Goal: Task Accomplishment & Management: Manage account settings

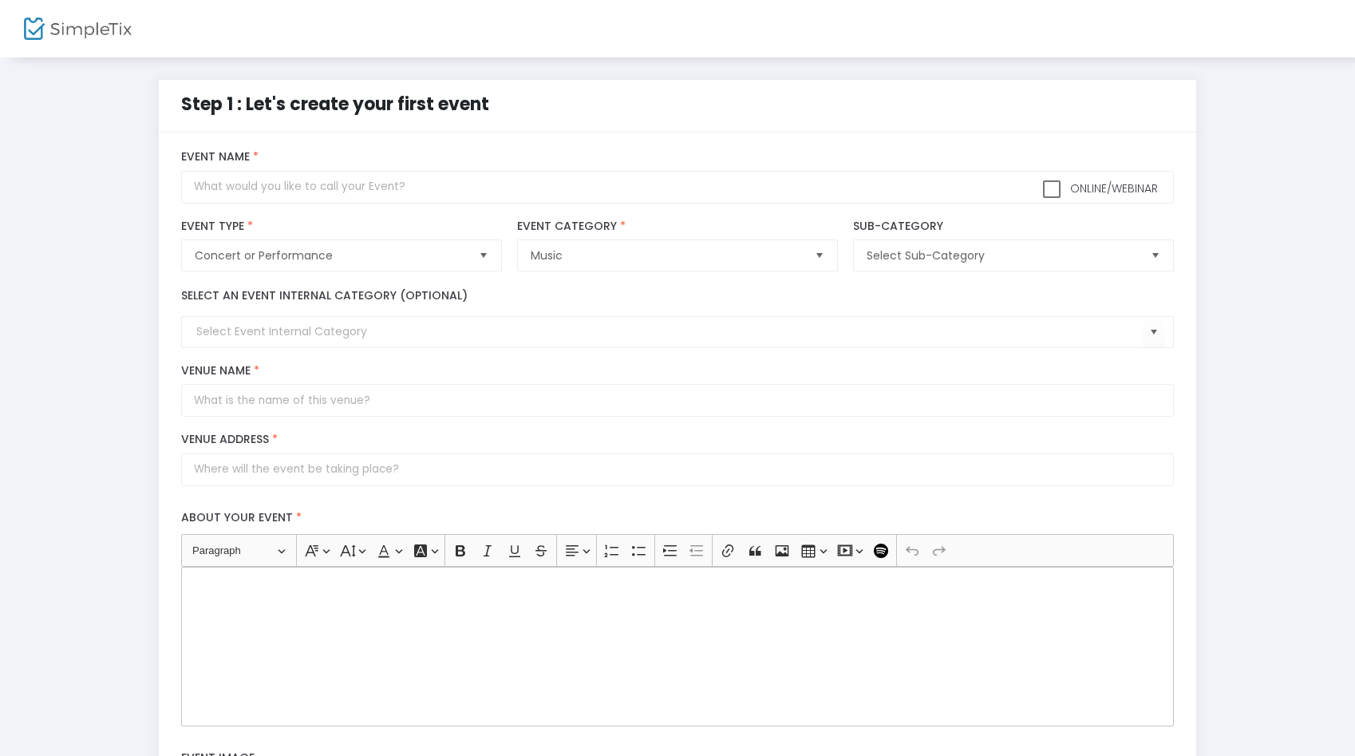
scroll to position [9, 0]
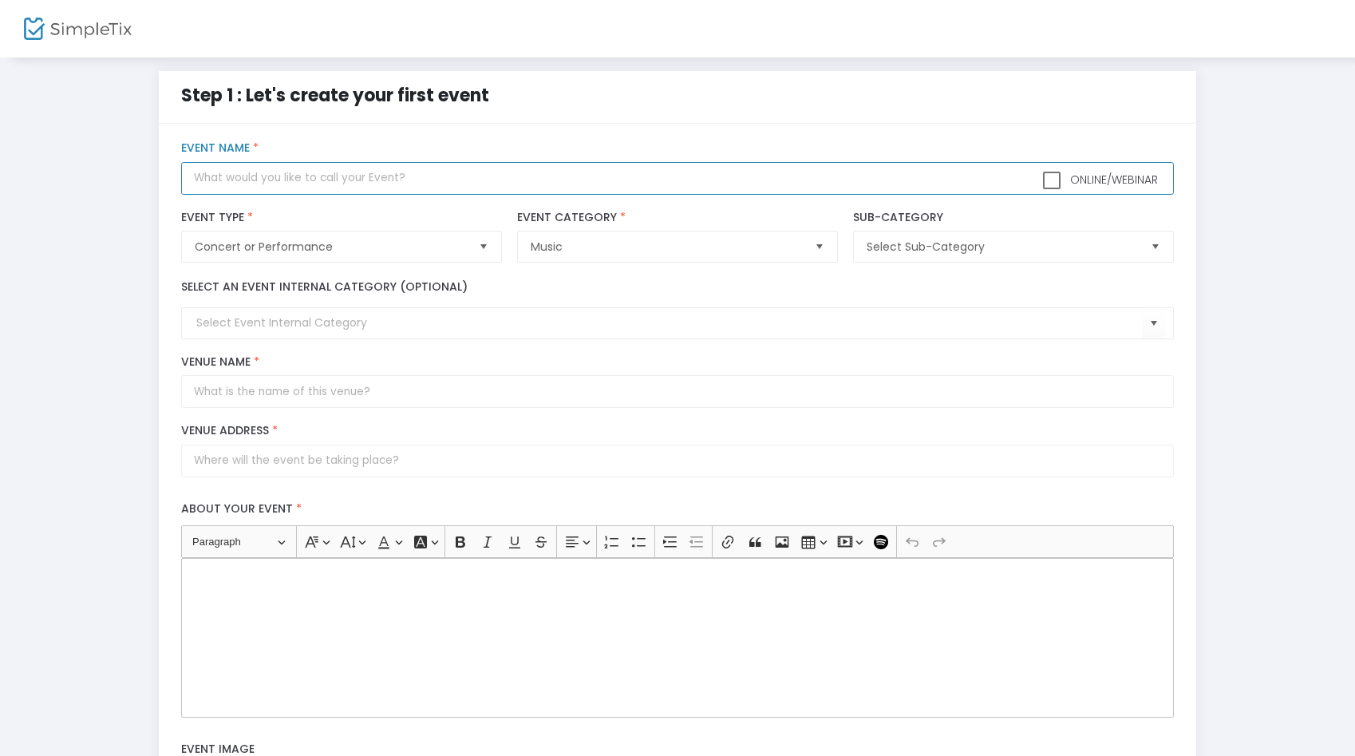
click at [350, 184] on input "text" at bounding box center [677, 178] width 992 height 33
type input "[PERSON_NAME] LIVE"
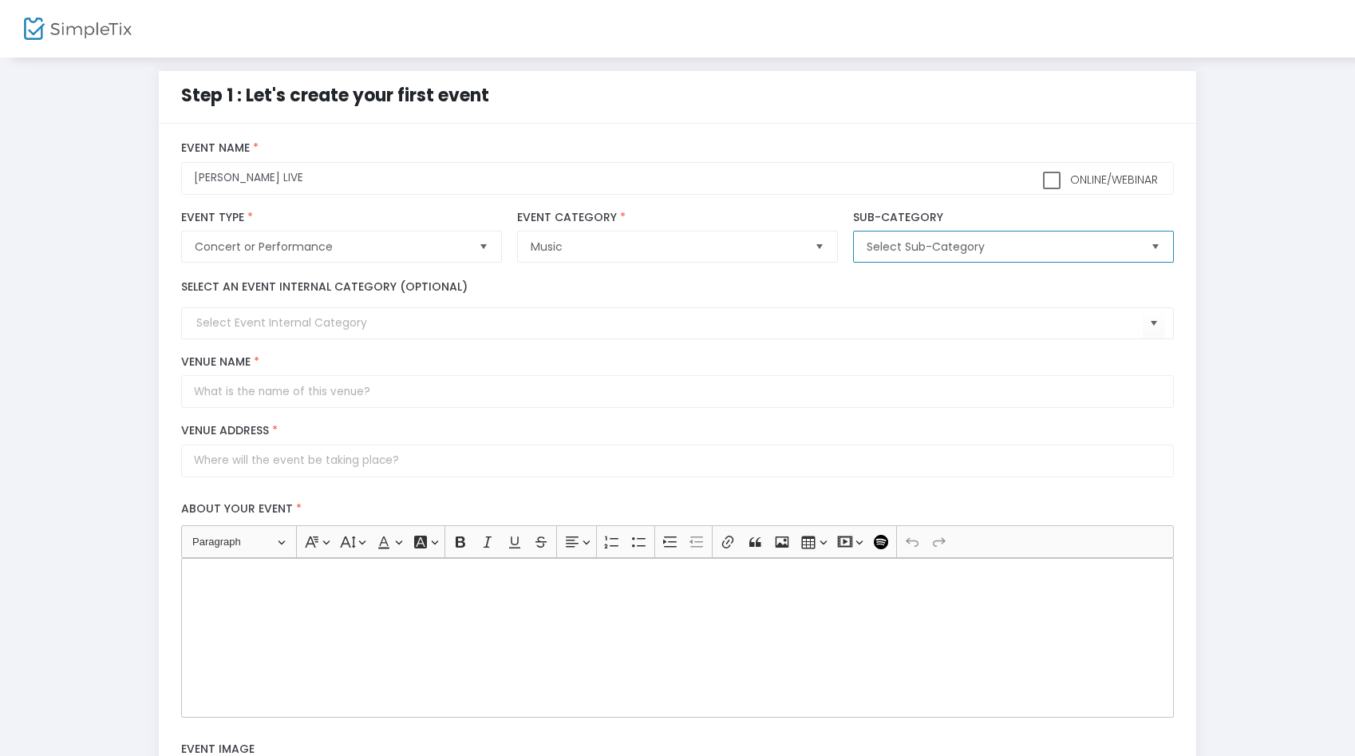
click at [869, 237] on span "Select Sub-Category" at bounding box center [1001, 246] width 283 height 30
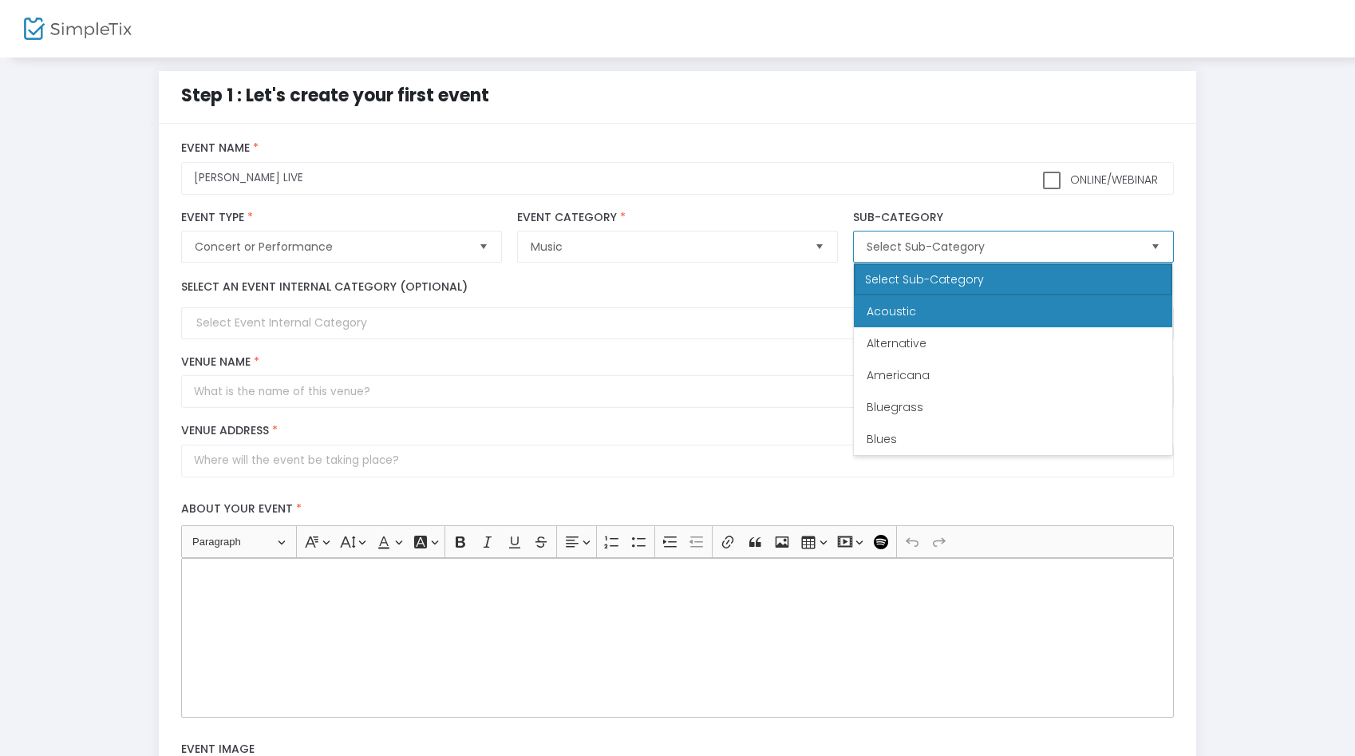
click at [887, 304] on span "Acoustic" at bounding box center [891, 311] width 49 height 16
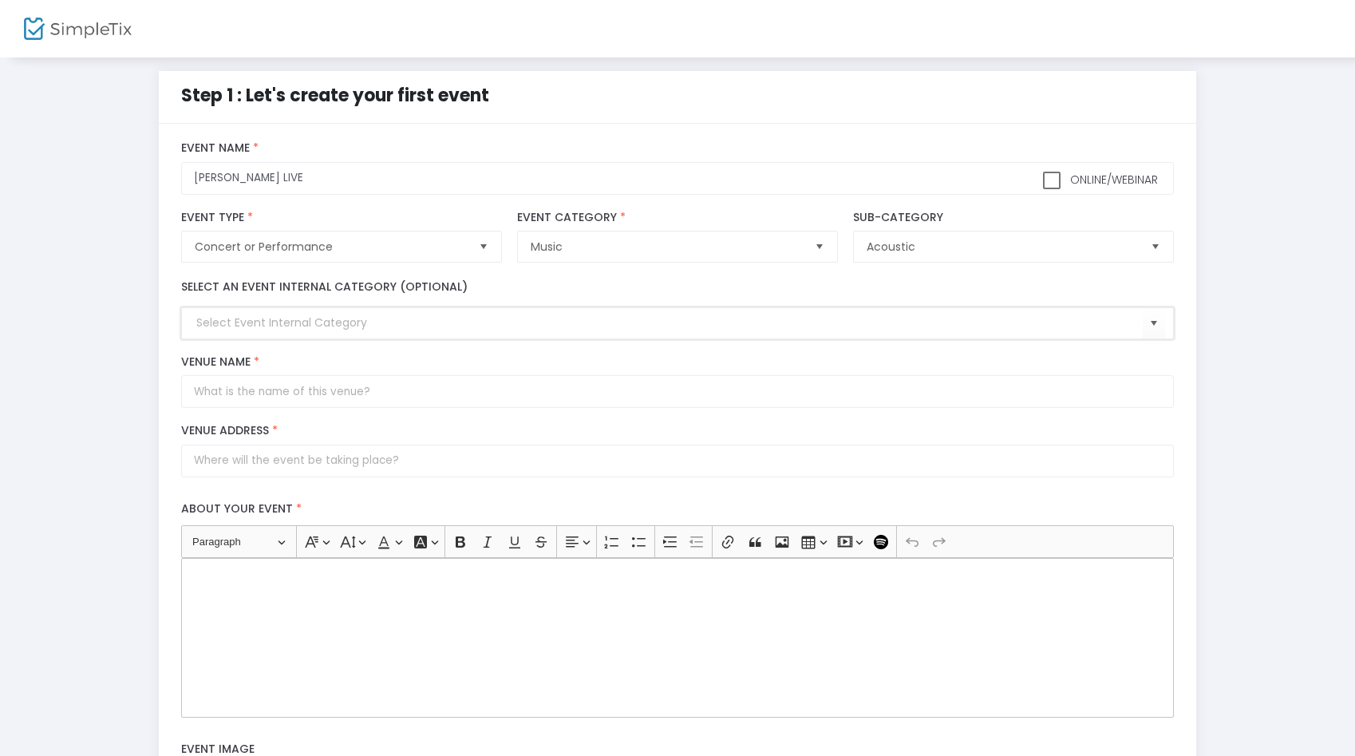
click at [537, 318] on input at bounding box center [669, 322] width 946 height 17
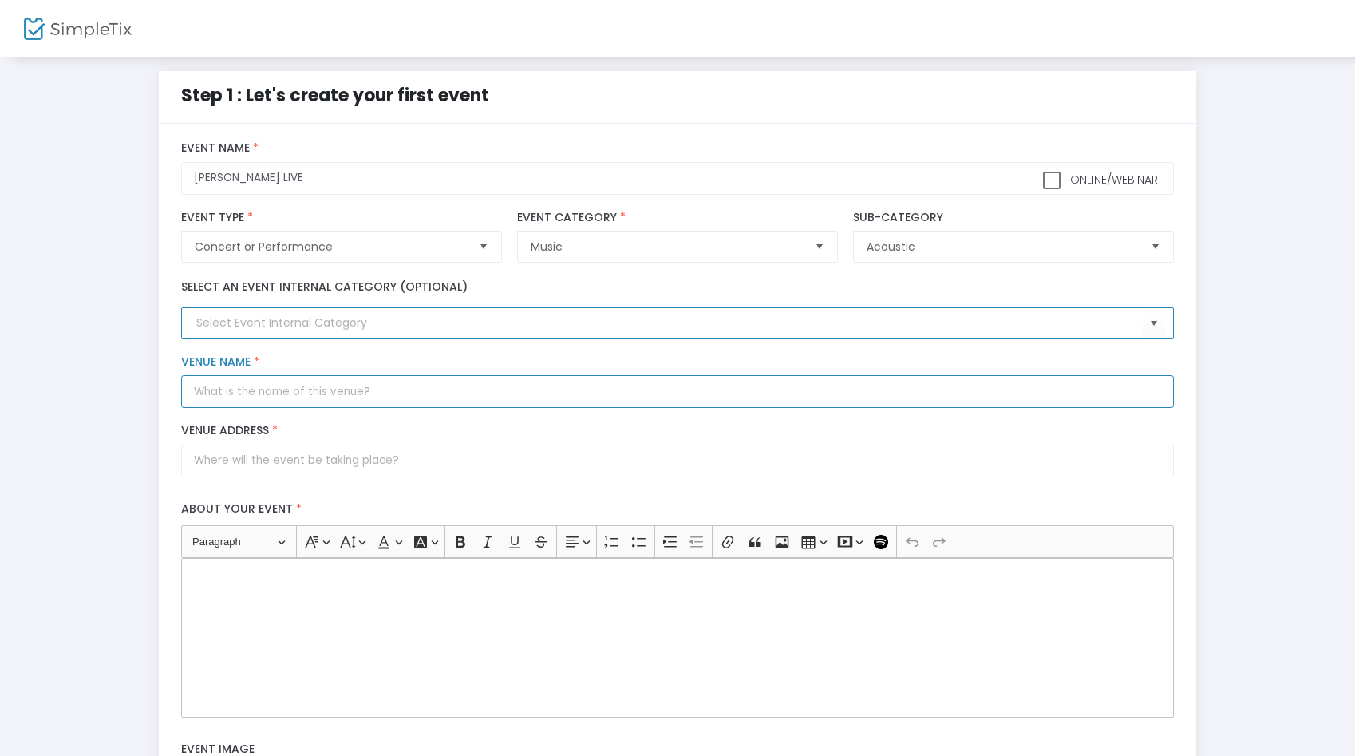
click at [492, 395] on input "Venue Name *" at bounding box center [677, 391] width 992 height 33
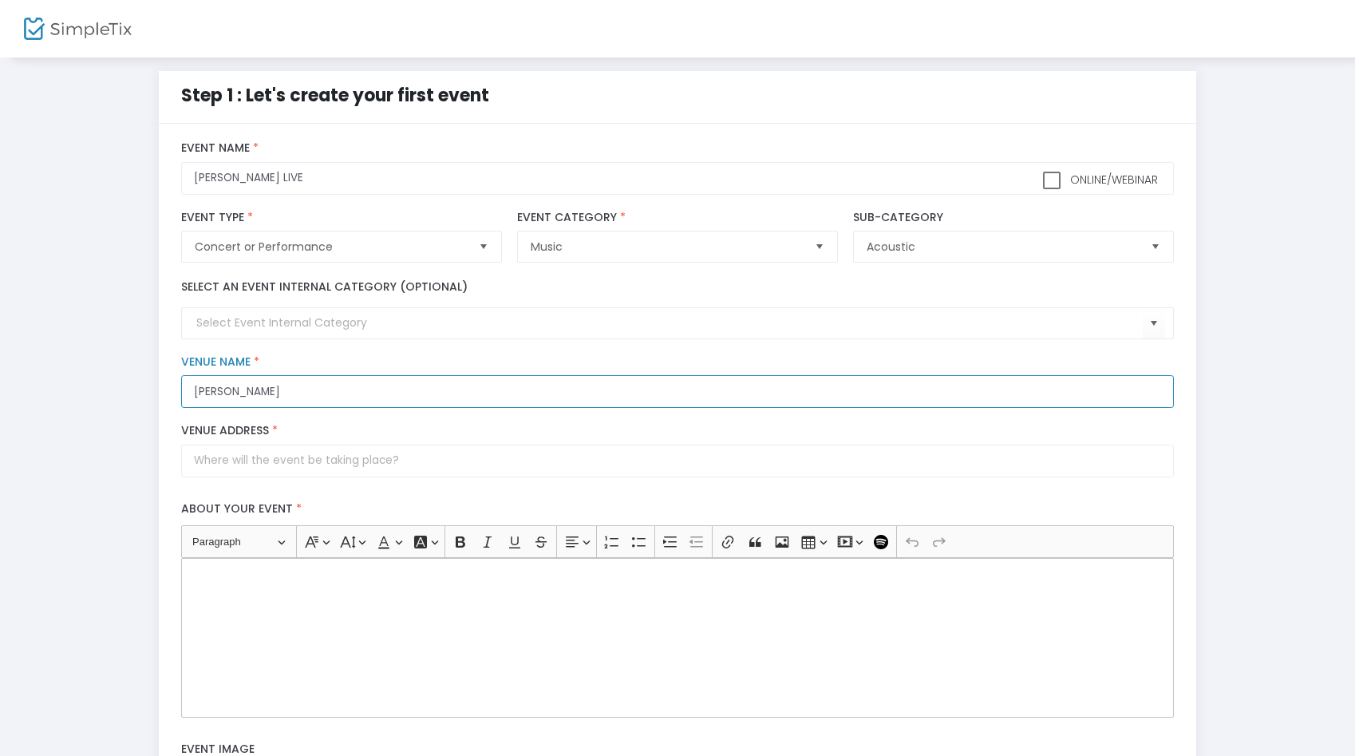
click at [194, 389] on input "Whitley" at bounding box center [677, 391] width 992 height 33
click at [265, 395] on input "The Whitley" at bounding box center [677, 391] width 992 height 33
type input "The [PERSON_NAME] Event Venue"
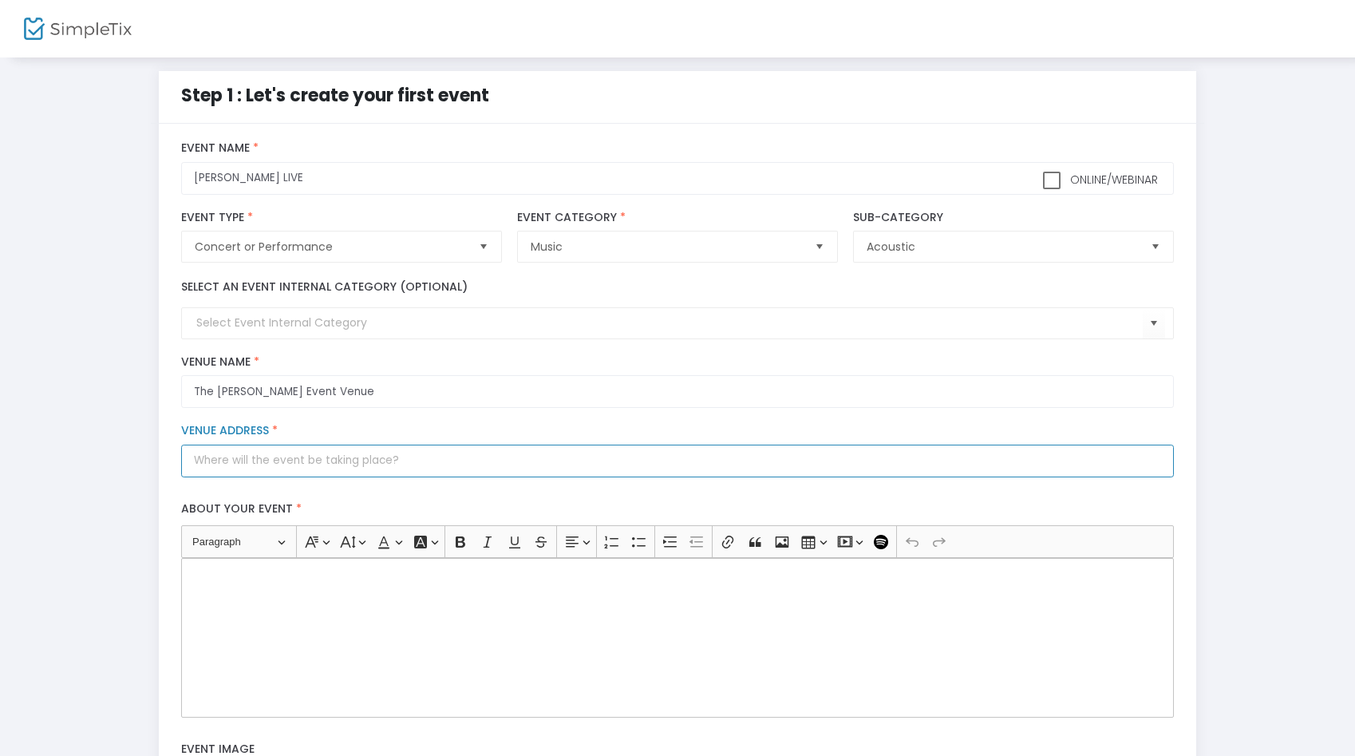
click at [315, 452] on input "Venue Address *" at bounding box center [677, 460] width 992 height 33
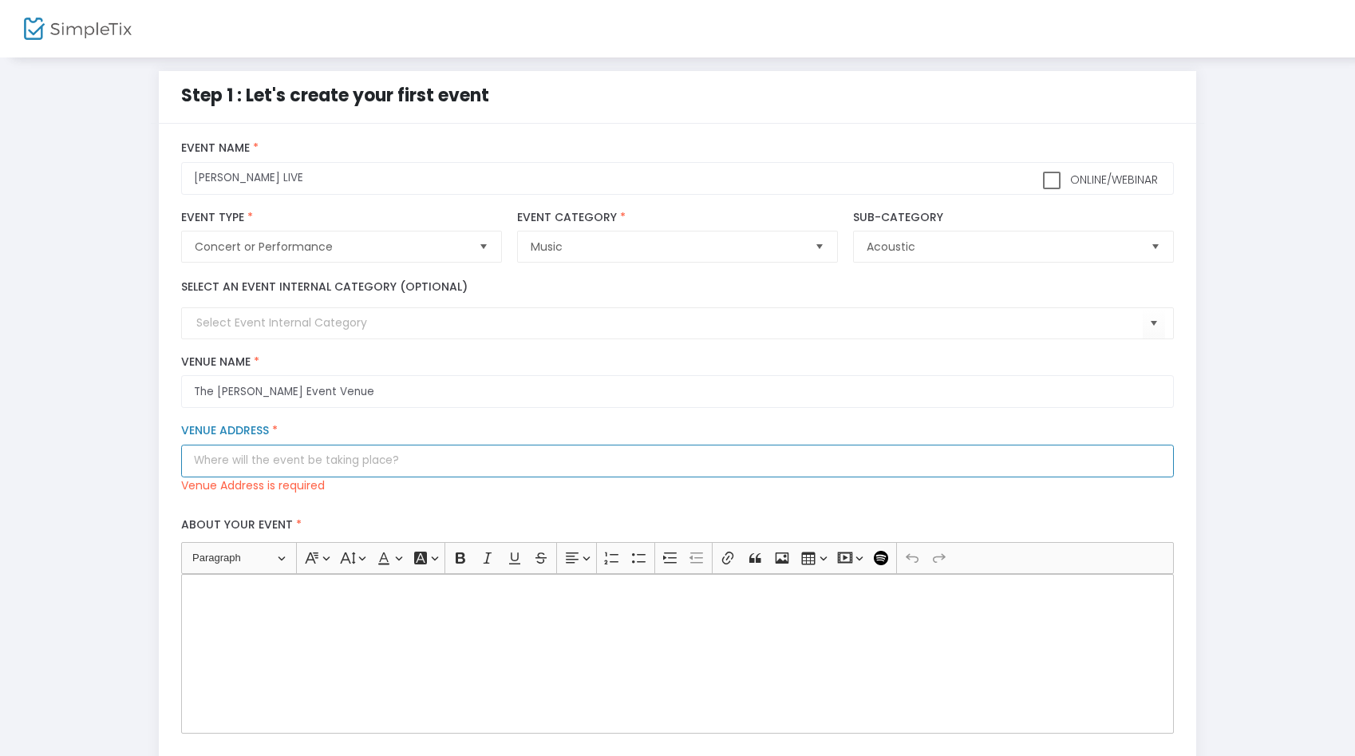
paste input "285 Oblate DrSan Antonio, TX 78216"
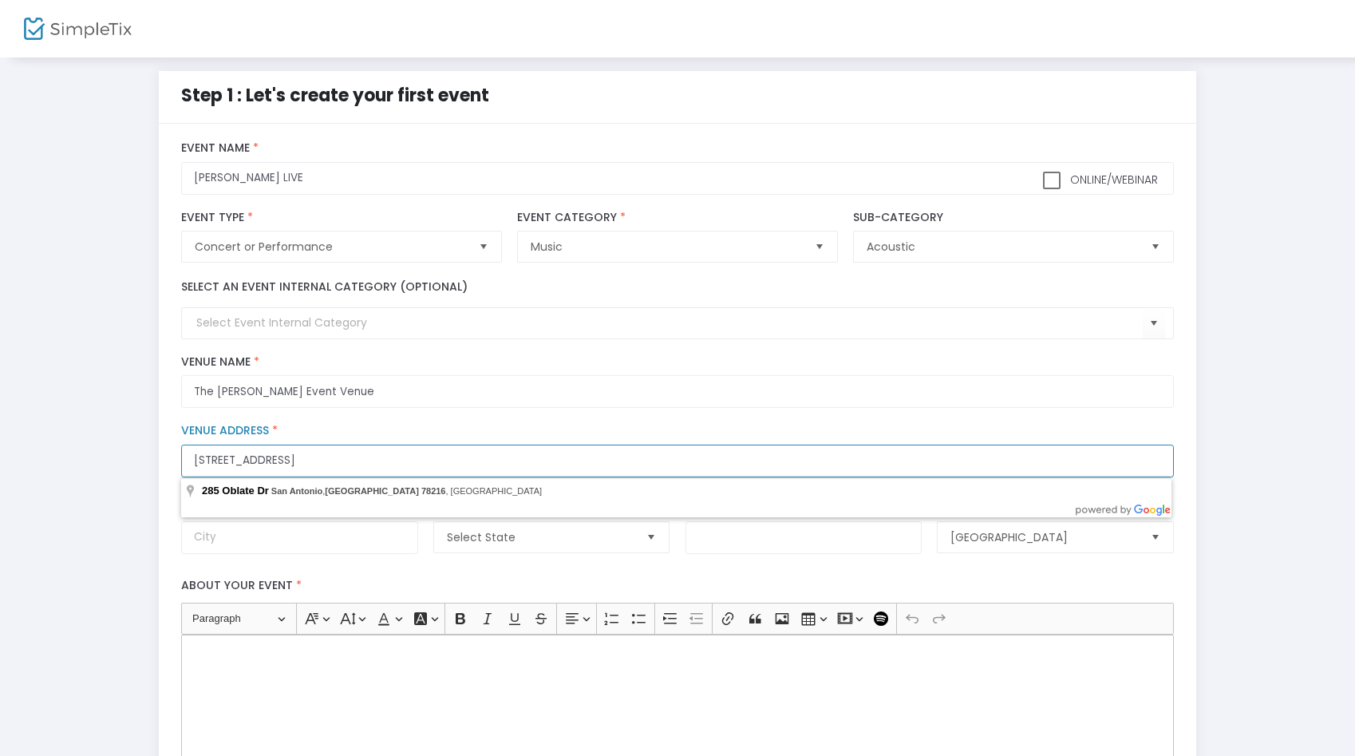
type input "285 Oblate DrSan Antonio, TX 78216"
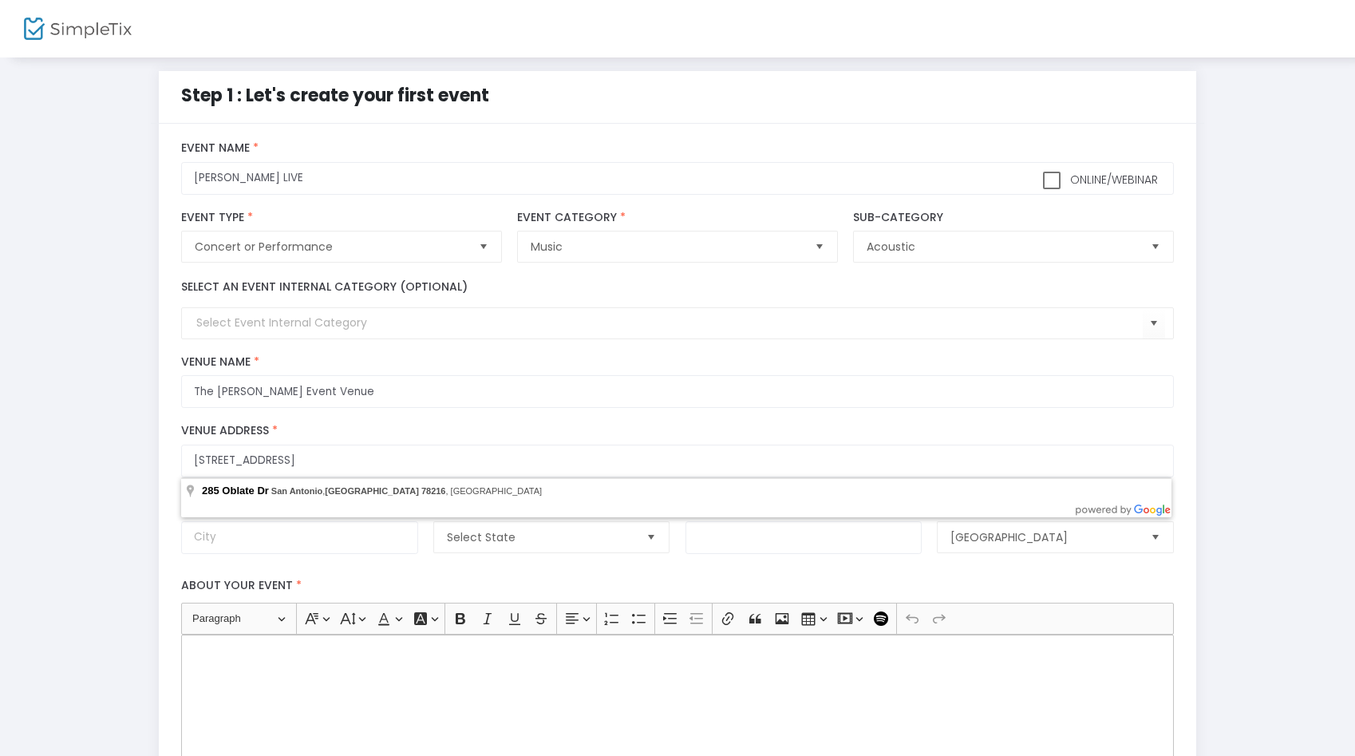
click at [260, 504] on body "Processing... please wait Step 1 : Let's create your first event title : Britto…" at bounding box center [677, 369] width 1355 height 756
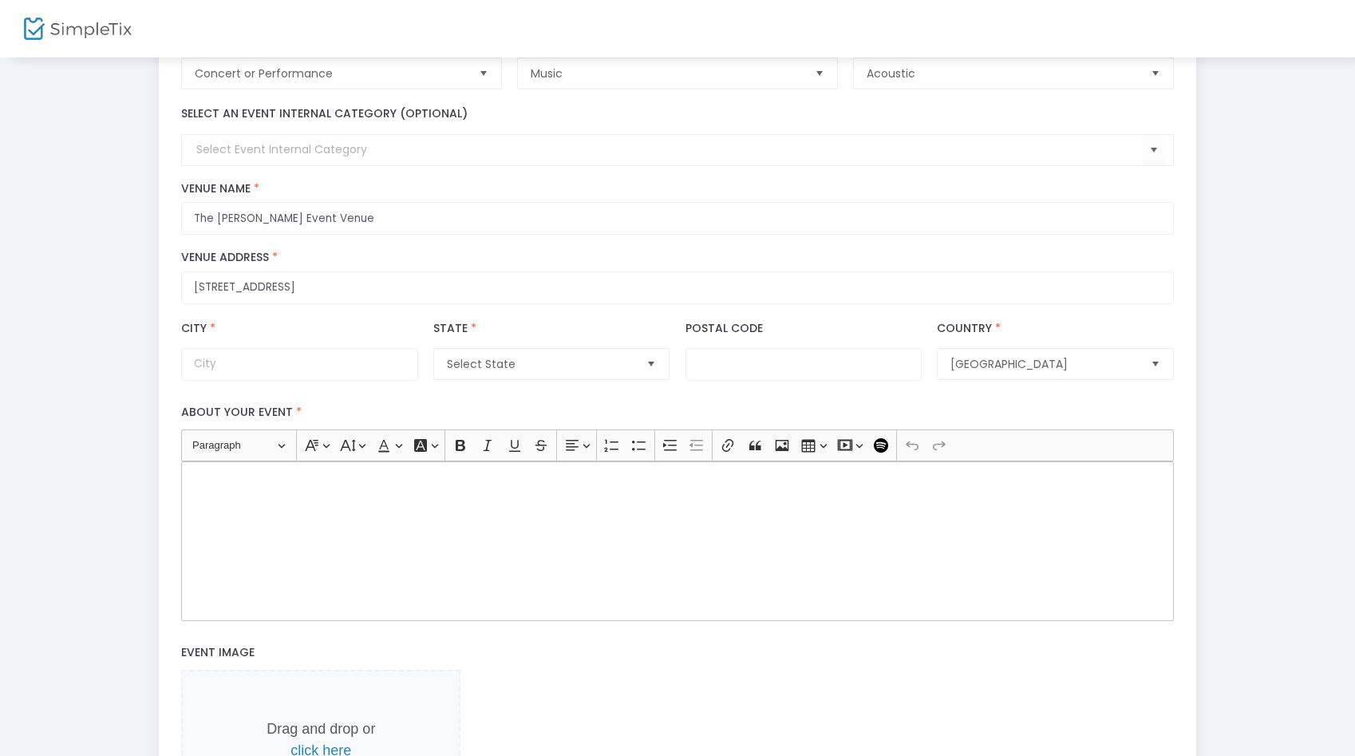
scroll to position [184, 0]
click at [312, 370] on input "City *" at bounding box center [299, 362] width 236 height 33
type input "San ANtonio"
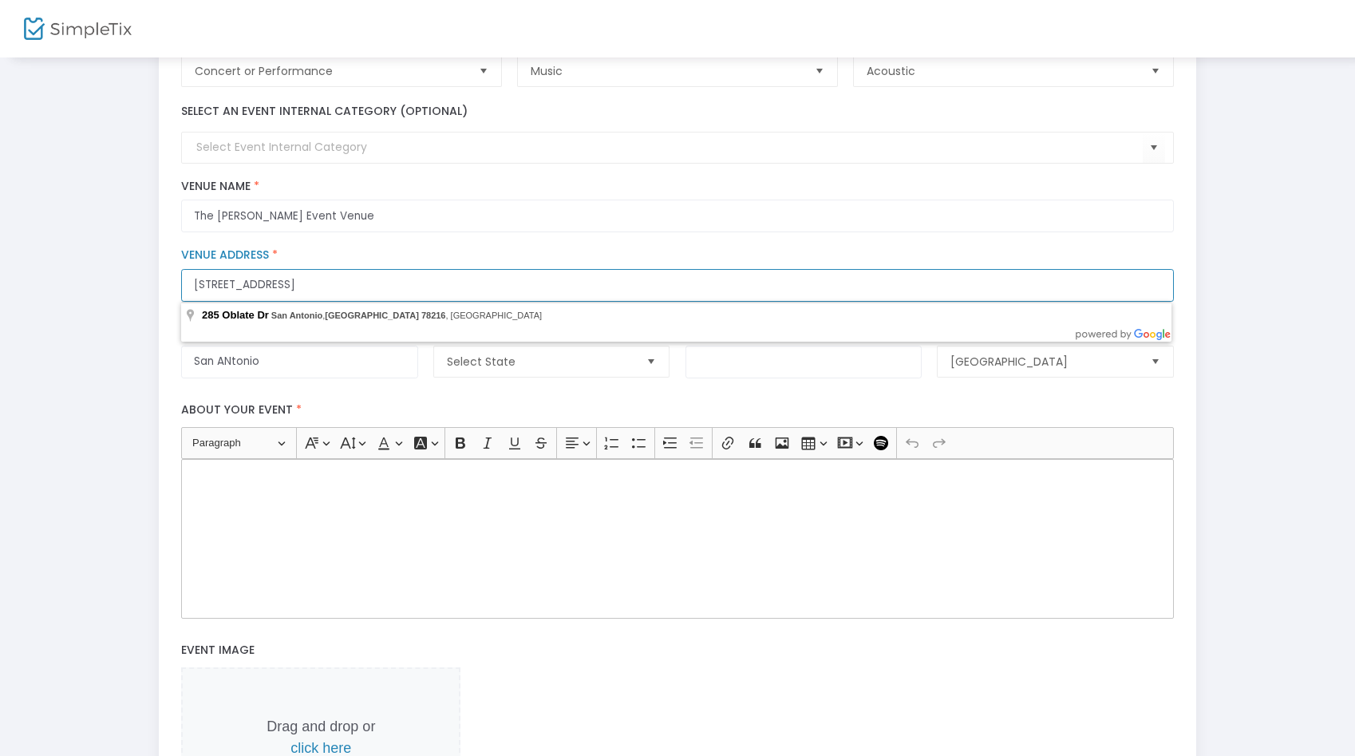
click at [267, 285] on input "285 Oblate DrSan Antonio, TX 78216" at bounding box center [677, 285] width 992 height 33
type input "285 Oblate Dr San Antonio, TX 78216"
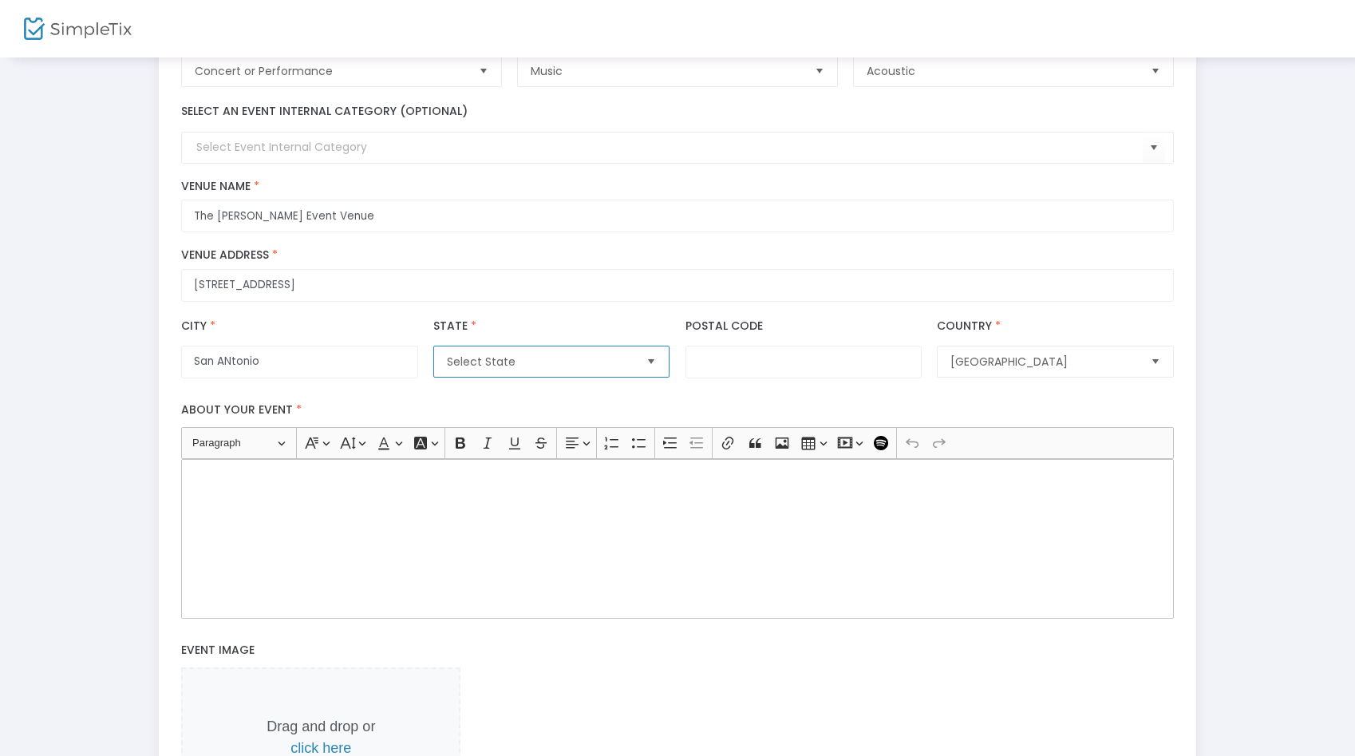
click at [475, 376] on span "Select State" at bounding box center [539, 361] width 199 height 30
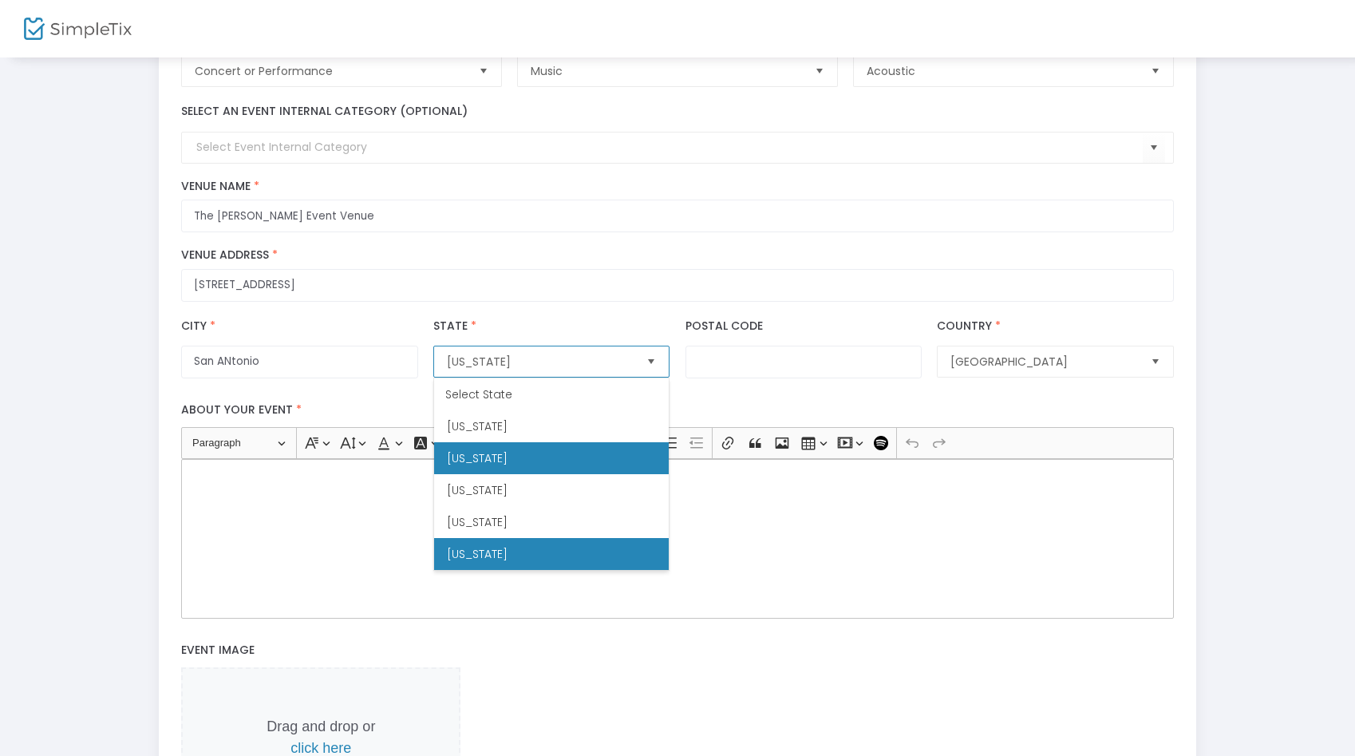
scroll to position [1267, 0]
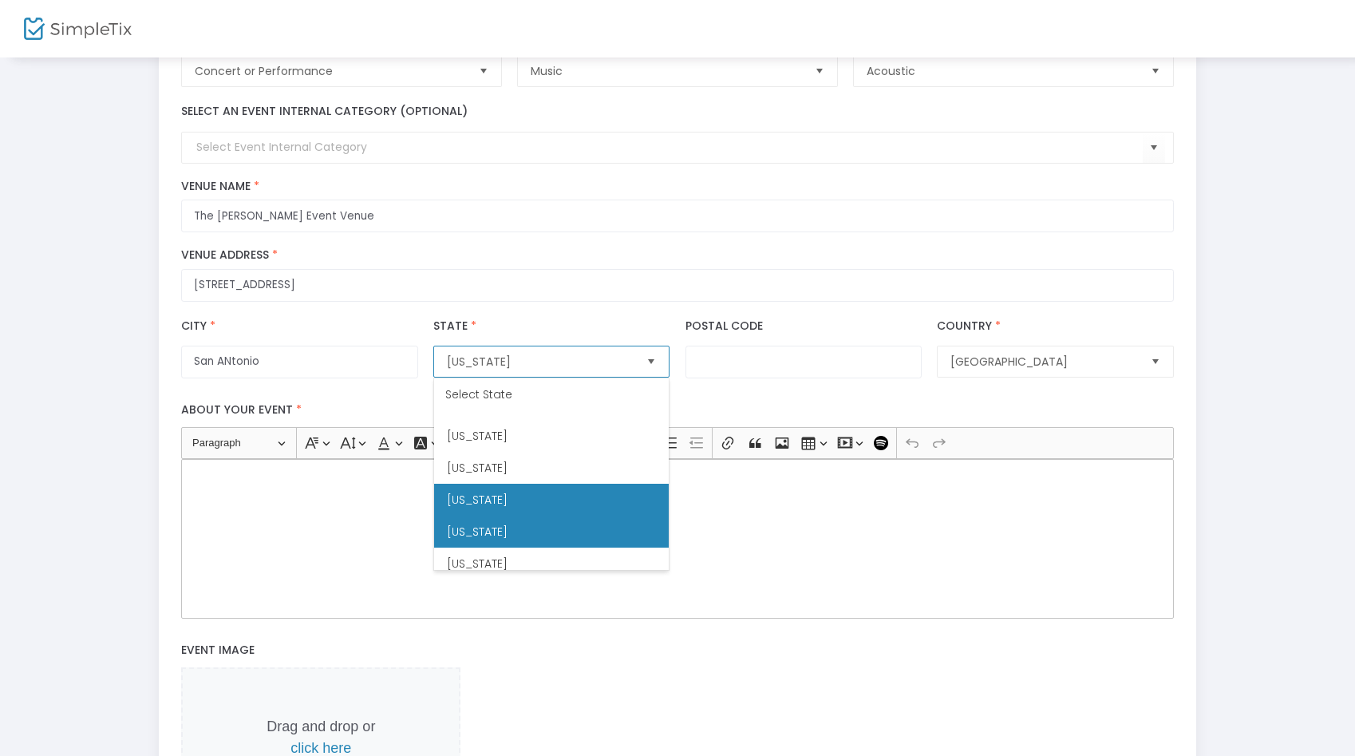
click at [504, 527] on li "Texas" at bounding box center [551, 531] width 235 height 32
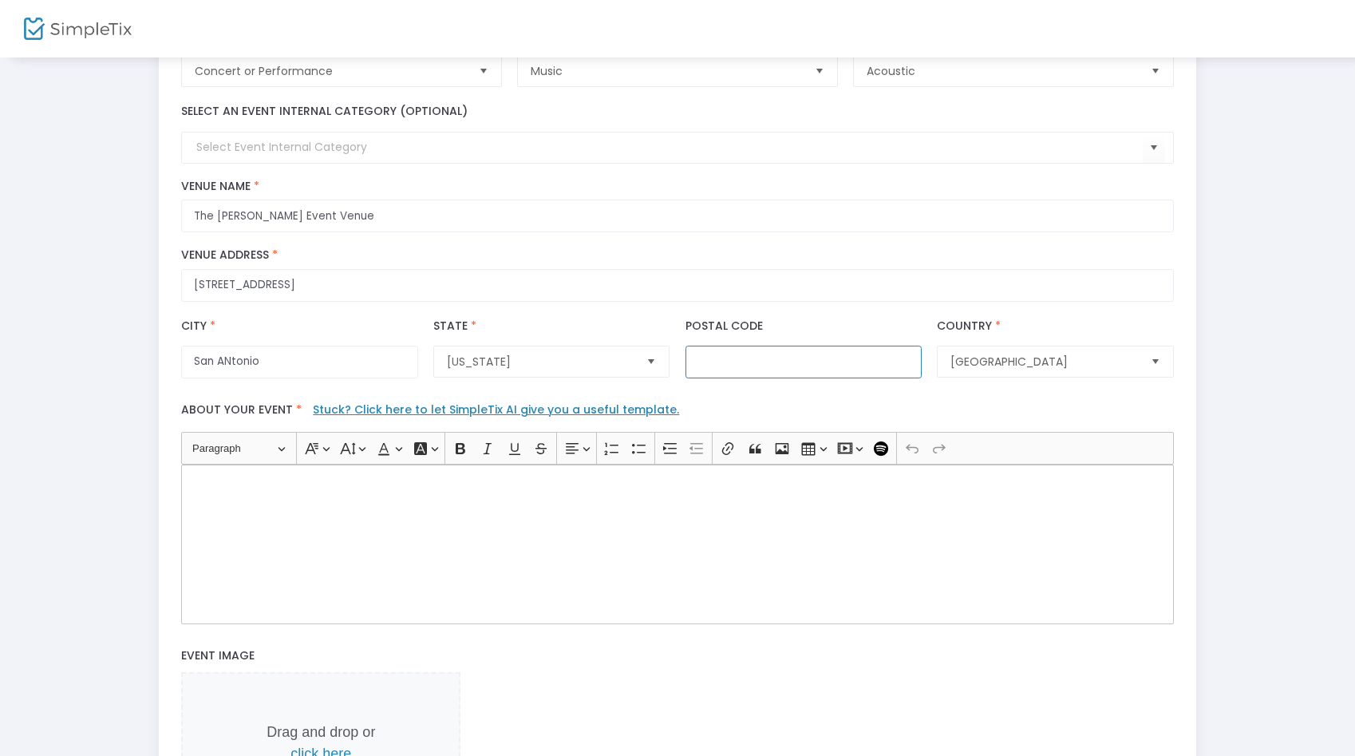
click at [744, 356] on input "Postal Code" at bounding box center [803, 362] width 236 height 33
type input "78216"
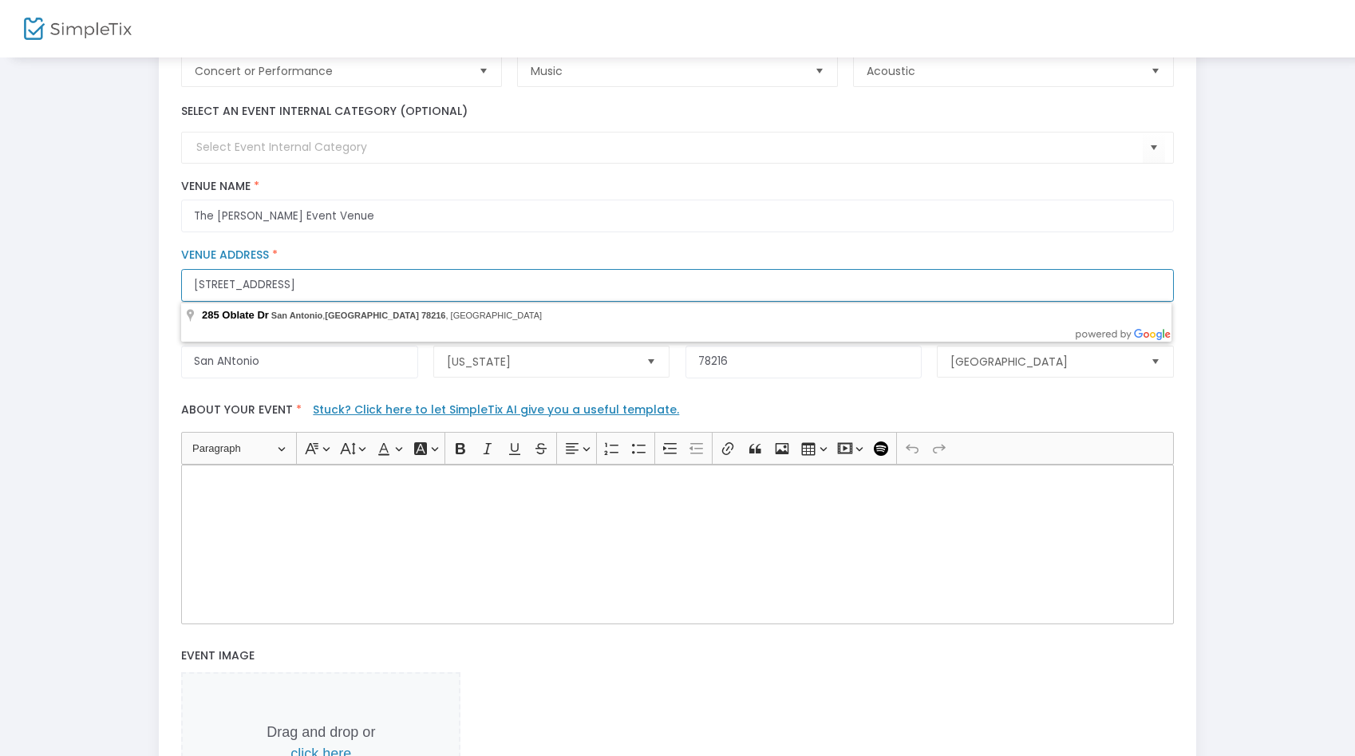
drag, startPoint x: 395, startPoint y: 282, endPoint x: 269, endPoint y: 285, distance: 126.1
click at [268, 285] on input "285 Oblate Dr San Antonio, TX 78216" at bounding box center [677, 285] width 992 height 33
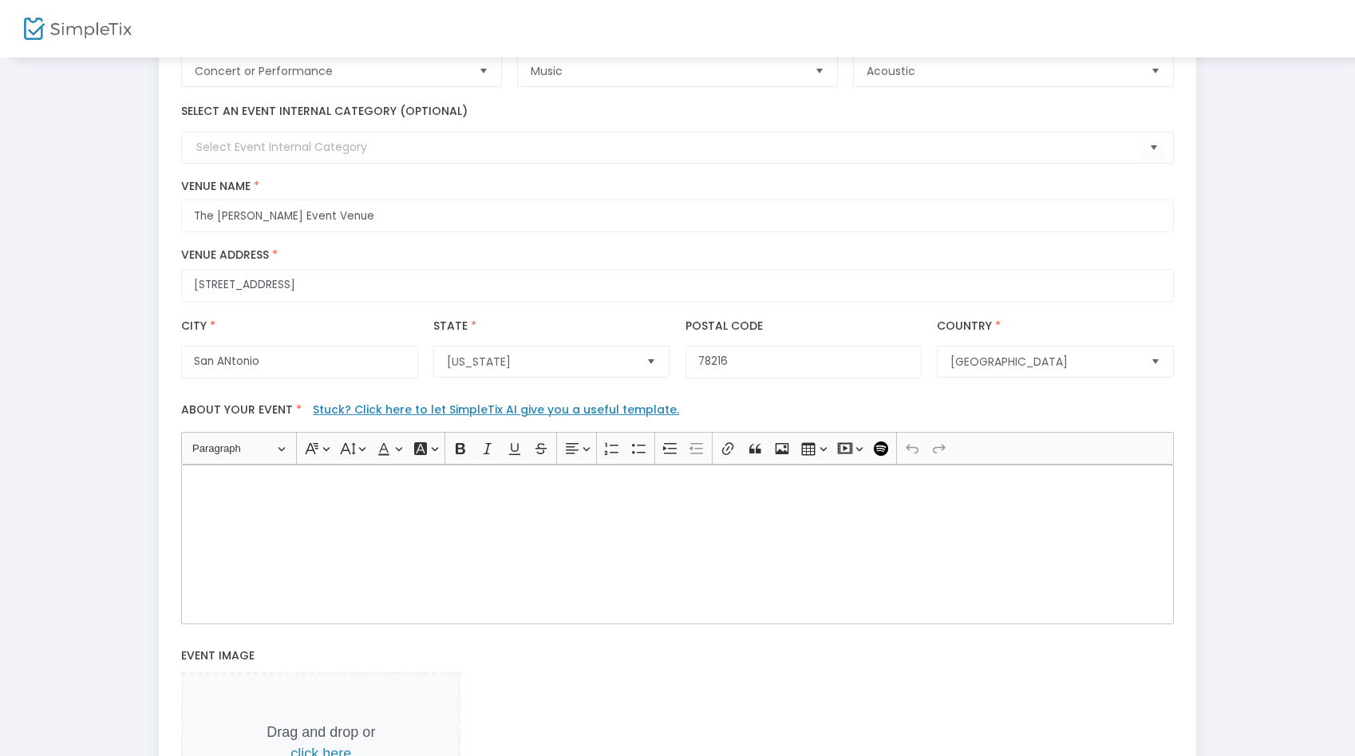
type input "285 Oblate Drive"
type input "San Antonio"
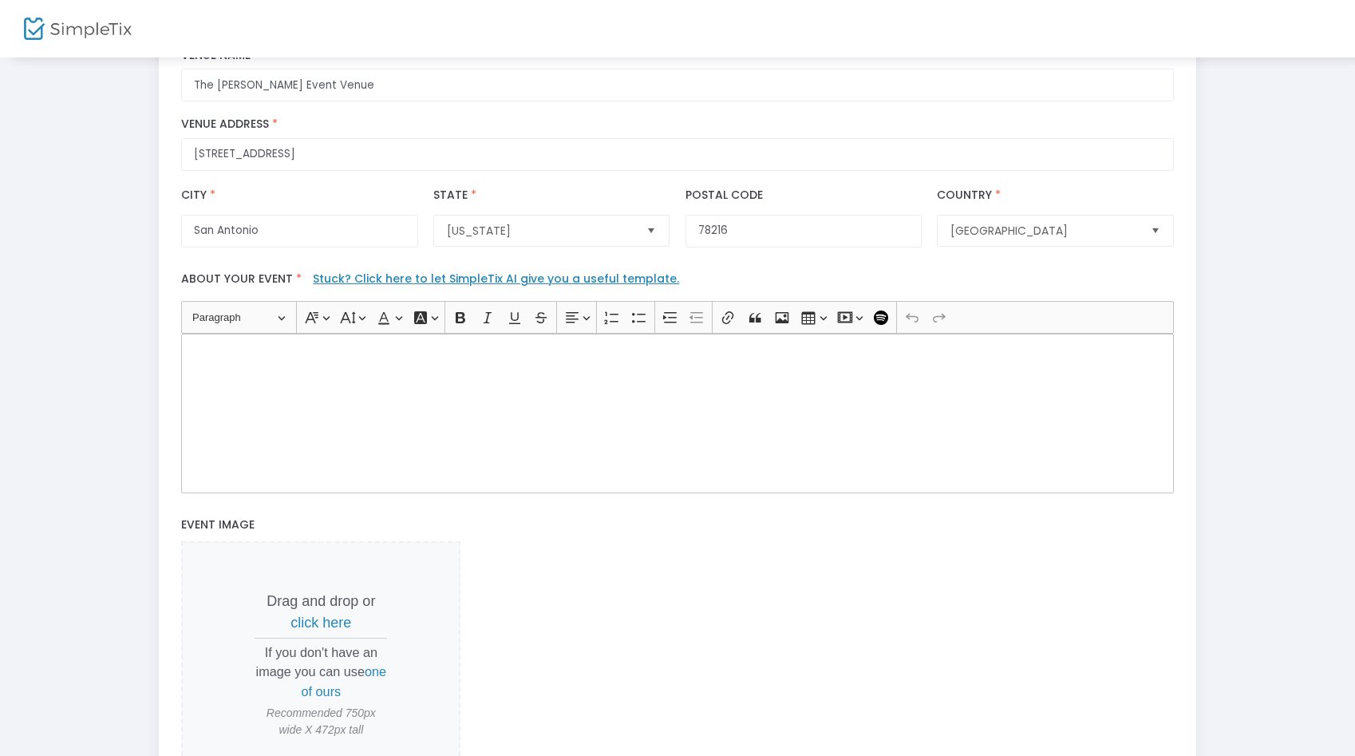
scroll to position [318, 0]
click at [354, 430] on div "Rich Text Editor, main" at bounding box center [677, 411] width 992 height 160
click at [420, 277] on link "Stuck? Click here to let SimpleTix AI give you a useful template." at bounding box center [496, 276] width 366 height 16
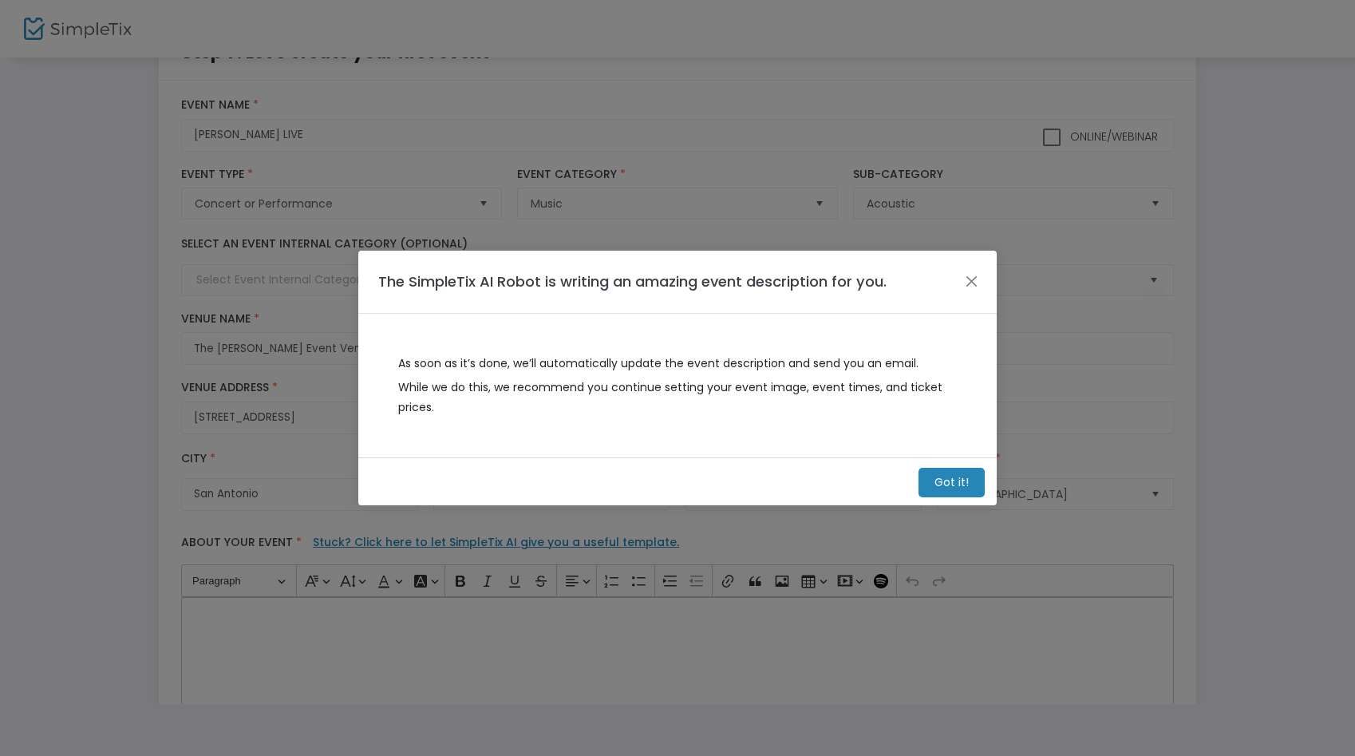
scroll to position [52, 0]
click at [970, 282] on button "Close" at bounding box center [972, 281] width 21 height 21
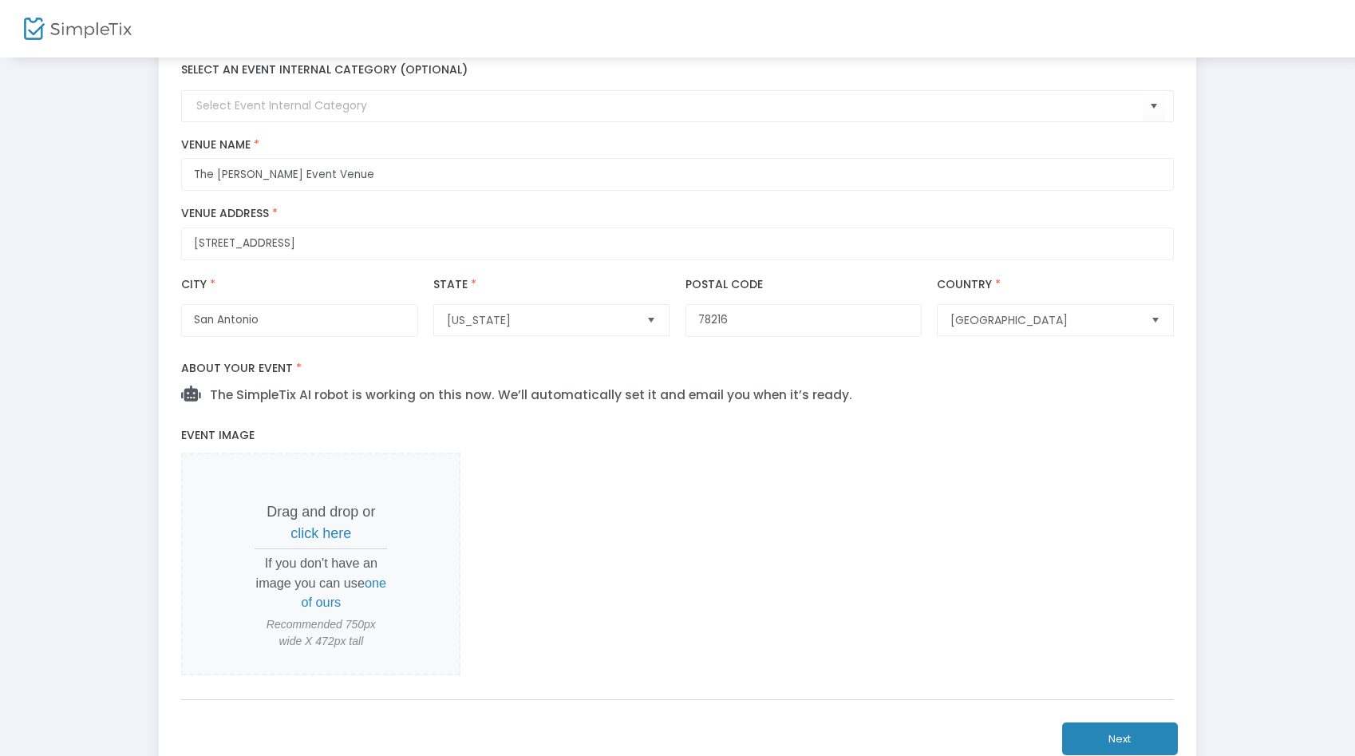
scroll to position [227, 0]
click at [531, 396] on span "The SimpleTix AI robot is working on this now. We’ll automatically set it and e…" at bounding box center [526, 393] width 652 height 17
click at [512, 388] on span "The SimpleTix AI robot is working on this now. We’ll automatically set it and e…" at bounding box center [526, 393] width 652 height 17
click at [270, 377] on label "About your event *" at bounding box center [678, 367] width 1008 height 33
click at [270, 400] on span "The SimpleTix AI robot is working on this now. We’ll automatically set it and e…" at bounding box center [526, 393] width 652 height 17
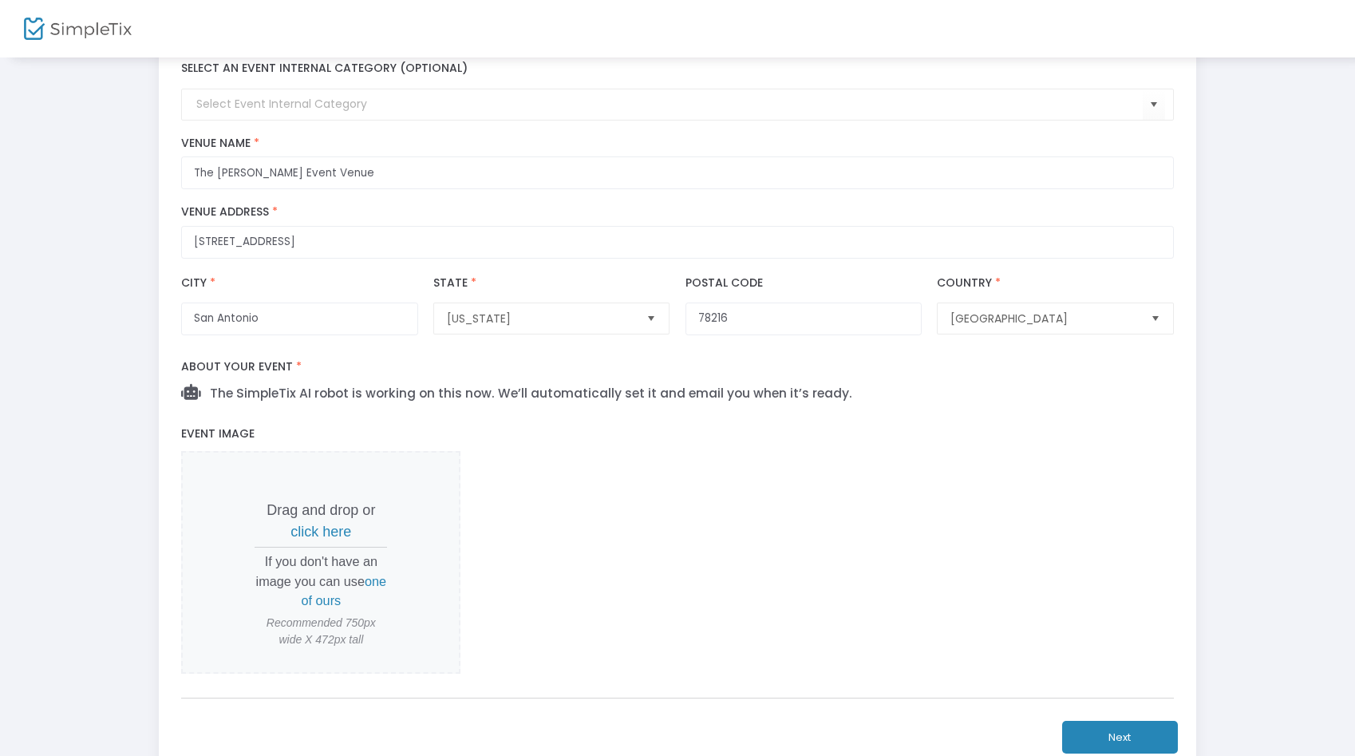
scroll to position [352, 0]
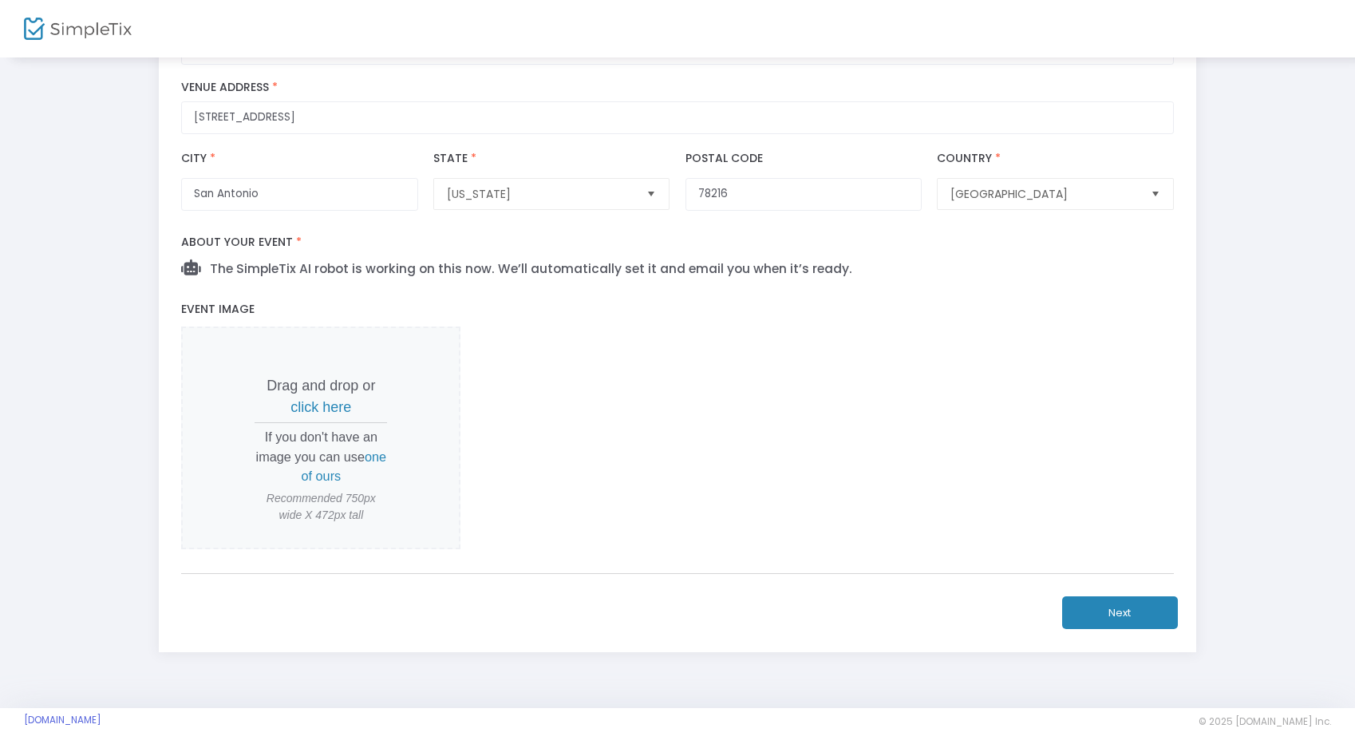
click at [1125, 615] on button "Next" at bounding box center [1120, 612] width 116 height 33
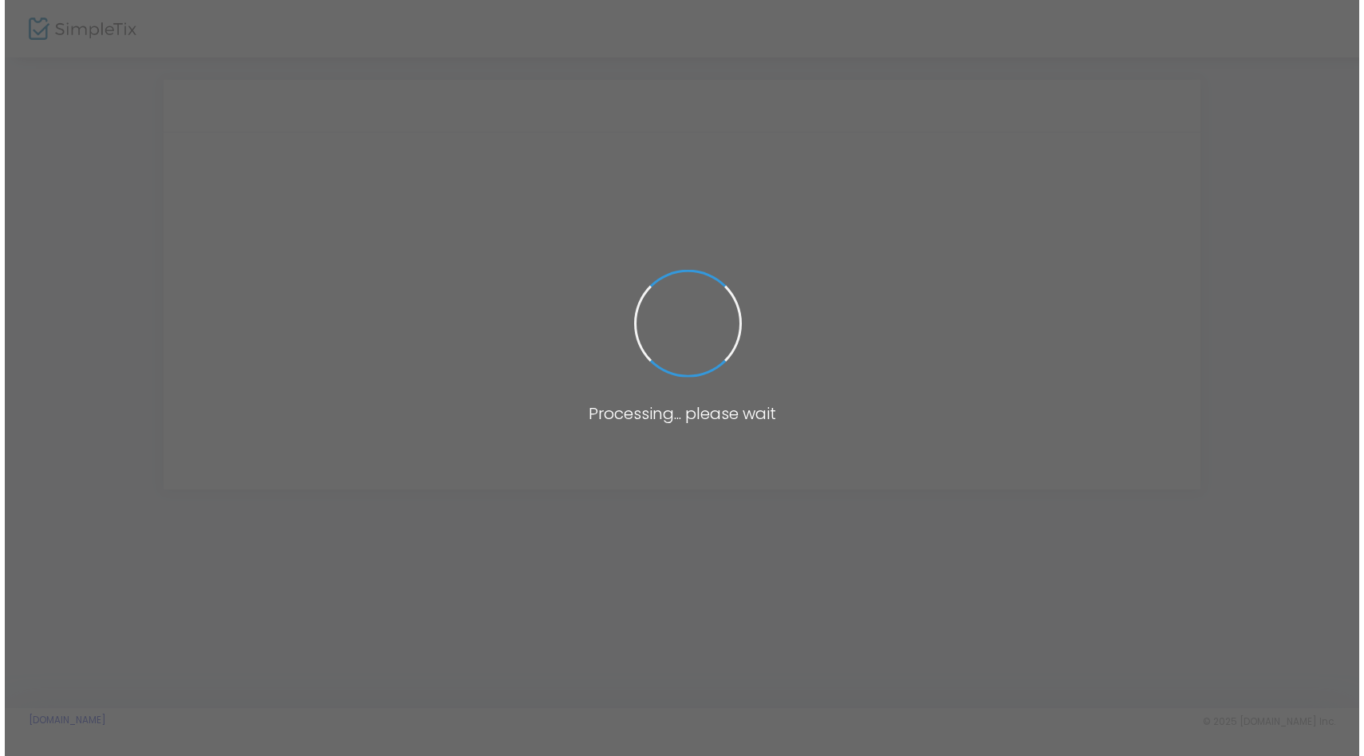
scroll to position [0, 0]
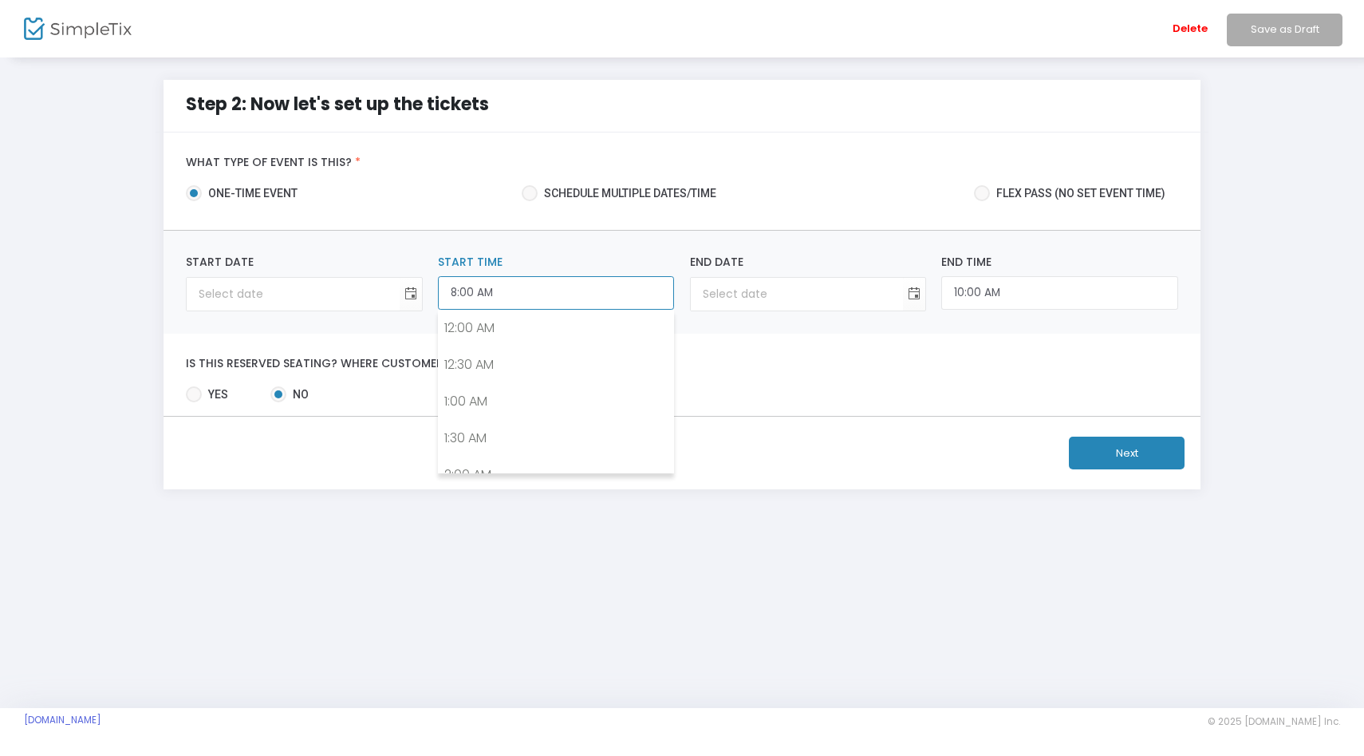
click at [592, 297] on input "8:00 AM" at bounding box center [556, 293] width 236 height 34
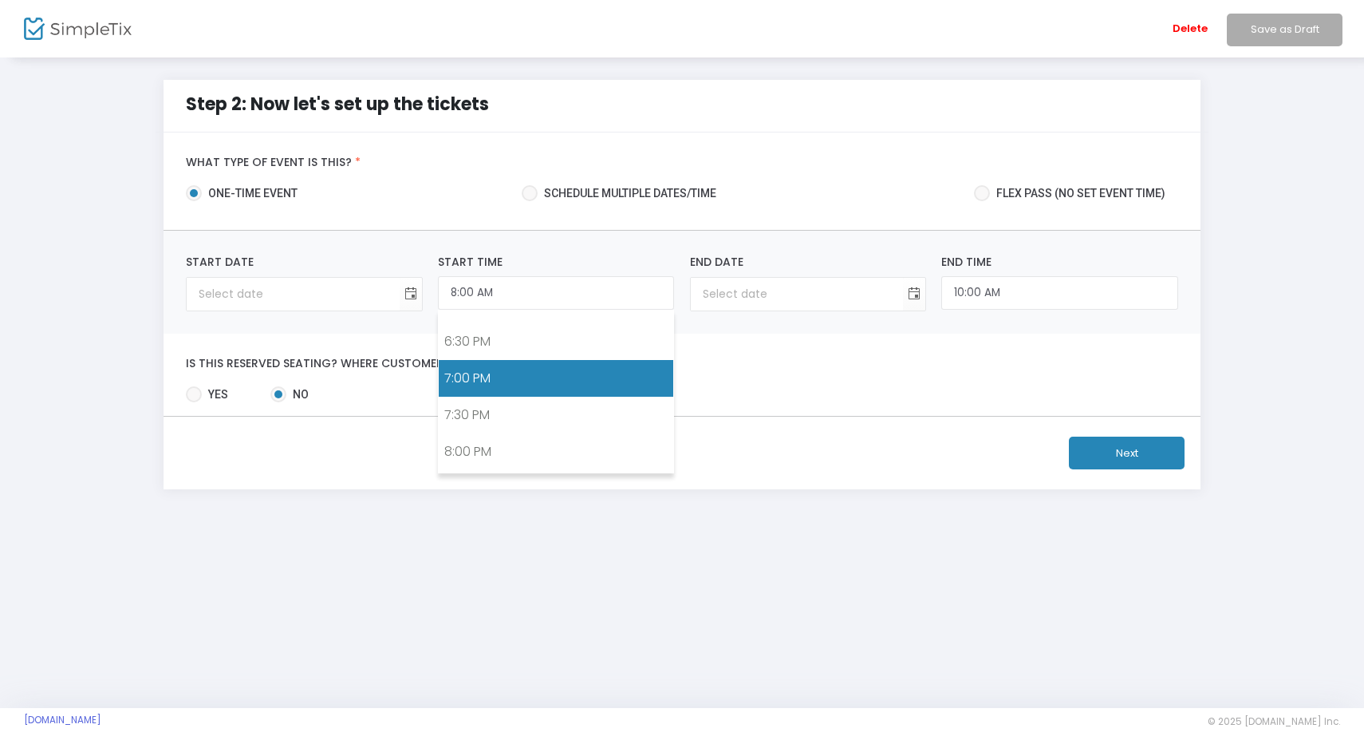
click at [503, 378] on link "7:00 PM" at bounding box center [556, 378] width 235 height 37
type input "7:00 PM"
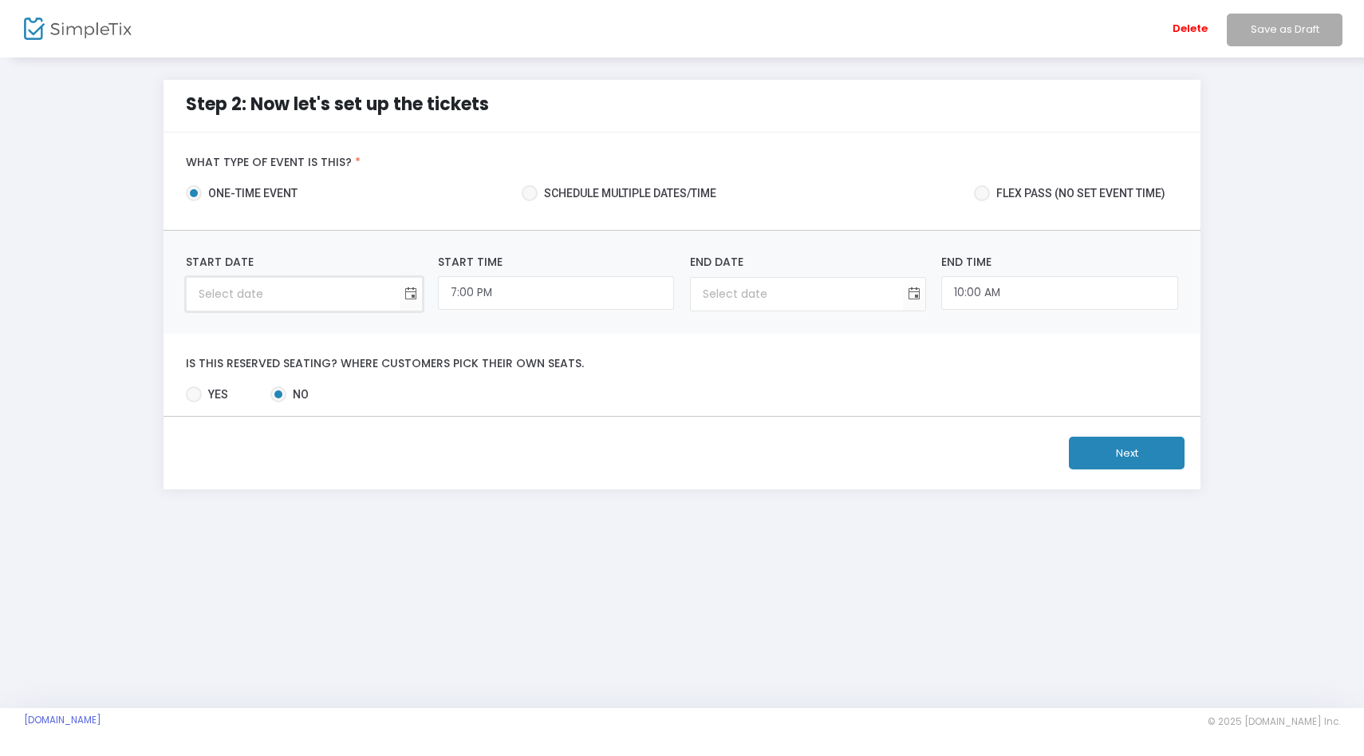
type input "month/day/year"
click at [369, 298] on input "month/day/year" at bounding box center [293, 294] width 212 height 33
click at [413, 291] on span "Toggle calendar" at bounding box center [410, 294] width 26 height 26
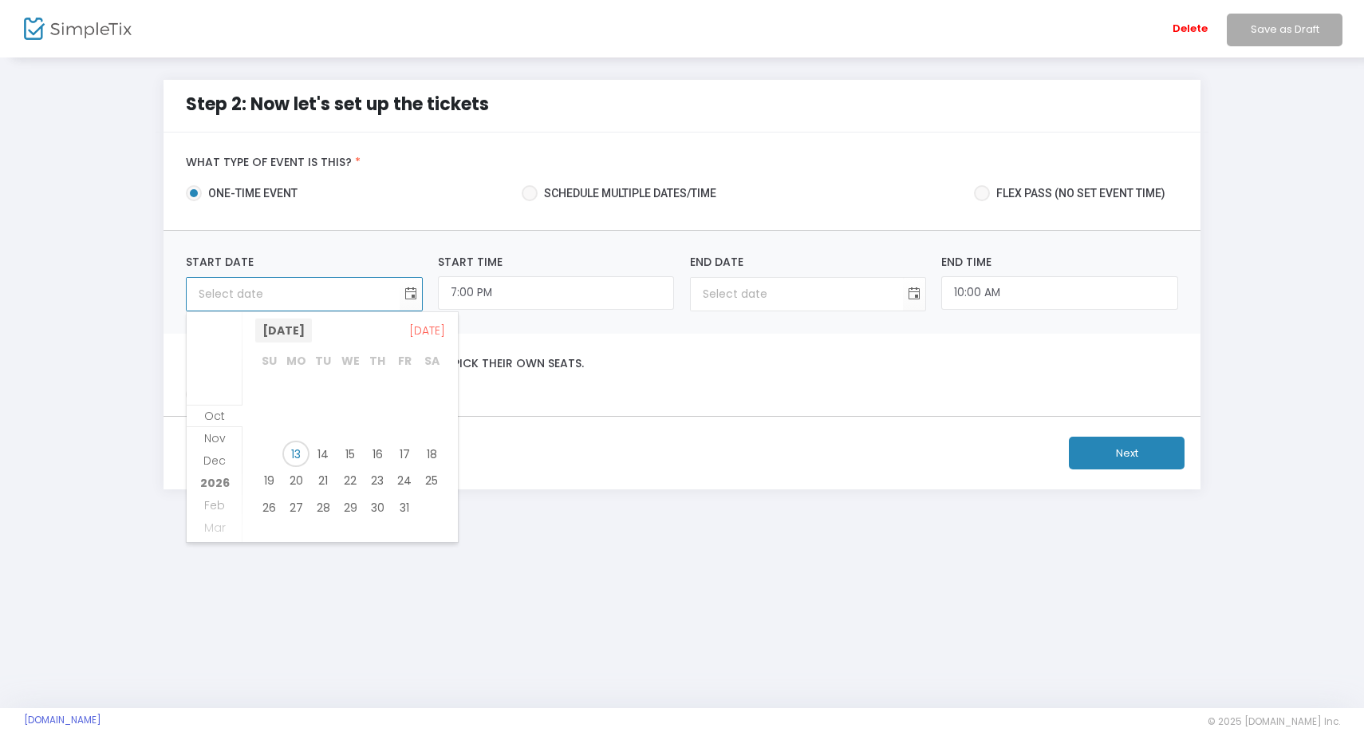
click at [312, 322] on span "[DATE]" at bounding box center [283, 330] width 57 height 24
click at [352, 426] on span "Nov" at bounding box center [351, 434] width 38 height 38
click at [397, 483] on span "21" at bounding box center [404, 480] width 27 height 27
type input "11/21/2025"
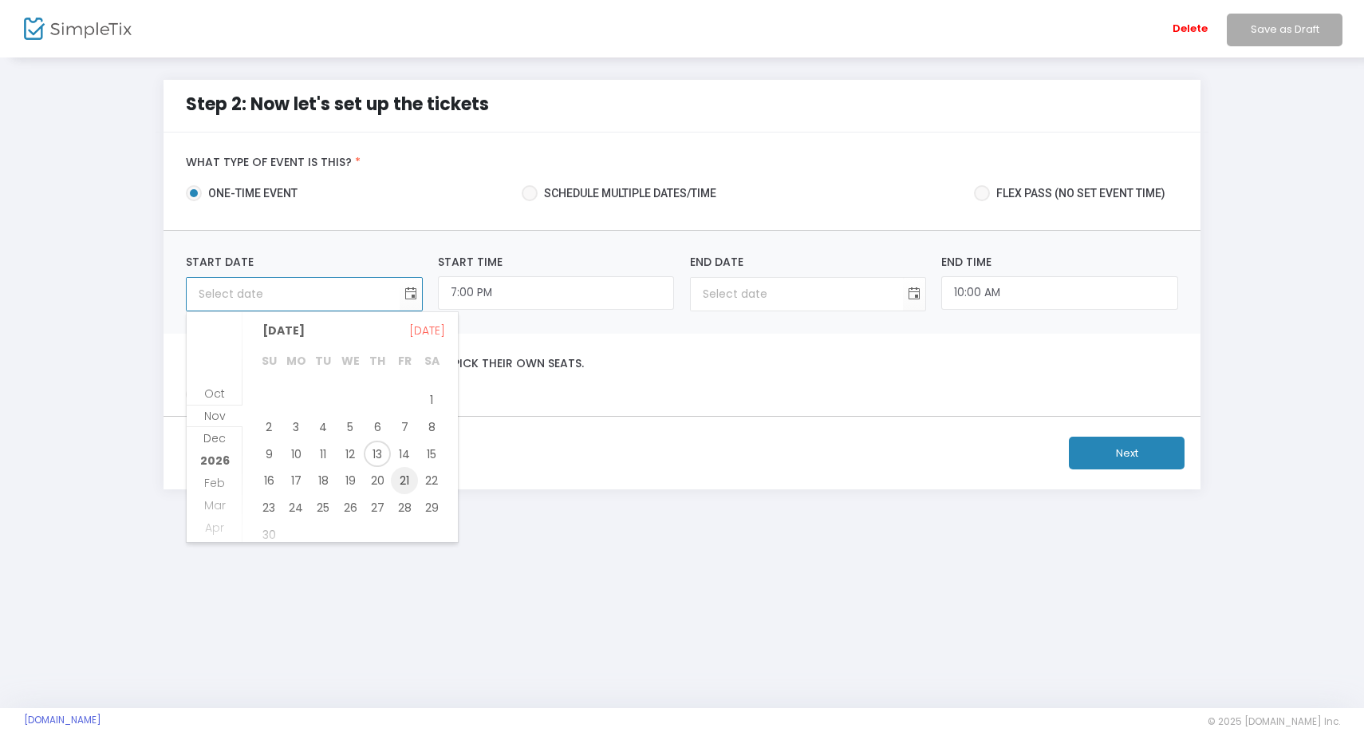
type input "11/21/2025"
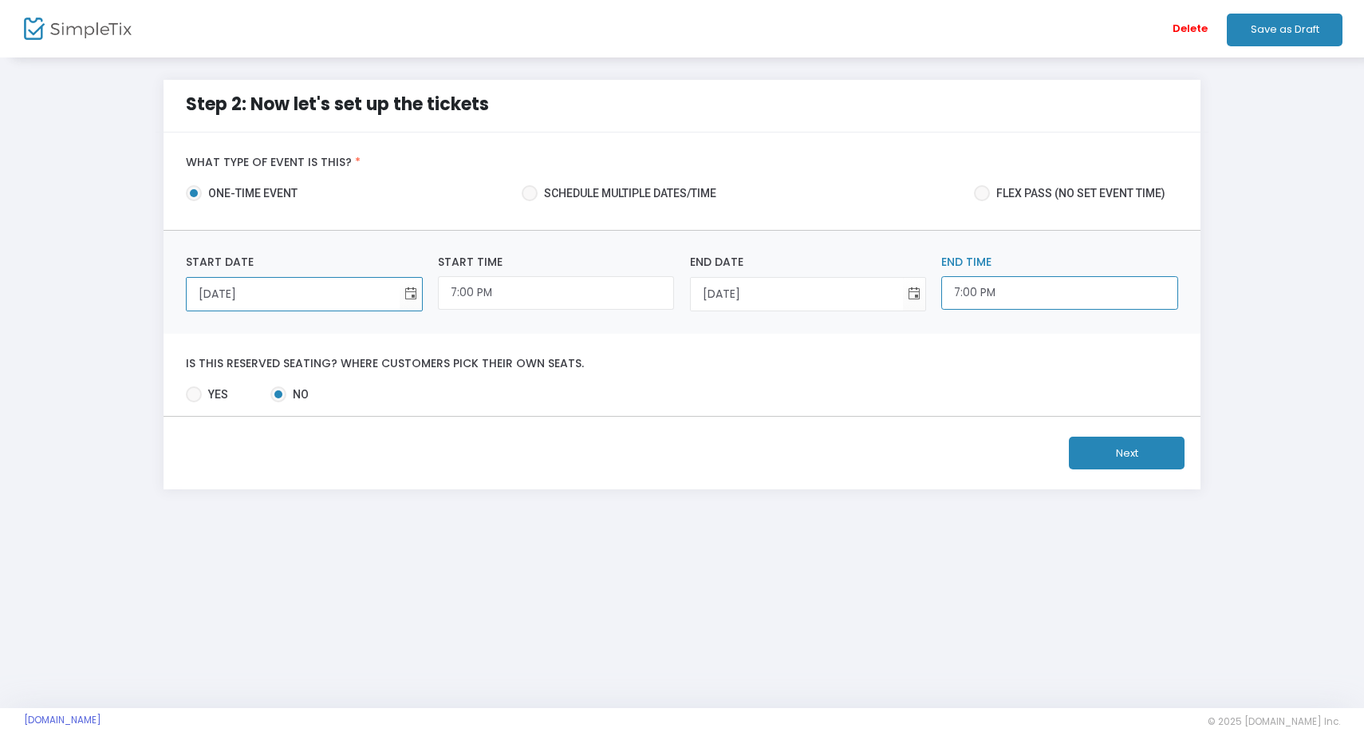
click at [1021, 292] on input "7:00 PM" at bounding box center [1060, 293] width 236 height 34
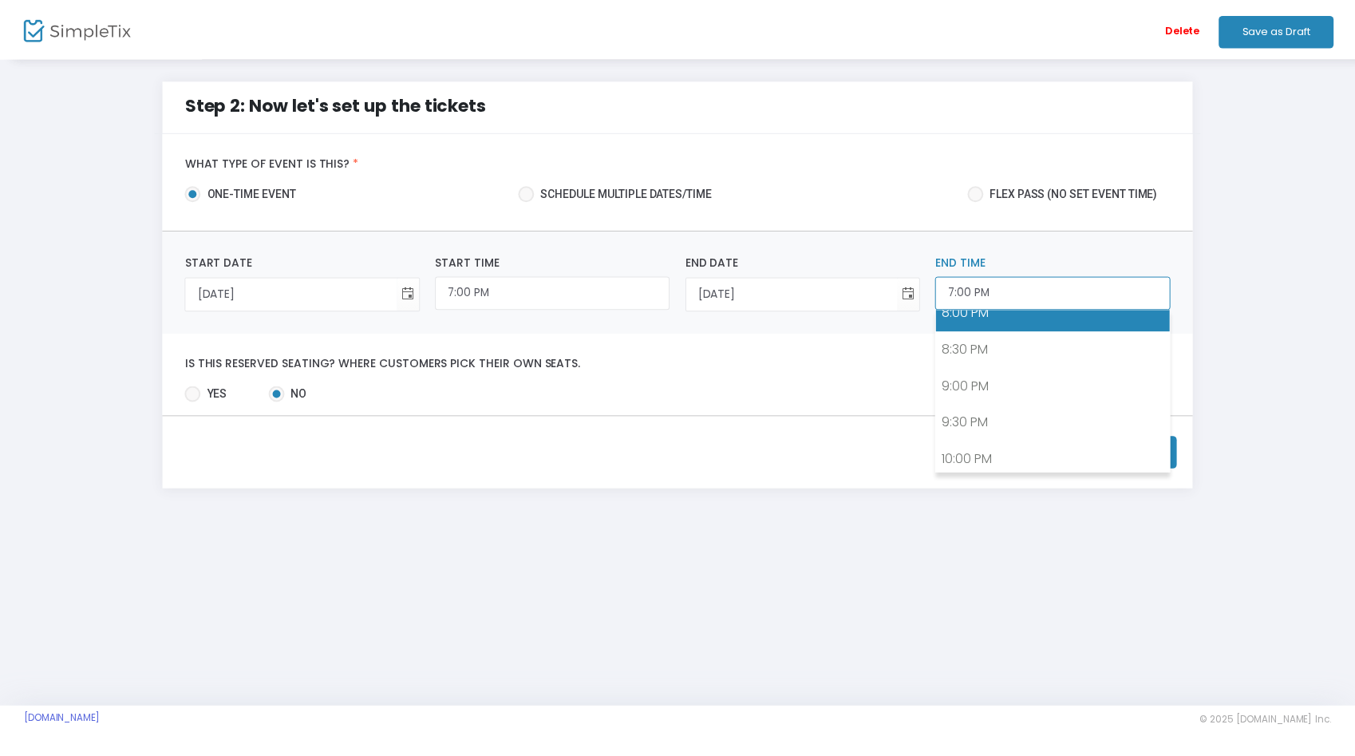
scroll to position [1487, 0]
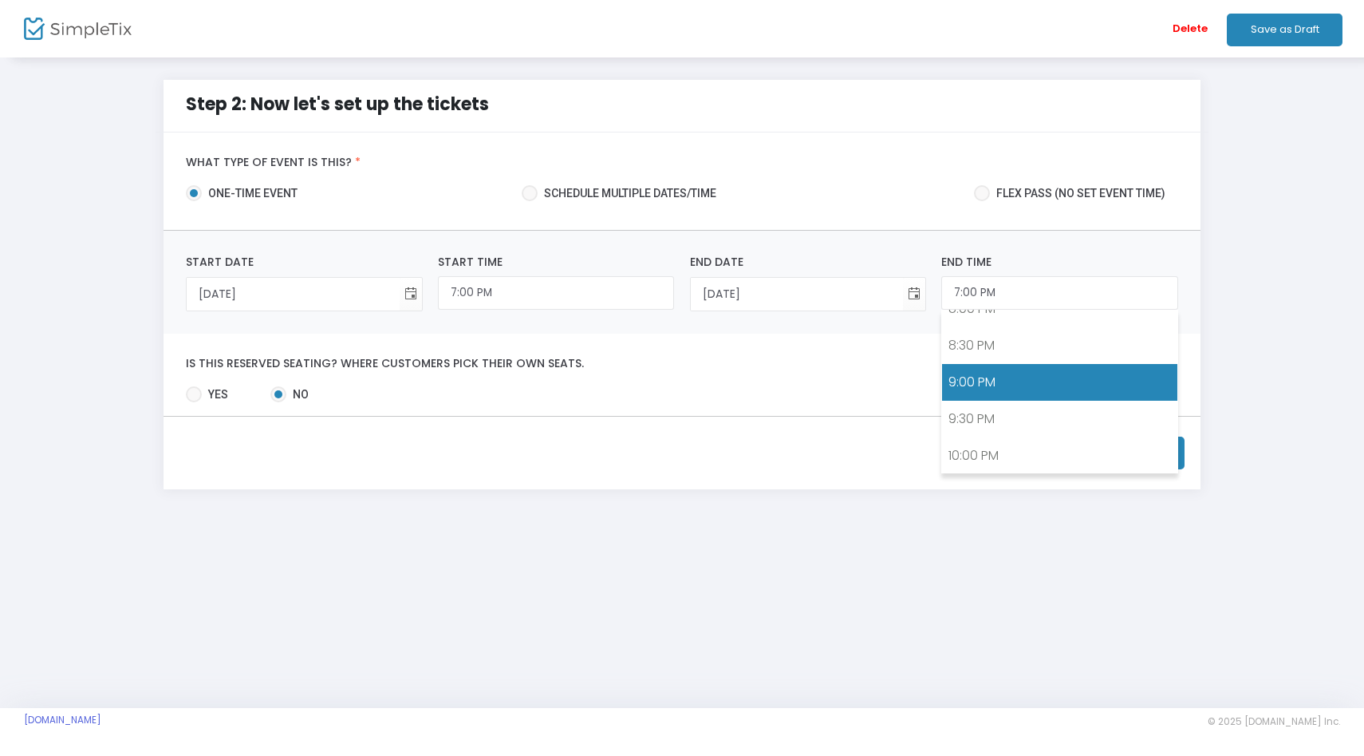
click at [980, 377] on link "9:00 PM" at bounding box center [1059, 382] width 235 height 37
type input "9:00 PM"
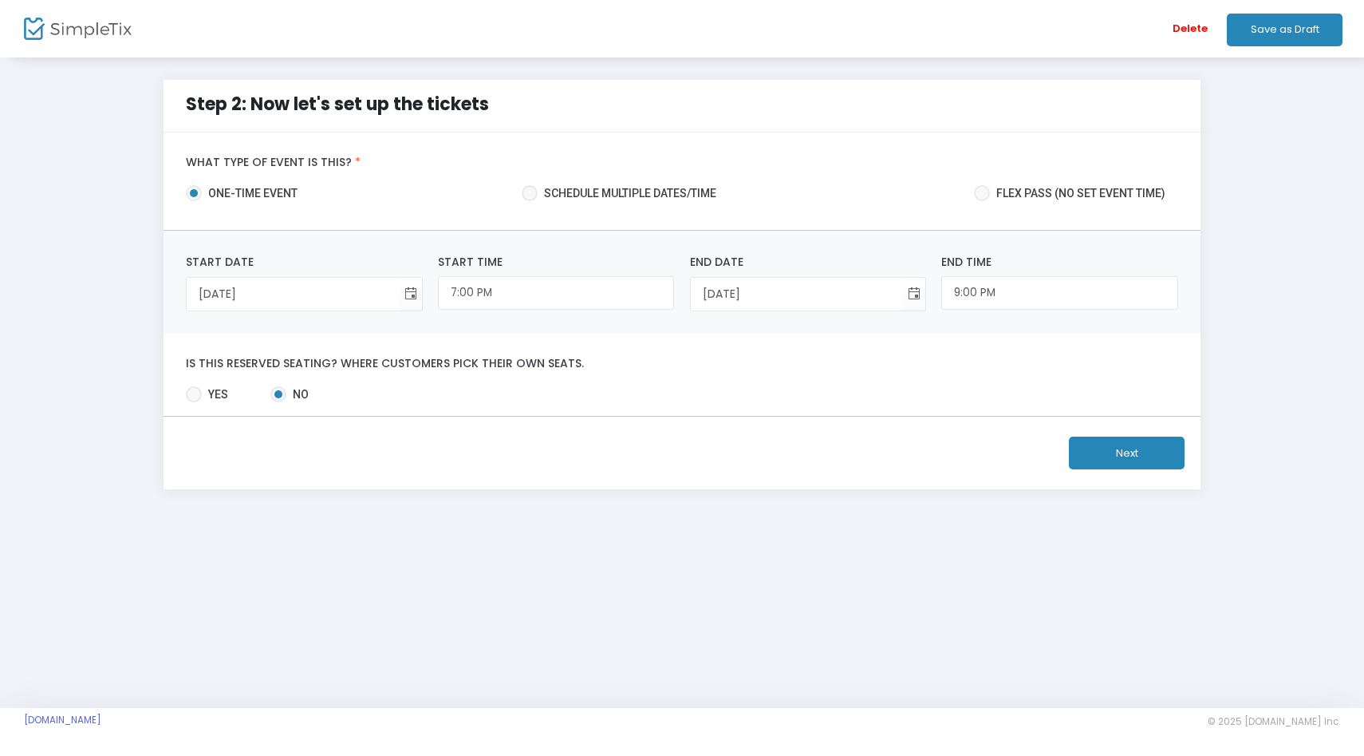
click at [198, 393] on span at bounding box center [194, 394] width 16 height 16
click at [194, 402] on input "Yes" at bounding box center [193, 402] width 1 height 1
radio input "true"
click at [276, 396] on span at bounding box center [278, 394] width 16 height 16
click at [278, 402] on input "No" at bounding box center [278, 402] width 1 height 1
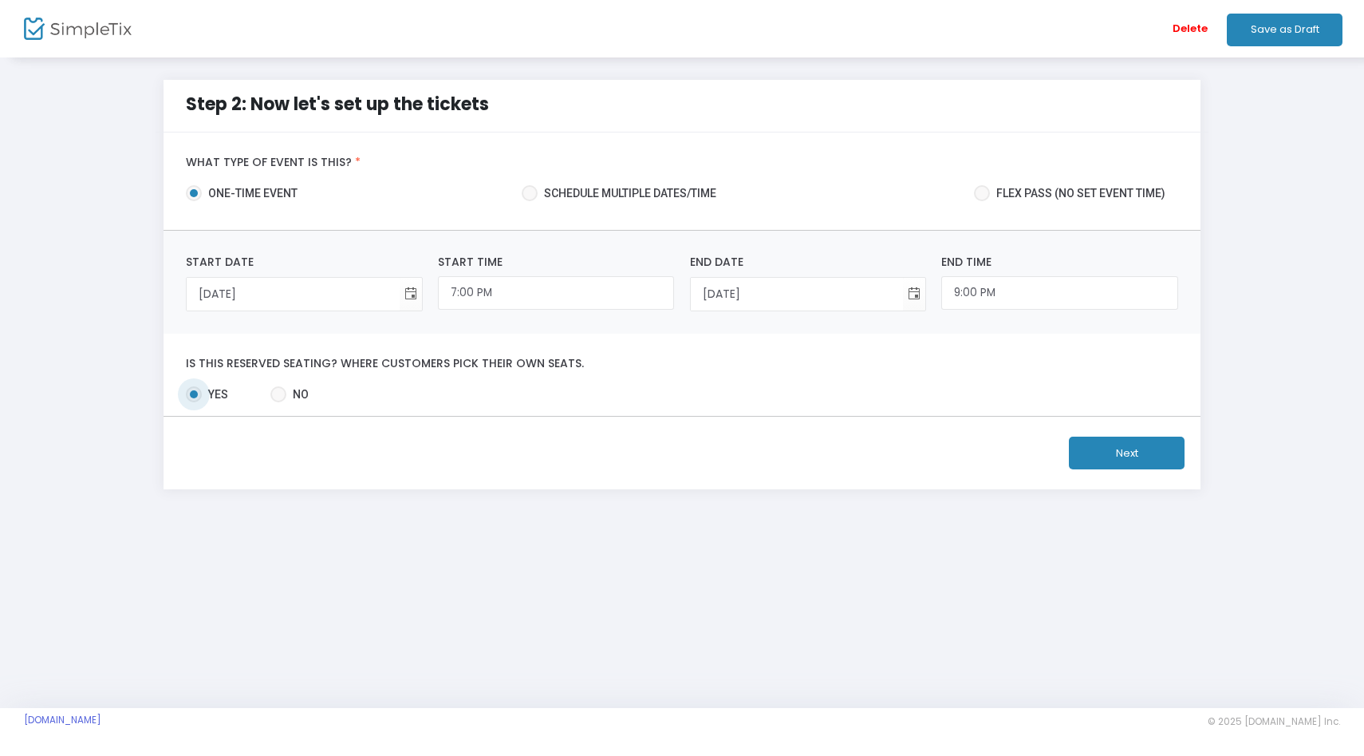
radio input "true"
click at [1139, 460] on button "Next" at bounding box center [1127, 452] width 116 height 33
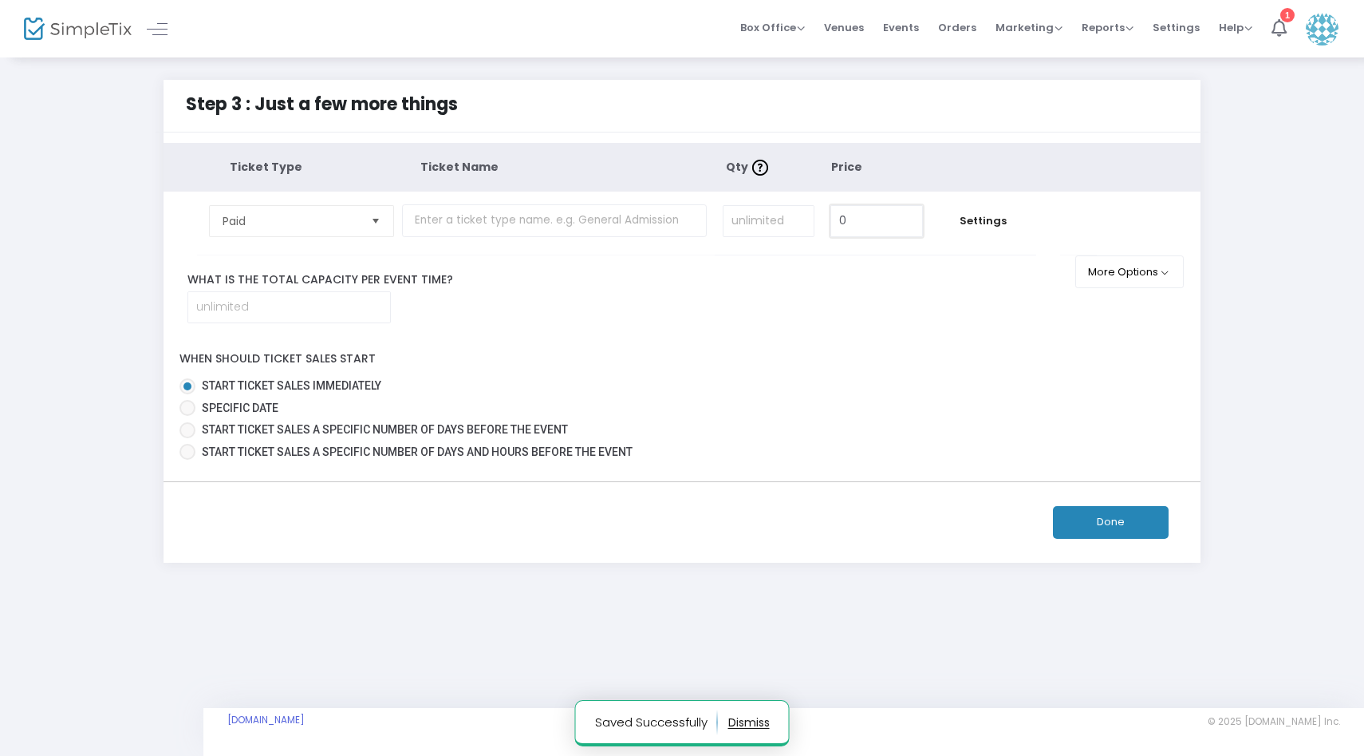
click at [858, 222] on input "0" at bounding box center [876, 221] width 91 height 30
type input "$0.00"
click at [616, 504] on div "Done" at bounding box center [682, 522] width 1053 height 81
click at [277, 167] on span "Ticket Type" at bounding box center [266, 167] width 73 height 16
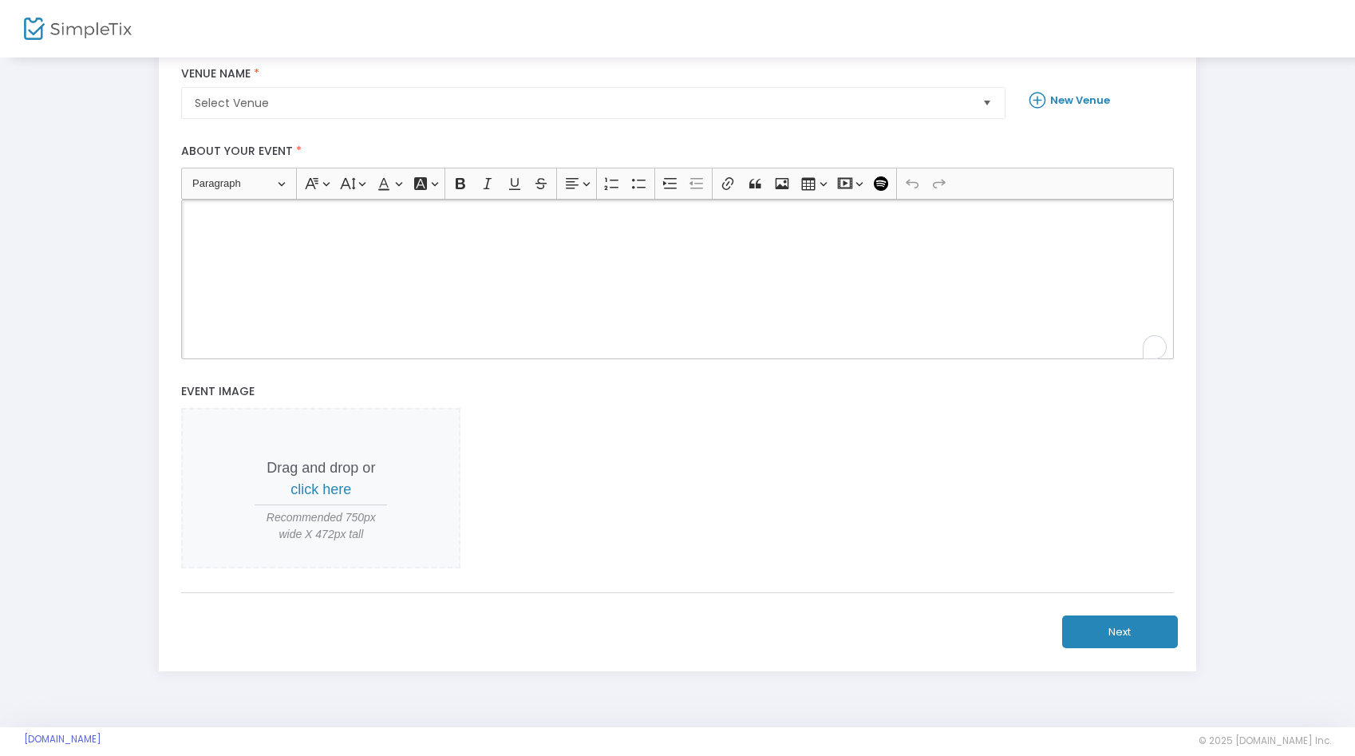
click at [306, 324] on div "Rich Text Editor, main" at bounding box center [677, 279] width 992 height 160
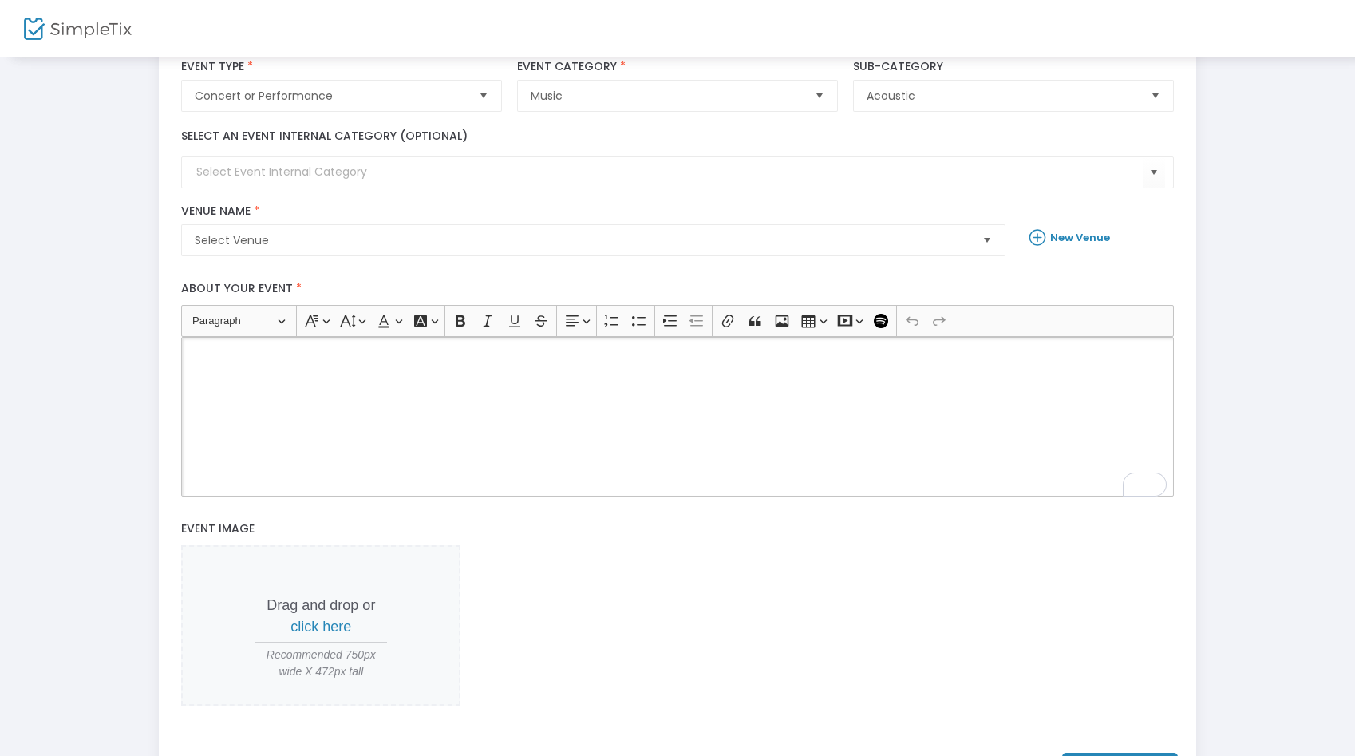
scroll to position [116, 0]
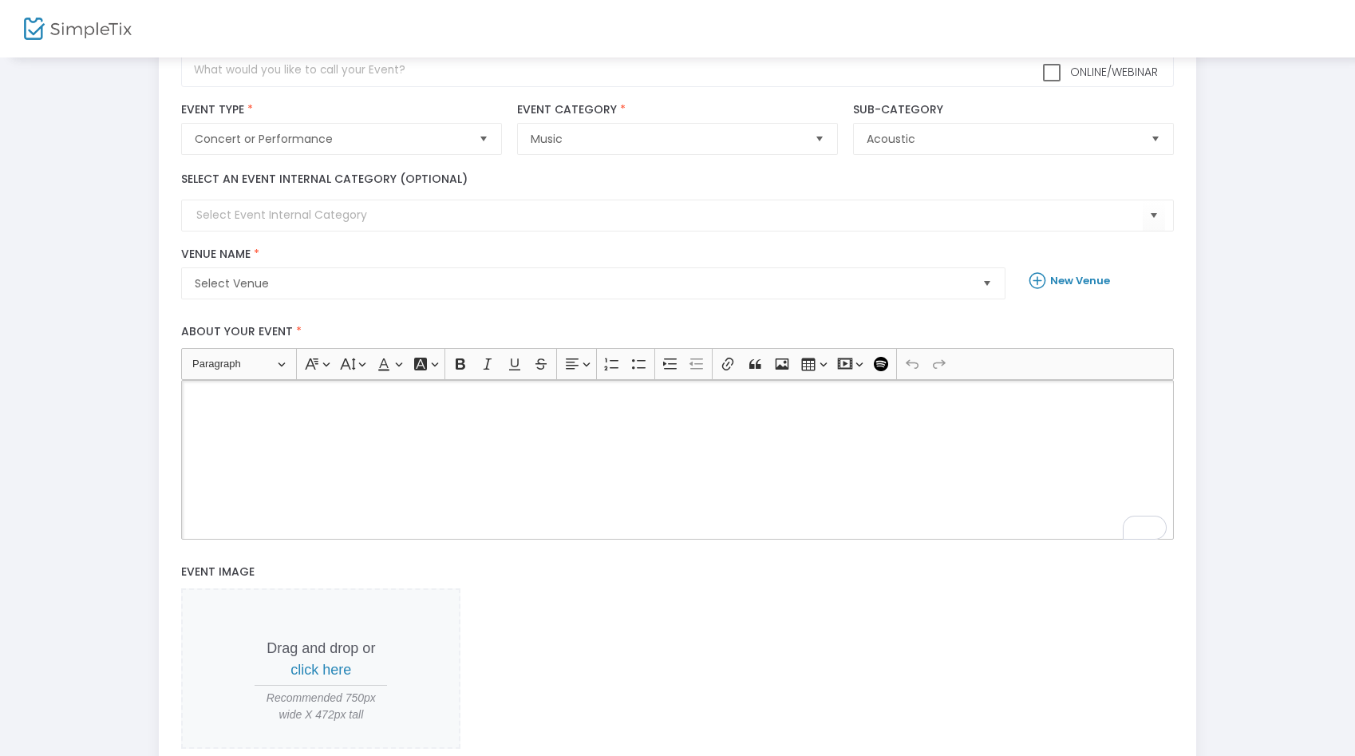
click at [385, 459] on div "Rich Text Editor, main" at bounding box center [677, 460] width 992 height 160
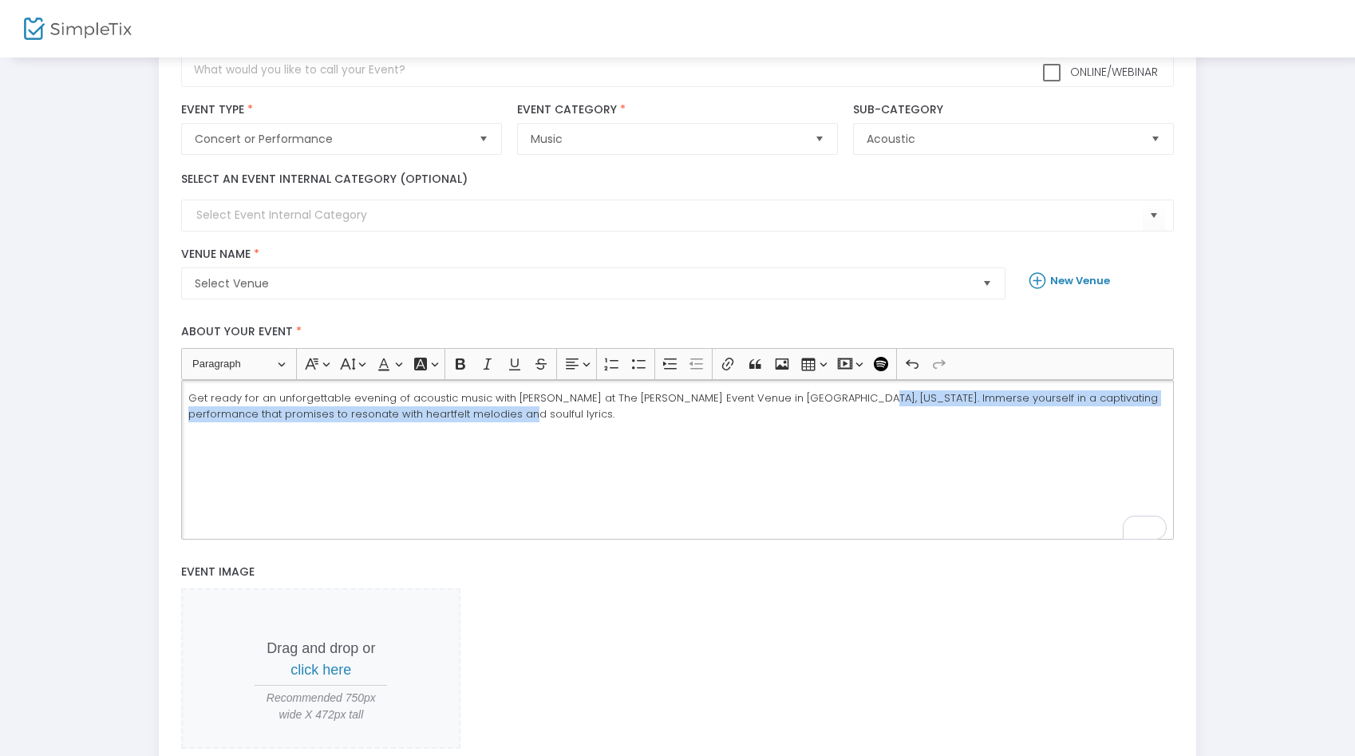
drag, startPoint x: 835, startPoint y: 399, endPoint x: 840, endPoint y: 454, distance: 55.3
click at [840, 456] on div "Get ready for an unforgettable evening of acoustic music with [PERSON_NAME] at …" at bounding box center [677, 460] width 992 height 160
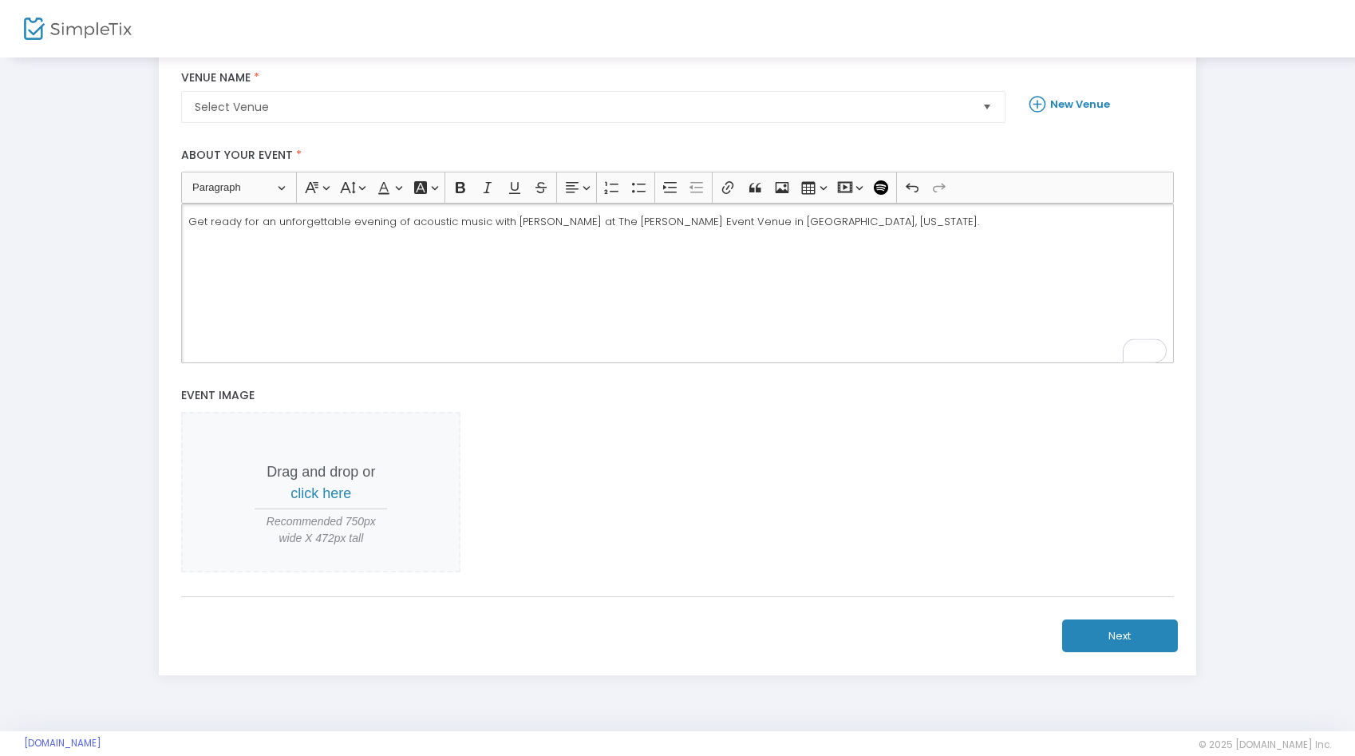
scroll to position [316, 0]
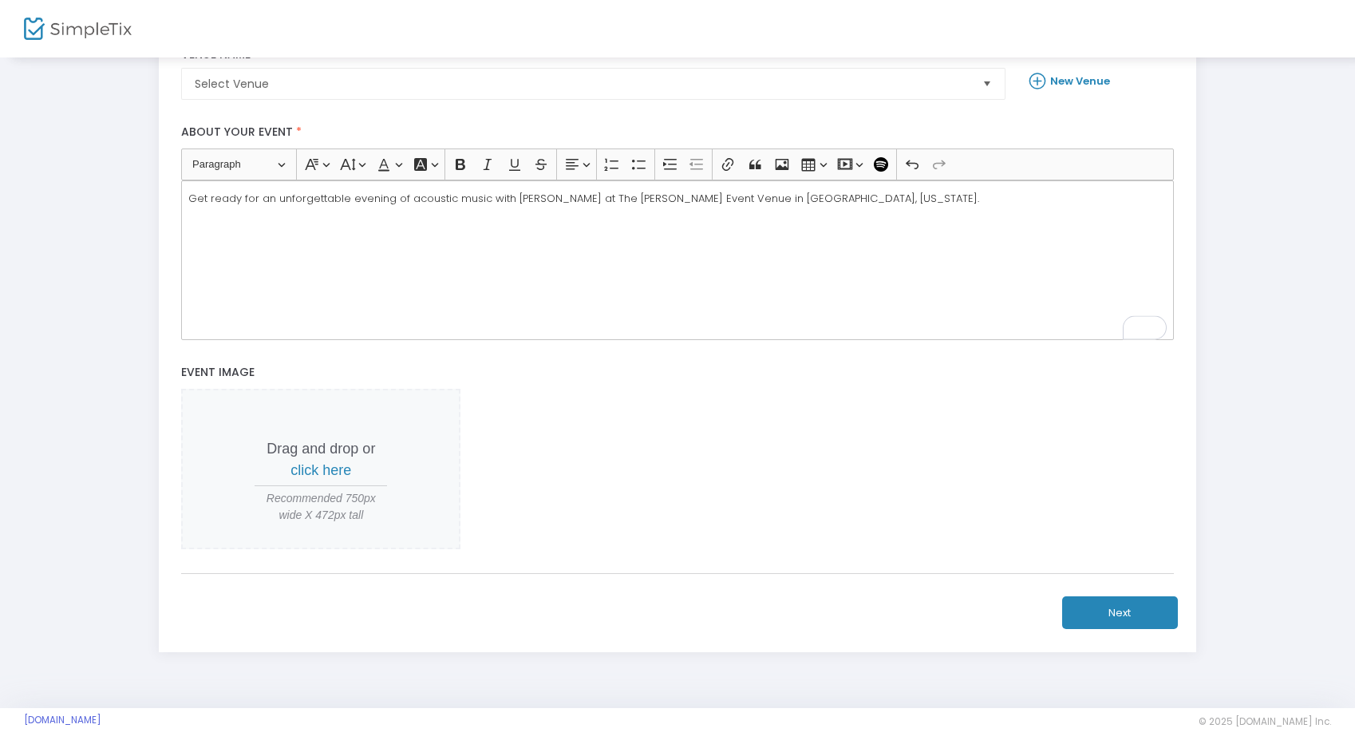
click at [1109, 616] on button "Next" at bounding box center [1120, 612] width 116 height 33
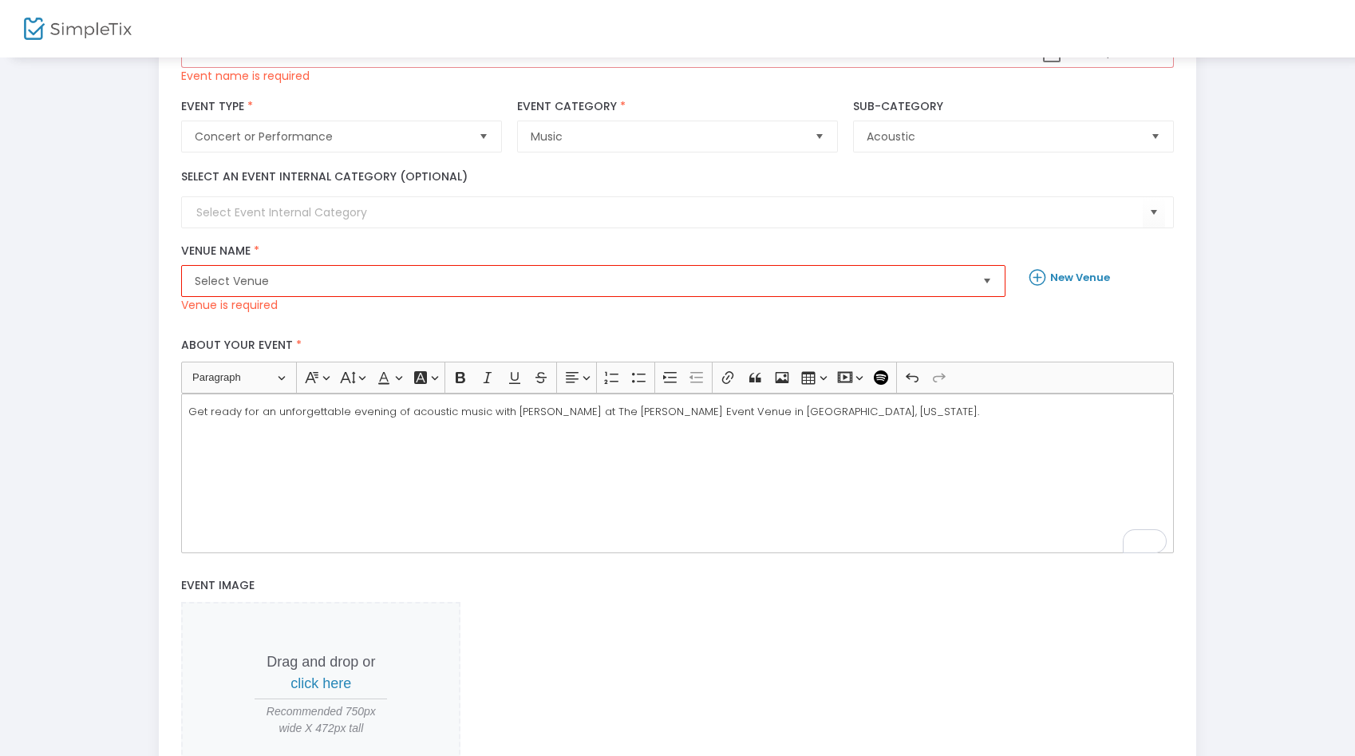
scroll to position [135, 0]
click at [763, 286] on span "Select Venue" at bounding box center [582, 282] width 775 height 16
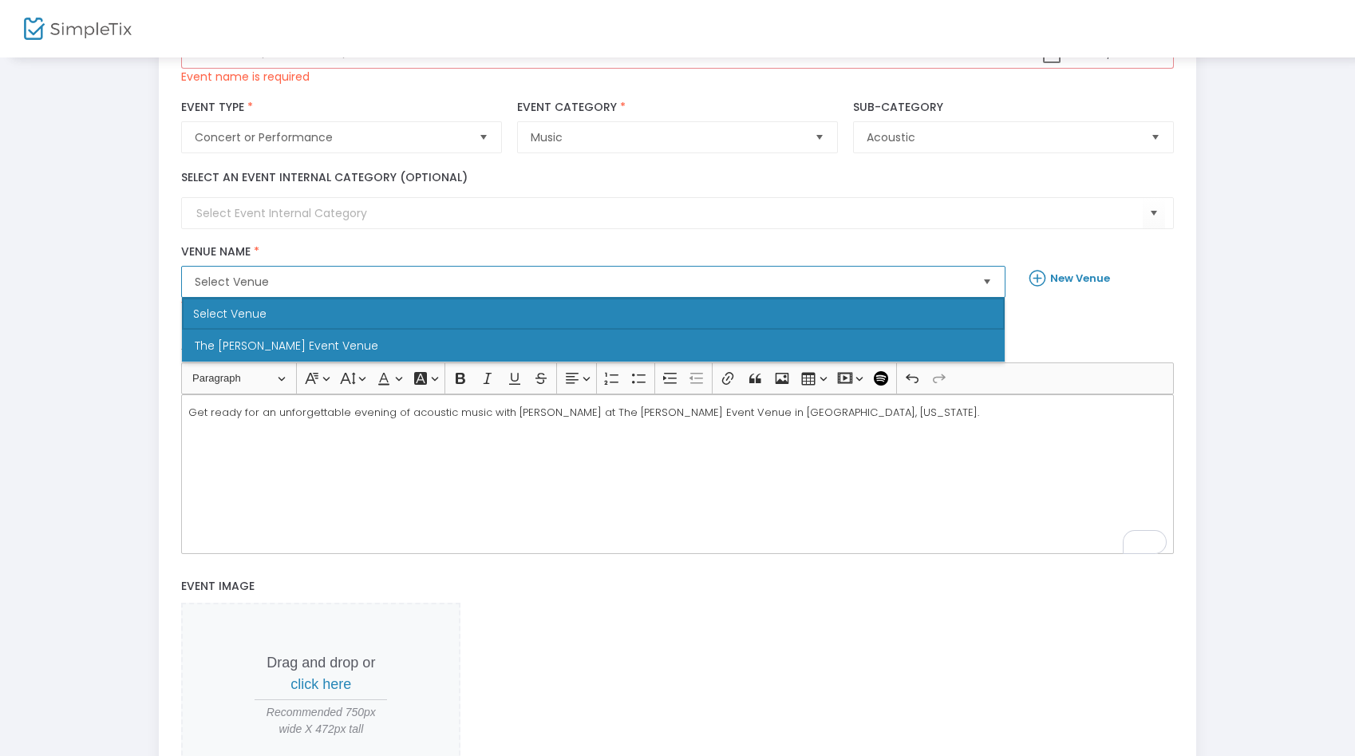
click at [752, 349] on li "The [PERSON_NAME] Event Venue" at bounding box center [593, 346] width 823 height 32
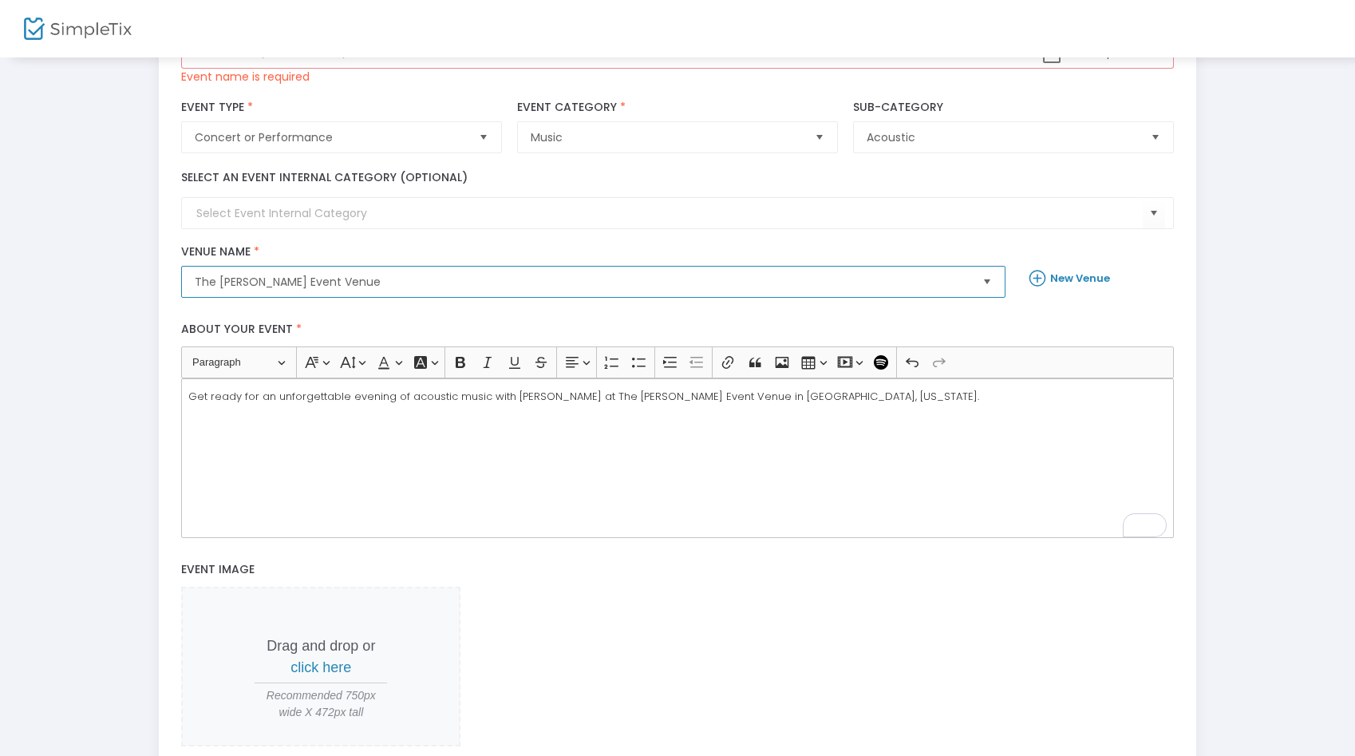
scroll to position [332, 0]
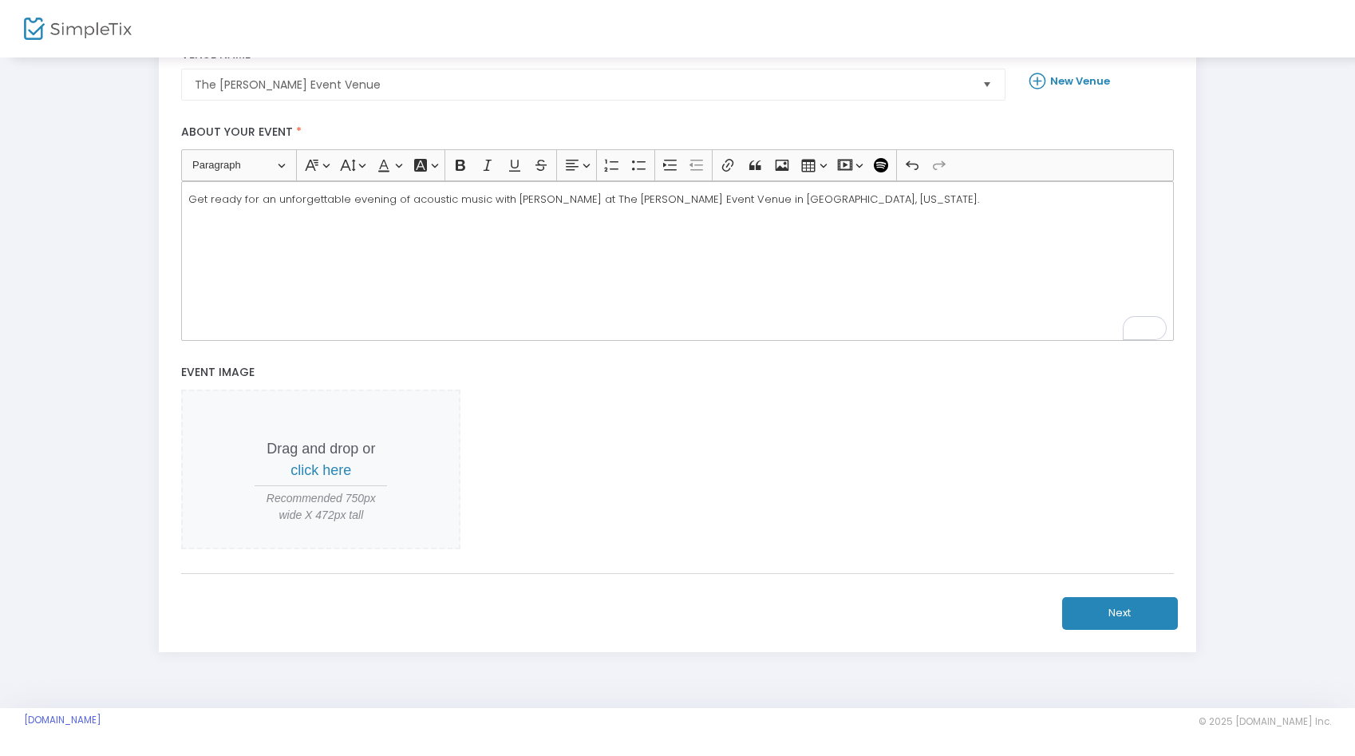
click at [1124, 618] on button "Next" at bounding box center [1120, 613] width 116 height 33
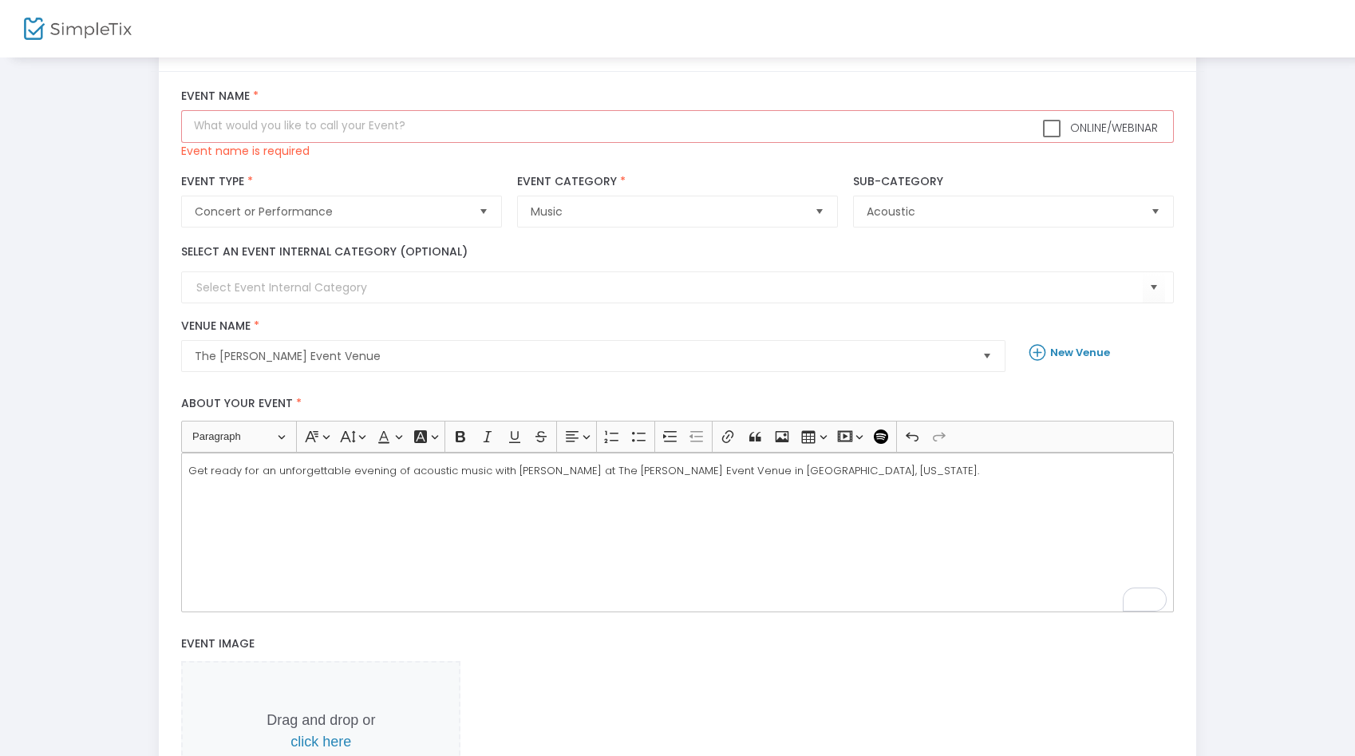
scroll to position [0, 0]
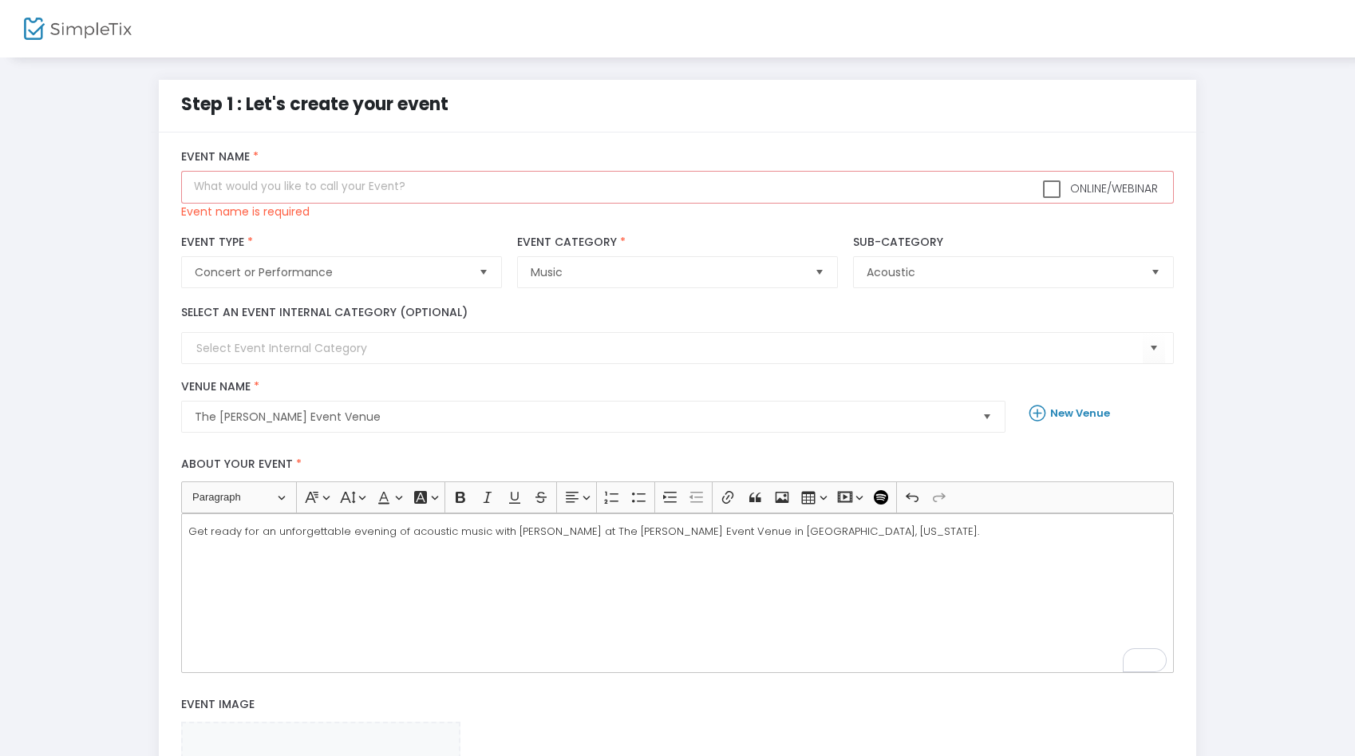
click at [778, 204] on div "Online/Webinar Event Name * Event name is required" at bounding box center [678, 184] width 1008 height 69
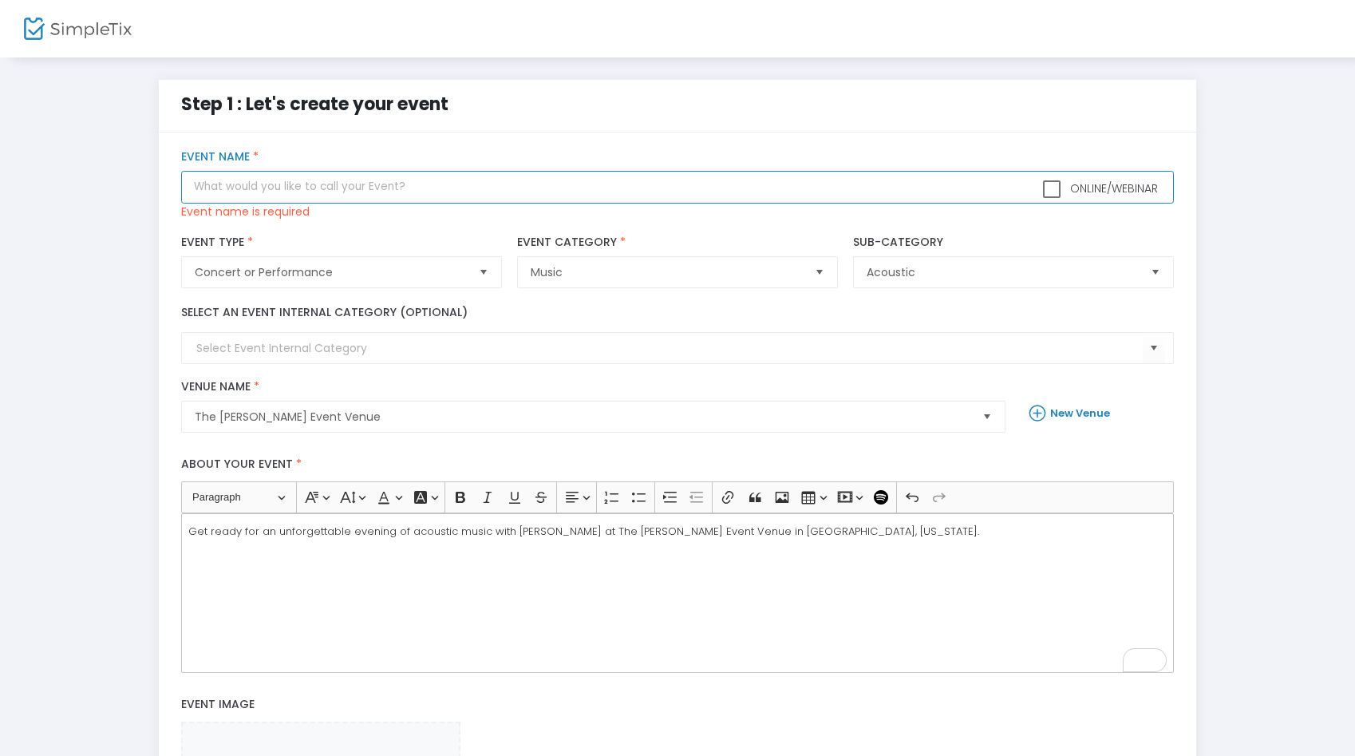
click at [765, 188] on input "text" at bounding box center [677, 187] width 992 height 33
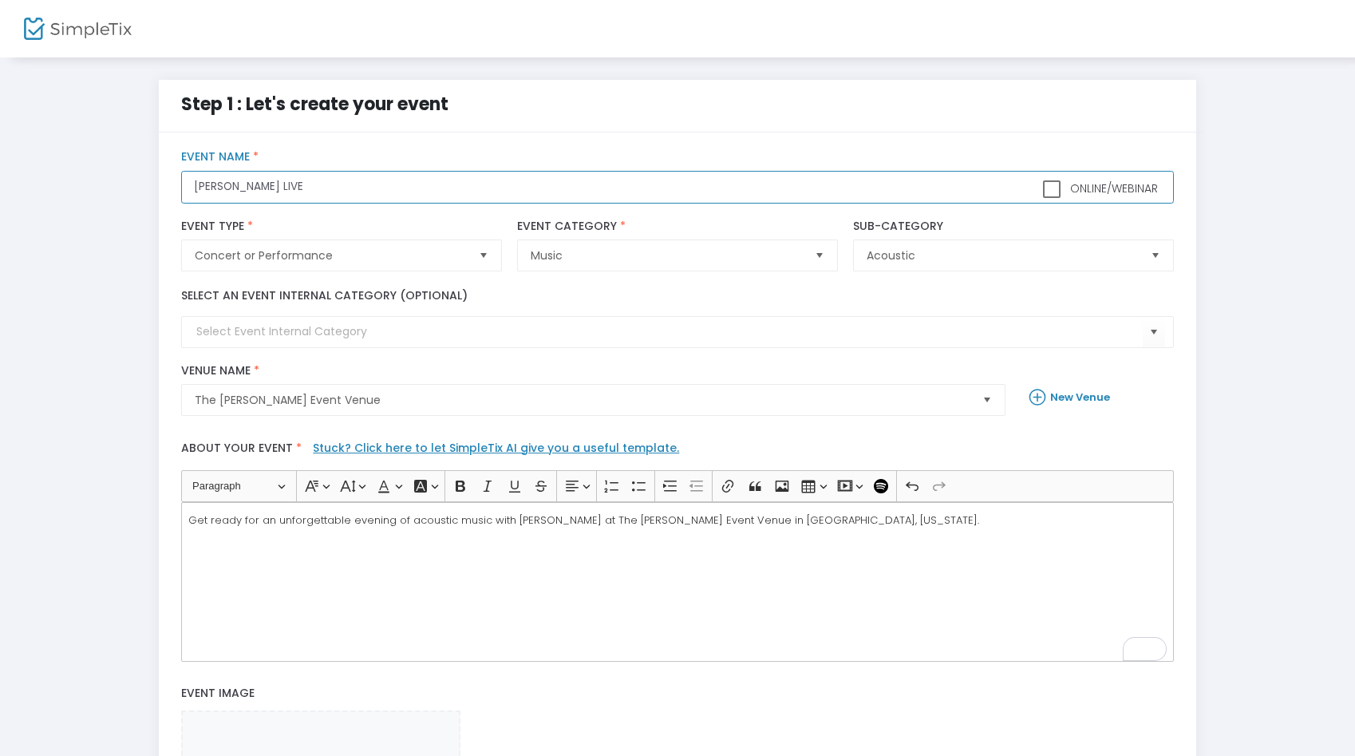
scroll to position [383, 0]
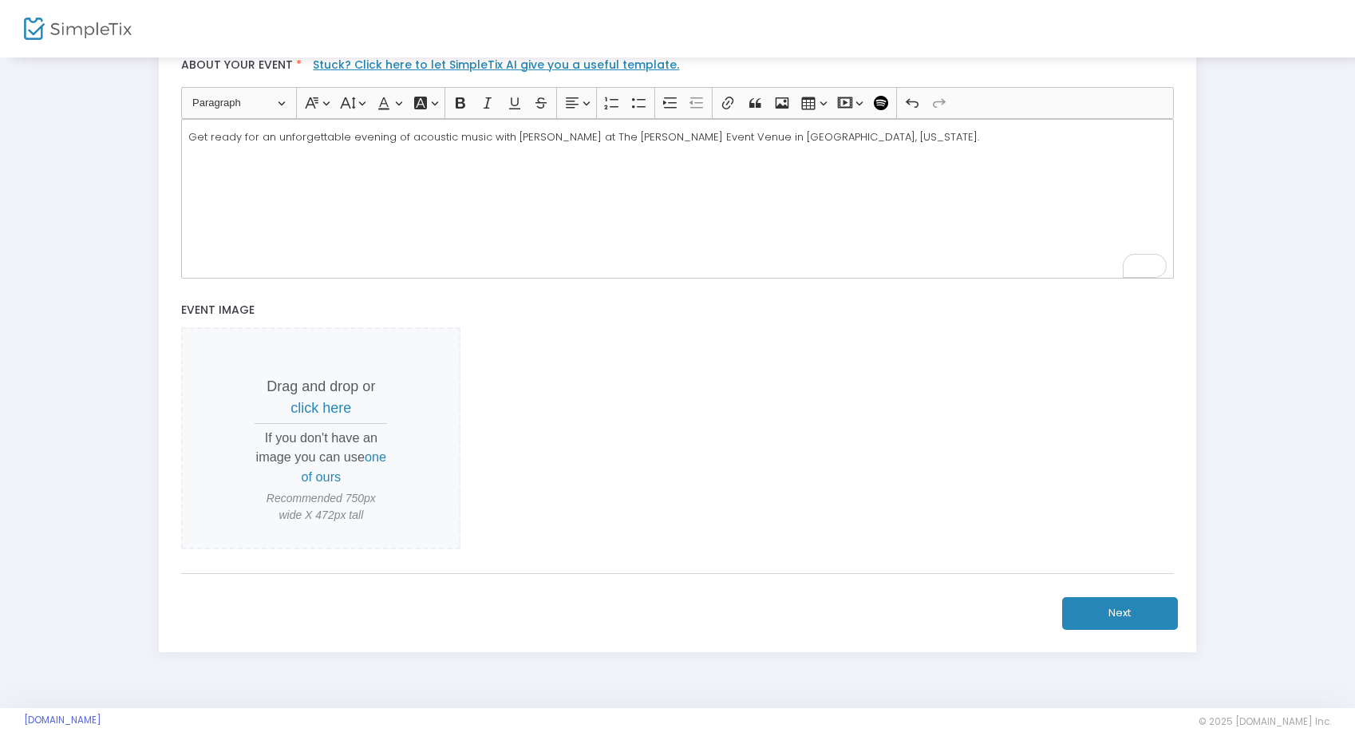
type input "[PERSON_NAME] LIVE"
click at [1117, 608] on button "Next" at bounding box center [1120, 613] width 116 height 33
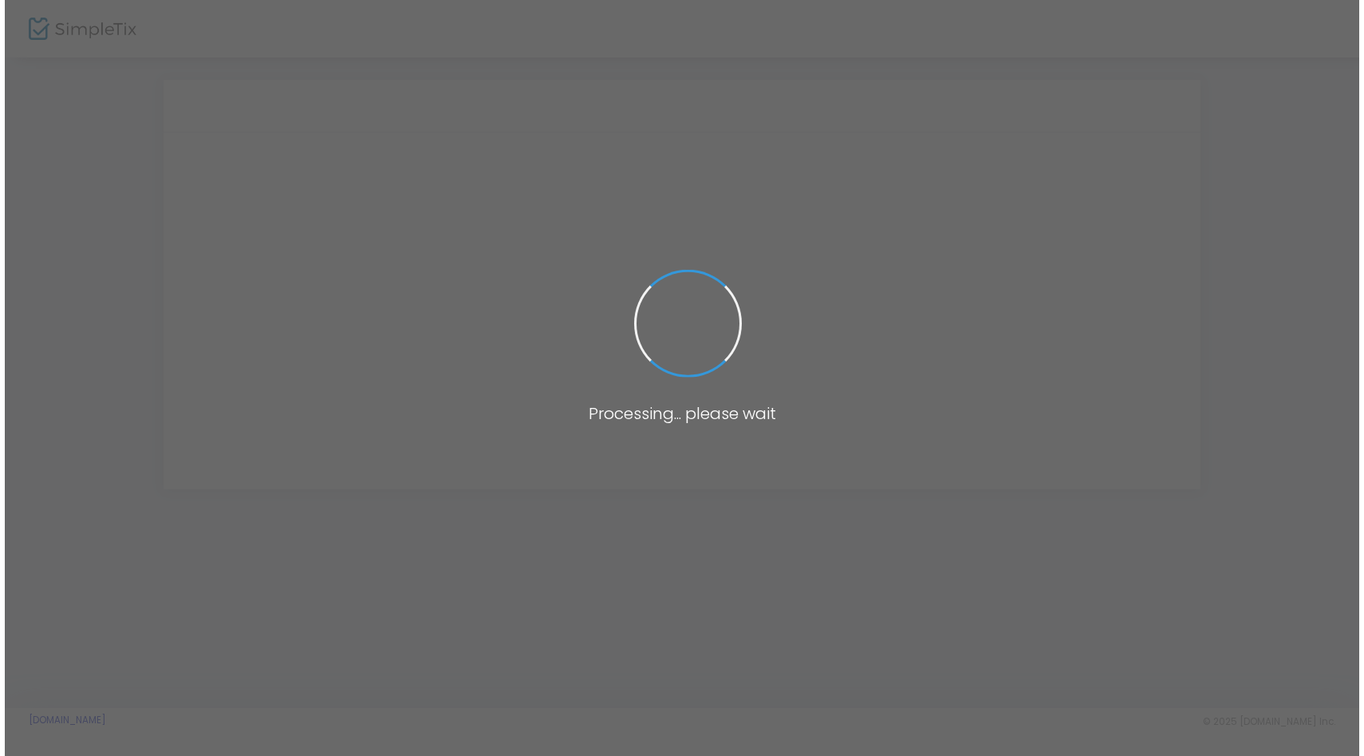
scroll to position [0, 0]
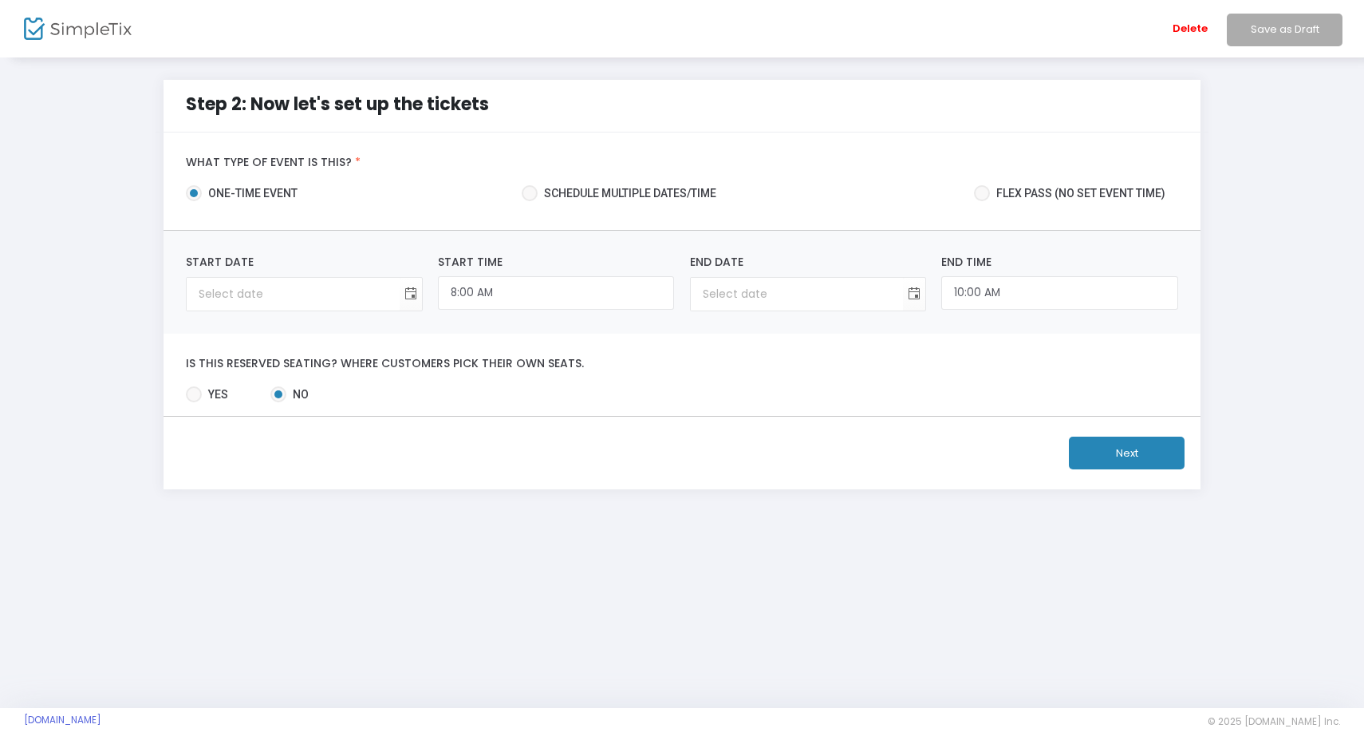
click at [189, 395] on span at bounding box center [194, 394] width 16 height 16
click at [193, 402] on input "Yes" at bounding box center [193, 402] width 1 height 1
radio input "true"
click at [400, 296] on span "Toggle calendar" at bounding box center [410, 294] width 26 height 26
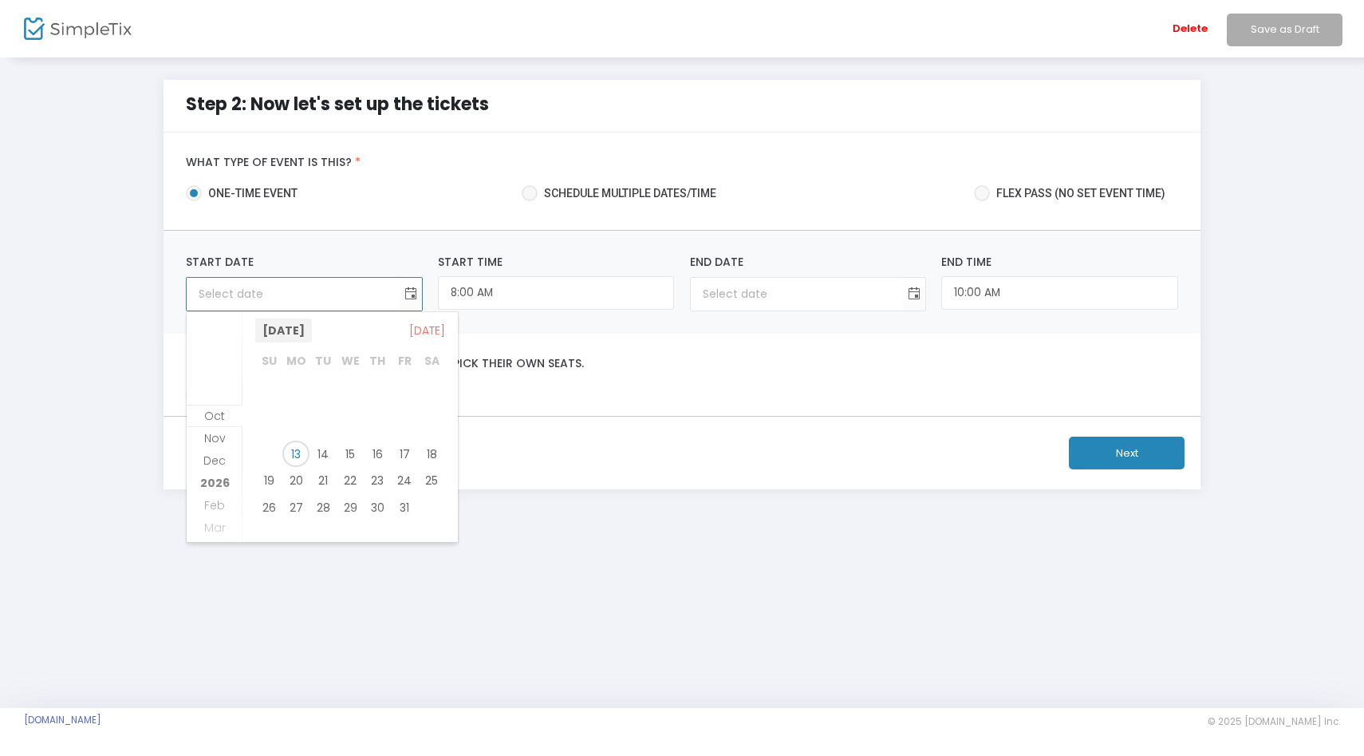
click at [309, 324] on span "[DATE]" at bounding box center [283, 330] width 57 height 24
click at [347, 432] on span "Nov" at bounding box center [351, 434] width 38 height 38
click at [411, 480] on span "21" at bounding box center [404, 480] width 27 height 27
type input "11/21/2025"
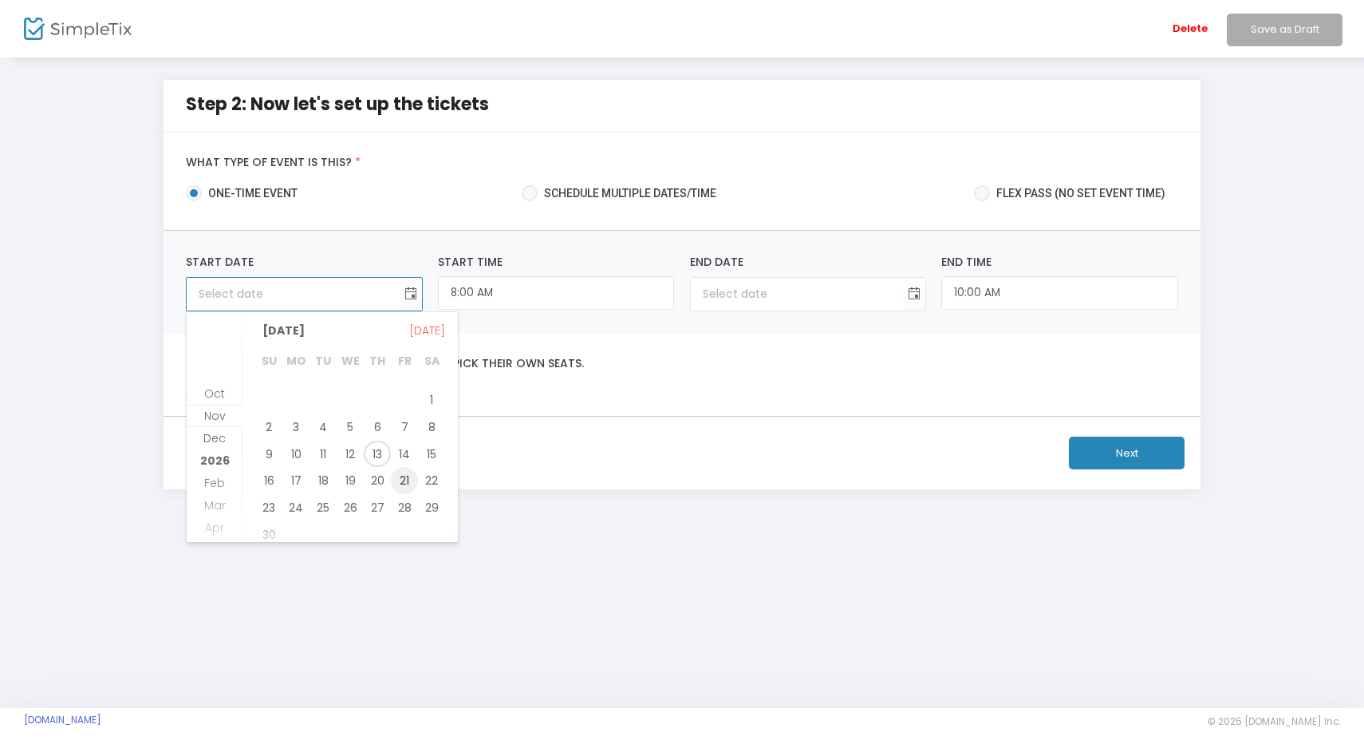
type input "11/21/2025"
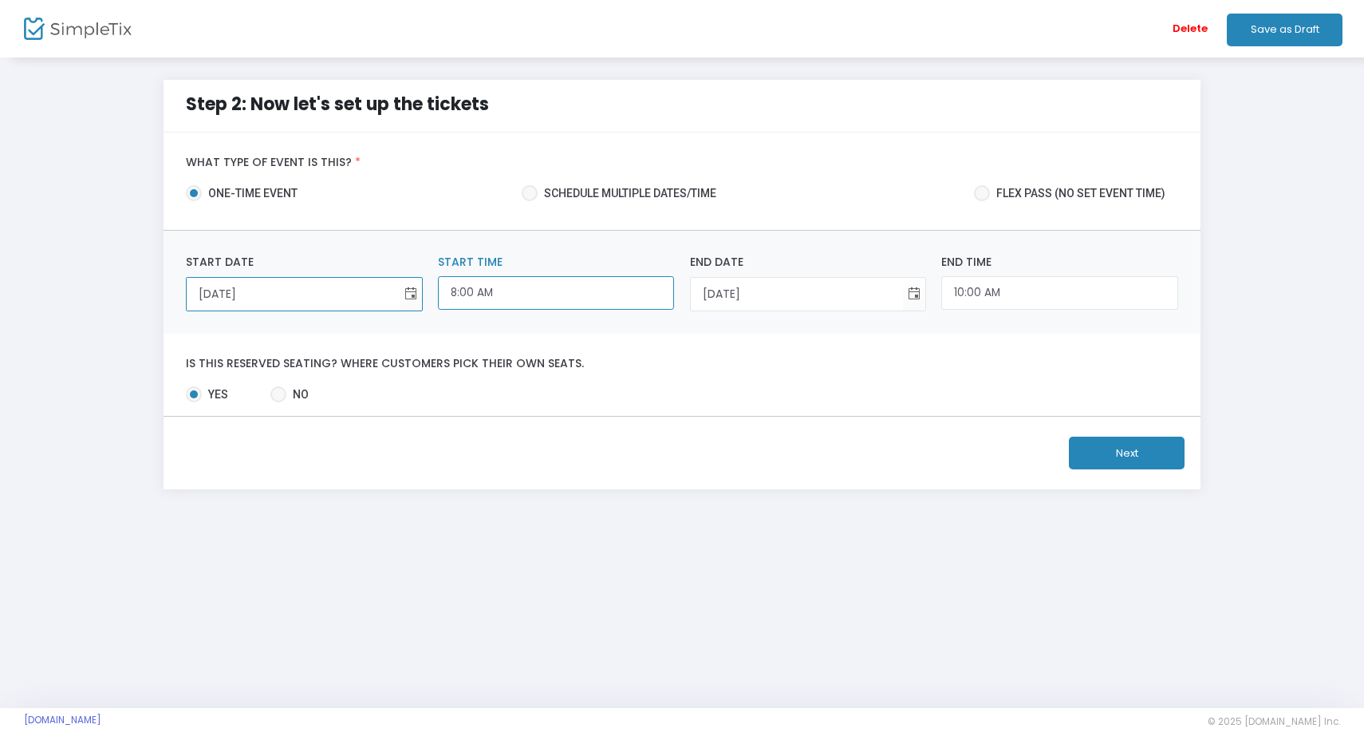
click at [571, 306] on input "8:00 AM" at bounding box center [556, 293] width 236 height 34
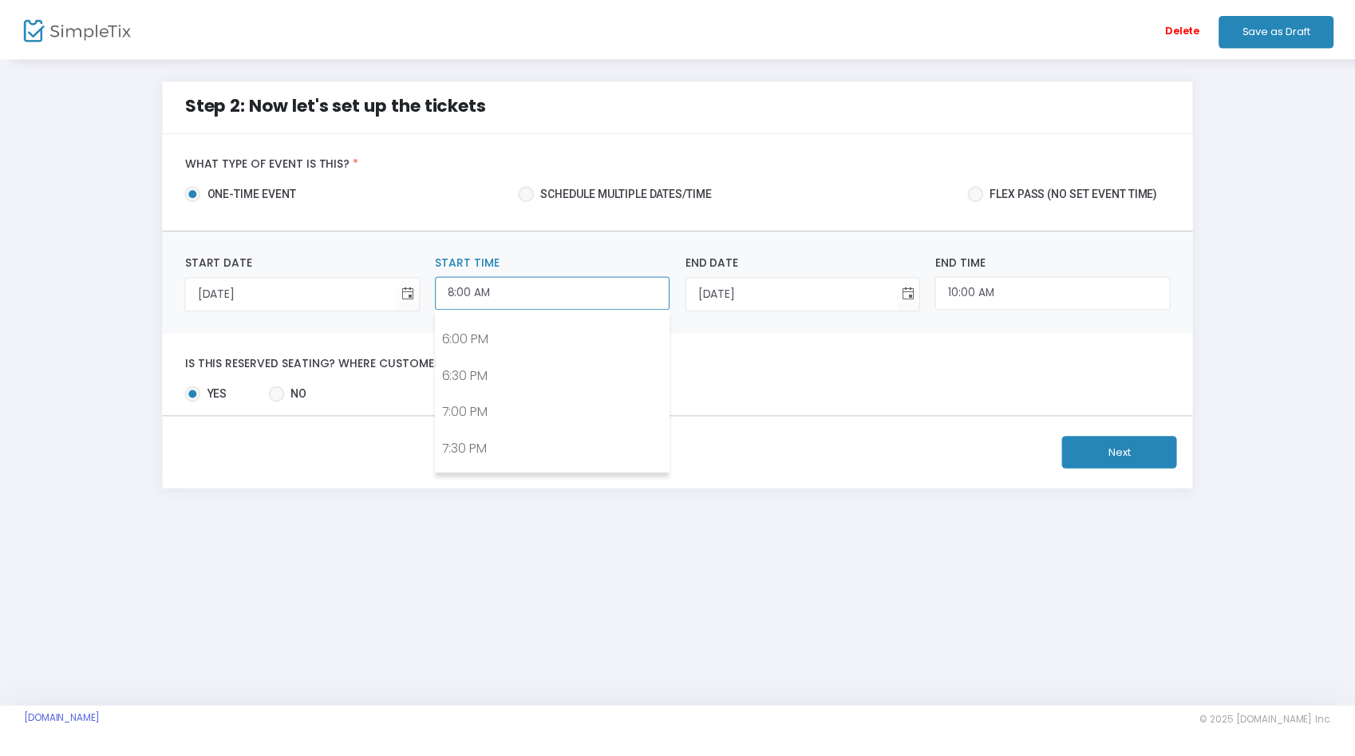
scroll to position [1311, 0]
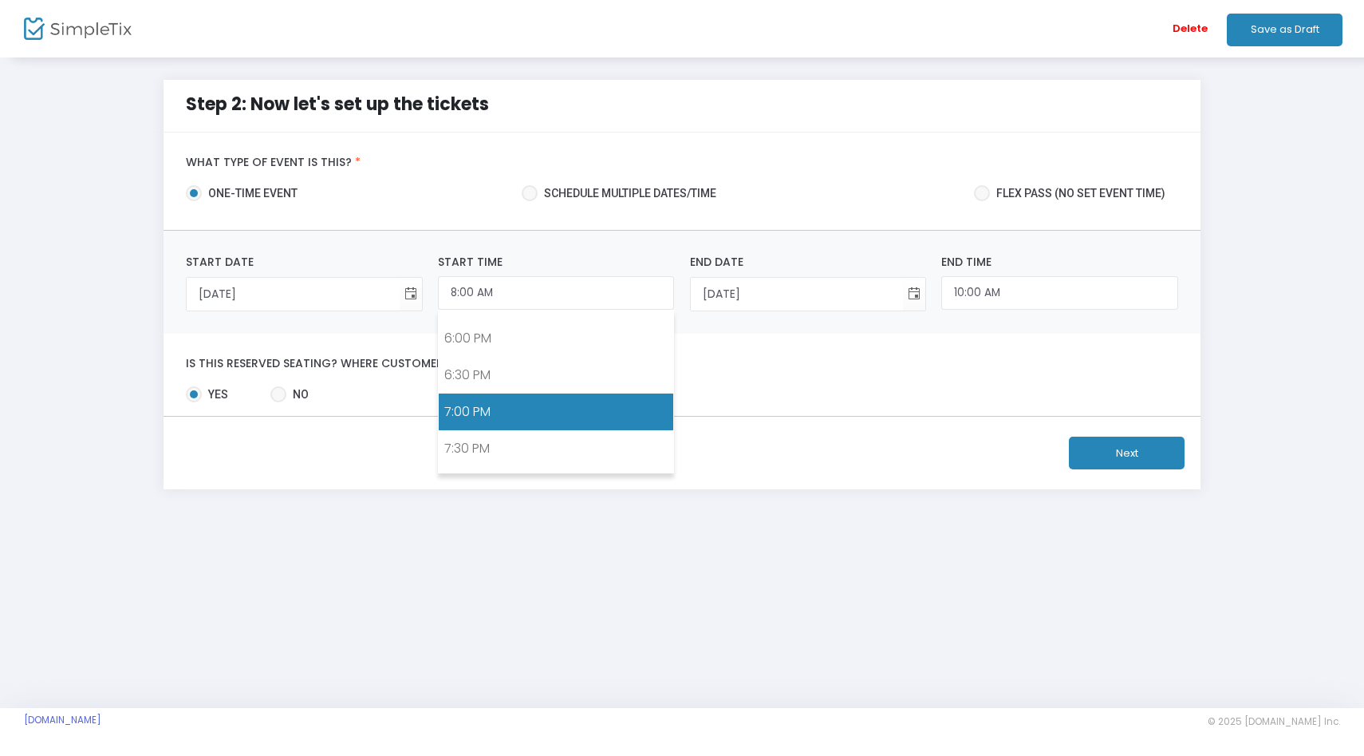
click at [554, 411] on link "7:00 PM" at bounding box center [556, 411] width 235 height 37
type input "7:00 PM"
type input "9:00 PM"
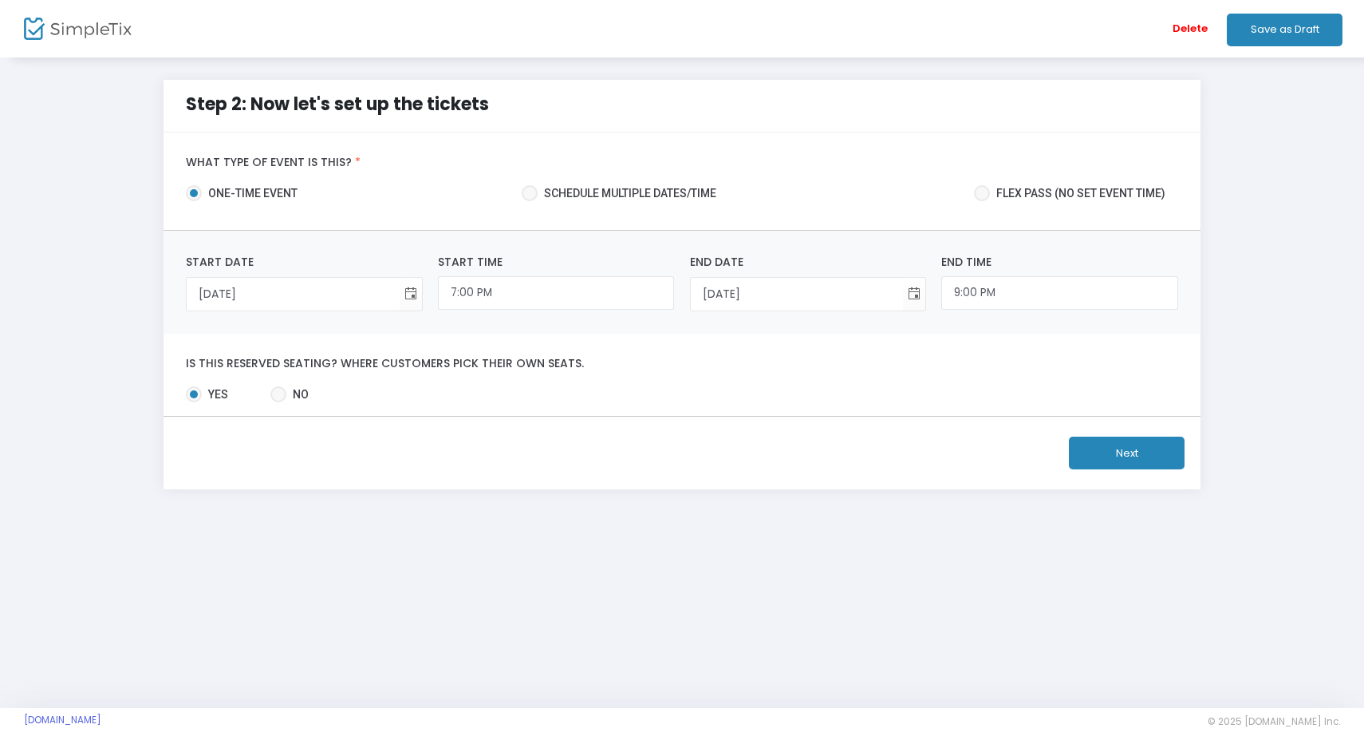
click at [1073, 442] on button "Next" at bounding box center [1127, 452] width 116 height 33
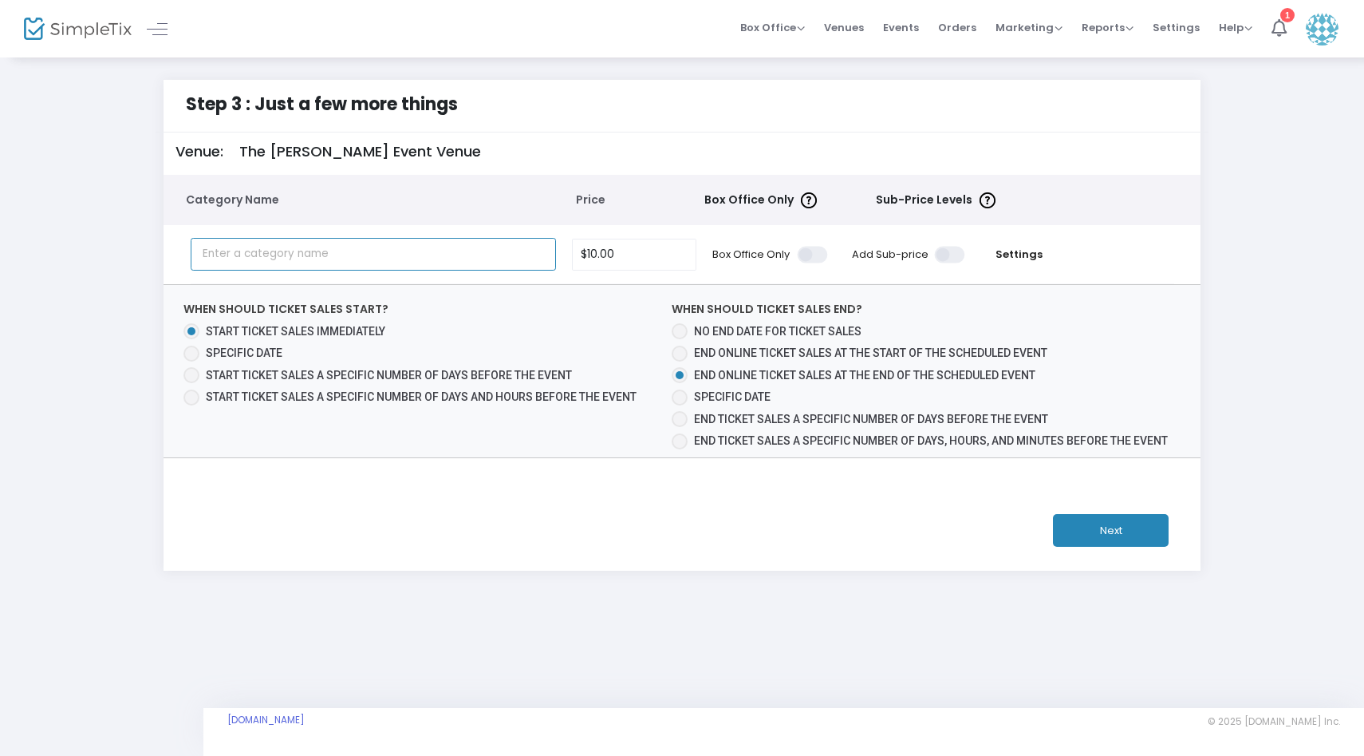
click at [412, 258] on input "text" at bounding box center [374, 254] width 366 height 33
click at [594, 248] on input "10" at bounding box center [634, 254] width 123 height 30
type input "$10.00"
click at [946, 249] on span at bounding box center [951, 254] width 32 height 17
click at [377, 245] on input "checkbox" at bounding box center [377, 245] width 0 height 0
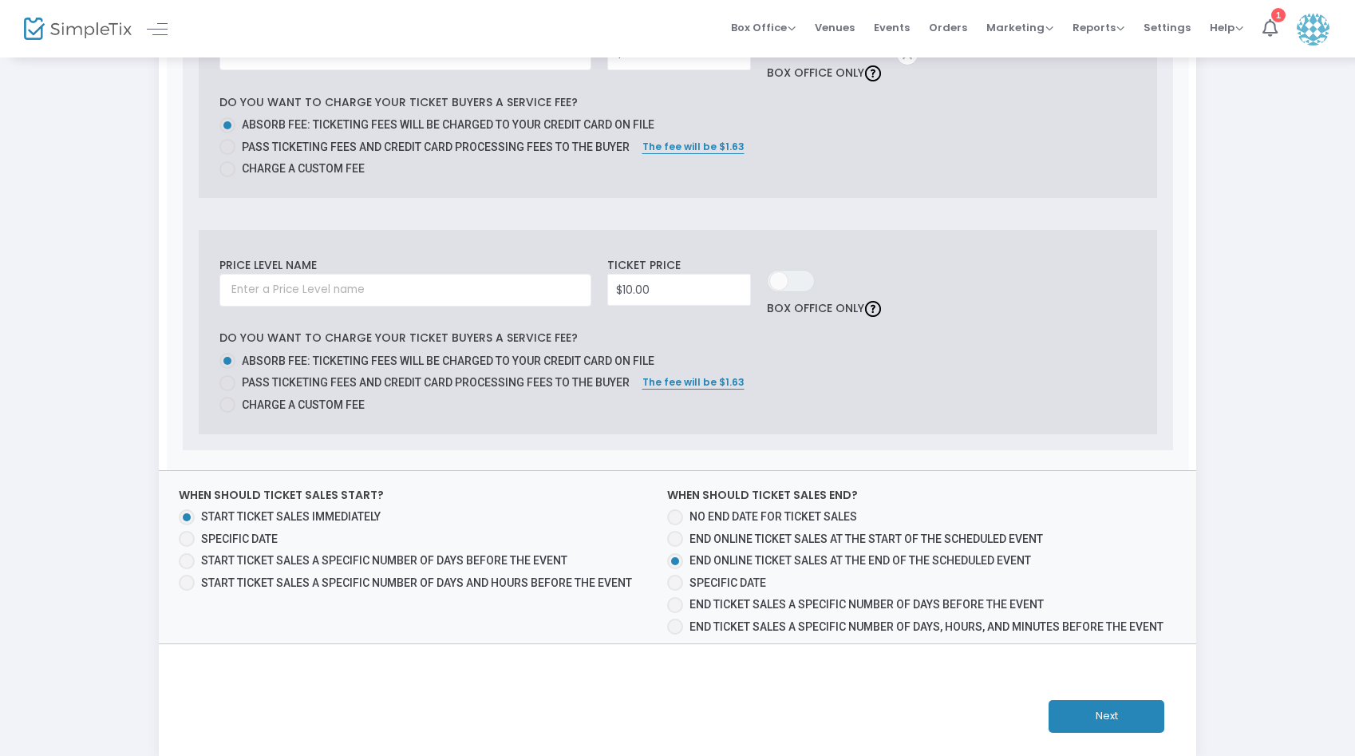
scroll to position [590, 0]
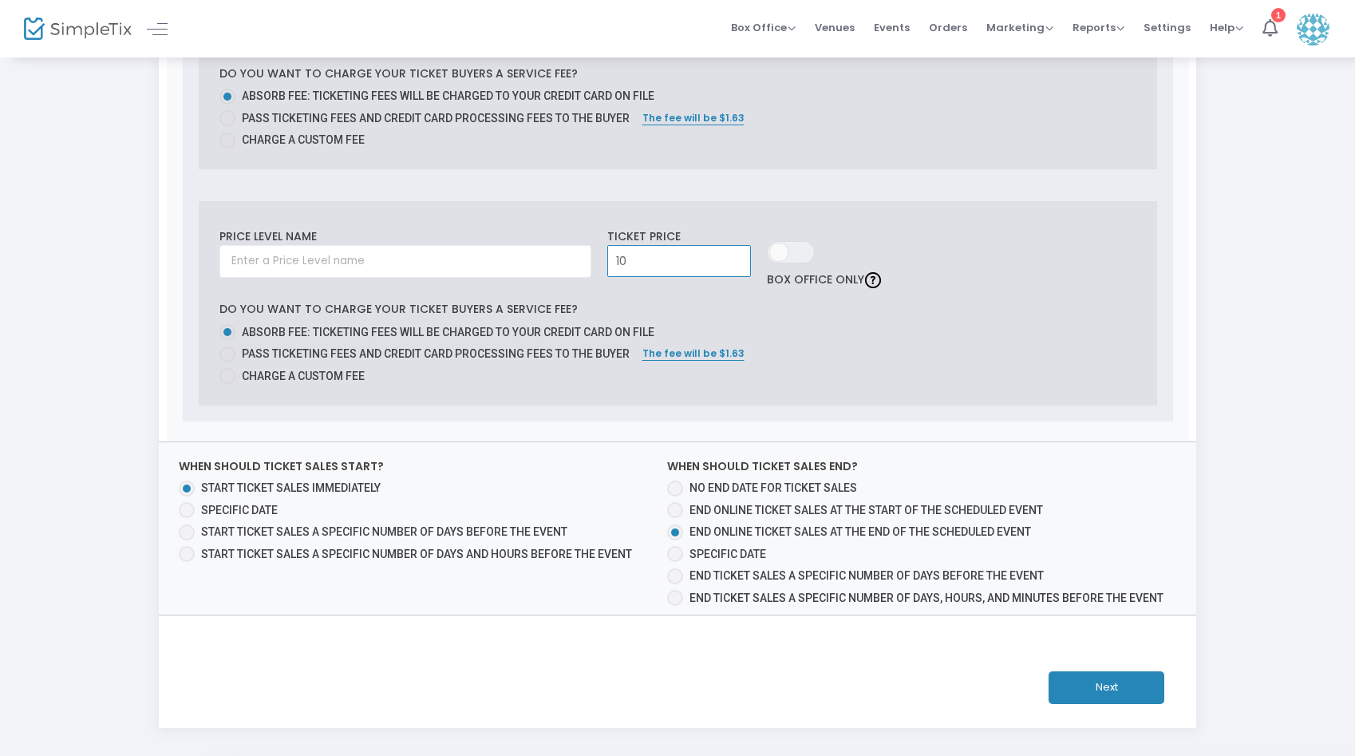
click at [666, 263] on input "10" at bounding box center [679, 261] width 142 height 30
type input "$70.00"
click at [794, 327] on label "Absorb fee: Ticketing fees will be charged to your credit card on file" at bounding box center [671, 332] width 904 height 17
click at [227, 340] on input "Absorb fee: Ticketing fees will be charged to your credit card on file" at bounding box center [227, 340] width 1 height 1
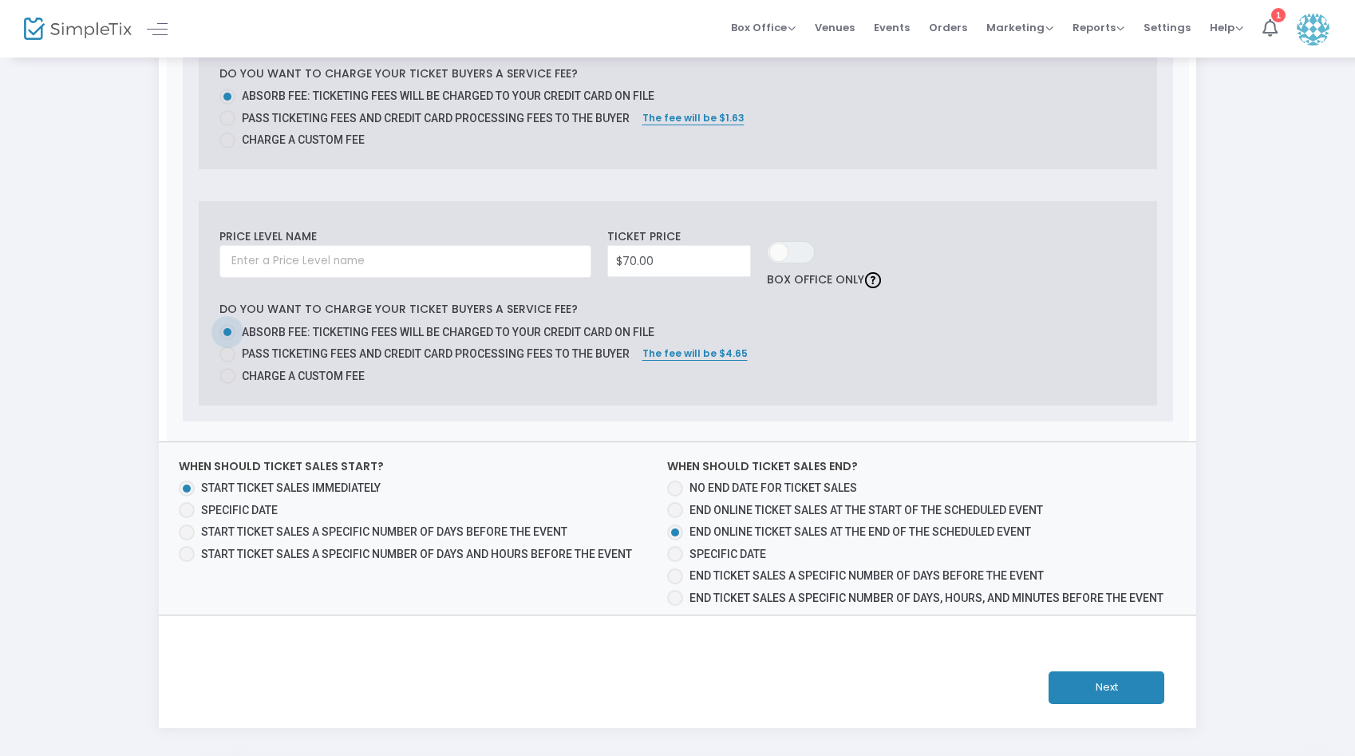
click at [770, 422] on tr "Price Level name Required. Ticket Price $10.00 ON OFF Box Office Only delete Do…" at bounding box center [678, 67] width 1022 height 747
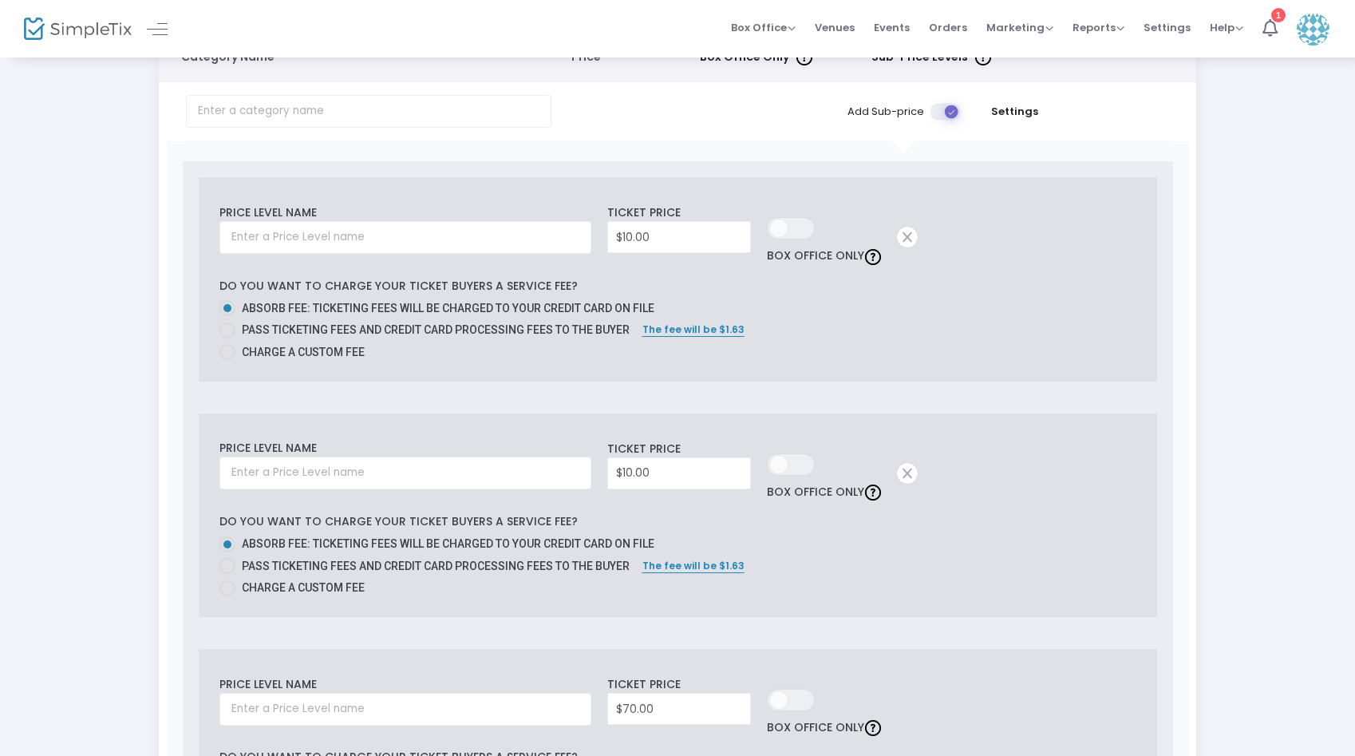
scroll to position [145, 0]
click at [463, 239] on input "text" at bounding box center [405, 235] width 372 height 33
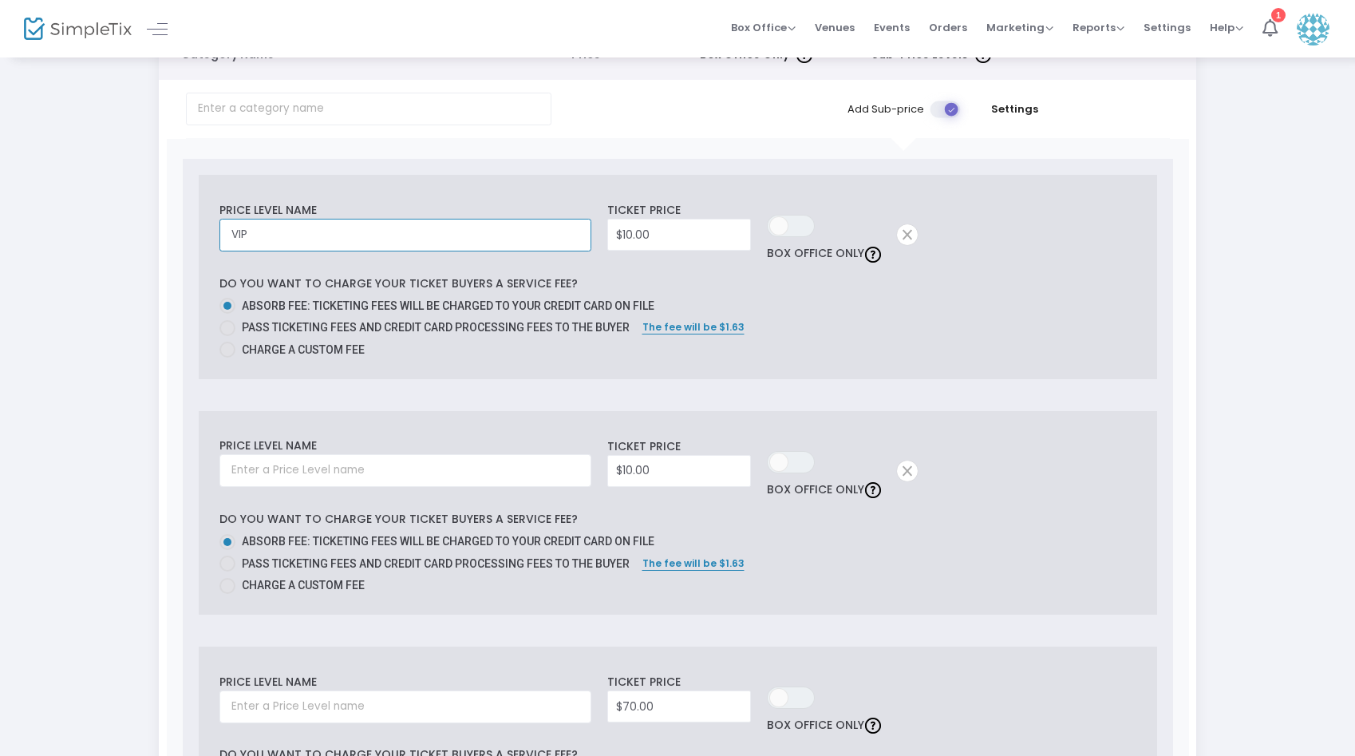
type input "VIP"
click at [631, 235] on input "10" at bounding box center [679, 234] width 142 height 30
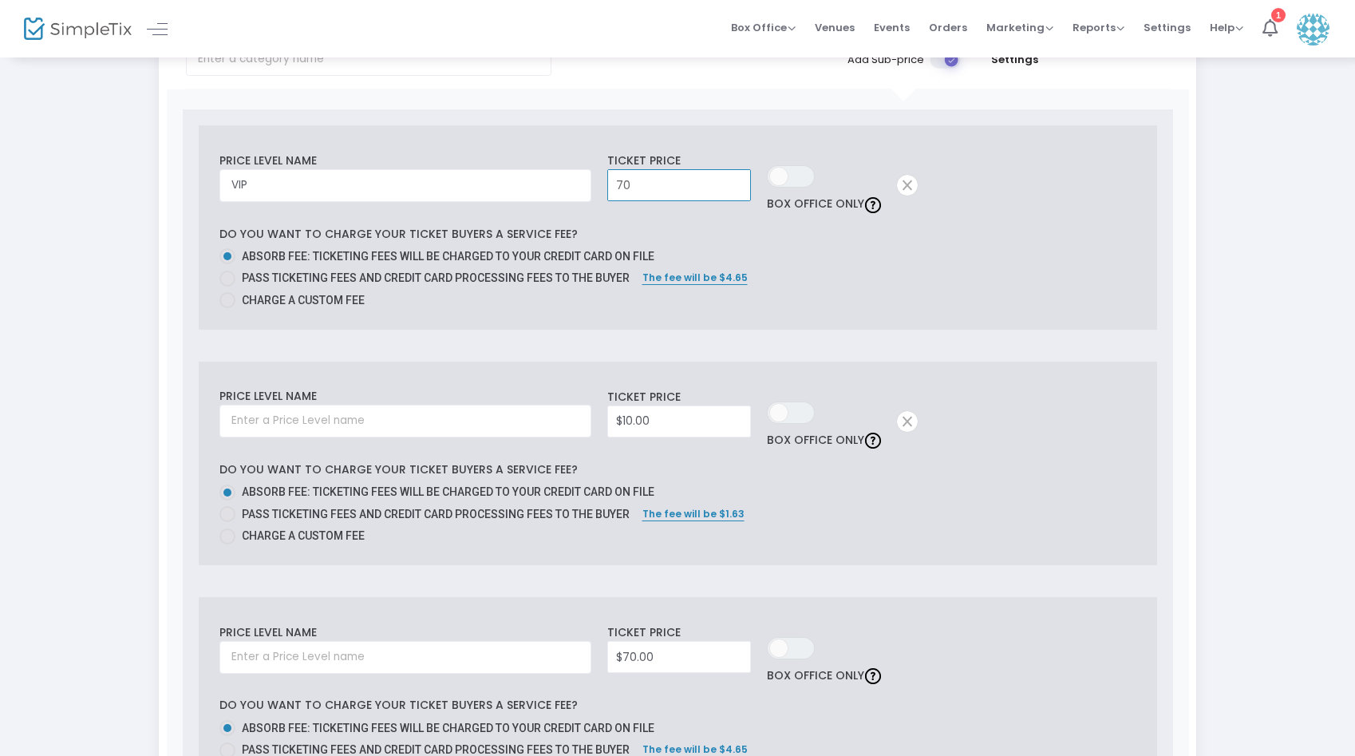
scroll to position [207, 0]
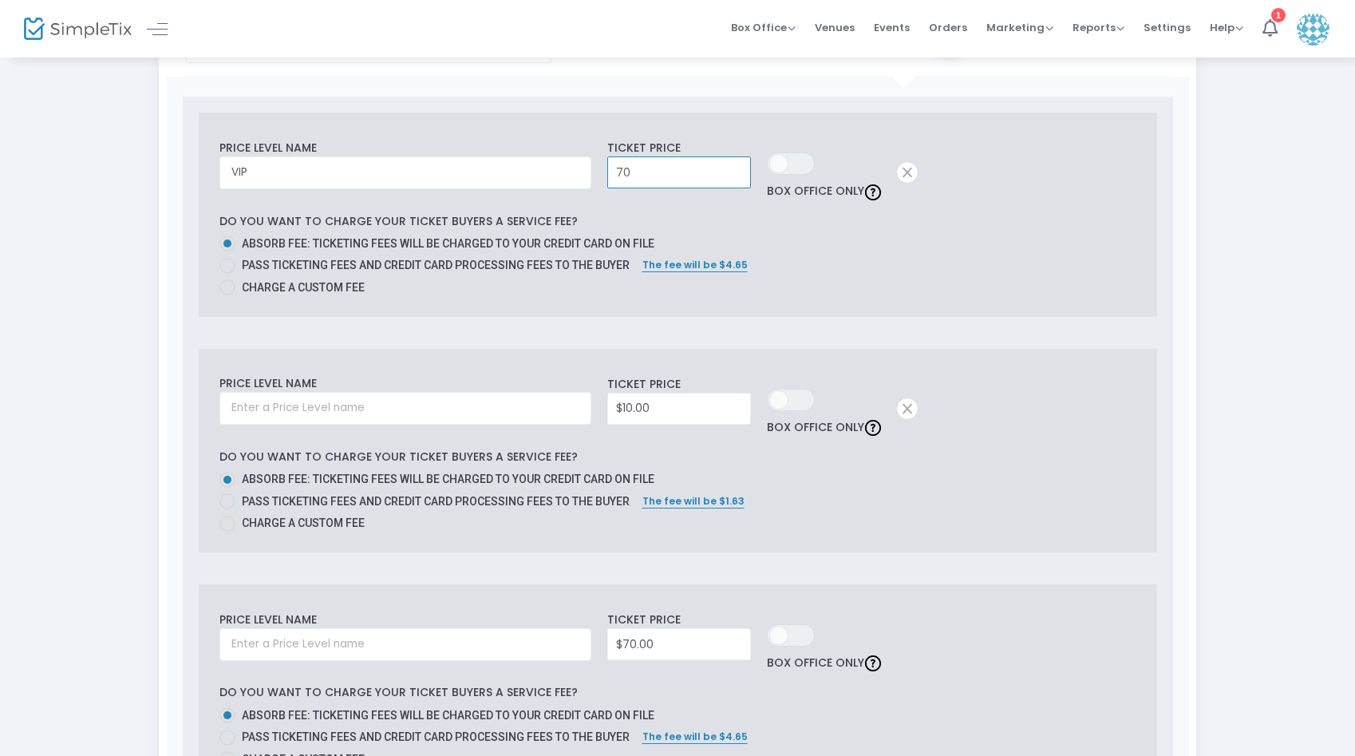
type input "$70.00"
click at [527, 385] on td "Price Level name Required." at bounding box center [409, 405] width 380 height 88
click at [510, 413] on input "text" at bounding box center [405, 408] width 372 height 33
click at [631, 410] on input "10" at bounding box center [679, 408] width 142 height 30
type input "$35.00"
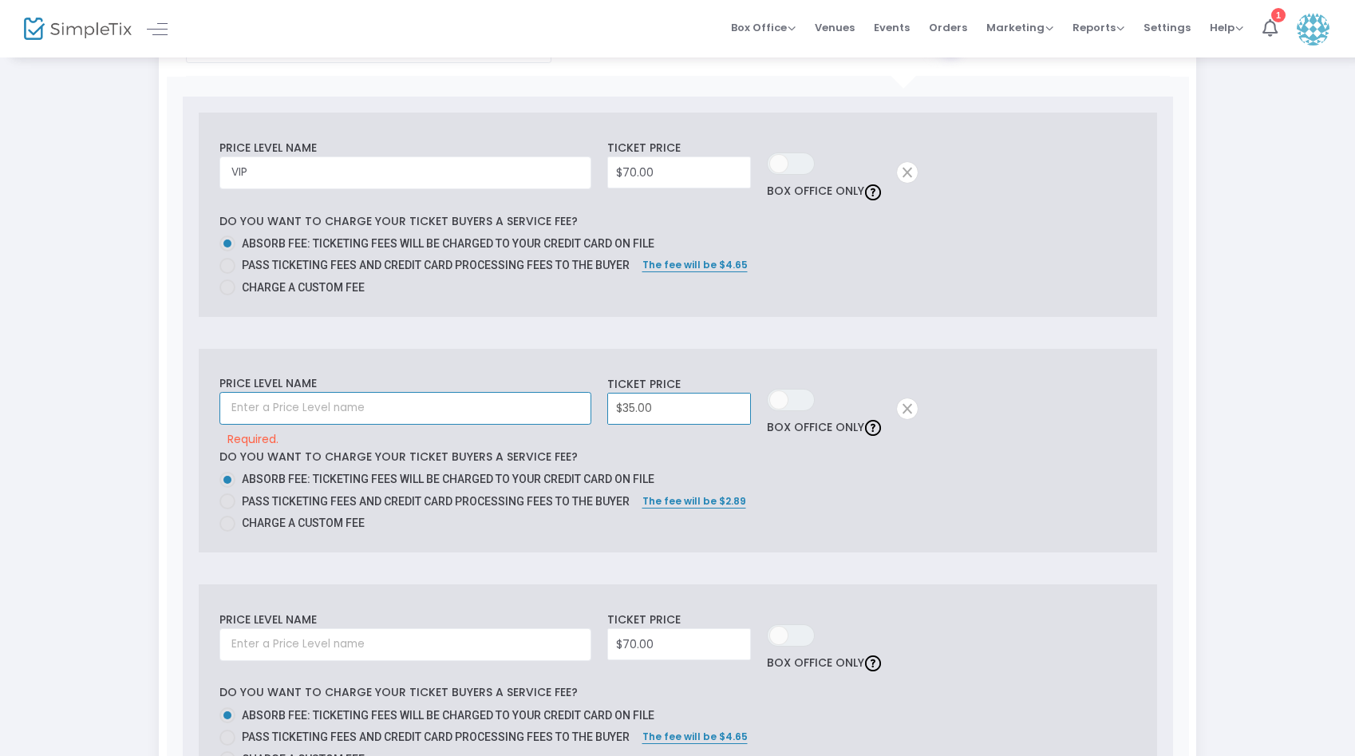
click at [452, 405] on input "text" at bounding box center [405, 408] width 372 height 33
type input "TIER 1"
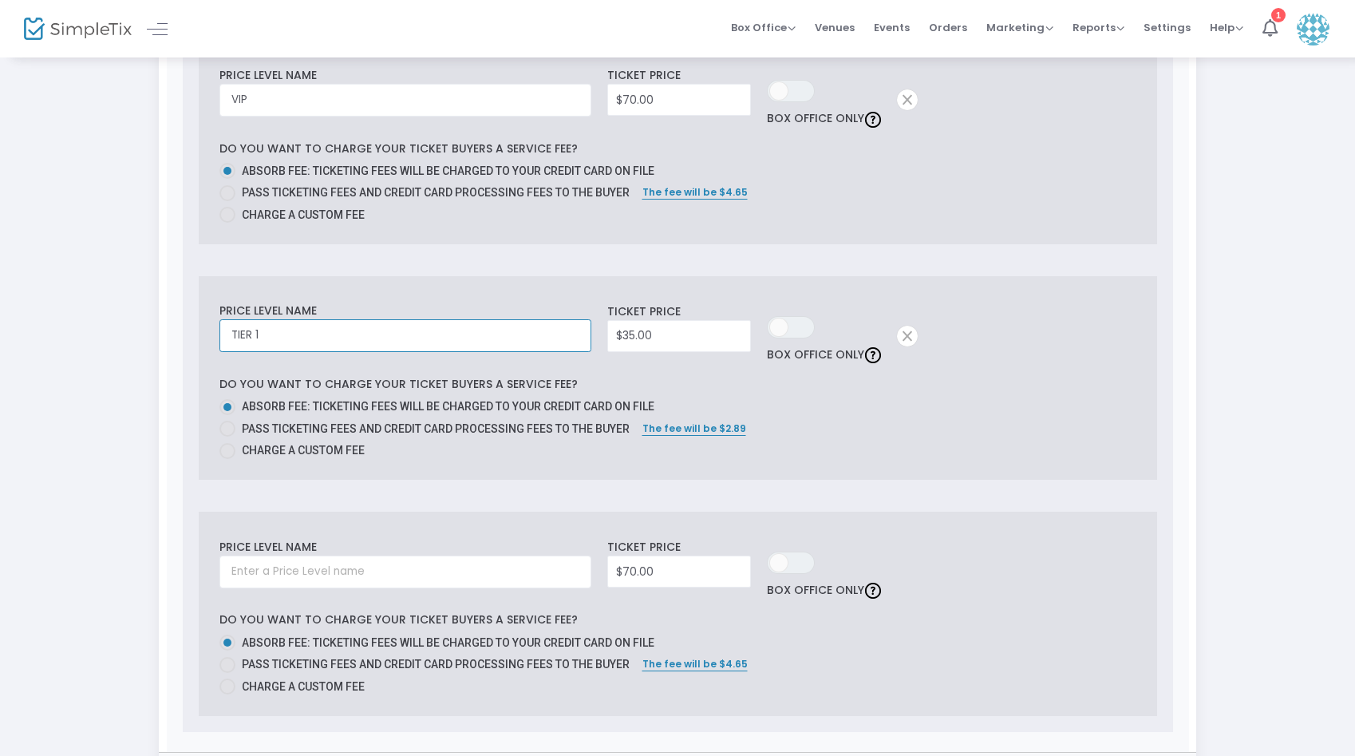
scroll to position [278, 0]
click at [627, 573] on input "70" at bounding box center [679, 573] width 142 height 30
type input "$30.00"
click at [551, 580] on input "text" at bounding box center [405, 573] width 372 height 33
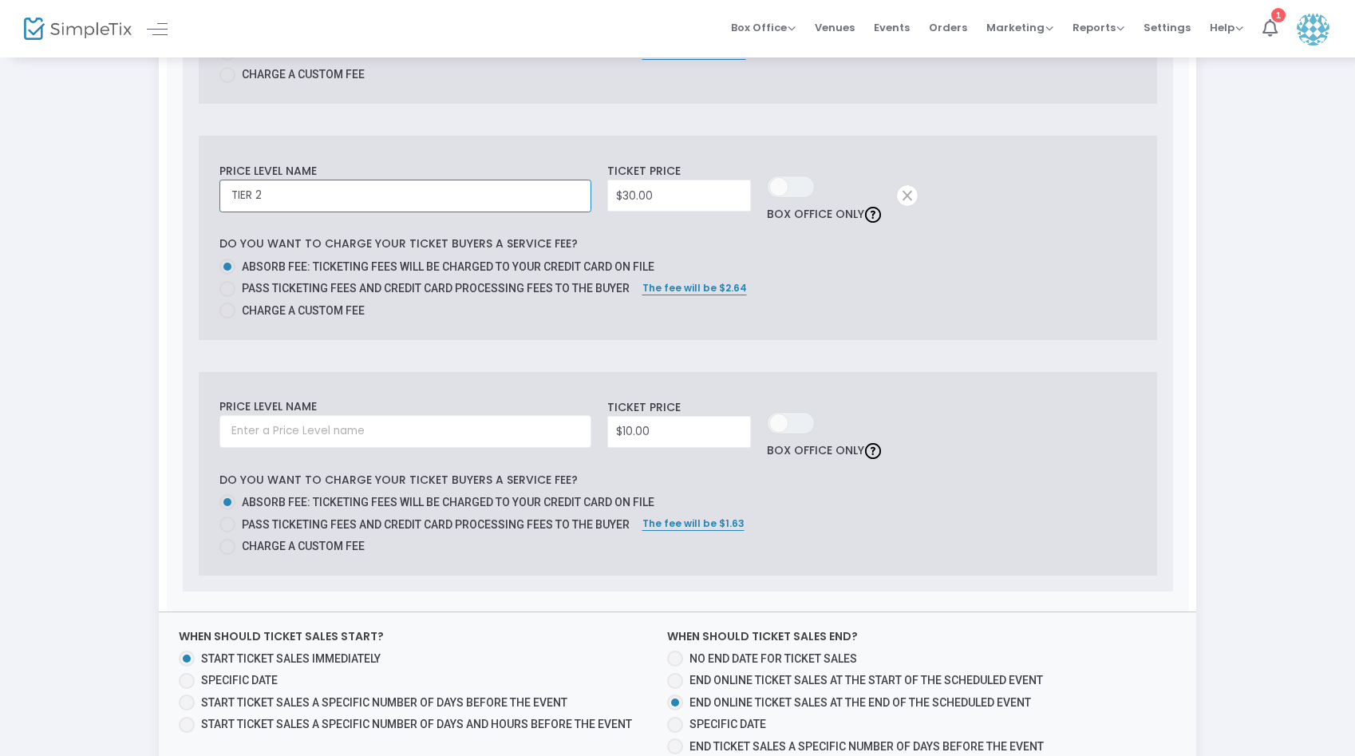
scroll to position [665, 0]
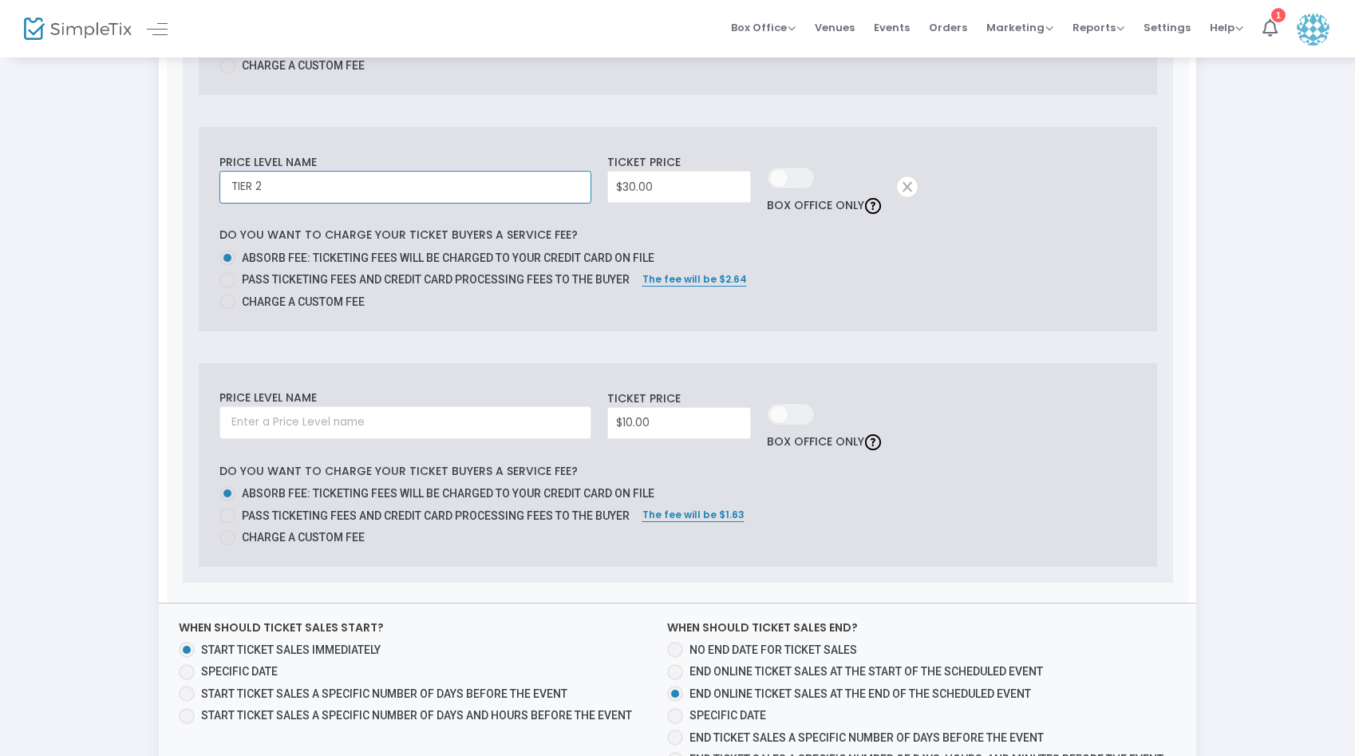
type input "TIER 2"
click at [629, 421] on input "10" at bounding box center [679, 423] width 142 height 30
type input "$25.00"
click at [537, 417] on input "text" at bounding box center [405, 422] width 372 height 33
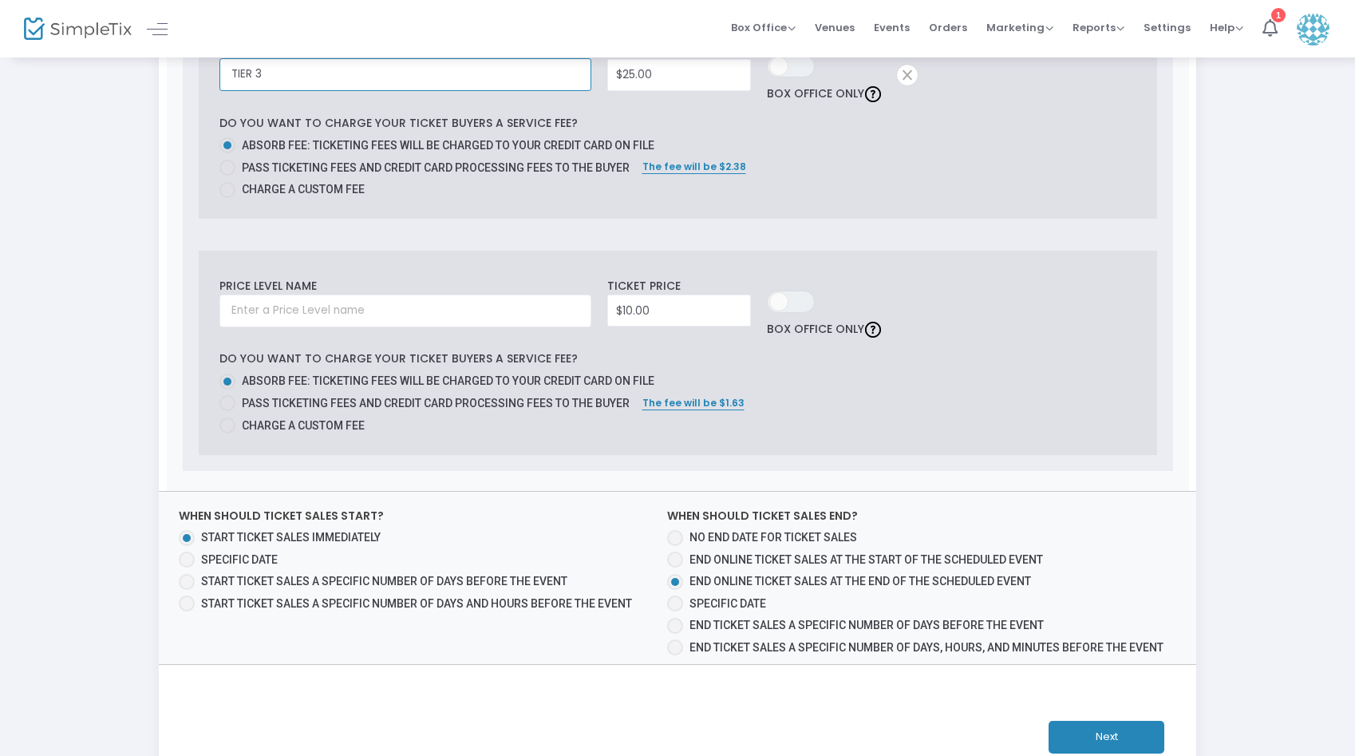
scroll to position [1021, 0]
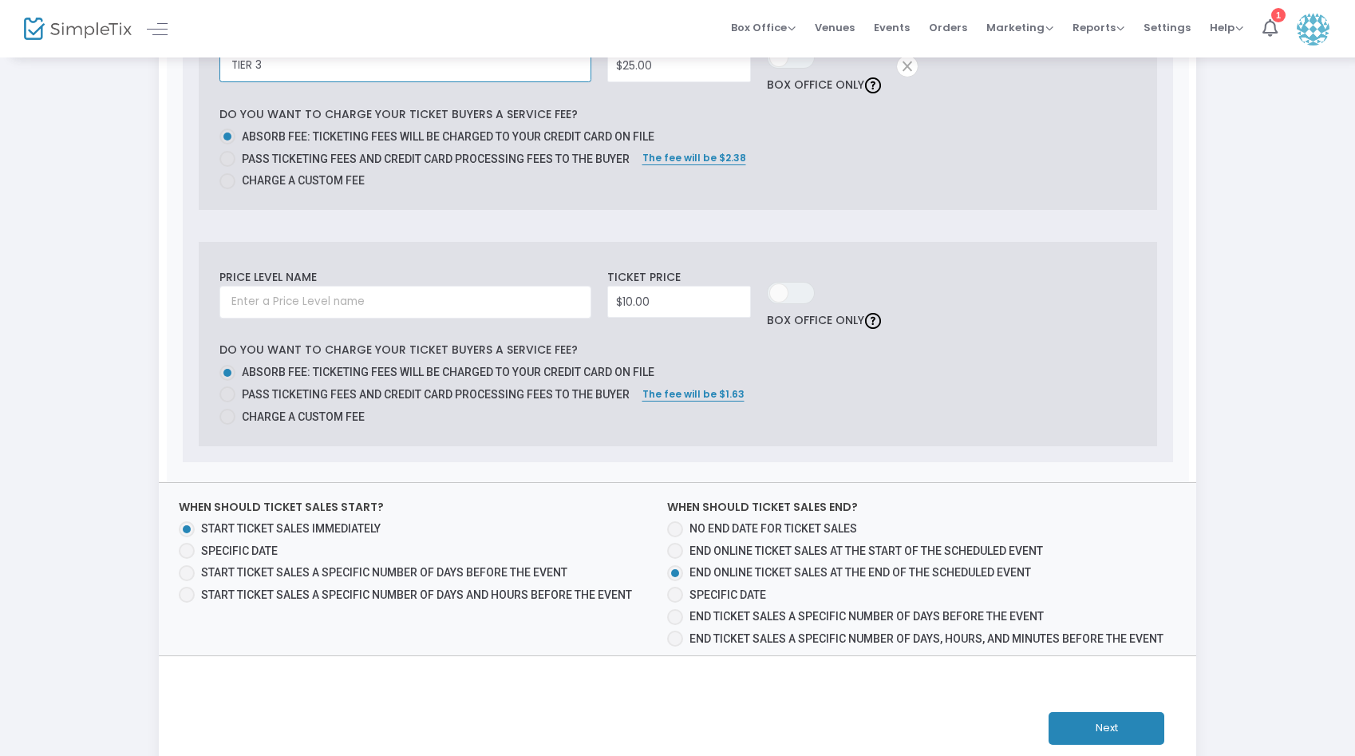
type input "TIER 3"
type input "10"
click at [676, 303] on input "10" at bounding box center [679, 301] width 142 height 30
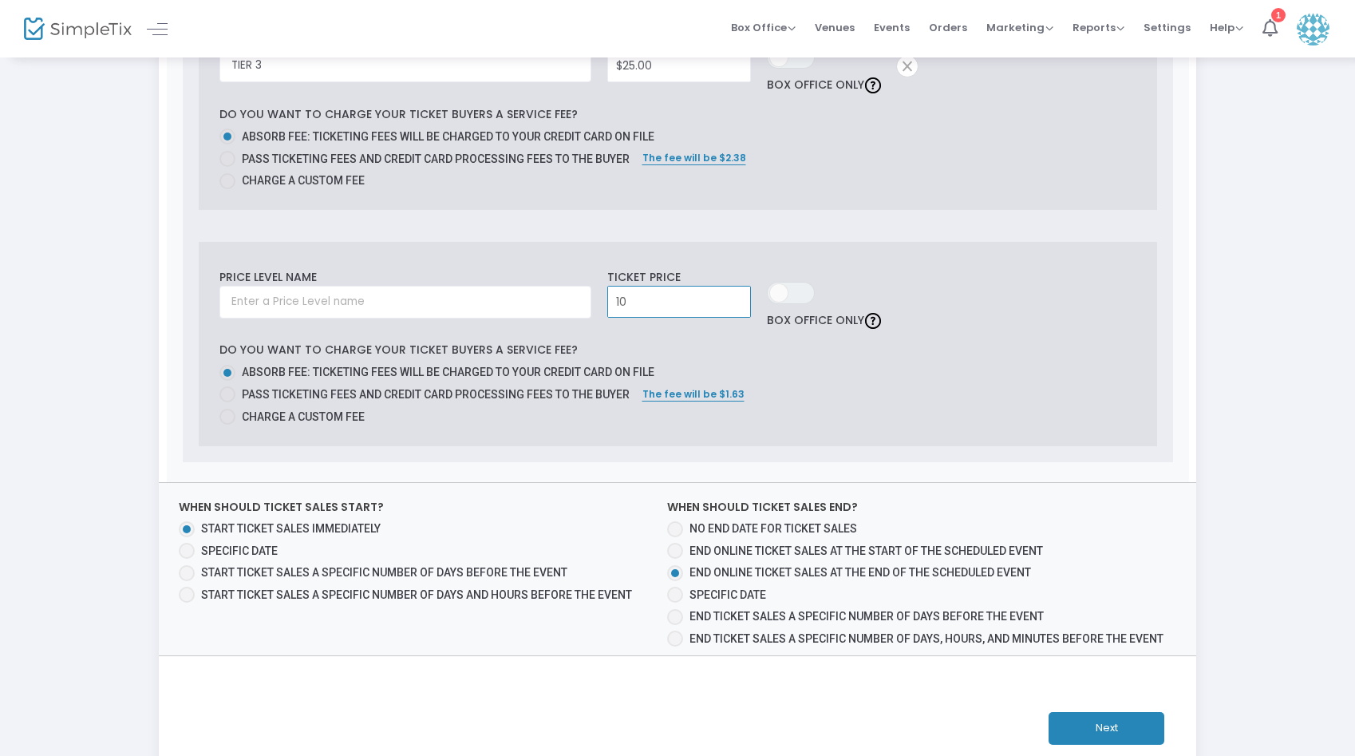
click at [676, 303] on input "10" at bounding box center [679, 301] width 142 height 30
type input "$0.00"
click at [861, 362] on div "Do you want to charge your ticket buyers a service fee? Absorb fee: Ticketing f…" at bounding box center [677, 383] width 917 height 83
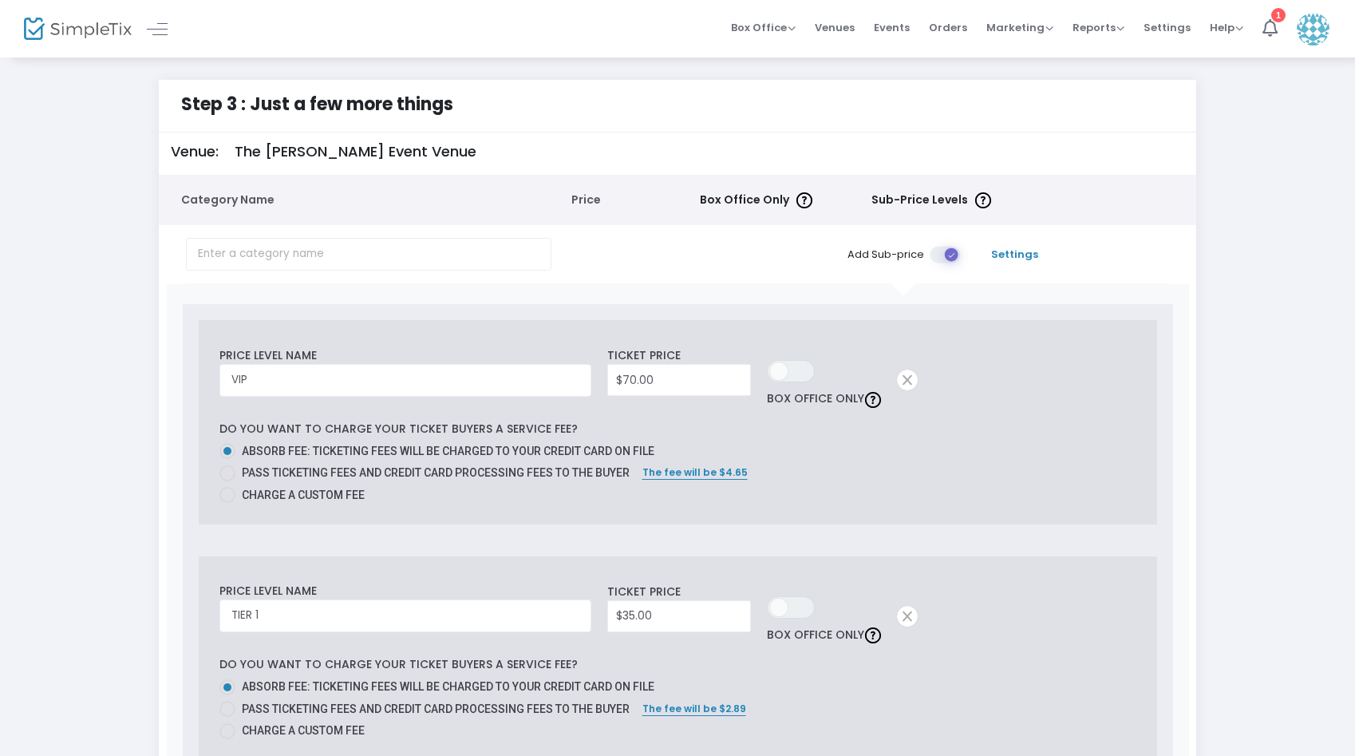
click at [1013, 252] on span "Settings" at bounding box center [1015, 255] width 77 height 16
click at [1007, 255] on span "Settings" at bounding box center [1015, 255] width 77 height 16
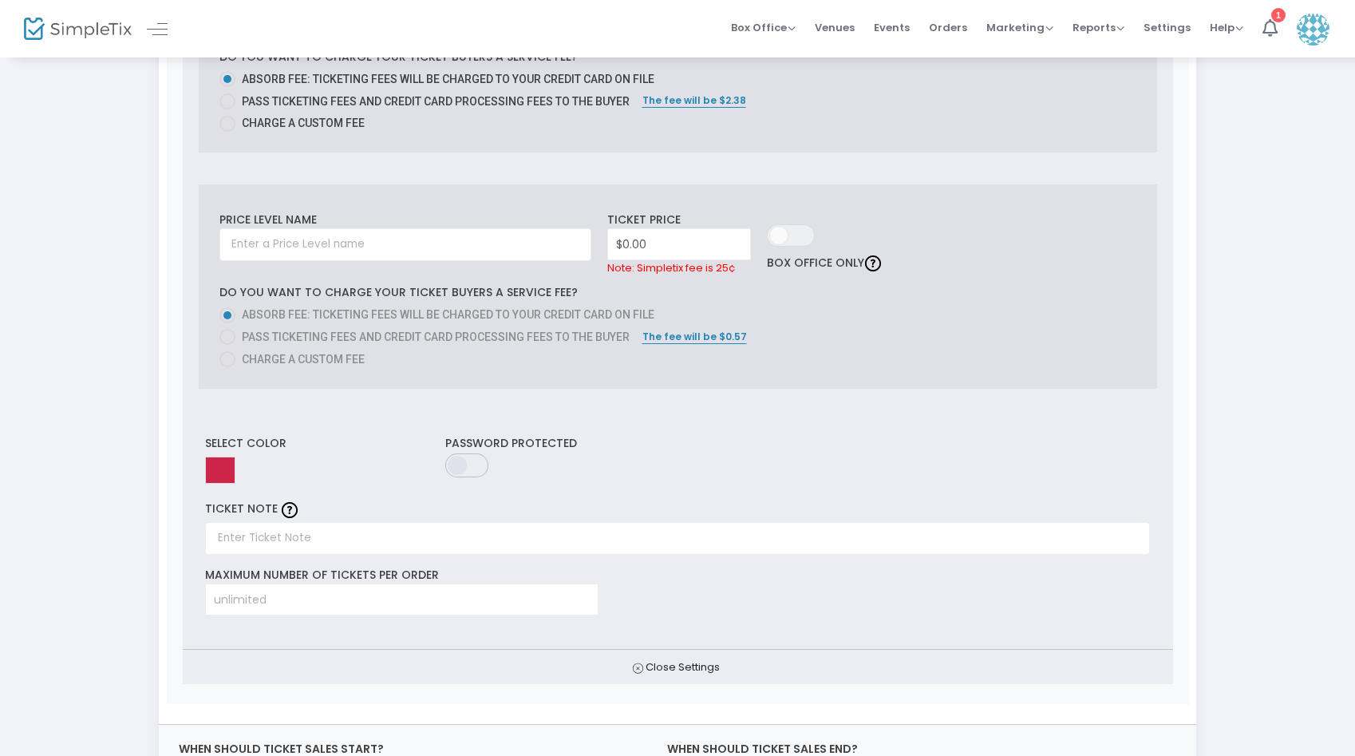
scroll to position [1121, 0]
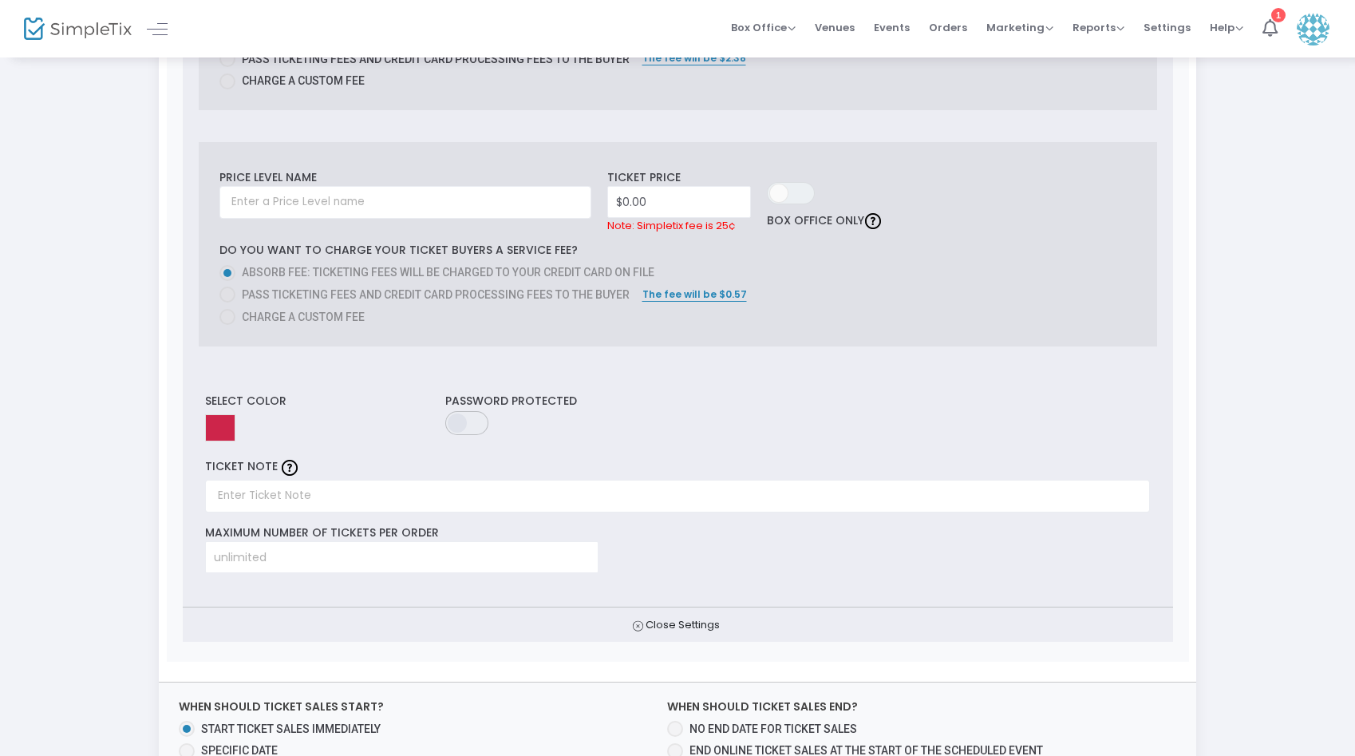
click at [199, 424] on div "Select Color" at bounding box center [317, 415] width 240 height 44
click at [212, 424] on input at bounding box center [220, 427] width 30 height 27
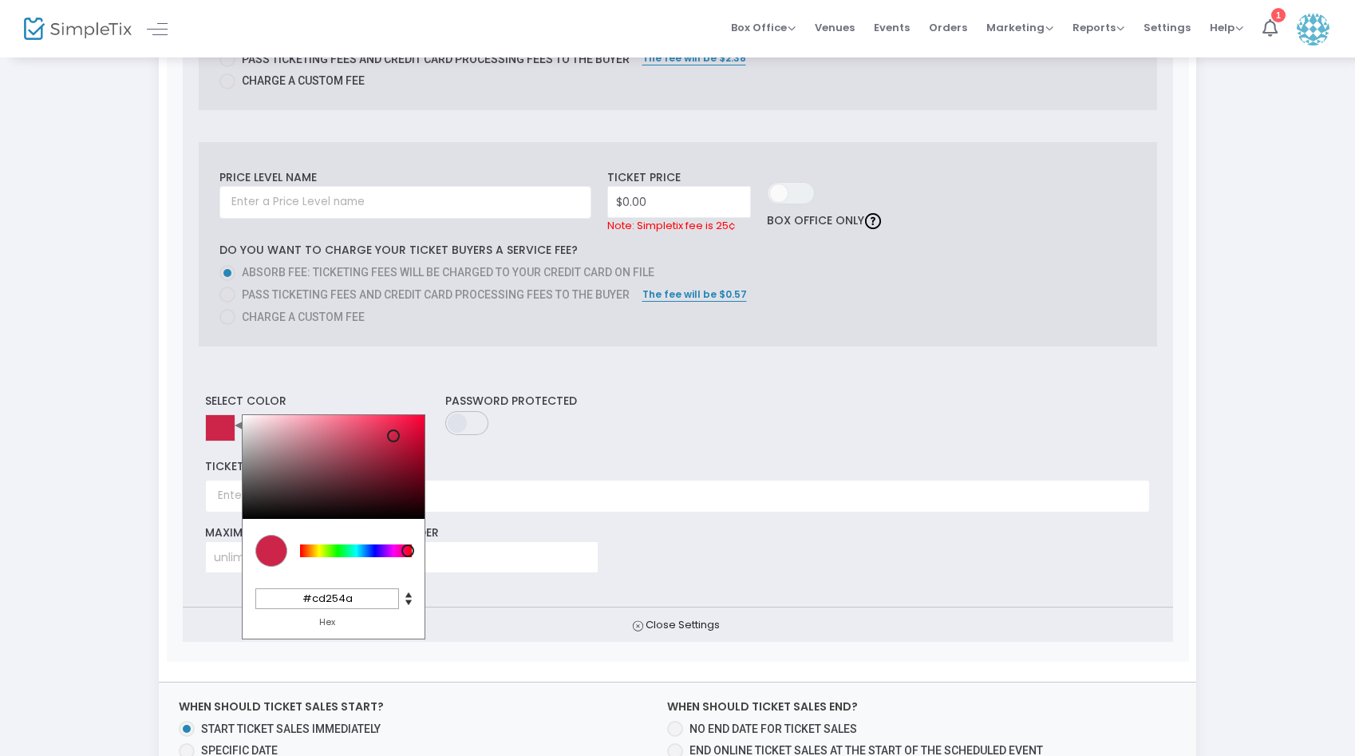
click at [246, 385] on div "Select Color C M Y K 347 69 47 H S L 205 37 74 R G B #cd254a Hex Password Prote…" at bounding box center [678, 484] width 990 height 244
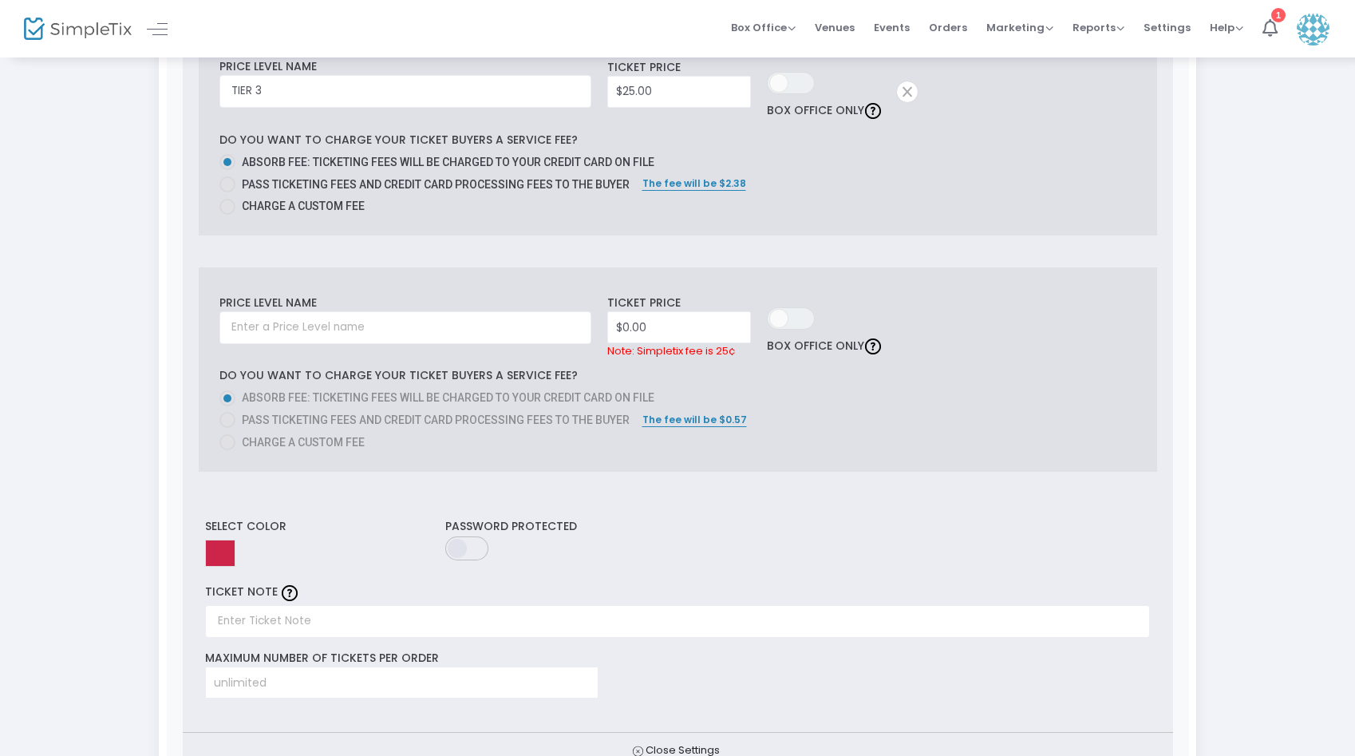
scroll to position [910, 0]
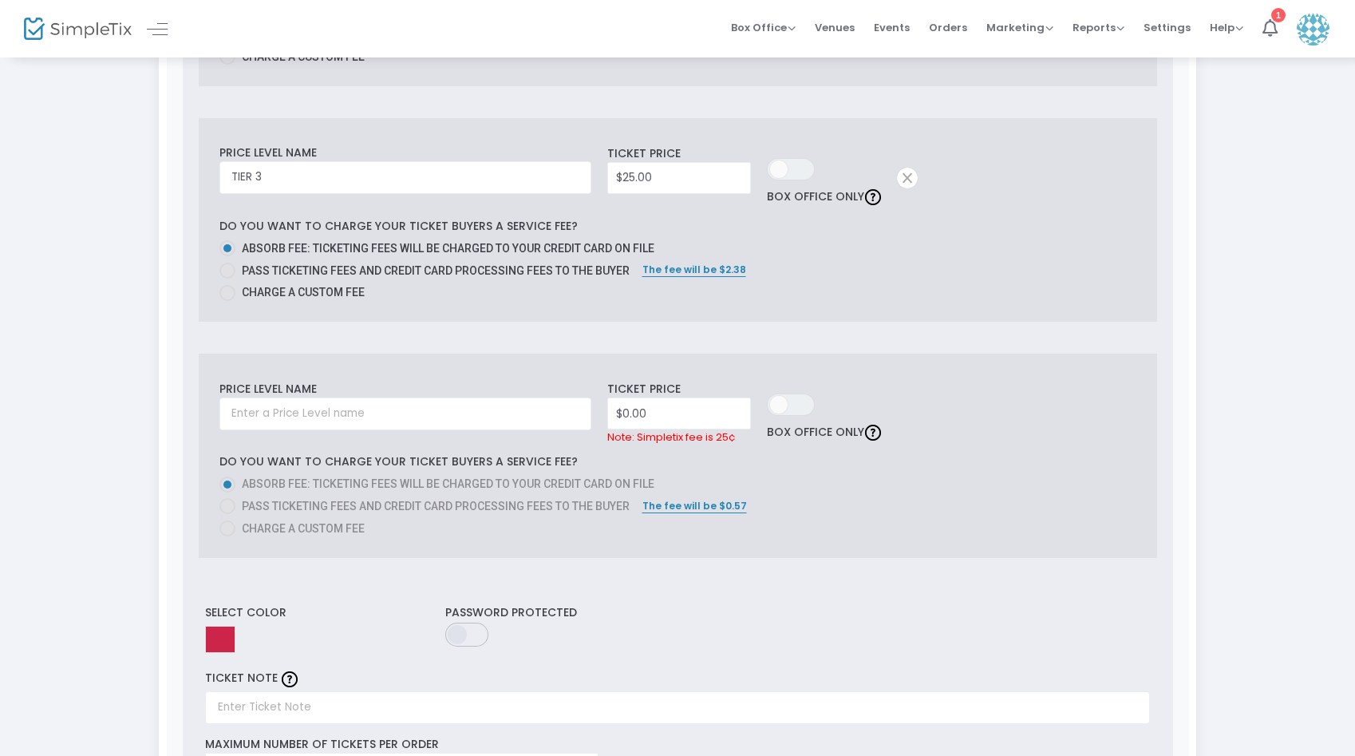
click at [887, 236] on div "Do you want to charge your ticket buyers a service fee? Absorb fee: Ticketing f…" at bounding box center [677, 259] width 917 height 83
click at [854, 274] on mat-radio-group "Absorb fee: Ticketing fees will be charged to your credit card on file Pass tic…" at bounding box center [677, 270] width 917 height 61
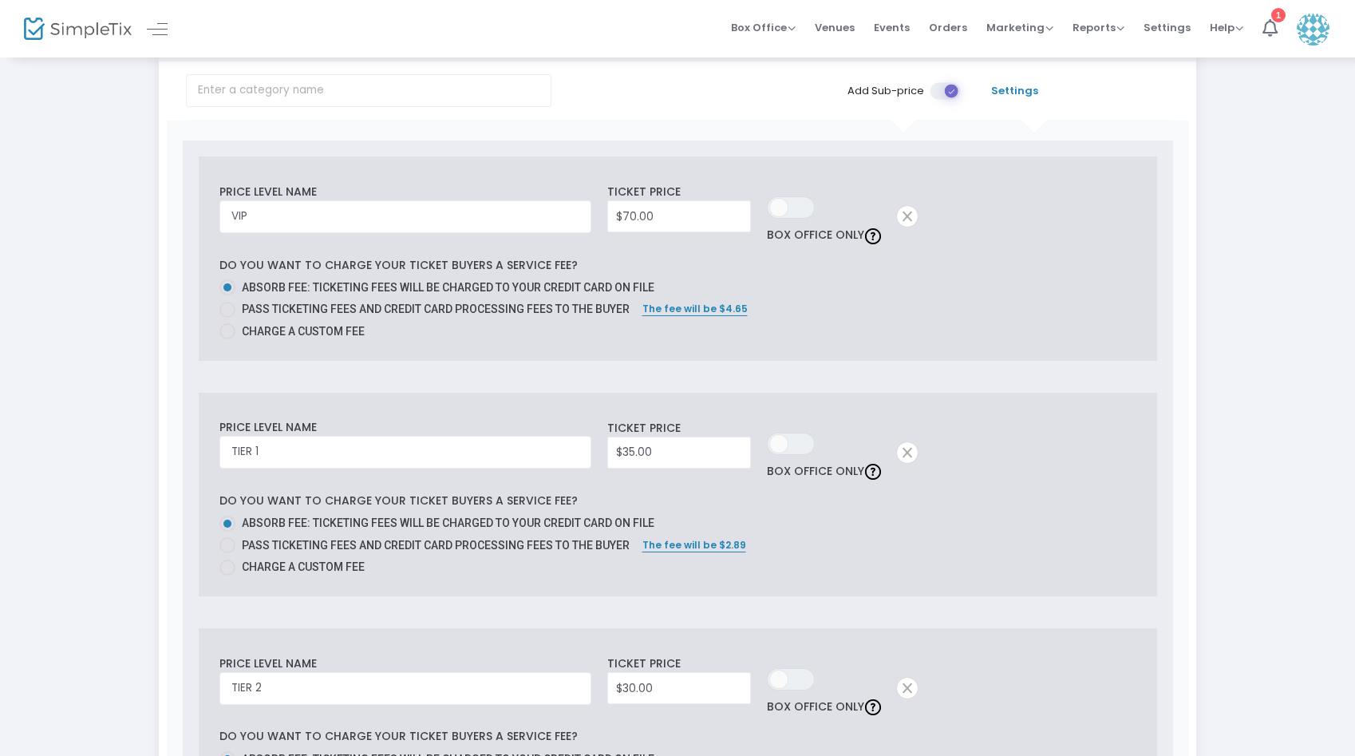
scroll to position [163, 0]
click at [999, 261] on div "Do you want to charge your ticket buyers a service fee? Absorb fee: Ticketing f…" at bounding box center [677, 299] width 917 height 83
click at [1013, 77] on td "Settings" at bounding box center [1015, 91] width 93 height 58
click at [1013, 91] on span "Settings" at bounding box center [1015, 92] width 77 height 16
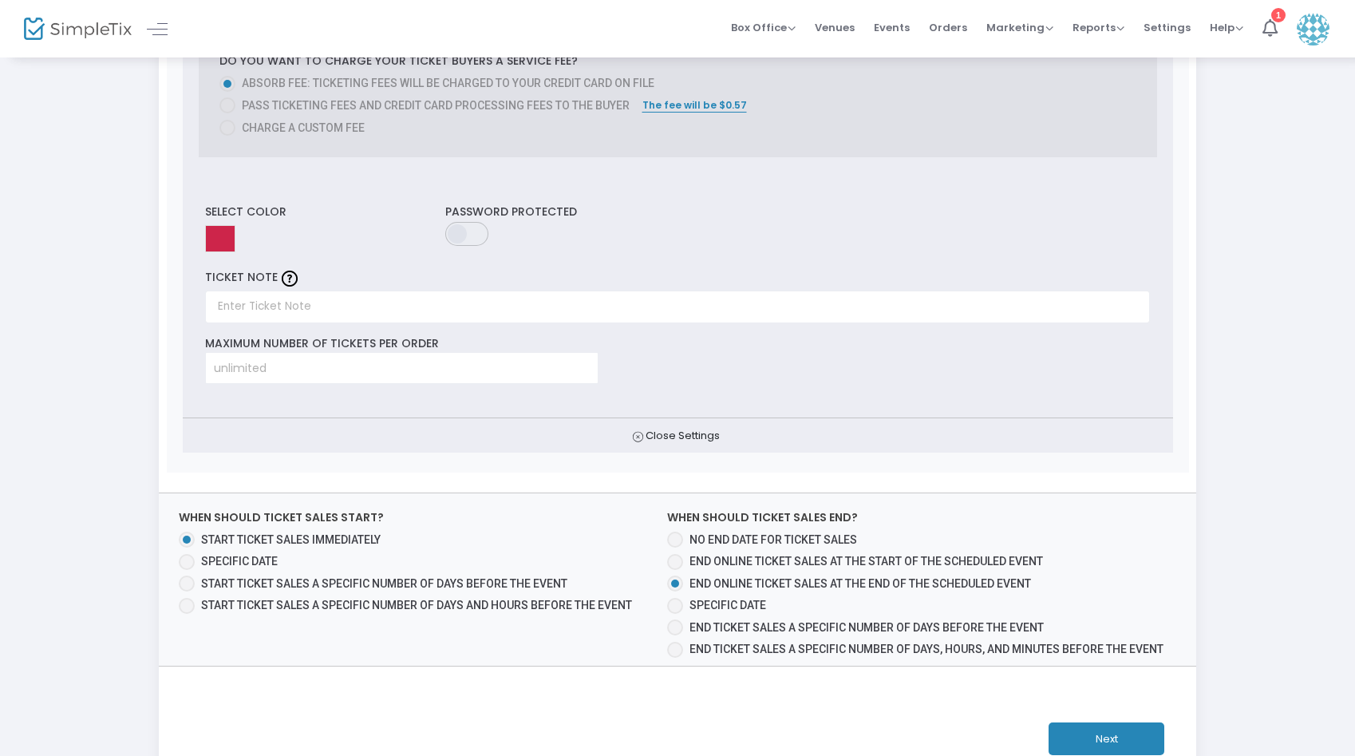
scroll to position [1318, 0]
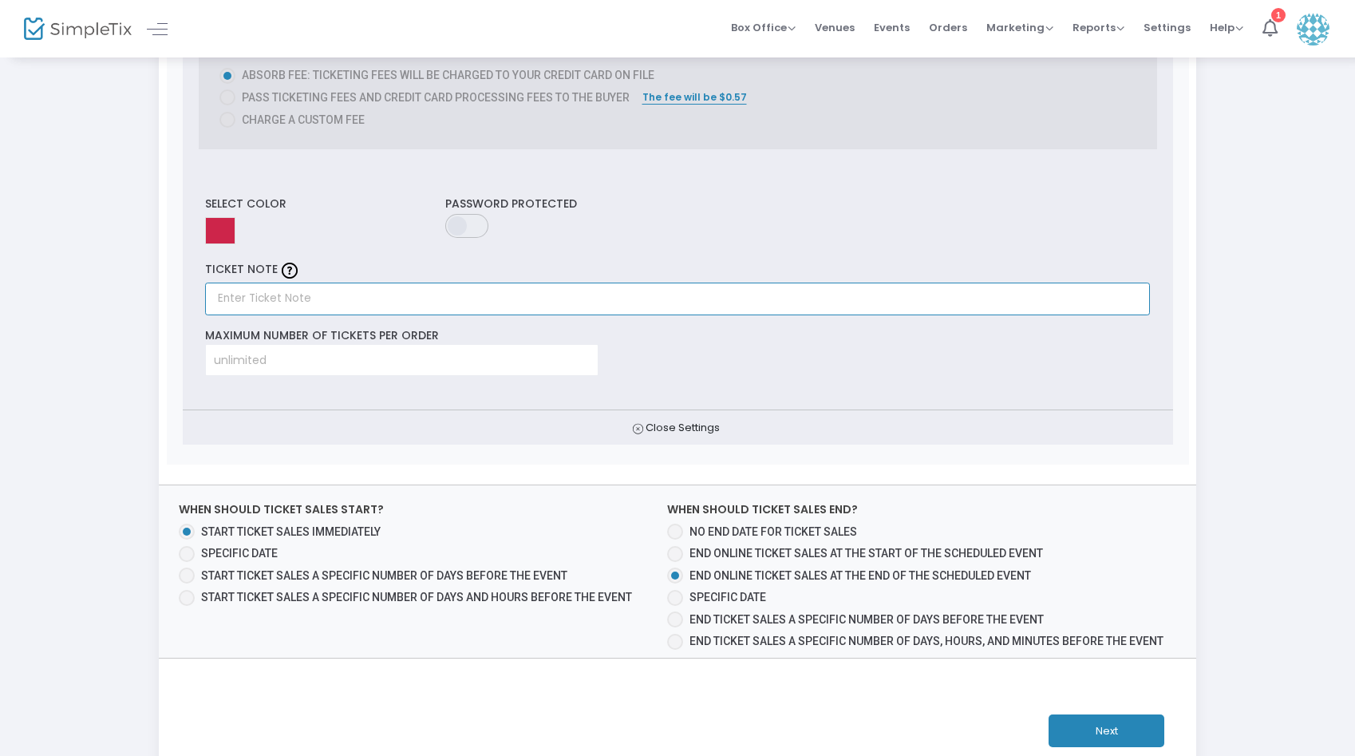
click at [271, 304] on input "text" at bounding box center [677, 298] width 945 height 33
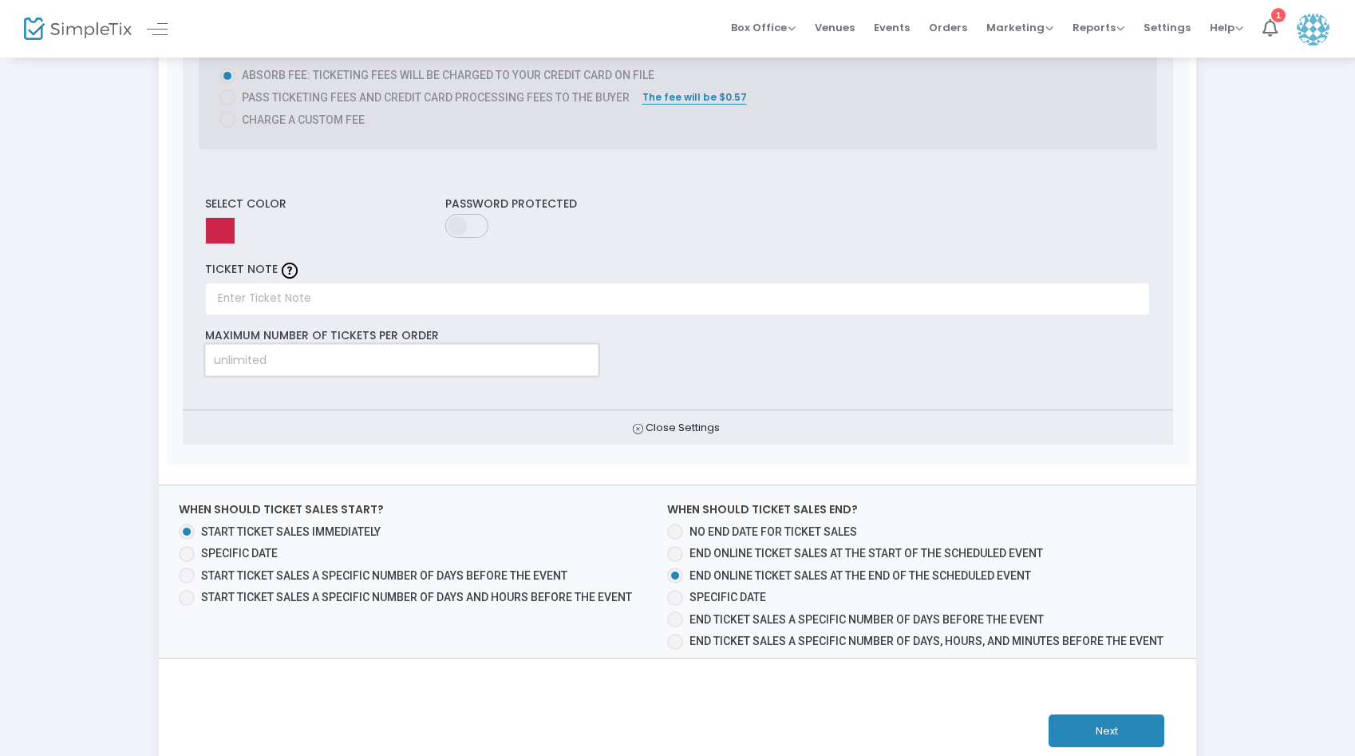
click at [265, 359] on input at bounding box center [402, 360] width 392 height 30
click at [646, 426] on span "Close Settings" at bounding box center [678, 427] width 990 height 35
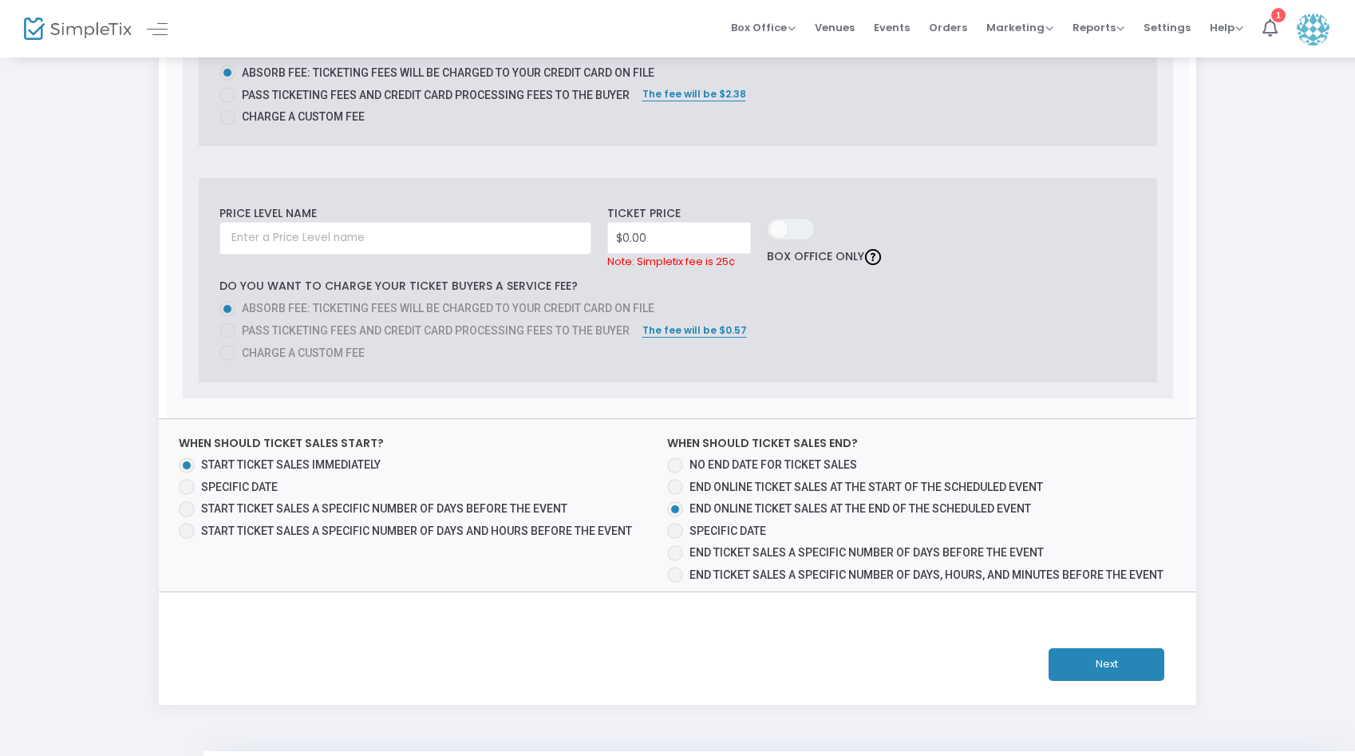
scroll to position [1087, 0]
click at [196, 491] on span "Specific Date" at bounding box center [236, 485] width 83 height 17
click at [187, 493] on input "Specific Date" at bounding box center [186, 493] width 1 height 1
radio input "true"
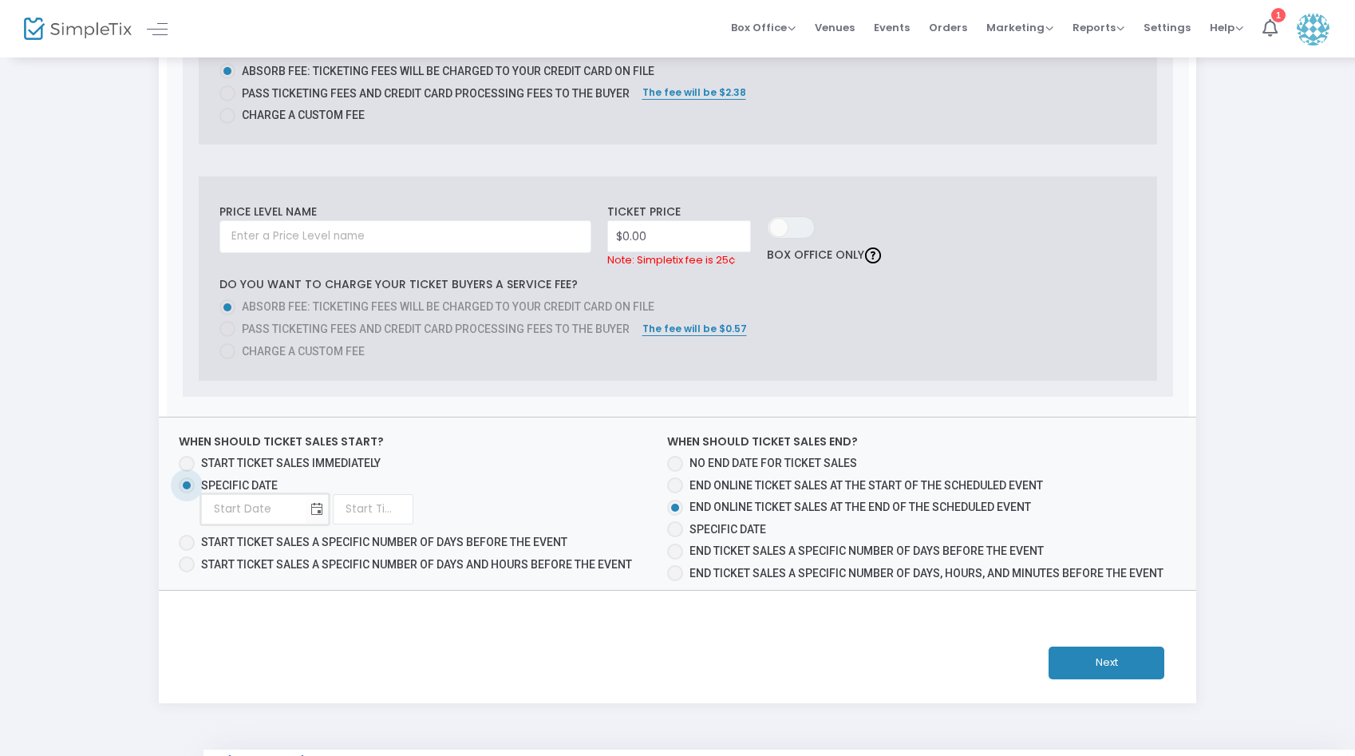
type input "month/day/year"
click at [271, 516] on input "month/day/year" at bounding box center [254, 508] width 104 height 33
click at [322, 509] on span "Toggle calendar" at bounding box center [316, 509] width 26 height 26
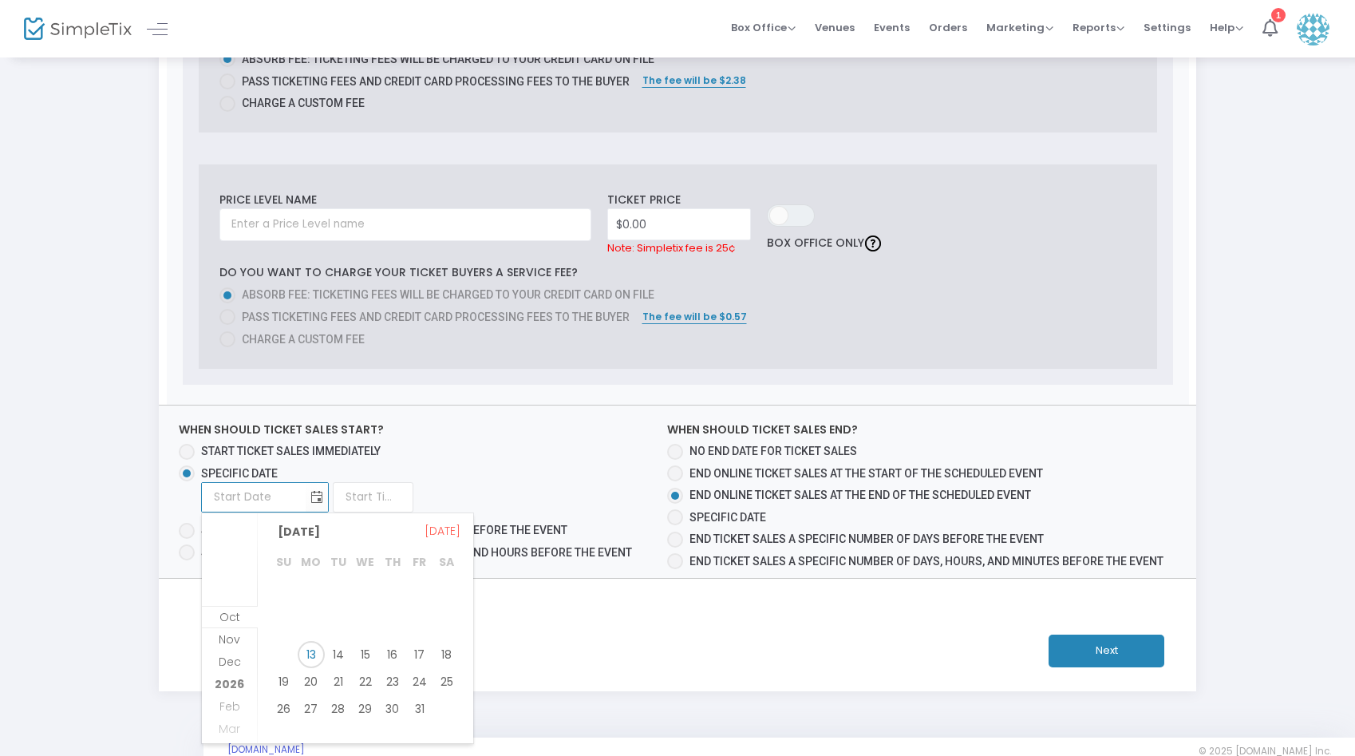
scroll to position [1098, 0]
click at [424, 646] on span "17" at bounding box center [419, 655] width 27 height 27
type input "[DATE]"
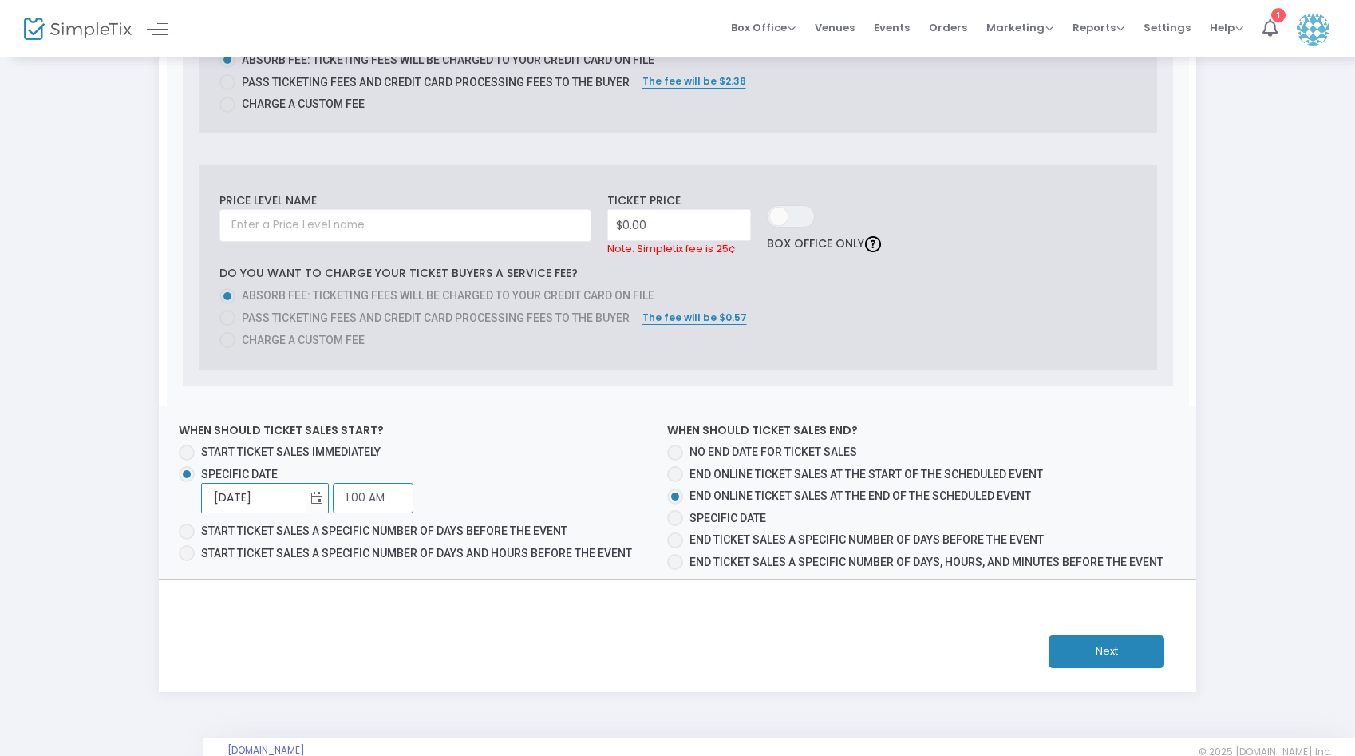
click at [383, 495] on input "1:00 AM" at bounding box center [373, 498] width 81 height 30
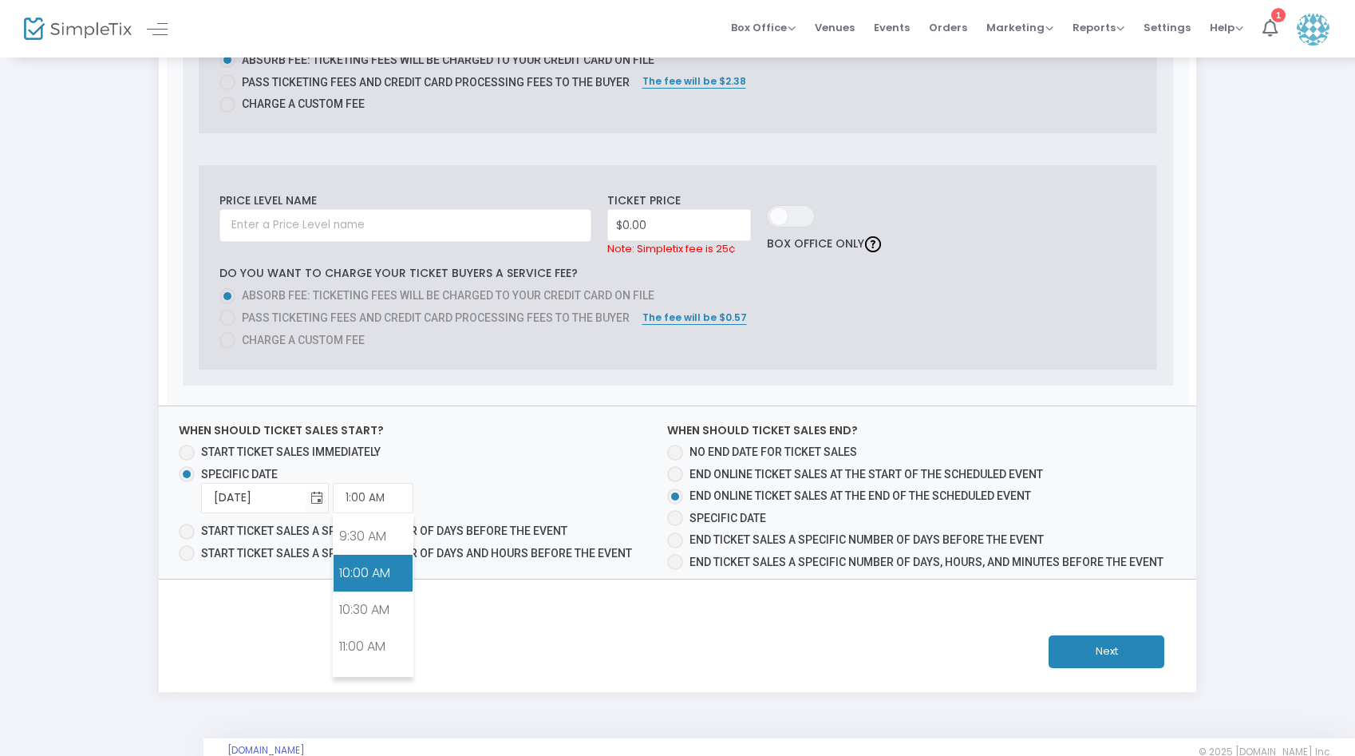
click at [377, 582] on link "10:00 AM" at bounding box center [373, 573] width 79 height 37
type input "10:00 AM"
click at [1080, 644] on button "Next" at bounding box center [1106, 651] width 116 height 33
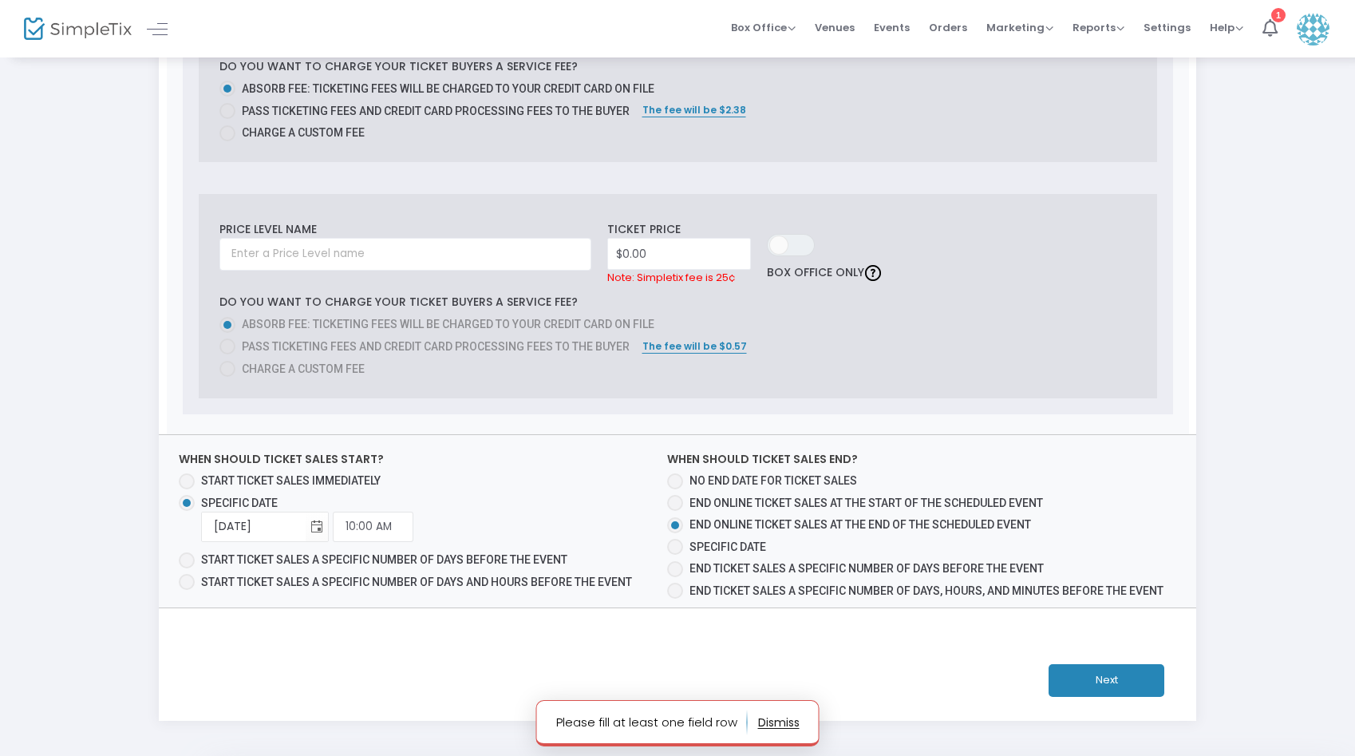
scroll to position [1068, 0]
click at [789, 243] on span "ON OFF" at bounding box center [791, 246] width 48 height 22
click at [792, 244] on span "ON OFF" at bounding box center [791, 246] width 48 height 22
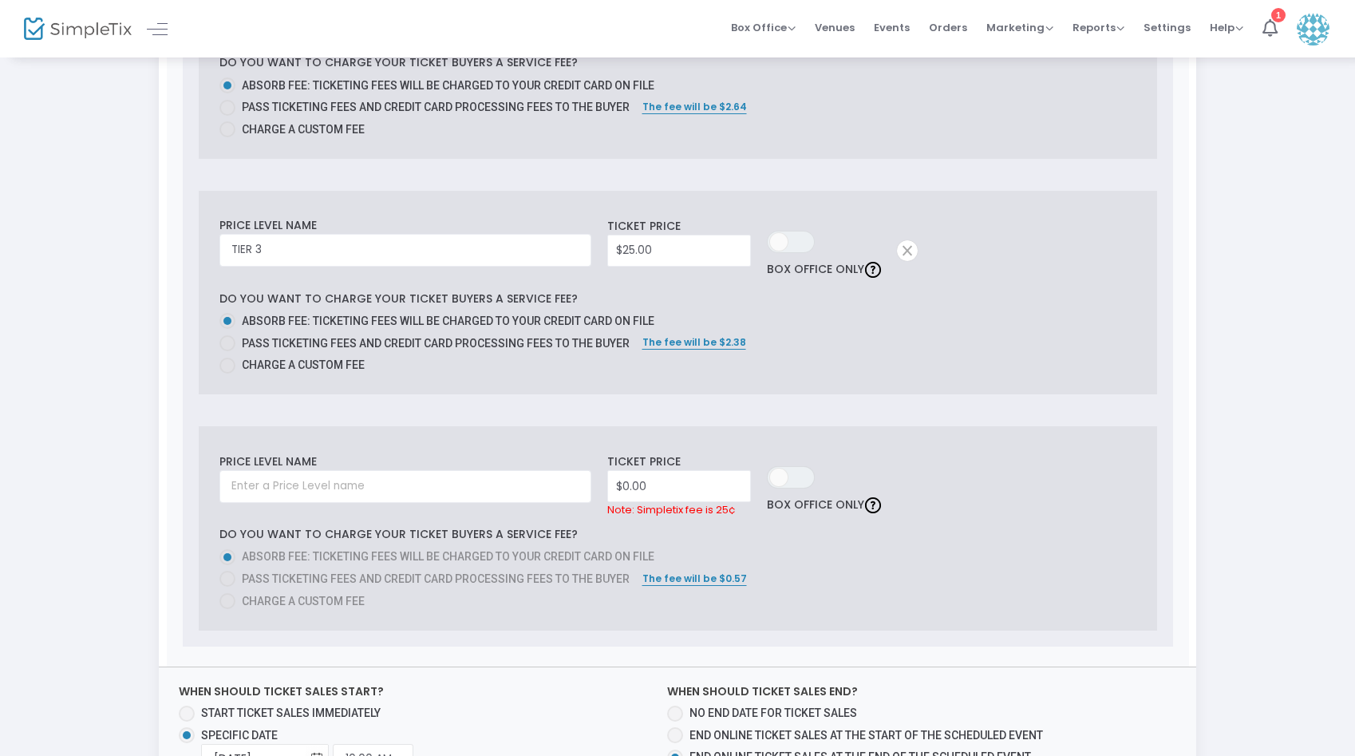
scroll to position [1128, 0]
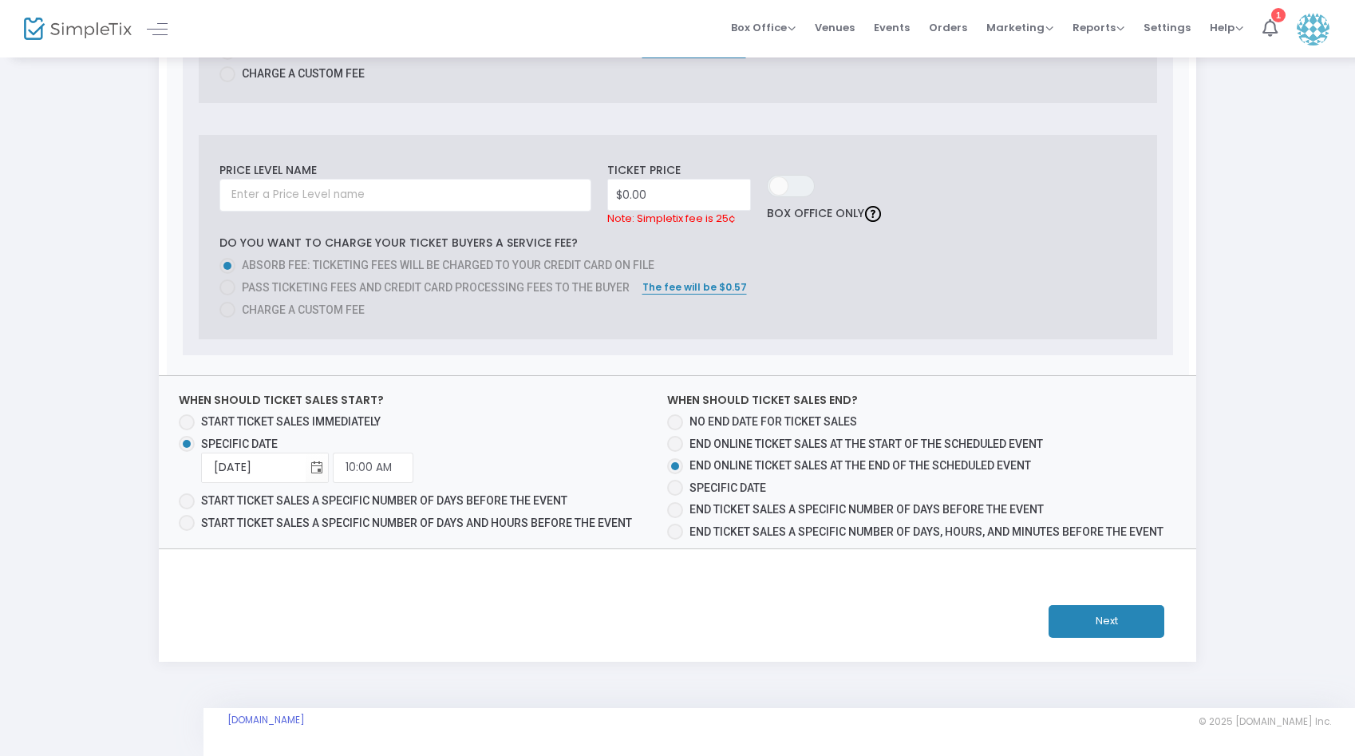
click at [912, 176] on td "delete" at bounding box center [921, 191] width 64 height 88
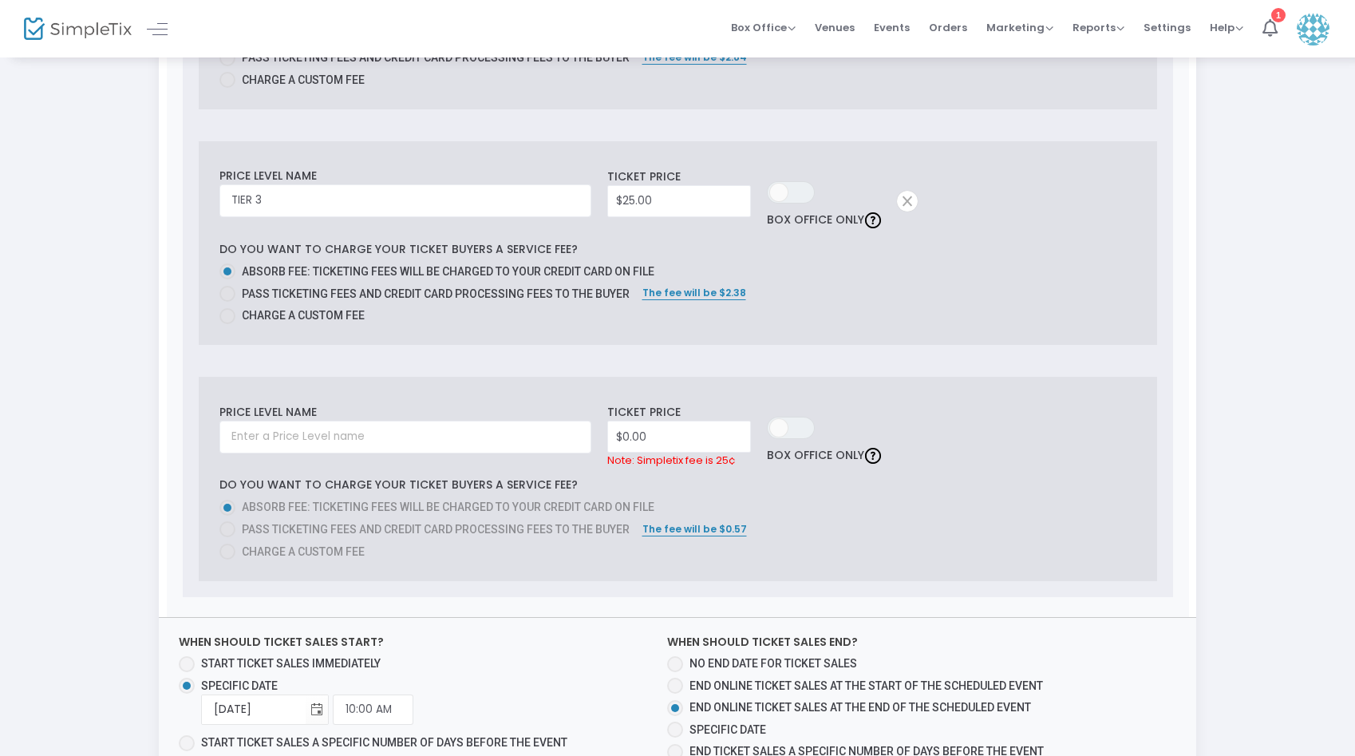
scroll to position [883, 0]
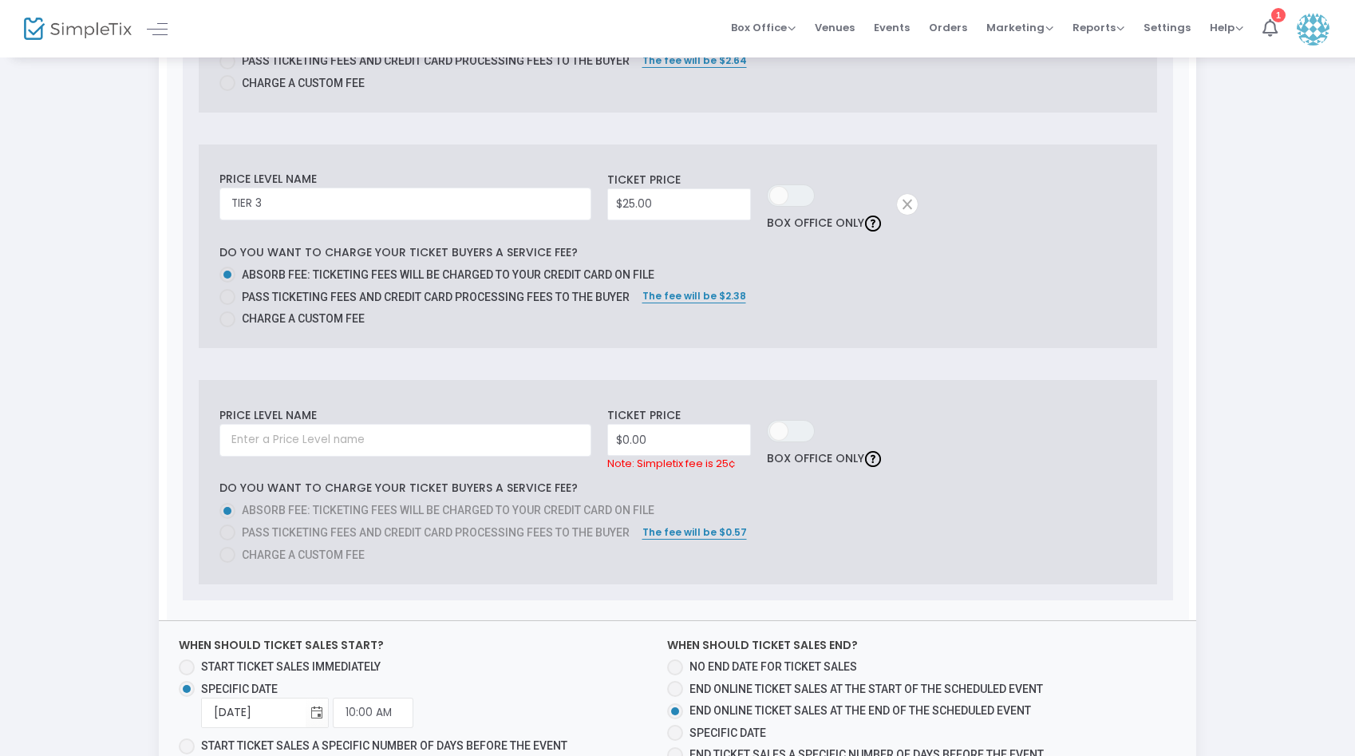
click at [907, 203] on span at bounding box center [907, 204] width 21 height 21
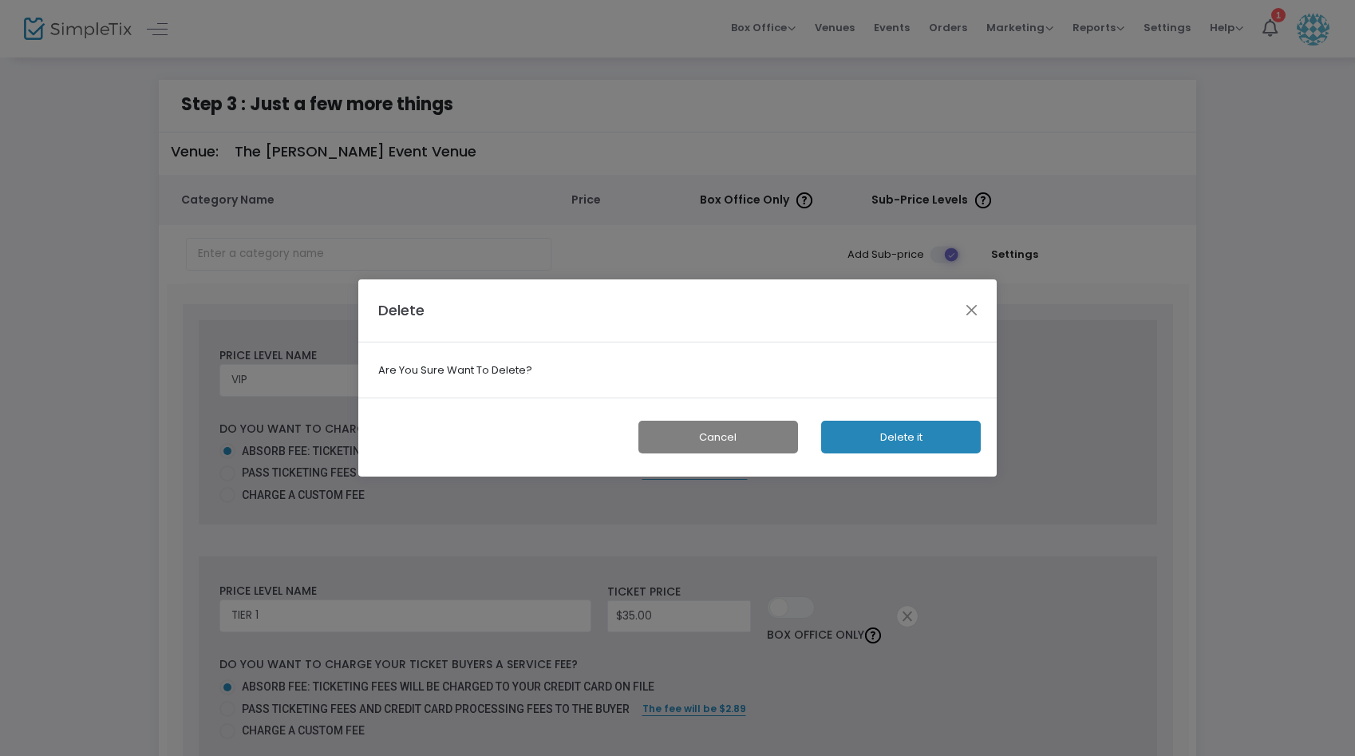
scroll to position [0, 0]
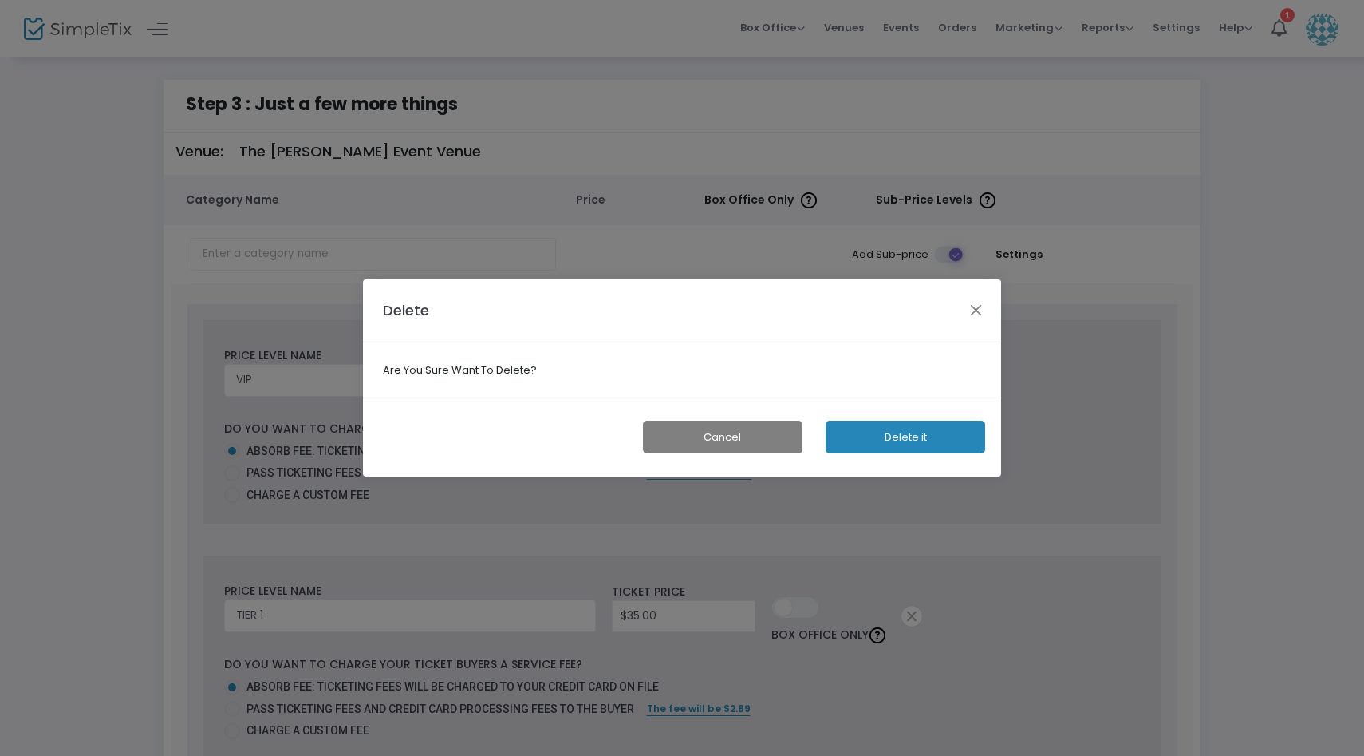
click at [879, 418] on div "Cancel Delete it" at bounding box center [682, 436] width 638 height 79
click at [875, 433] on button "Delete it" at bounding box center [906, 437] width 160 height 33
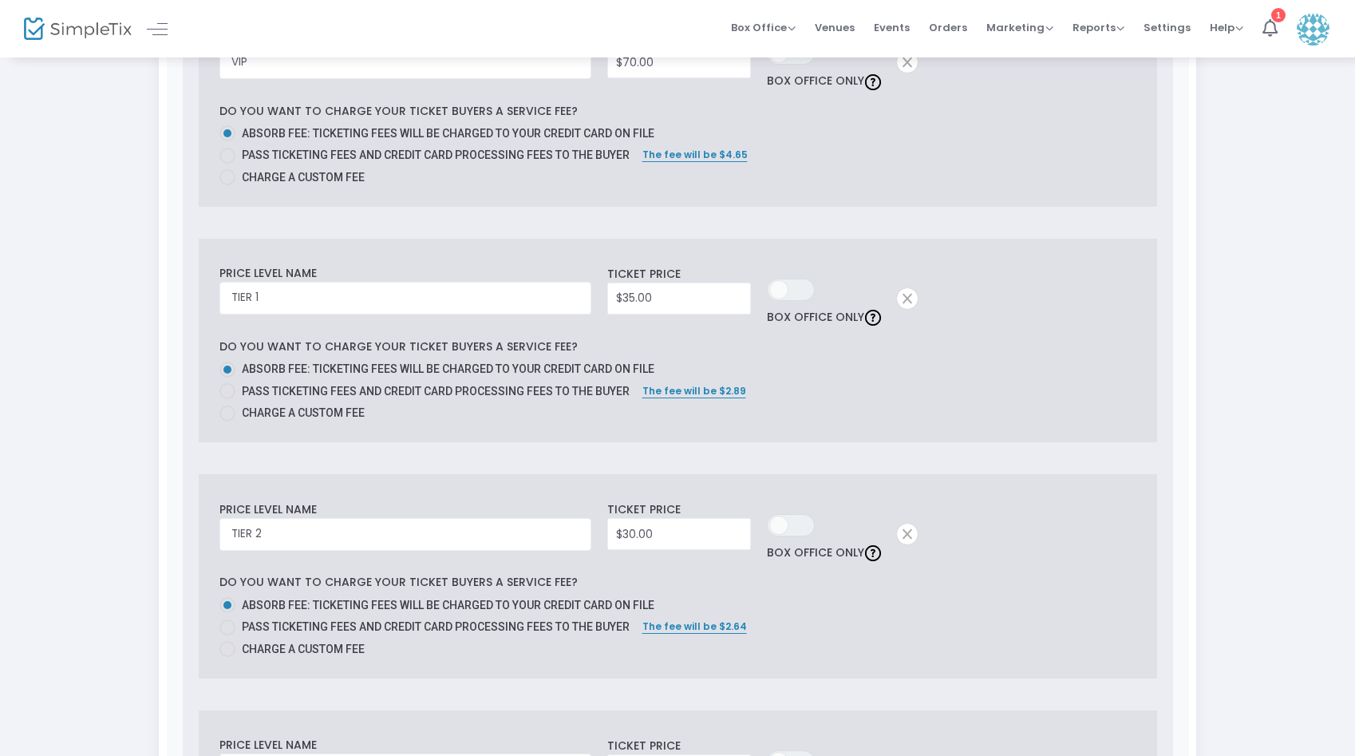
scroll to position [892, 0]
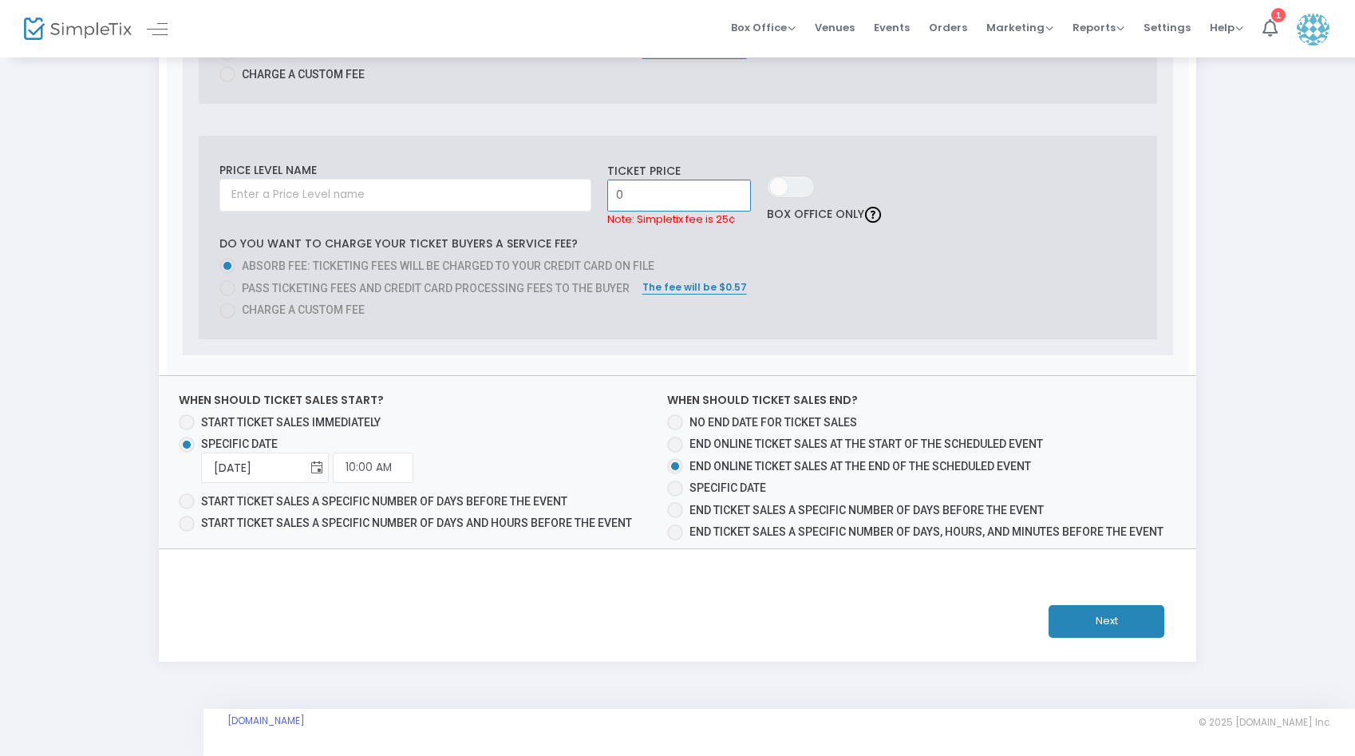
click at [630, 193] on input "0" at bounding box center [679, 195] width 142 height 30
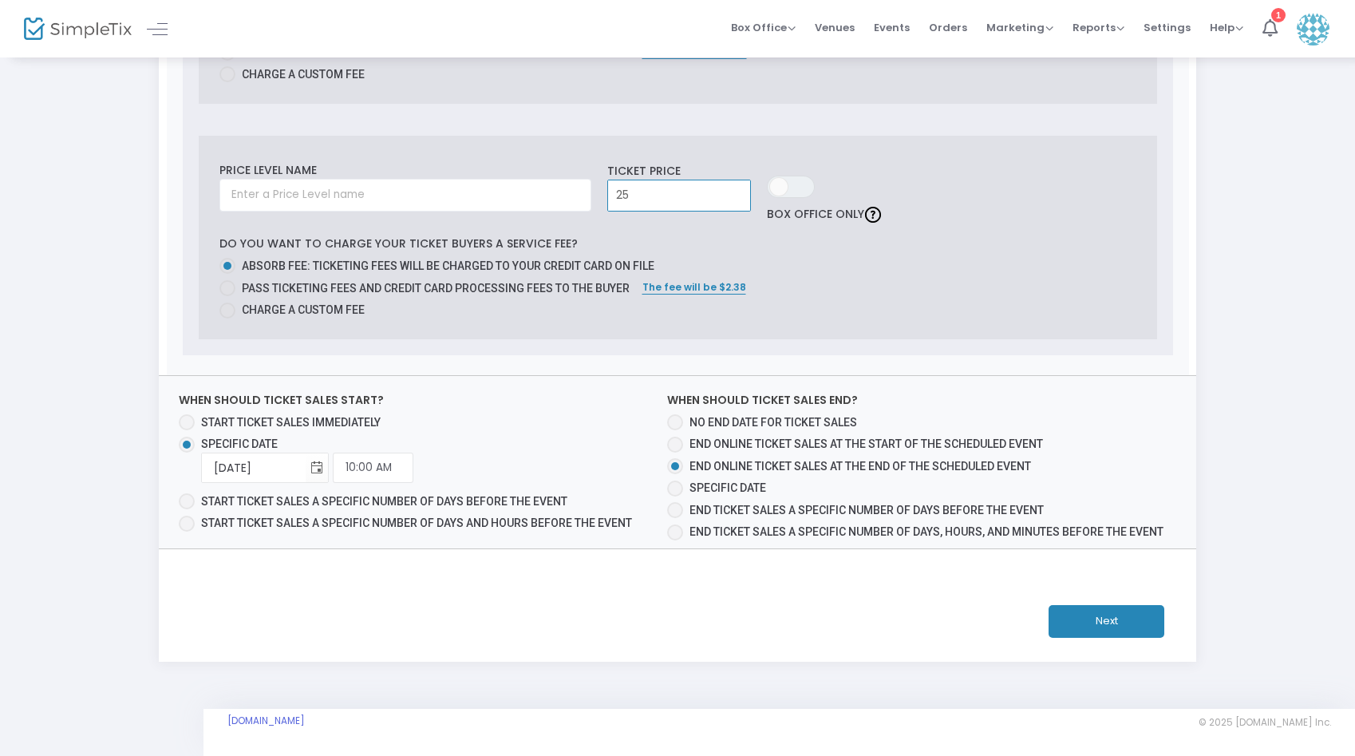
type input "$25.00"
click at [534, 178] on td "Price Level name" at bounding box center [409, 192] width 380 height 88
click at [535, 193] on input "text" at bounding box center [405, 195] width 372 height 33
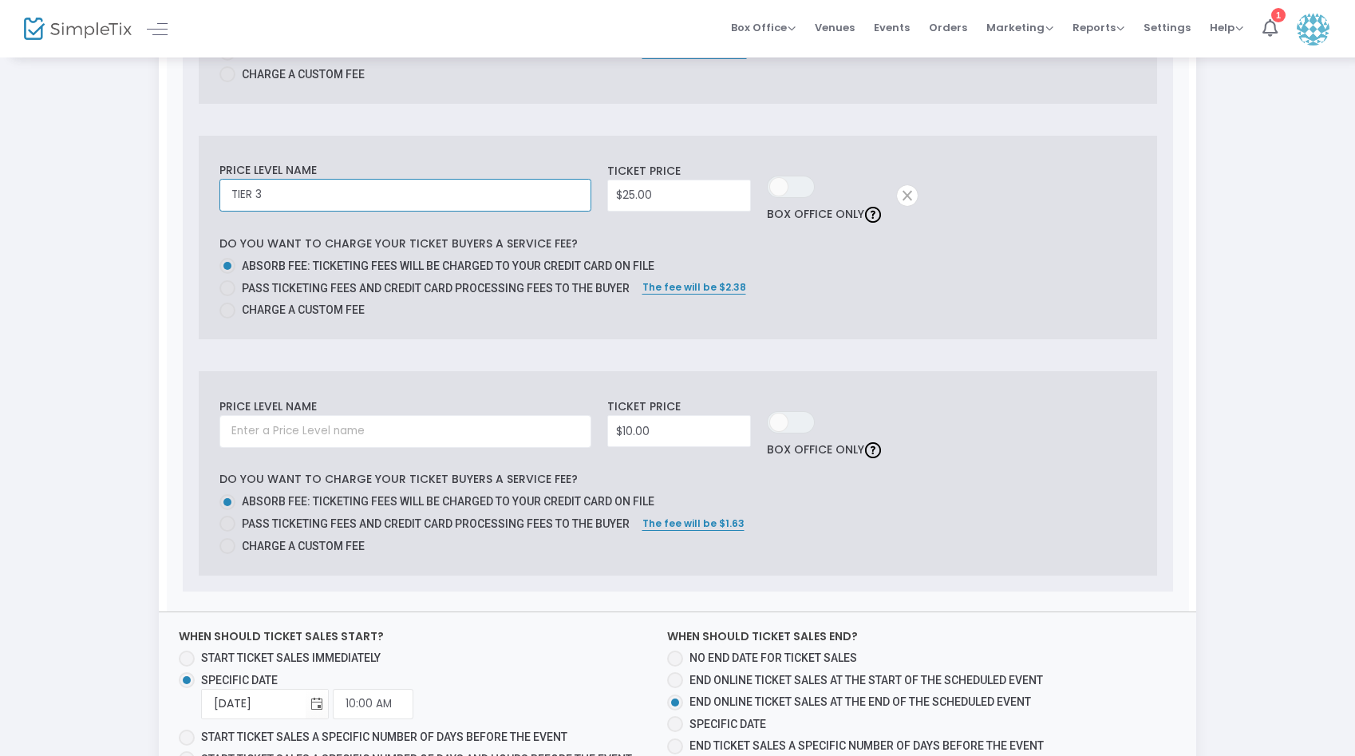
scroll to position [1128, 0]
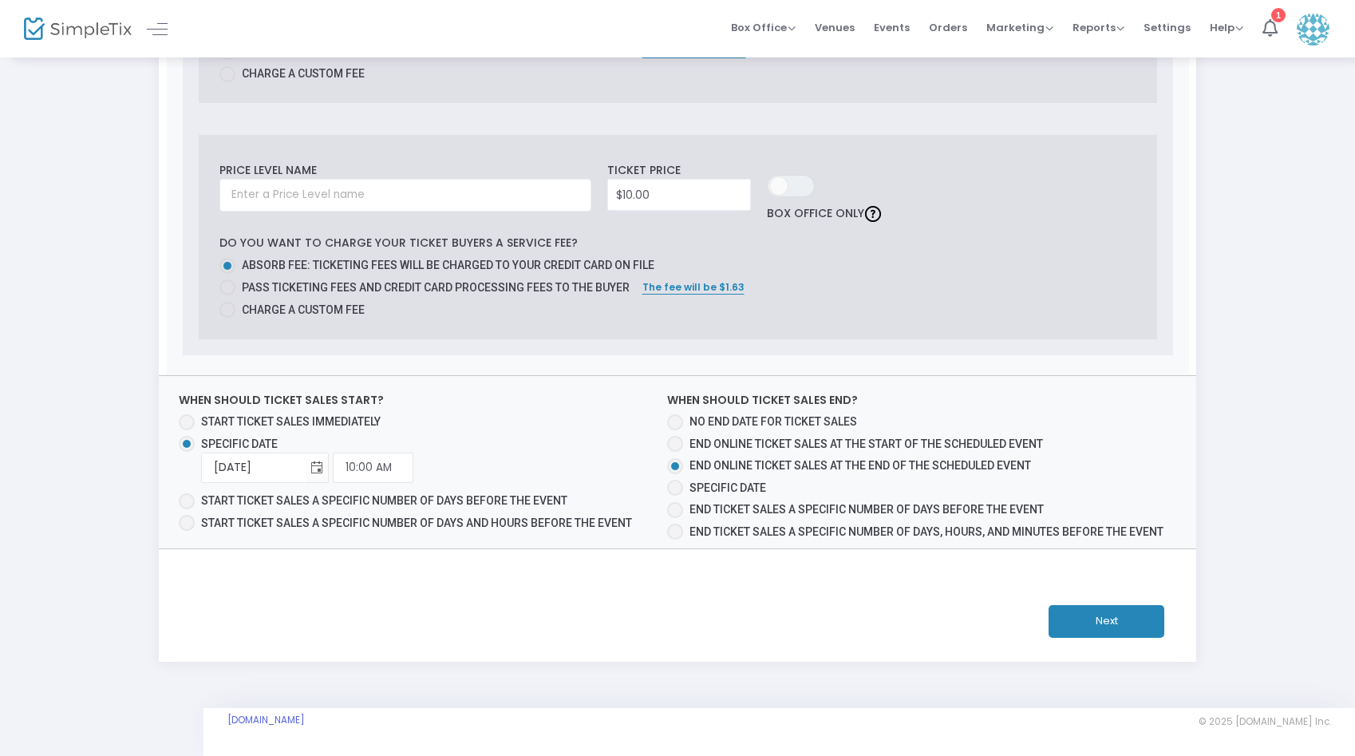
type input "TIER 3"
click at [1074, 629] on button "Next" at bounding box center [1106, 621] width 116 height 33
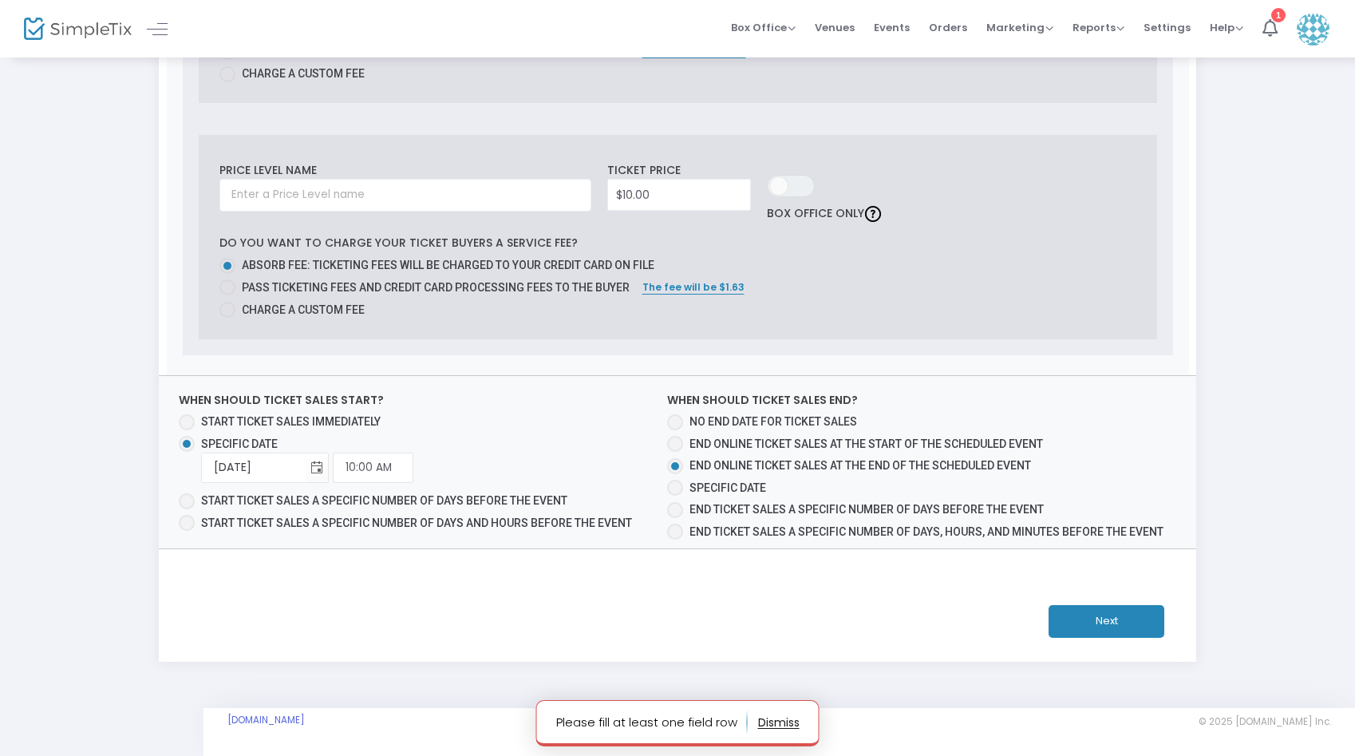
click at [935, 306] on label "Charge a custom fee" at bounding box center [671, 310] width 904 height 17
click at [227, 318] on input "Charge a custom fee" at bounding box center [227, 318] width 1 height 1
radio input "true"
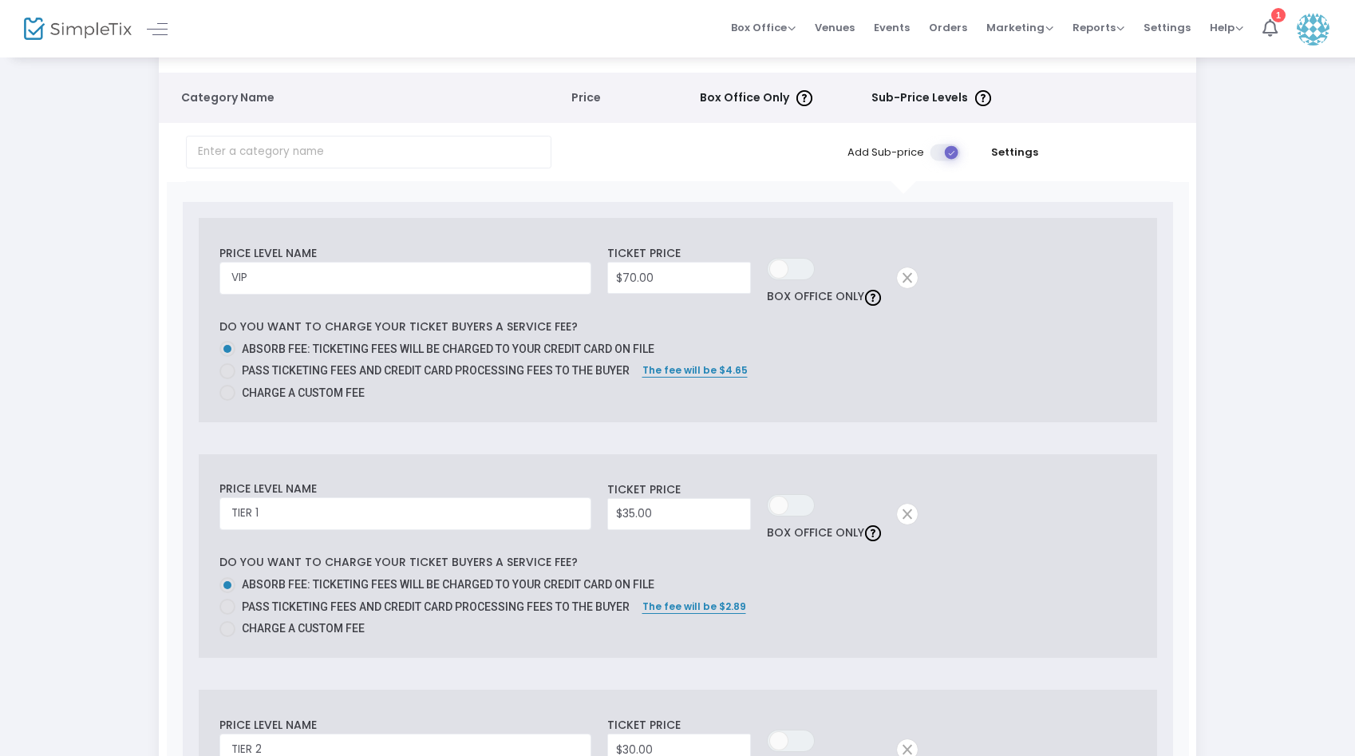
scroll to position [0, 0]
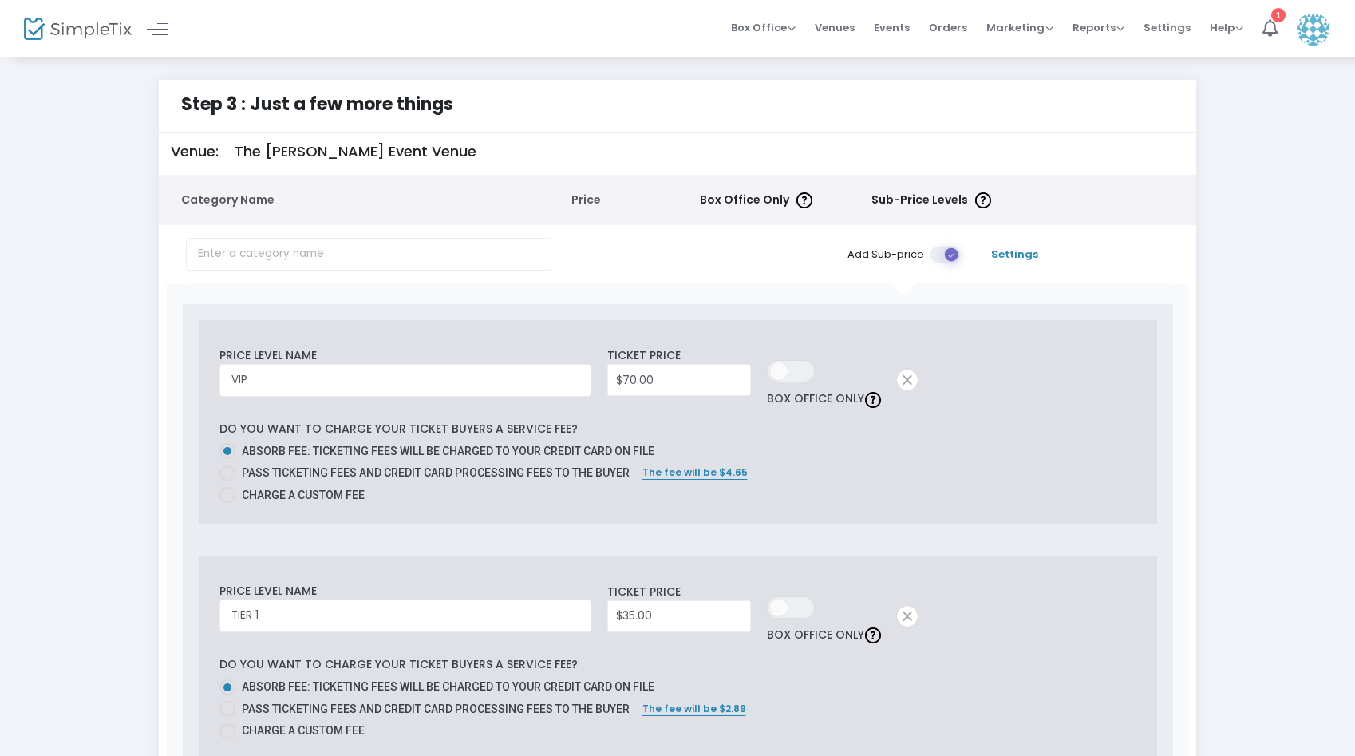
click at [1016, 253] on span "Settings" at bounding box center [1015, 255] width 77 height 16
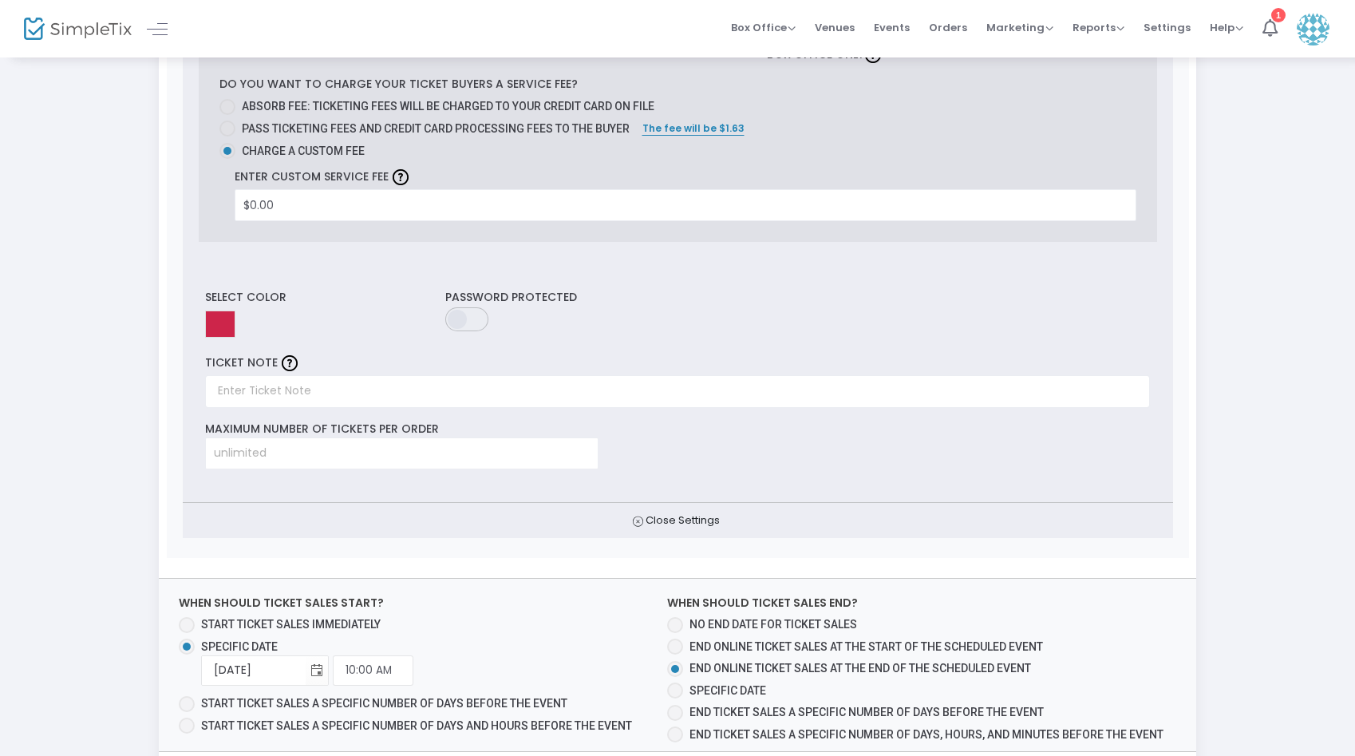
scroll to position [1490, 0]
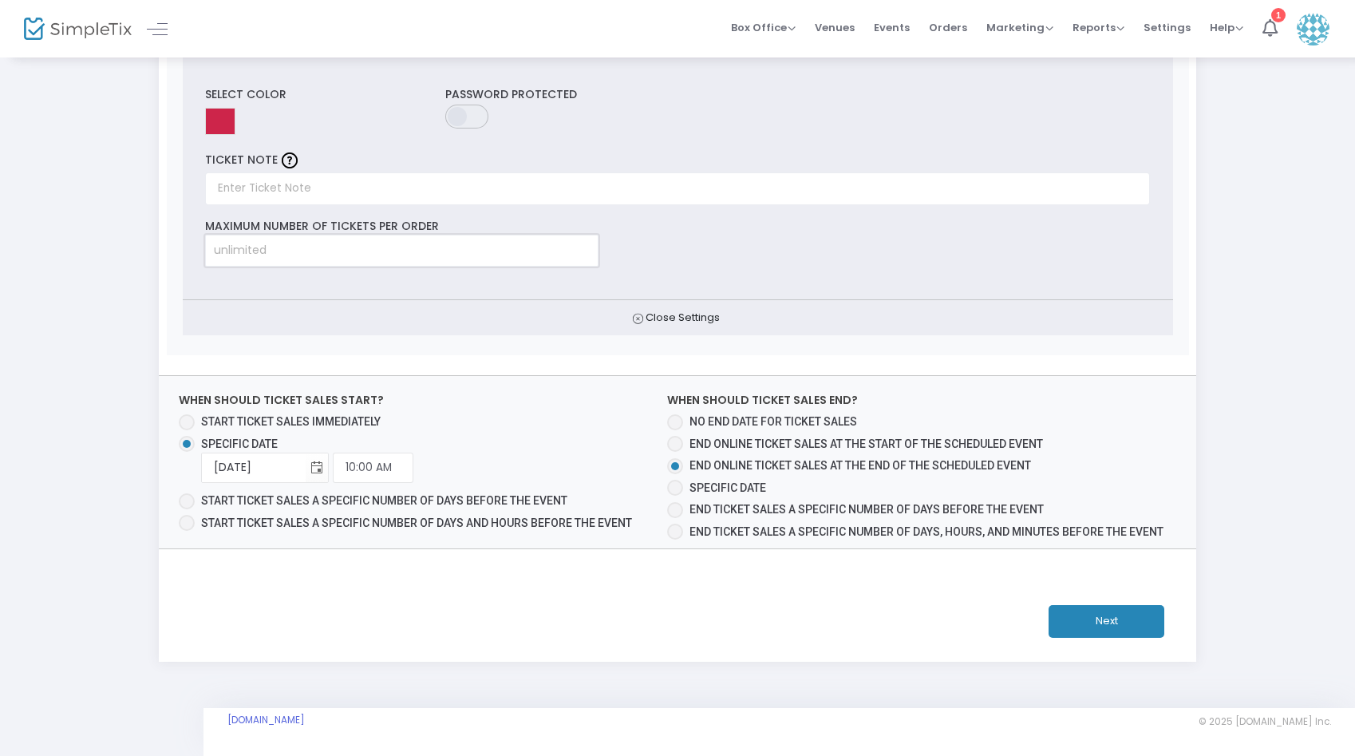
click at [460, 249] on input at bounding box center [402, 250] width 392 height 30
click at [1104, 648] on div "Next" at bounding box center [677, 621] width 1053 height 81
click at [1104, 633] on button "Next" at bounding box center [1106, 621] width 116 height 33
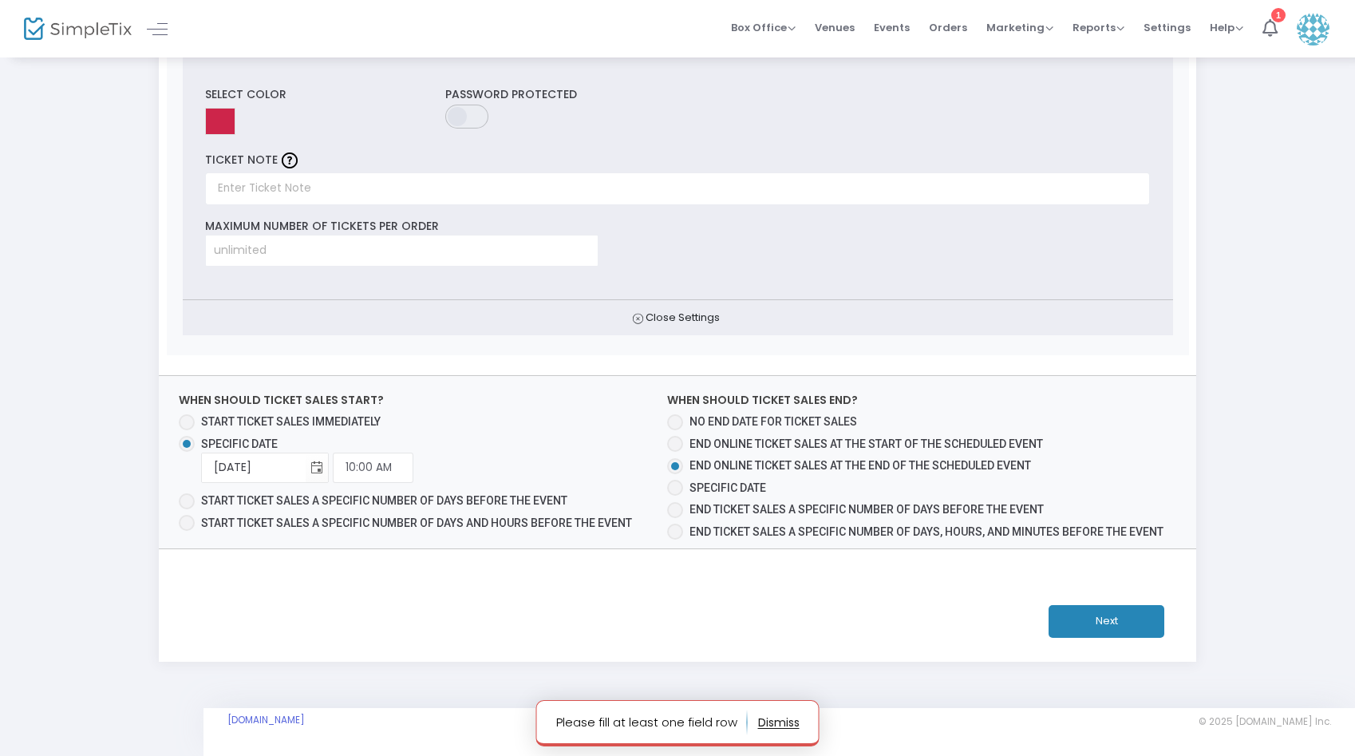
click at [792, 725] on button "button" at bounding box center [778, 722] width 41 height 26
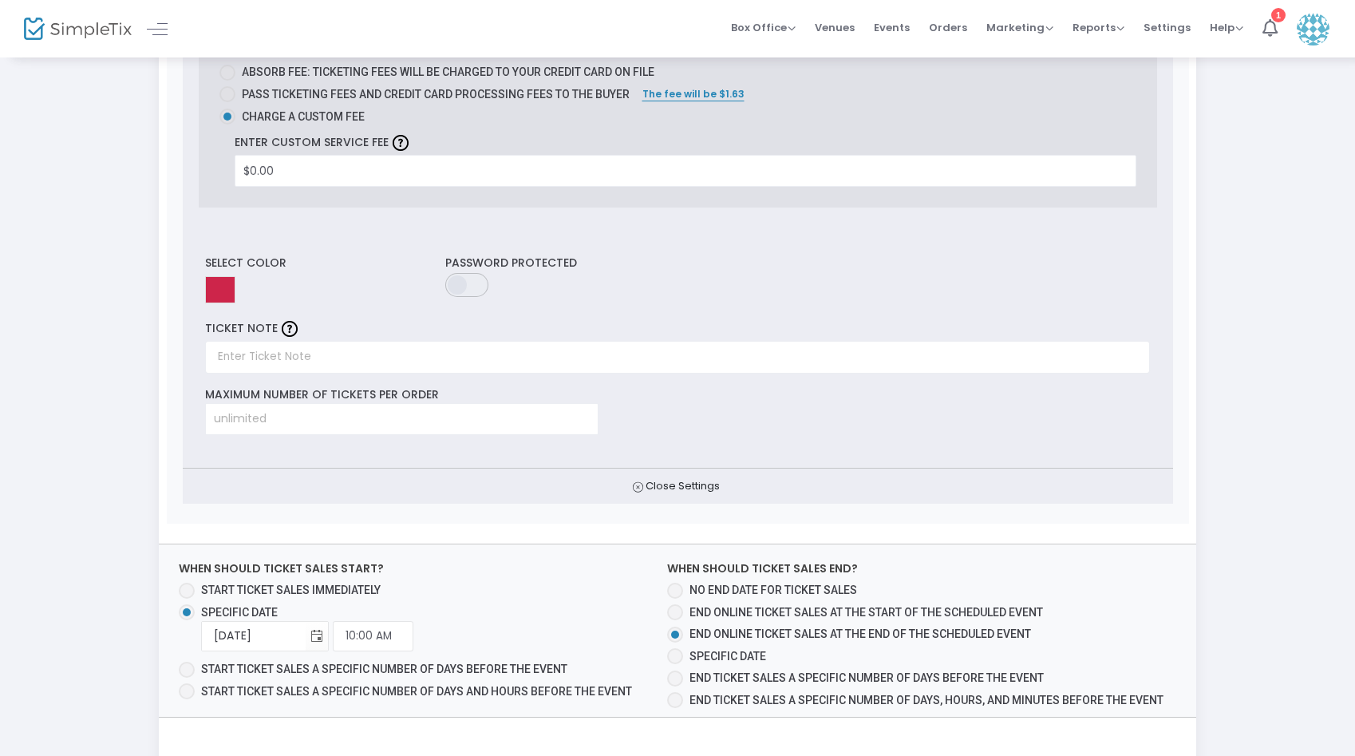
scroll to position [1156, 0]
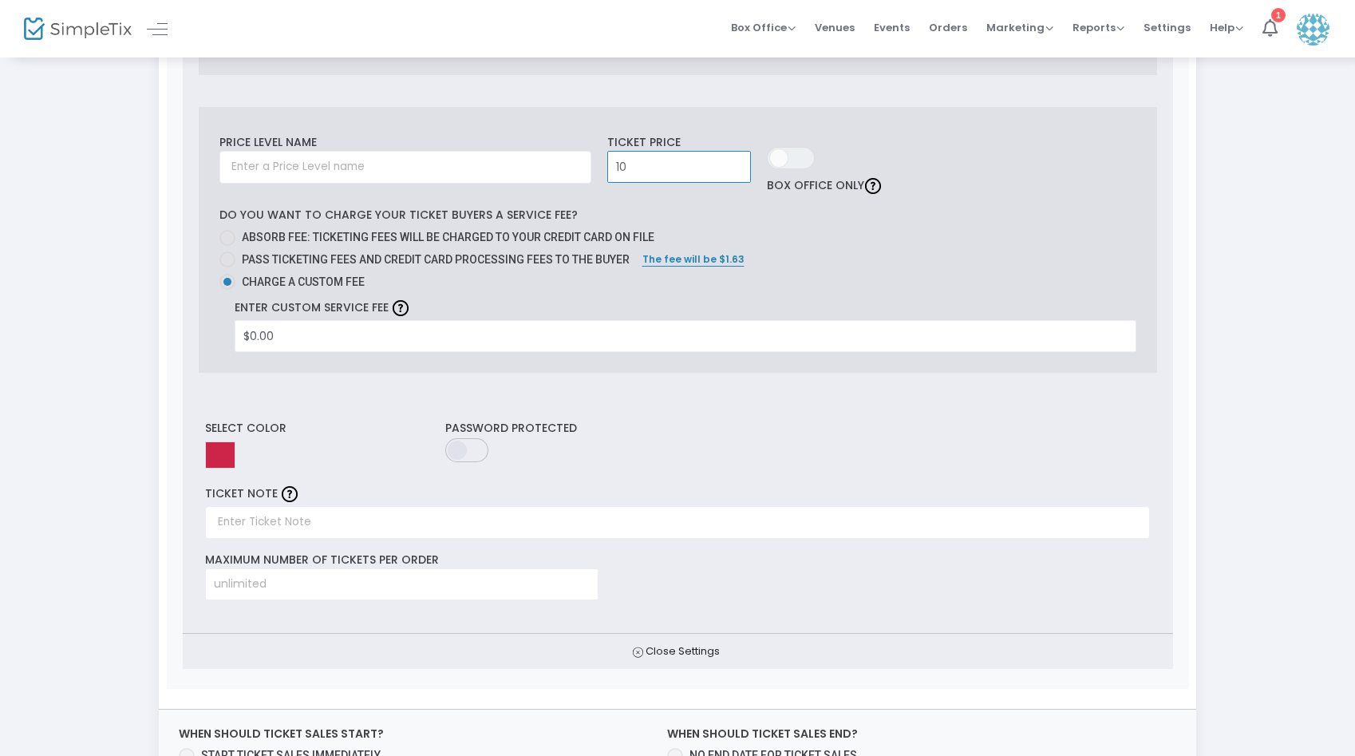
click at [690, 176] on input "10" at bounding box center [679, 167] width 142 height 30
type input "$2.00"
click at [374, 163] on input "text" at bounding box center [405, 167] width 372 height 33
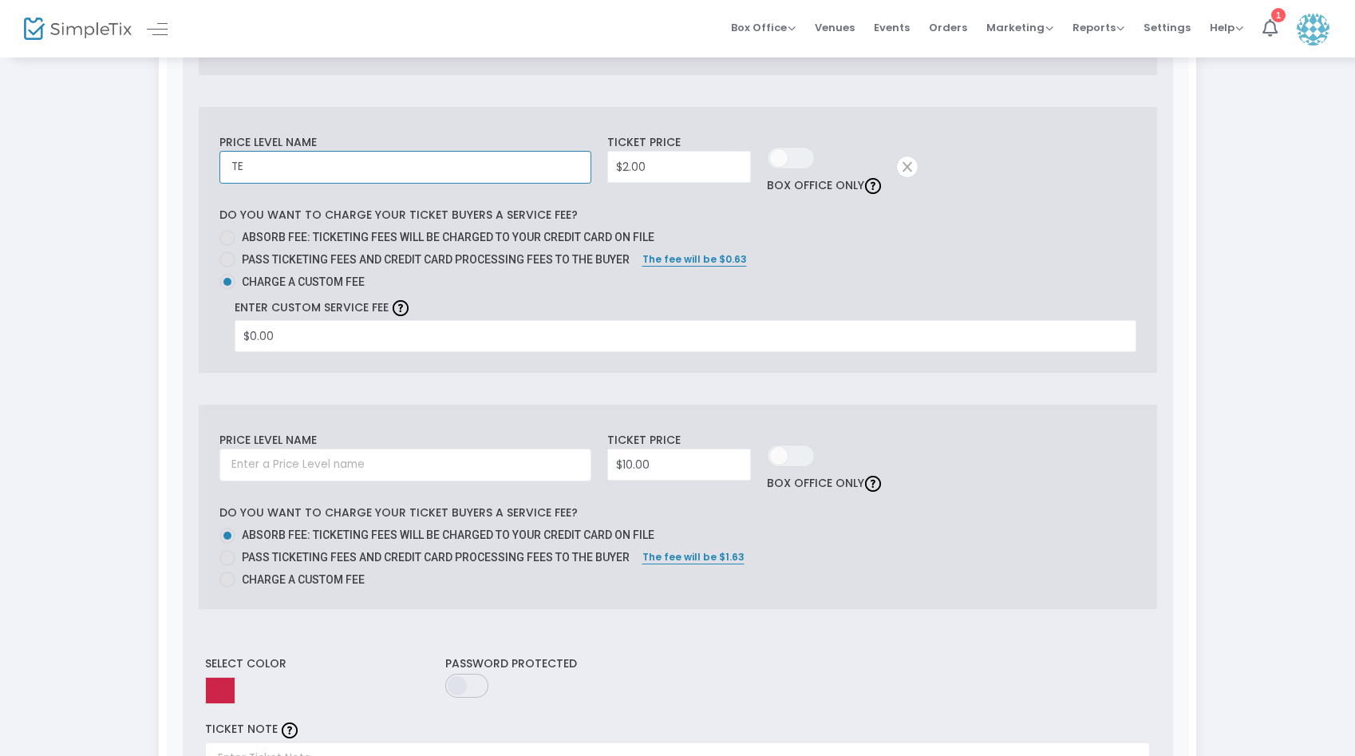
type input "T"
click at [1258, 461] on div "Step 3 : Just a few more things Venue: The Whitley Event Venue Category Name Pr…" at bounding box center [677, 77] width 1307 height 2307
click at [904, 169] on span at bounding box center [907, 166] width 21 height 21
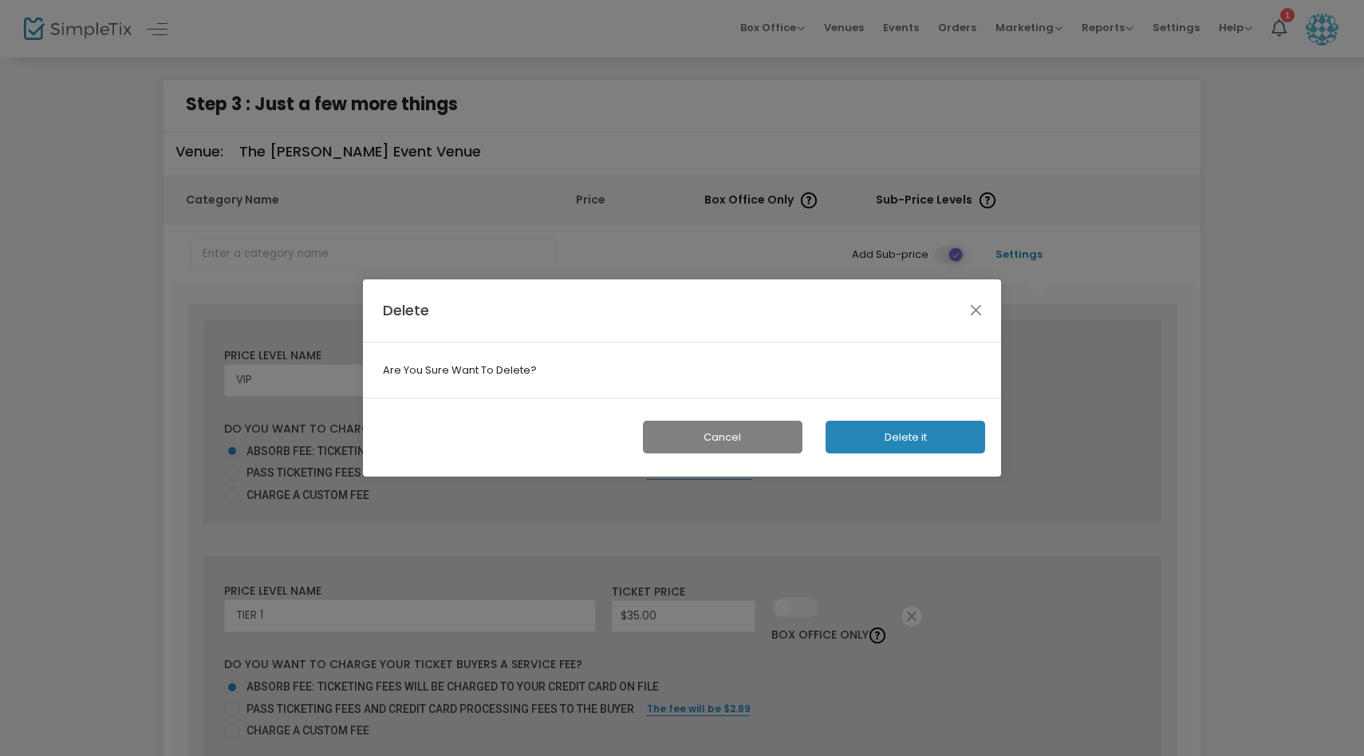
click at [890, 441] on button "Delete it" at bounding box center [906, 437] width 160 height 33
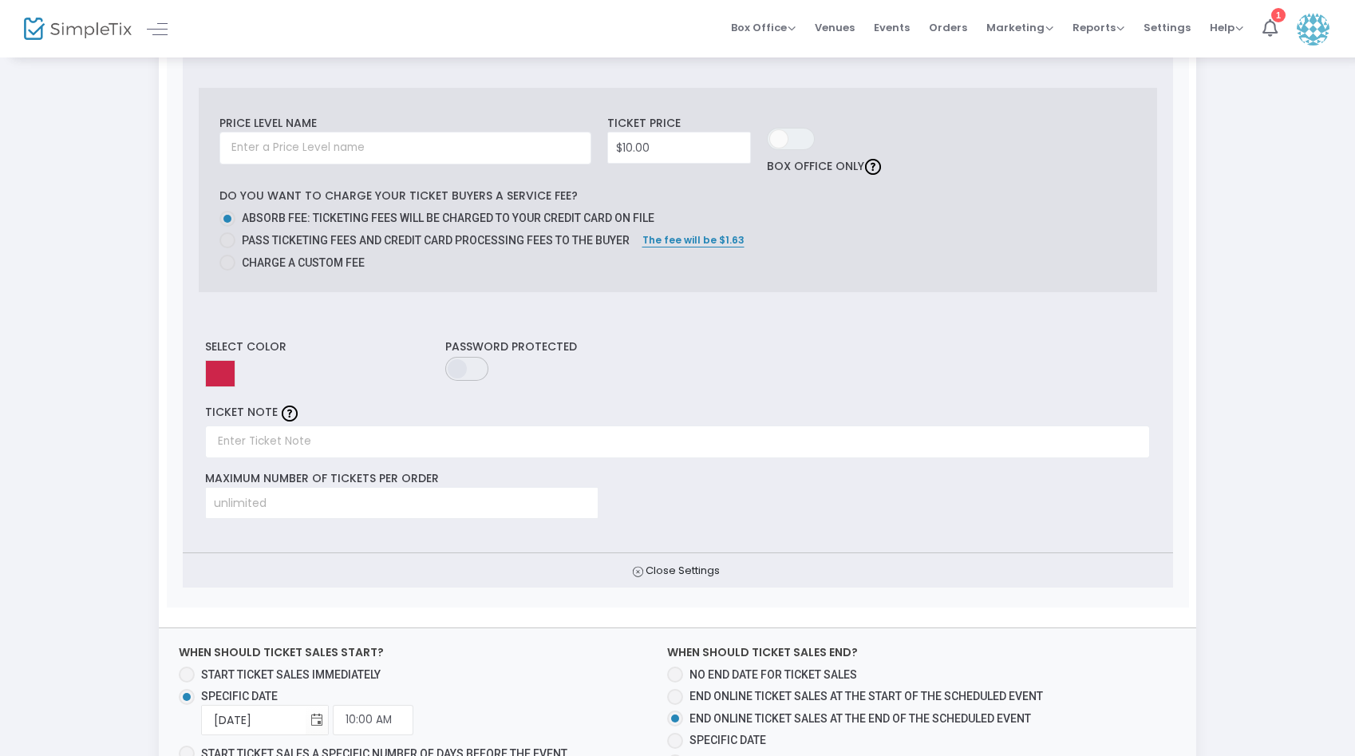
scroll to position [1428, 0]
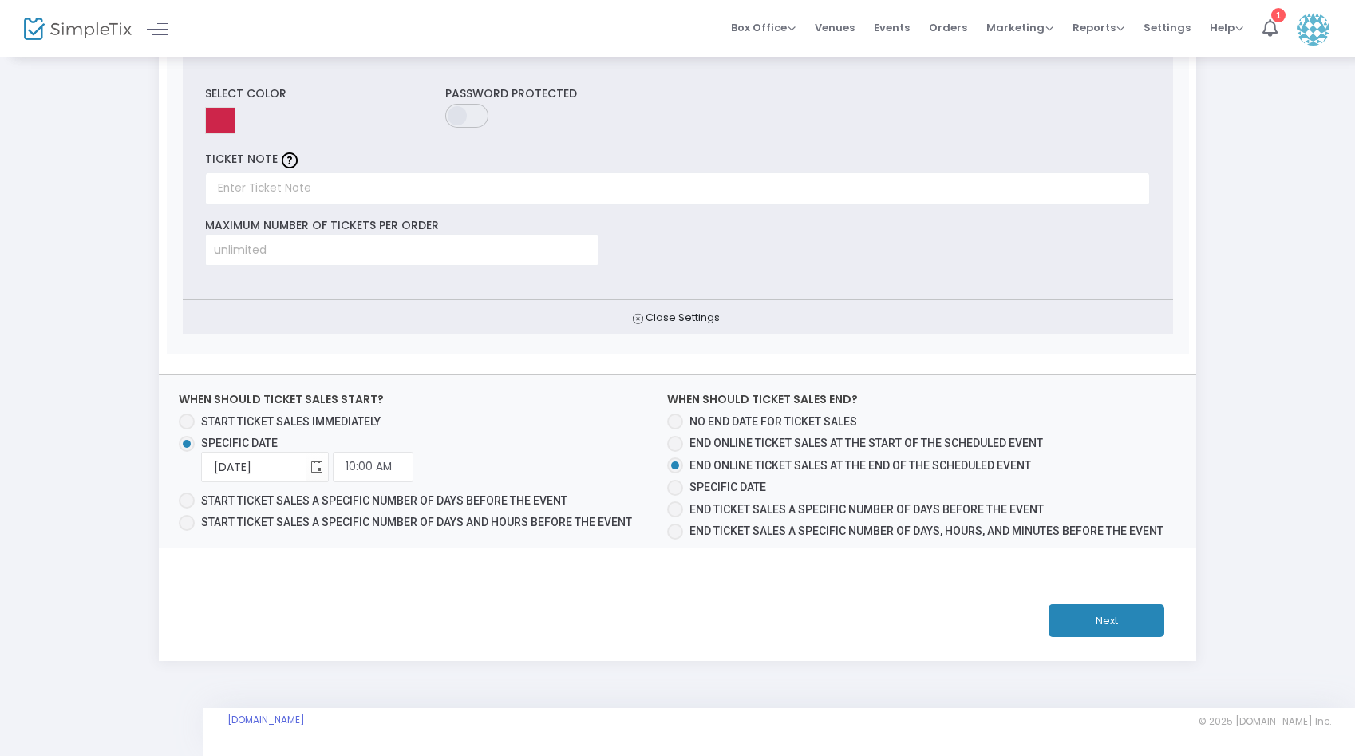
click at [1108, 615] on button "Next" at bounding box center [1106, 620] width 116 height 33
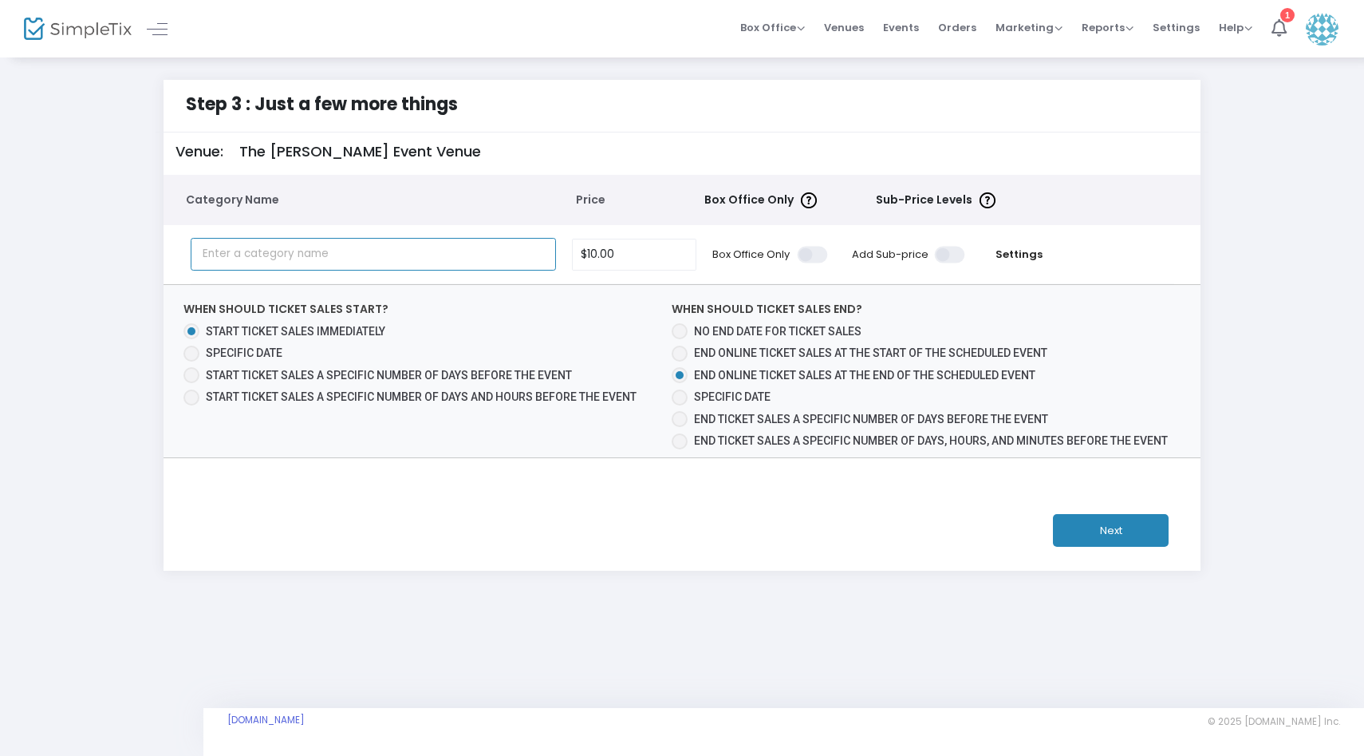
click at [494, 251] on input "text" at bounding box center [374, 254] width 366 height 33
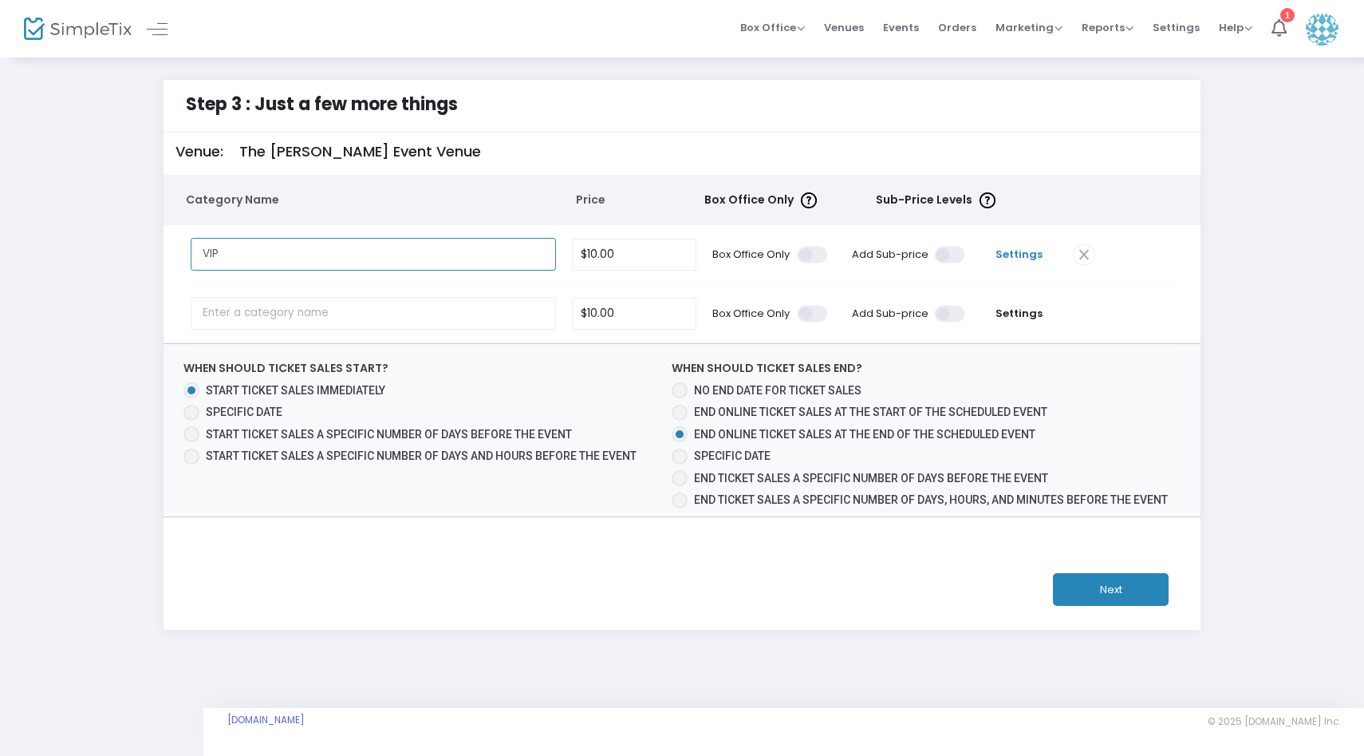
type input "VIP"
click at [1005, 251] on span "Settings" at bounding box center [1019, 255] width 77 height 16
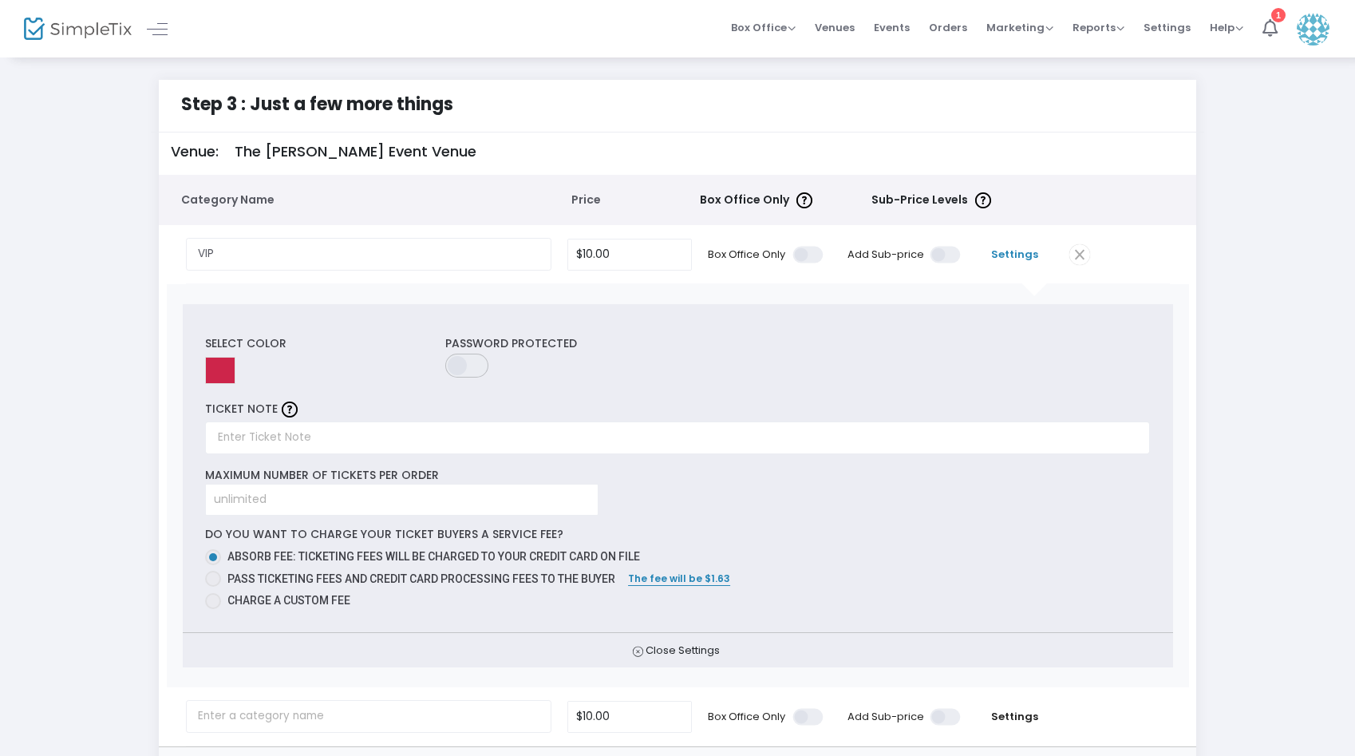
click at [1005, 251] on span "Settings" at bounding box center [1015, 255] width 77 height 16
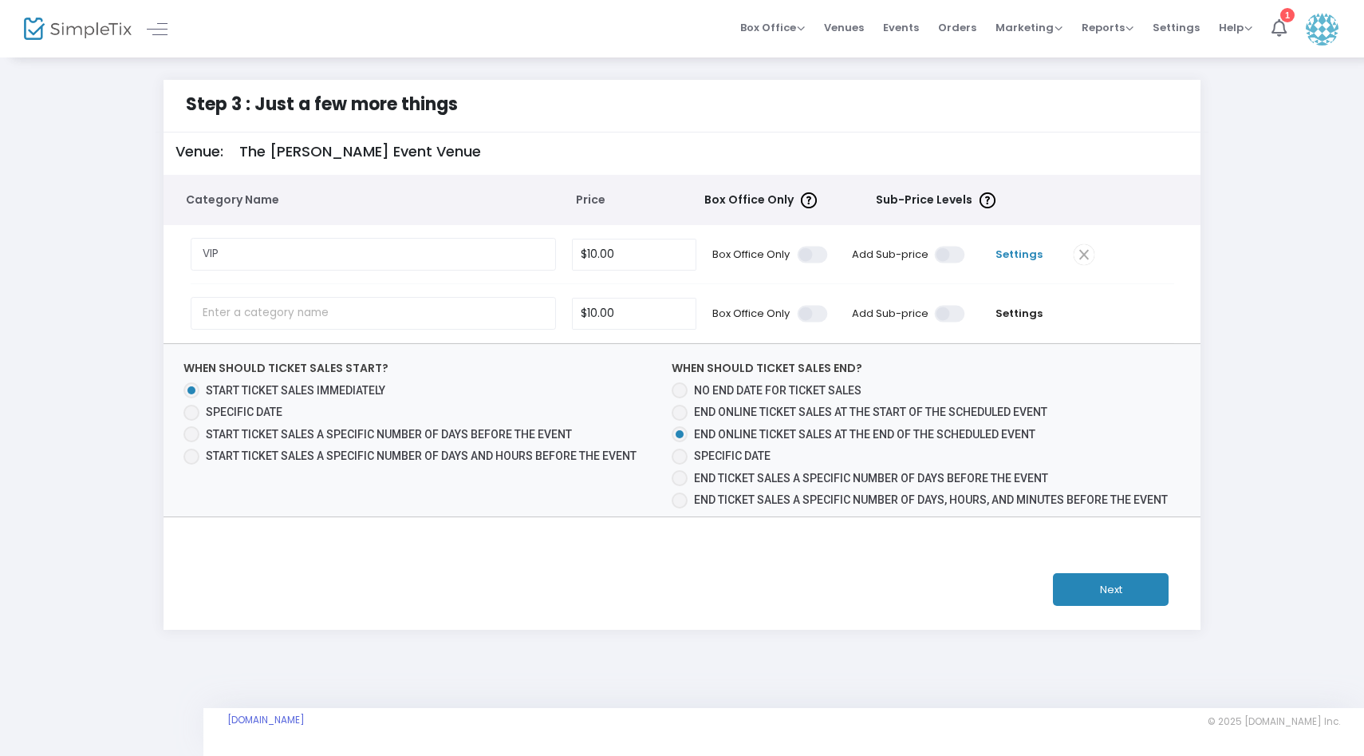
click at [1031, 254] on span "Settings" at bounding box center [1019, 255] width 77 height 16
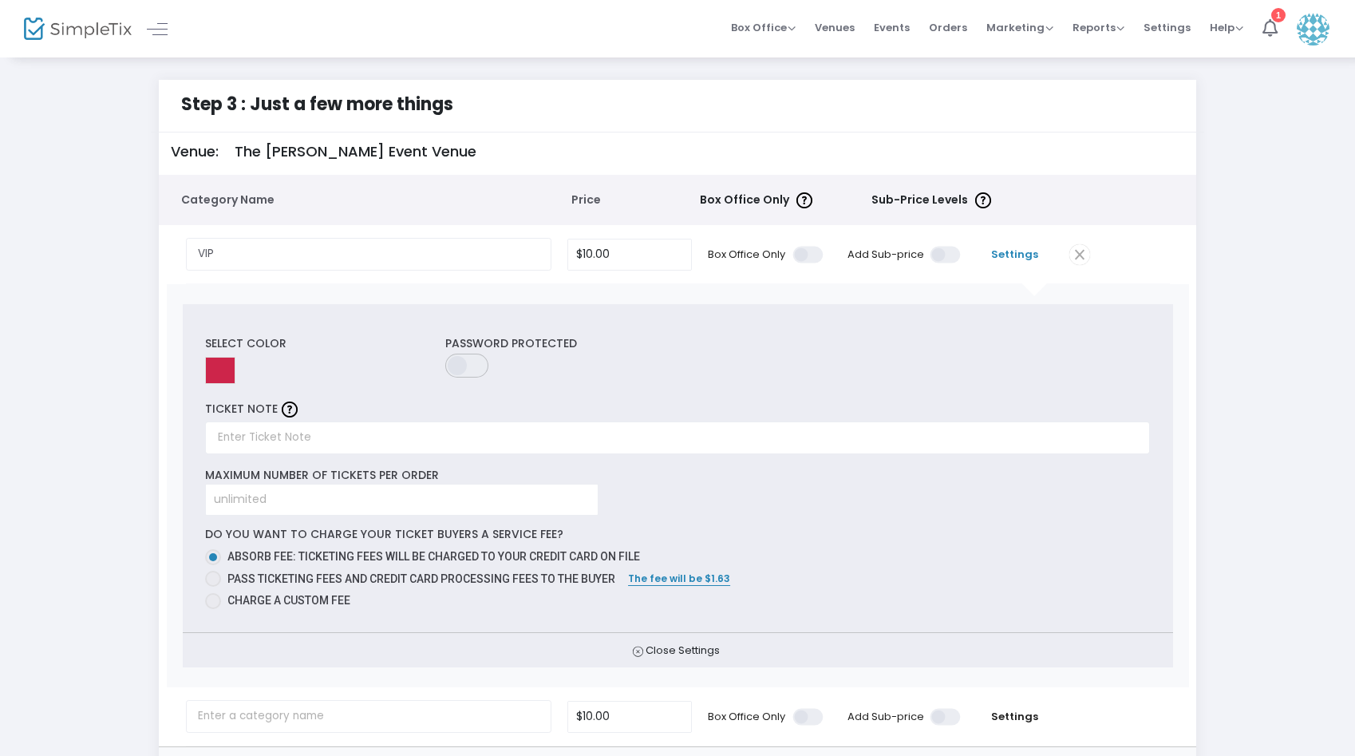
click at [1031, 255] on span "Settings" at bounding box center [1015, 255] width 77 height 16
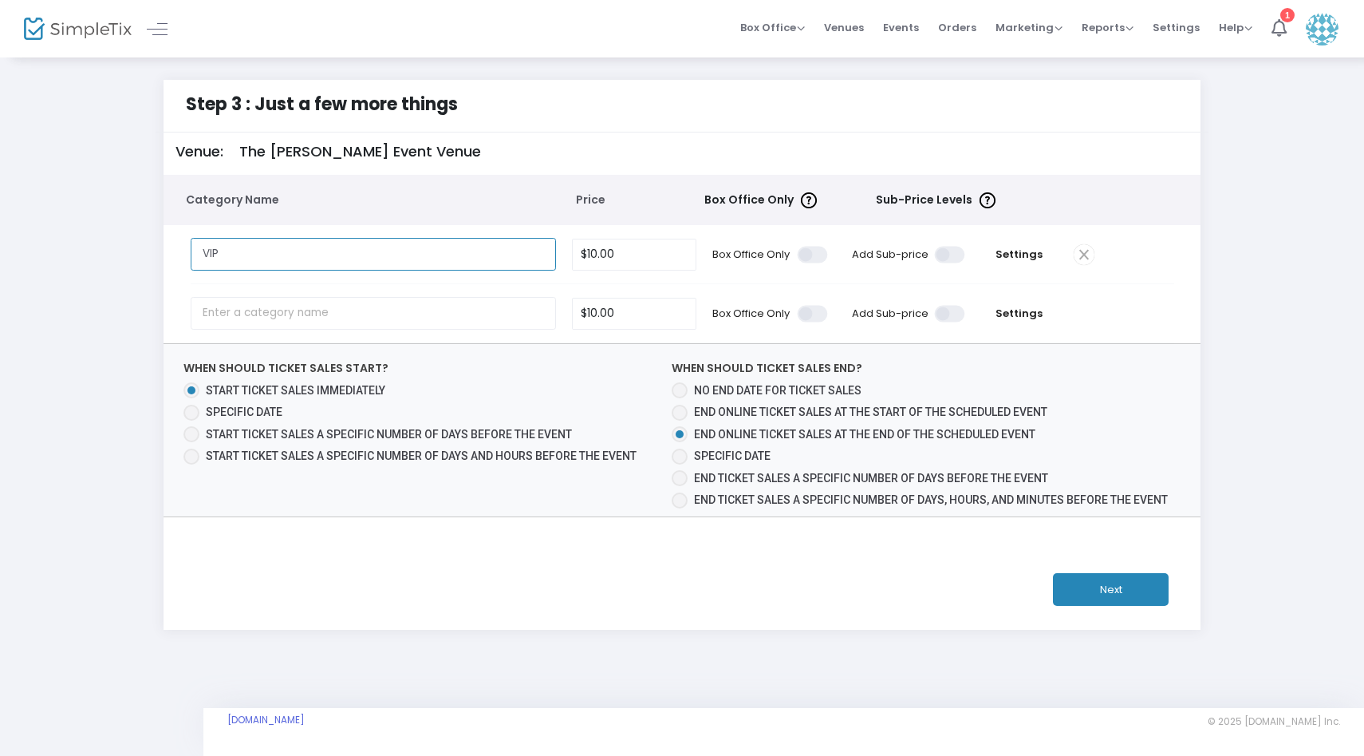
click at [415, 258] on input "VIP" at bounding box center [374, 254] width 366 height 33
click at [591, 252] on input "10" at bounding box center [634, 254] width 123 height 30
type input "$70.00"
click at [963, 253] on span at bounding box center [951, 254] width 32 height 17
click at [377, 245] on input "checkbox" at bounding box center [377, 245] width 0 height 0
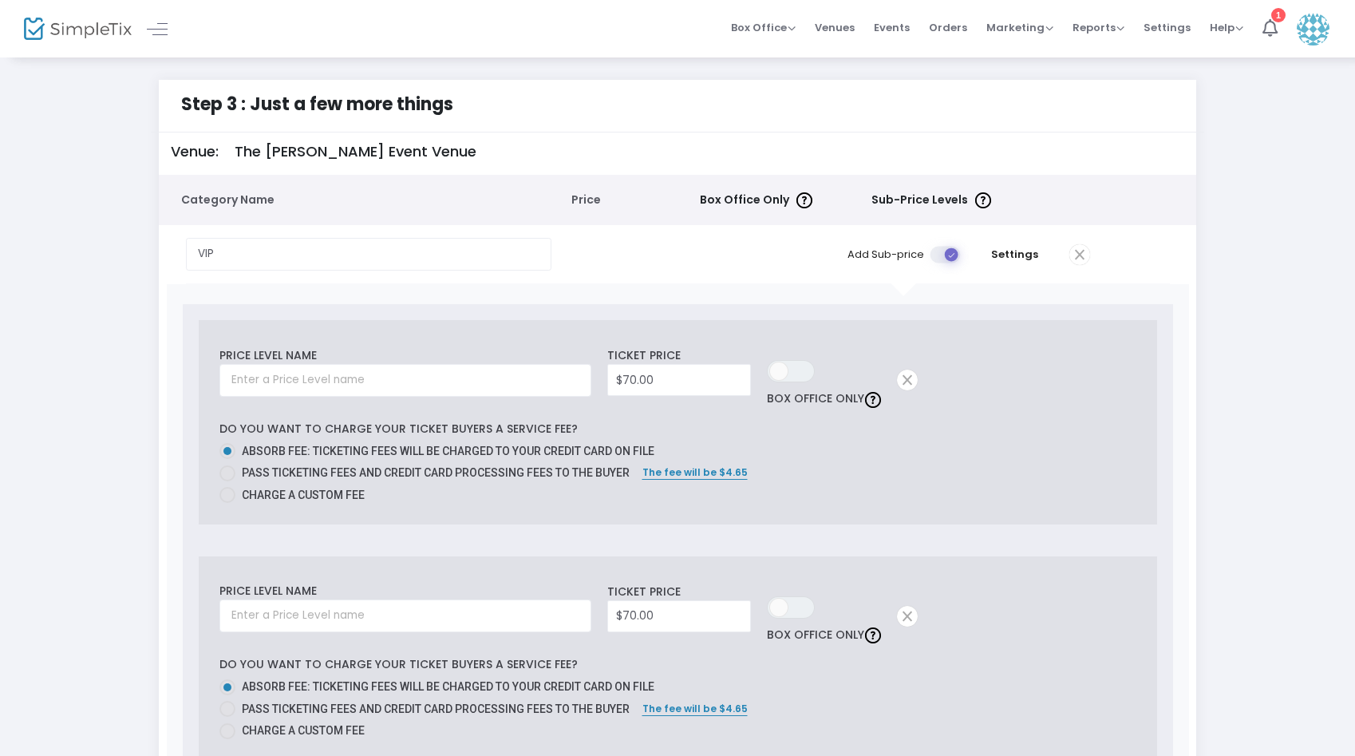
click at [954, 255] on span at bounding box center [946, 254] width 32 height 17
click at [372, 245] on input "checkbox" at bounding box center [372, 245] width 0 height 0
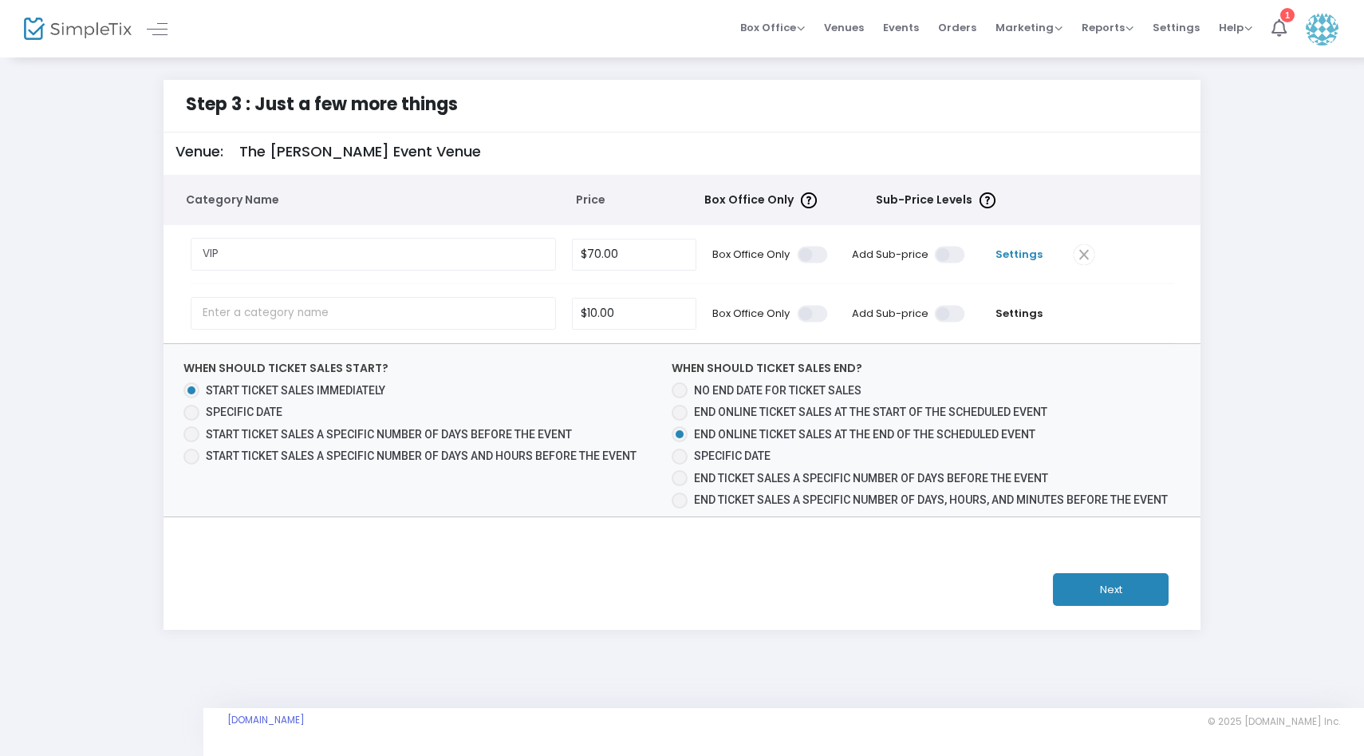
click at [1013, 259] on span "Settings" at bounding box center [1019, 255] width 77 height 16
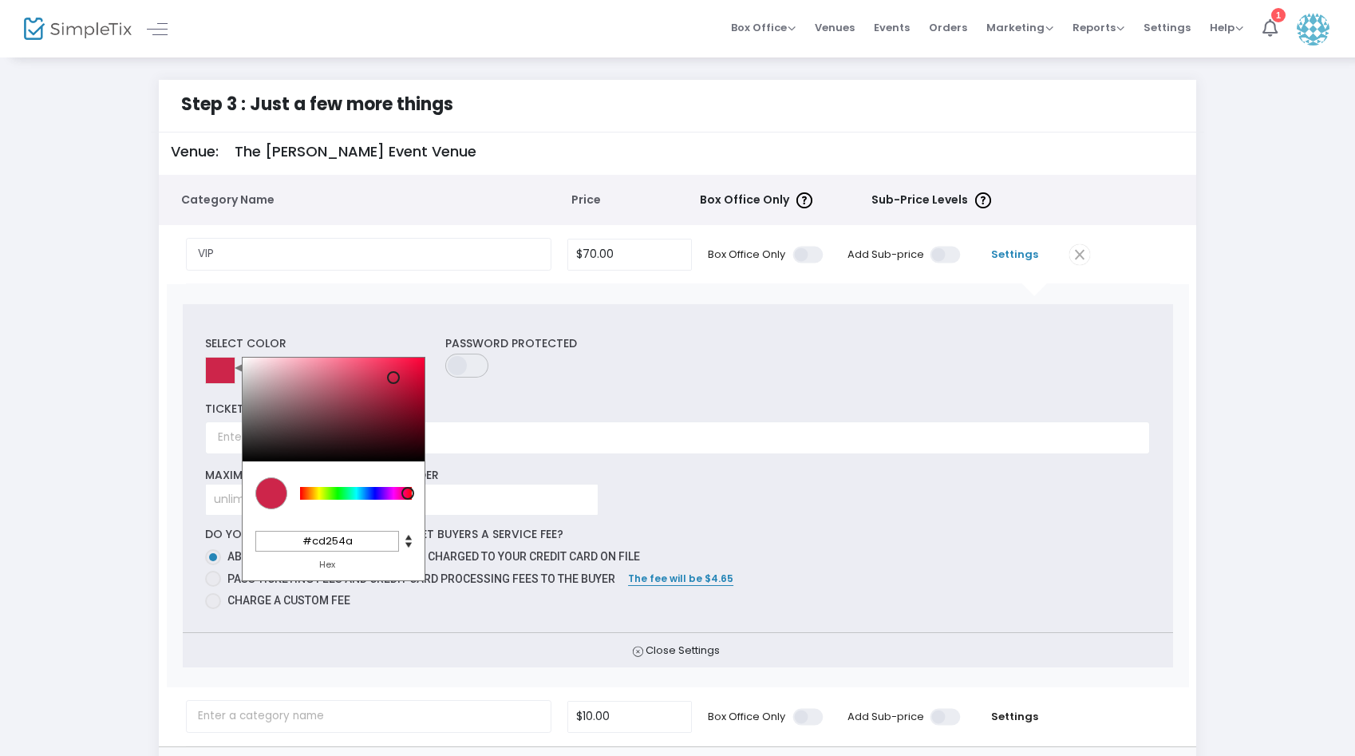
click at [219, 364] on input at bounding box center [220, 370] width 30 height 27
click at [311, 326] on div "Select Color C M Y K 347 69 47 H S L 205 37 74 R G B #cd254a Hex Password Prote…" at bounding box center [678, 467] width 990 height 327
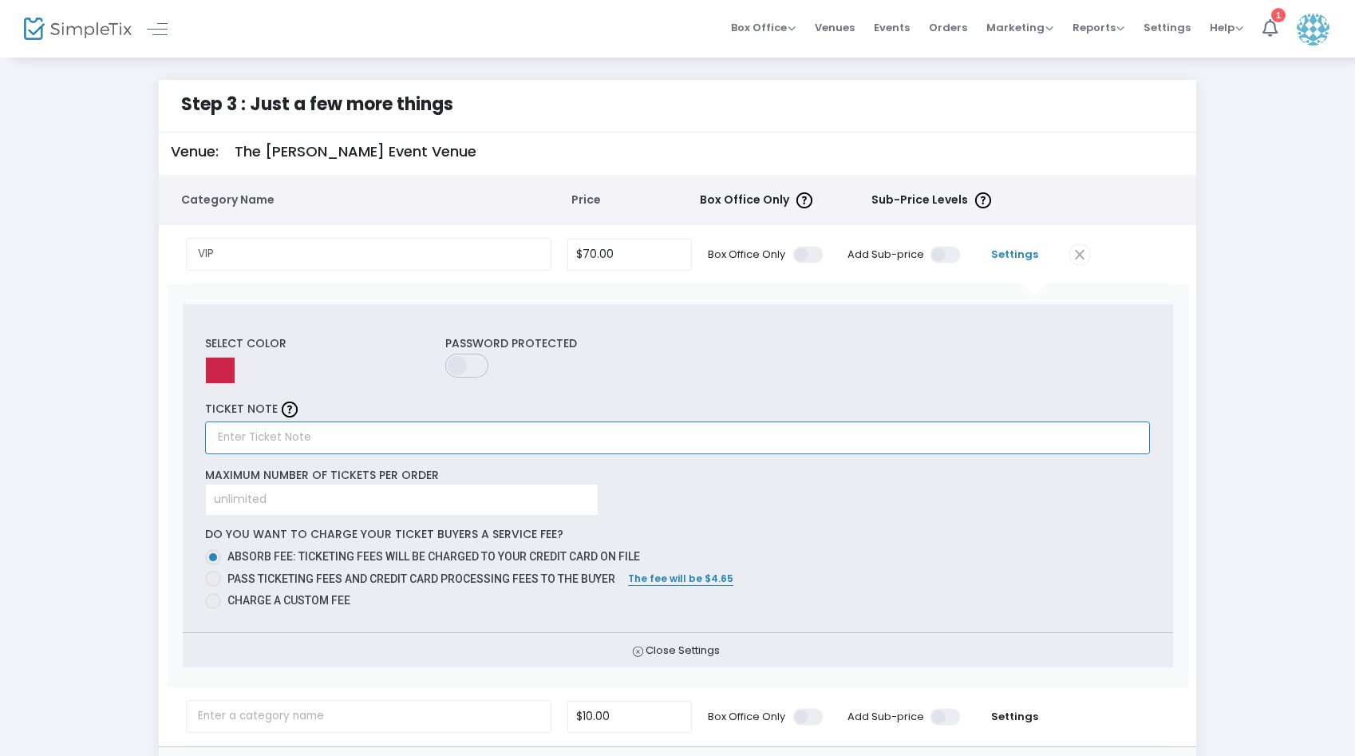
click at [295, 432] on input "text" at bounding box center [677, 437] width 945 height 33
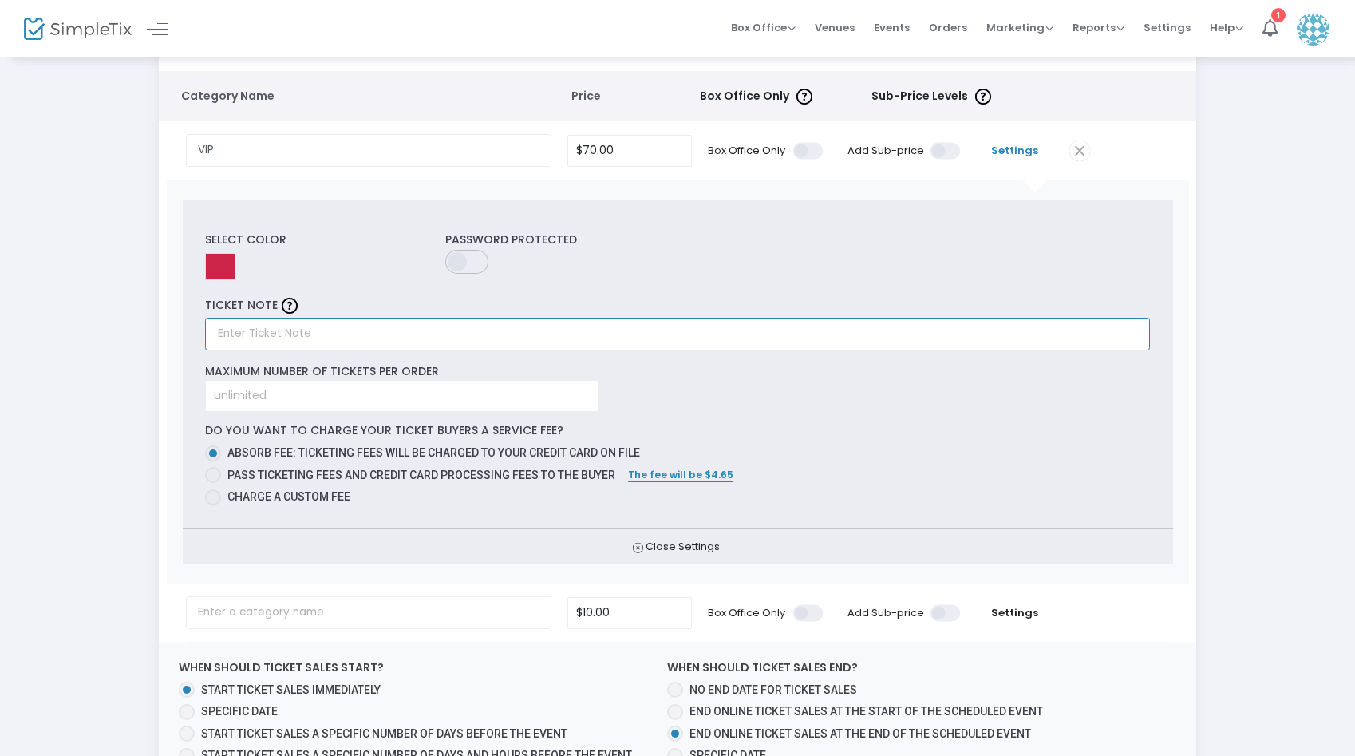
scroll to position [123, 0]
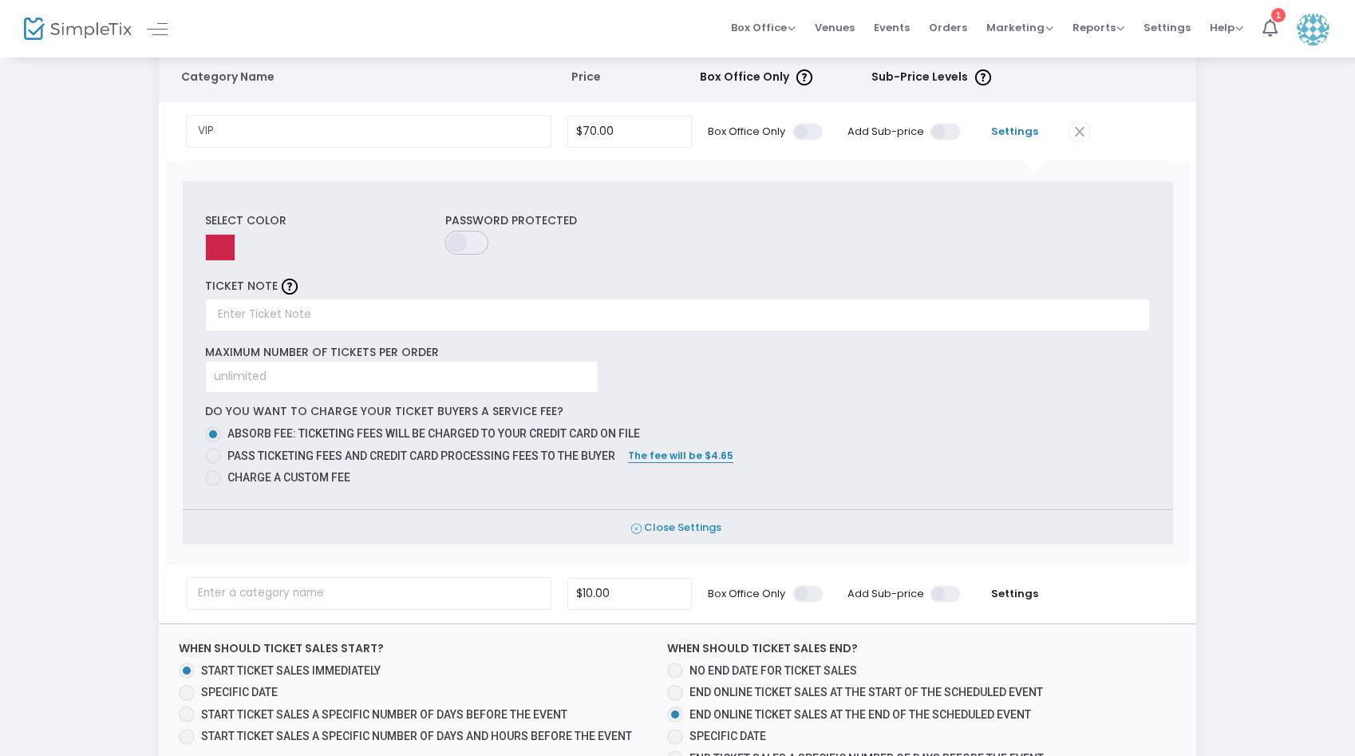
click at [673, 523] on span "Close Settings" at bounding box center [678, 527] width 990 height 35
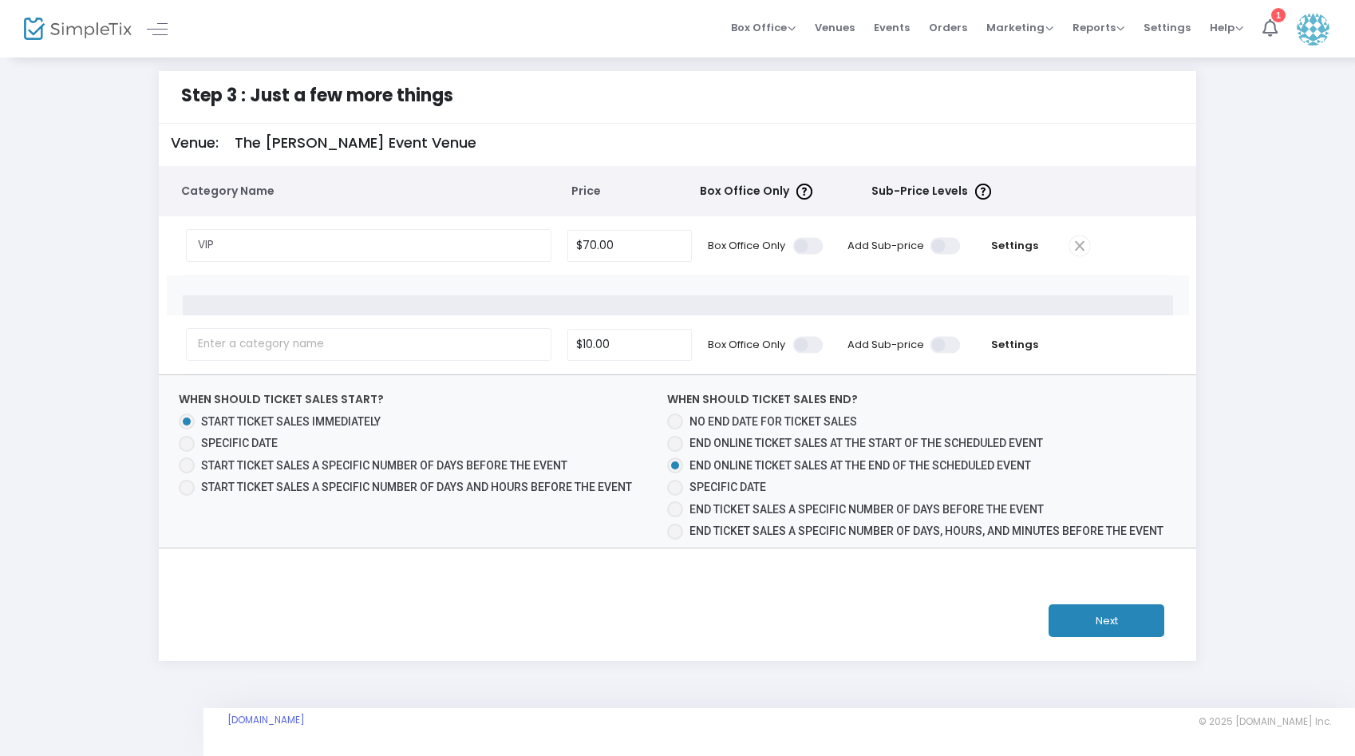
scroll to position [0, 0]
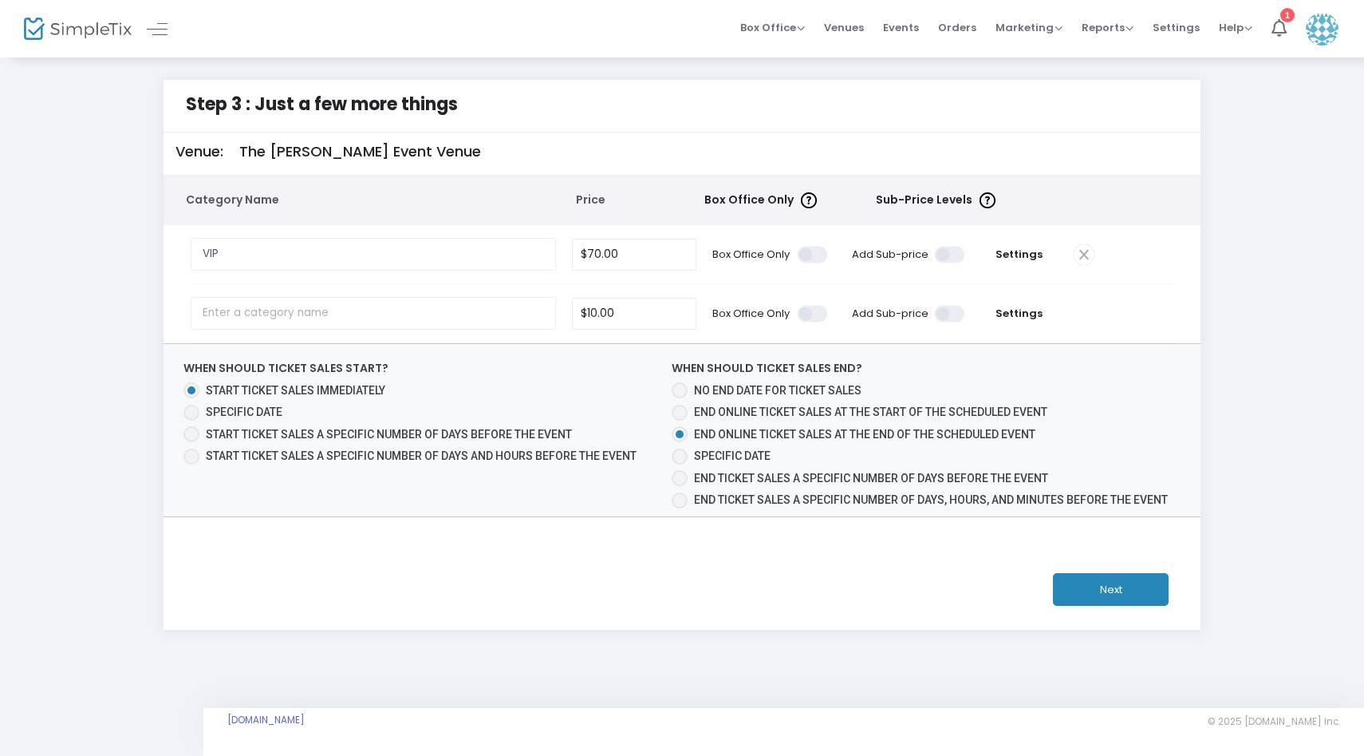
click at [1070, 306] on td at bounding box center [1120, 313] width 109 height 58
click at [455, 307] on input "text" at bounding box center [374, 313] width 366 height 33
type input "H"
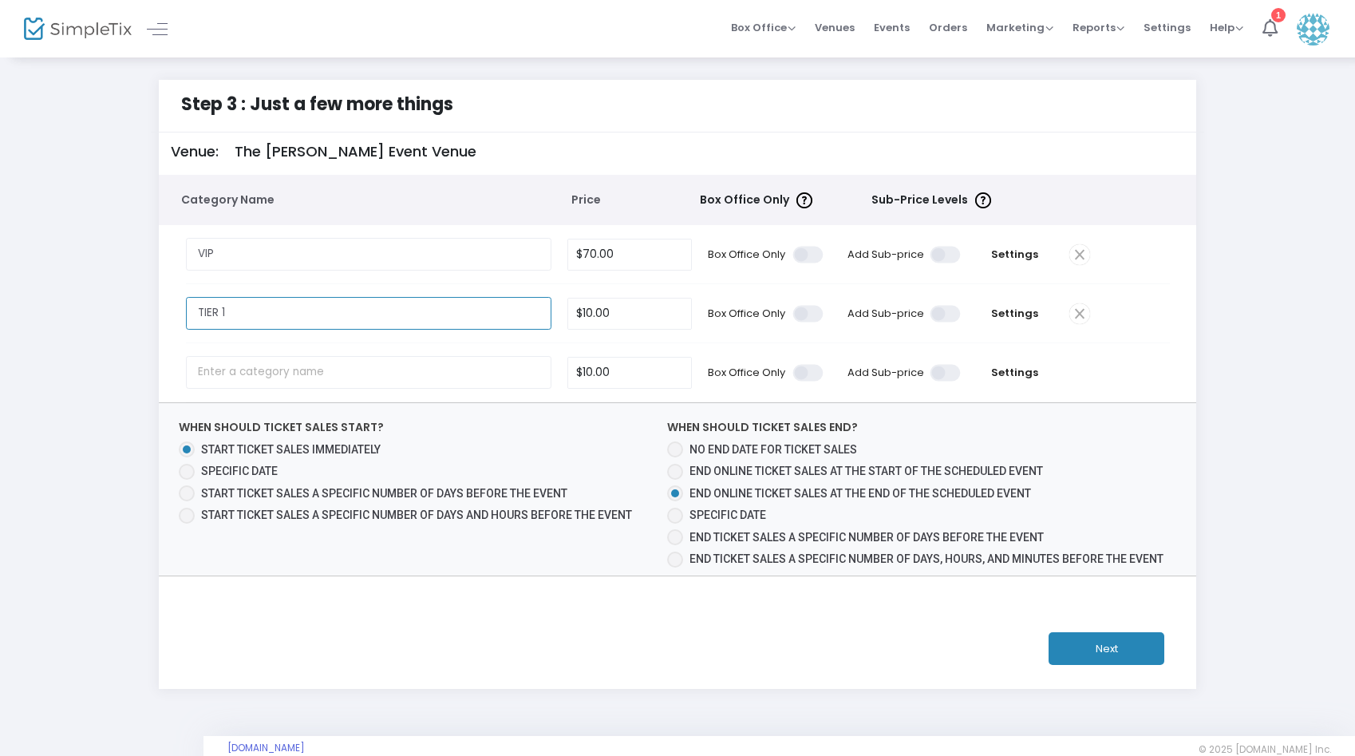
type input "TIER 1"
click at [591, 313] on input "10" at bounding box center [629, 313] width 123 height 30
type input "$35.00"
click at [1013, 317] on span "Settings" at bounding box center [1015, 314] width 77 height 16
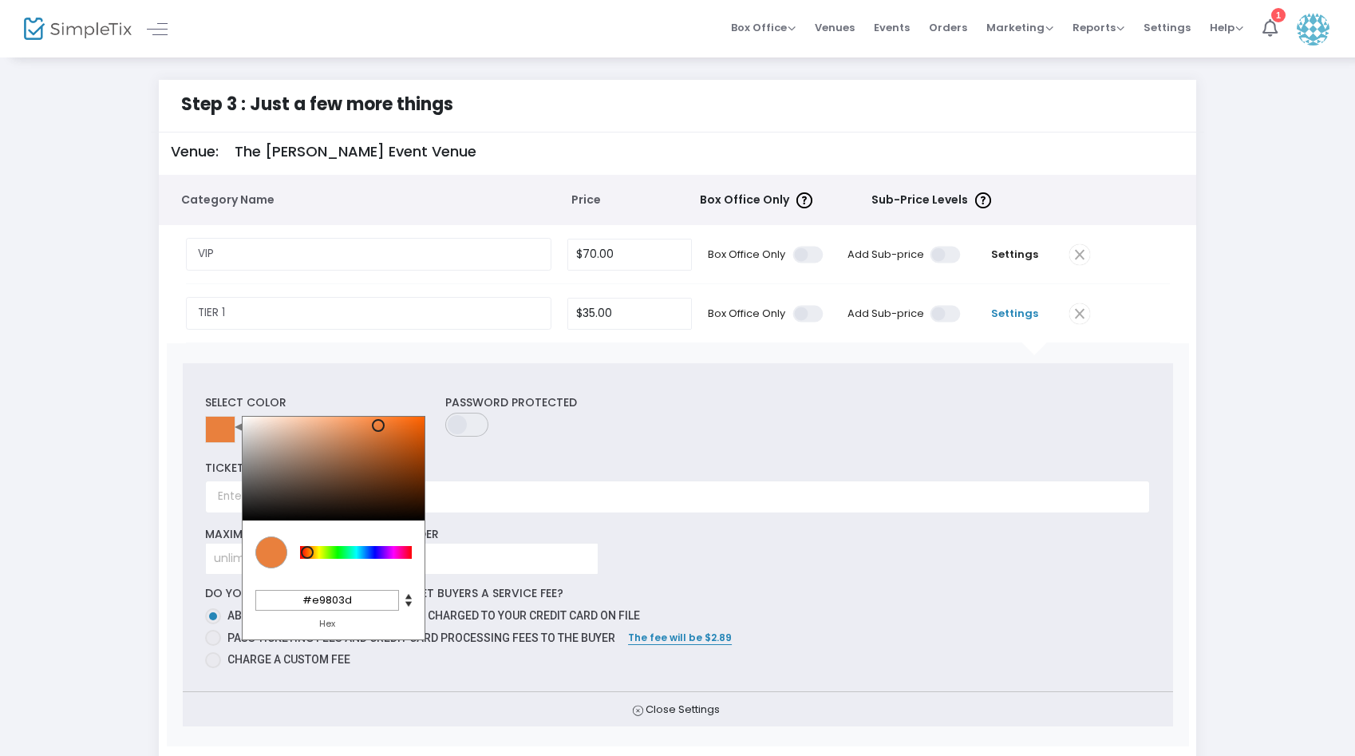
click at [224, 430] on input at bounding box center [220, 429] width 30 height 27
click at [367, 555] on div at bounding box center [356, 552] width 112 height 13
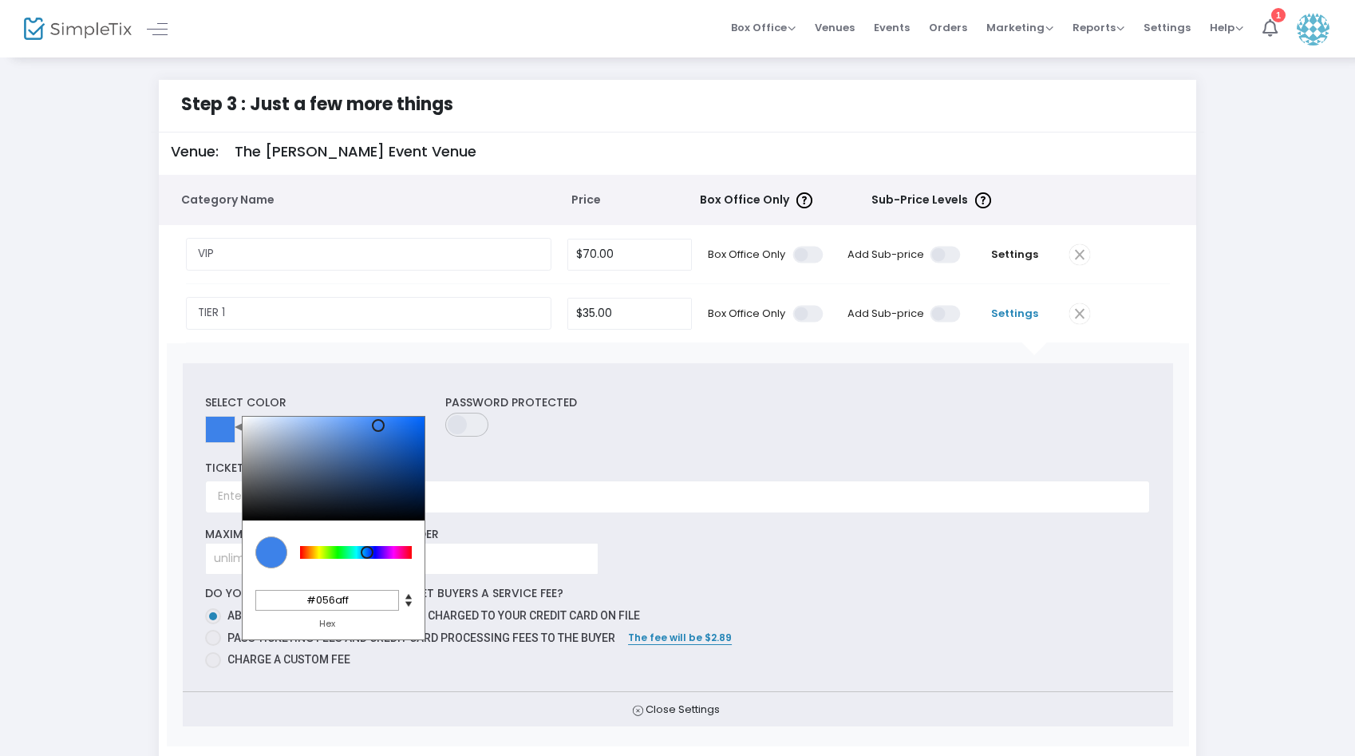
type input "#0067ff"
drag, startPoint x: 412, startPoint y: 435, endPoint x: 452, endPoint y: 359, distance: 86.0
click at [452, 359] on div "Select Color C M Y K 216 100 50 H S L 0 103 255 R G B #0067ff Hex Password Prot…" at bounding box center [678, 544] width 1022 height 403
click at [448, 359] on div "Select Color C M Y K 216 100 50 H S L 0 103 255 R G B #0067ff Hex Password Prot…" at bounding box center [678, 544] width 1022 height 403
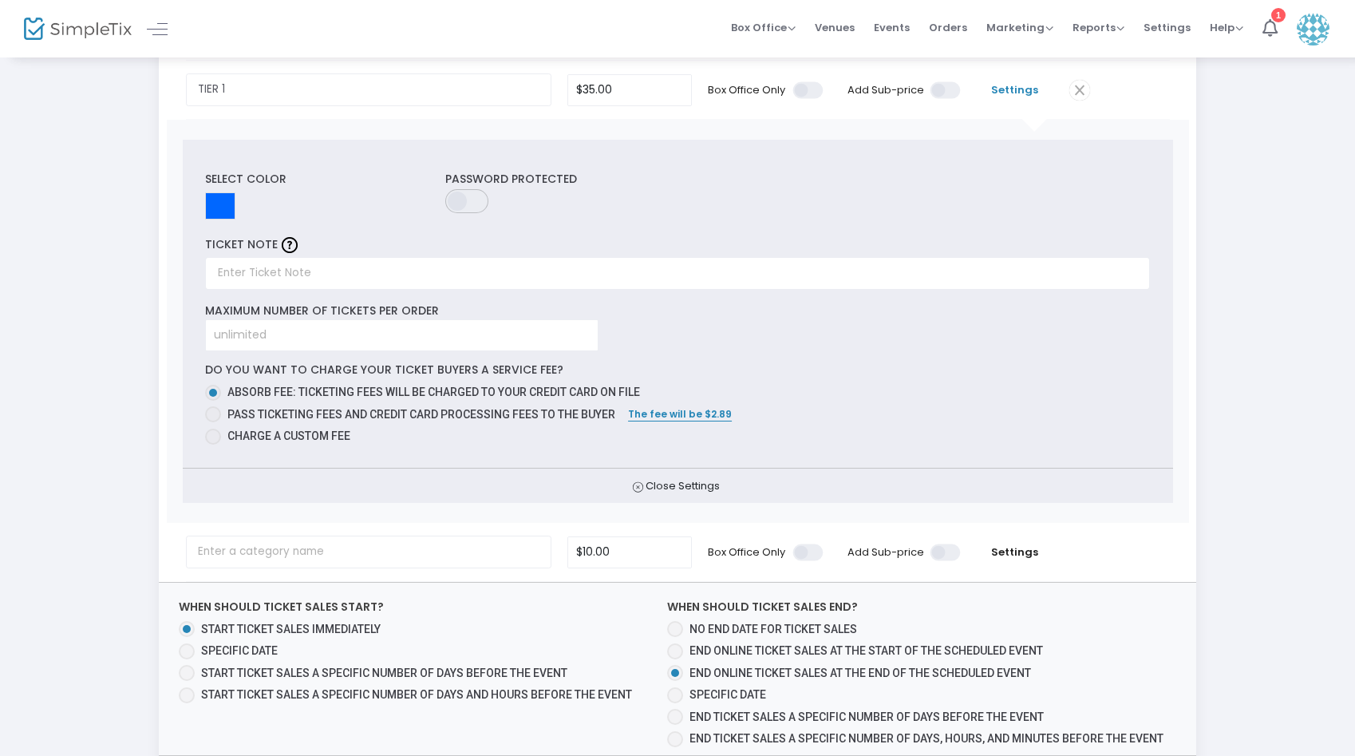
scroll to position [227, 0]
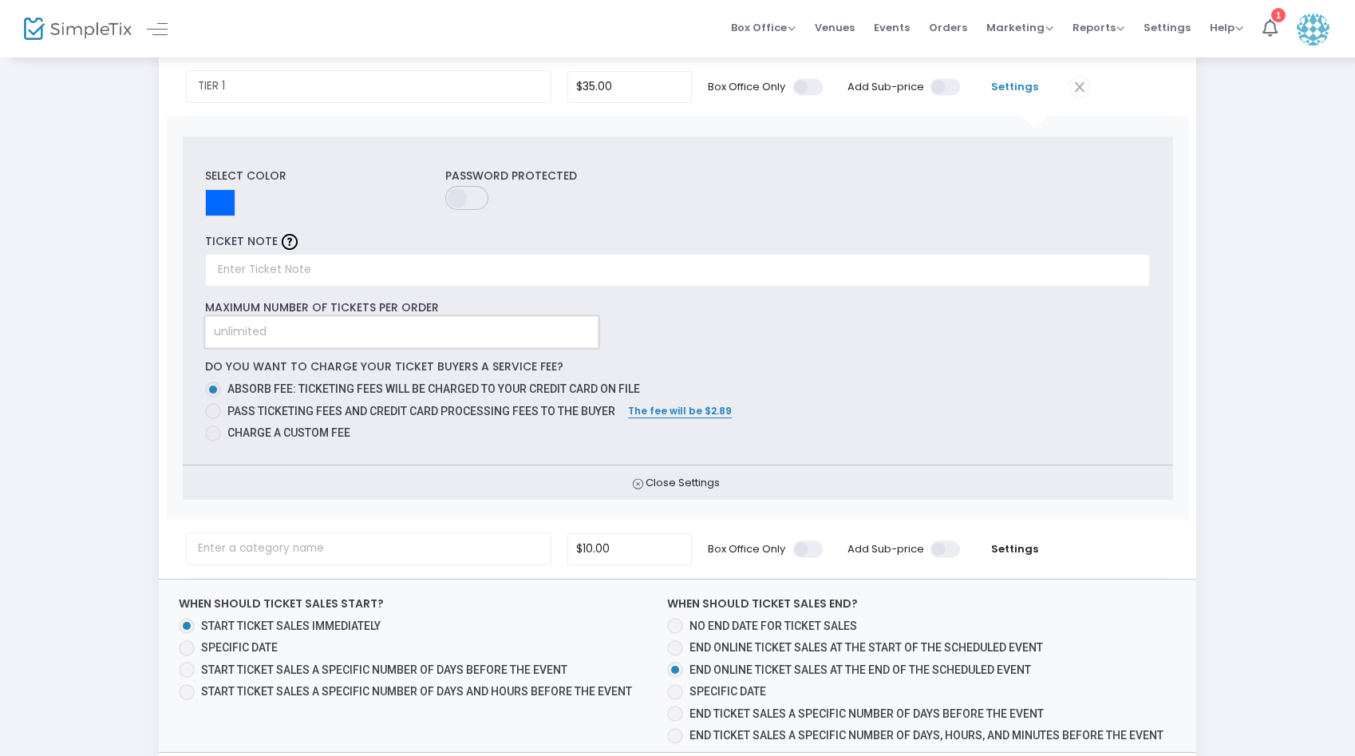
click at [429, 332] on input at bounding box center [402, 332] width 392 height 30
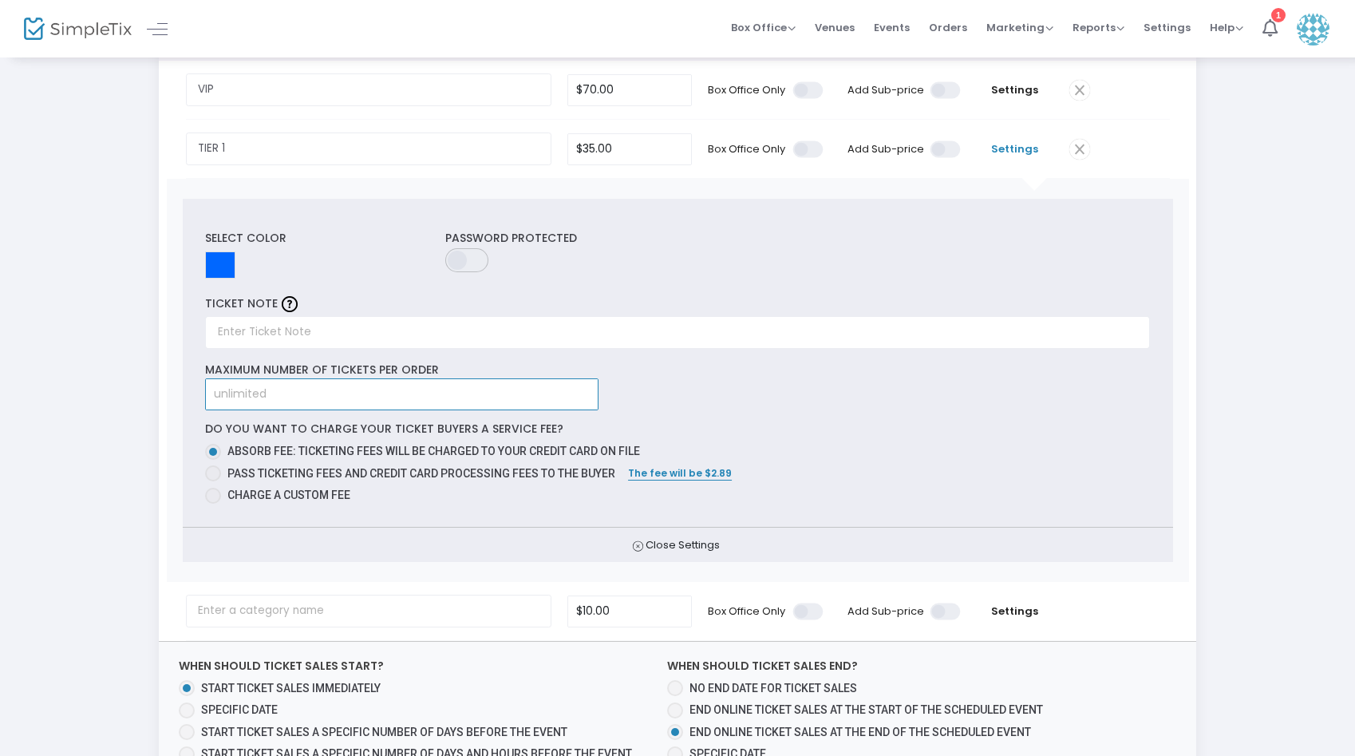
scroll to position [145, 0]
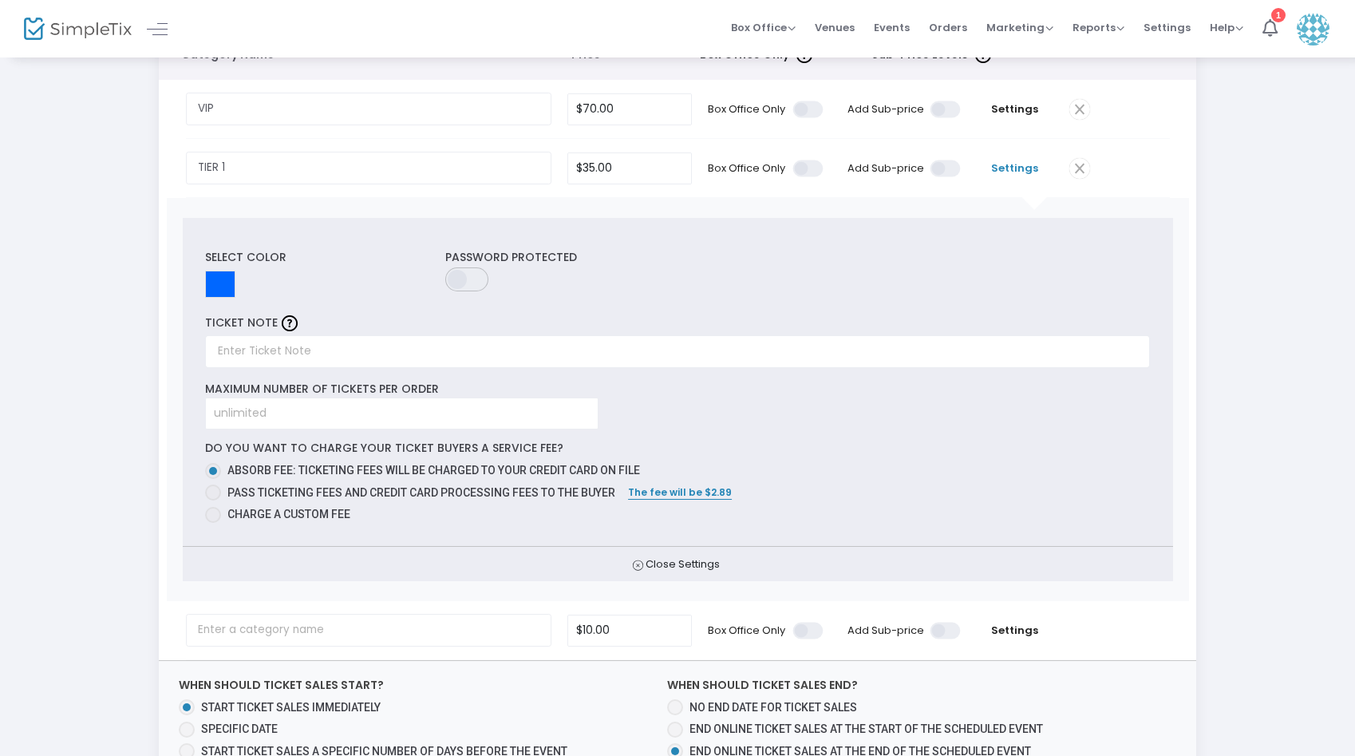
click at [1032, 167] on span "Settings" at bounding box center [1015, 168] width 77 height 16
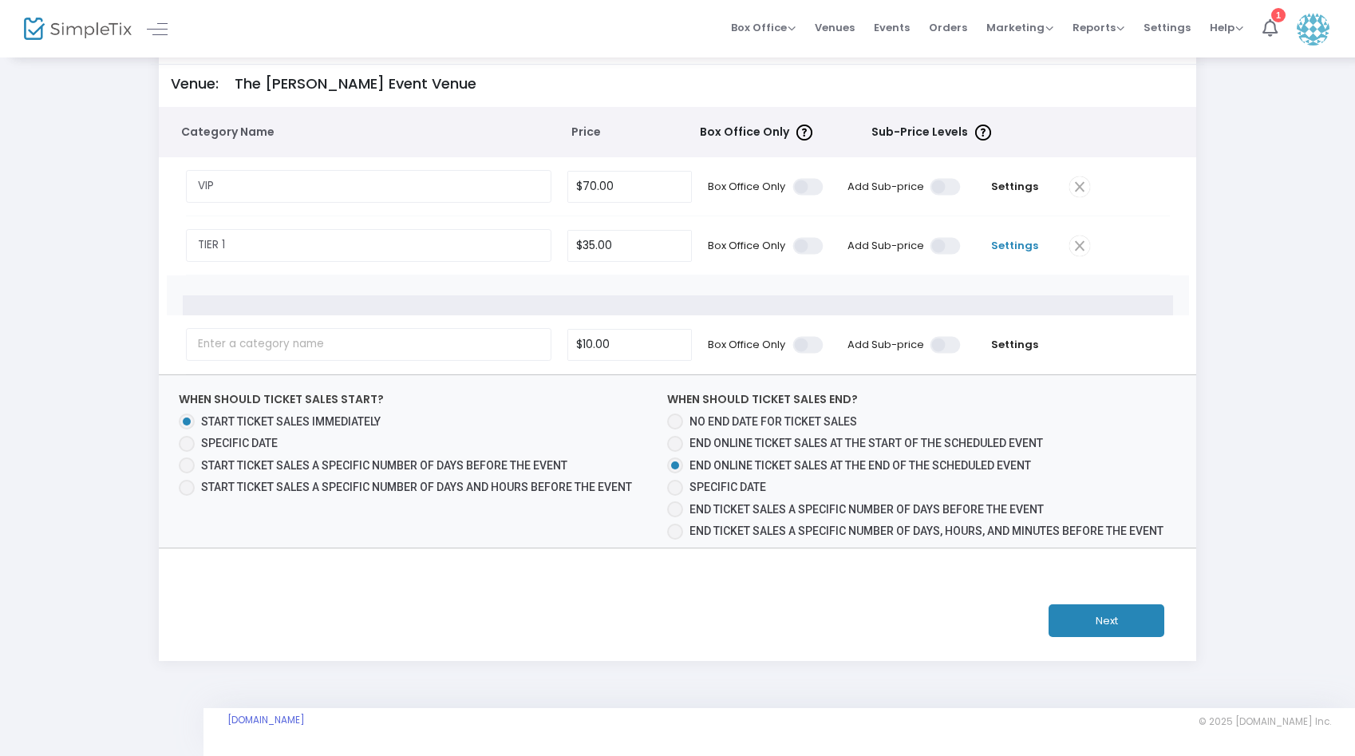
scroll to position [28, 0]
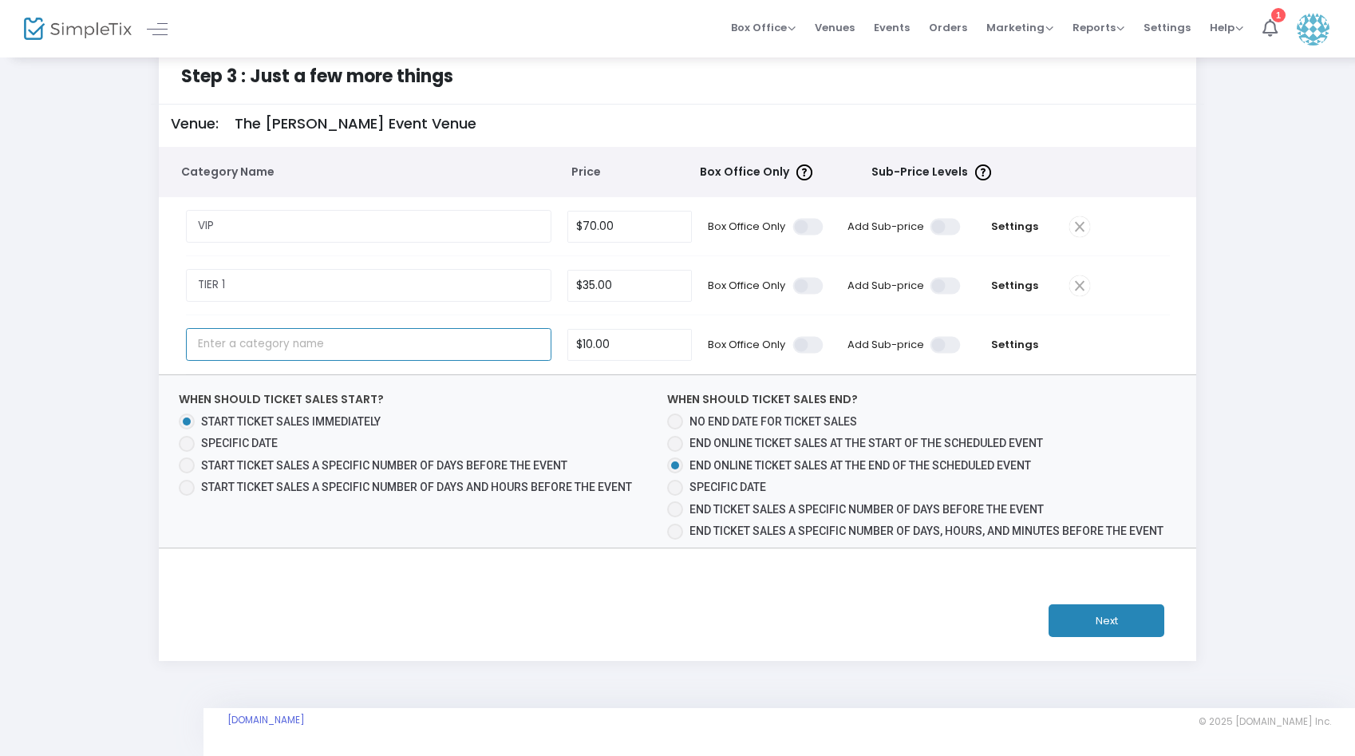
click at [361, 348] on input "text" at bounding box center [369, 344] width 366 height 33
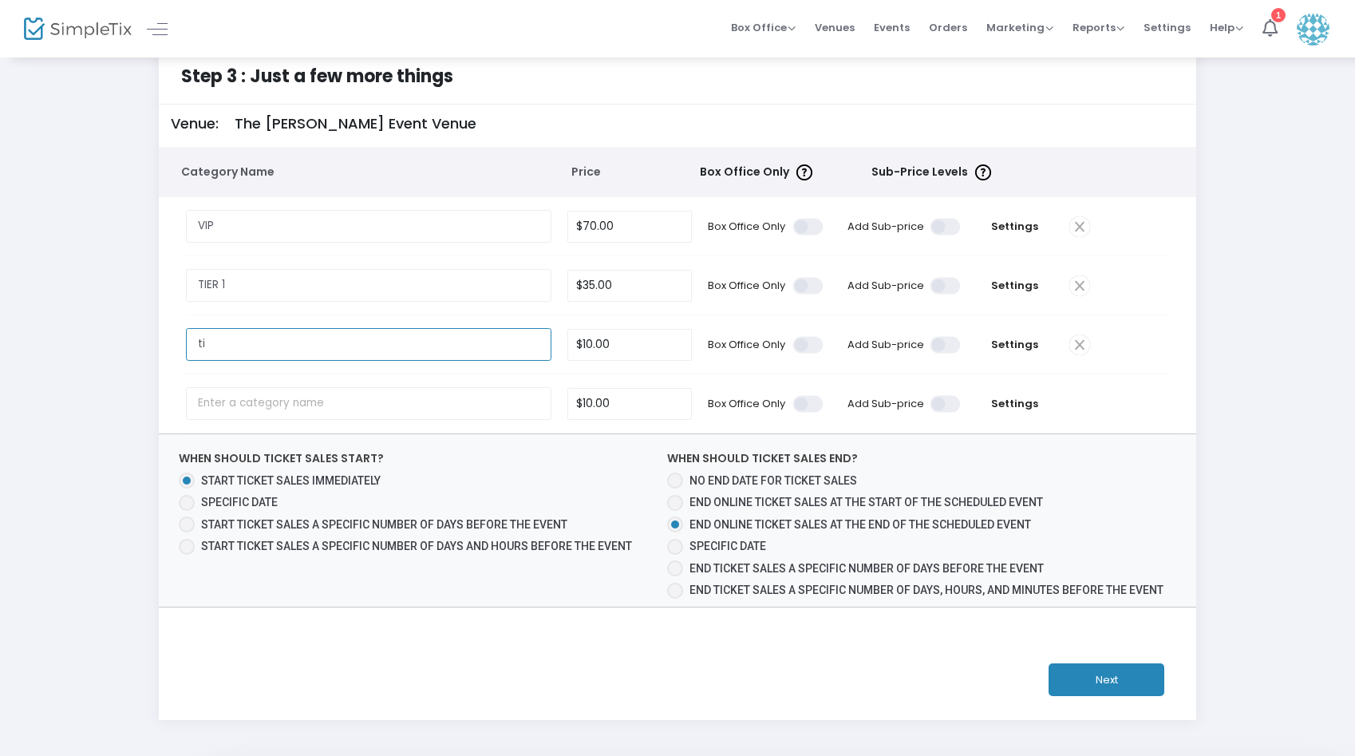
type input "t"
type input "TIER 2"
click at [390, 404] on input "text" at bounding box center [369, 403] width 366 height 33
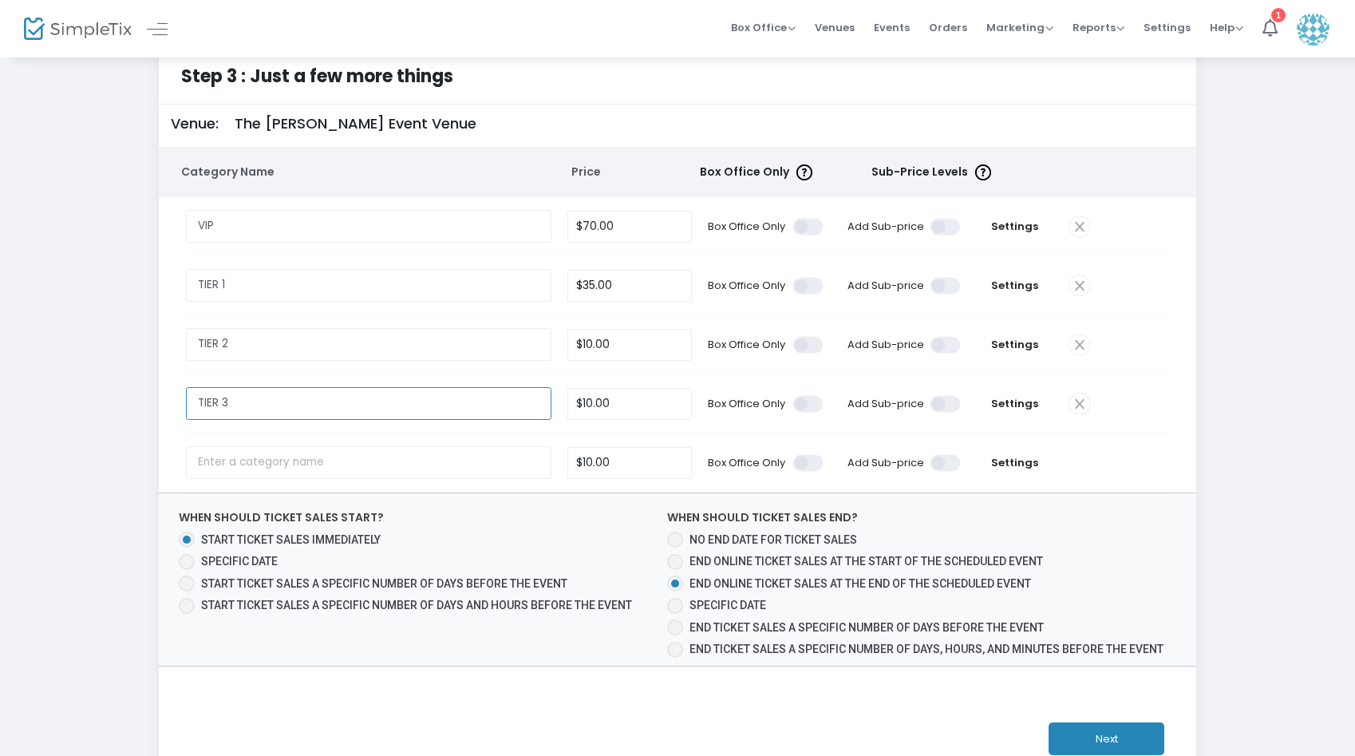
type input "TIER 3"
click at [592, 347] on input "10" at bounding box center [629, 345] width 123 height 30
type input "$30.00"
click at [592, 403] on input "10" at bounding box center [629, 404] width 123 height 30
type input "$25.00"
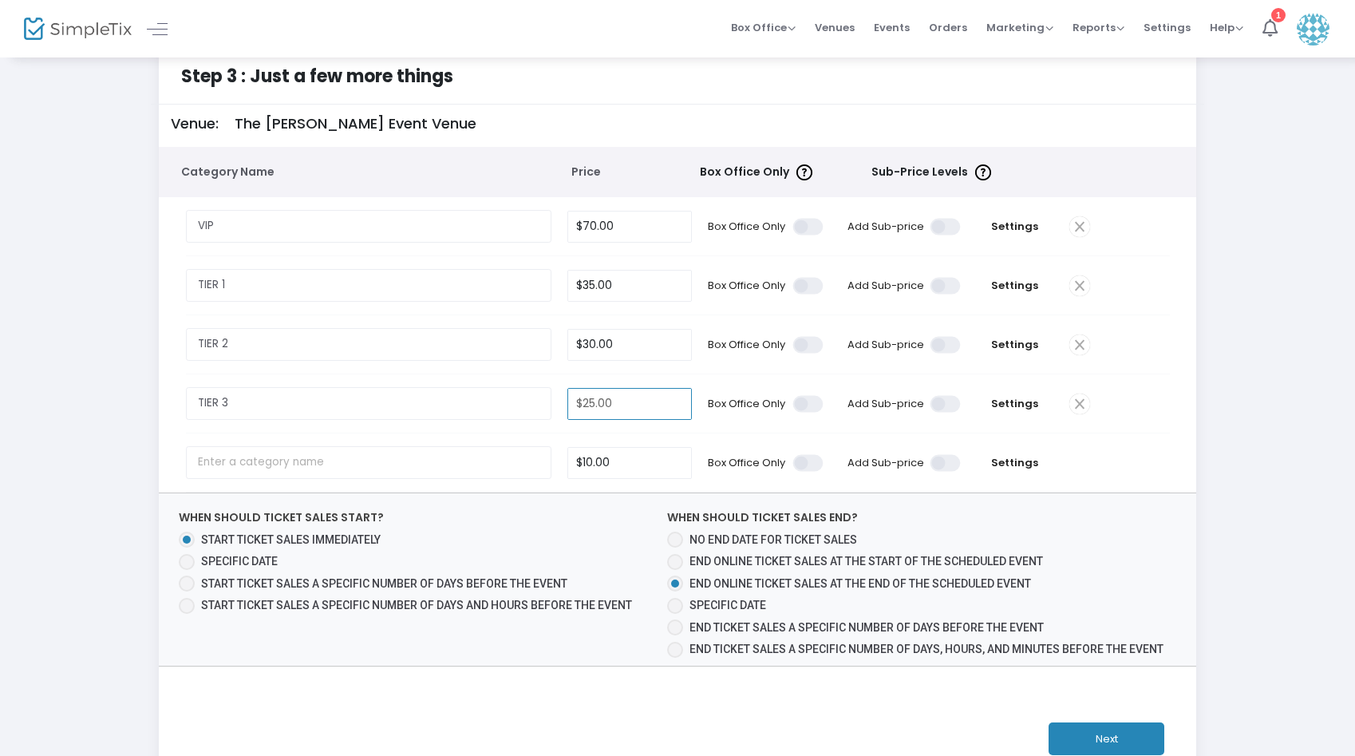
click at [1033, 335] on td "Settings" at bounding box center [1015, 344] width 93 height 58
click at [1029, 344] on span "Settings" at bounding box center [1015, 345] width 77 height 16
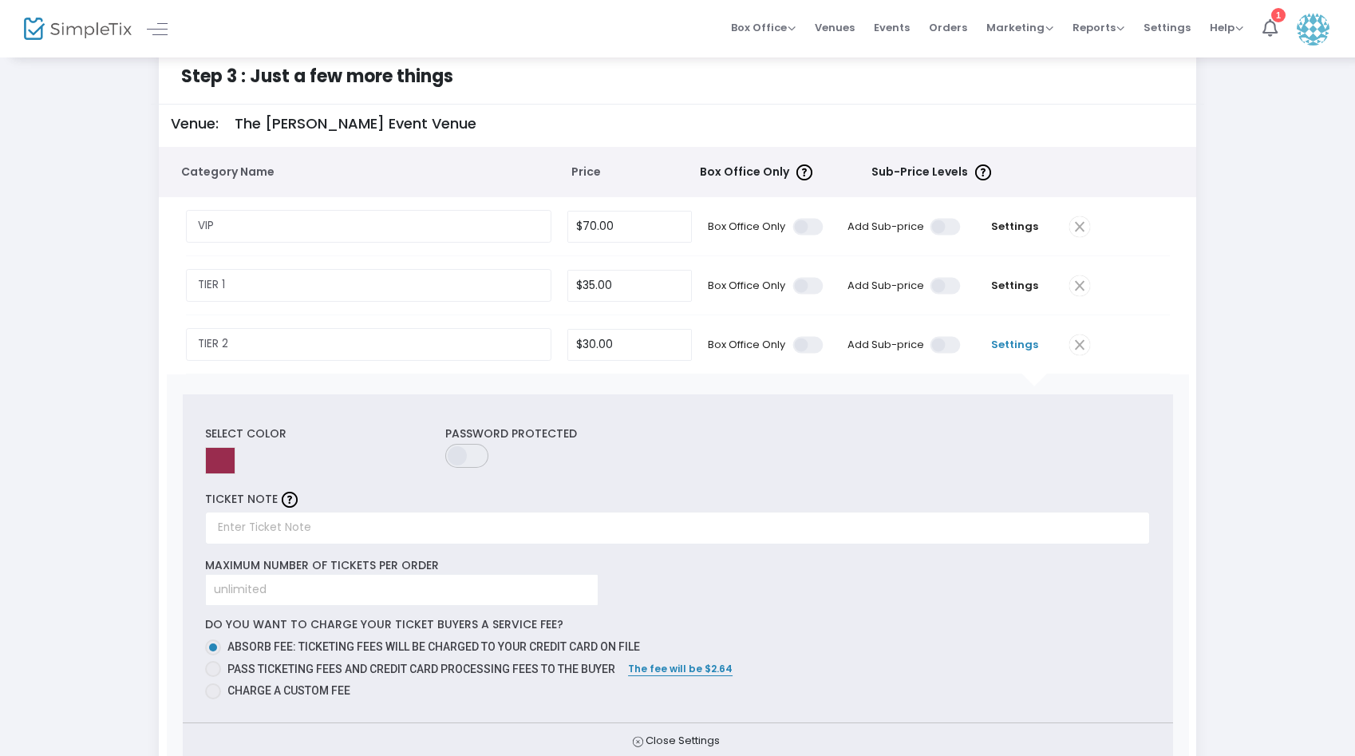
click at [214, 462] on input at bounding box center [220, 460] width 30 height 27
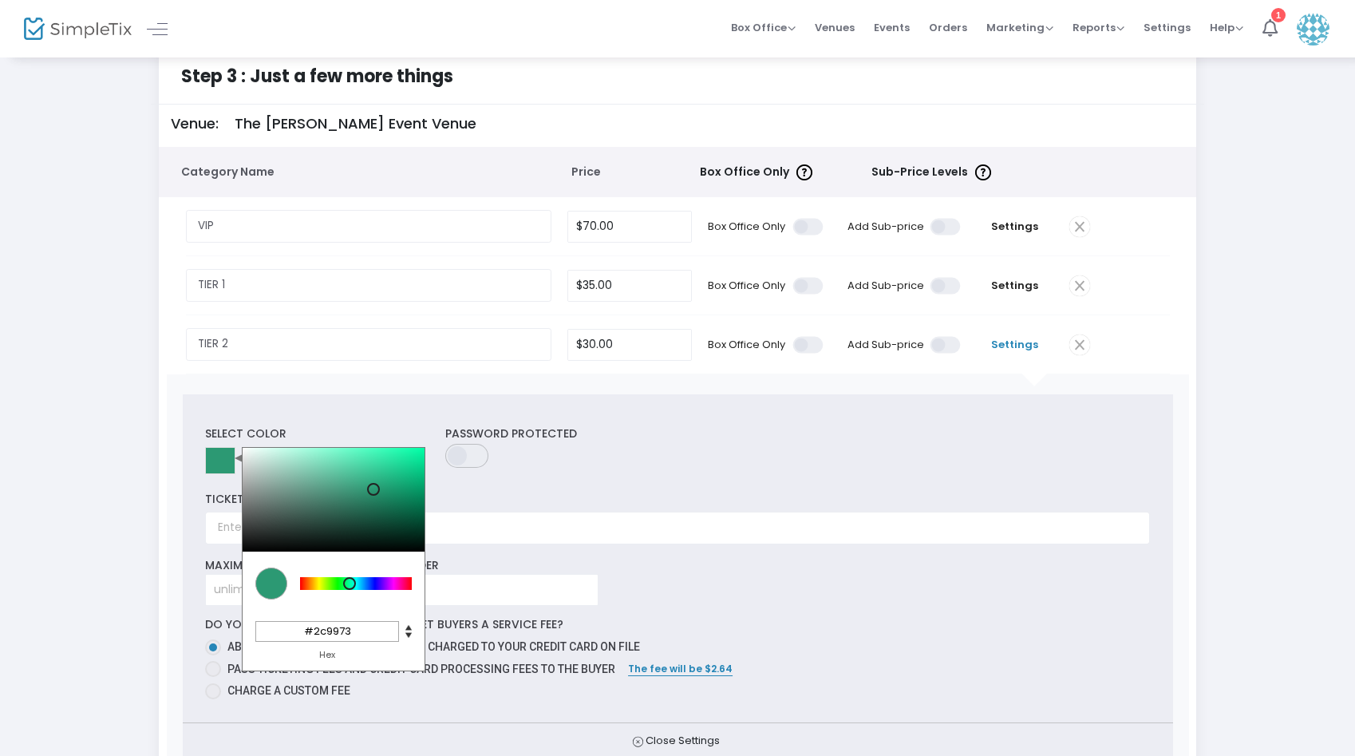
click at [349, 583] on div at bounding box center [356, 583] width 112 height 13
drag, startPoint x: 400, startPoint y: 487, endPoint x: 439, endPoint y: 421, distance: 76.9
click at [439, 421] on div "Select Color C M Y K 159 100 50 H S L 0 255 167 R G B #00ffa7 Hex Password Prot…" at bounding box center [678, 557] width 990 height 327
click at [424, 404] on div "Select Color C M Y K 159 100 50 H S L 0 255 167 R G B #00ffa7 Hex Password Prot…" at bounding box center [678, 557] width 990 height 327
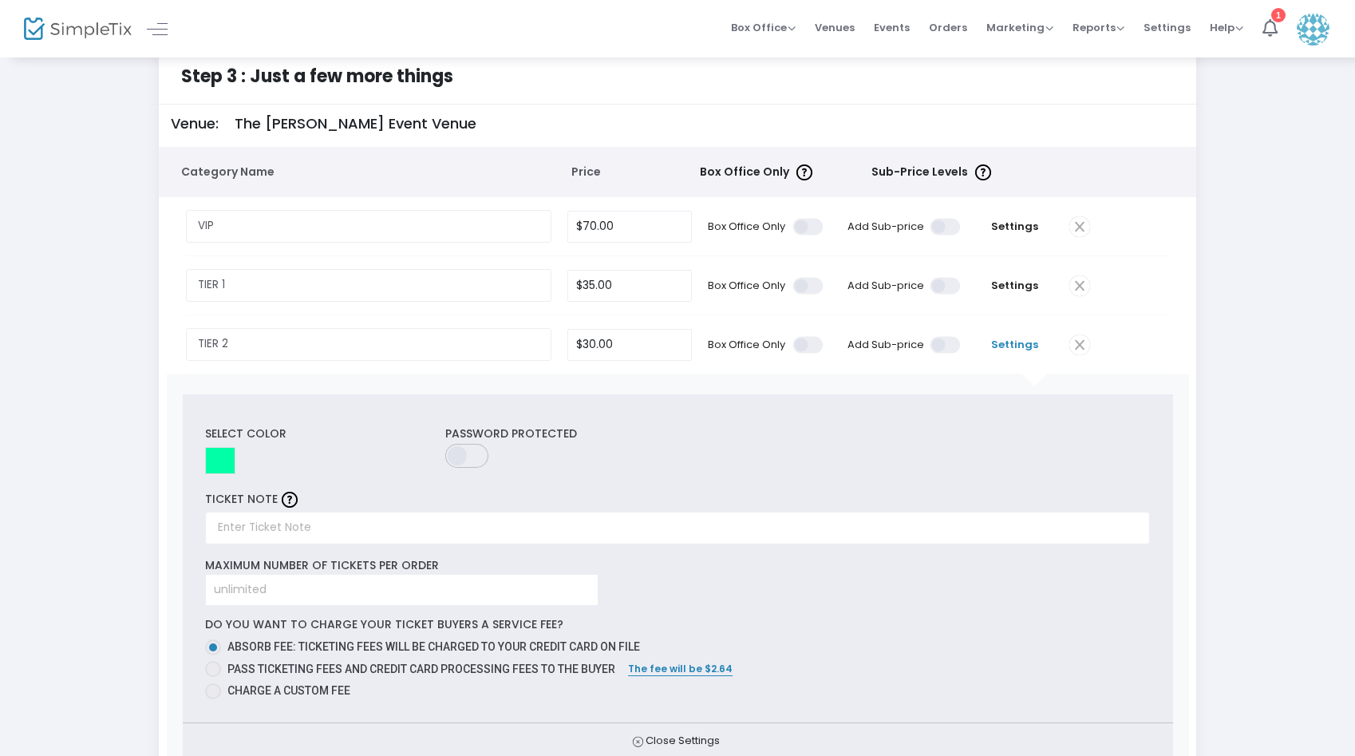
click at [215, 468] on input at bounding box center [220, 460] width 30 height 27
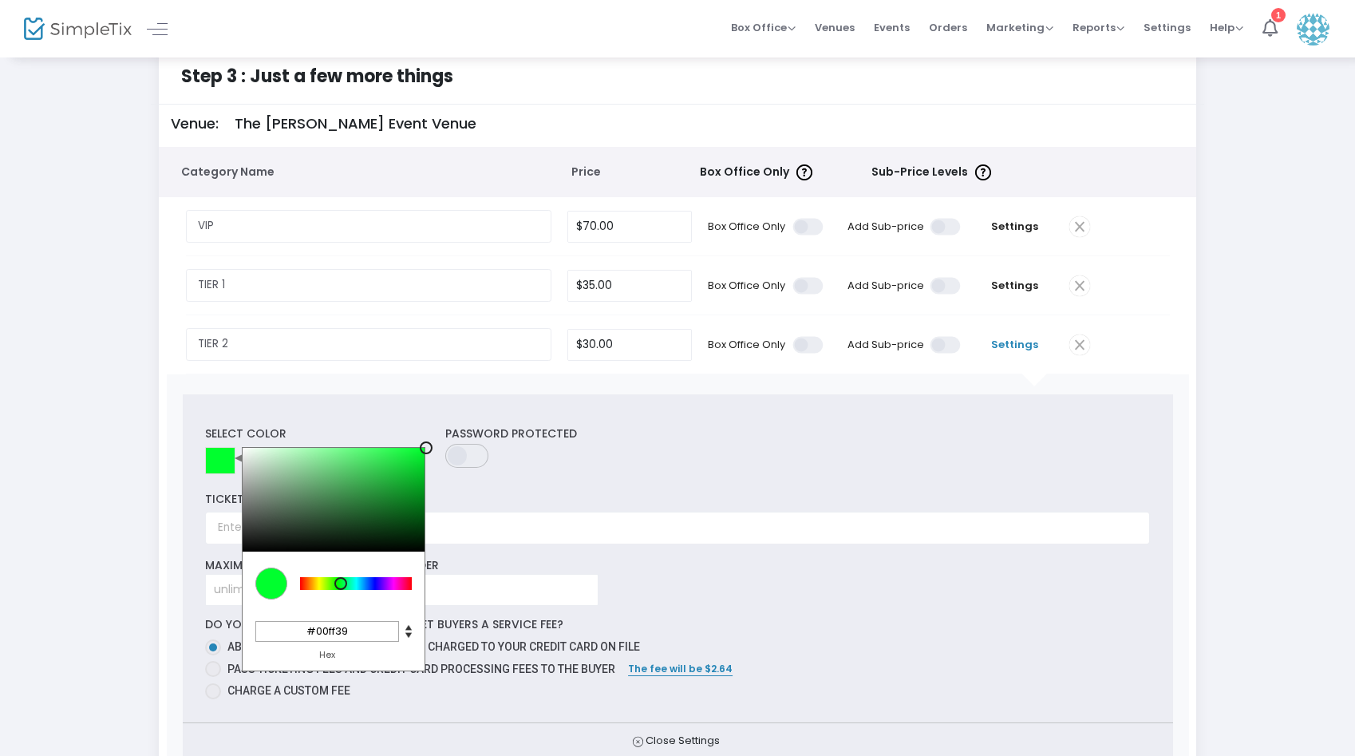
click at [342, 583] on div at bounding box center [340, 583] width 13 height 13
type input "#00ba2a"
drag, startPoint x: 413, startPoint y: 462, endPoint x: 441, endPoint y: 476, distance: 31.8
click at [441, 476] on div "Select Color C M Y K 133 100 37 H S L 0 186 42 R G B #00ba2a Hex Password Prote…" at bounding box center [677, 452] width 960 height 54
click at [542, 506] on div "TICKET NOTE" at bounding box center [677, 516] width 945 height 57
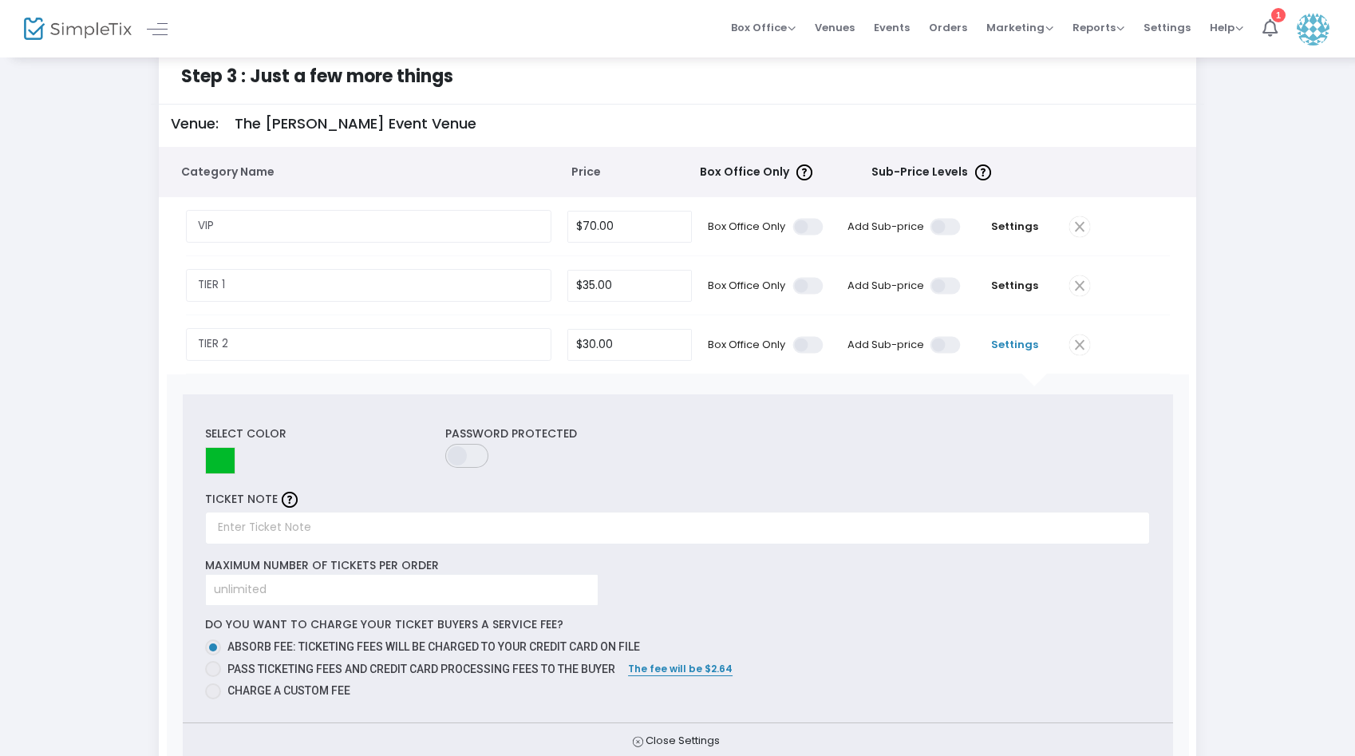
click at [1021, 349] on span "Settings" at bounding box center [1015, 345] width 77 height 16
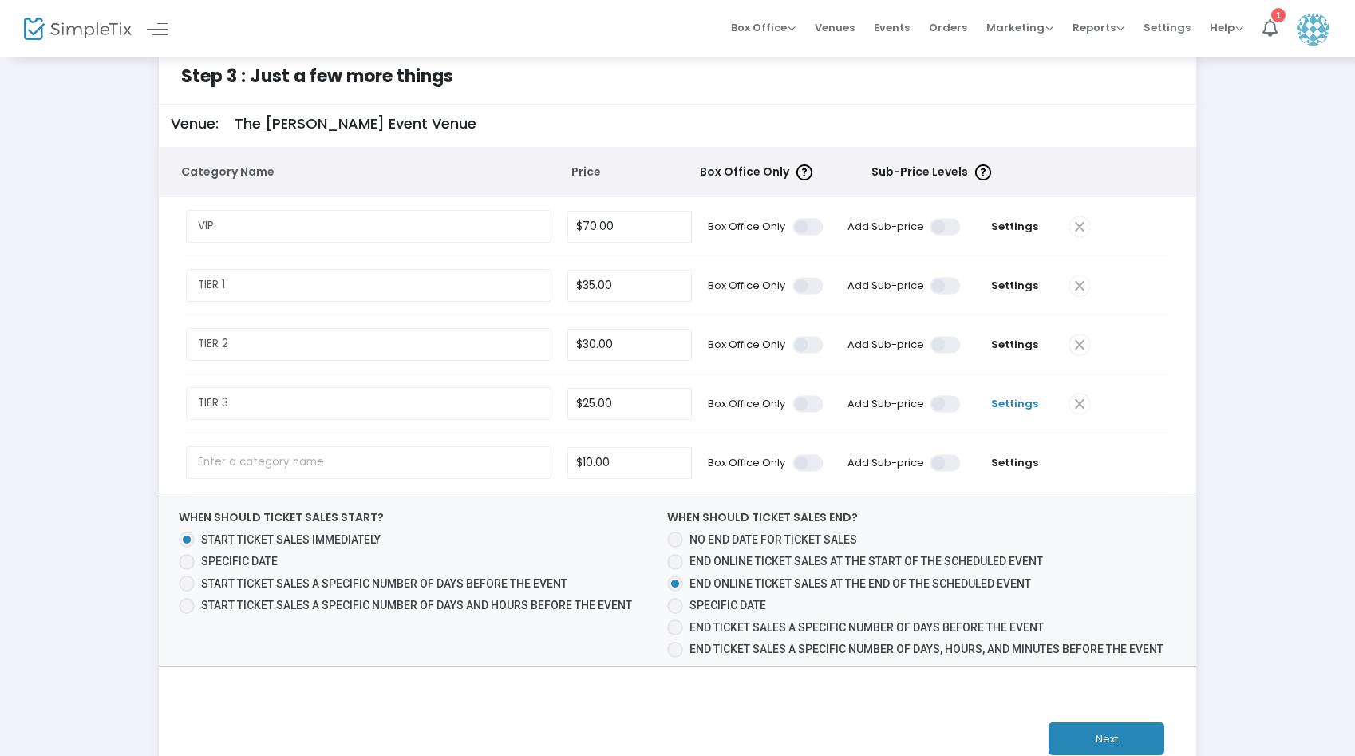
click at [992, 402] on span "Settings" at bounding box center [1015, 404] width 77 height 16
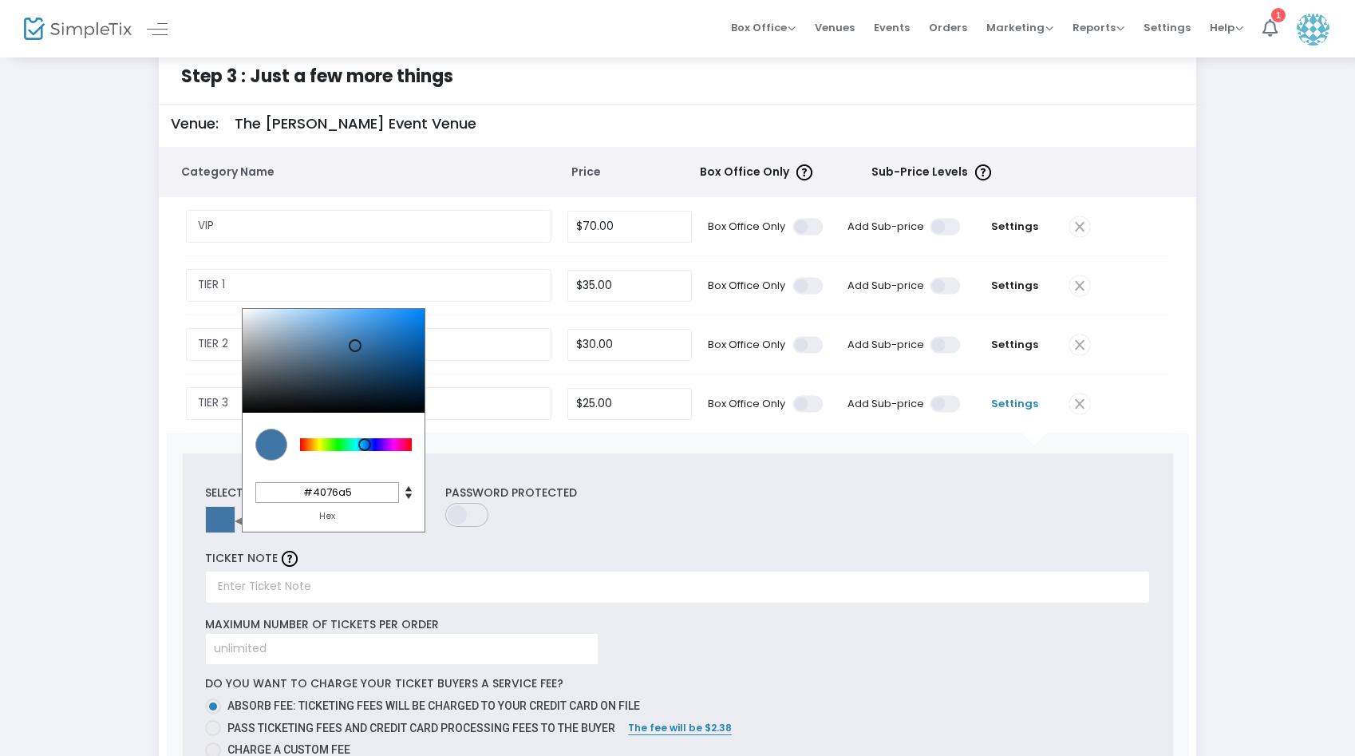
click at [223, 515] on input at bounding box center [220, 519] width 30 height 27
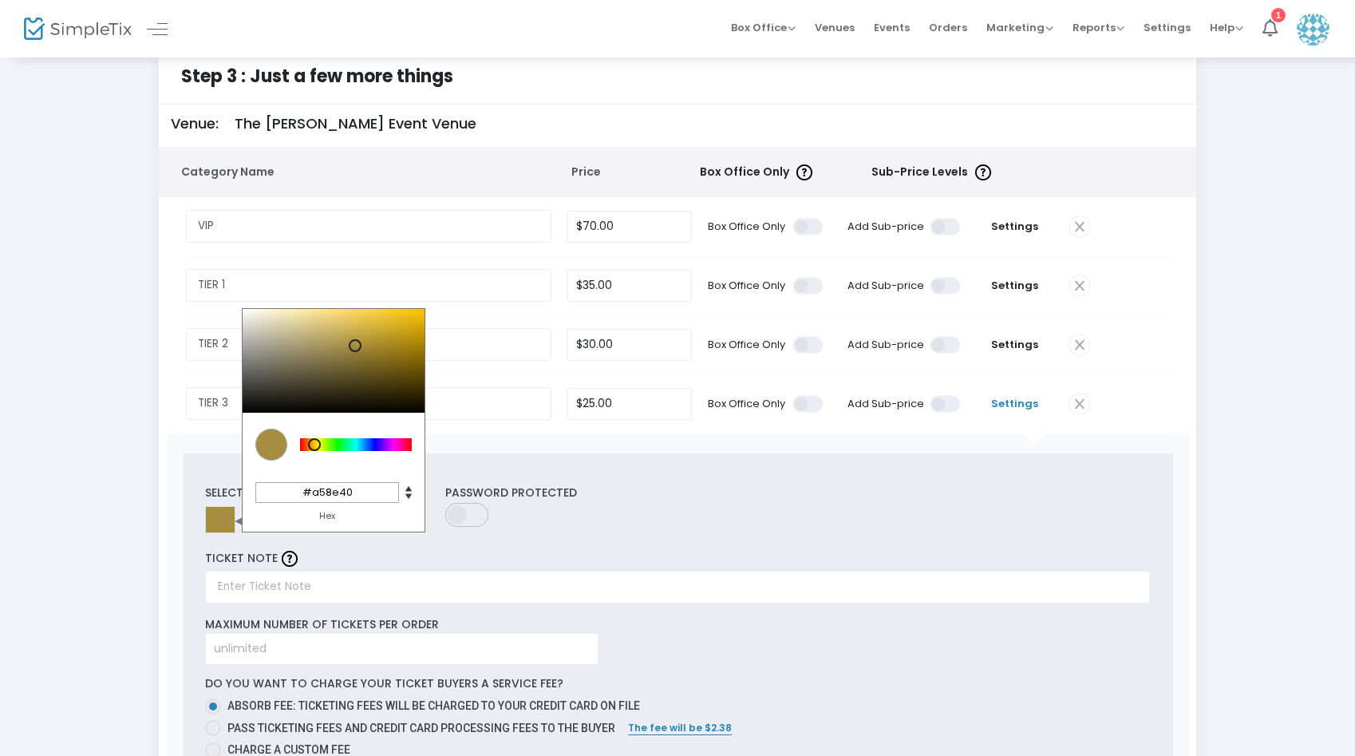
click at [314, 443] on div at bounding box center [356, 444] width 112 height 13
drag, startPoint x: 384, startPoint y: 326, endPoint x: 385, endPoint y: 279, distance: 47.1
click at [385, 277] on tbody "VIP Required. $70.00 Box Office Only Add Sub-price Settings Select Color C M Y …" at bounding box center [678, 546] width 1038 height 698
type input "#ff8d38"
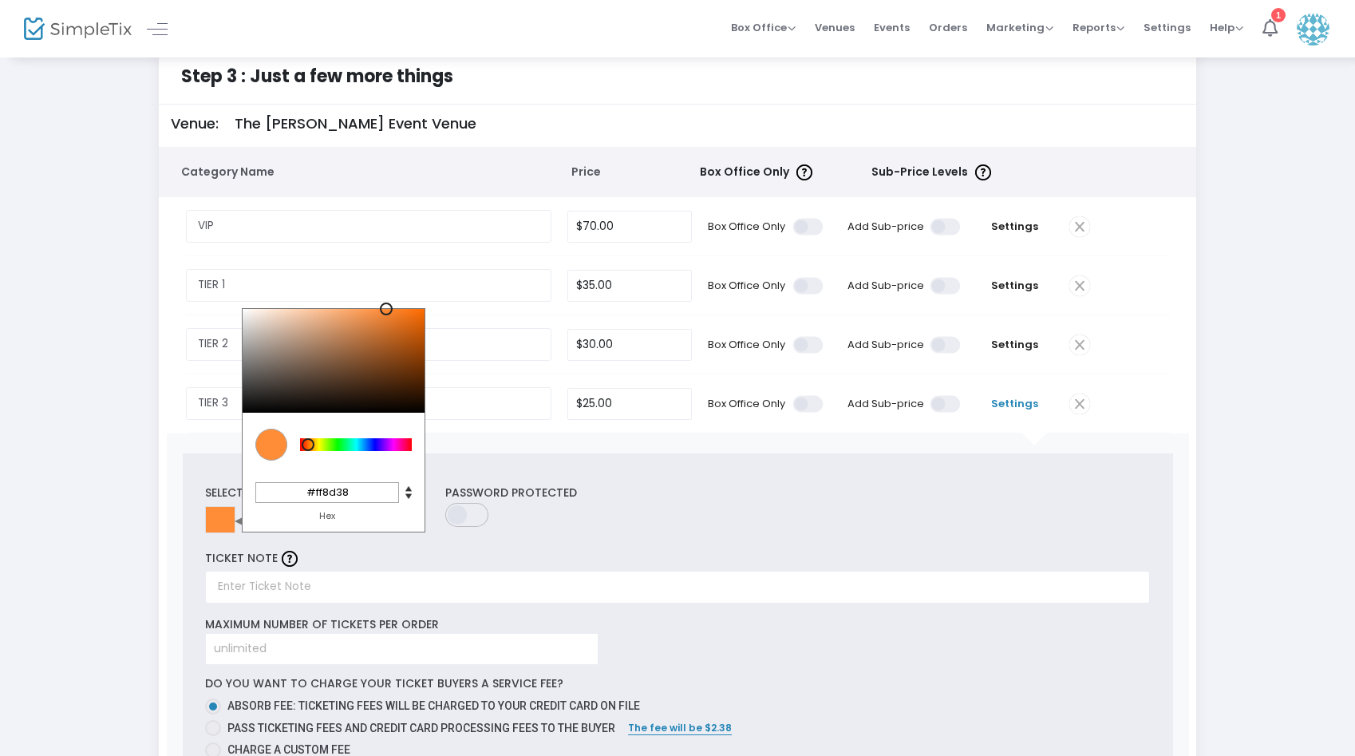
click at [308, 444] on div at bounding box center [308, 444] width 13 height 13
click at [399, 273] on input "TIER 1" at bounding box center [369, 285] width 366 height 33
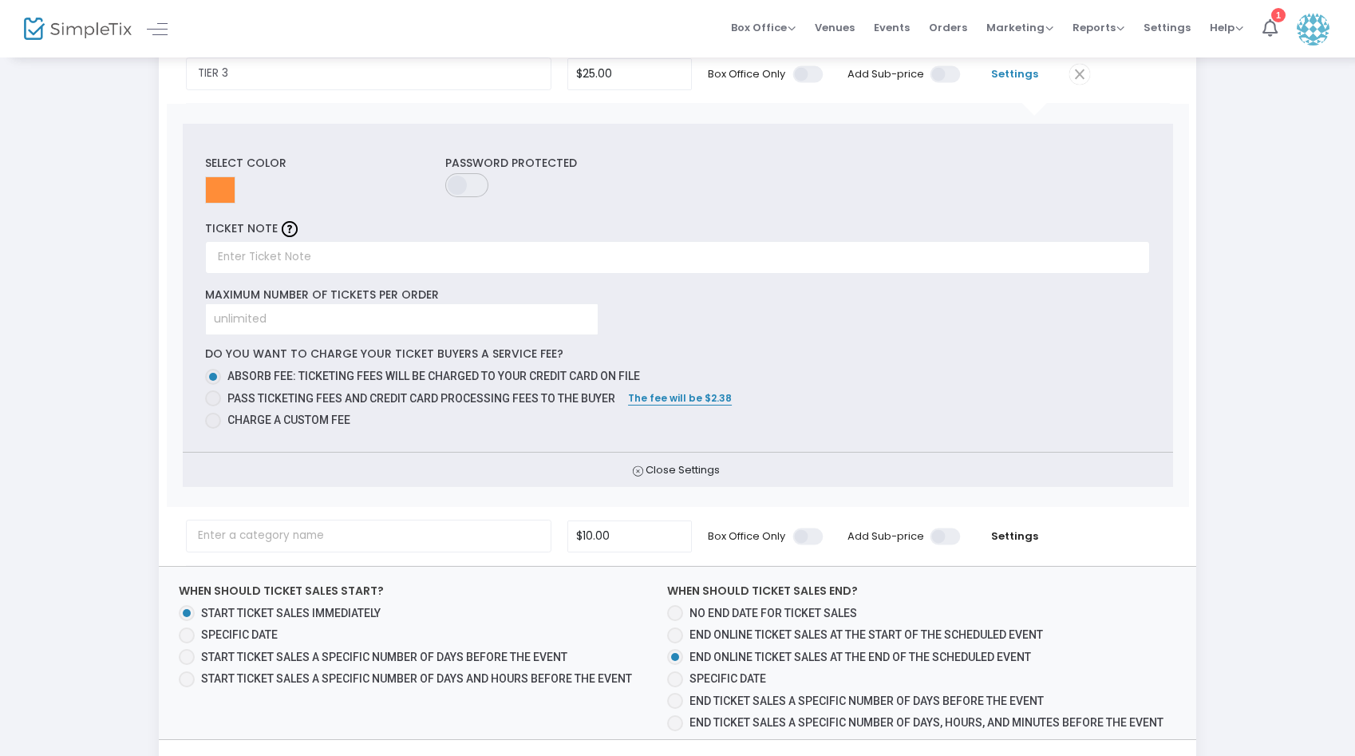
scroll to position [356, 0]
click at [706, 472] on span "Close Settings" at bounding box center [678, 471] width 990 height 35
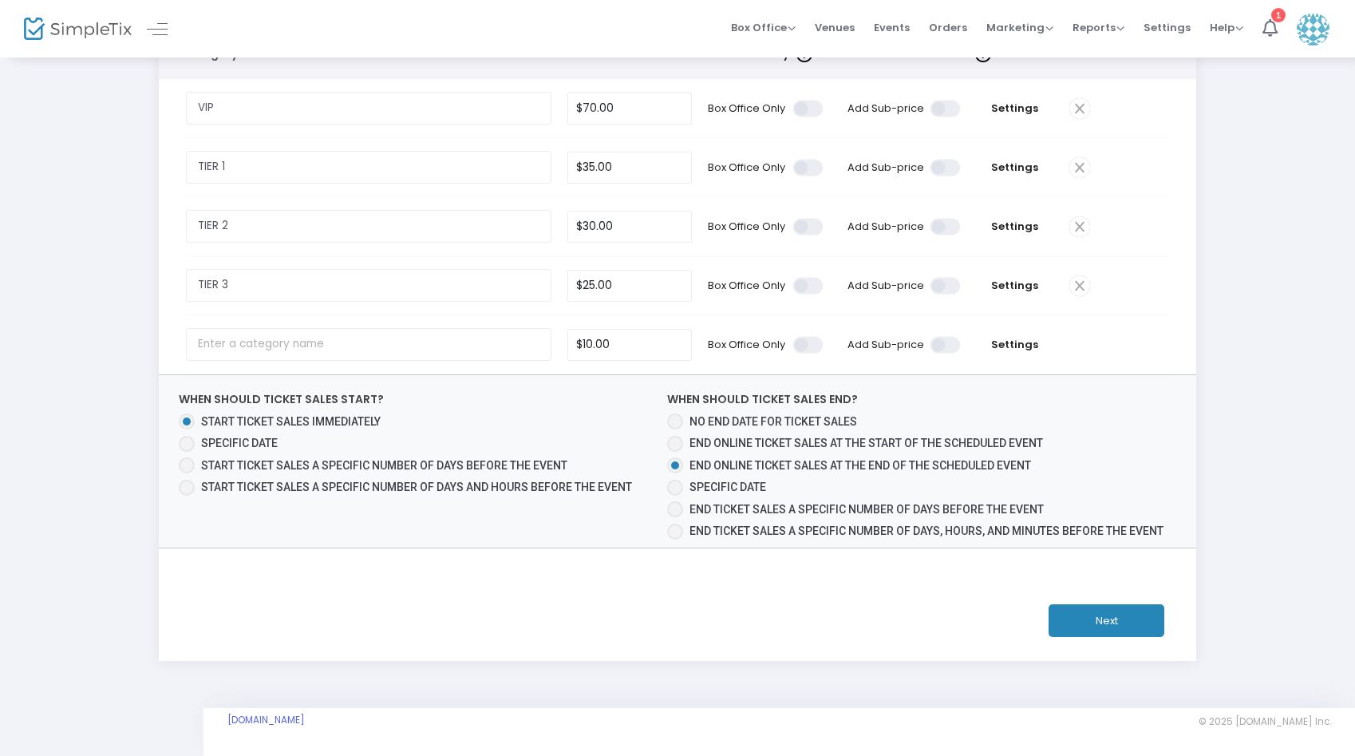
scroll to position [146, 0]
click at [1078, 355] on td at bounding box center [1115, 344] width 109 height 58
click at [187, 443] on span at bounding box center [187, 444] width 16 height 16
click at [187, 452] on input "Specific Date" at bounding box center [186, 452] width 1 height 1
radio input "true"
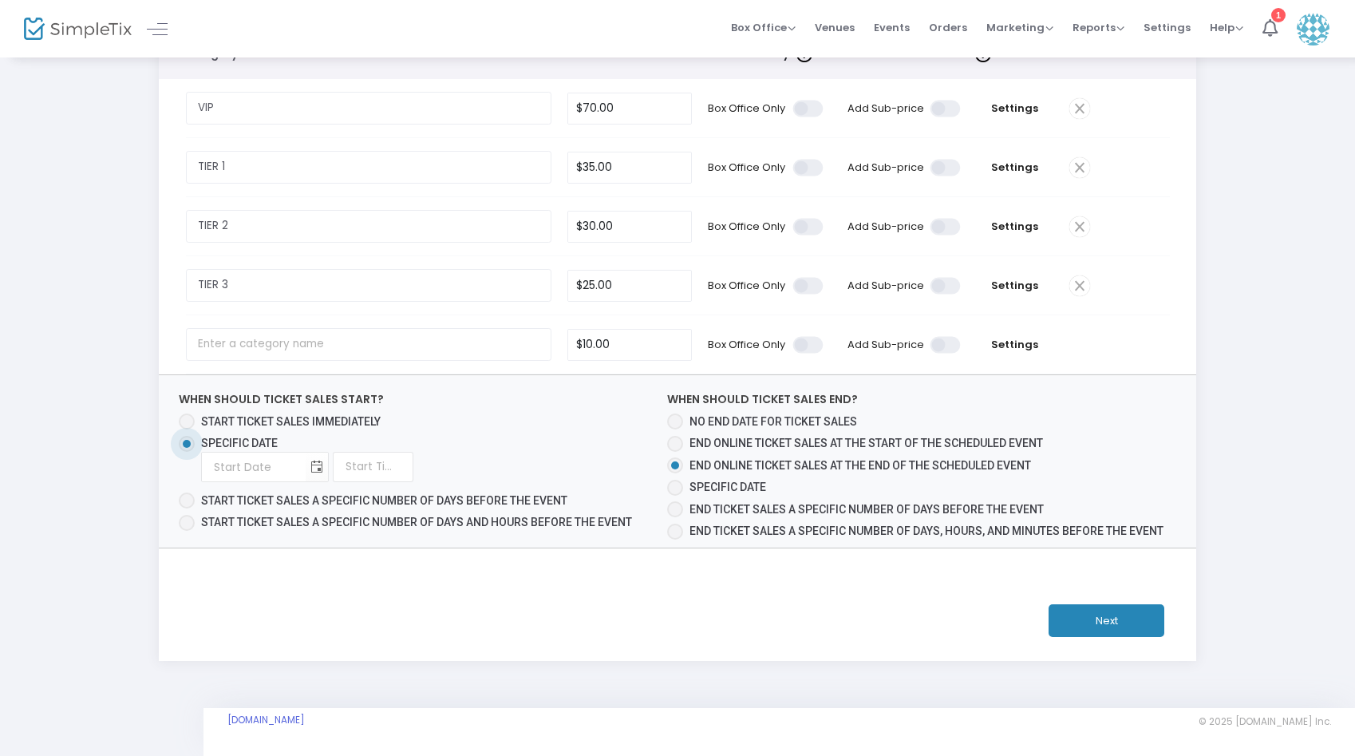
click at [282, 482] on mat-radio-group "Start ticket sales immediately Specific Date Required. Required. Start ticket s…" at bounding box center [412, 472] width 466 height 118
type input "month/day/year"
click at [300, 473] on input "month/day/year" at bounding box center [254, 467] width 104 height 33
click at [317, 466] on span "Toggle calendar" at bounding box center [316, 467] width 26 height 26
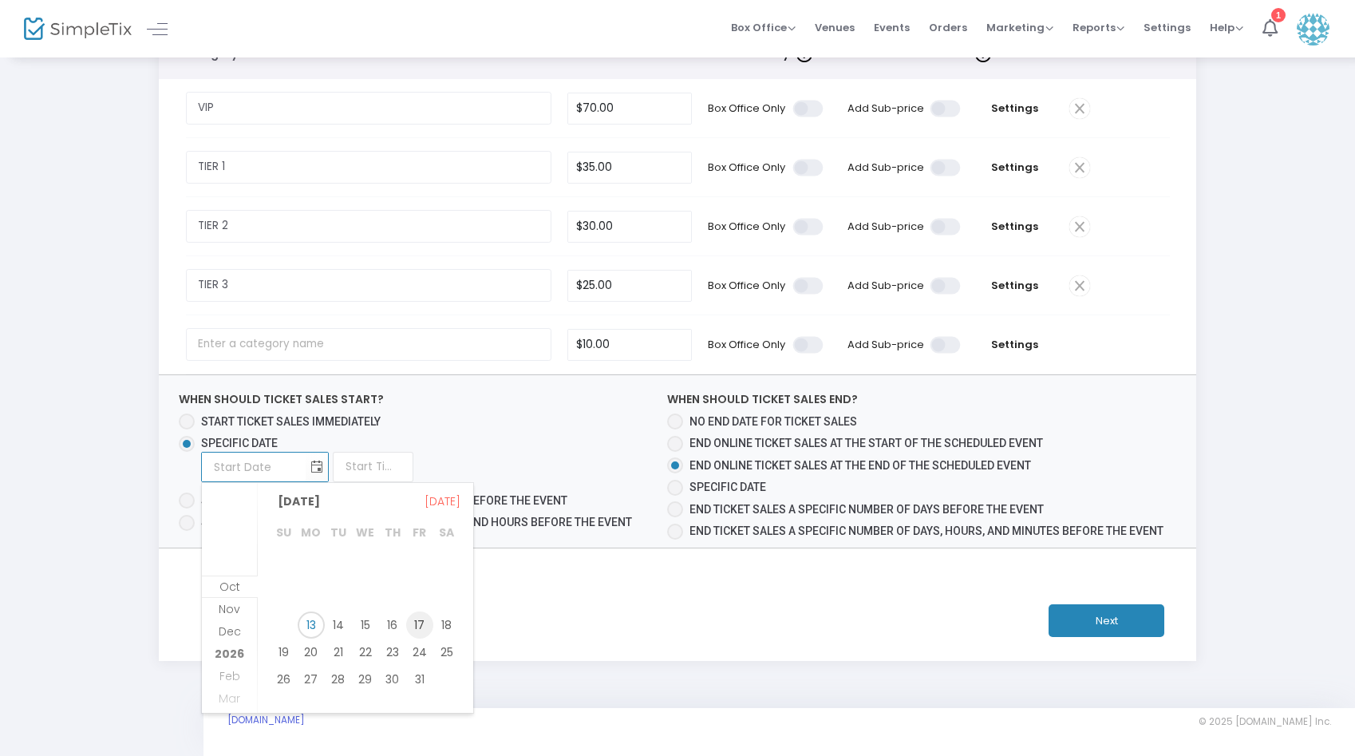
click at [422, 630] on span "17" at bounding box center [419, 624] width 27 height 27
type input "[DATE]"
type input "1:00 AM"
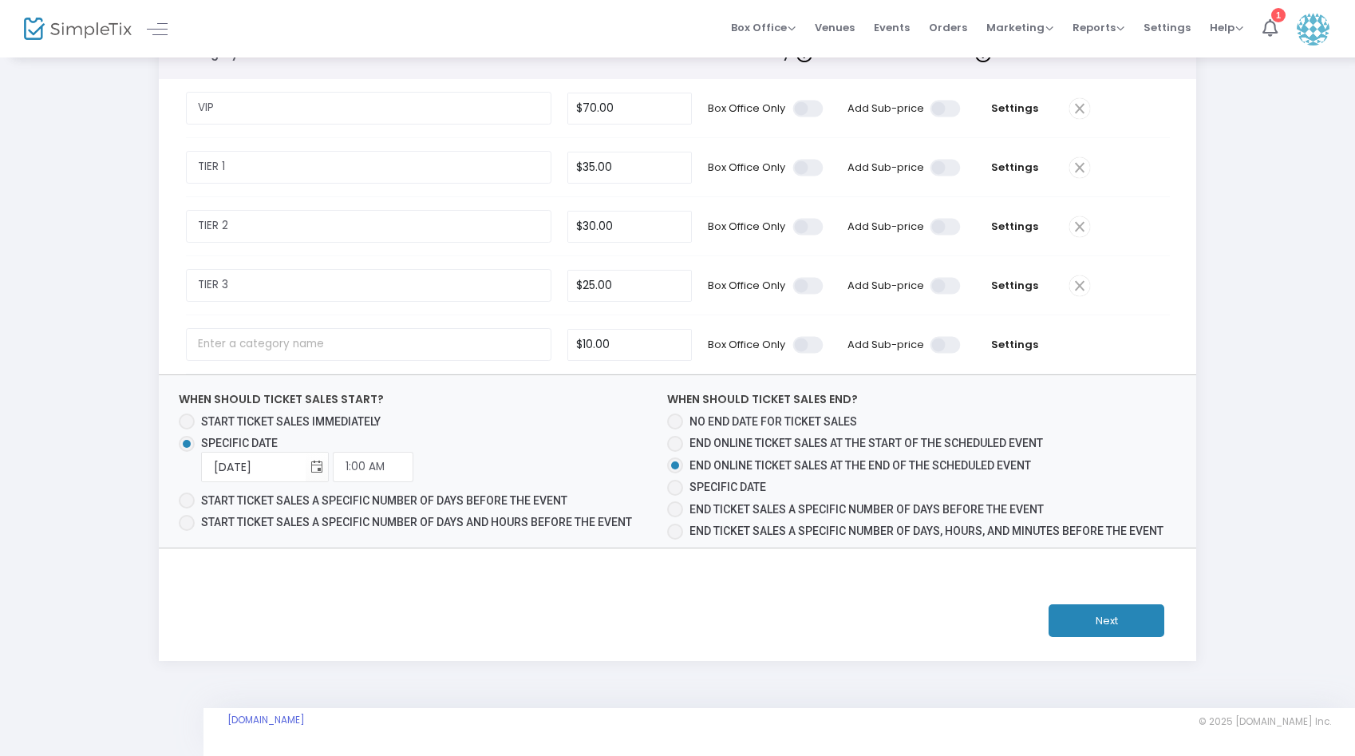
click at [1139, 615] on button "Next" at bounding box center [1106, 620] width 116 height 33
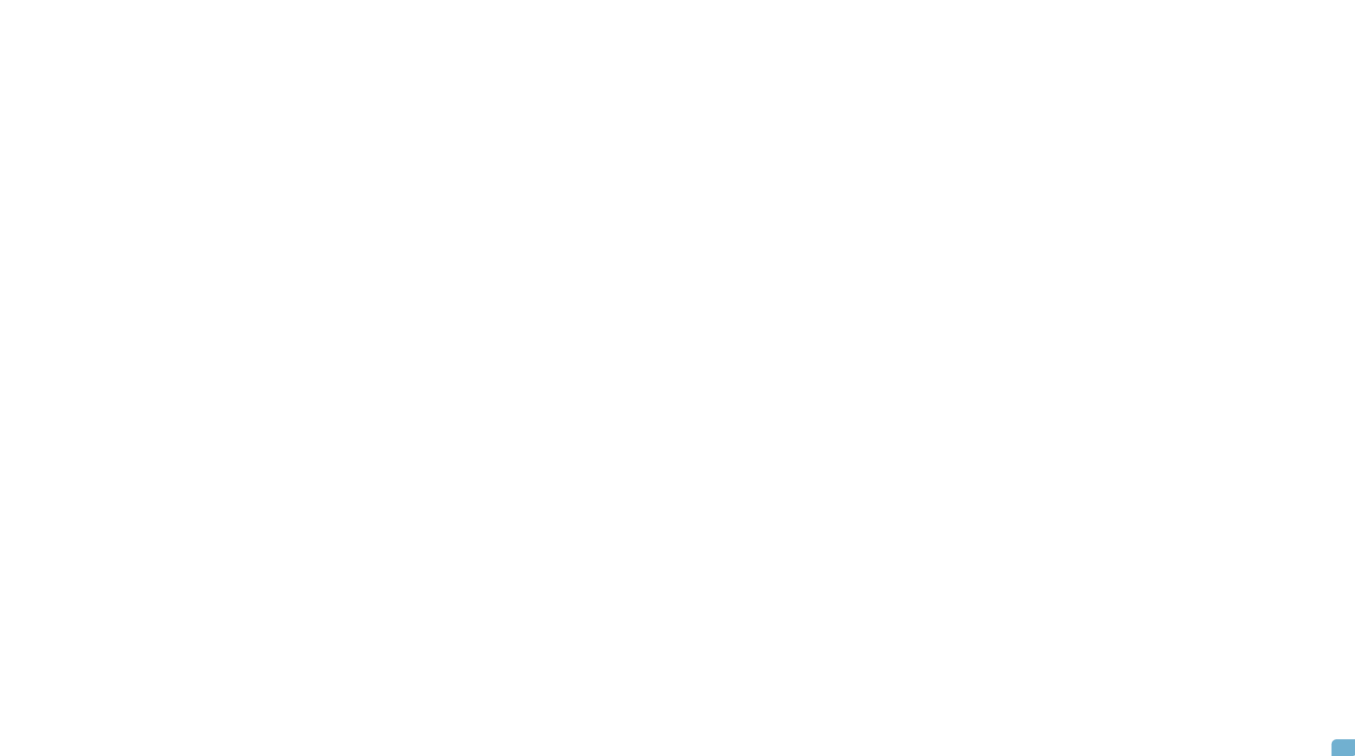
scroll to position [145, 0]
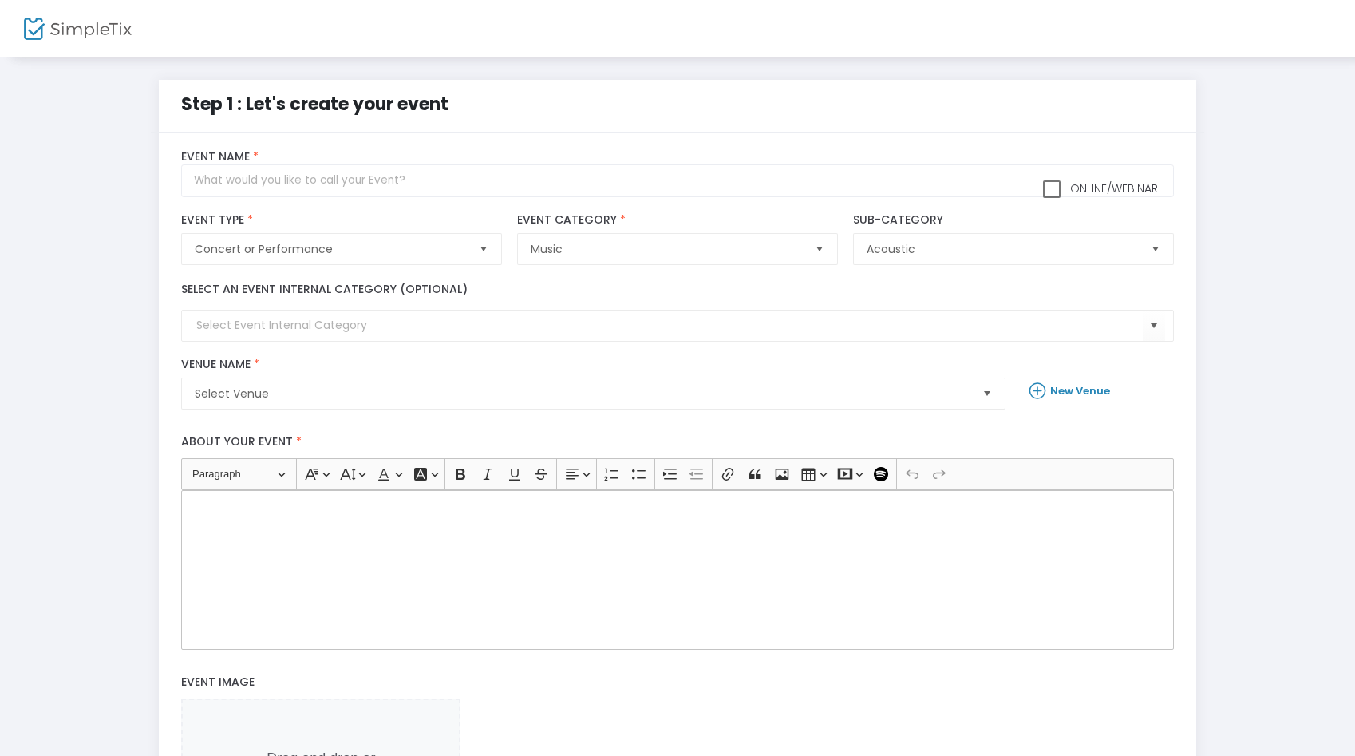
scroll to position [310, 0]
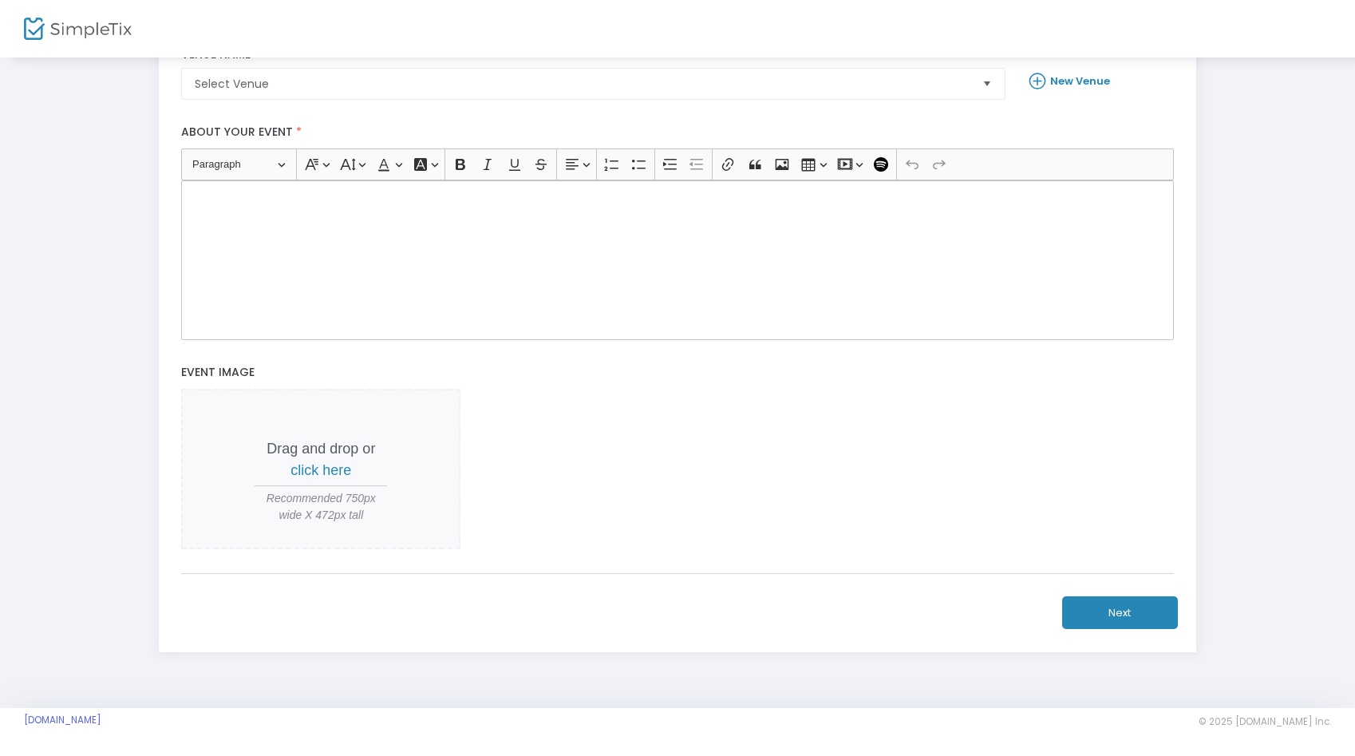
click at [1114, 629] on div "title : Valid : false Required : true venueId : Valid : false Required : true d…" at bounding box center [678, 237] width 1038 height 828
click at [1114, 601] on button "Next" at bounding box center [1120, 612] width 116 height 33
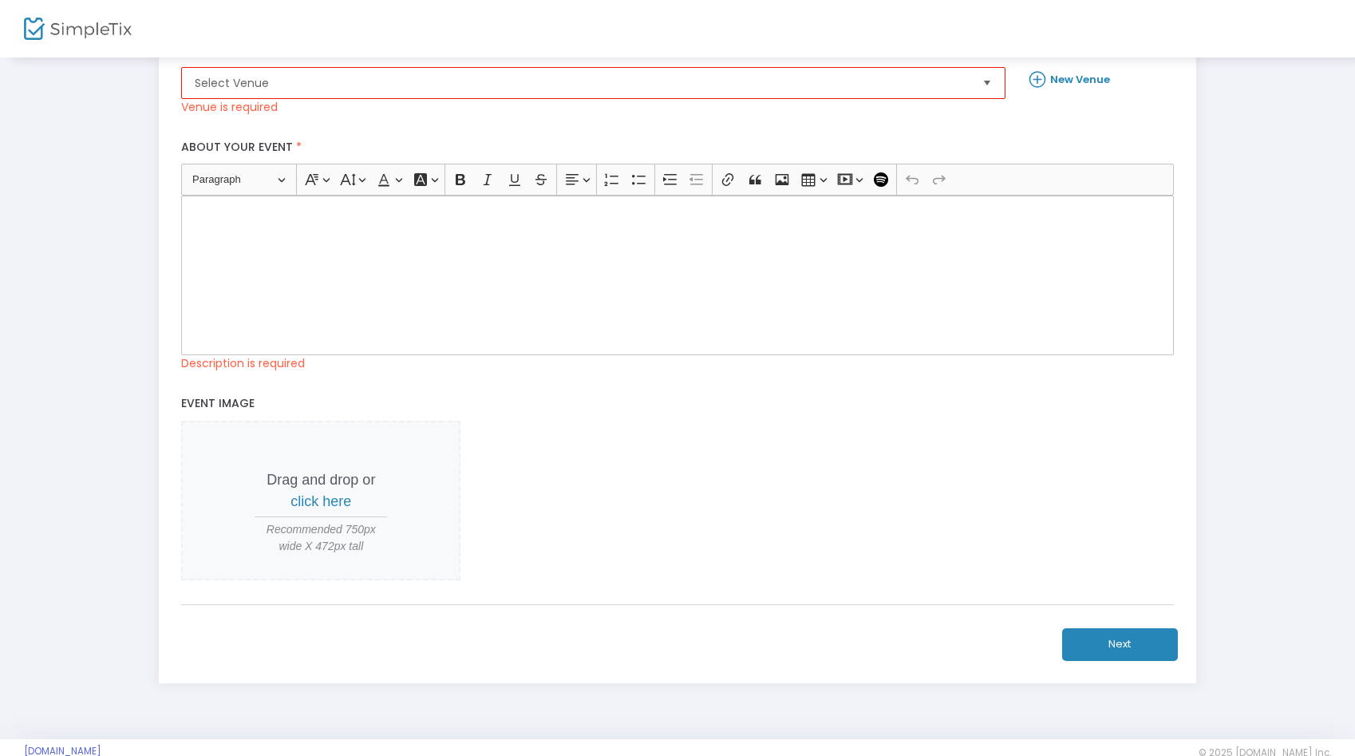
scroll to position [0, 0]
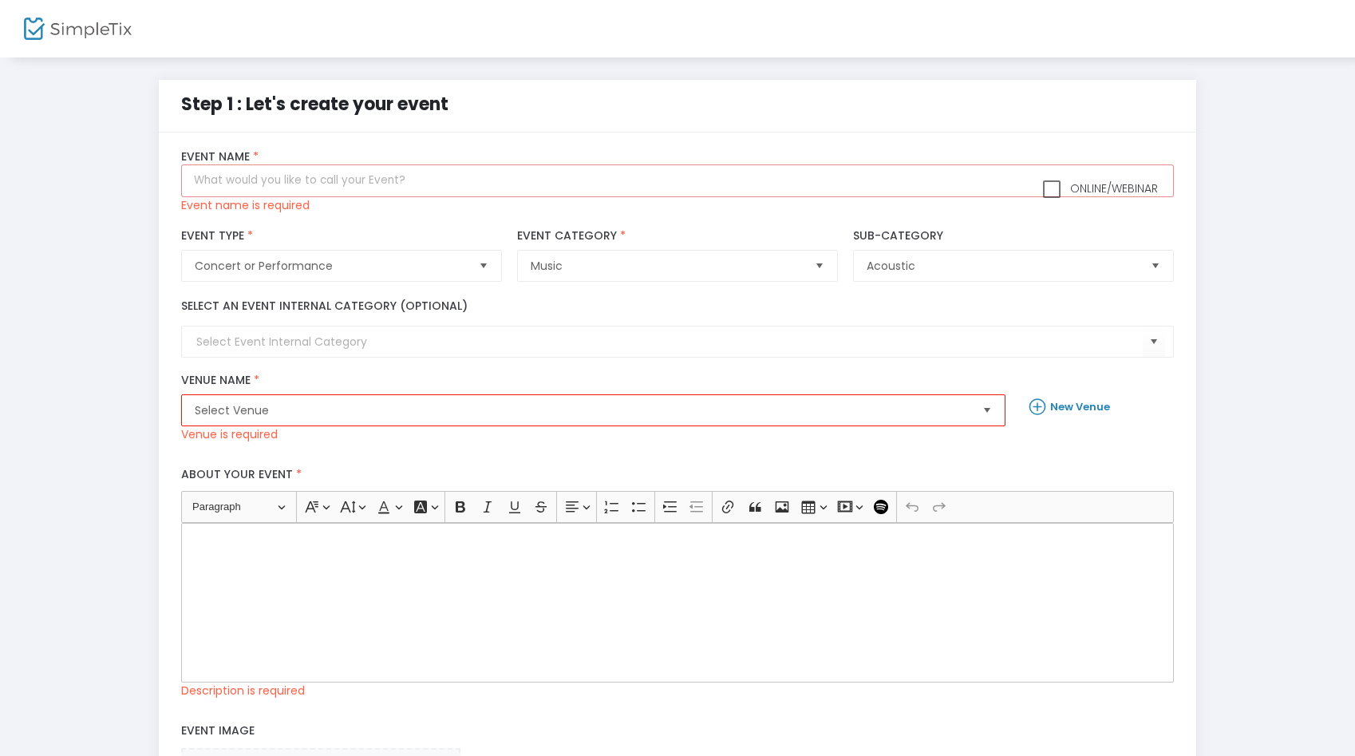
click at [82, 23] on img at bounding box center [78, 29] width 108 height 23
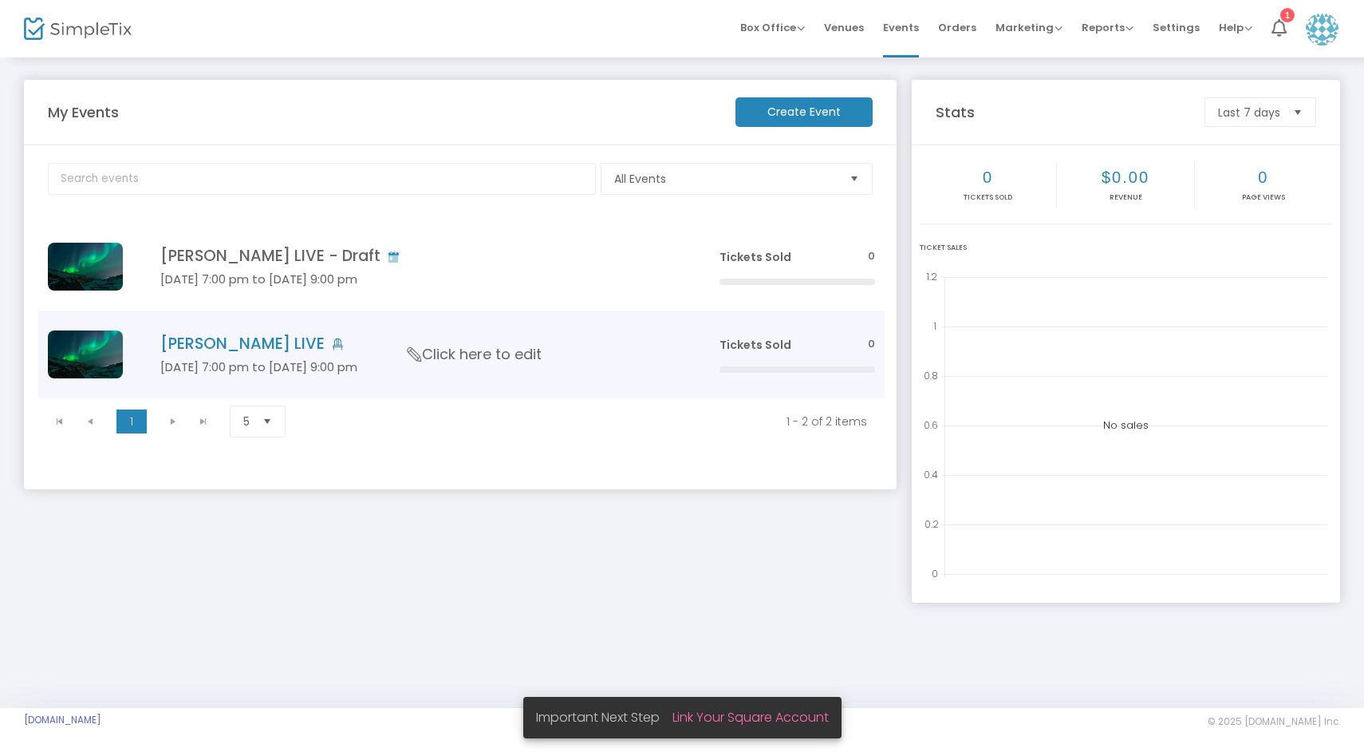
click at [626, 338] on h4 "[PERSON_NAME] LIVE" at bounding box center [415, 343] width 511 height 18
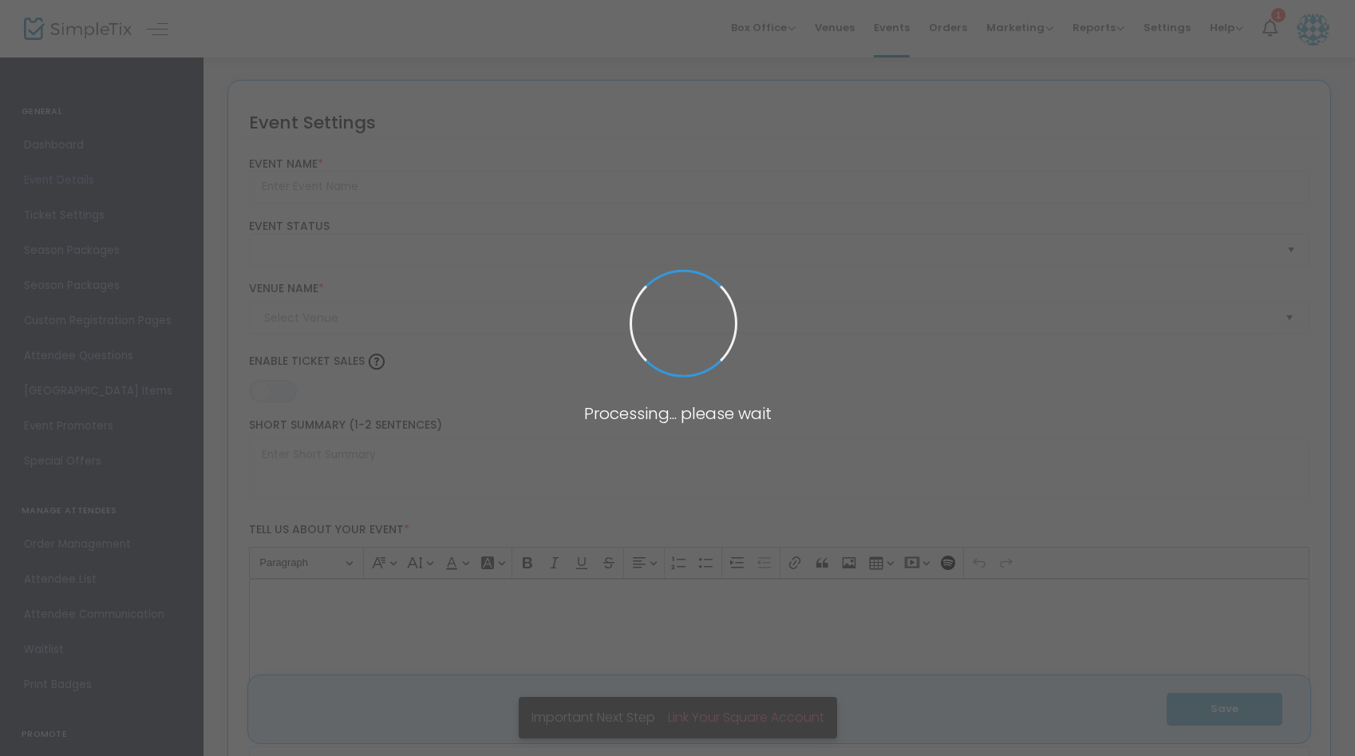
type input "[PERSON_NAME] LIVE"
type textarea "Get ready for an unforgettable evening of acoustic music with [PERSON_NAME] at …"
type input "Buy Tickets"
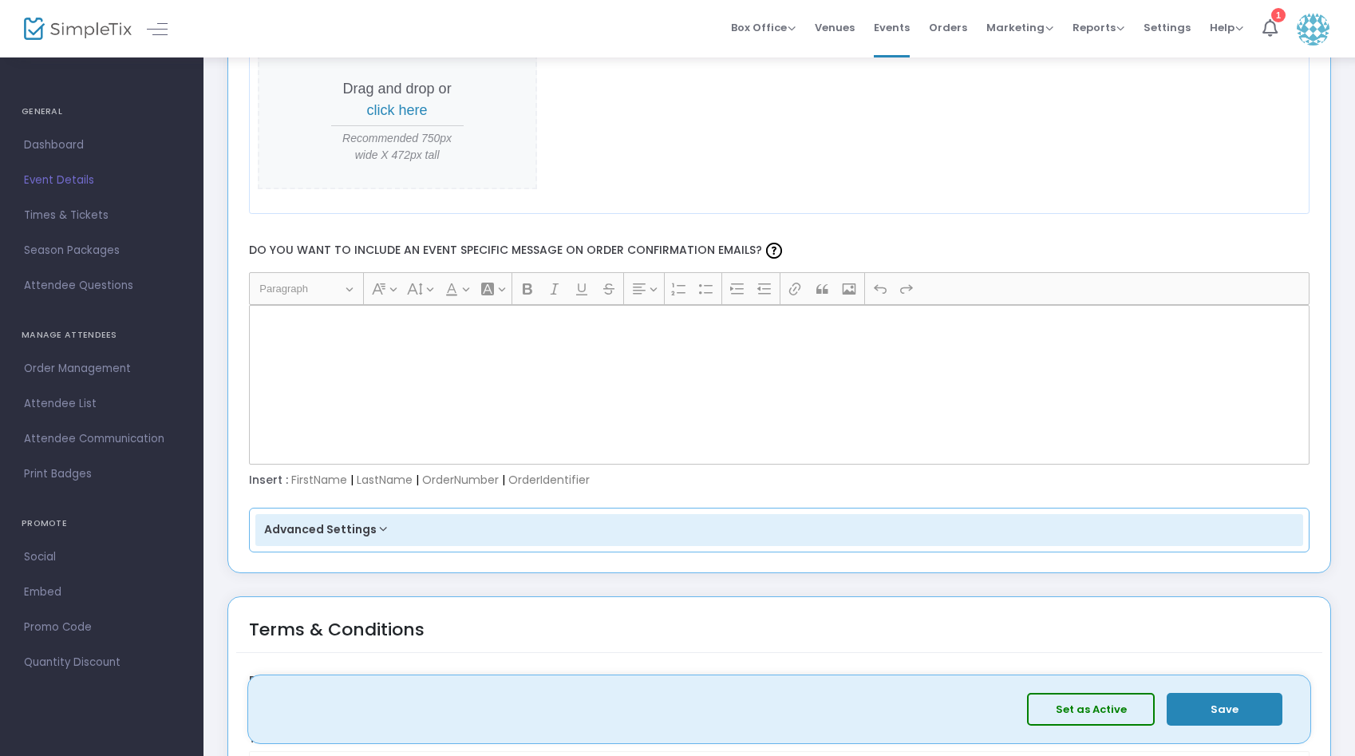
scroll to position [2054, 0]
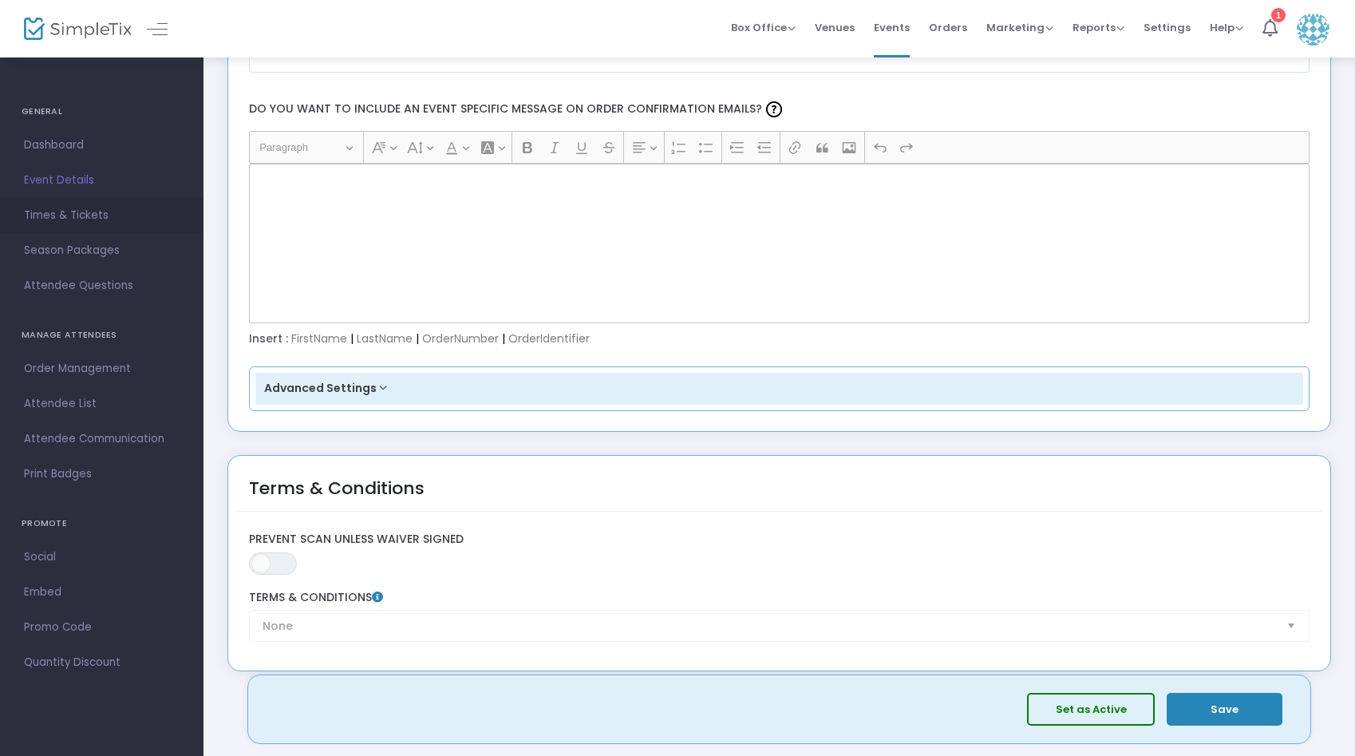
click at [90, 221] on span "Times & Tickets" at bounding box center [102, 215] width 156 height 21
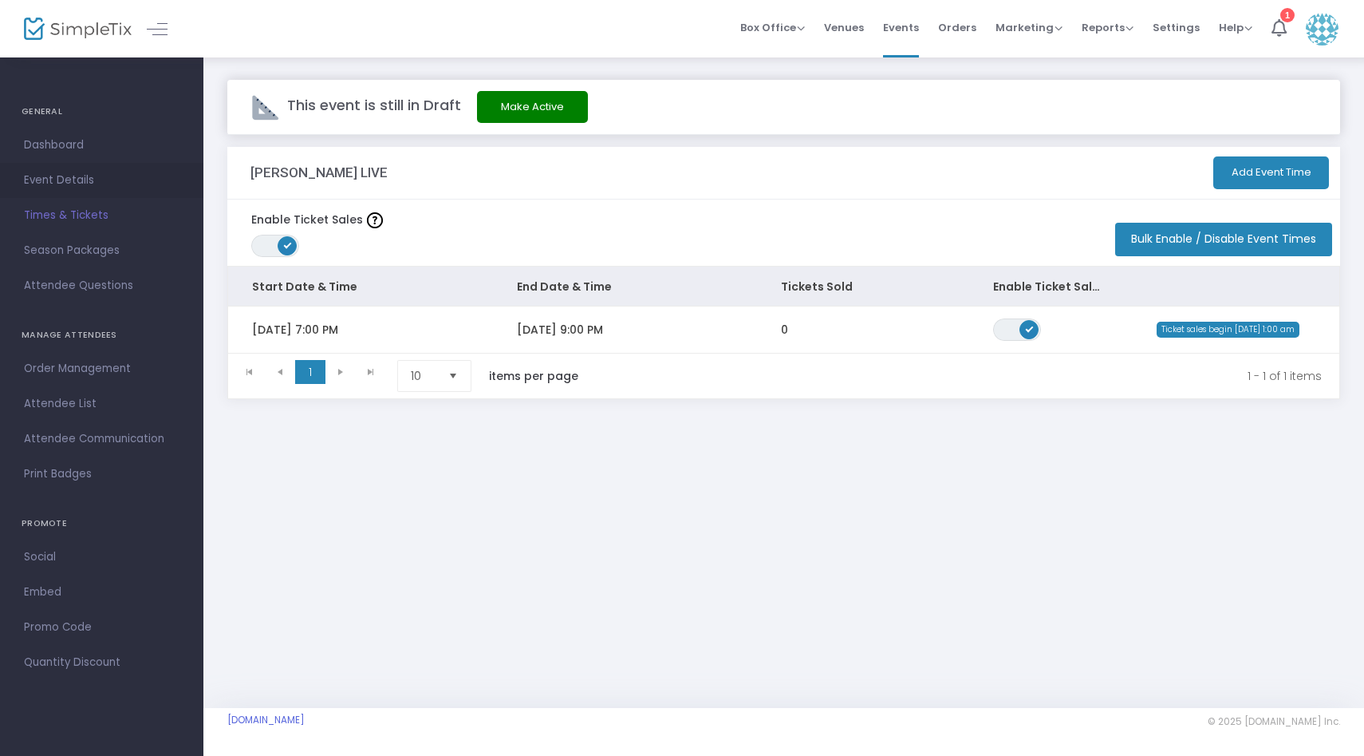
click at [77, 167] on link "Event Details" at bounding box center [101, 180] width 203 height 35
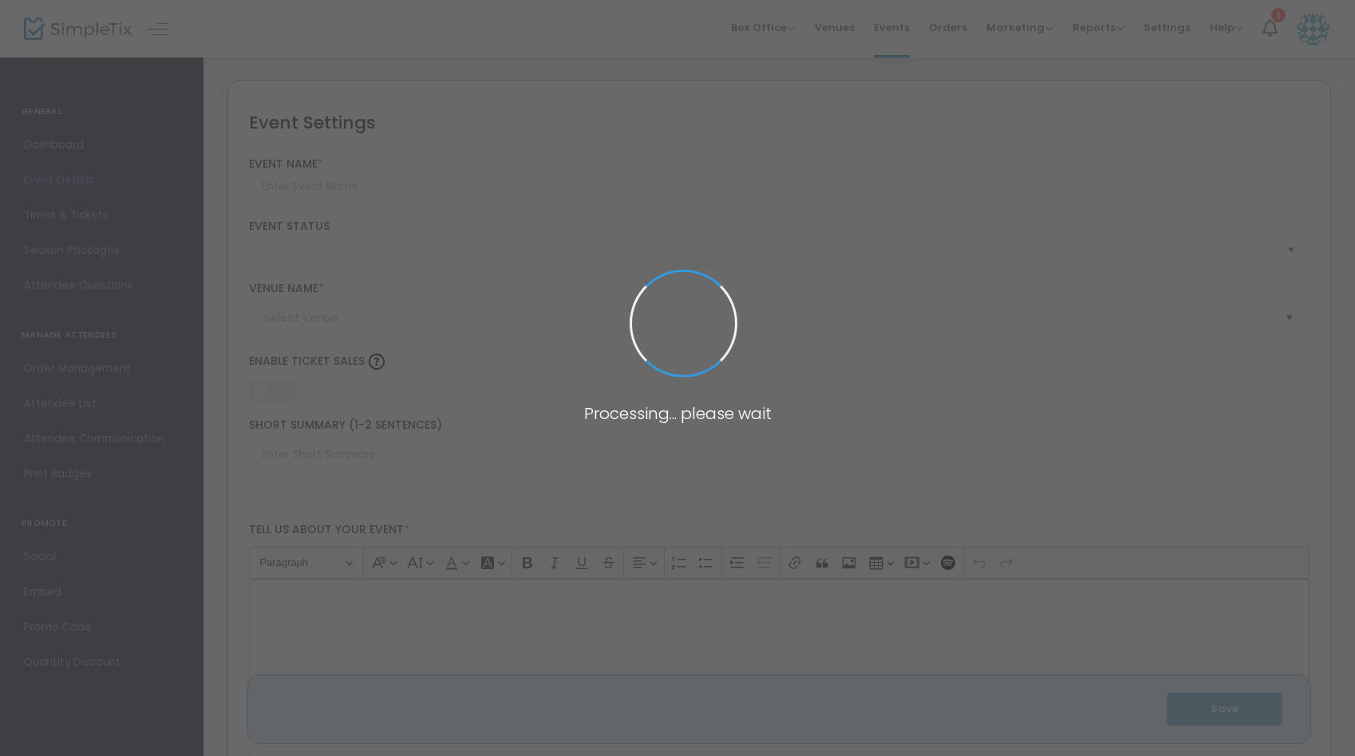
type input "[PERSON_NAME] LIVE"
type textarea "Get ready for an unforgettable evening of acoustic music with [PERSON_NAME] at …"
type input "Buy Tickets"
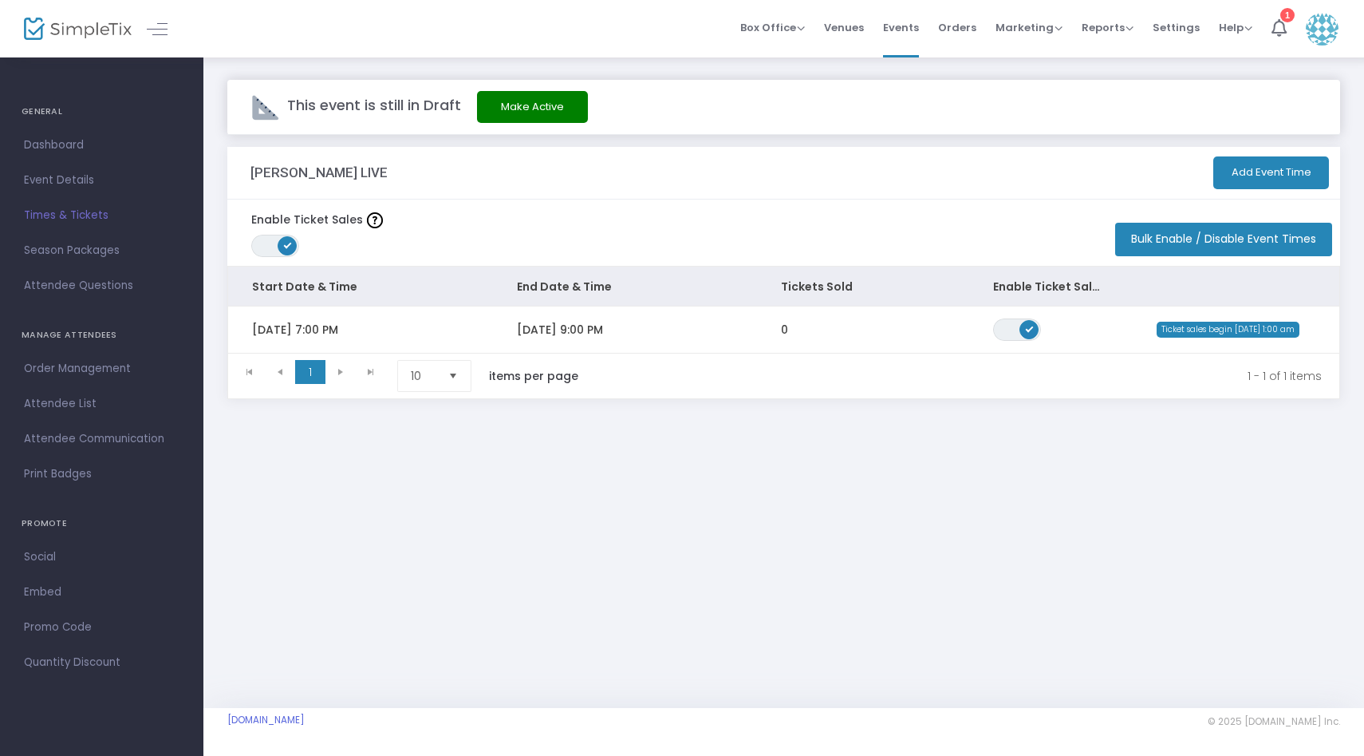
drag, startPoint x: 510, startPoint y: 99, endPoint x: 470, endPoint y: 247, distance: 153.7
click at [470, 253] on m-ticket-setting "This event is still in Draft Make Active [PERSON_NAME] LIVE Add Event Time Enab…" at bounding box center [783, 251] width 1113 height 342
click at [470, 247] on div "Enable Ticket Sales ON OFF Bulk Enable / Disable Event Times" at bounding box center [783, 232] width 1113 height 66
click at [55, 186] on span "Event Details" at bounding box center [102, 180] width 156 height 21
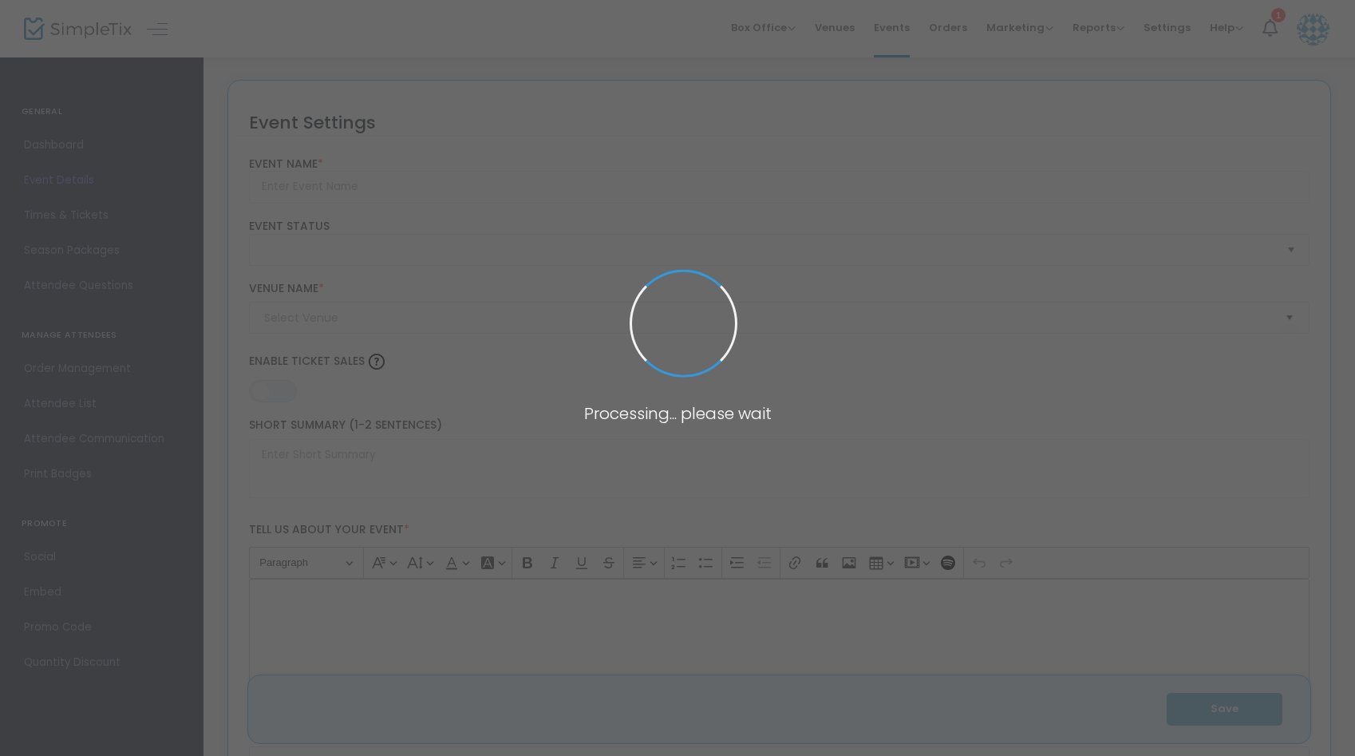
type input "[PERSON_NAME] LIVE"
type textarea "Get ready for an unforgettable evening of acoustic music with [PERSON_NAME] at …"
type input "Buy Tickets"
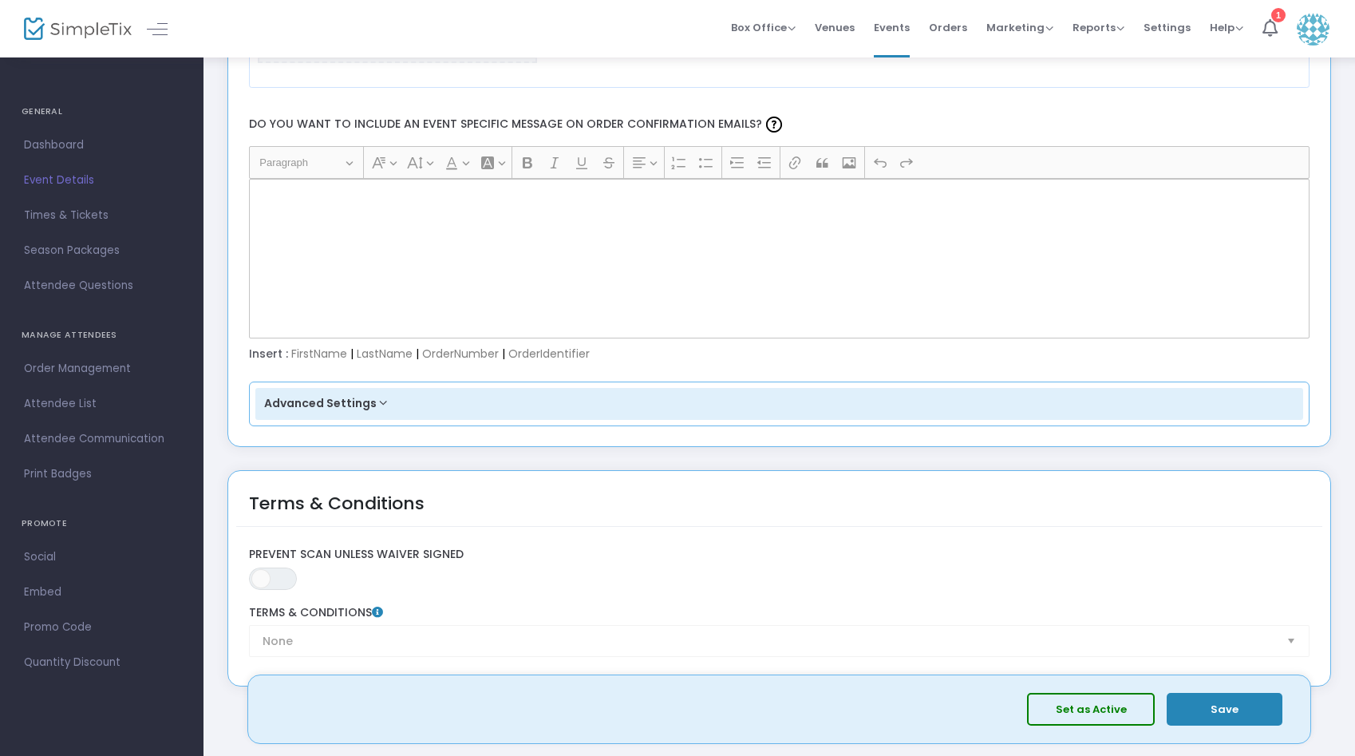
scroll to position [2165, 0]
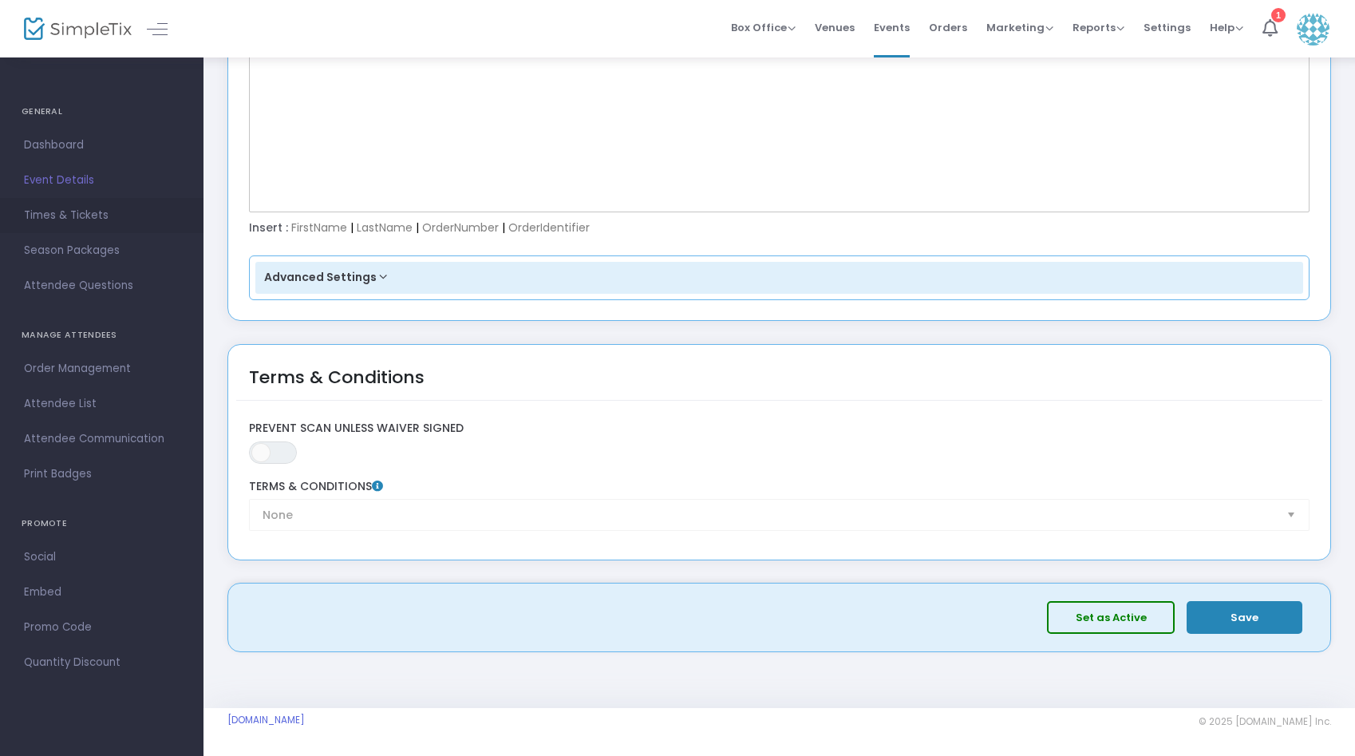
click at [85, 216] on span "Times & Tickets" at bounding box center [102, 215] width 156 height 21
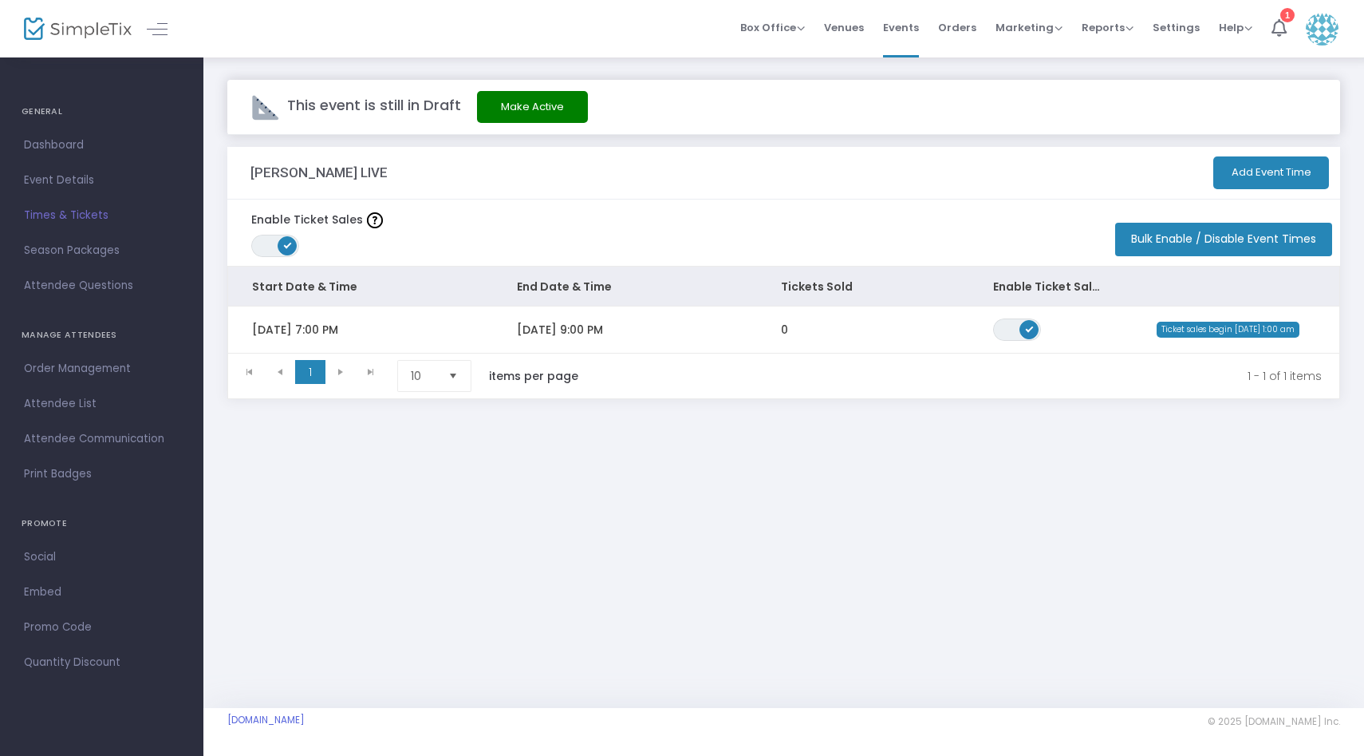
click at [459, 383] on span "Select" at bounding box center [453, 376] width 26 height 26
click at [429, 444] on li "25" at bounding box center [436, 440] width 77 height 32
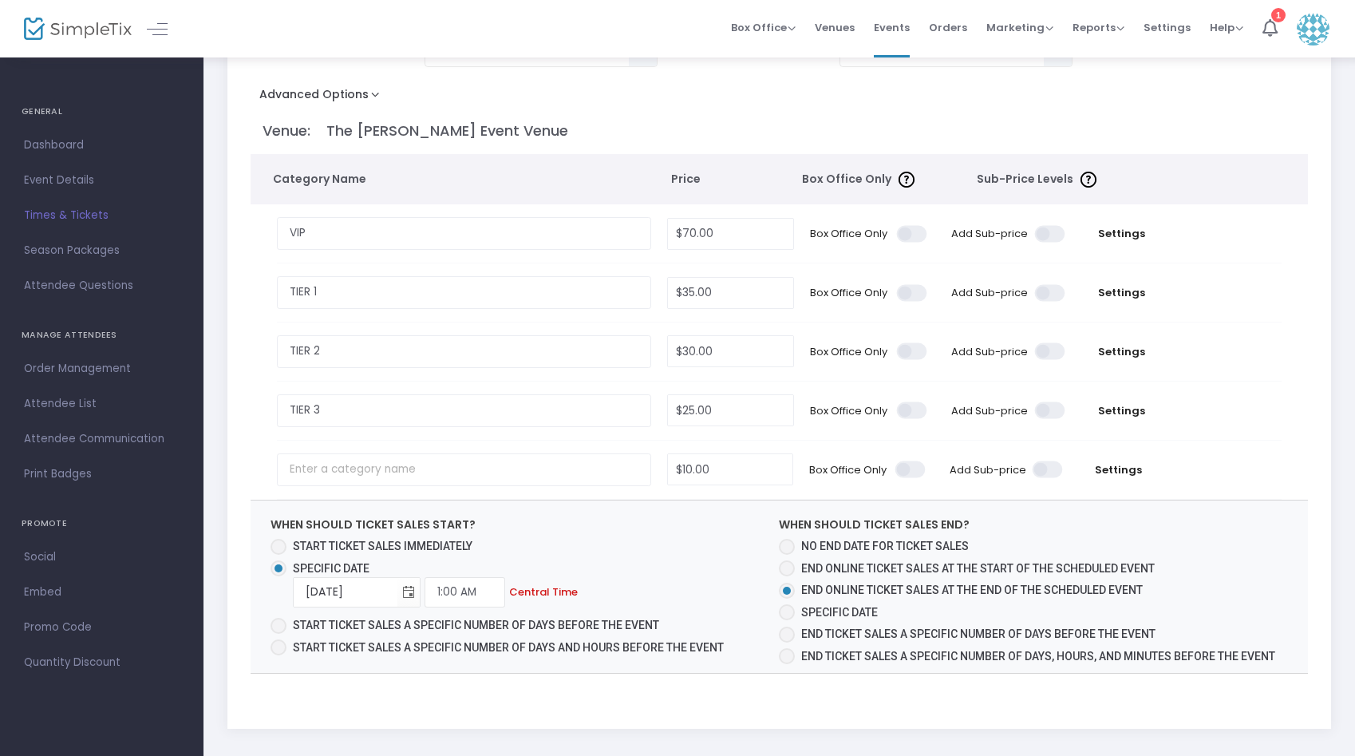
scroll to position [188, 0]
click at [1130, 233] on span "Settings" at bounding box center [1121, 234] width 81 height 16
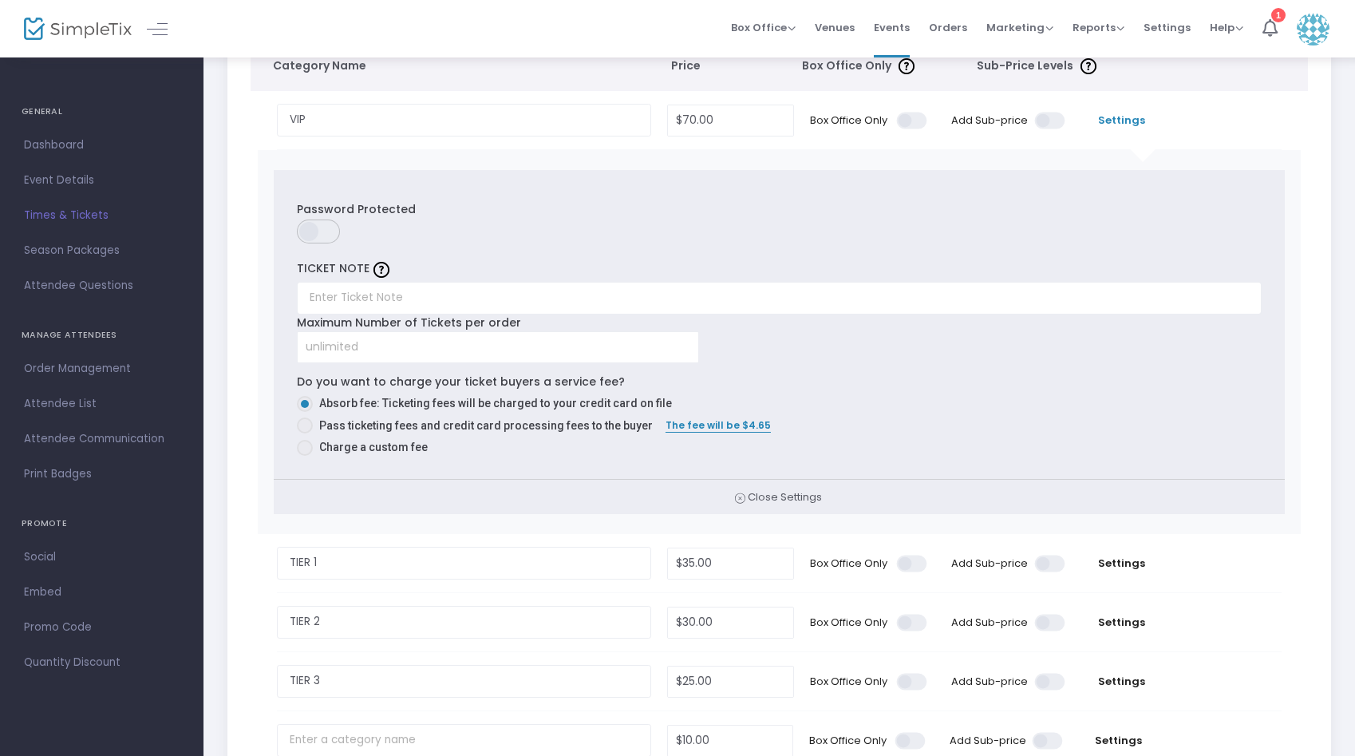
scroll to position [296, 0]
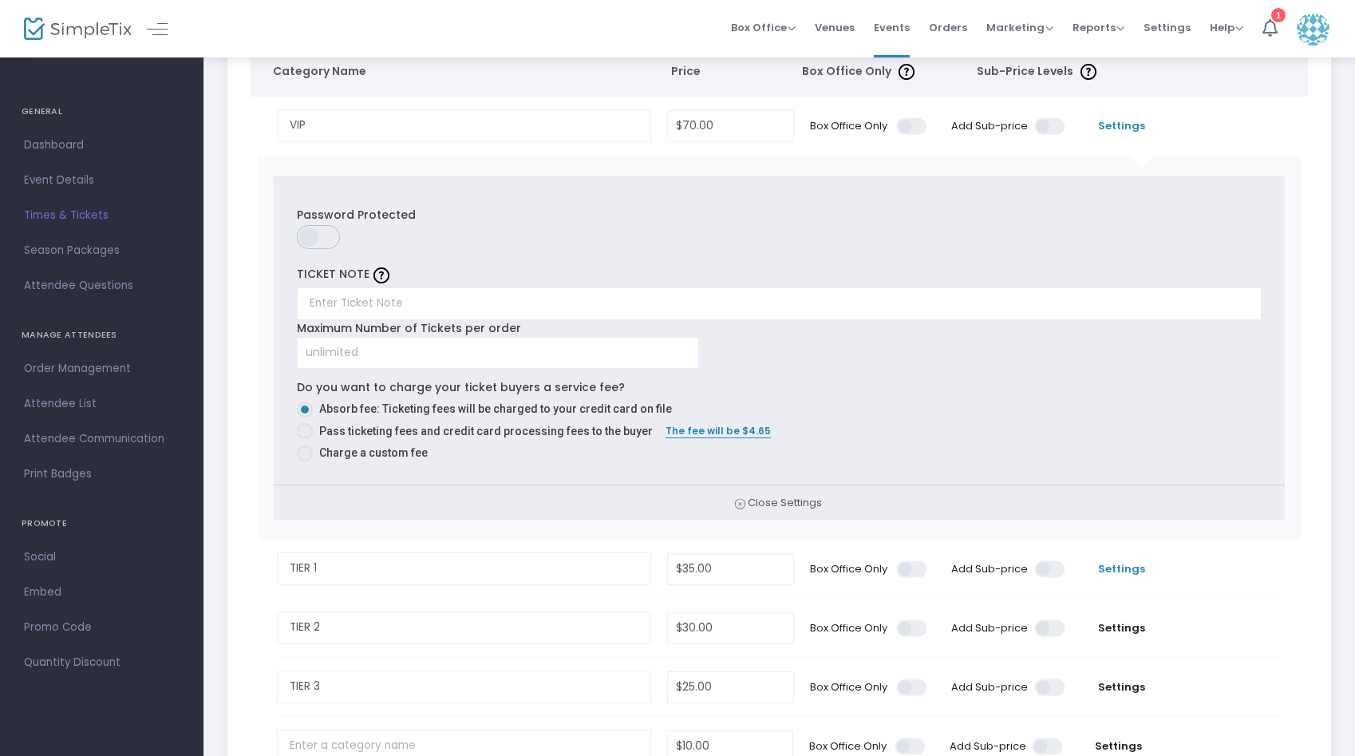
click at [1129, 570] on span "Settings" at bounding box center [1121, 569] width 81 height 16
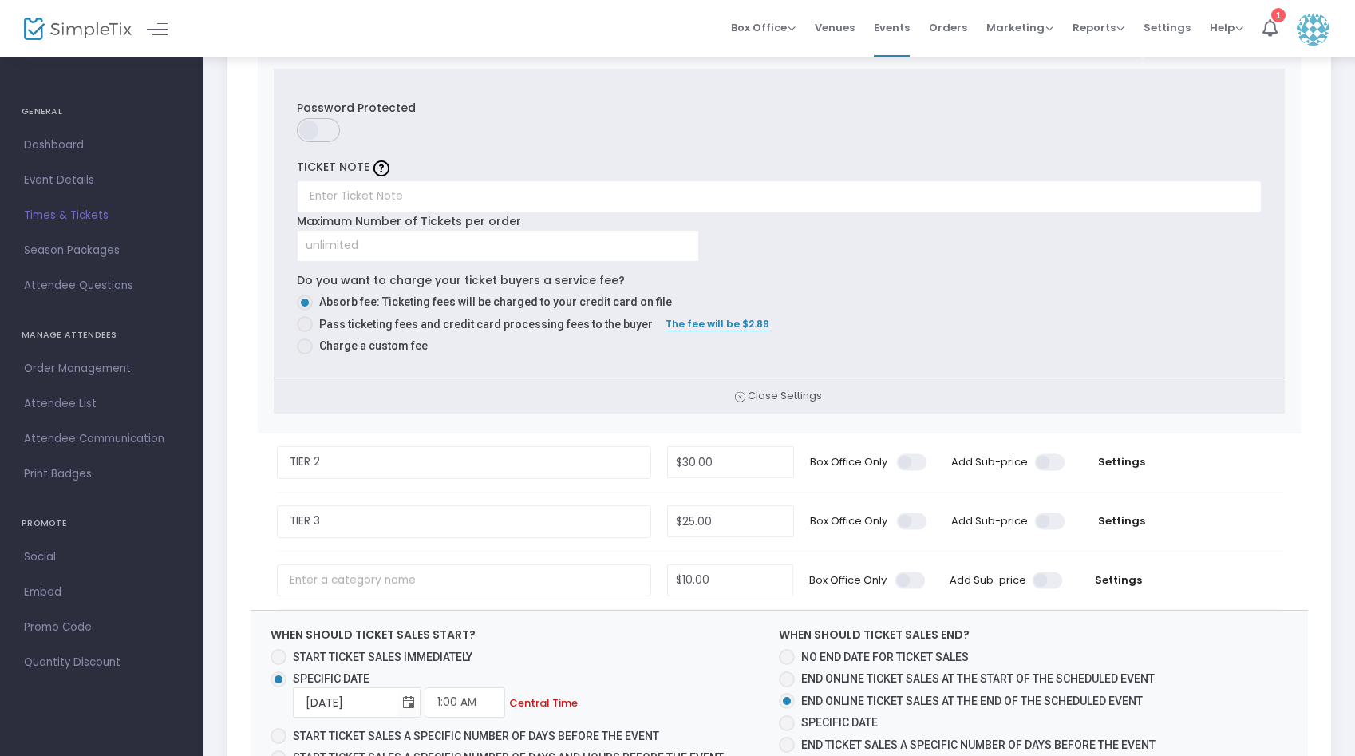
scroll to position [845, 0]
click at [1121, 464] on span "Settings" at bounding box center [1121, 463] width 81 height 16
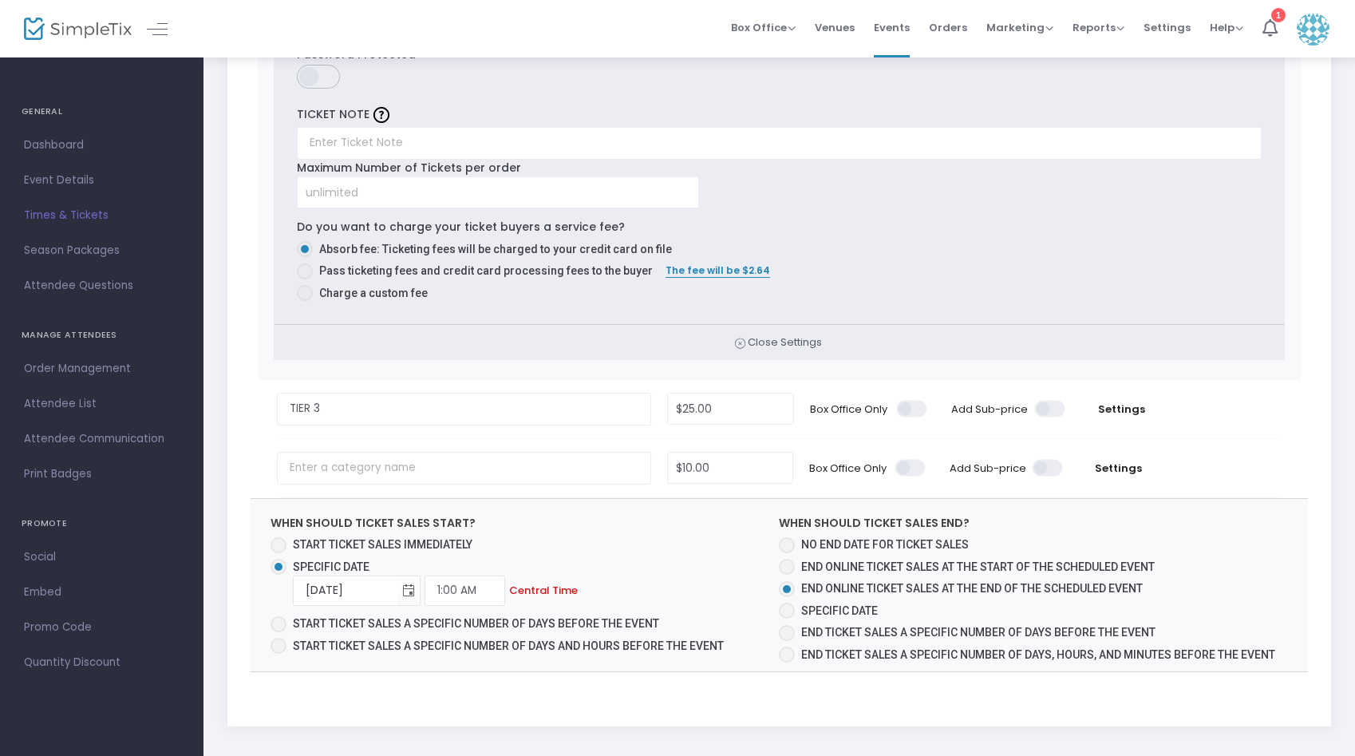
scroll to position [1346, 0]
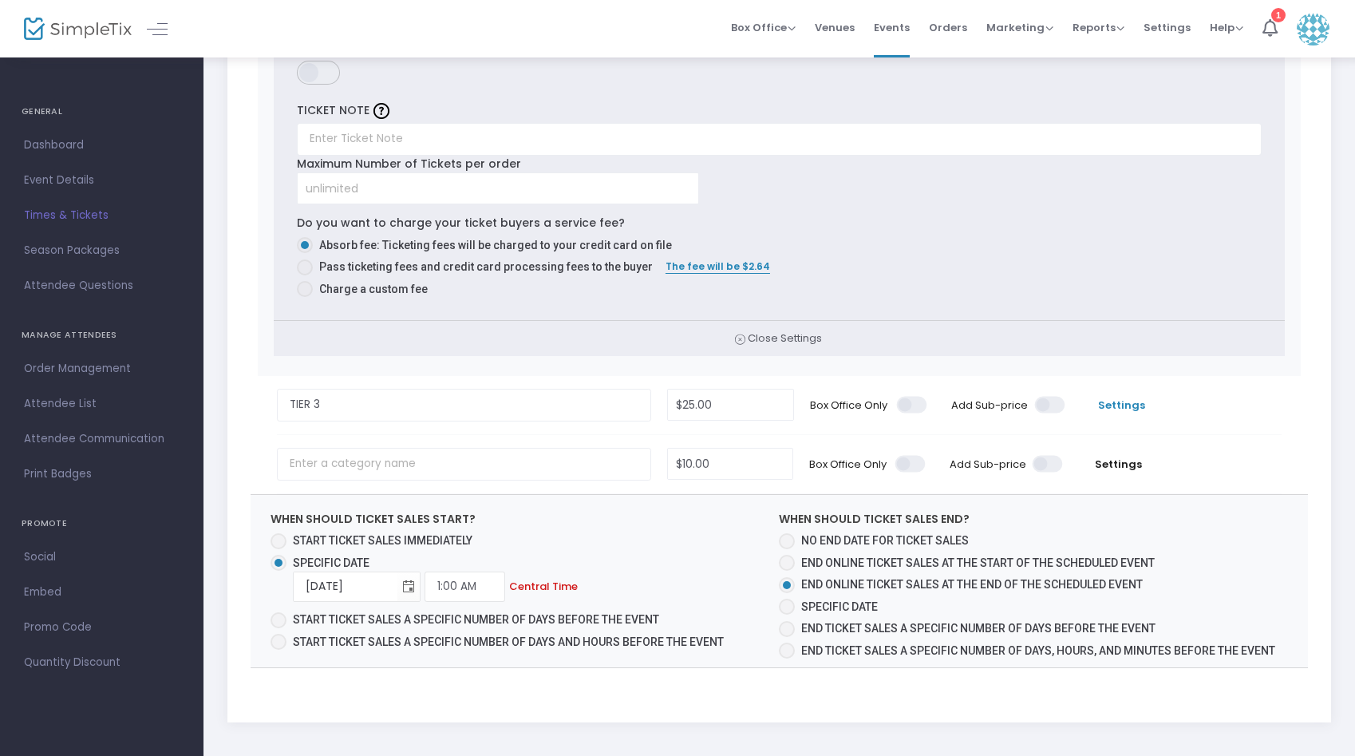
click at [1125, 403] on span "Settings" at bounding box center [1121, 405] width 81 height 16
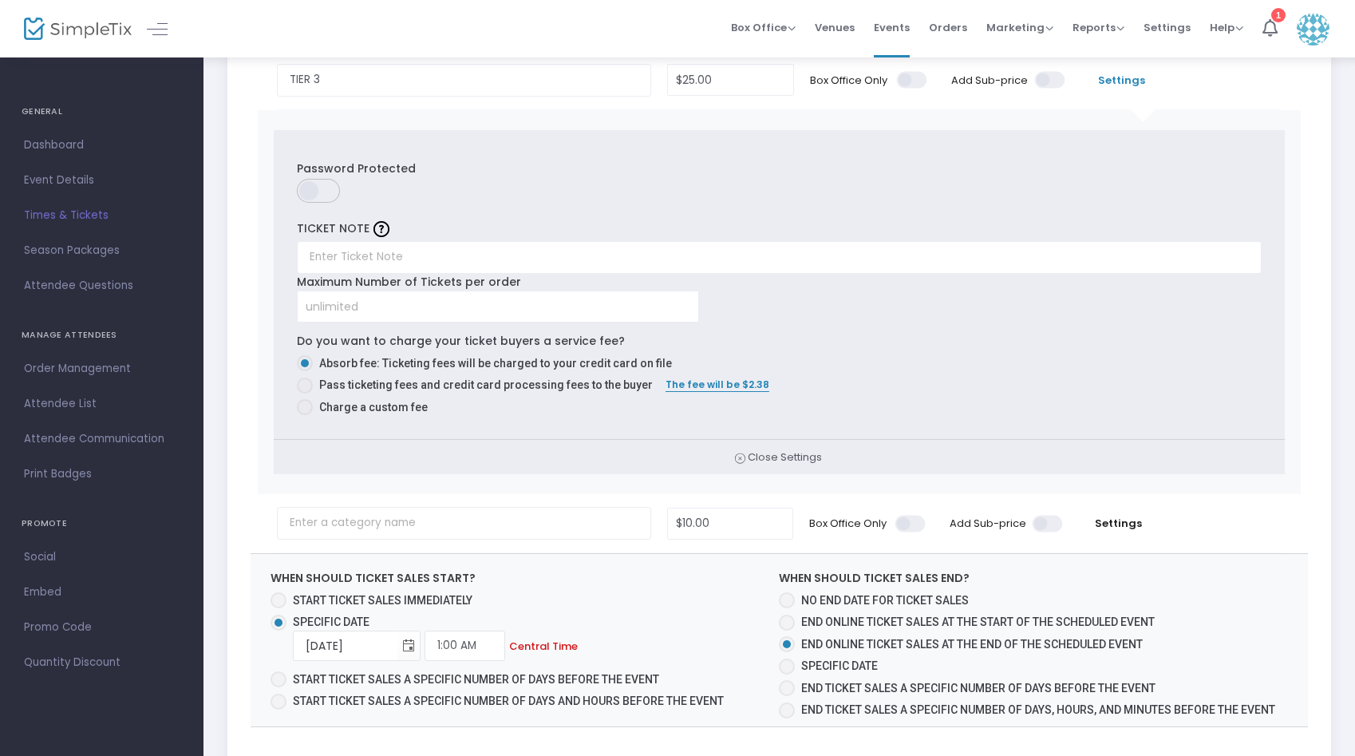
scroll to position [1672, 0]
click at [311, 404] on span at bounding box center [305, 406] width 16 height 16
click at [305, 414] on input "Charge a custom fee" at bounding box center [304, 414] width 1 height 1
radio input "true"
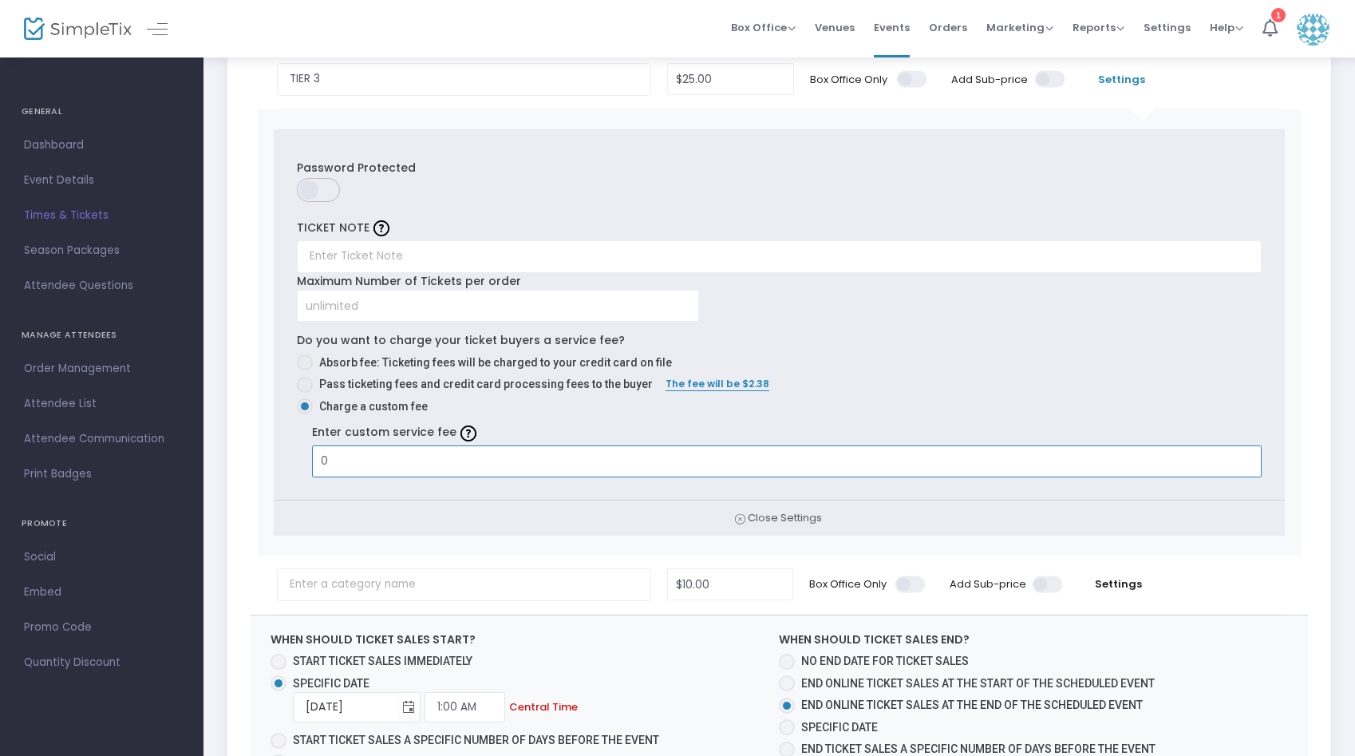
click at [388, 464] on input "0" at bounding box center [787, 461] width 948 height 30
type input "0"
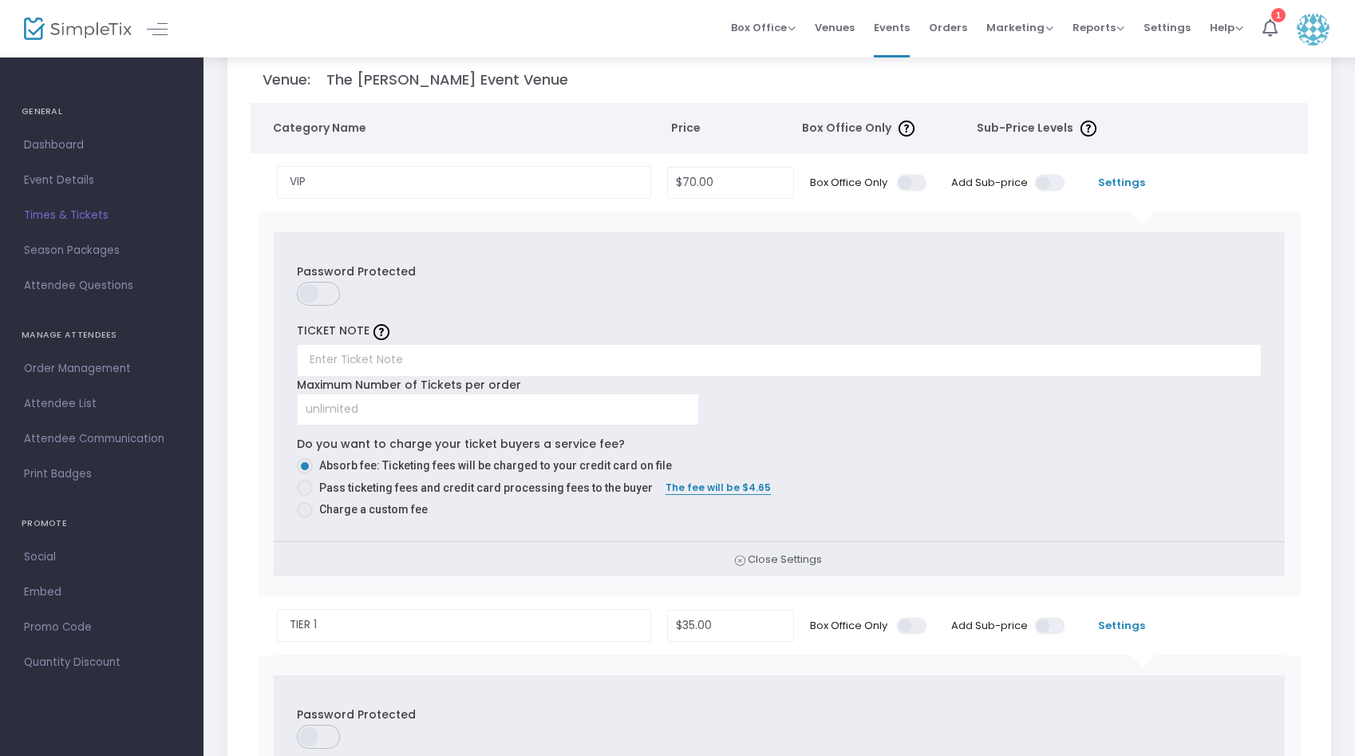
scroll to position [238, 0]
click at [306, 488] on span at bounding box center [305, 489] width 16 height 16
click at [305, 497] on input "Pass ticketing fees and credit card processing fees to the buyer" at bounding box center [304, 497] width 1 height 1
radio input "true"
click at [1130, 185] on span "Settings" at bounding box center [1121, 184] width 81 height 16
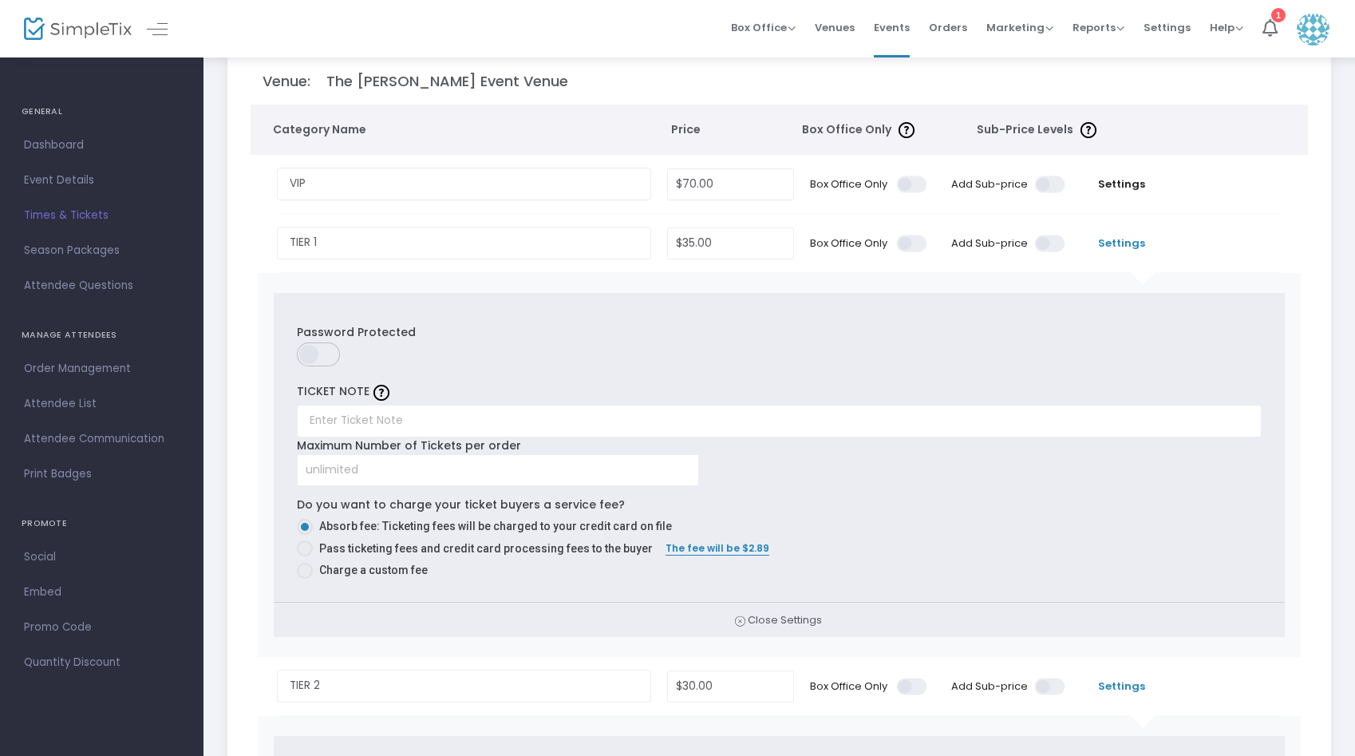
click at [305, 551] on span at bounding box center [305, 548] width 16 height 16
click at [305, 556] on input "Pass ticketing fees and credit card processing fees to the buyer" at bounding box center [304, 556] width 1 height 1
radio input "true"
click at [1131, 242] on span "Settings" at bounding box center [1121, 243] width 81 height 16
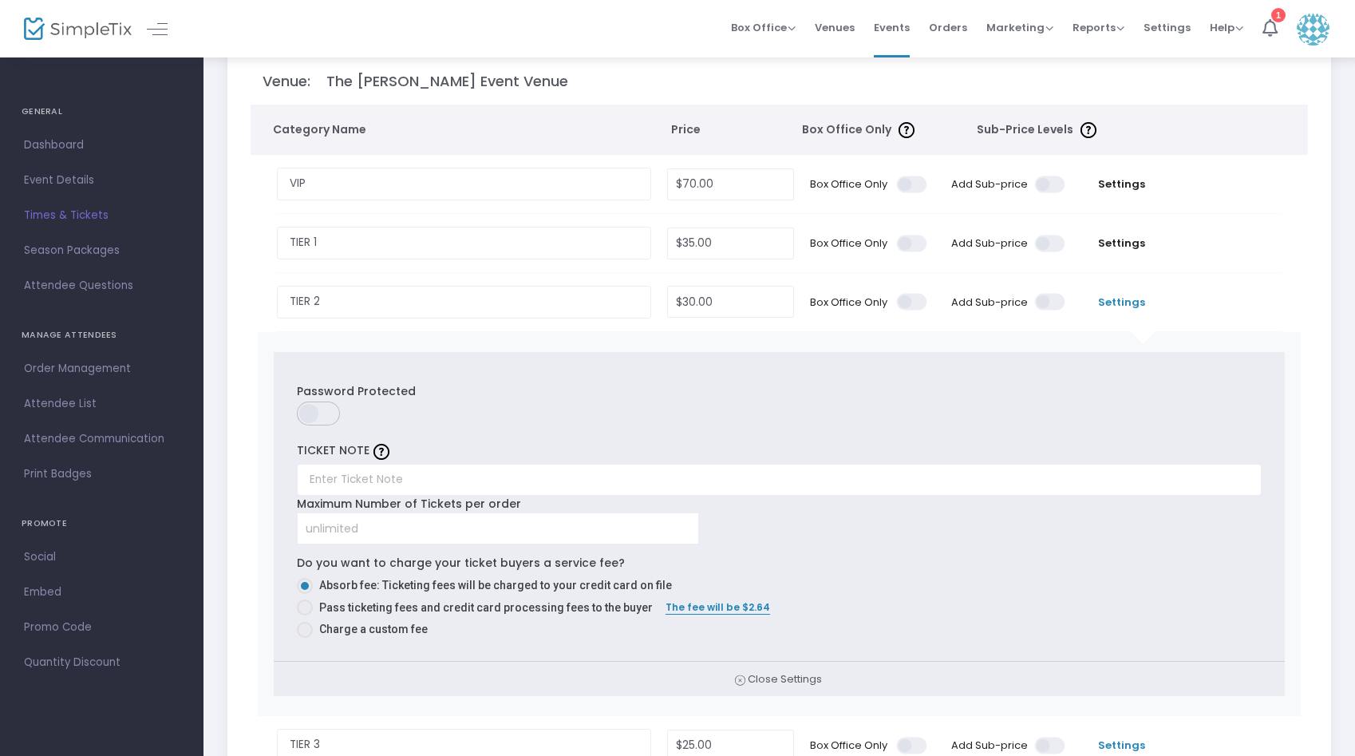
click at [307, 606] on span at bounding box center [305, 607] width 16 height 16
click at [305, 615] on input "Pass ticketing fees and credit card processing fees to the buyer" at bounding box center [304, 615] width 1 height 1
radio input "true"
click at [1117, 302] on span "Settings" at bounding box center [1121, 302] width 81 height 16
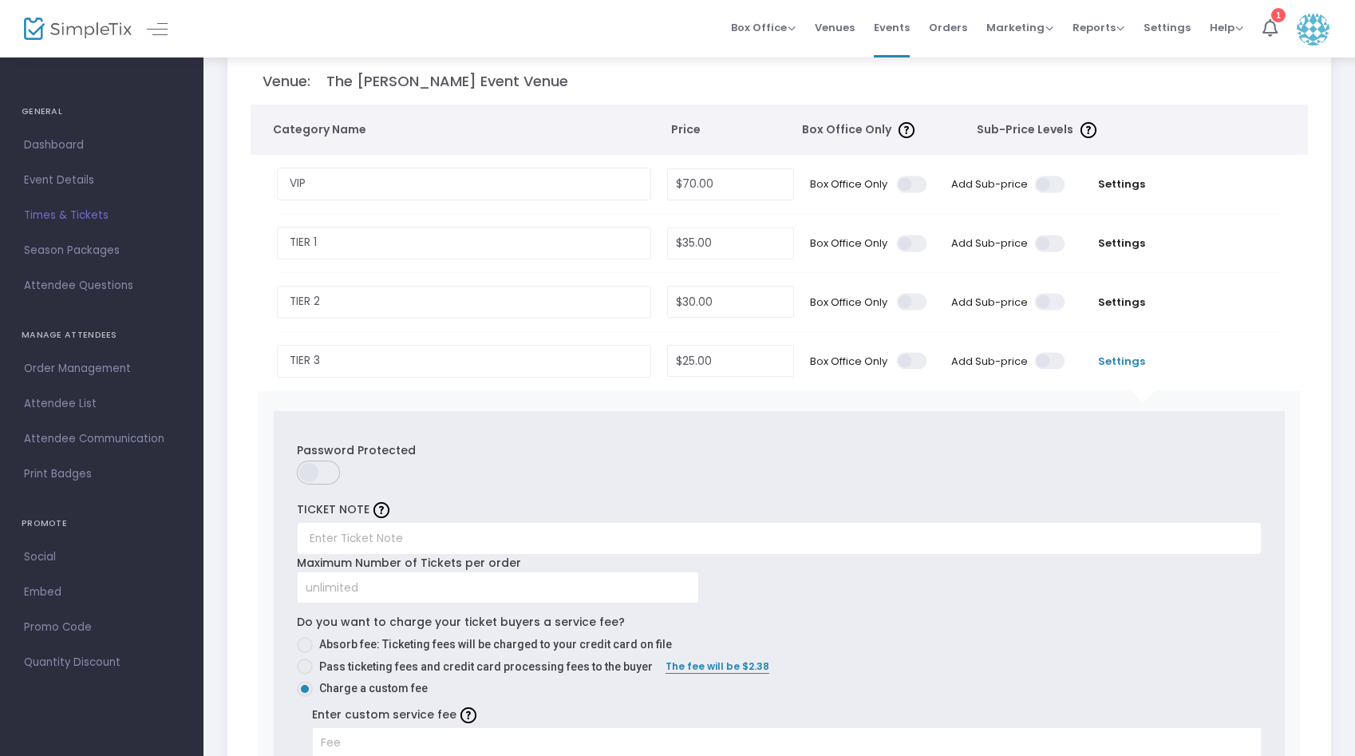
scroll to position [286, 0]
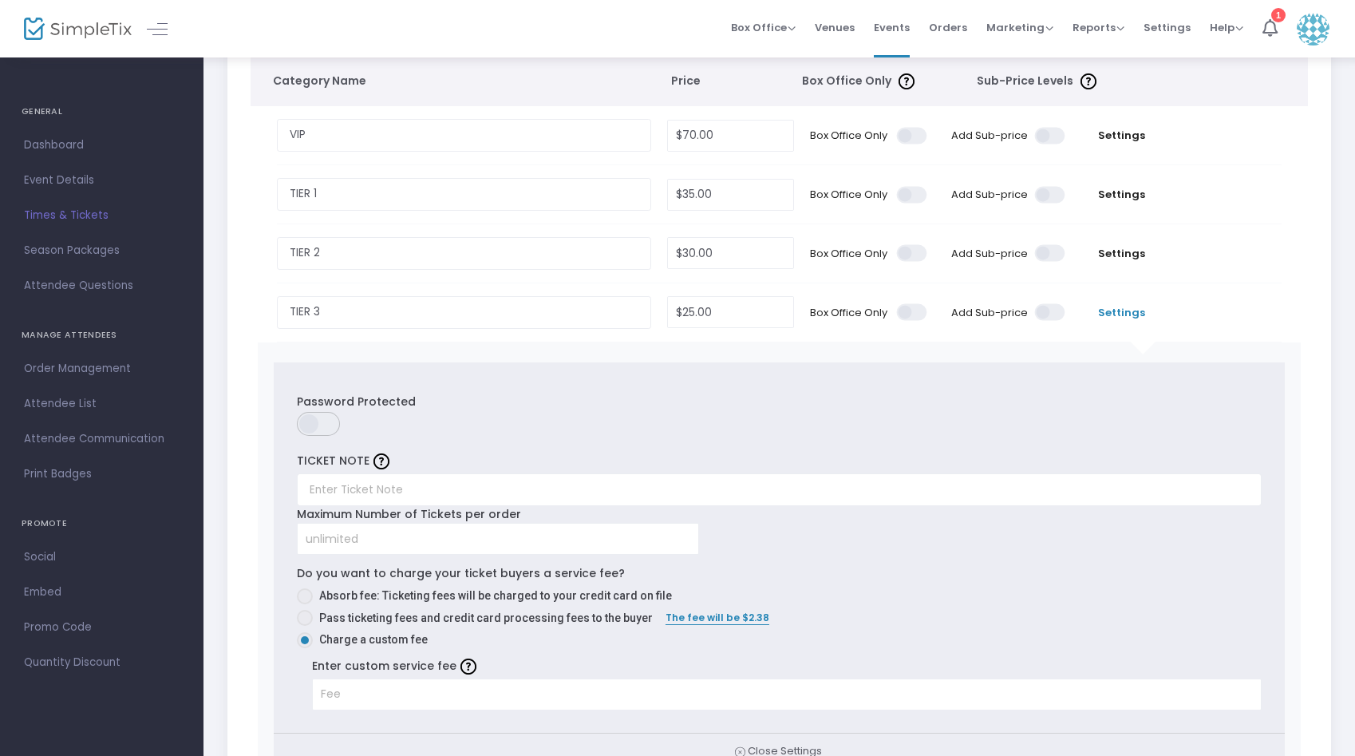
click at [305, 619] on span at bounding box center [305, 618] width 16 height 16
click at [305, 626] on input "Pass ticketing fees and credit card processing fees to the buyer" at bounding box center [304, 626] width 1 height 1
radio input "true"
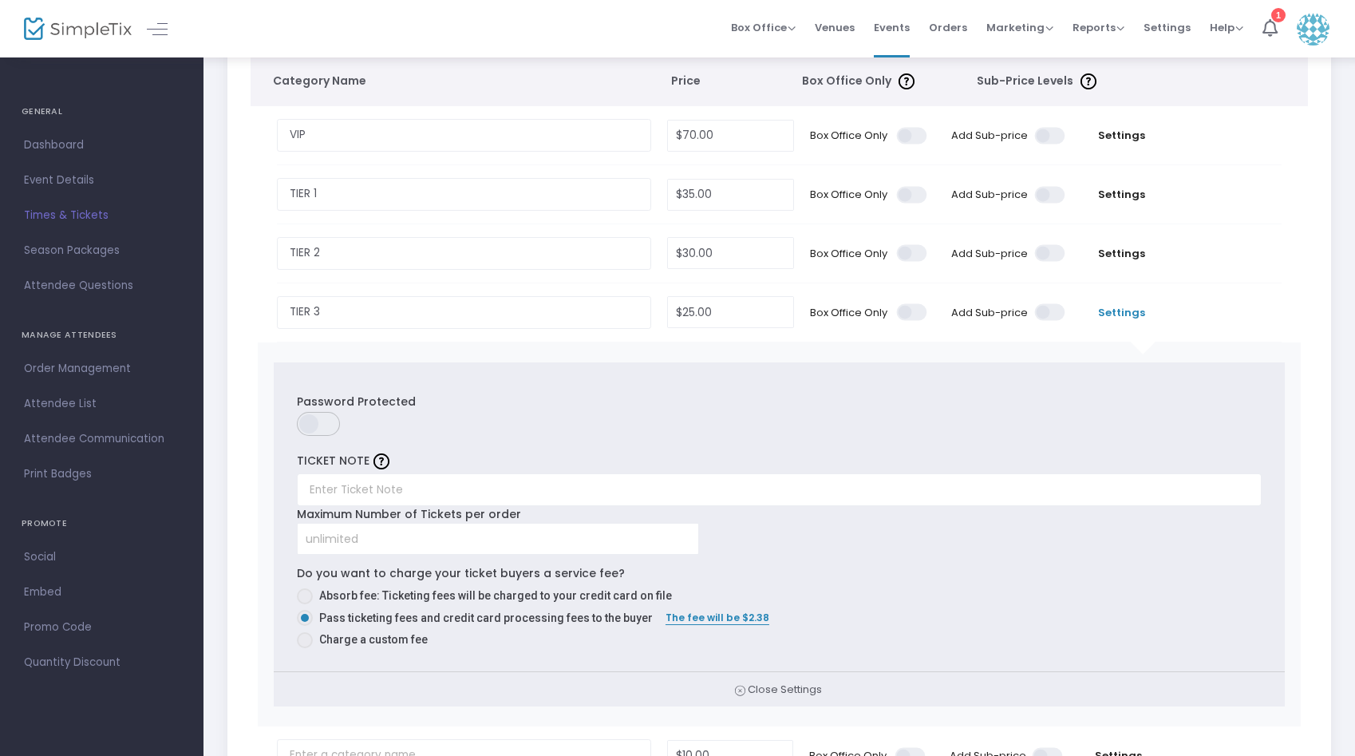
click at [1123, 307] on span "Settings" at bounding box center [1121, 313] width 81 height 16
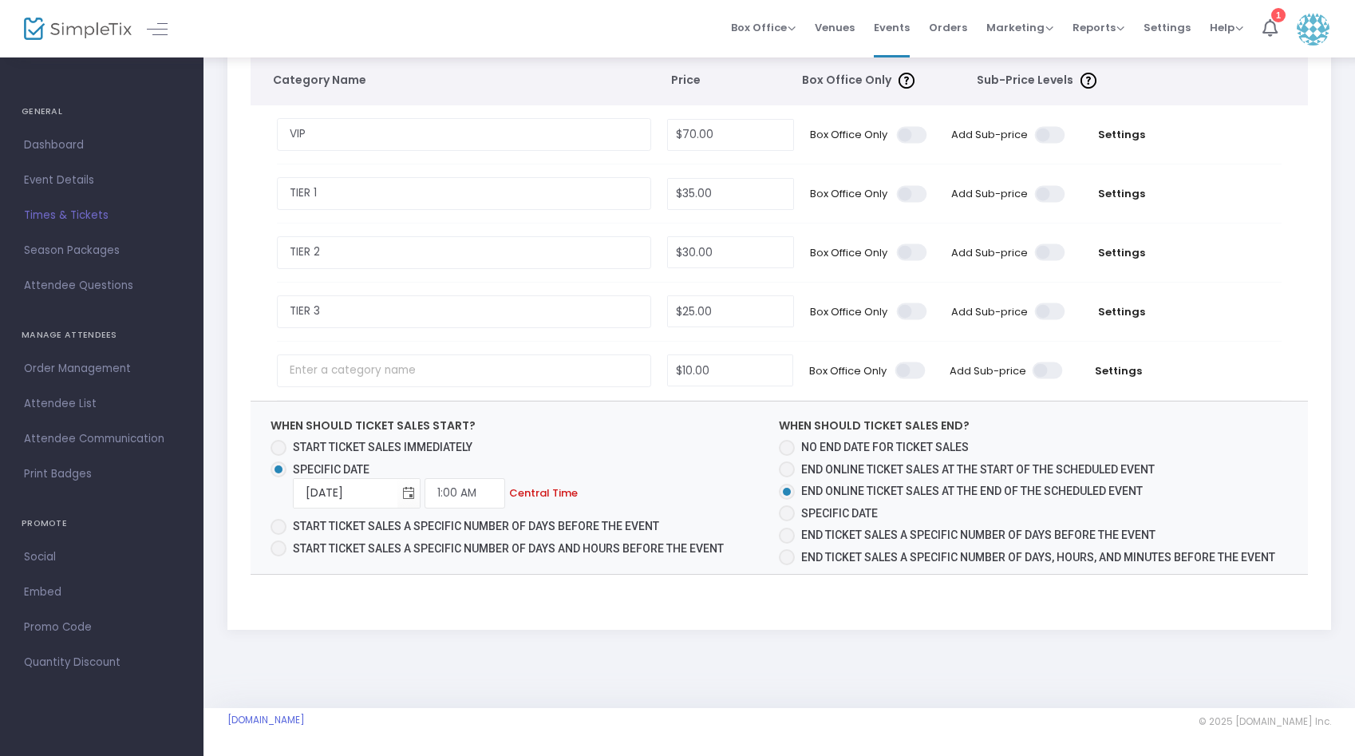
scroll to position [0, 0]
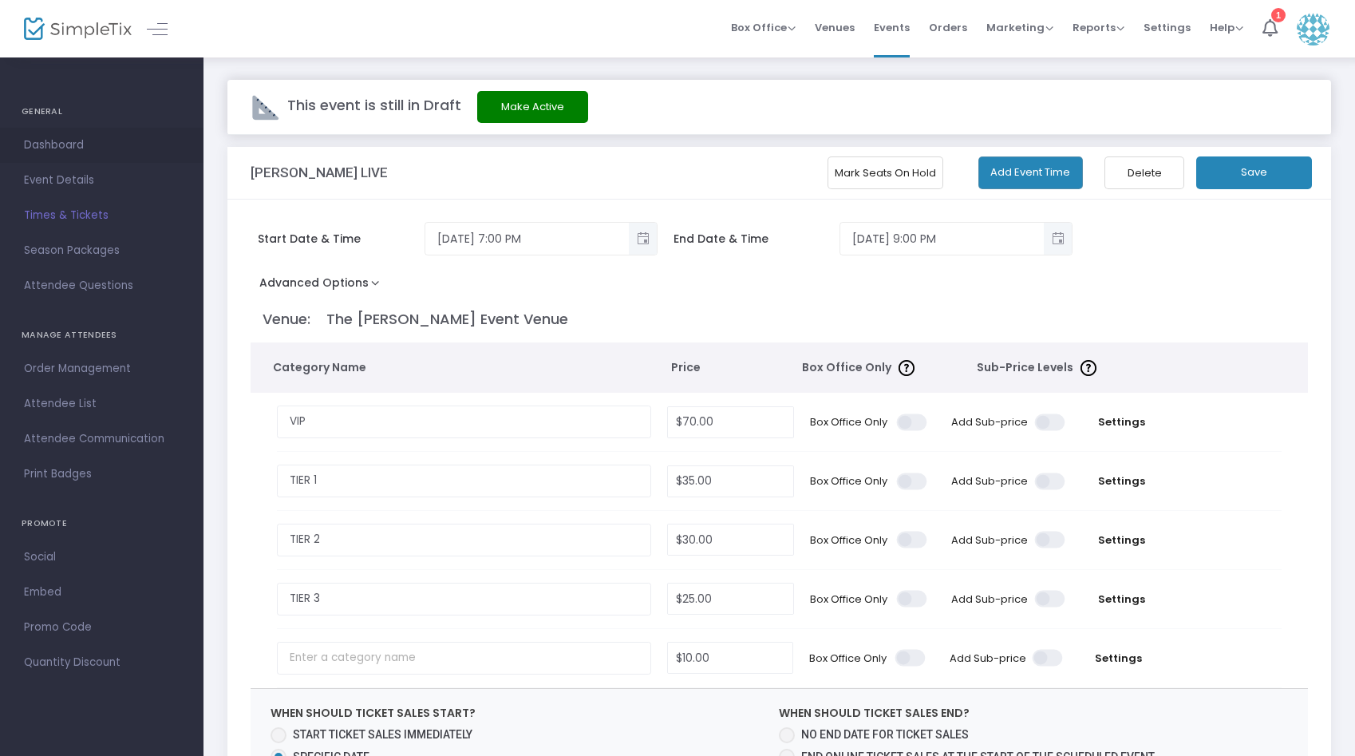
click at [89, 142] on span "Dashboard" at bounding box center [102, 145] width 156 height 21
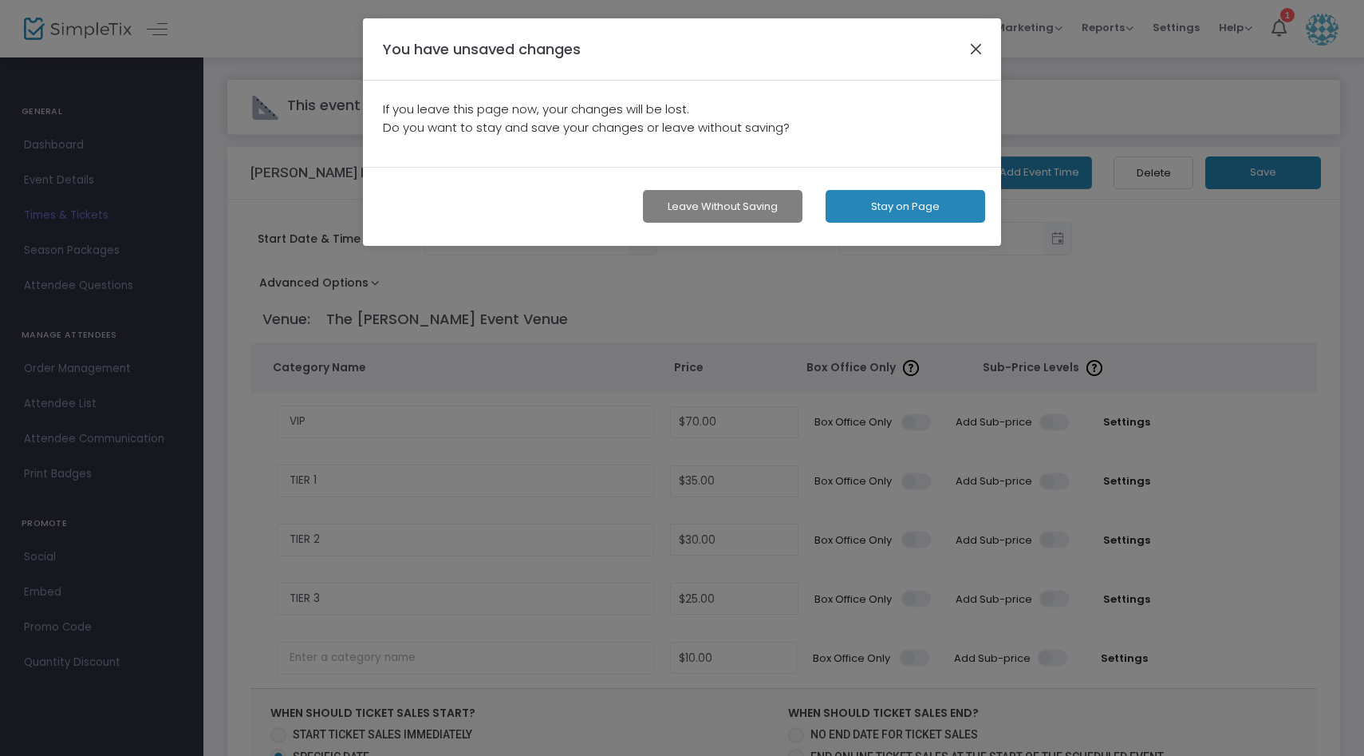
click at [978, 40] on button "button" at bounding box center [976, 48] width 21 height 21
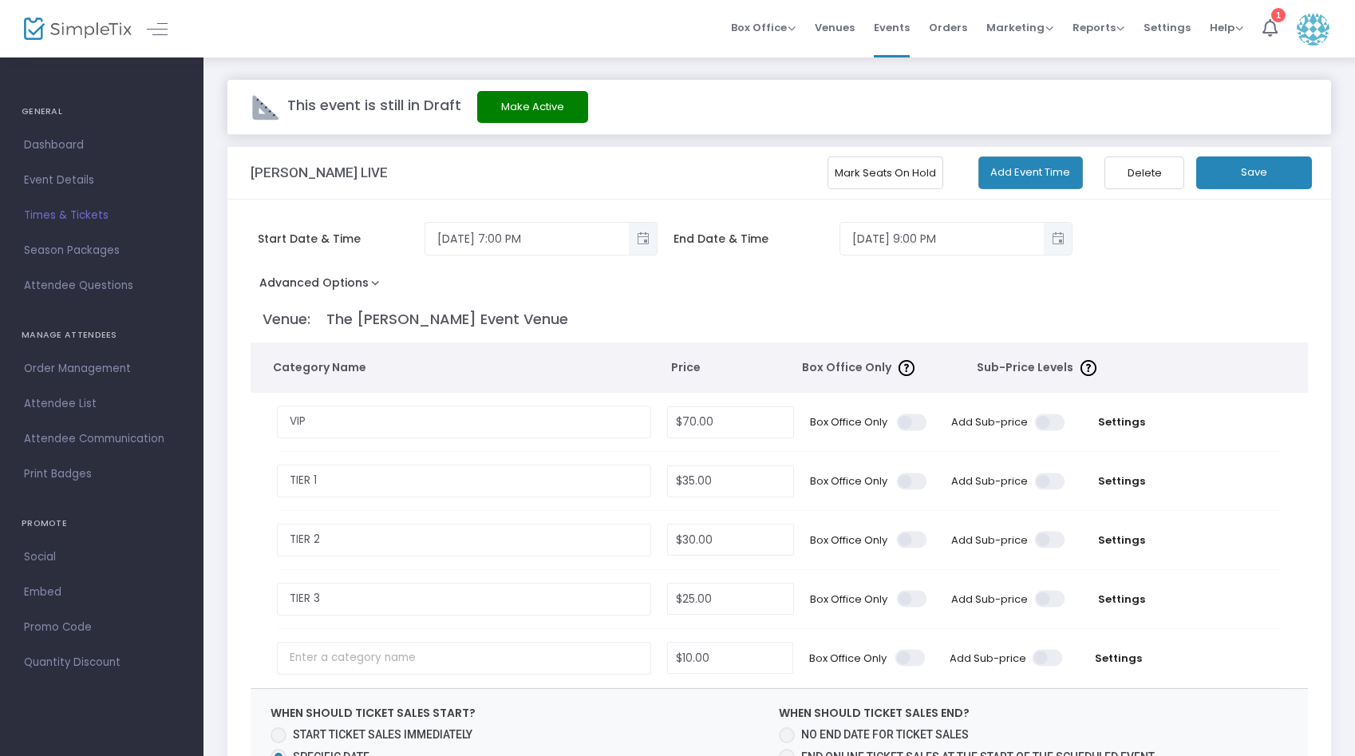
click at [1233, 167] on button "Save" at bounding box center [1254, 172] width 116 height 33
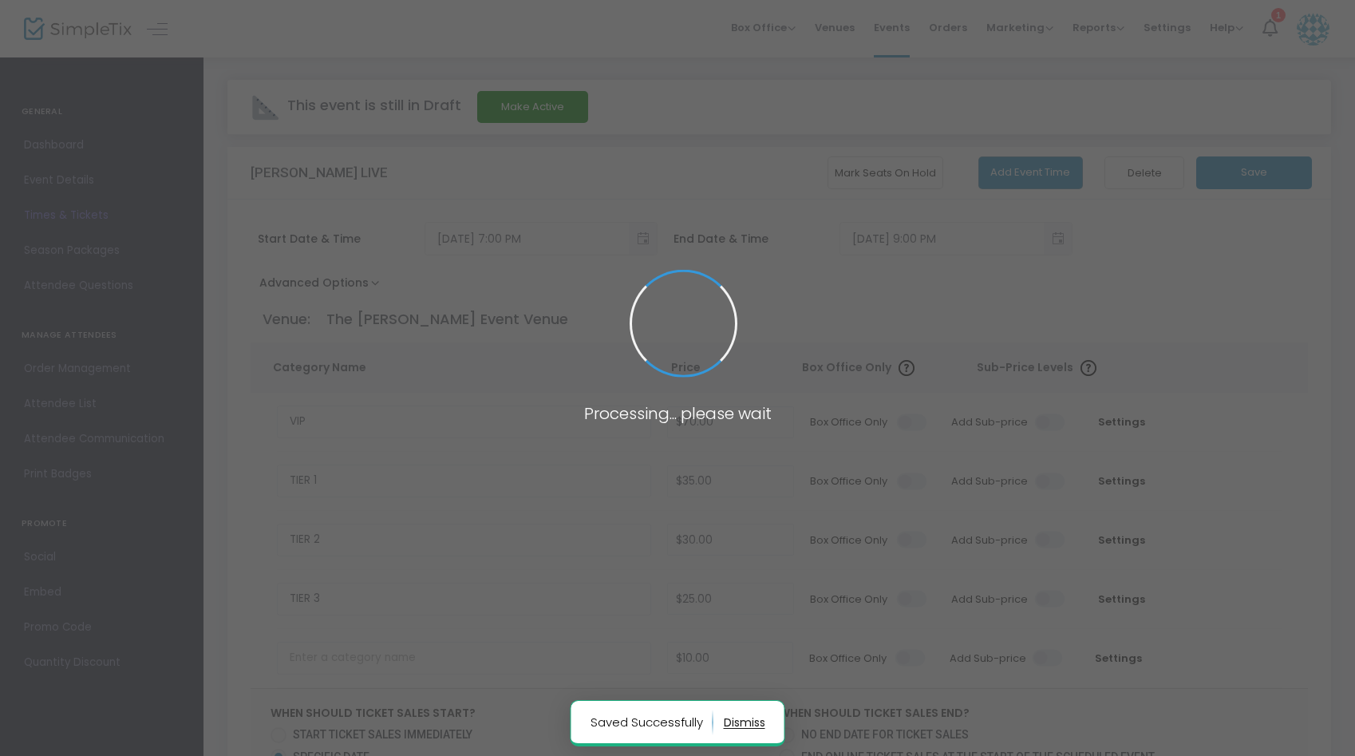
radio input "false"
radio input "true"
radio input "false"
radio input "true"
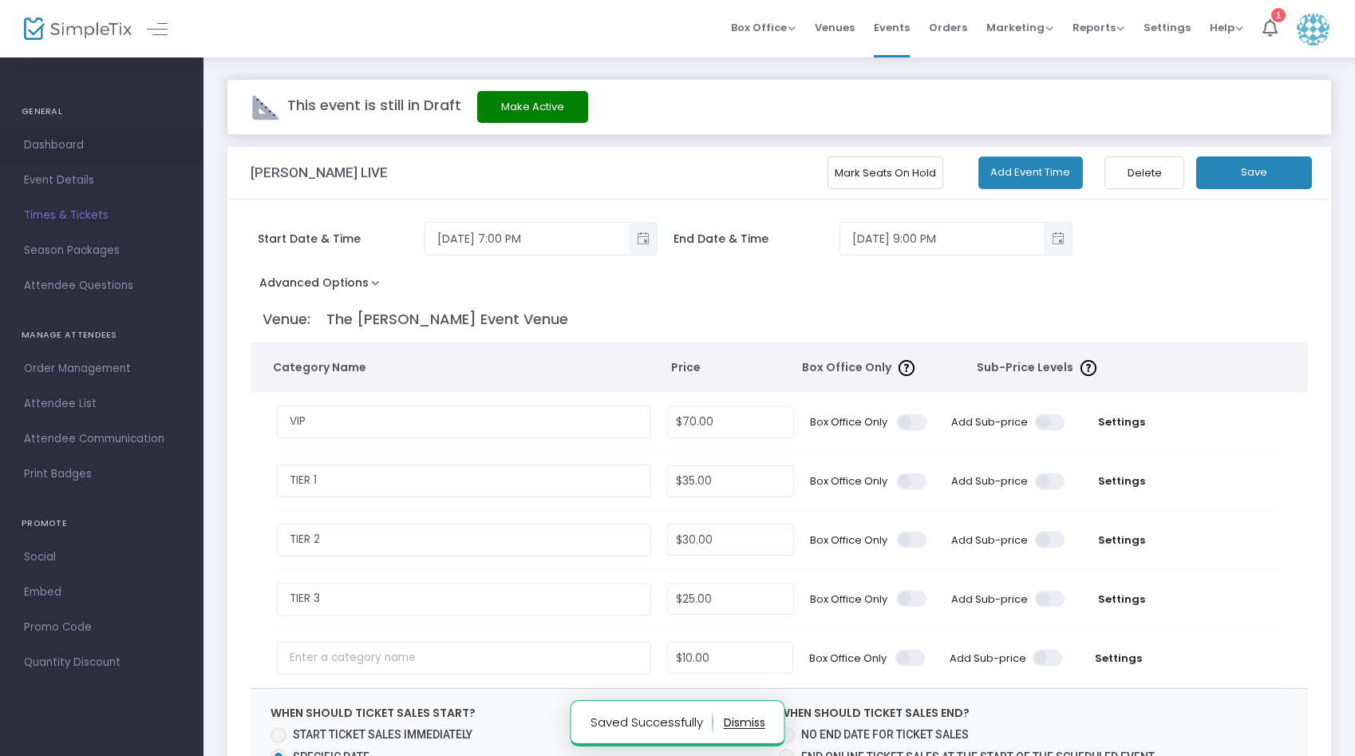
click at [84, 141] on span "Dashboard" at bounding box center [102, 145] width 156 height 21
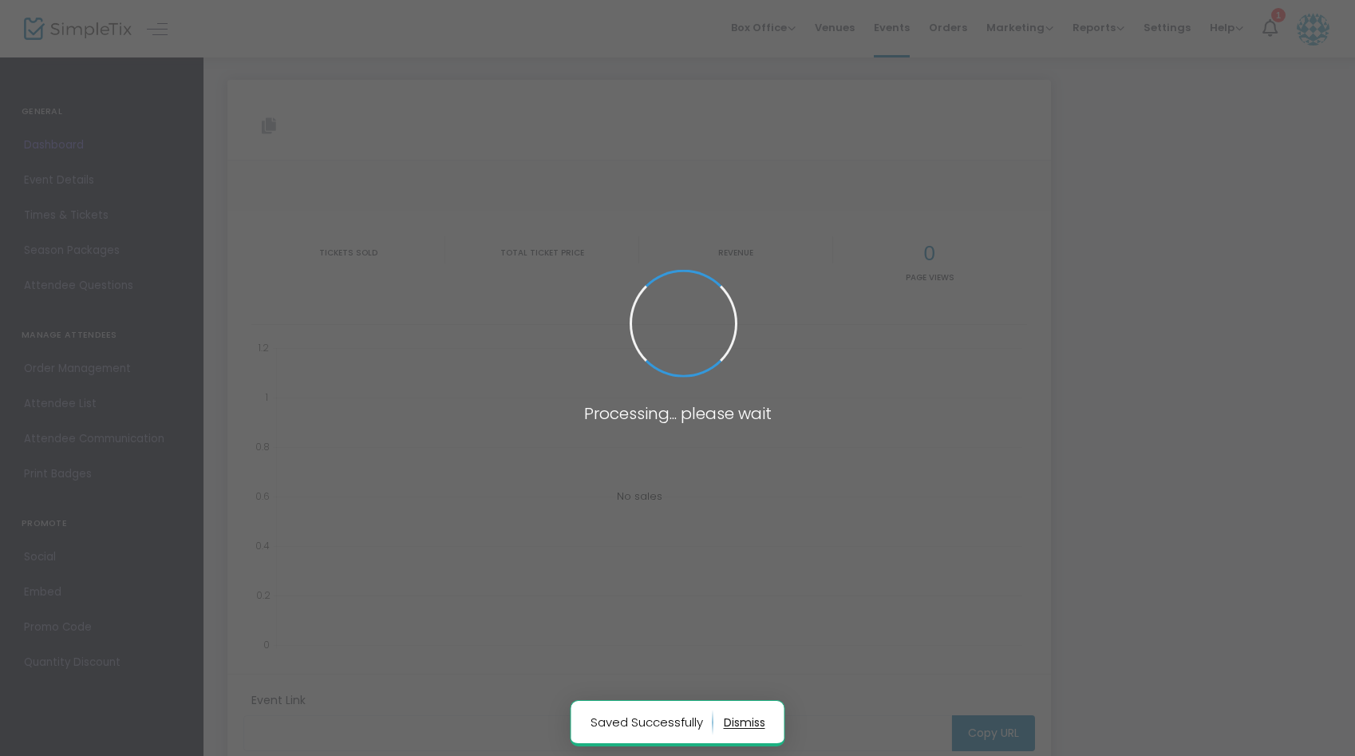
type input "[URL][DOMAIN_NAME][PERSON_NAME]"
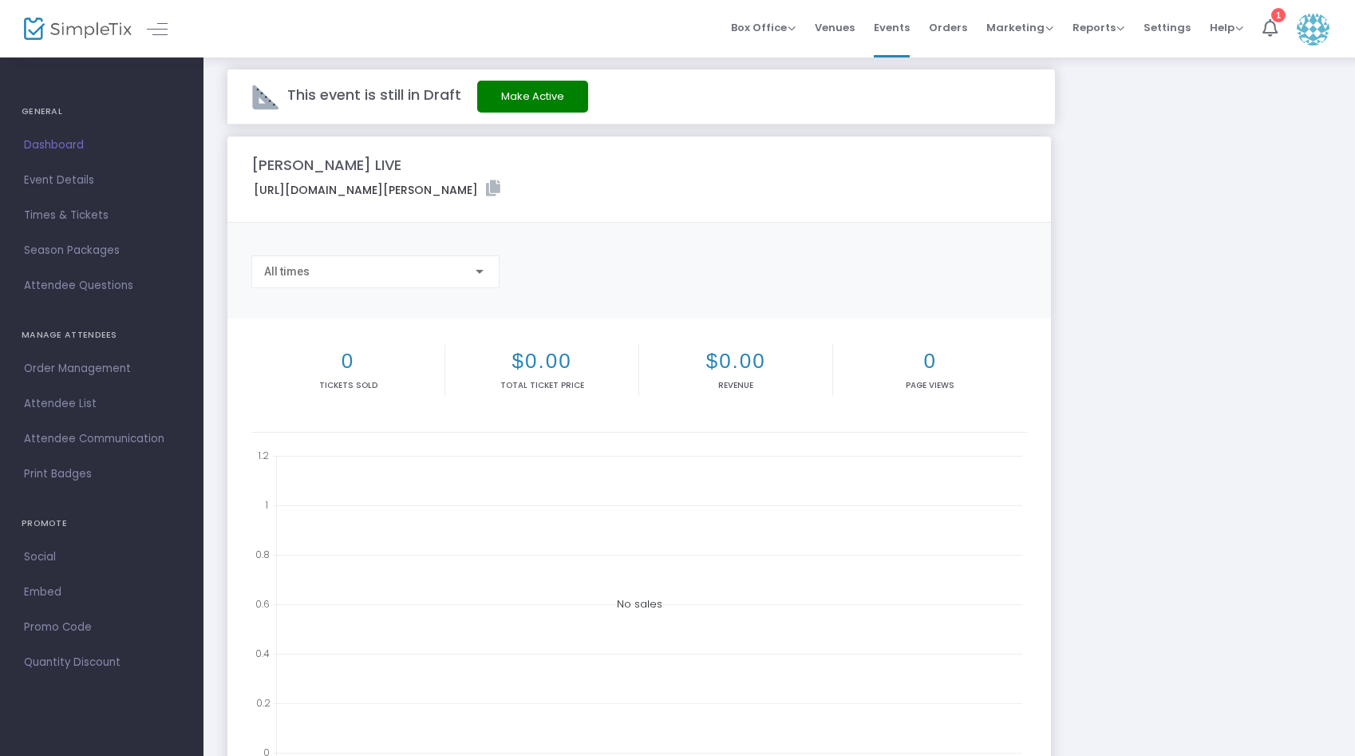
scroll to position [11, 0]
click at [451, 279] on div "All times" at bounding box center [375, 267] width 223 height 30
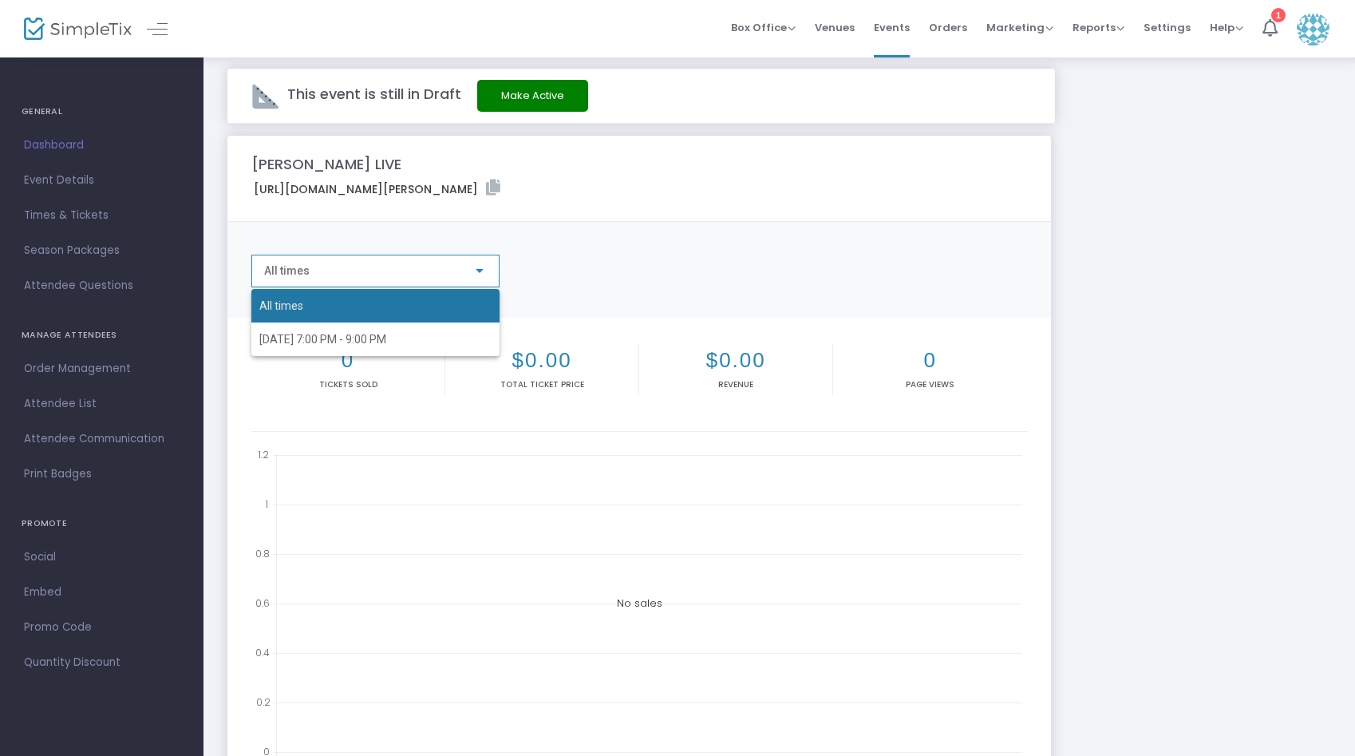
click at [437, 307] on span "All times" at bounding box center [375, 306] width 232 height 34
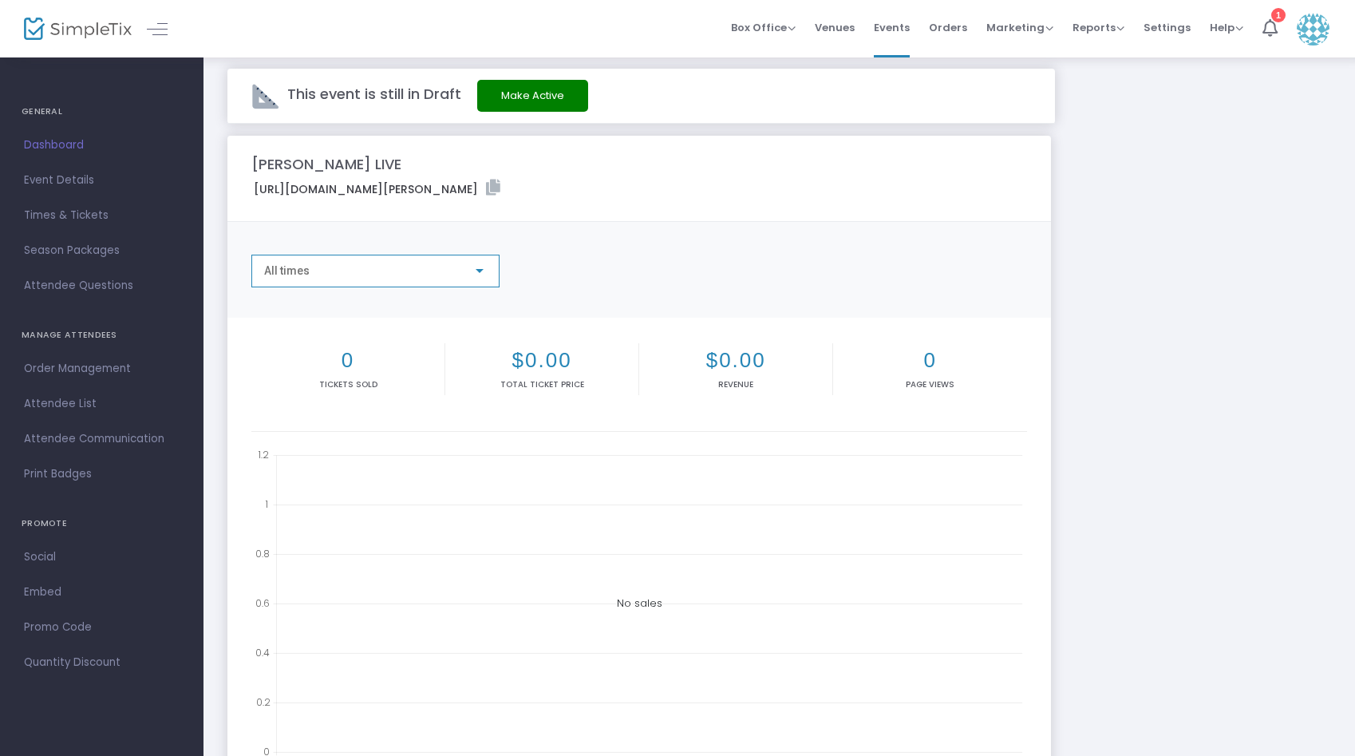
scroll to position [0, 0]
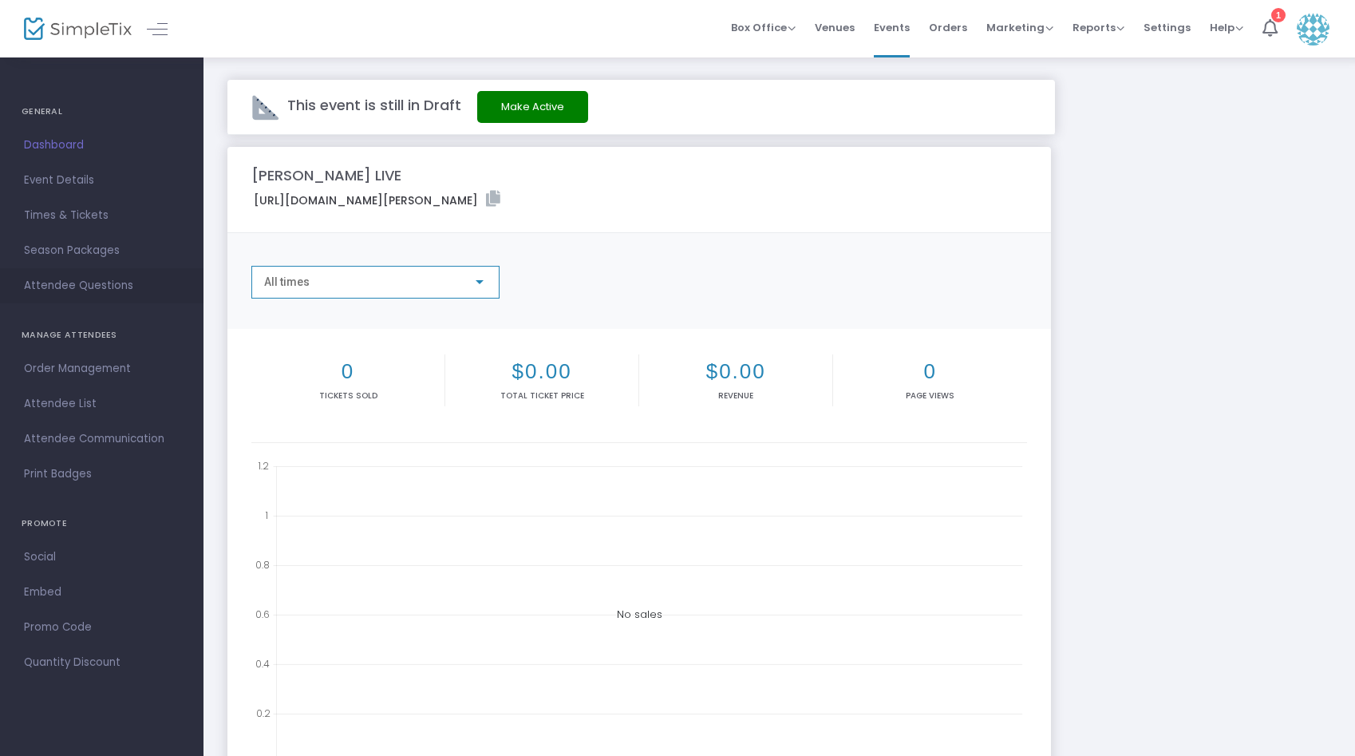
click at [111, 286] on span "Attendee Questions" at bounding box center [102, 285] width 156 height 21
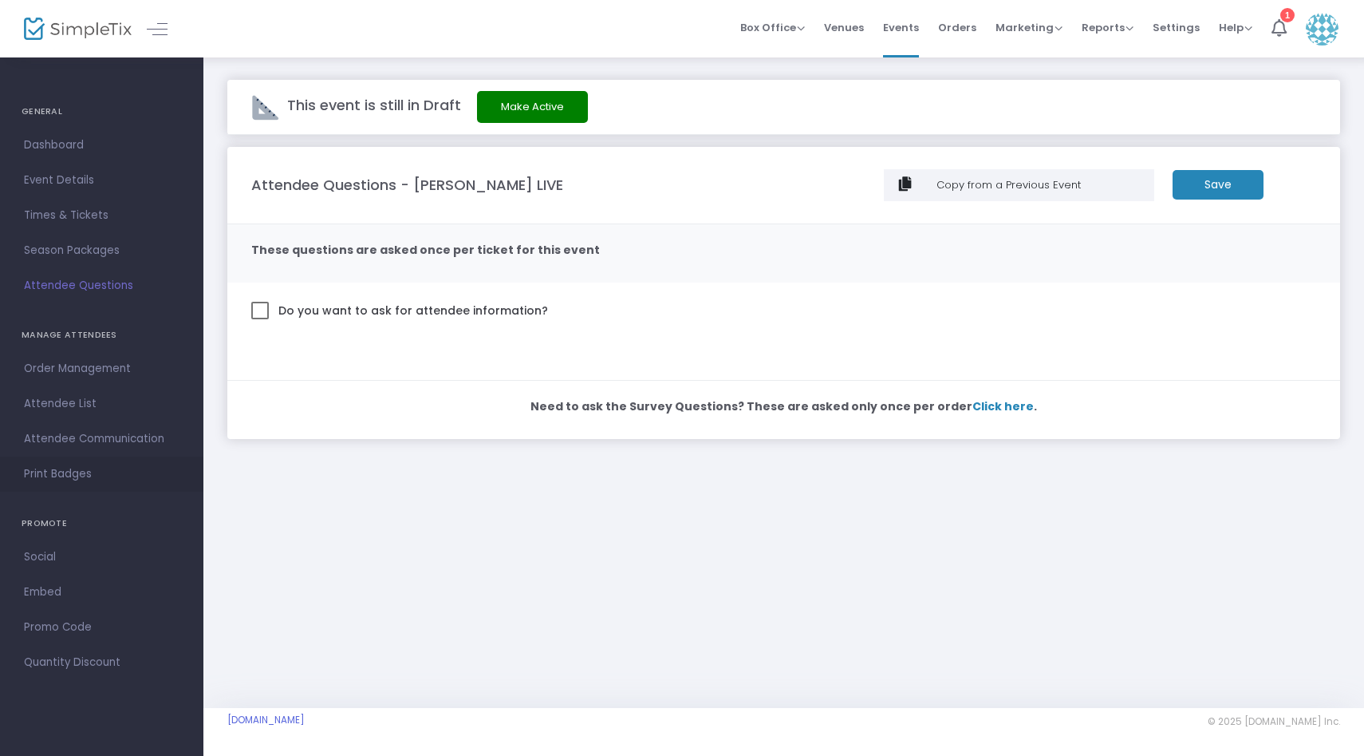
click at [77, 474] on span "Print Badges" at bounding box center [102, 474] width 156 height 21
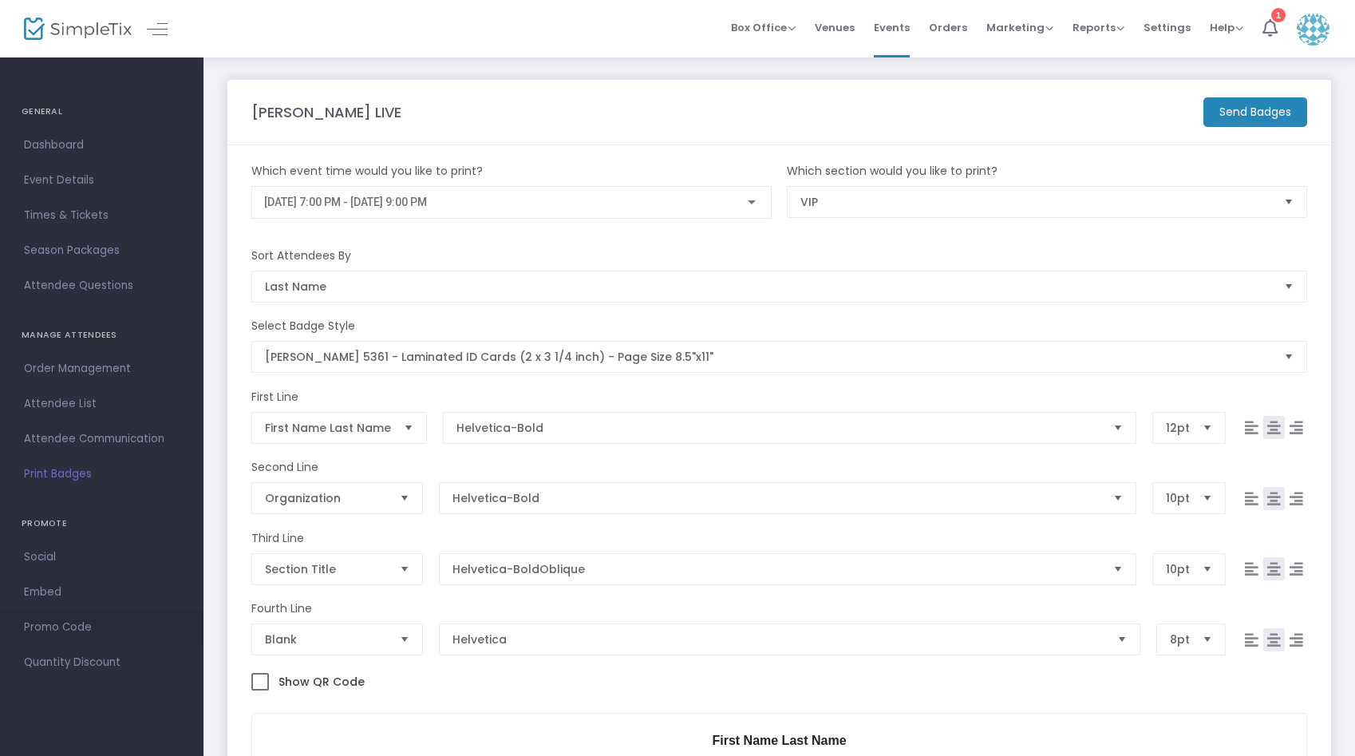
click at [77, 630] on span "Promo Code" at bounding box center [102, 627] width 156 height 21
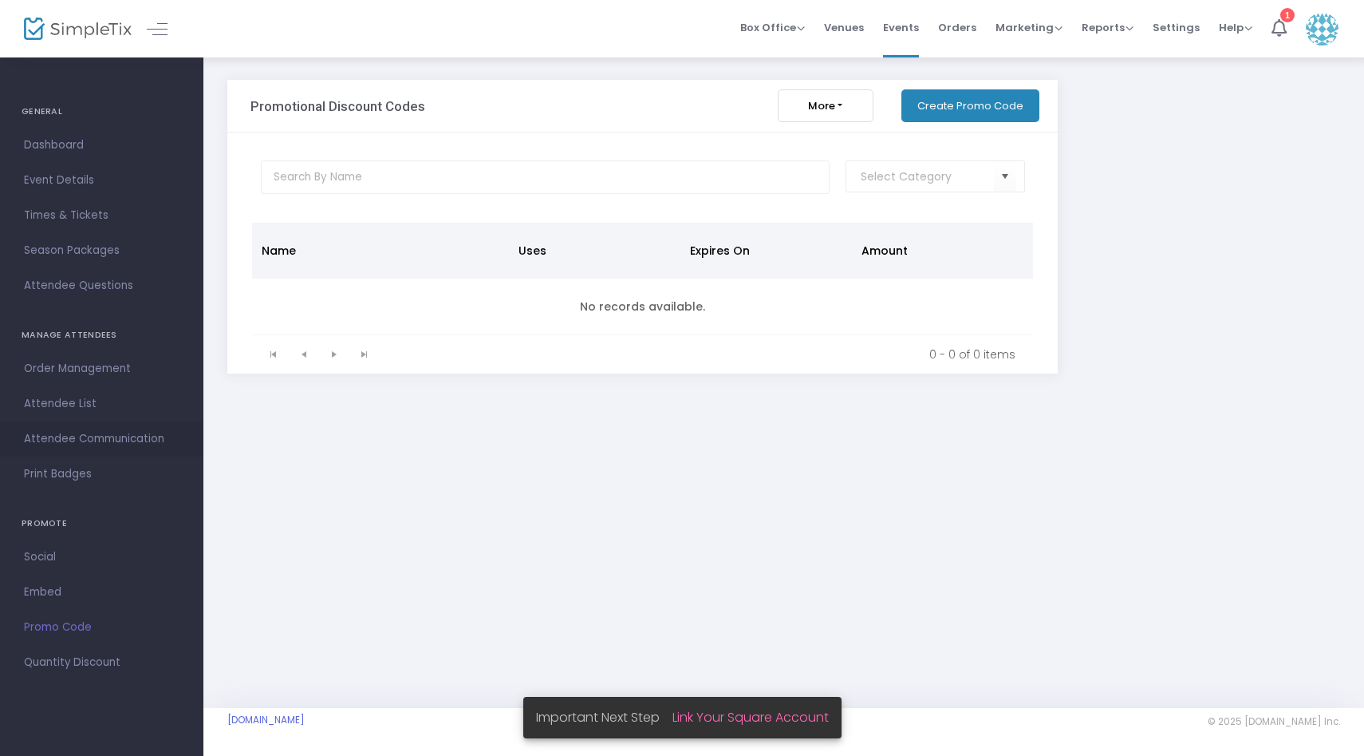
click at [94, 447] on span "Attendee Communication" at bounding box center [102, 438] width 156 height 21
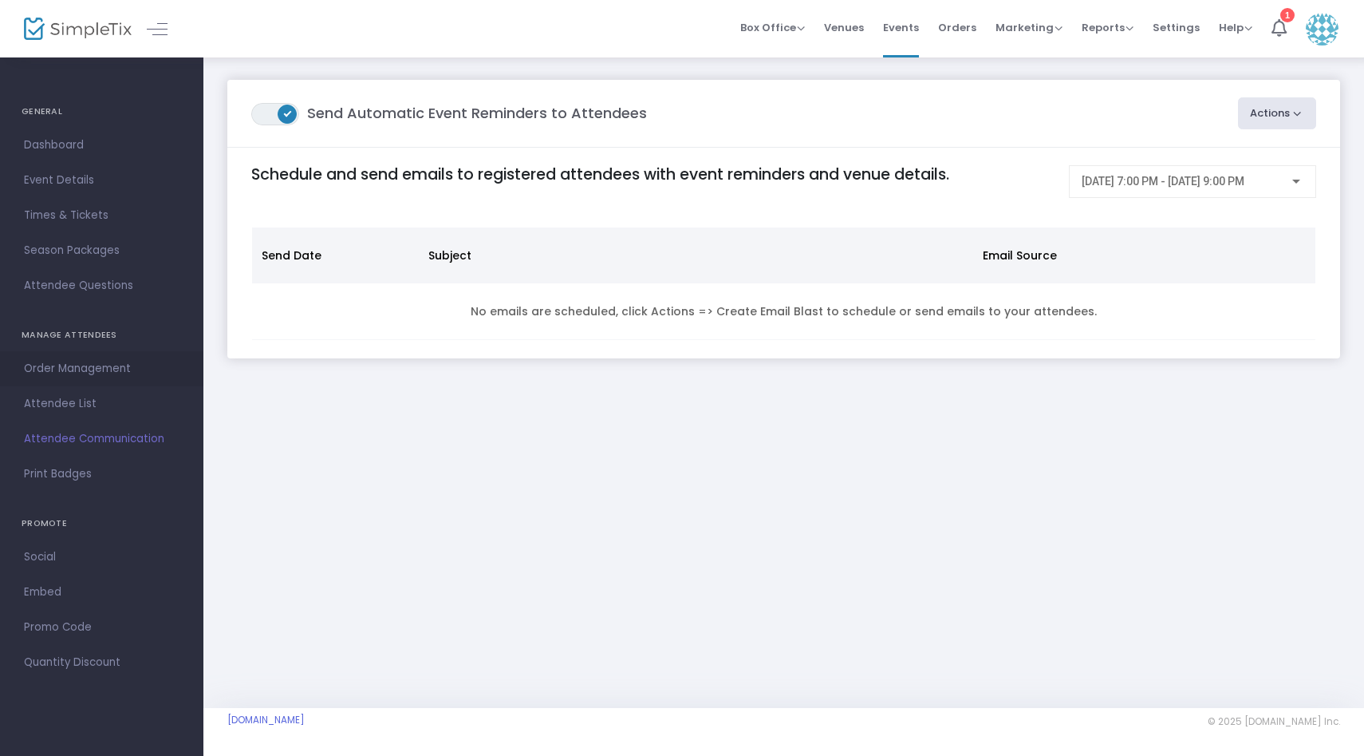
click at [116, 377] on span "Order Management" at bounding box center [102, 368] width 156 height 21
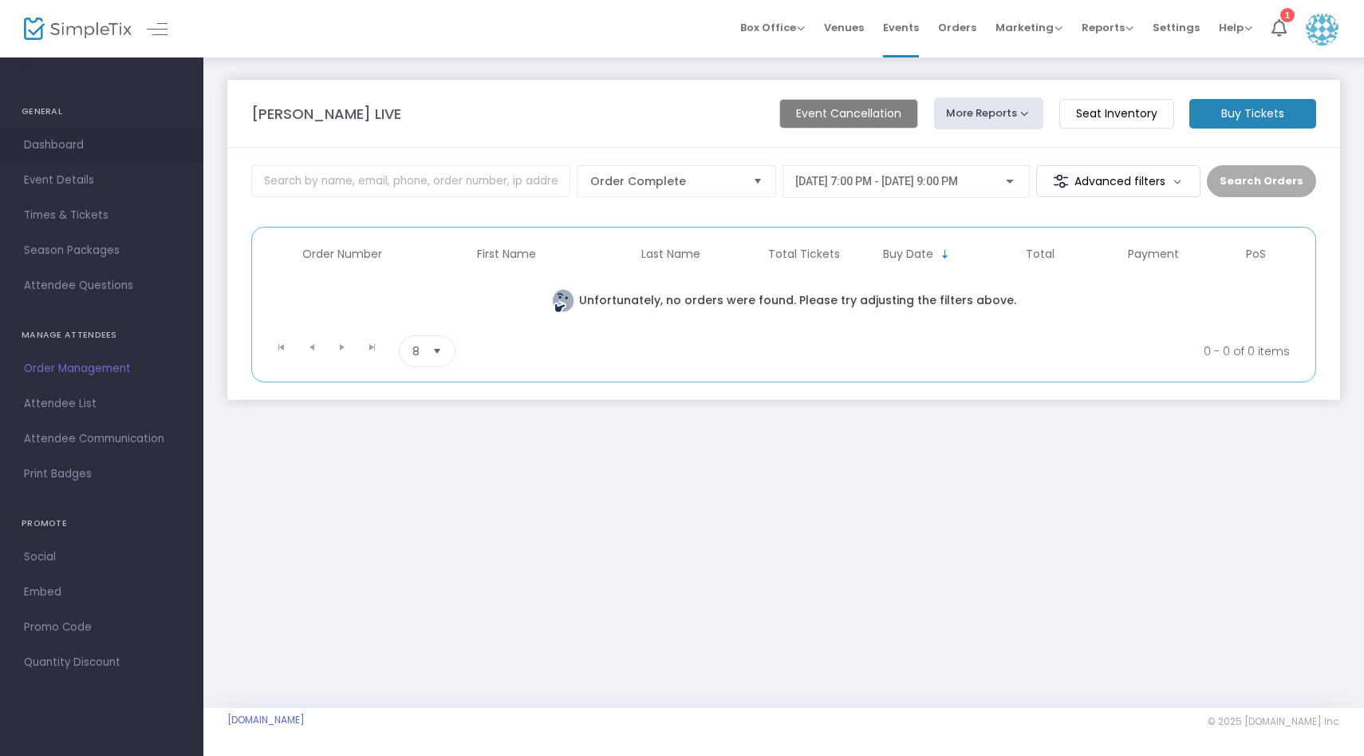
click at [85, 145] on span "Dashboard" at bounding box center [102, 145] width 156 height 21
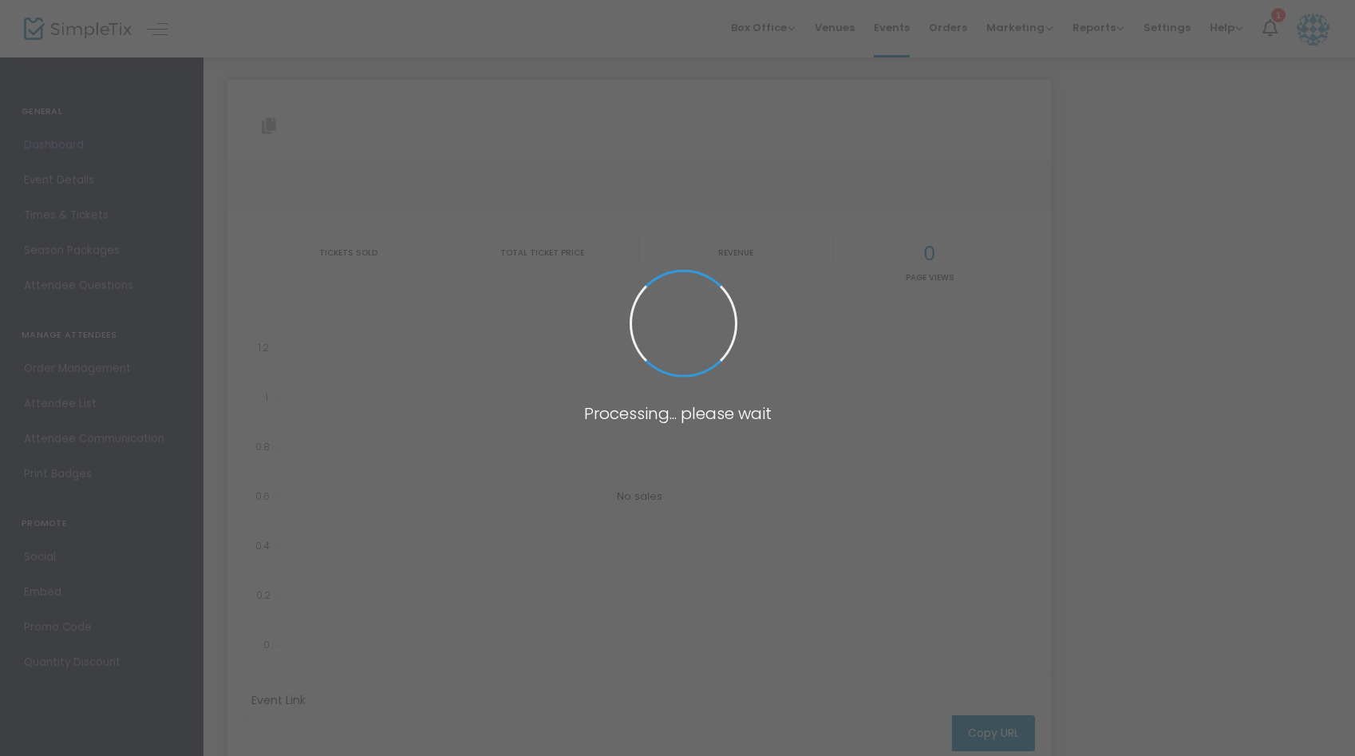
type input "[URL][DOMAIN_NAME][PERSON_NAME]"
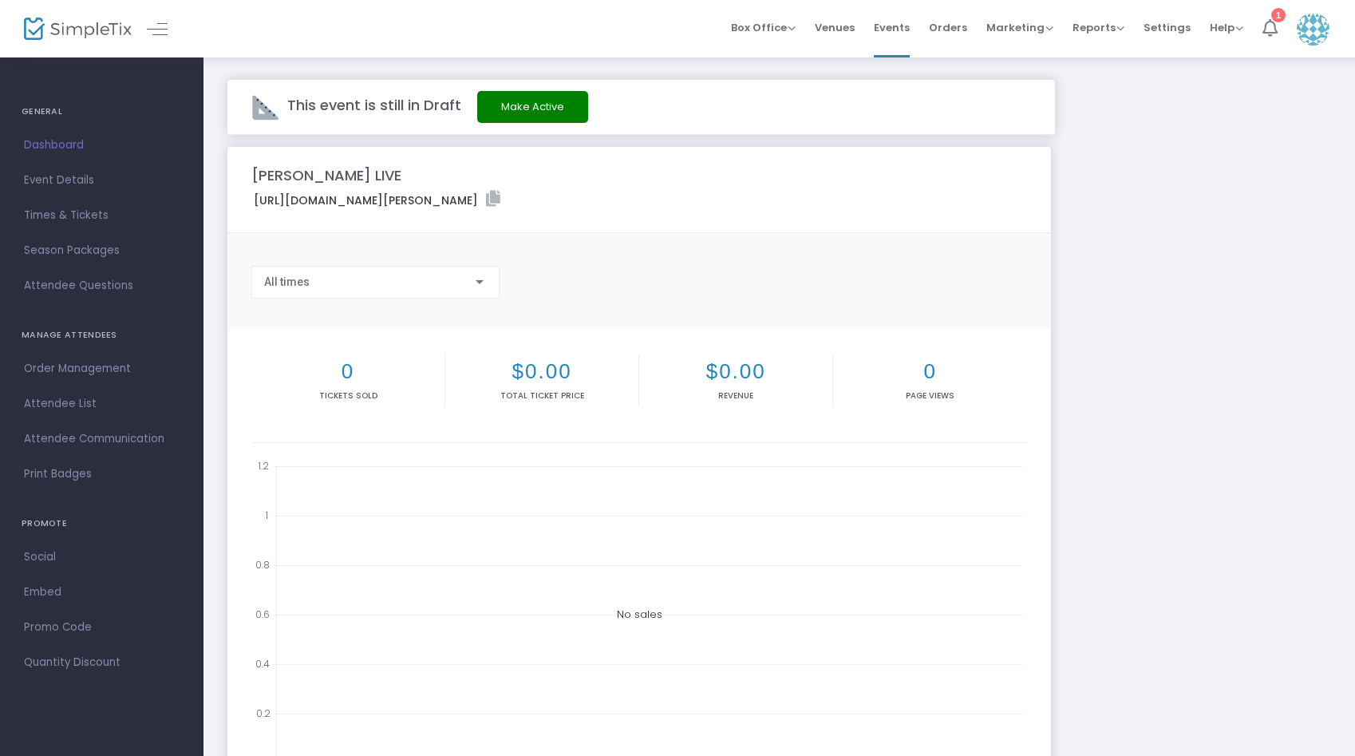
click at [1269, 41] on li "1" at bounding box center [1270, 28] width 34 height 57
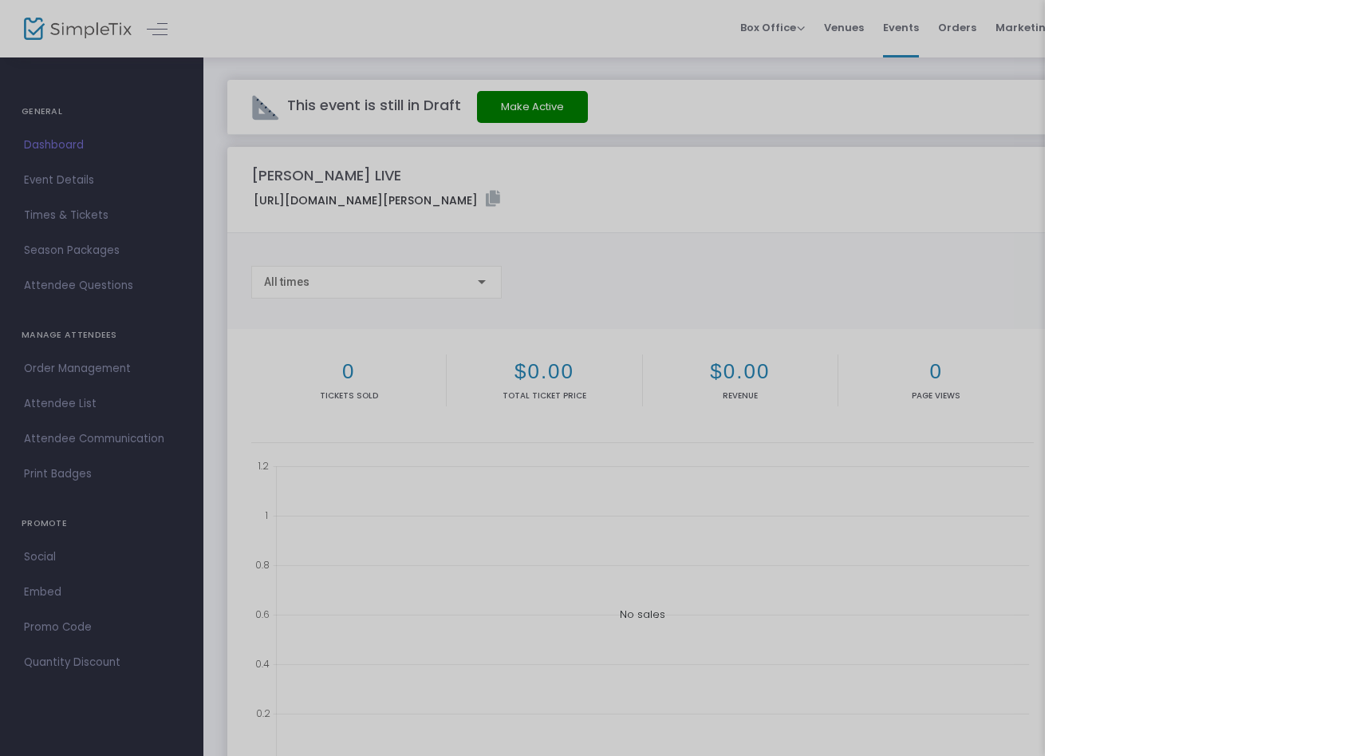
click at [977, 318] on div at bounding box center [682, 378] width 1364 height 756
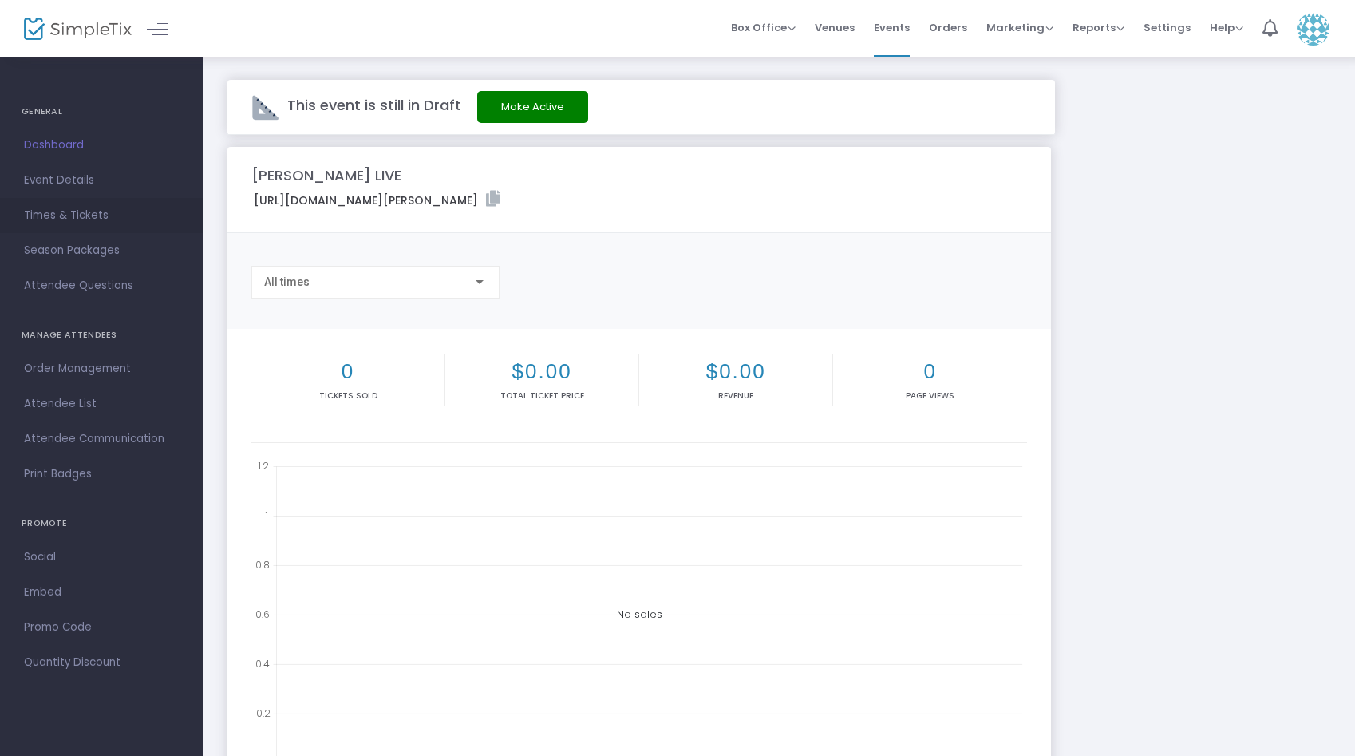
click at [92, 215] on span "Times & Tickets" at bounding box center [102, 215] width 156 height 21
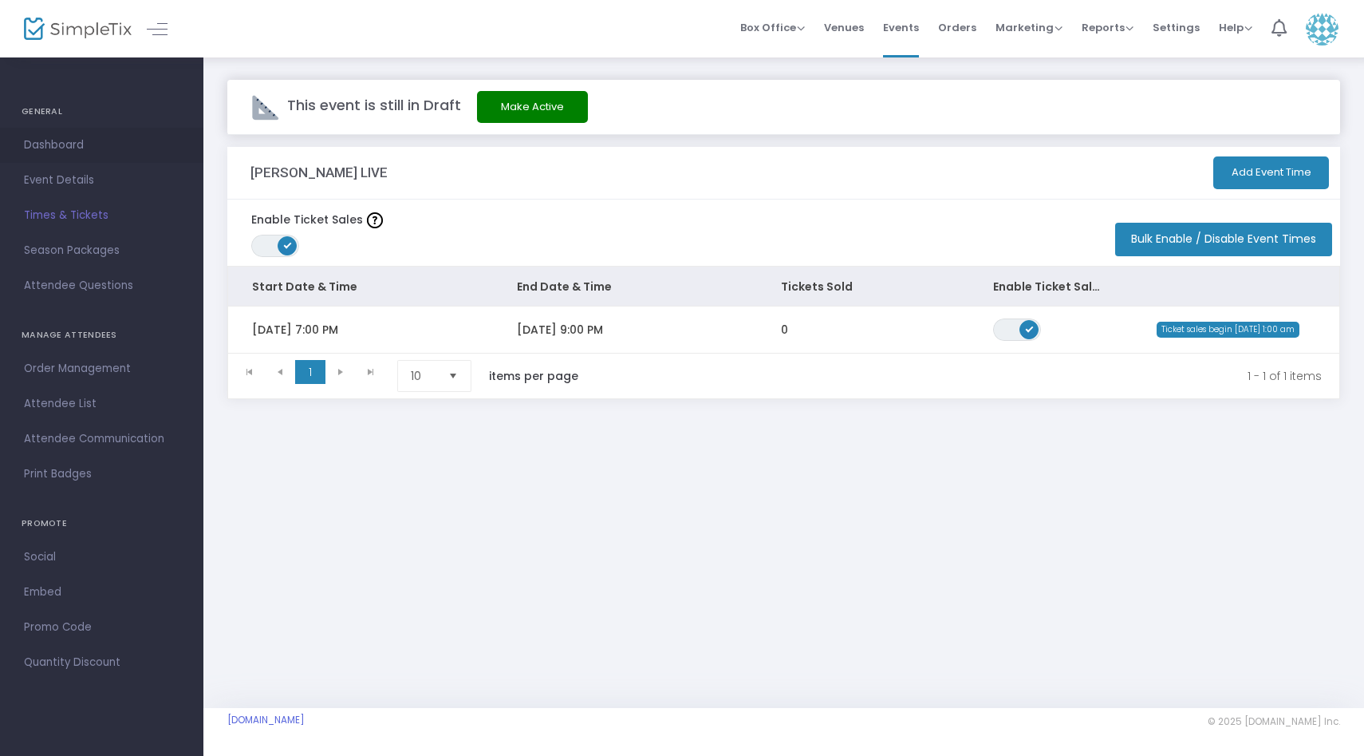
click at [76, 137] on span "Dashboard" at bounding box center [102, 145] width 156 height 21
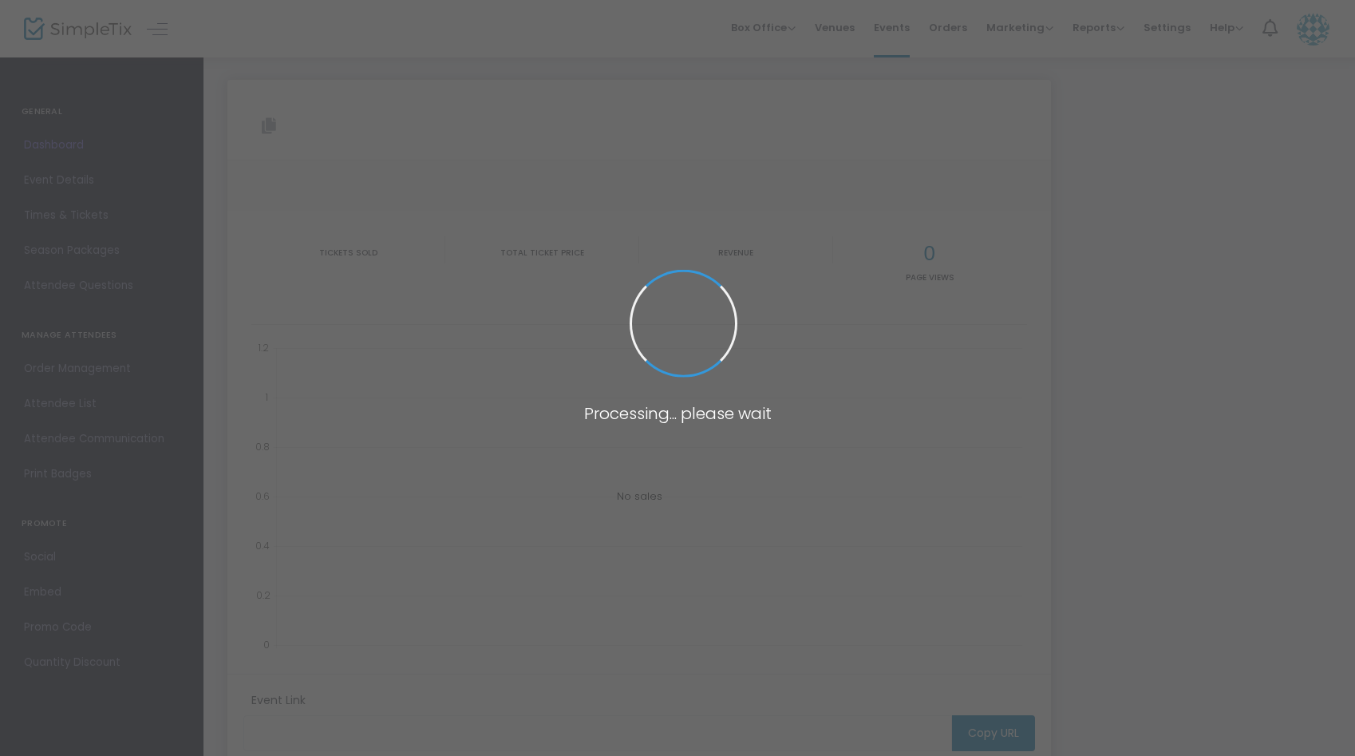
type input "[URL][DOMAIN_NAME][PERSON_NAME]"
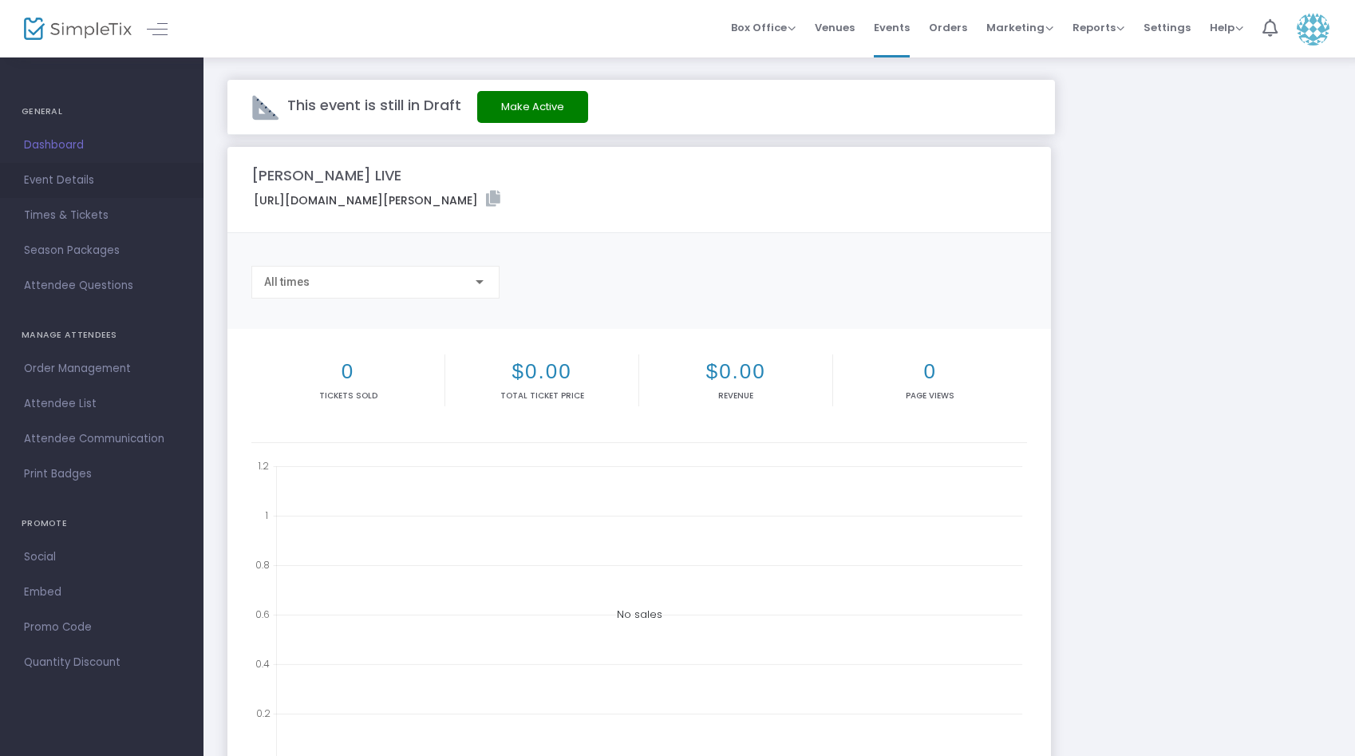
click at [74, 184] on span "Event Details" at bounding box center [102, 180] width 156 height 21
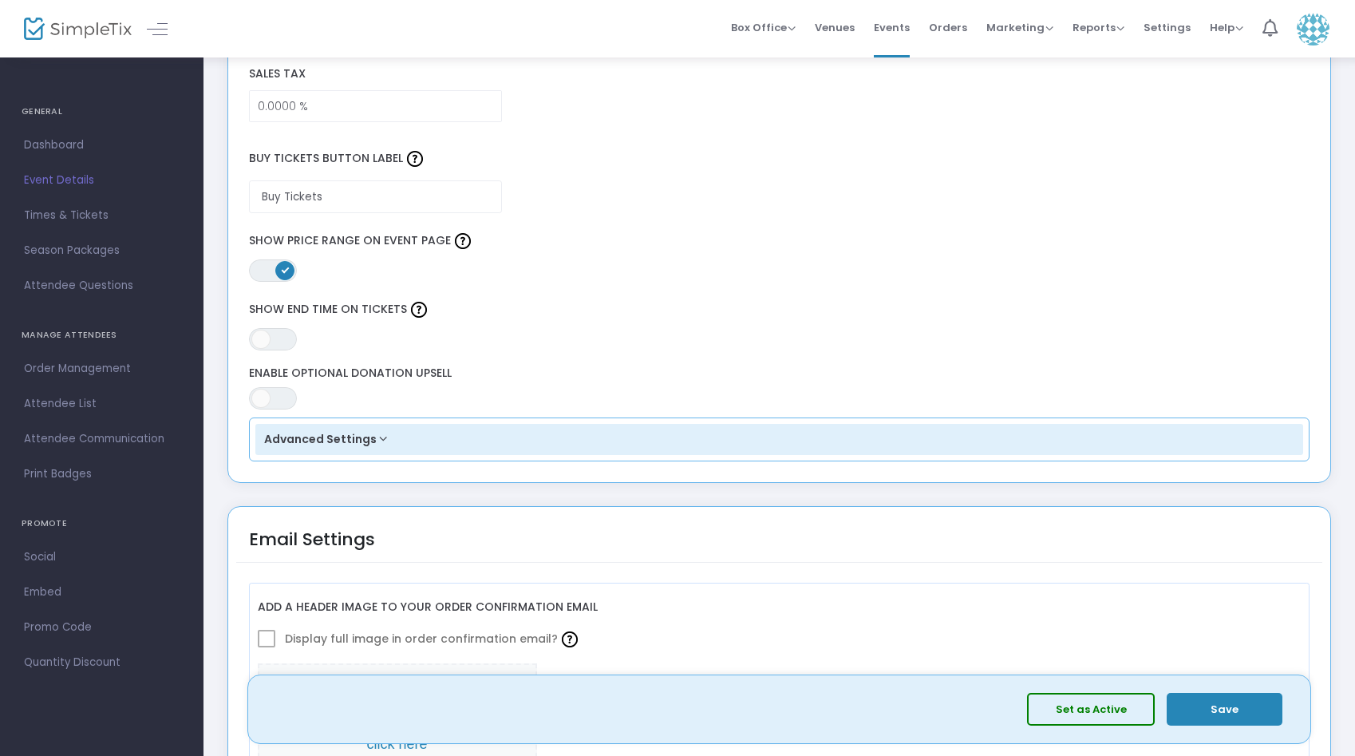
scroll to position [1285, 0]
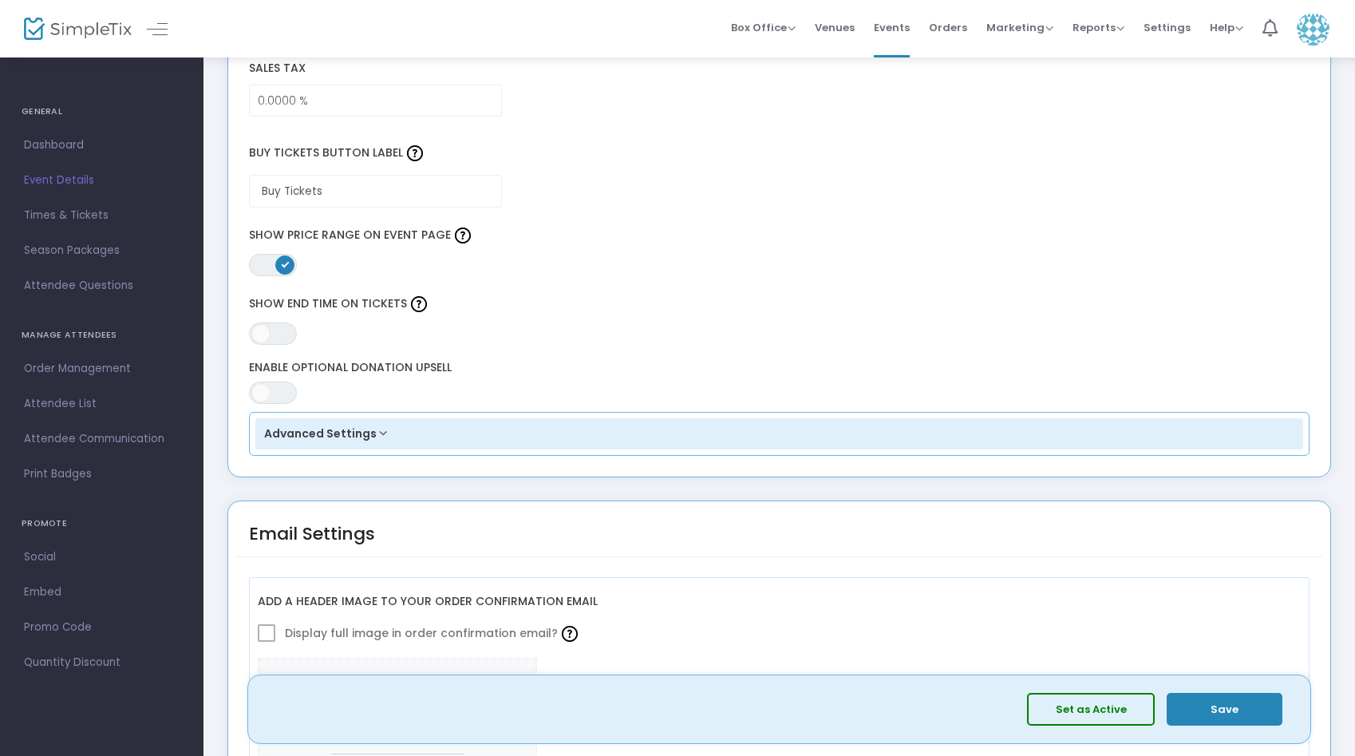
click at [283, 267] on span "ON" at bounding box center [285, 264] width 8 height 8
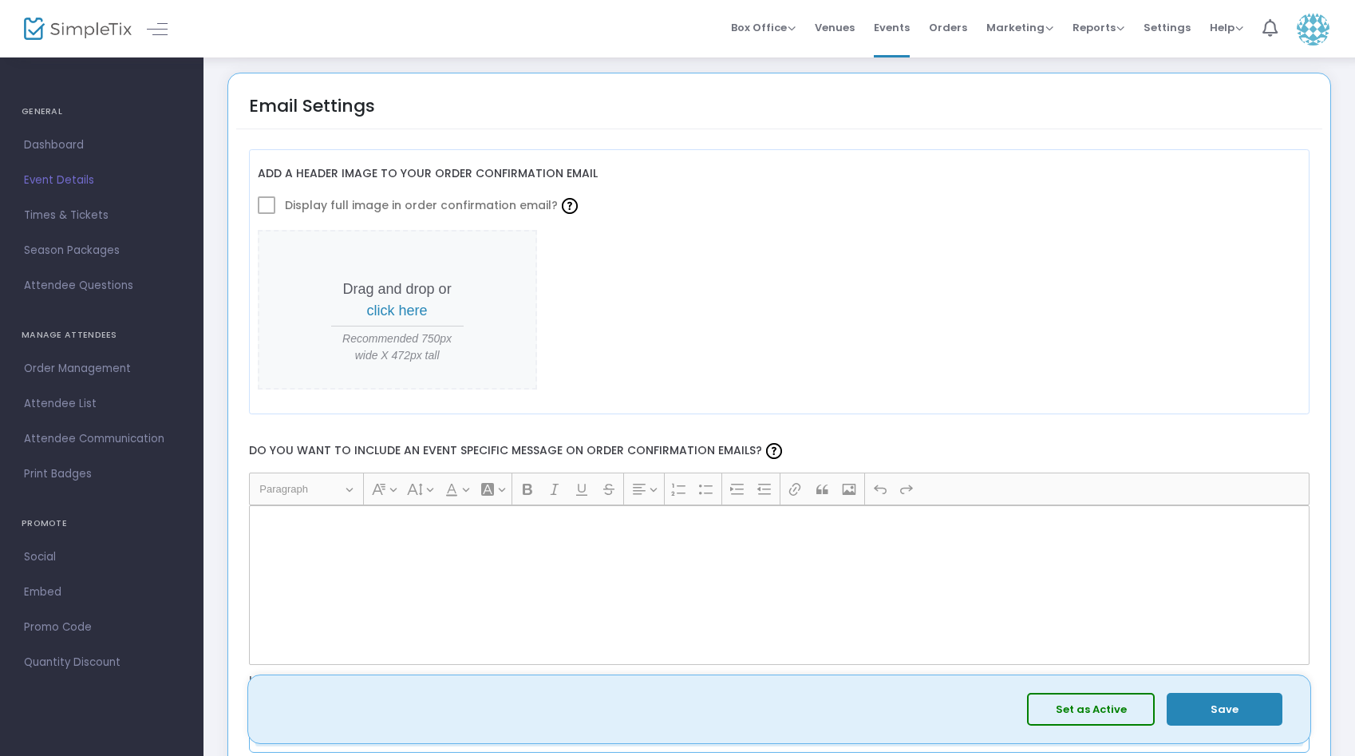
scroll to position [2165, 0]
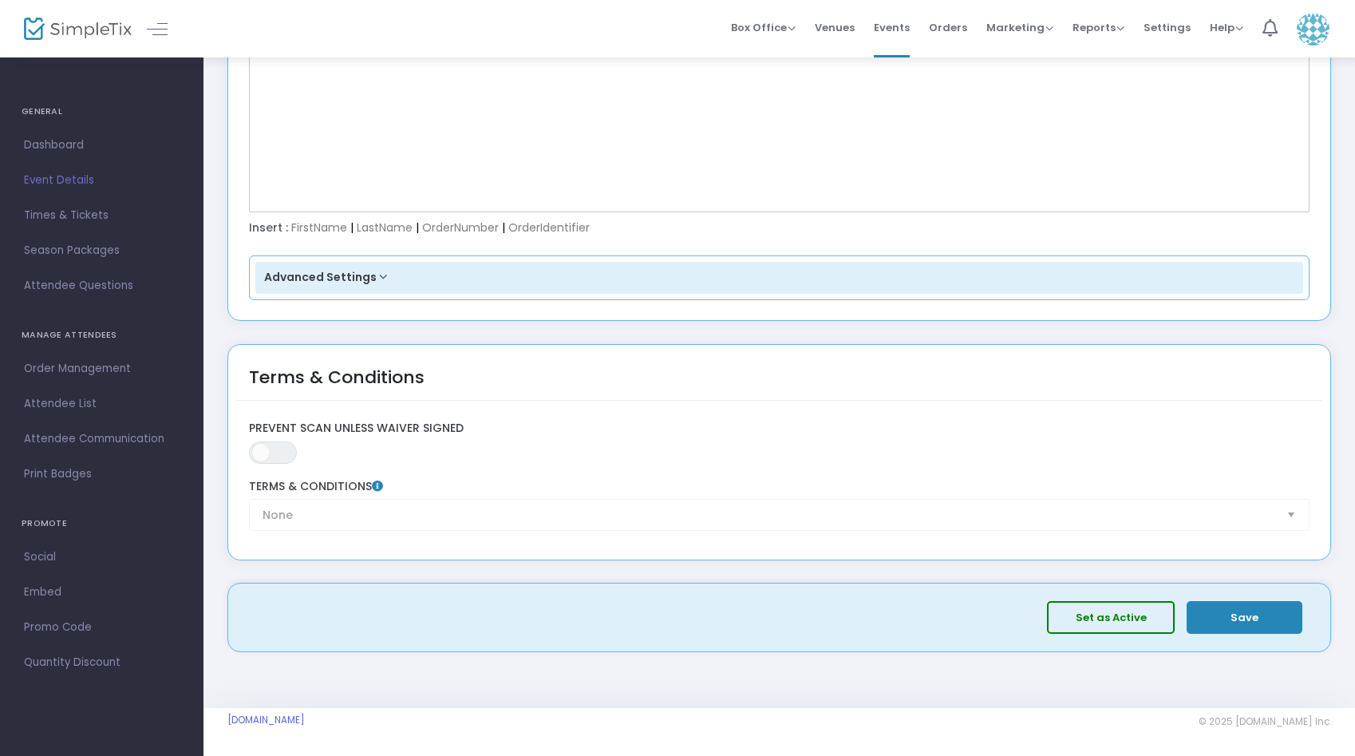
click at [1209, 608] on button "Save" at bounding box center [1245, 617] width 116 height 33
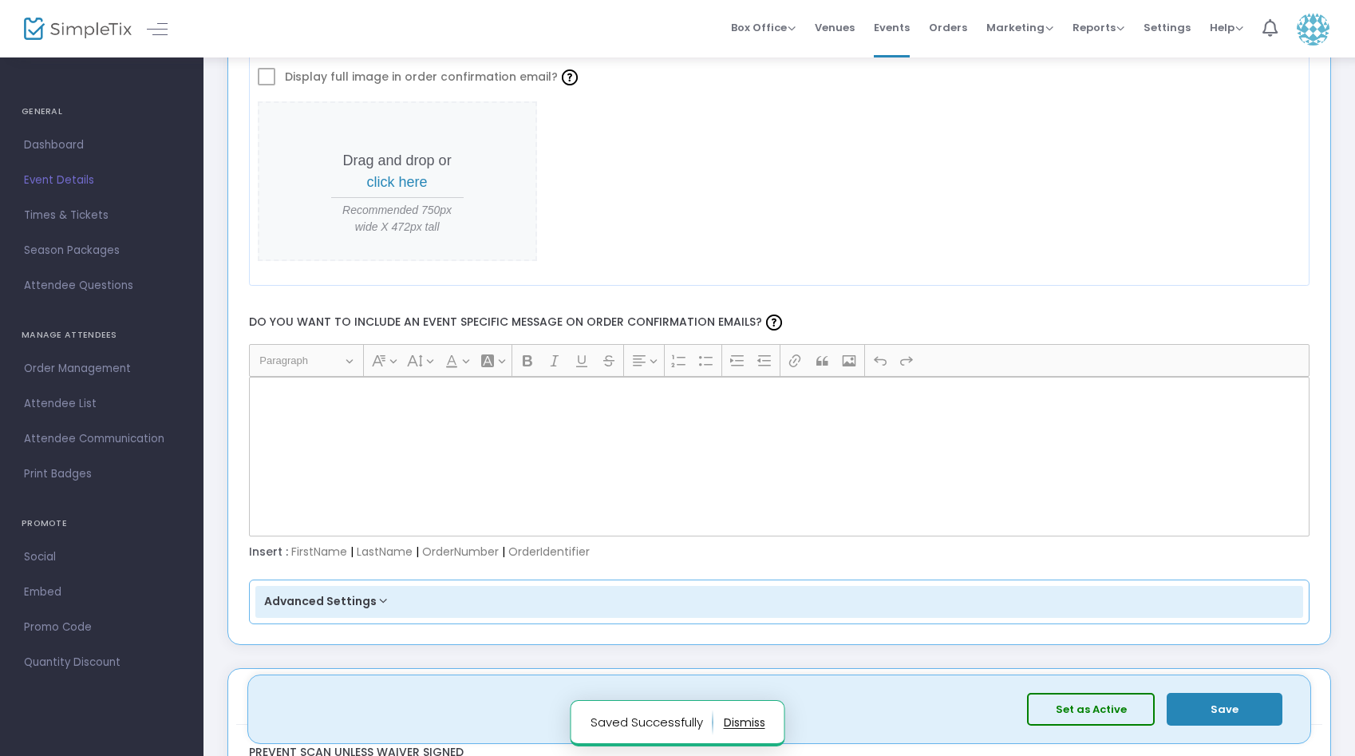
scroll to position [1652, 0]
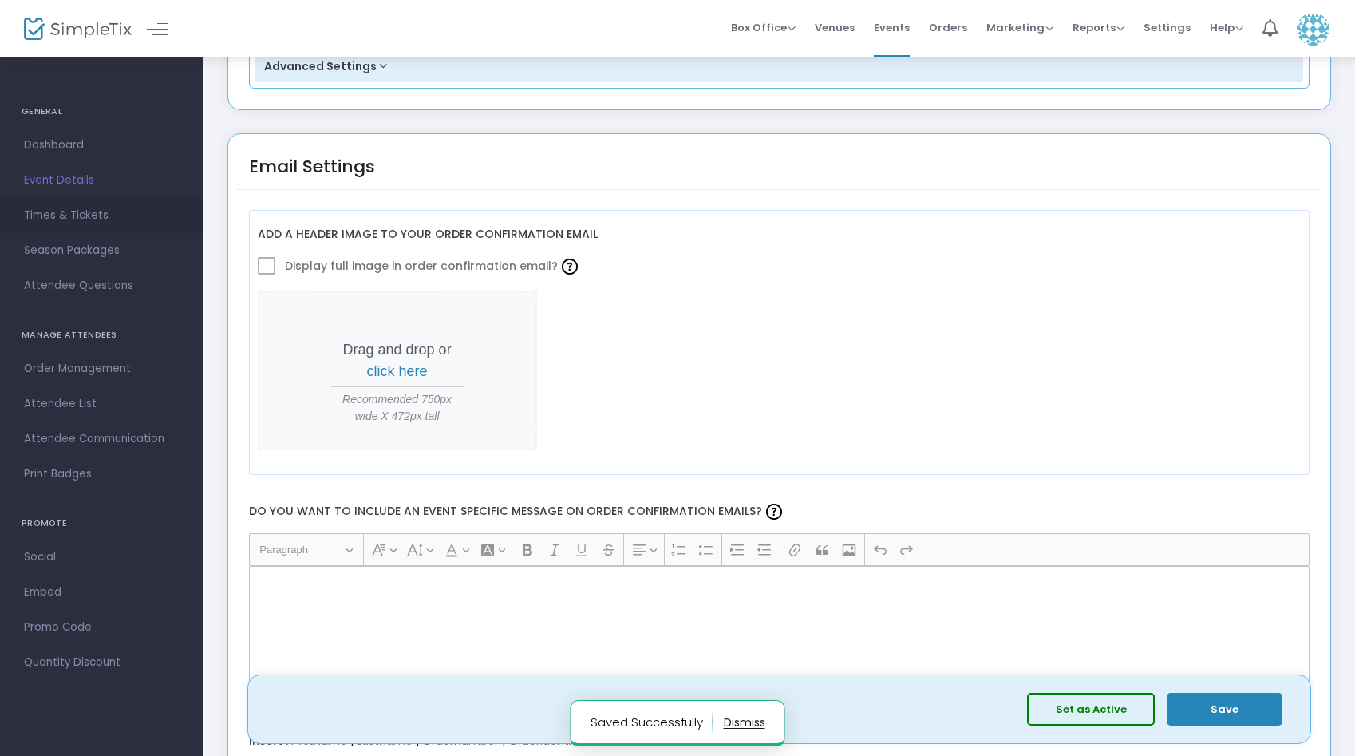
click at [97, 207] on span "Times & Tickets" at bounding box center [102, 215] width 156 height 21
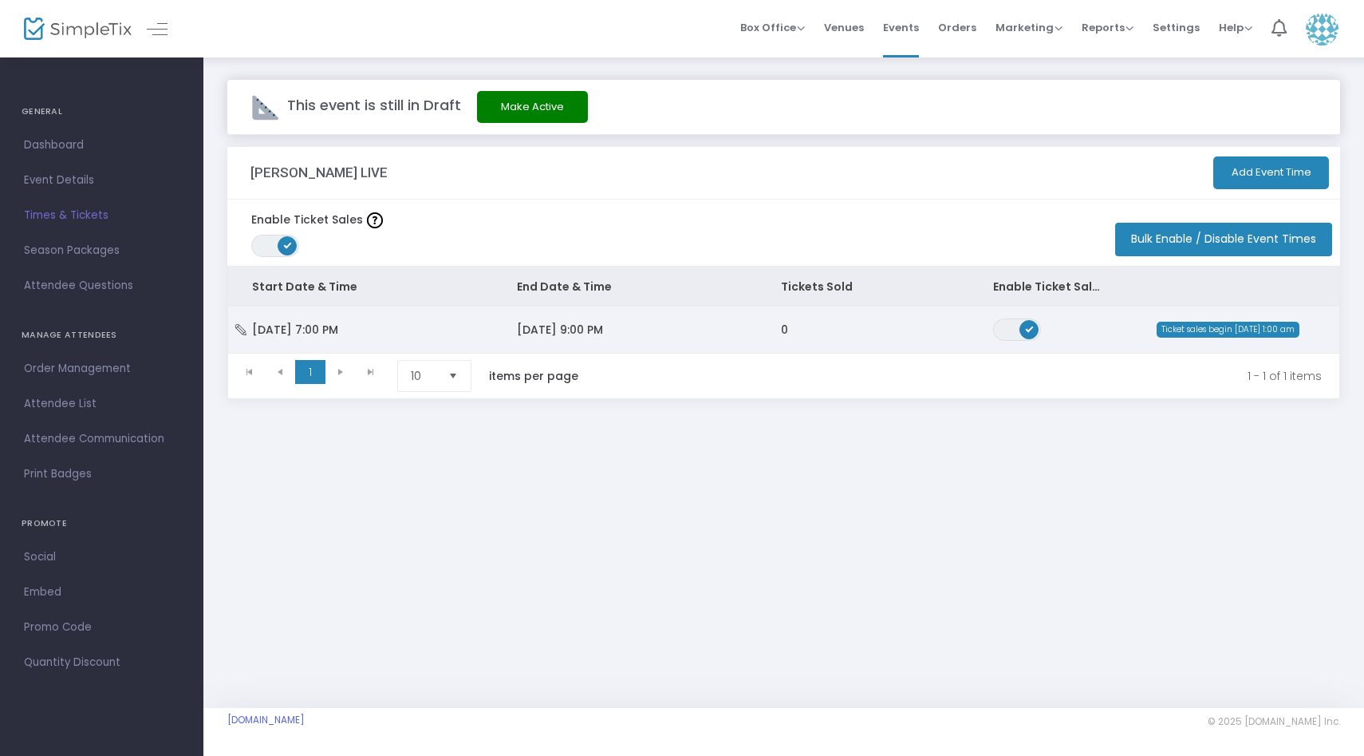
click at [1187, 326] on span "Ticket sales begin [DATE] 1:00 am" at bounding box center [1228, 330] width 143 height 16
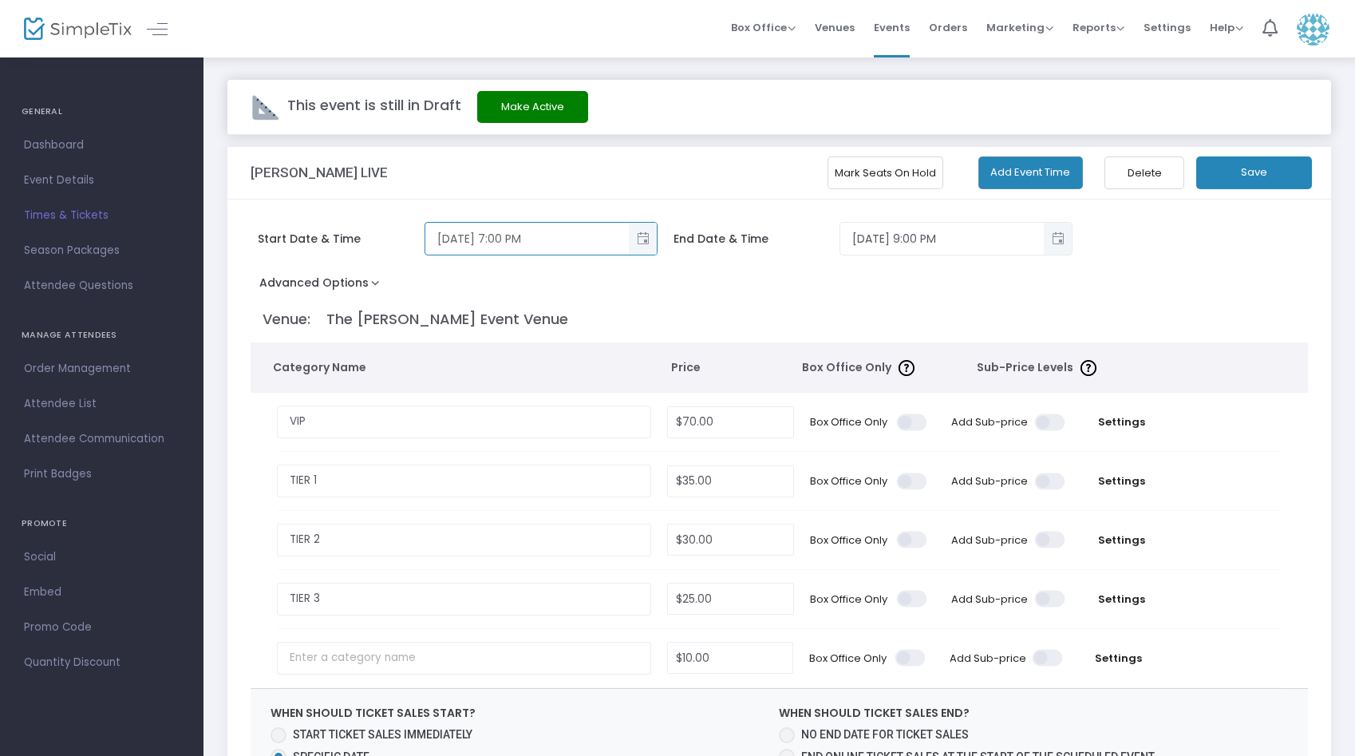
click at [608, 231] on input "[DATE] 7:00 PM" at bounding box center [526, 239] width 203 height 26
click at [658, 243] on div "Start Date & Time [DATE] 7:00 PM" at bounding box center [458, 239] width 415 height 34
click at [649, 242] on span "Toggle popup" at bounding box center [643, 239] width 26 height 26
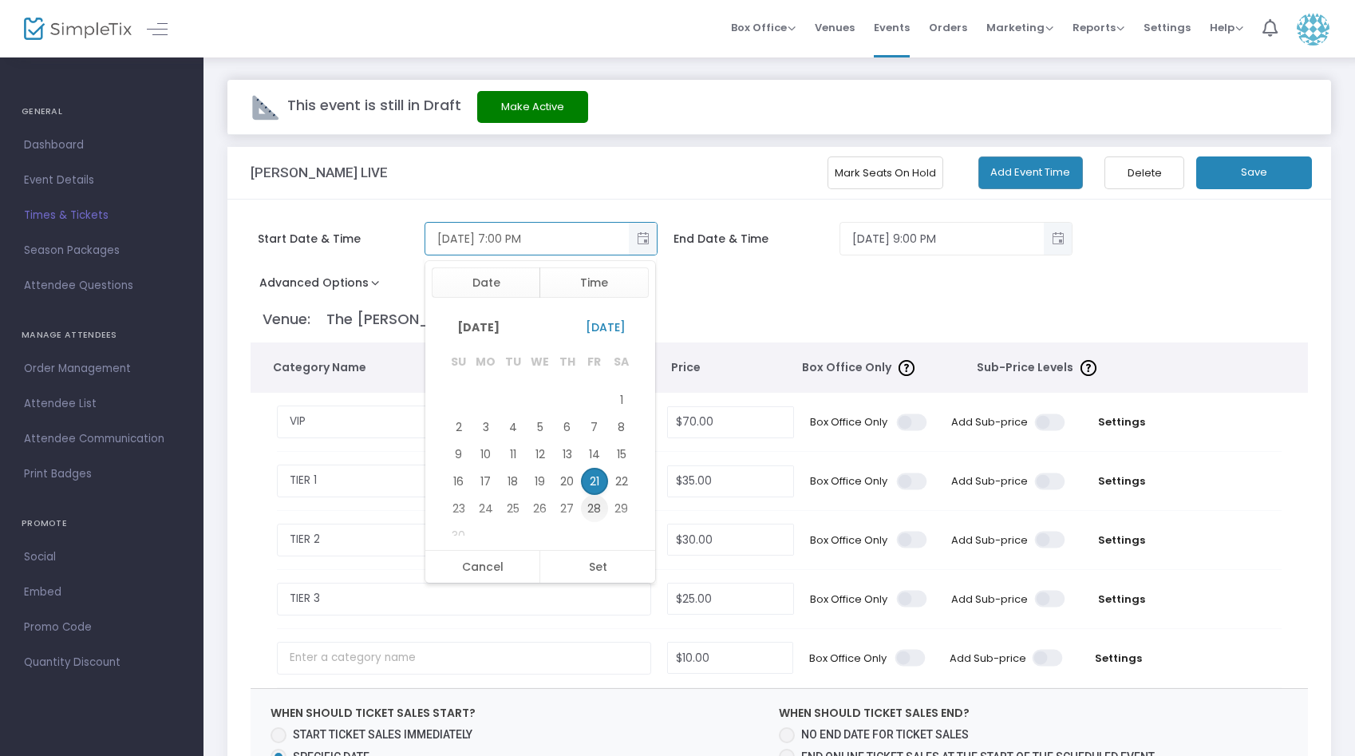
click at [601, 506] on span "28" at bounding box center [594, 508] width 27 height 27
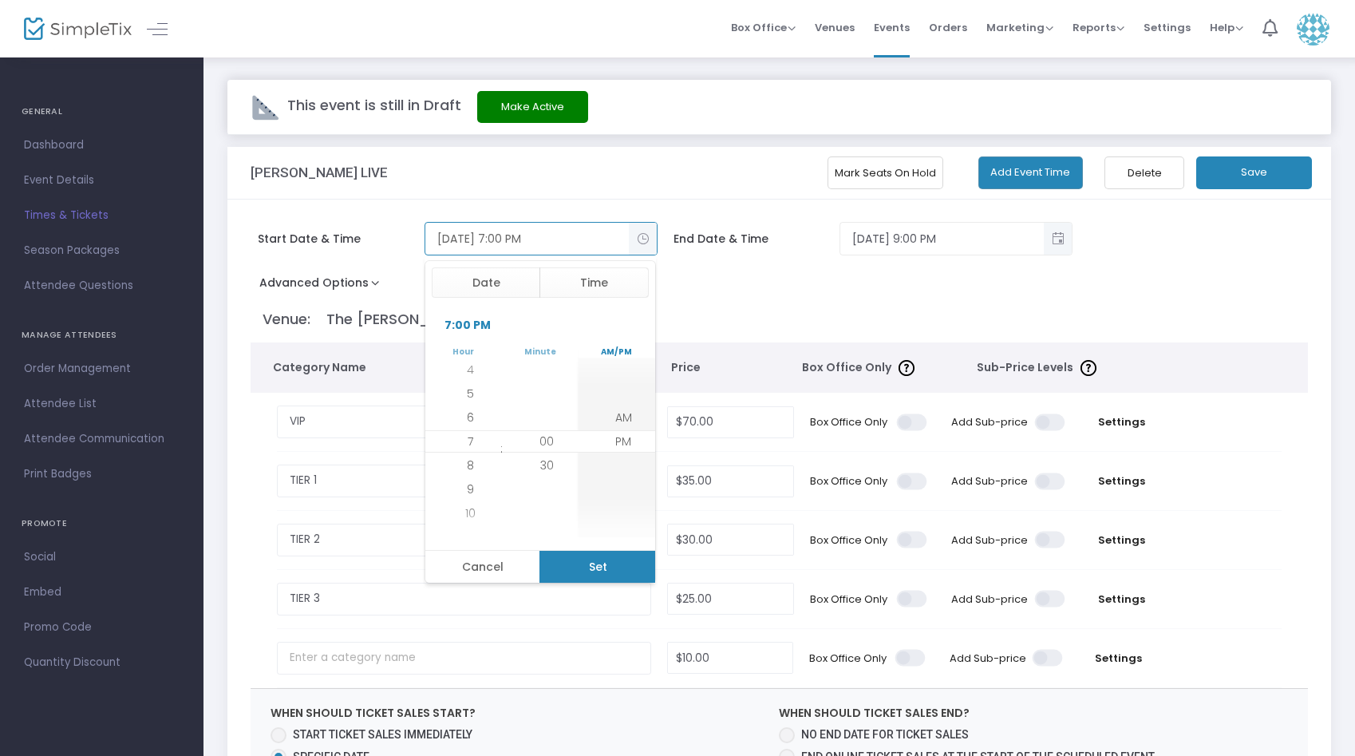
click at [594, 562] on button "Set" at bounding box center [597, 567] width 116 height 32
type input "[DATE] 7:00 PM"
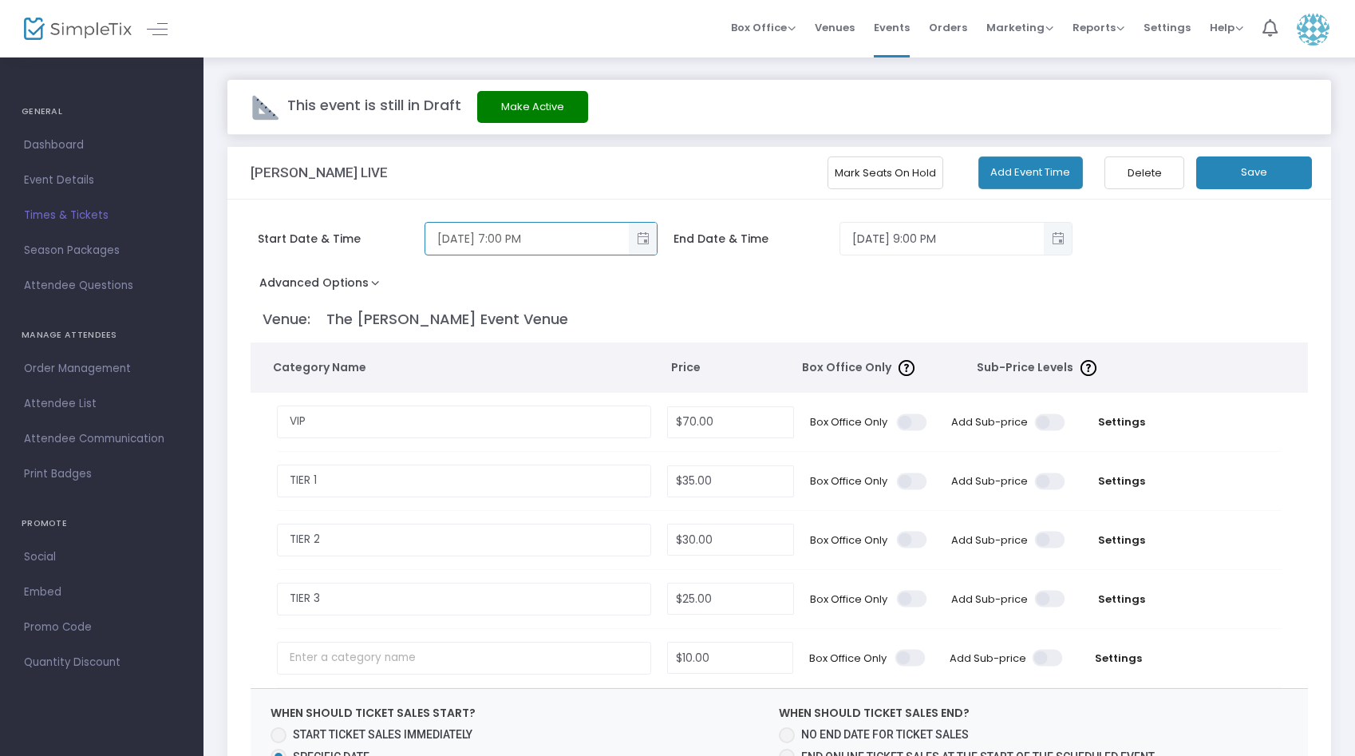
type input "[DATE] 9:00 PM"
click at [732, 311] on p "Venue: The [PERSON_NAME] Event Venue" at bounding box center [782, 319] width 1038 height 22
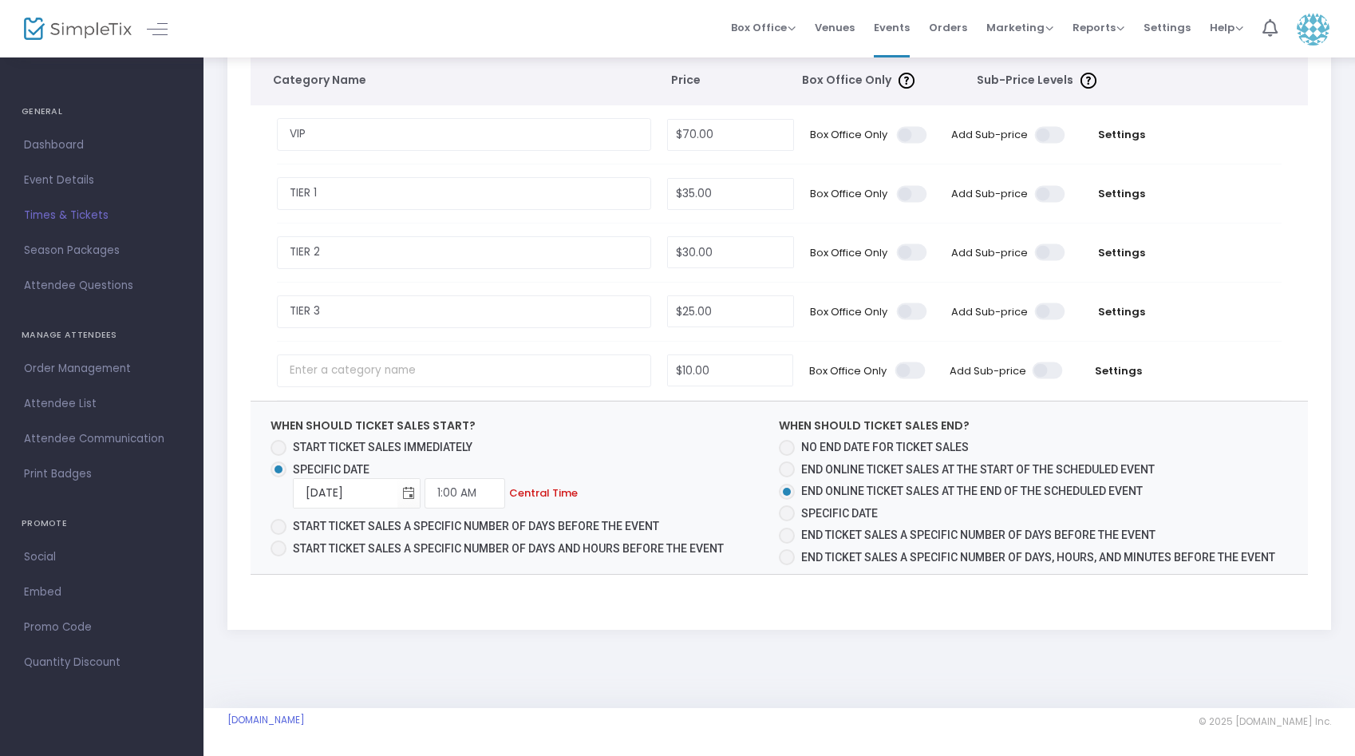
scroll to position [0, 0]
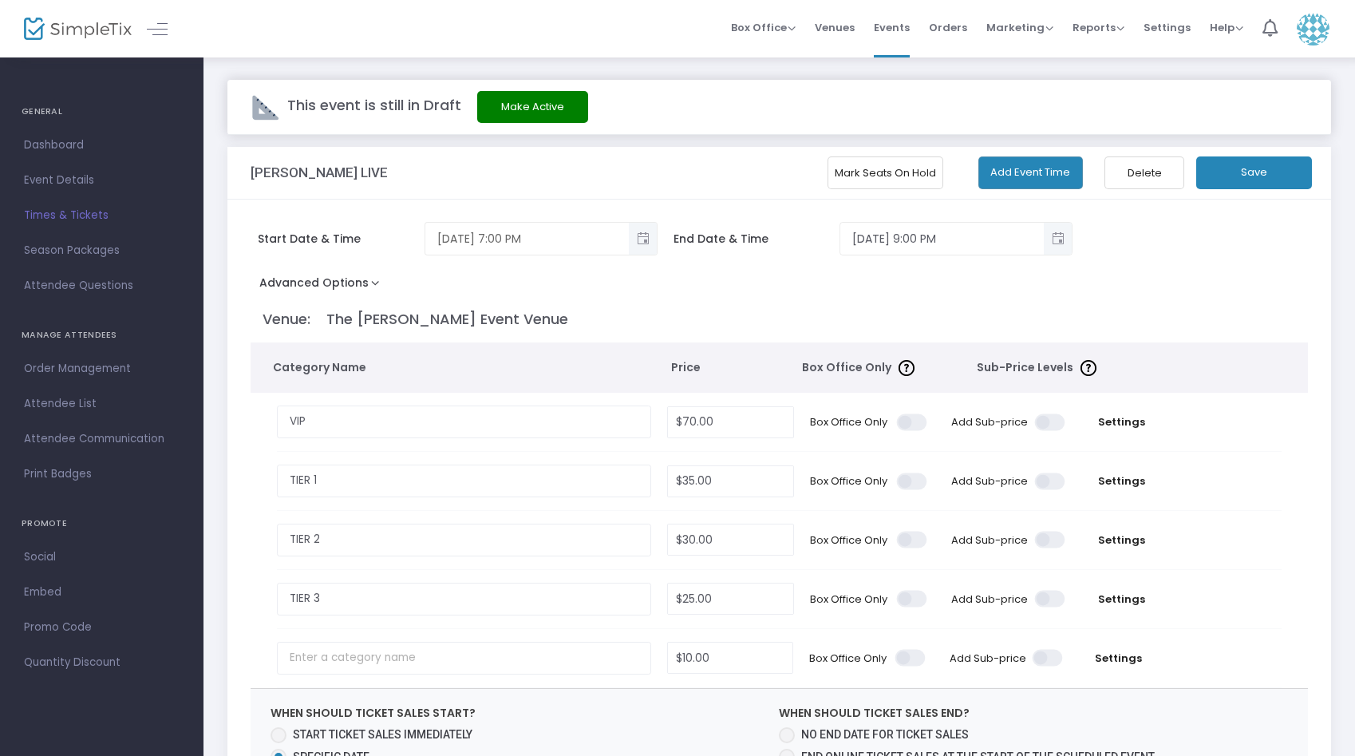
click at [1215, 180] on button "Save" at bounding box center [1254, 172] width 116 height 33
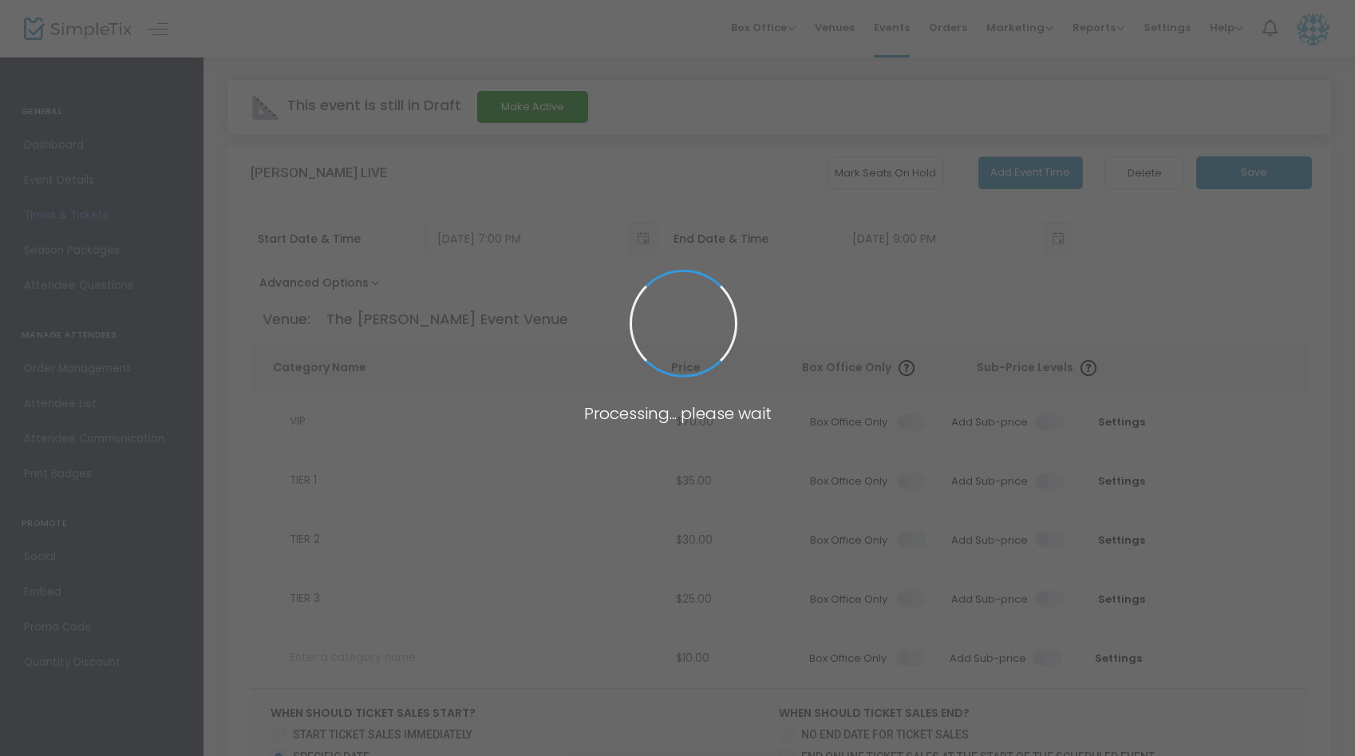
radio input "false"
radio input "true"
radio input "false"
radio input "true"
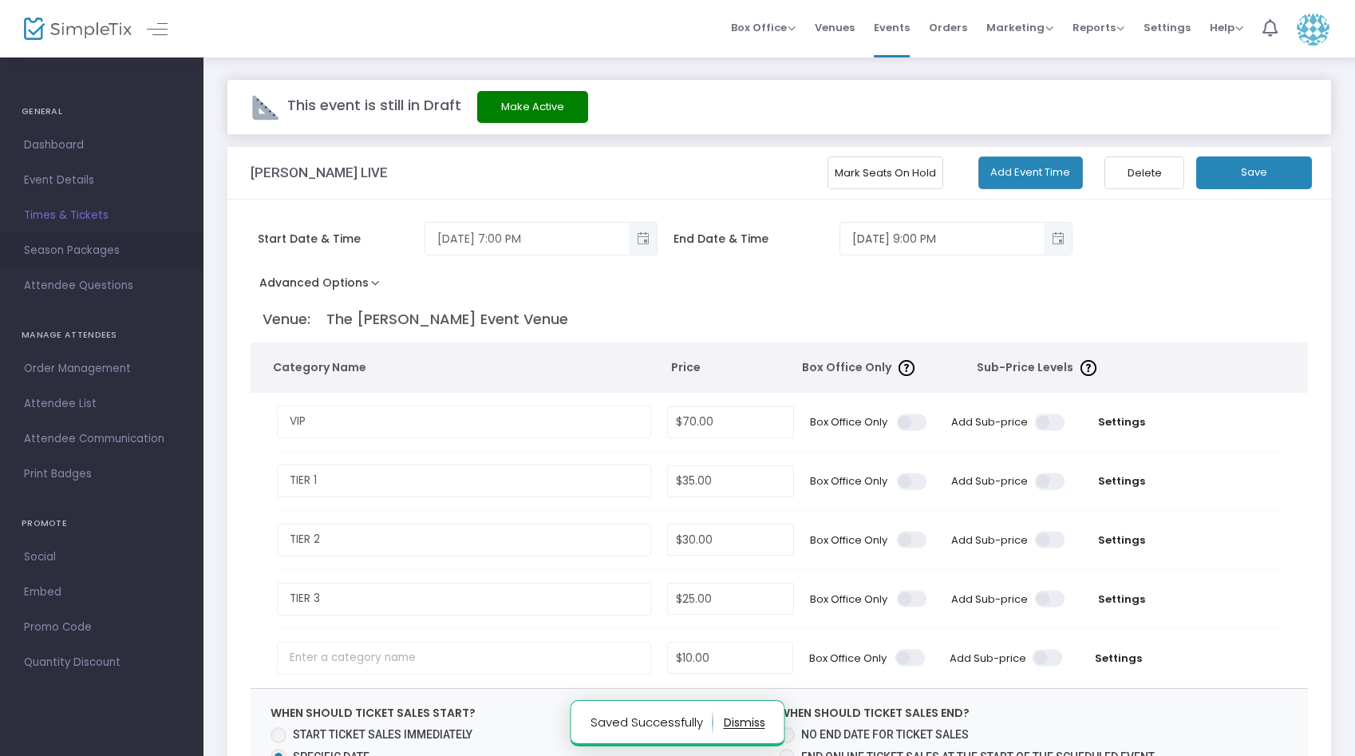
click at [117, 243] on span "Season Packages" at bounding box center [102, 250] width 156 height 21
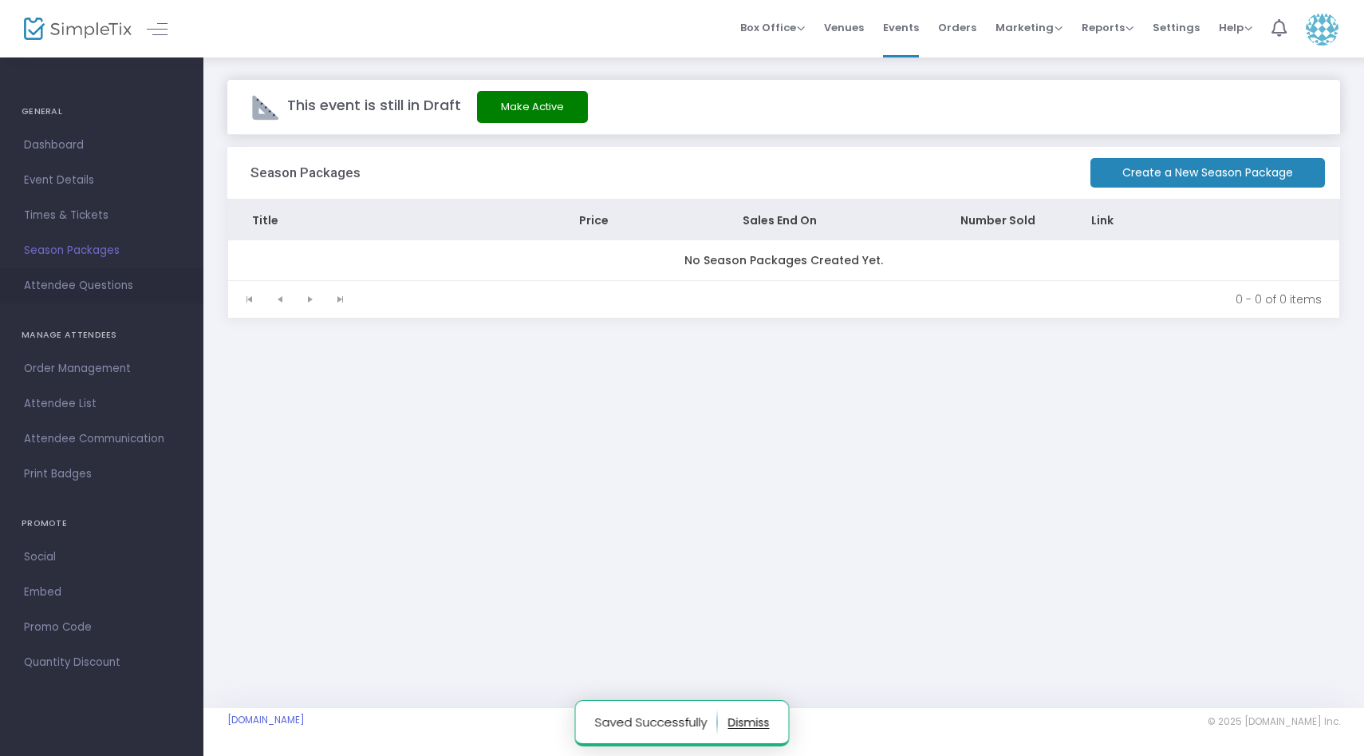
click at [110, 287] on span "Attendee Questions" at bounding box center [102, 285] width 156 height 21
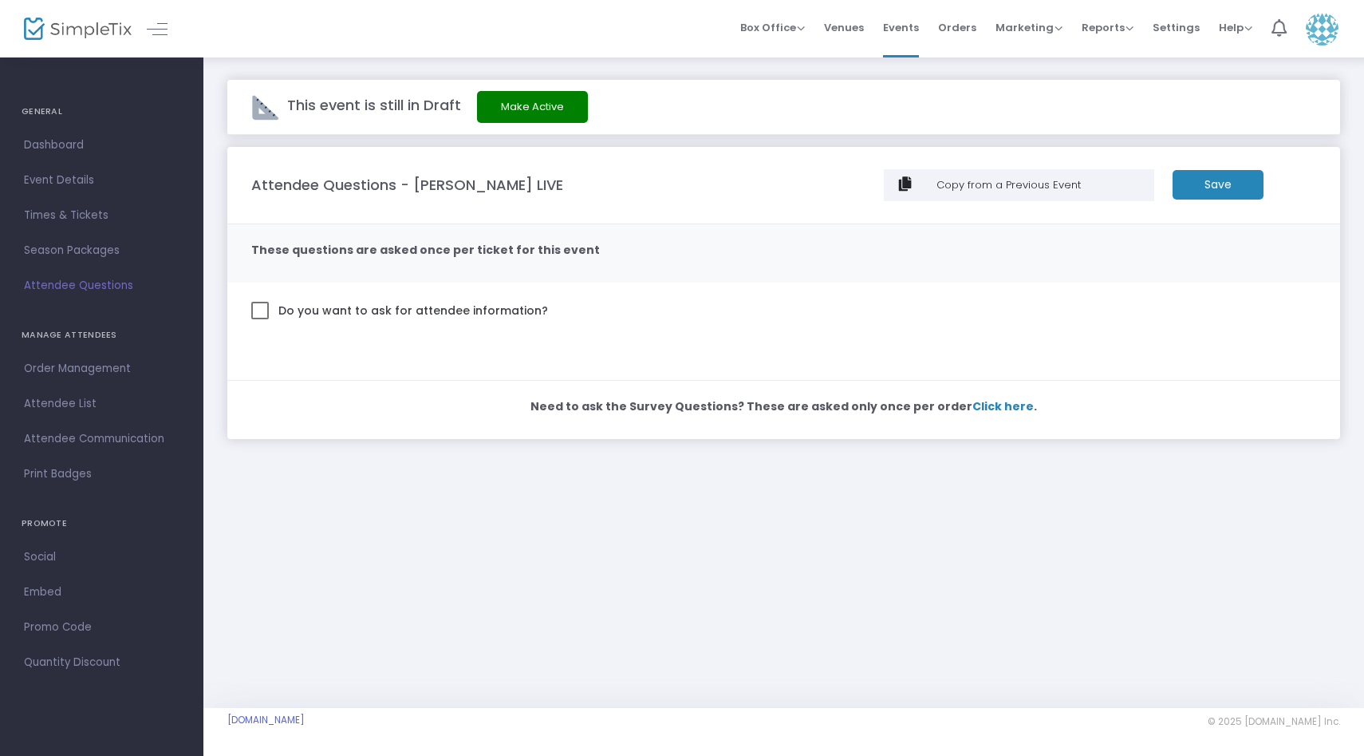
click at [259, 305] on span at bounding box center [260, 311] width 18 height 18
click at [259, 319] on input "Do you want to ask for attendee information?" at bounding box center [259, 319] width 1 height 1
checkbox input "true"
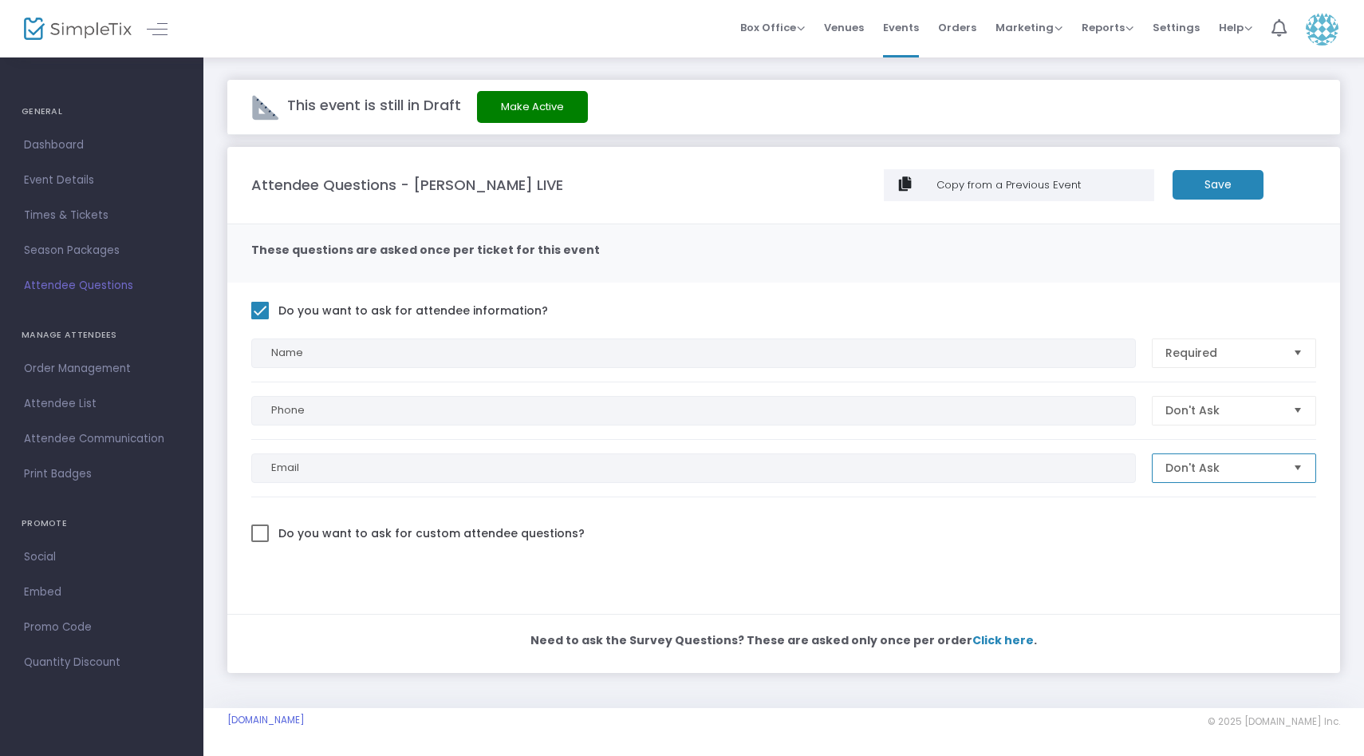
click at [1256, 468] on span "Don't Ask" at bounding box center [1223, 468] width 115 height 16
click at [1230, 505] on li "Required" at bounding box center [1234, 499] width 163 height 32
click at [1194, 179] on m-button "Save" at bounding box center [1218, 185] width 91 height 30
click at [115, 364] on span "Order Management" at bounding box center [102, 368] width 156 height 21
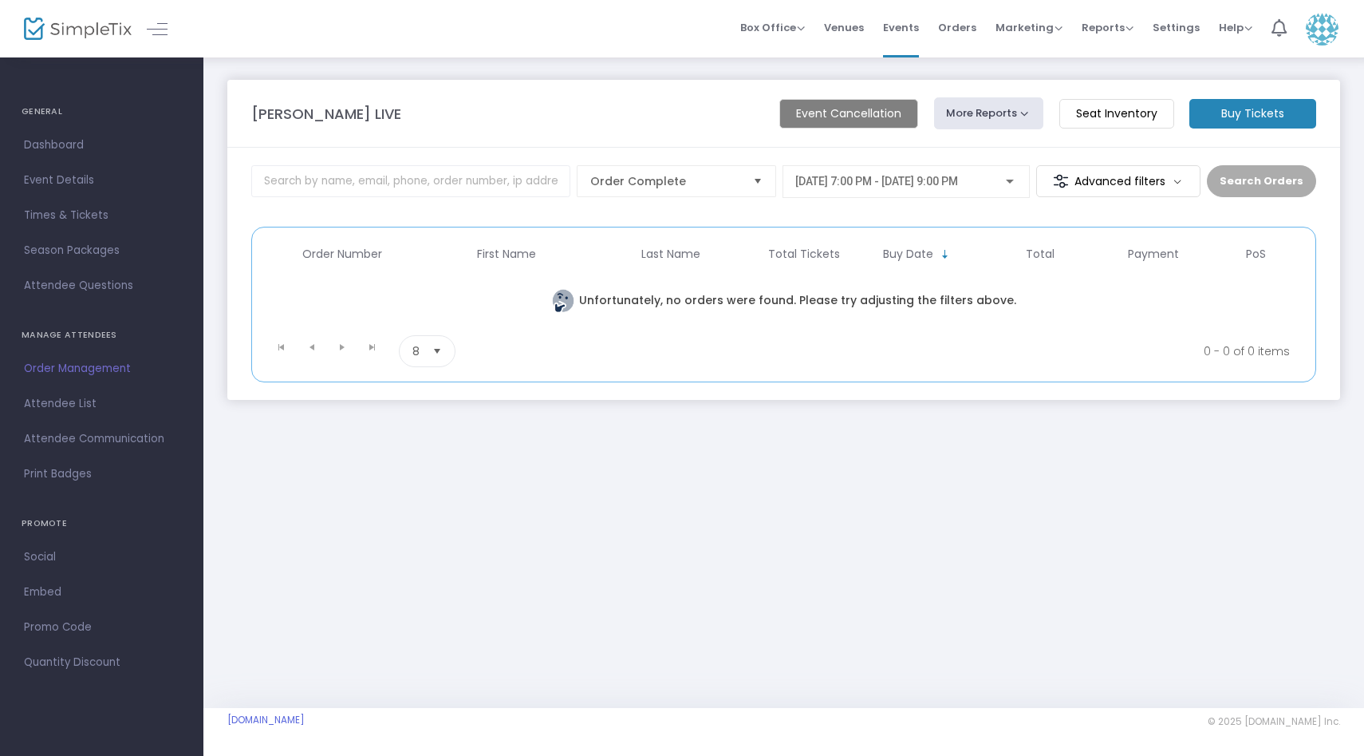
click at [1127, 115] on m-button "Seat Inventory" at bounding box center [1117, 114] width 115 height 30
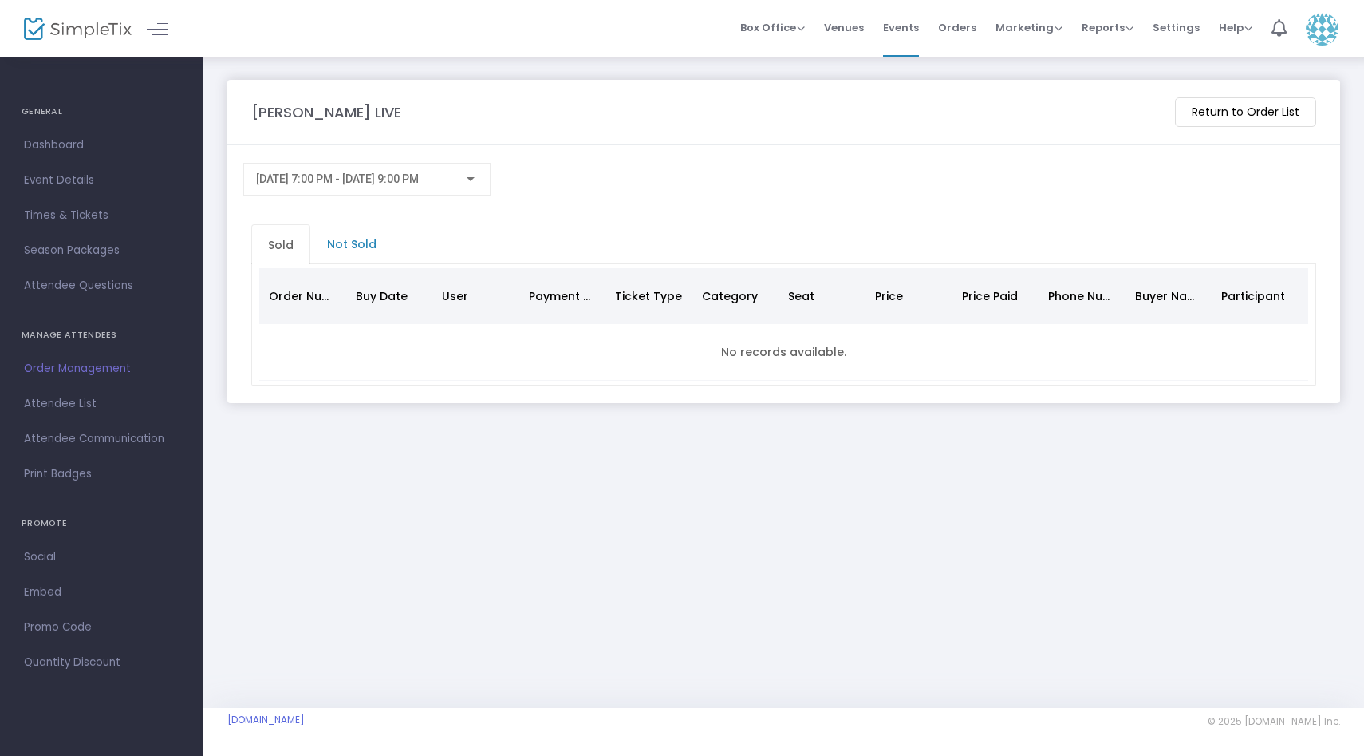
click at [126, 385] on link "Order Management" at bounding box center [101, 368] width 203 height 35
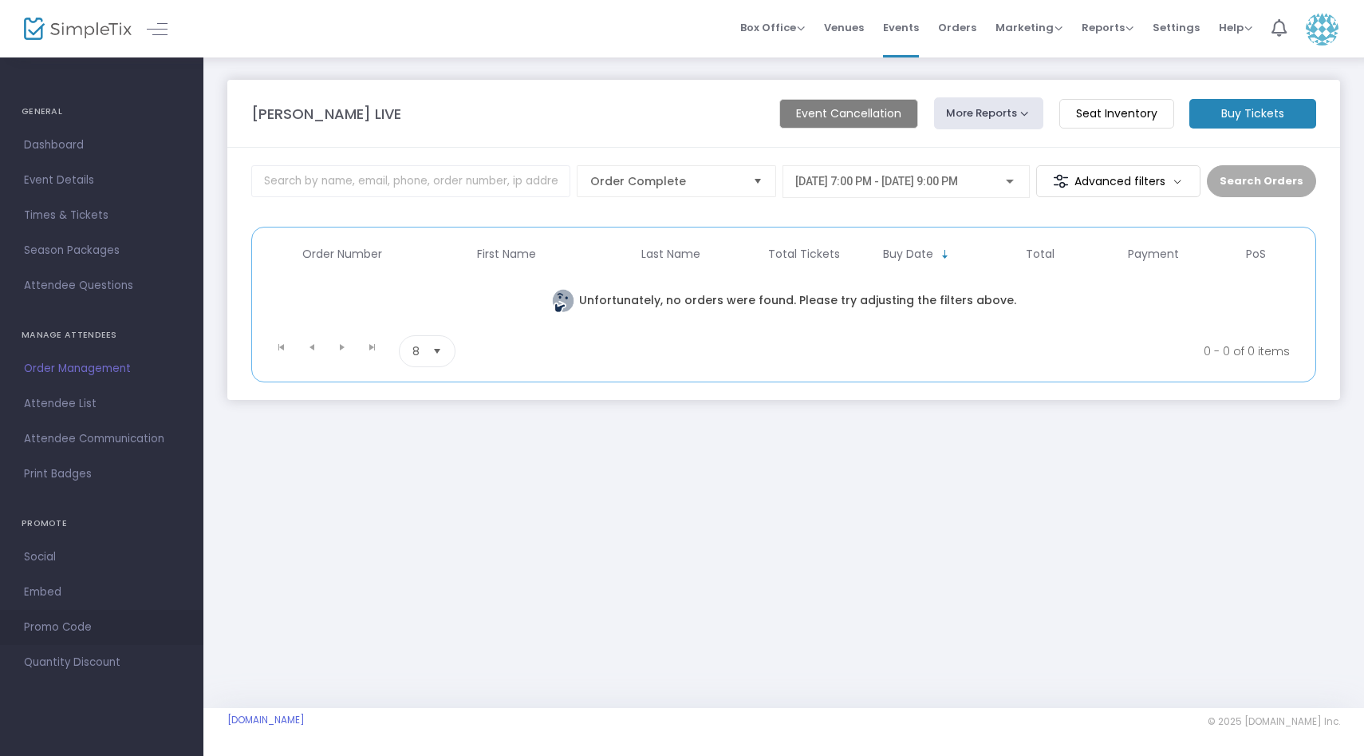
click at [78, 634] on span "Promo Code" at bounding box center [102, 627] width 156 height 21
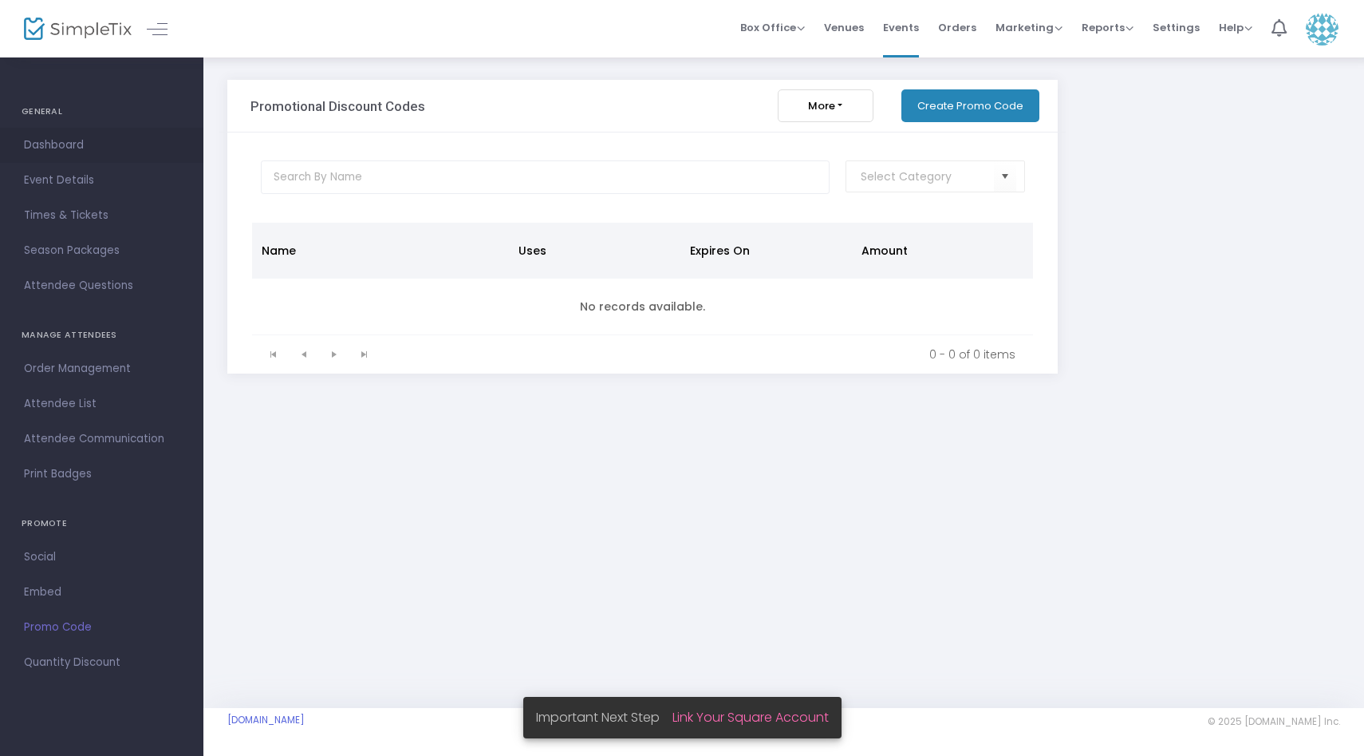
click at [77, 144] on span "Dashboard" at bounding box center [102, 145] width 156 height 21
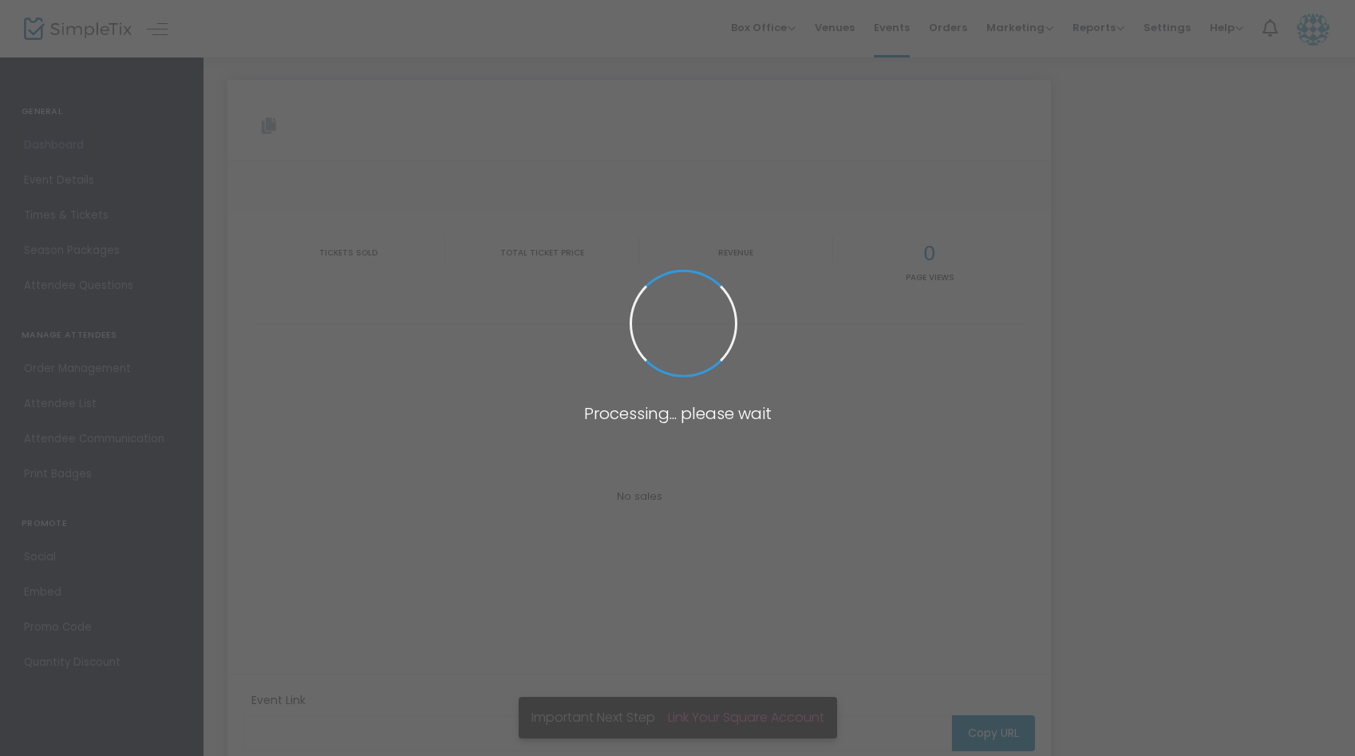
type input "[URL][DOMAIN_NAME][PERSON_NAME]"
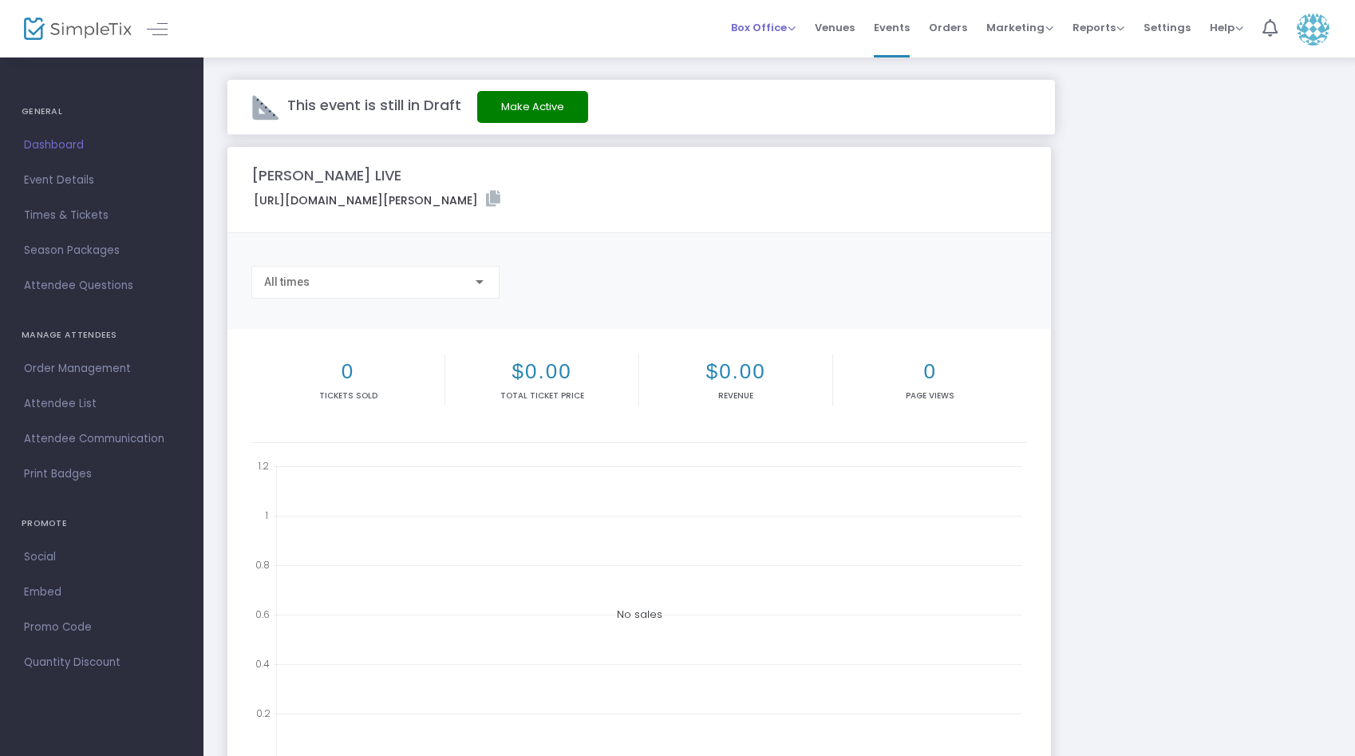
click at [793, 34] on span "Box Office" at bounding box center [763, 27] width 65 height 15
click at [796, 31] on span "Box Office" at bounding box center [763, 27] width 65 height 15
click at [1123, 21] on span "Reports" at bounding box center [1098, 27] width 52 height 15
click at [842, 33] on span "Venues" at bounding box center [835, 27] width 40 height 41
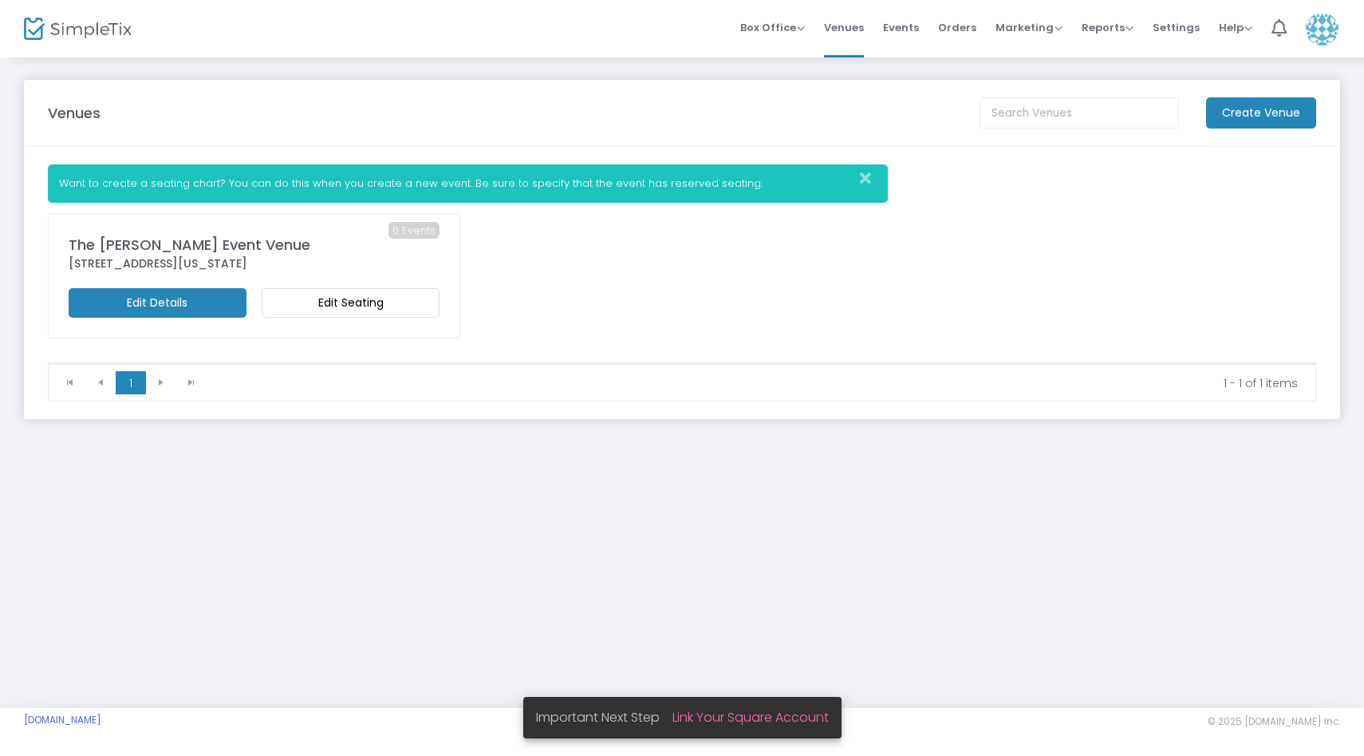
click at [294, 300] on m-button "Edit Seating" at bounding box center [351, 303] width 178 height 30
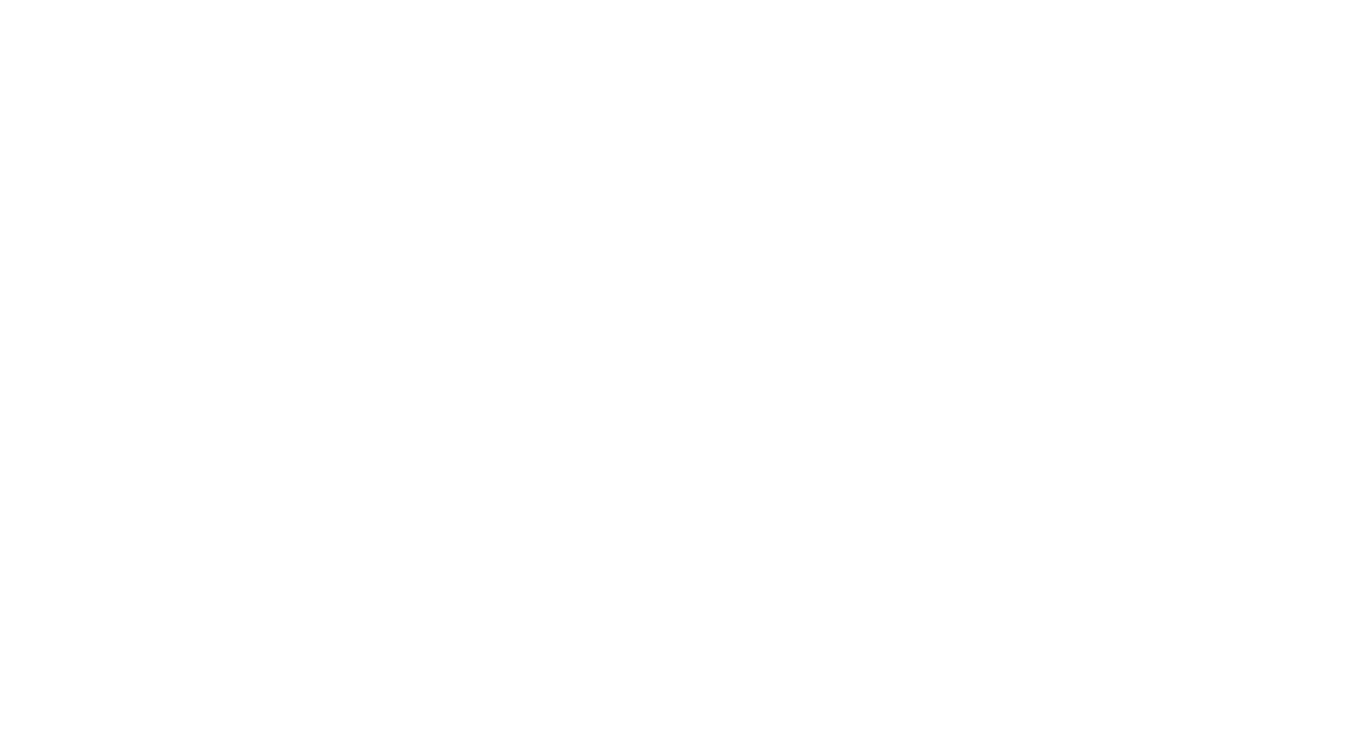
scroll to position [113, 0]
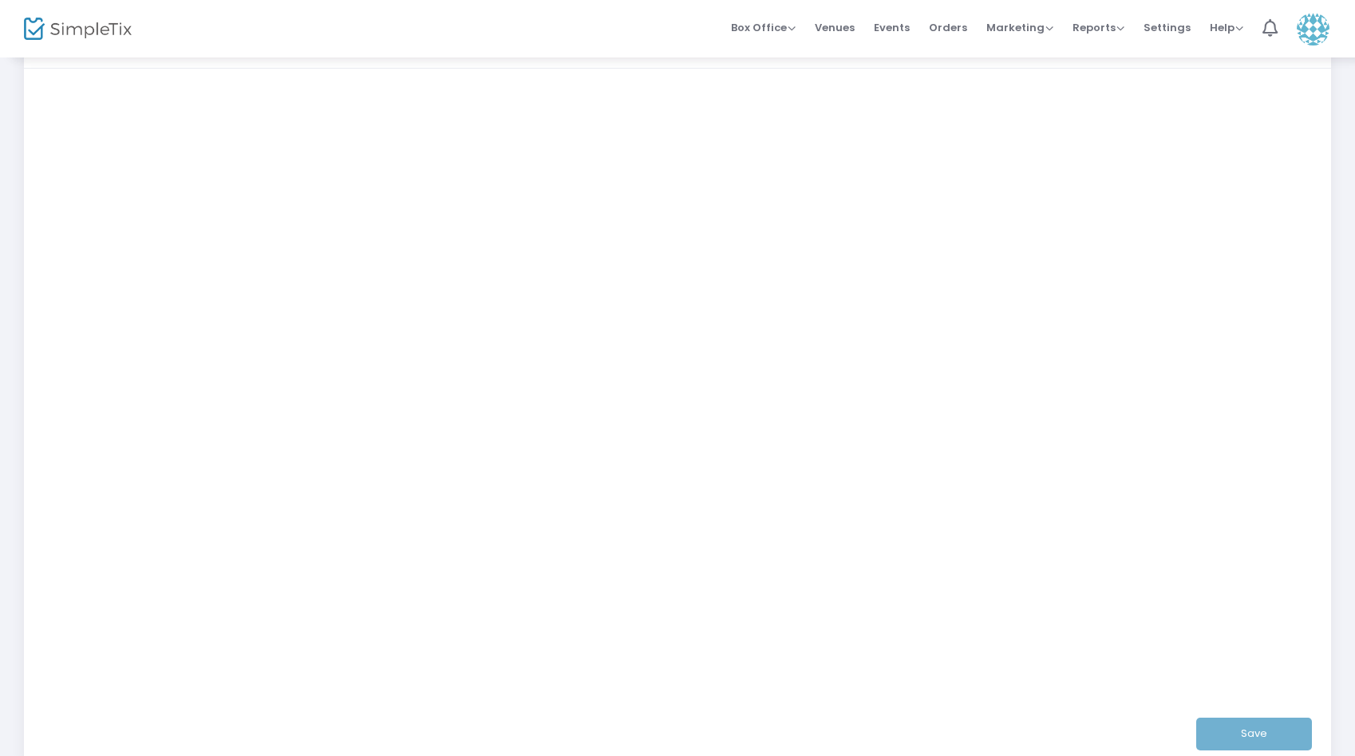
scroll to position [141, 0]
click at [1238, 750] on div "Save" at bounding box center [678, 749] width 1262 height 52
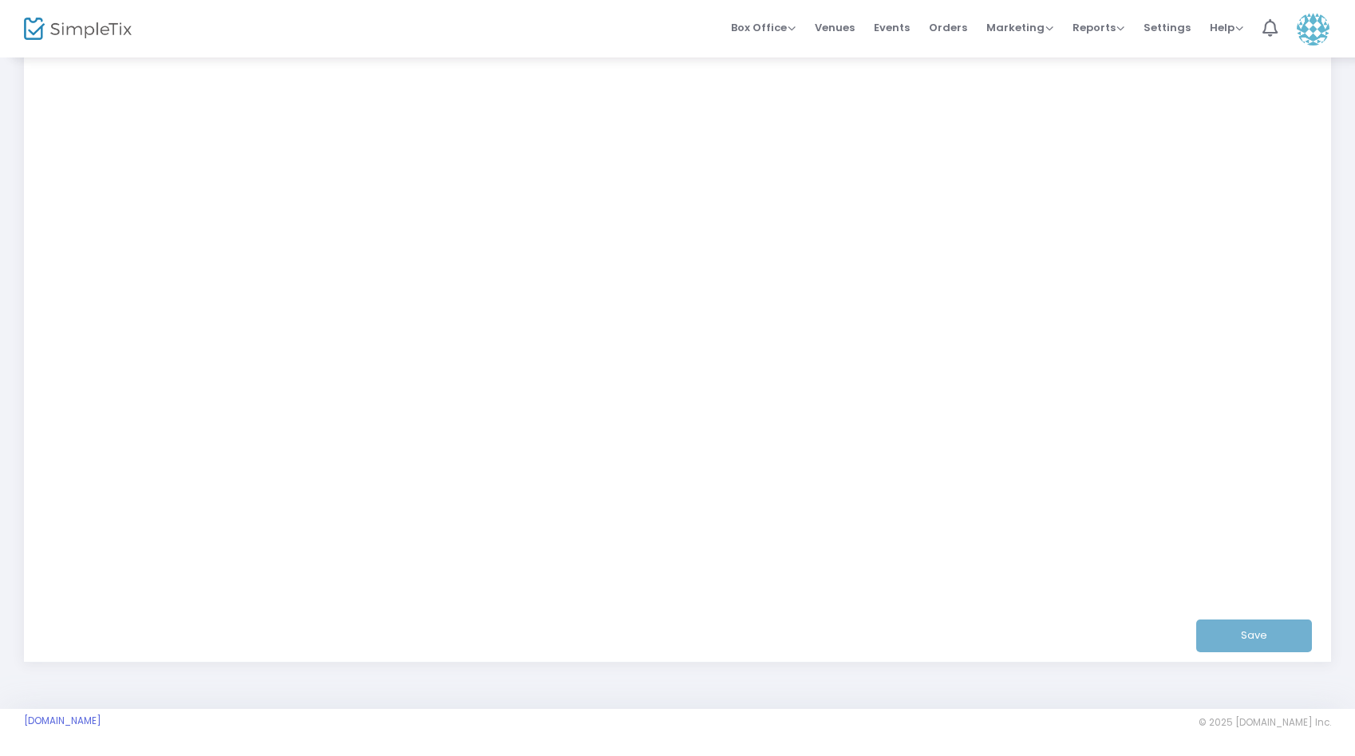
scroll to position [205, 0]
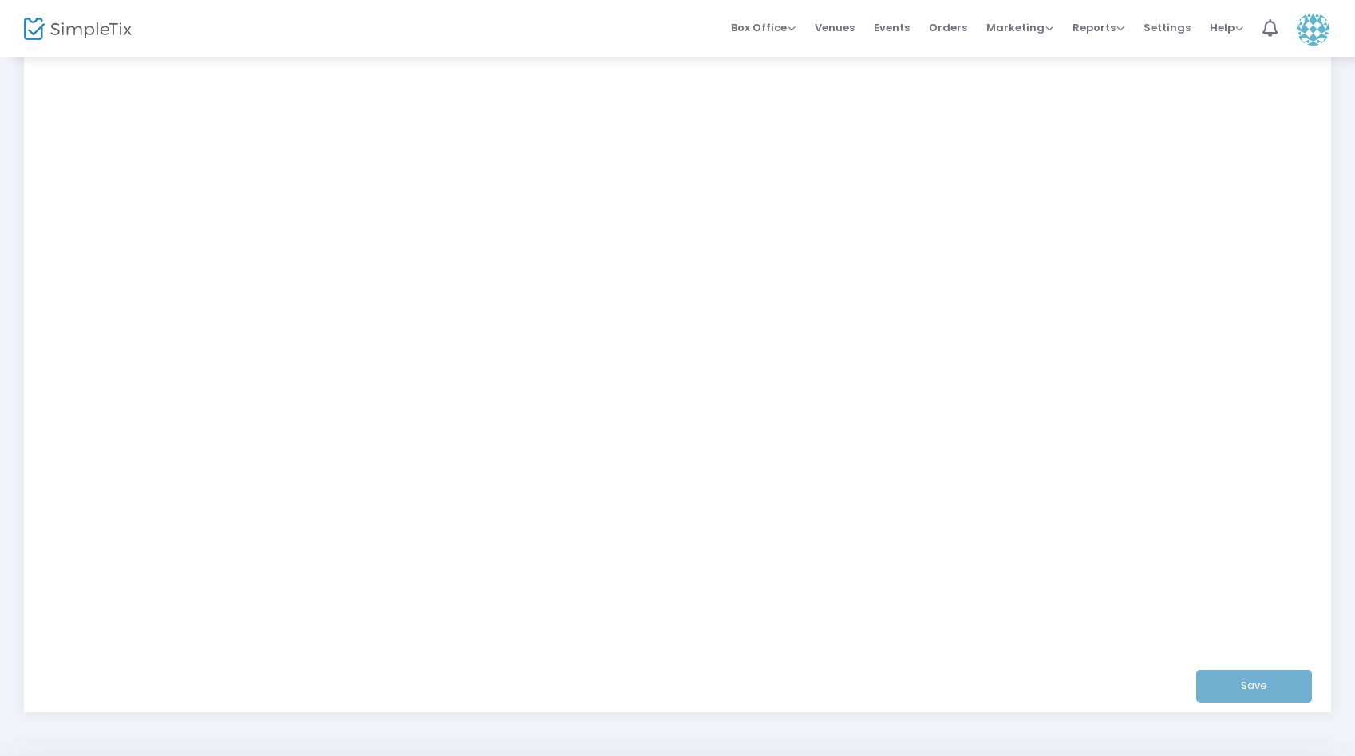
click at [773, 684] on div "Save" at bounding box center [678, 685] width 1262 height 52
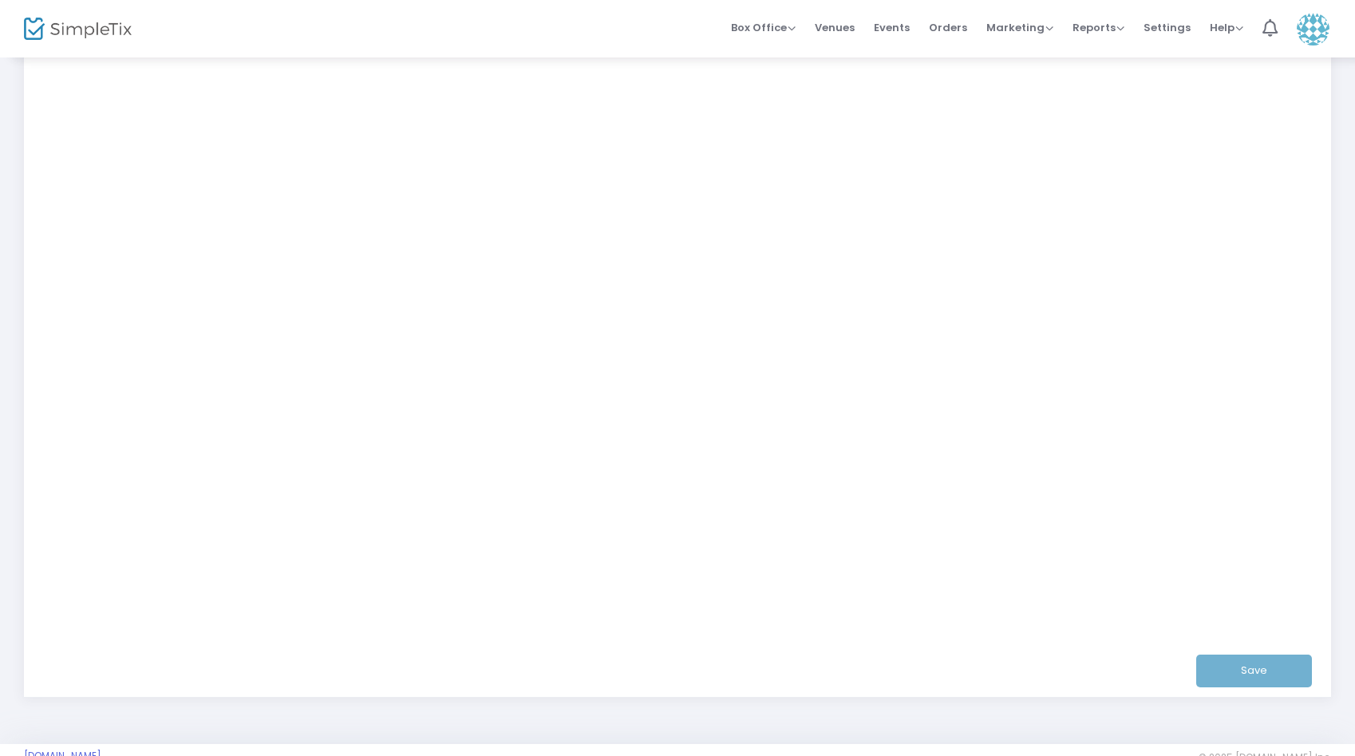
scroll to position [240, 0]
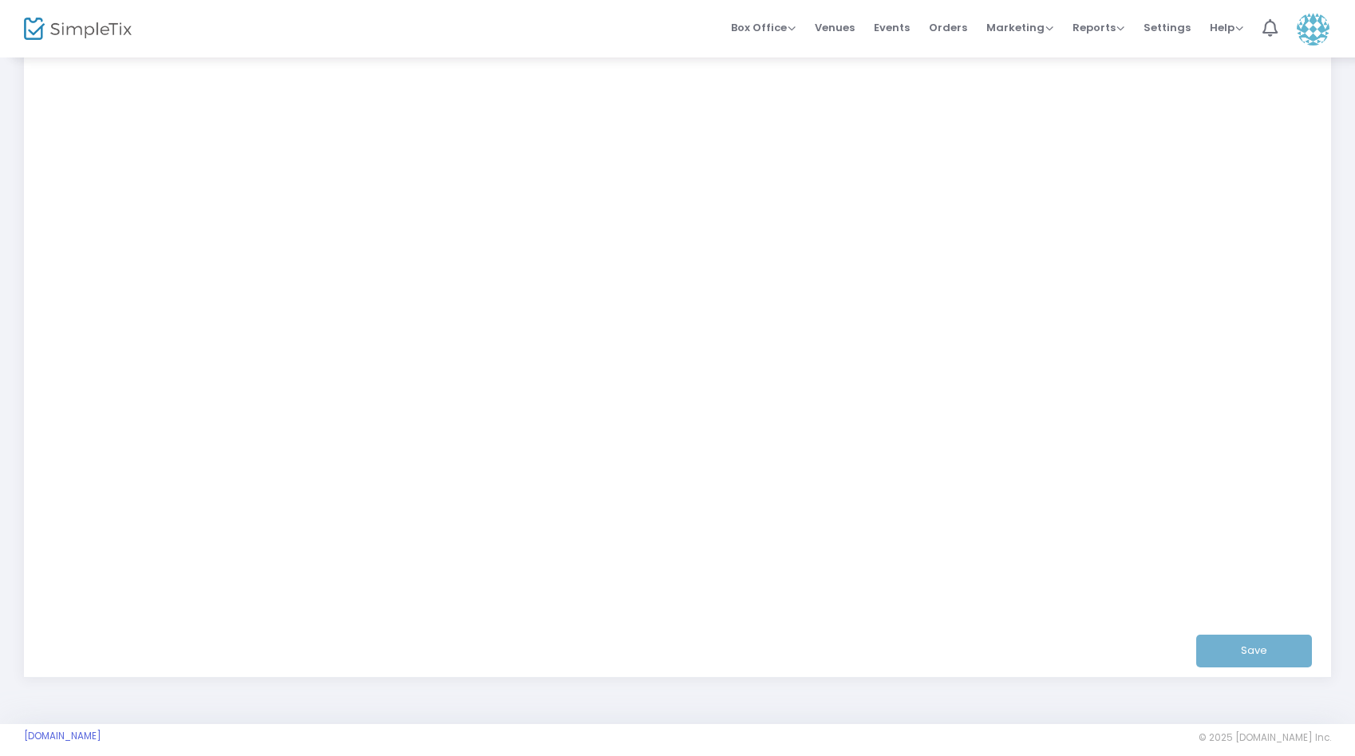
click at [1272, 650] on div "Save" at bounding box center [678, 650] width 1262 height 52
click at [1234, 644] on div "Save" at bounding box center [678, 650] width 1262 height 52
click at [1260, 648] on div "Save" at bounding box center [678, 650] width 1262 height 52
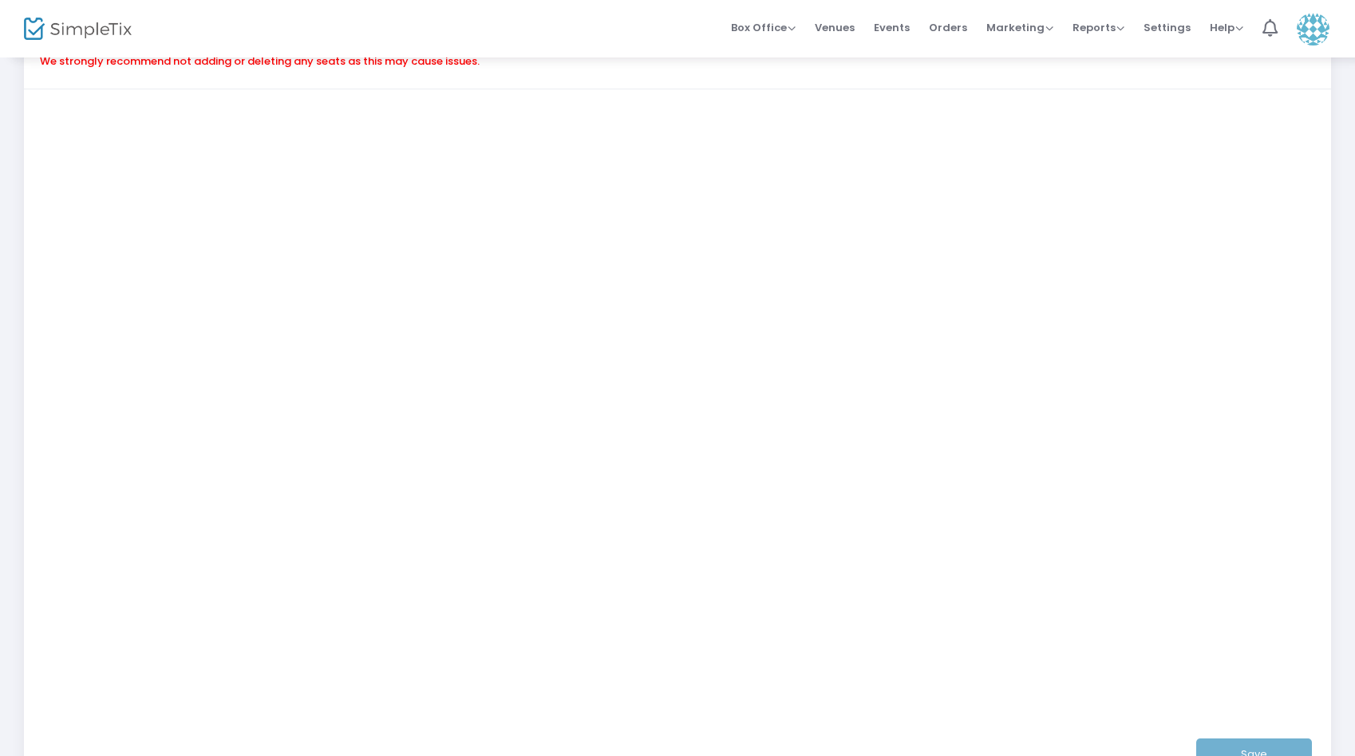
scroll to position [165, 0]
click at [1277, 719] on div "Save" at bounding box center [678, 725] width 1262 height 52
click at [1235, 721] on div "Save" at bounding box center [678, 725] width 1262 height 52
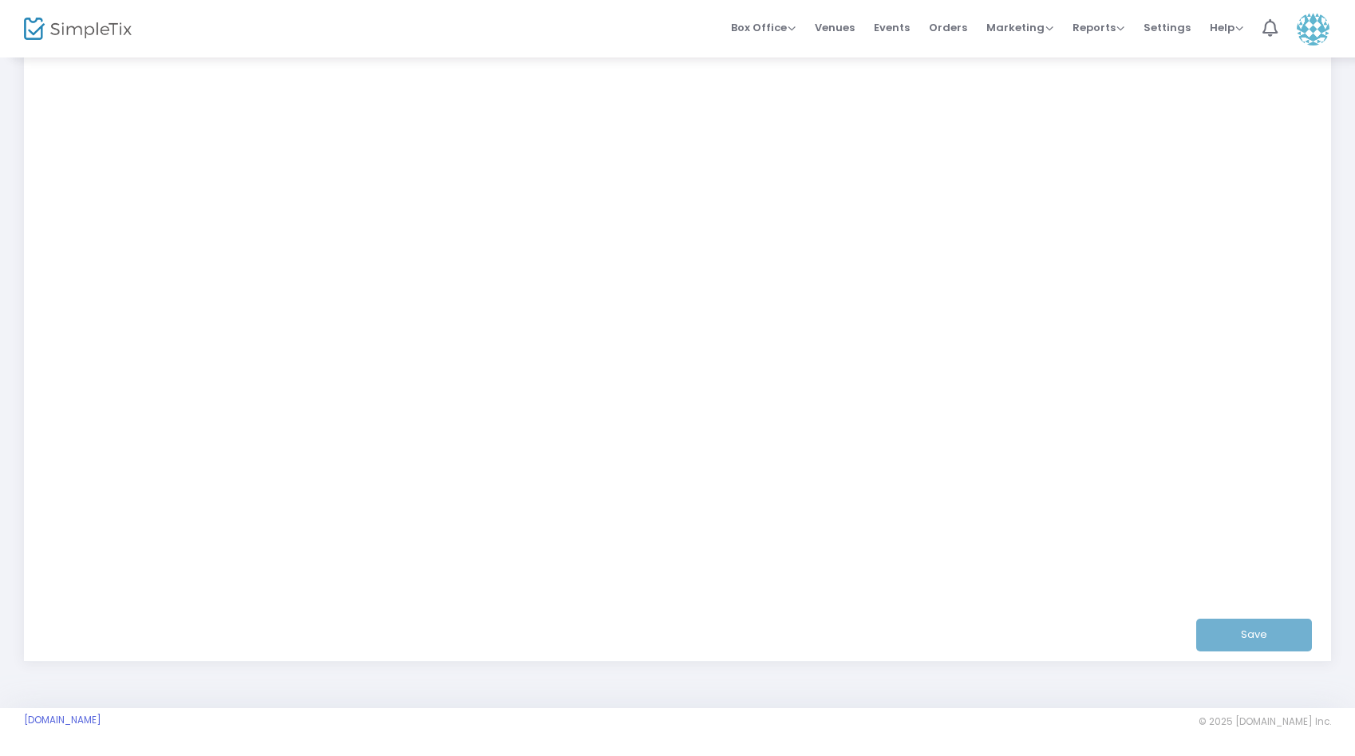
click at [1236, 641] on div "Save" at bounding box center [678, 634] width 1262 height 52
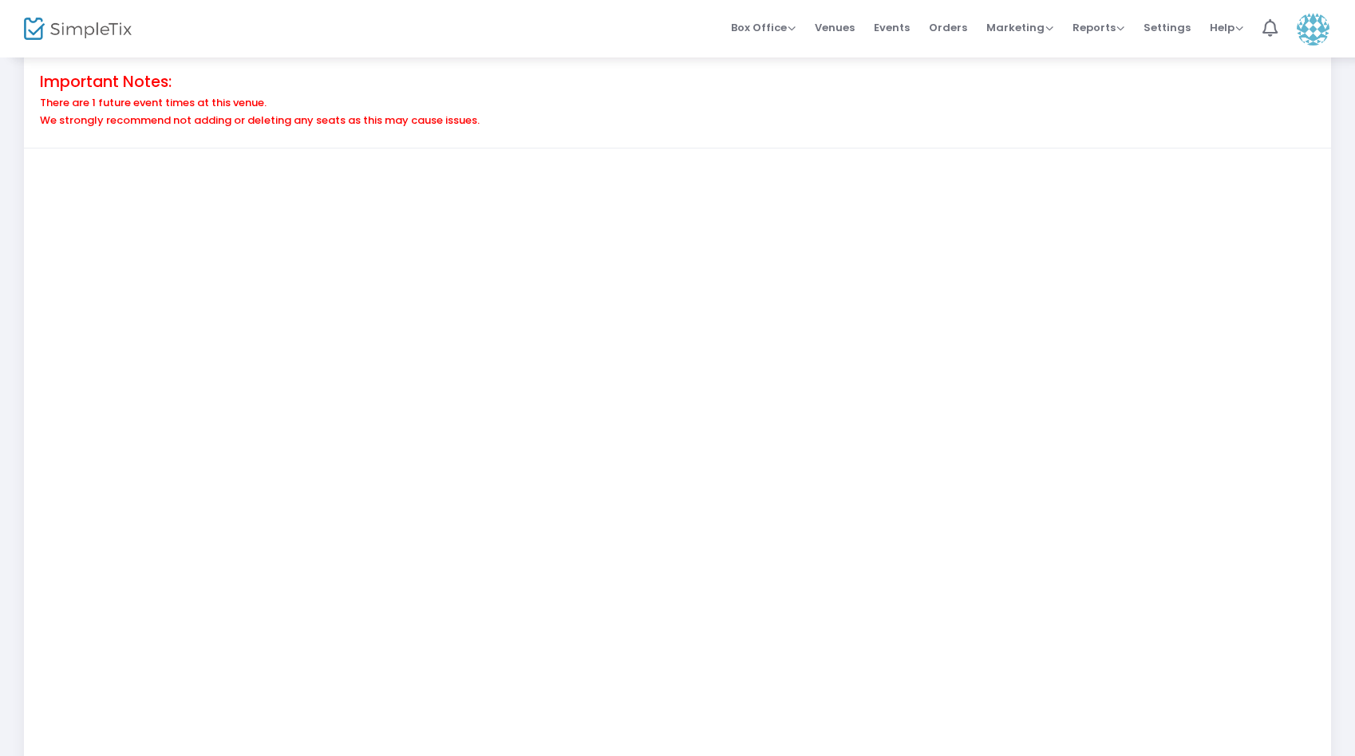
scroll to position [0, 0]
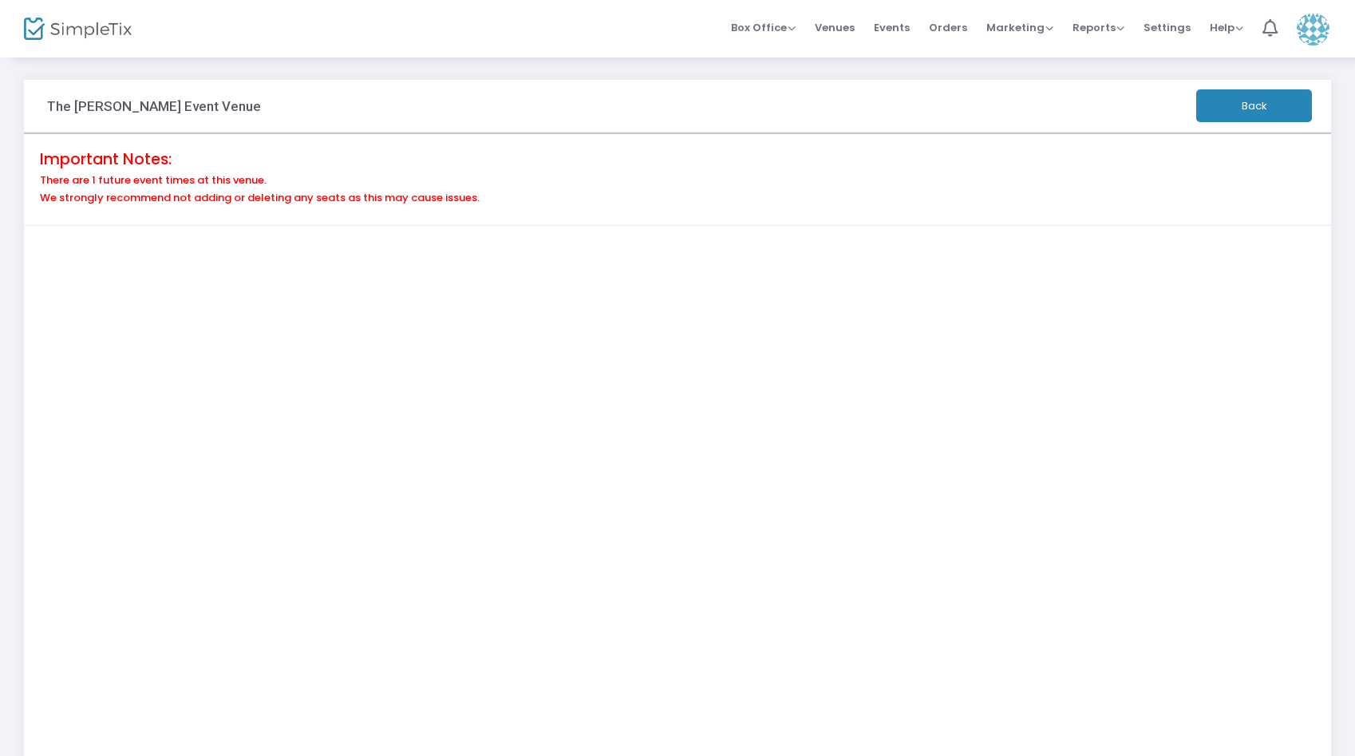
click at [1228, 106] on button "Back" at bounding box center [1254, 105] width 116 height 33
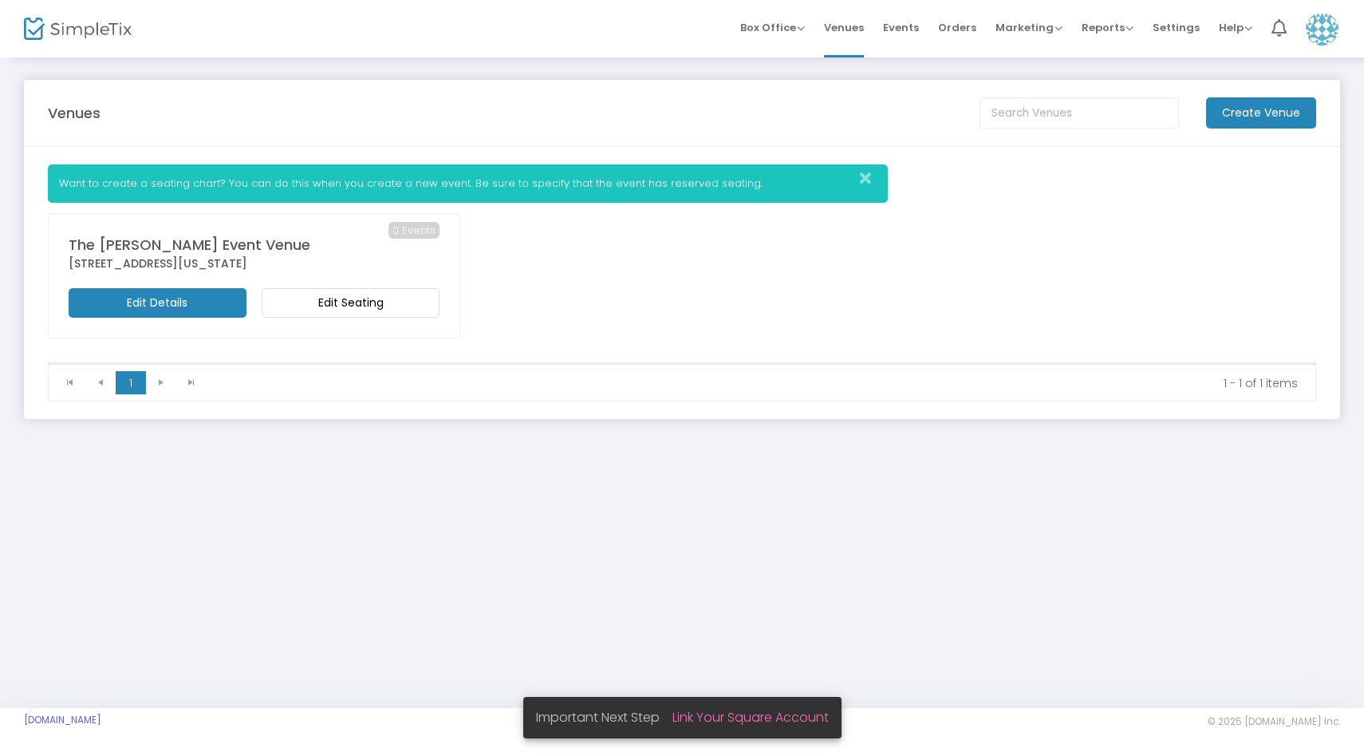
click at [396, 298] on m-button "Edit Seating" at bounding box center [351, 303] width 178 height 30
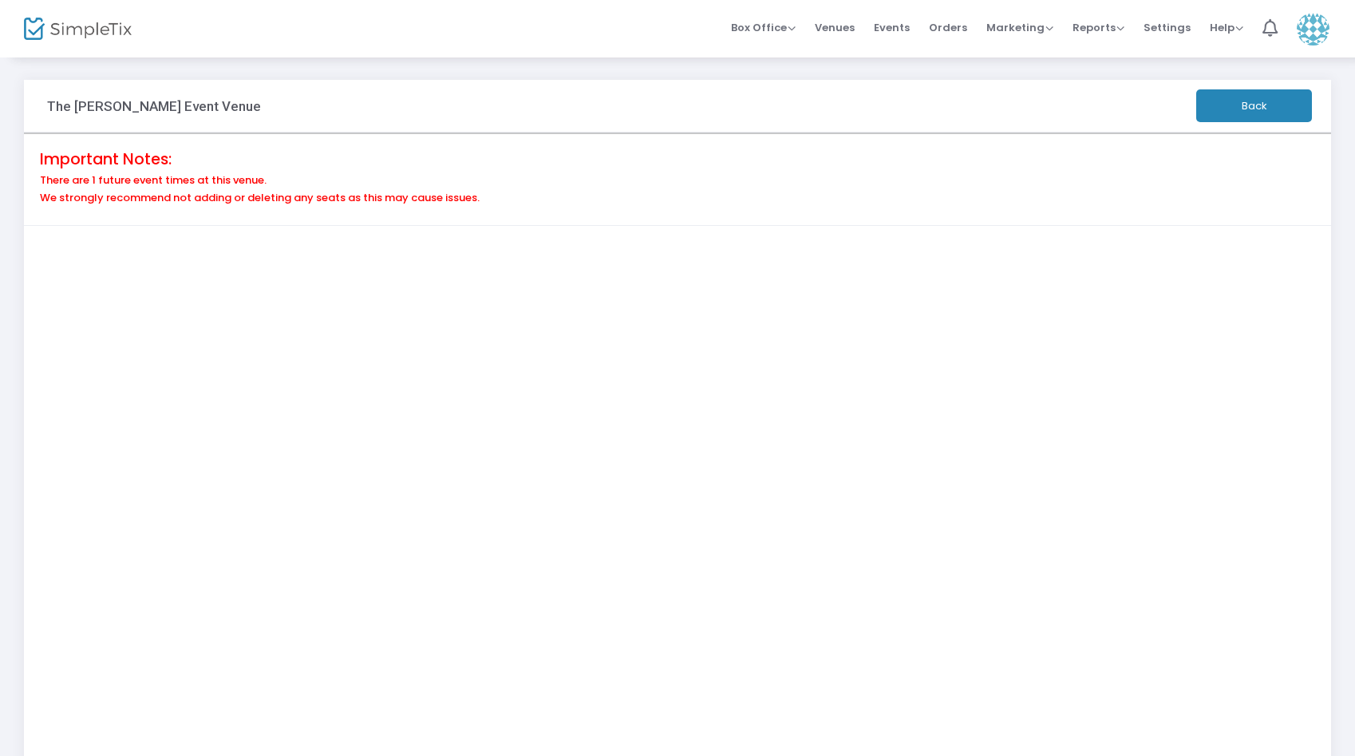
click at [1259, 100] on button "Back" at bounding box center [1254, 105] width 116 height 33
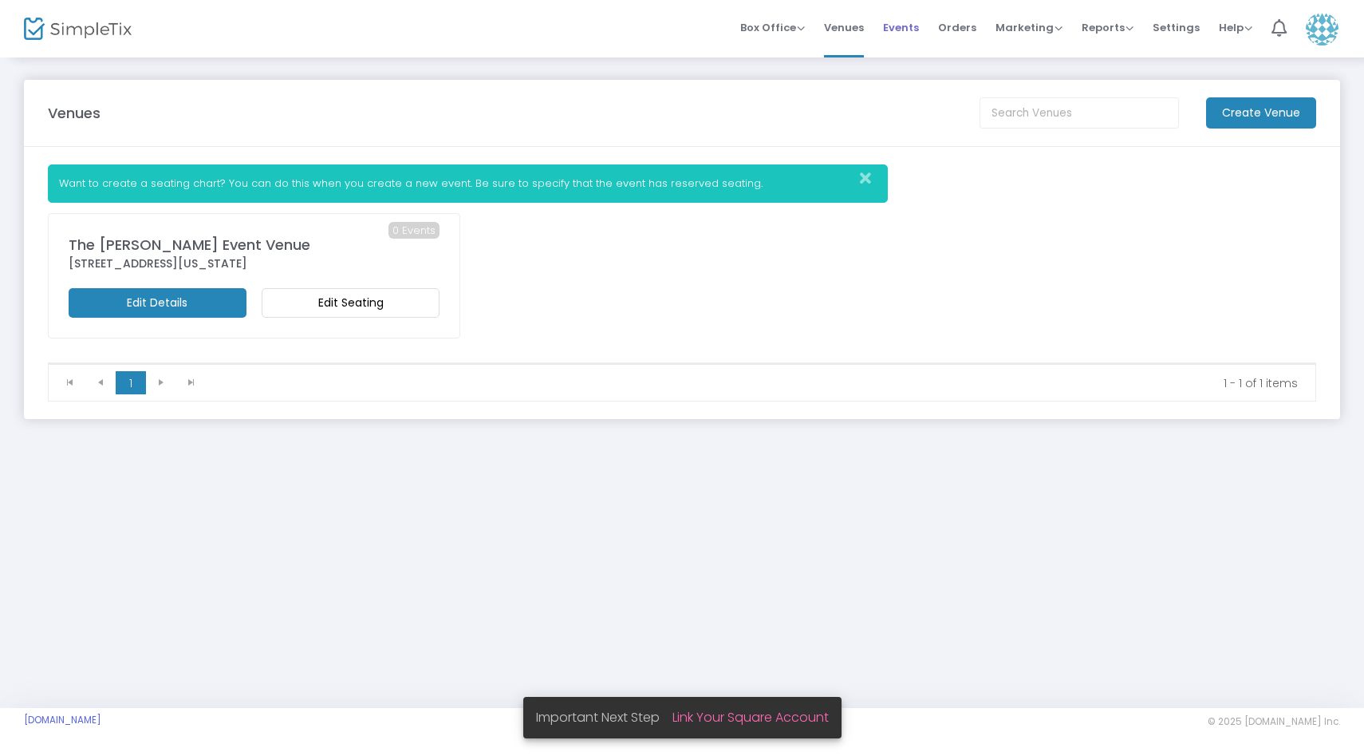
click at [911, 29] on span "Events" at bounding box center [901, 27] width 36 height 41
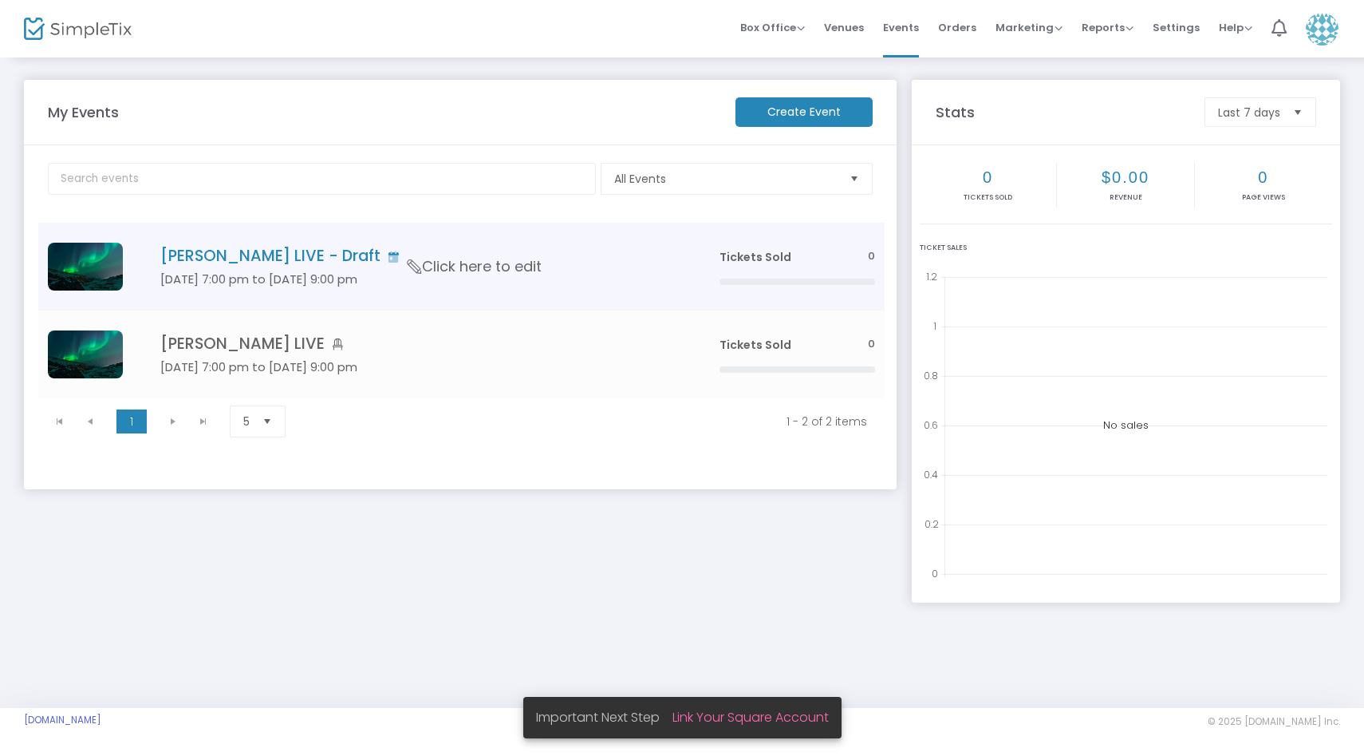
click at [378, 251] on h4 "[PERSON_NAME] LIVE - Draft" at bounding box center [415, 256] width 511 height 18
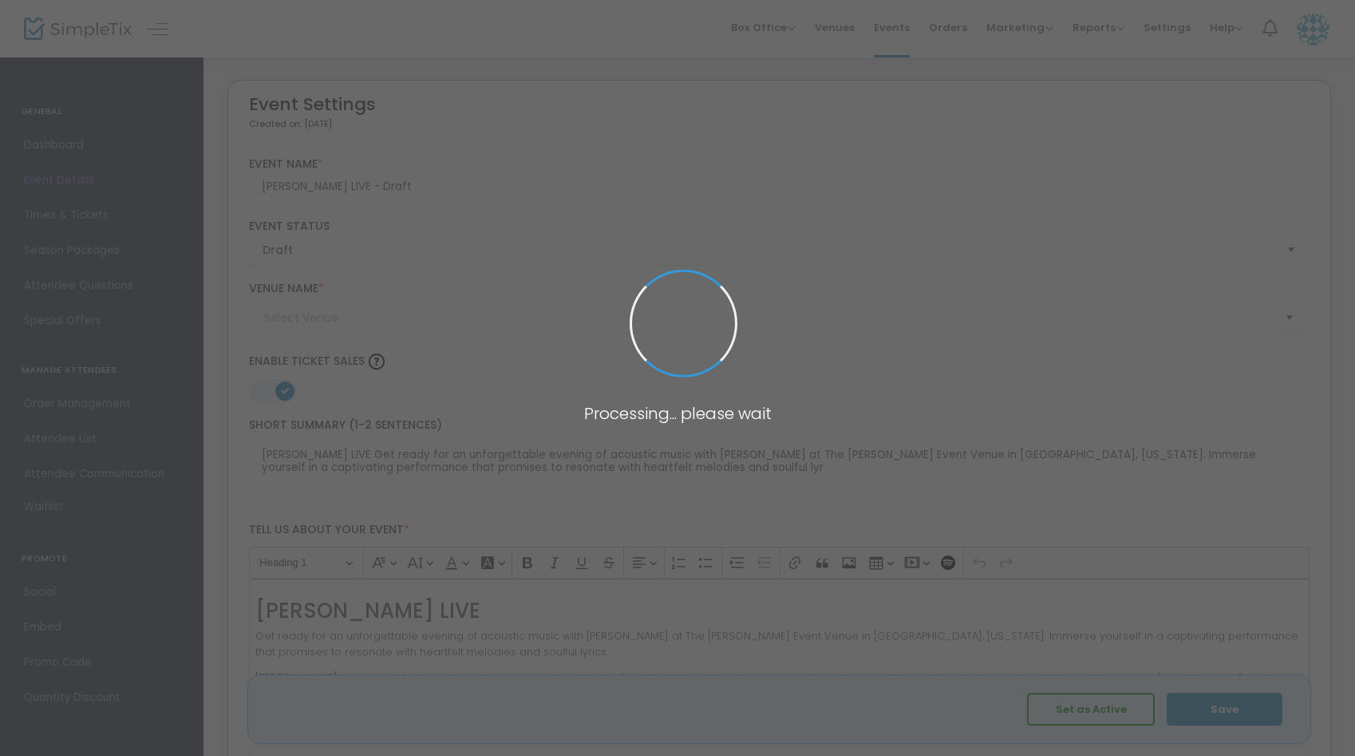
type input "The [PERSON_NAME] Event Venue"
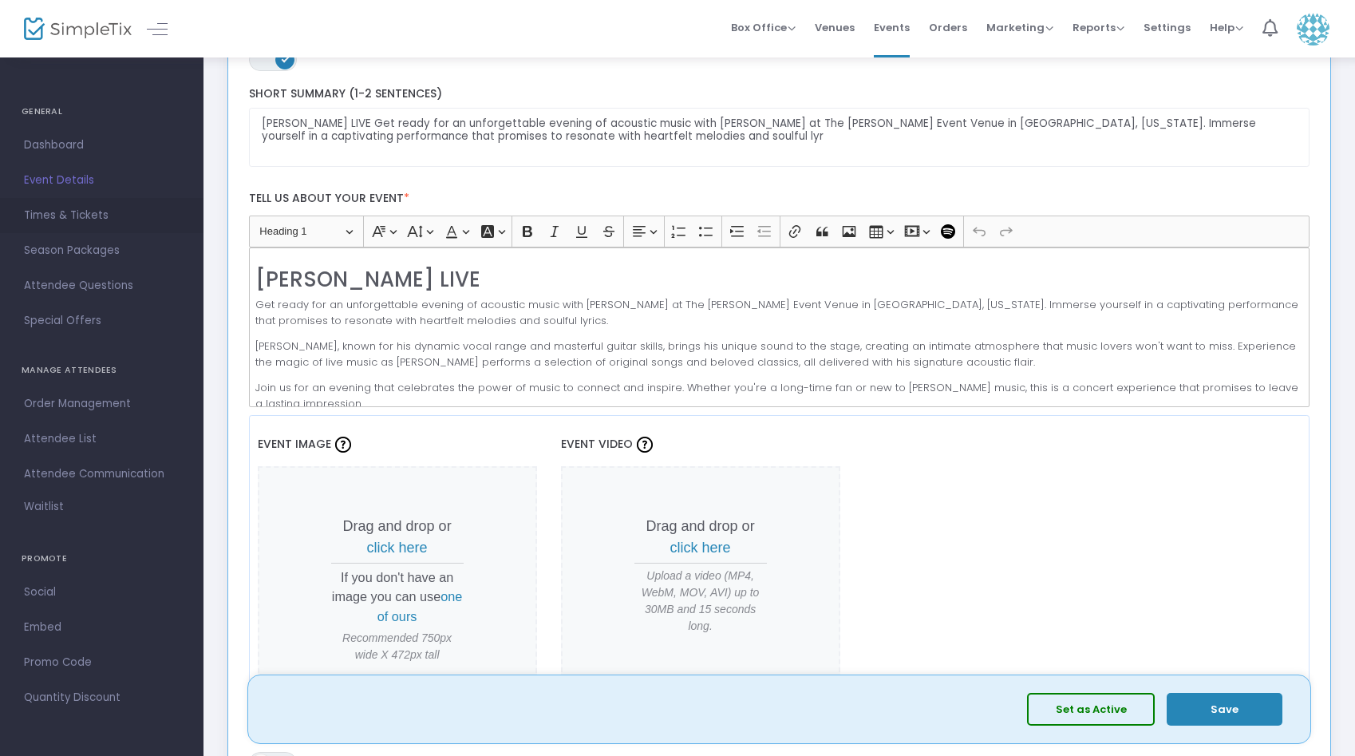
click at [68, 217] on span "Times & Tickets" at bounding box center [102, 215] width 156 height 21
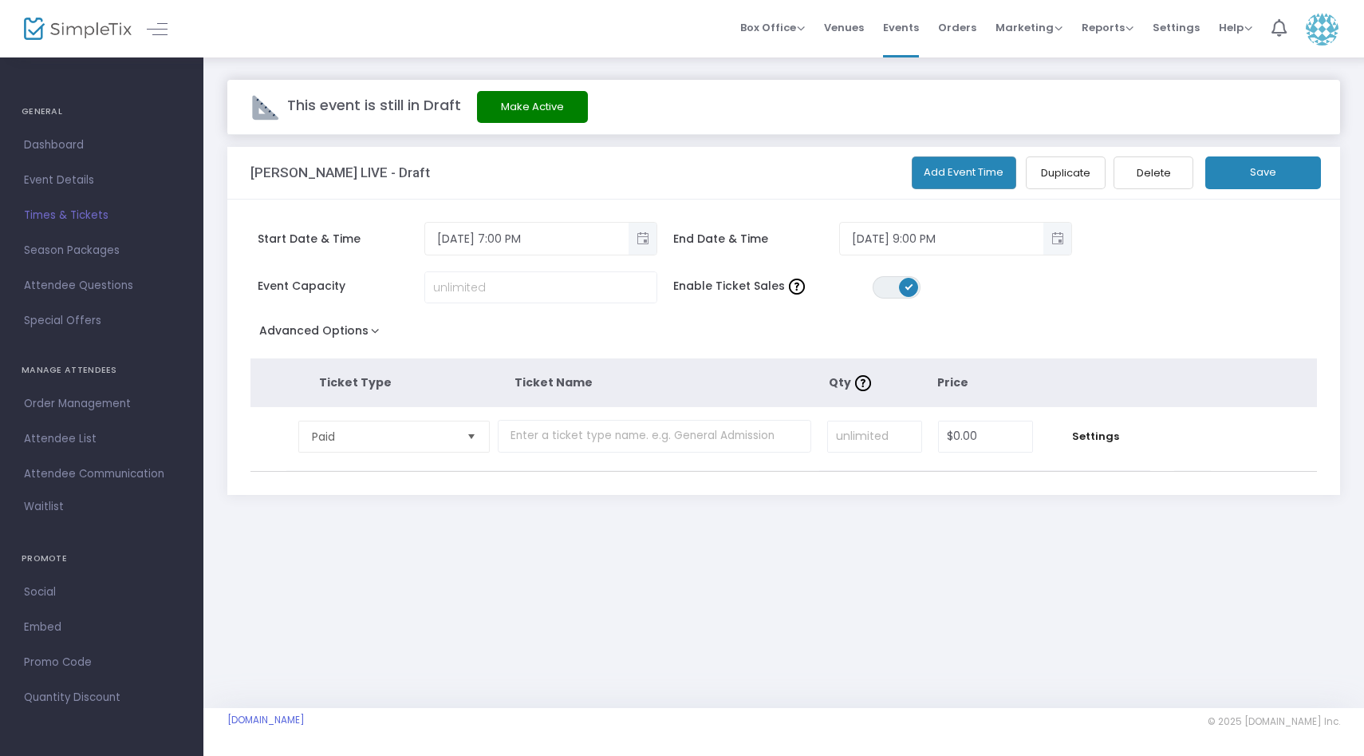
click at [260, 109] on img at bounding box center [265, 107] width 28 height 28
click at [156, 29] on link at bounding box center [157, 28] width 21 height 21
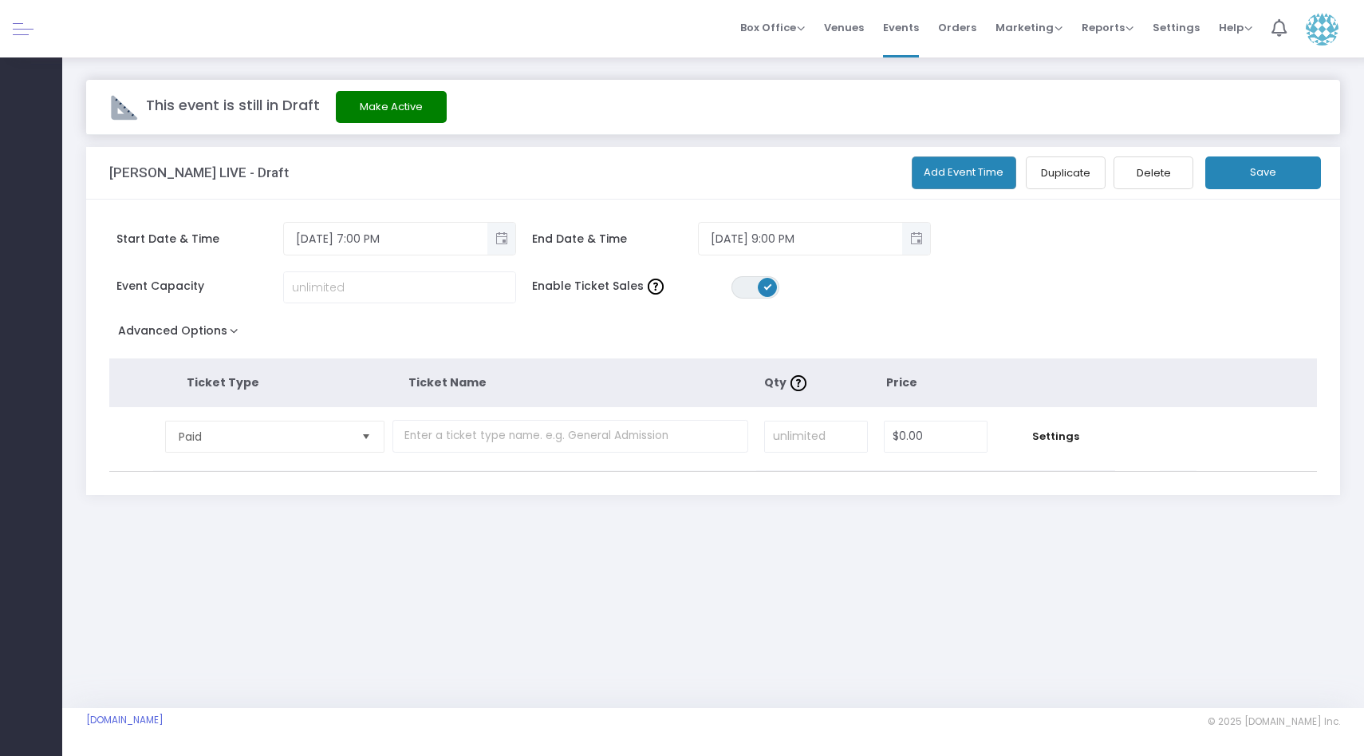
click at [156, 30] on div "Box Office Sell Tickets Bookings Sell Season Pass Venues Memberships Events Ord…" at bounding box center [713, 28] width 1302 height 57
click at [82, 23] on div "Box Office Sell Tickets Bookings Sell Season Pass Venues Memberships Events Ord…" at bounding box center [713, 28] width 1302 height 57
click at [7, 39] on div at bounding box center [31, 28] width 62 height 57
click at [18, 43] on div at bounding box center [31, 28] width 62 height 57
click at [18, 35] on link at bounding box center [23, 28] width 21 height 21
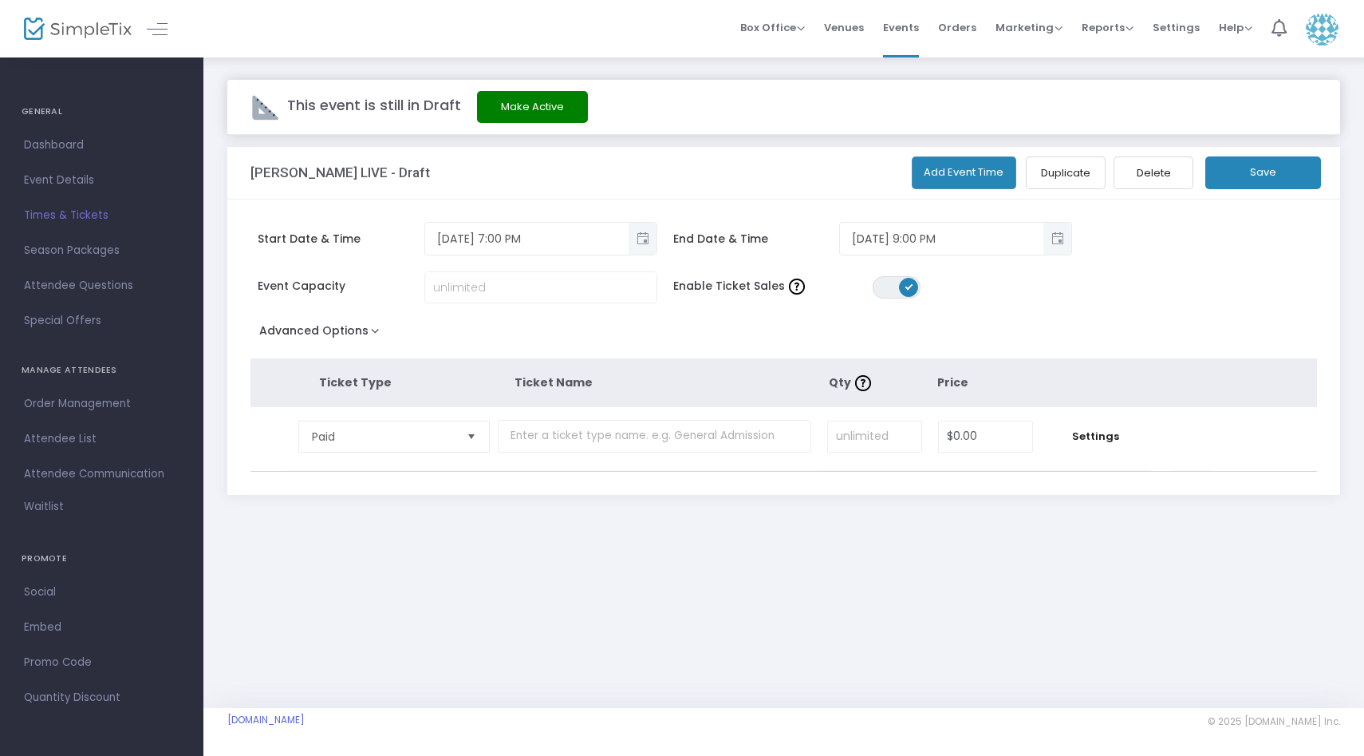
click at [75, 39] on img at bounding box center [78, 29] width 108 height 23
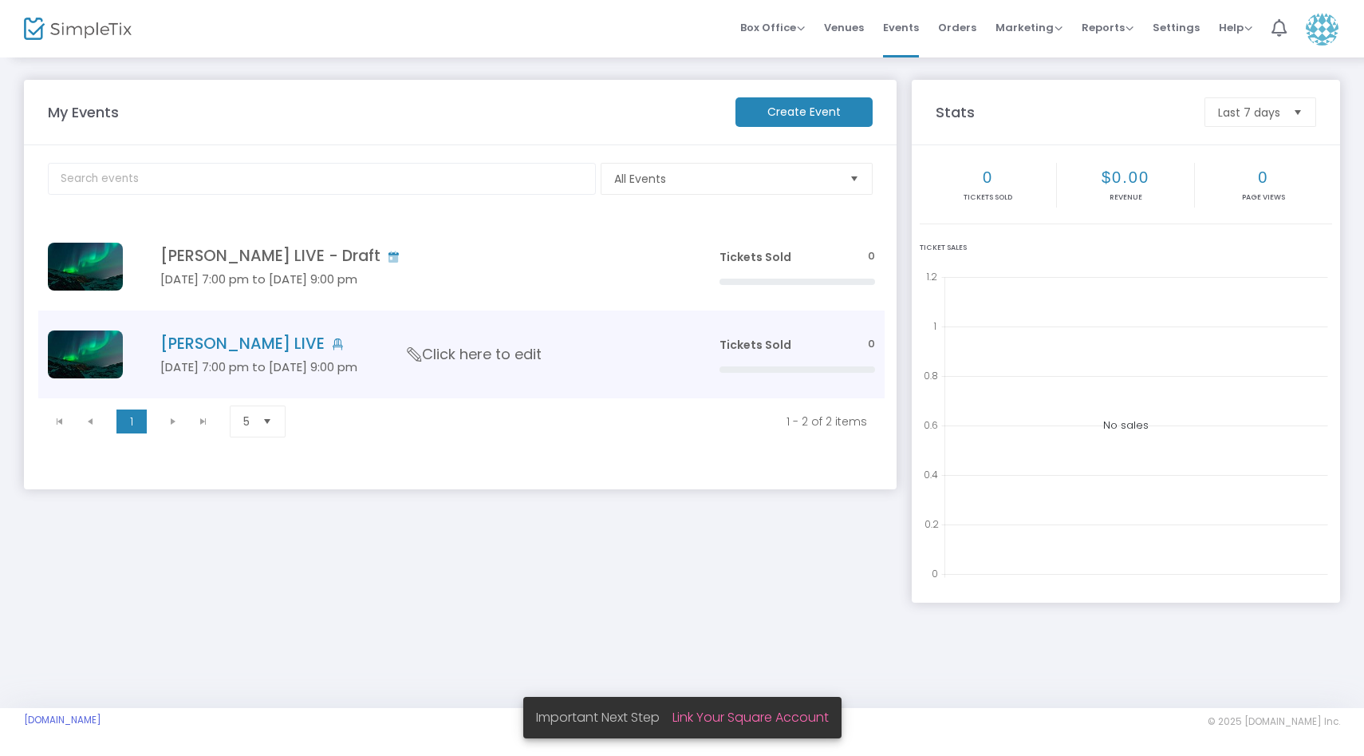
click at [484, 361] on span "Click here to edit" at bounding box center [475, 354] width 134 height 21
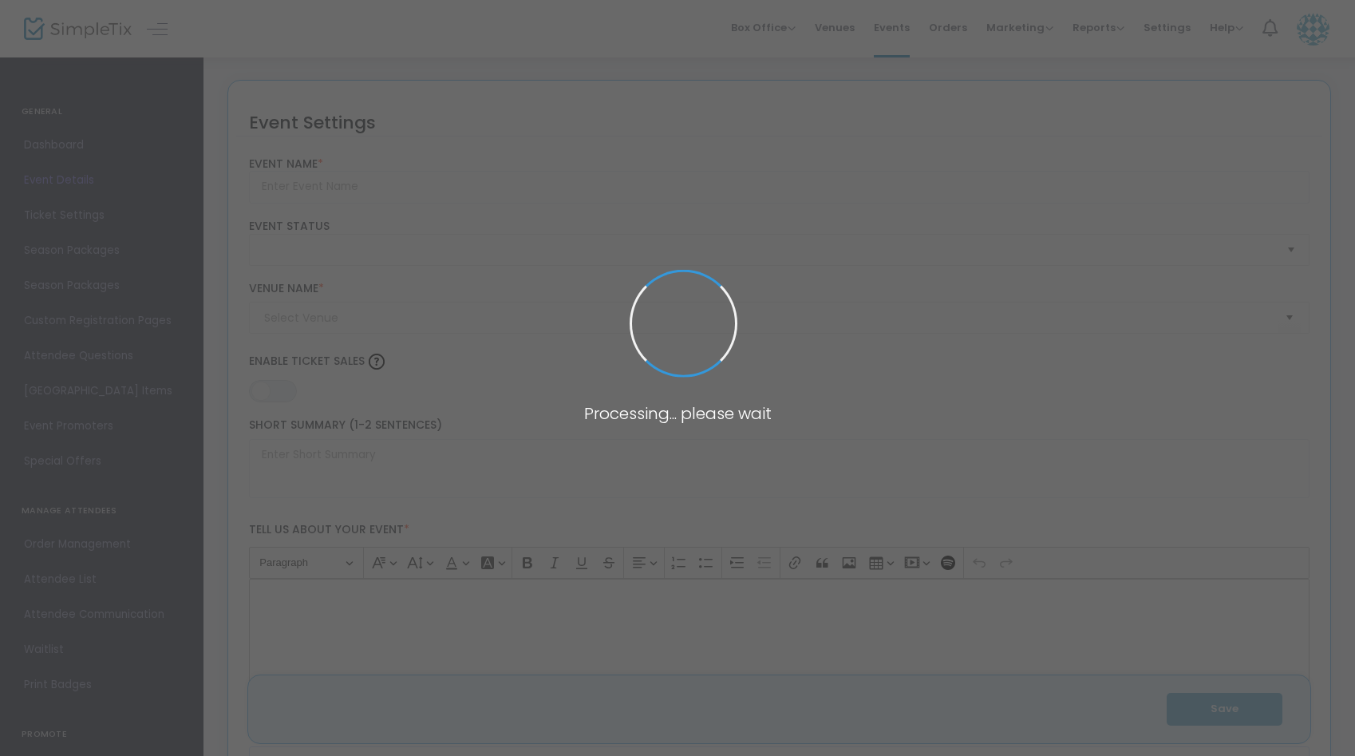
type input "[PERSON_NAME] LIVE"
type textarea "Get ready for an unforgettable evening of acoustic music with [PERSON_NAME] at …"
type input "Buy Tickets"
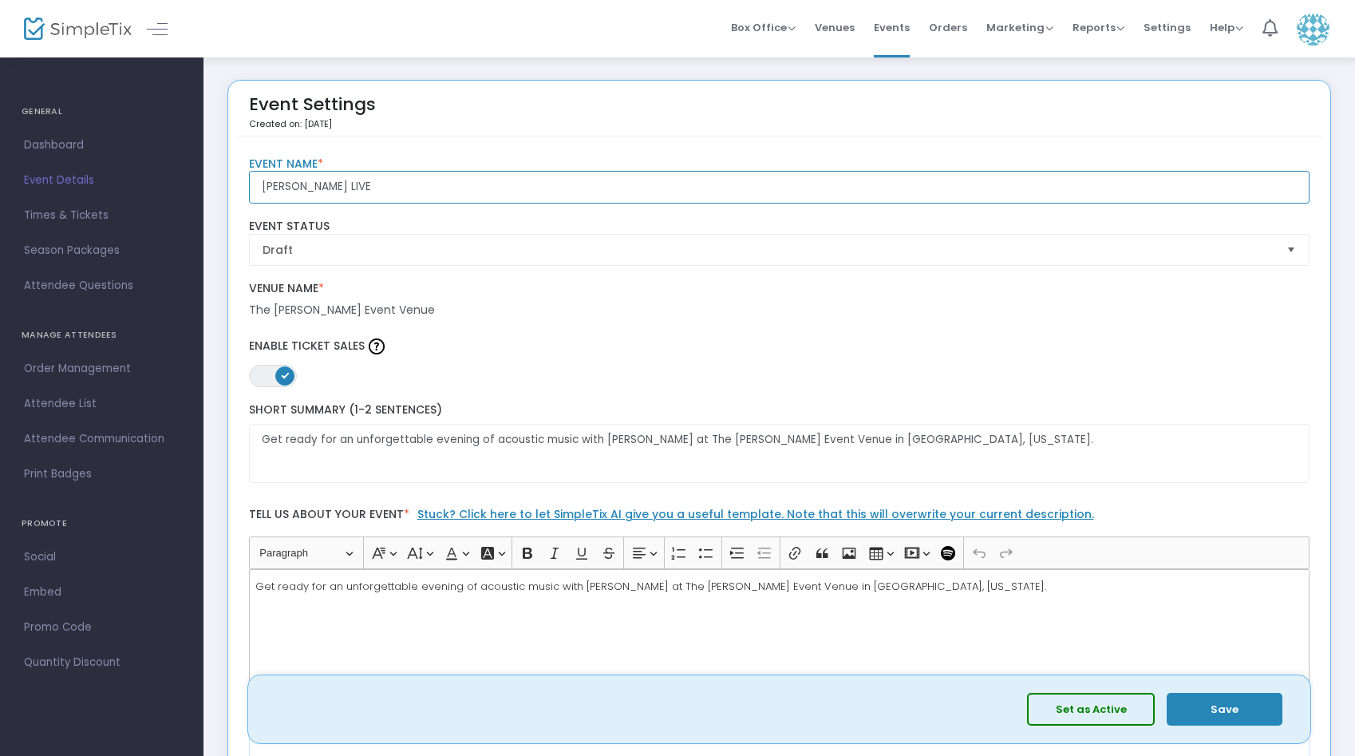
click at [421, 182] on input "[PERSON_NAME] LIVE" at bounding box center [779, 187] width 1061 height 33
type input "[PERSON_NAME] LIVE 1"
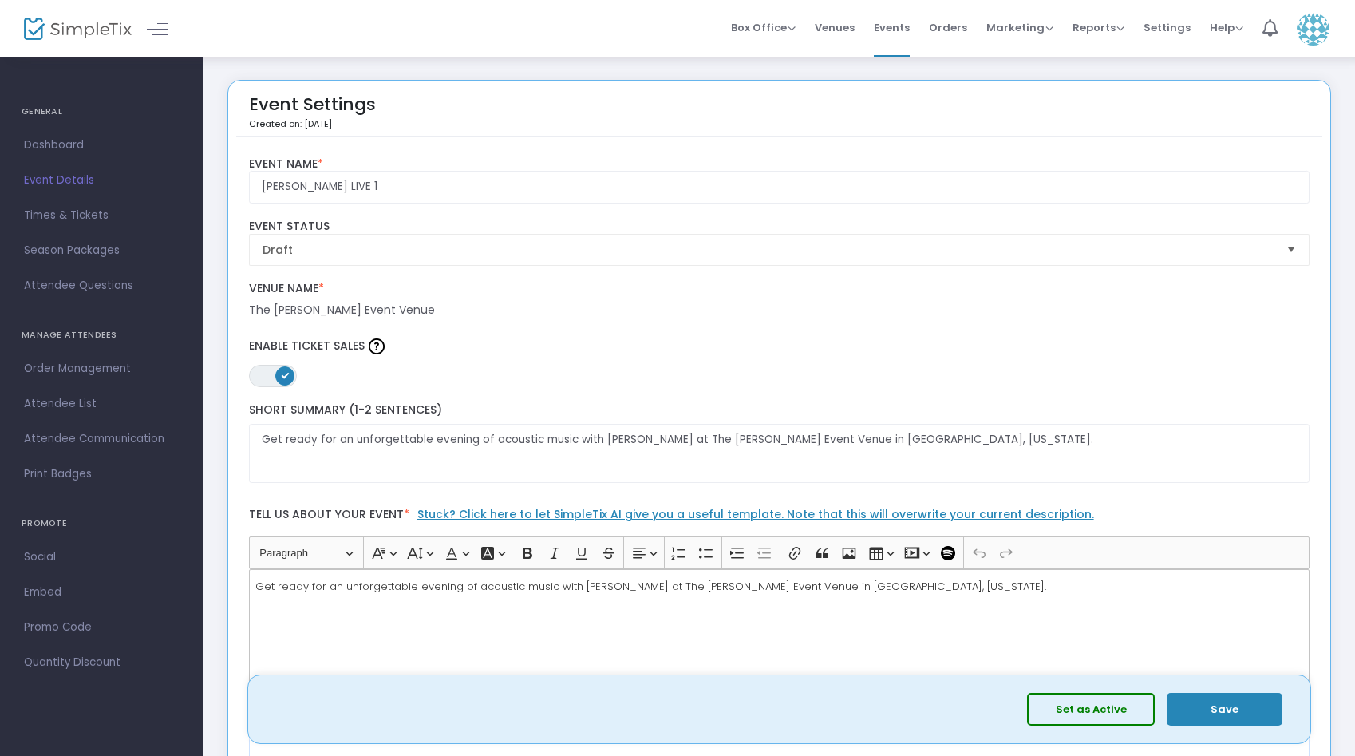
click at [598, 266] on div "Draft Event Status" at bounding box center [779, 242] width 1076 height 62
click at [108, 207] on span "Times & Tickets" at bounding box center [102, 215] width 156 height 21
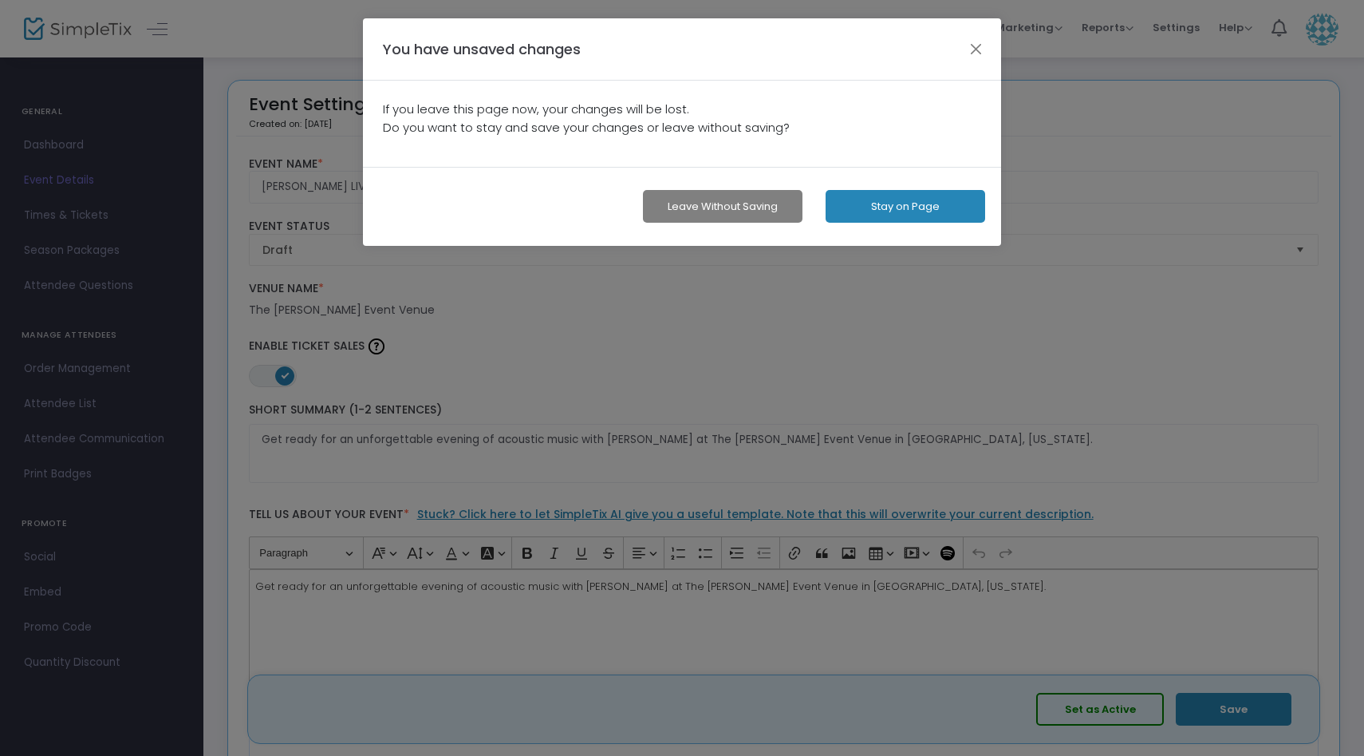
click at [777, 205] on button "Leave without Saving" at bounding box center [723, 206] width 160 height 33
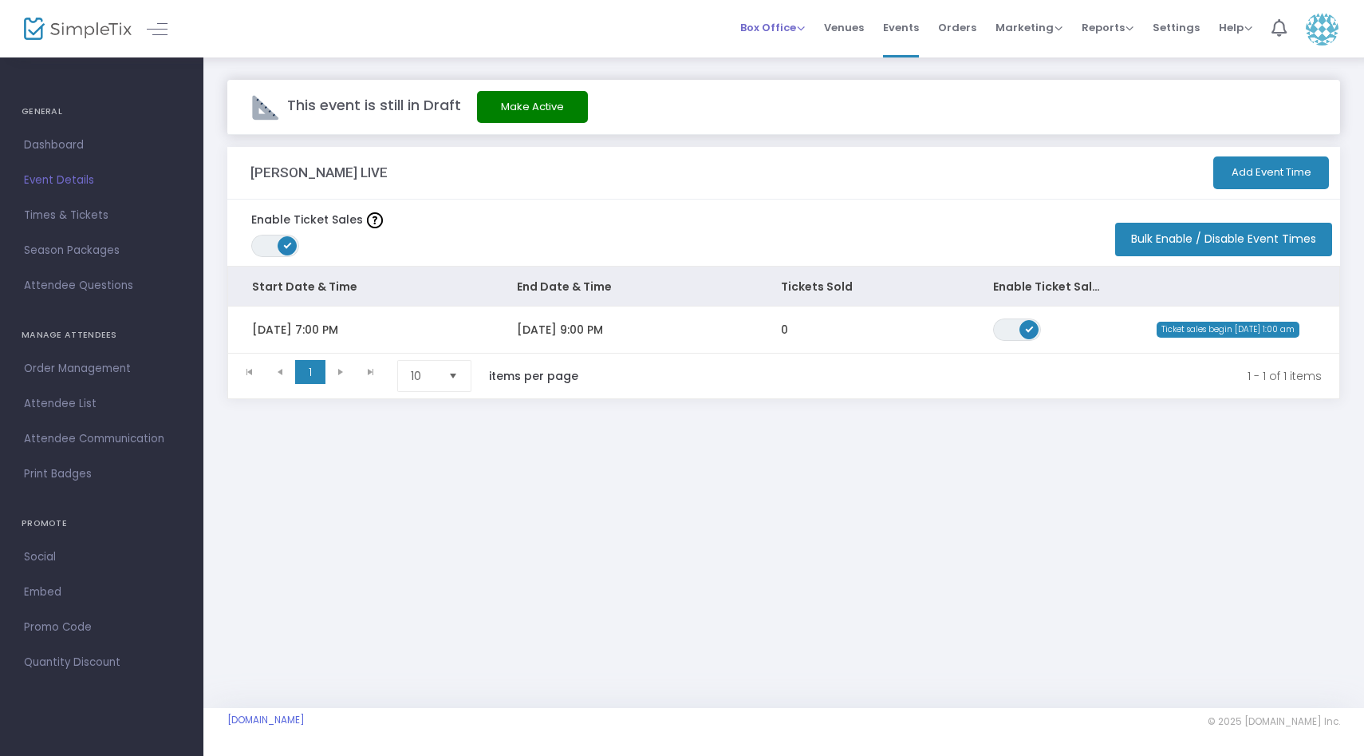
click at [805, 27] on span "Box Office" at bounding box center [772, 27] width 65 height 15
click at [801, 49] on li "Sell Tickets" at bounding box center [797, 53] width 114 height 31
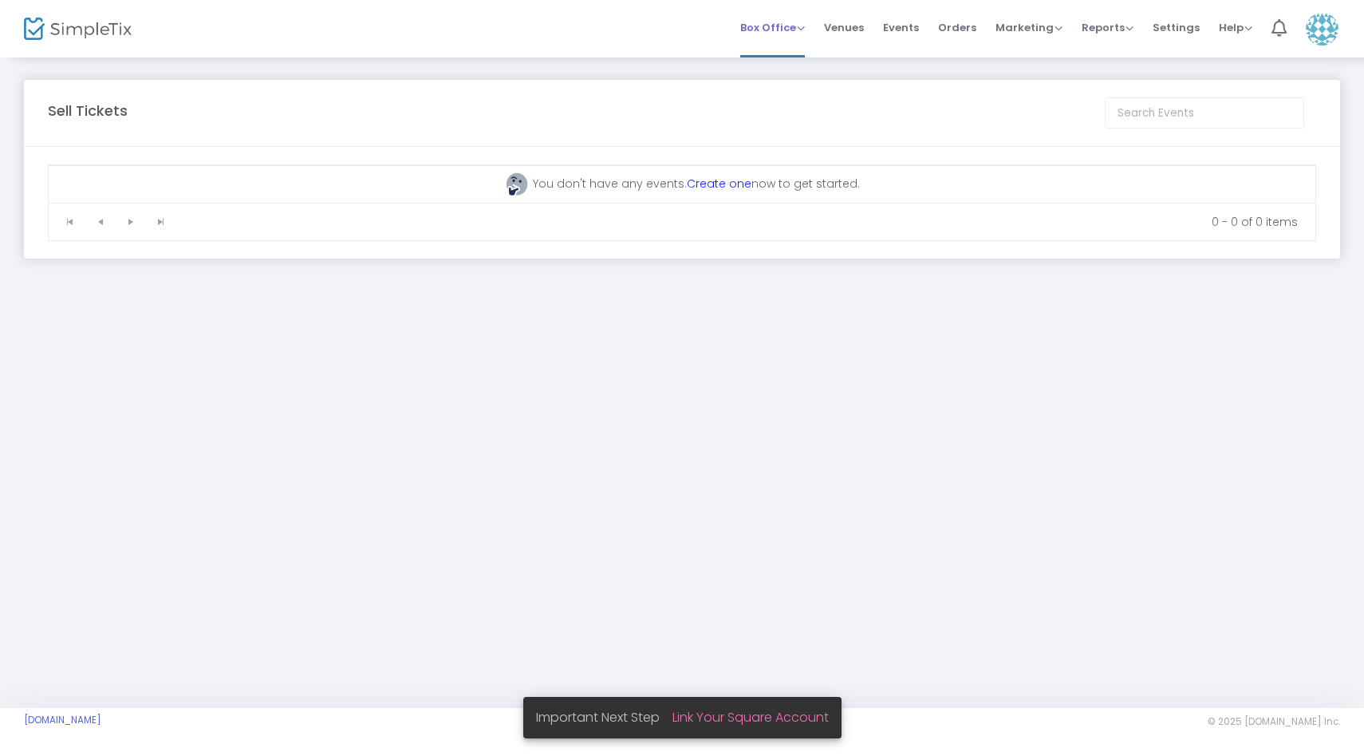
click at [805, 18] on span "Box Office Sell Tickets Bookings Sell Season Pass" at bounding box center [772, 27] width 65 height 41
click at [851, 38] on span "Venues" at bounding box center [844, 27] width 40 height 41
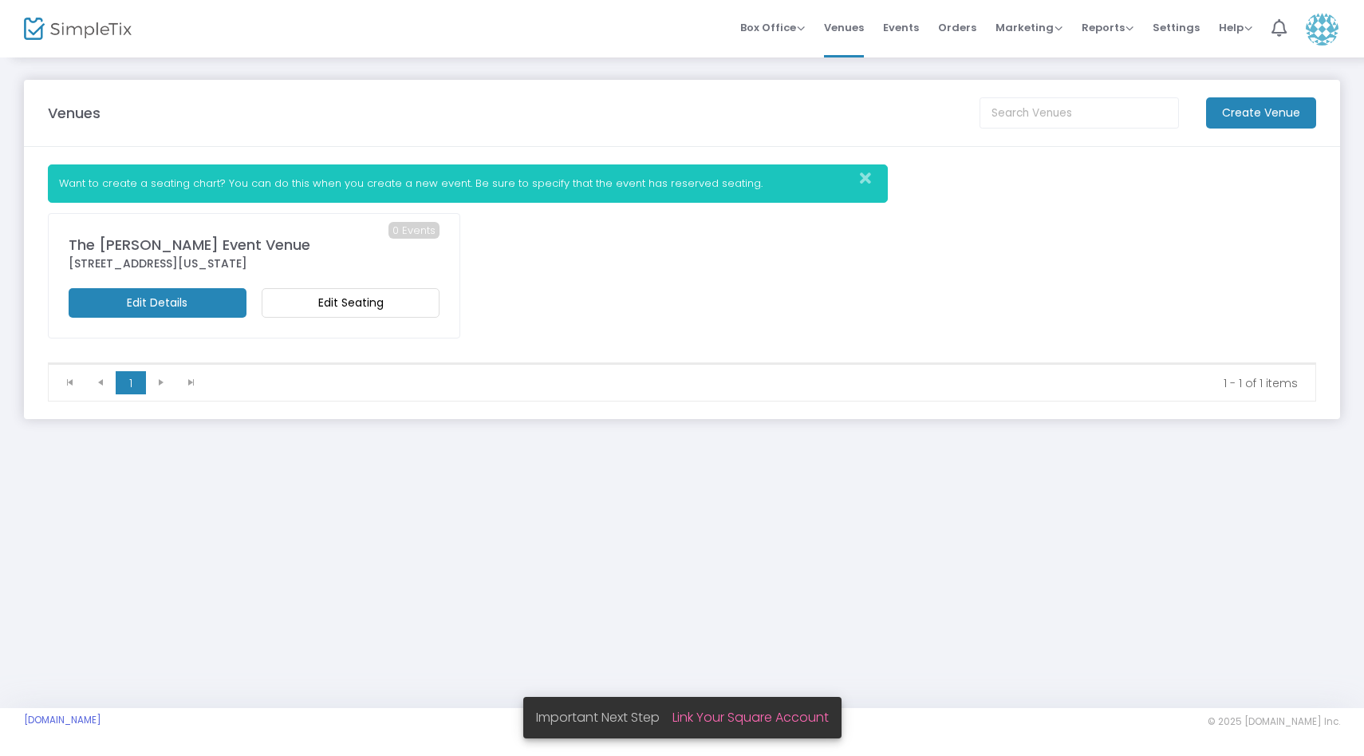
click at [343, 301] on m-button "Edit Seating" at bounding box center [351, 303] width 178 height 30
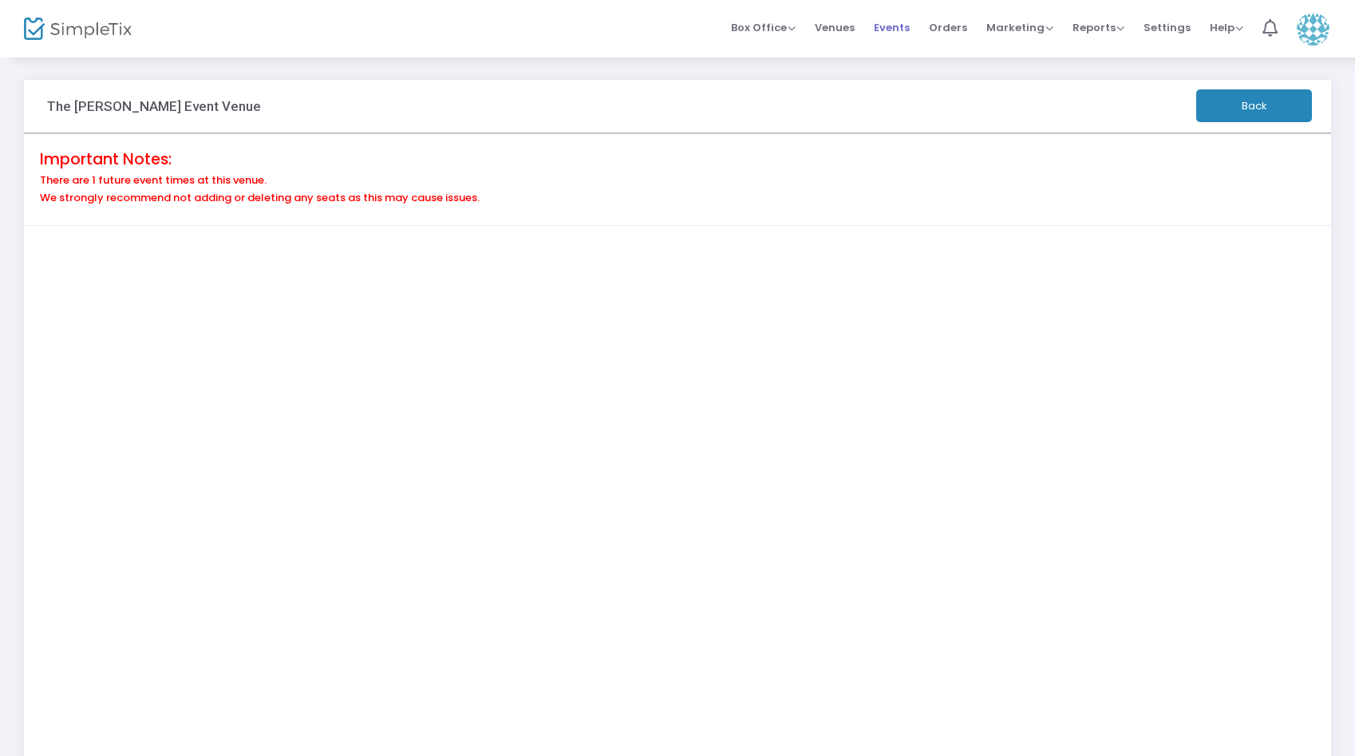
click at [876, 26] on li "Events" at bounding box center [891, 28] width 55 height 57
click at [898, 25] on span "Events" at bounding box center [892, 27] width 36 height 41
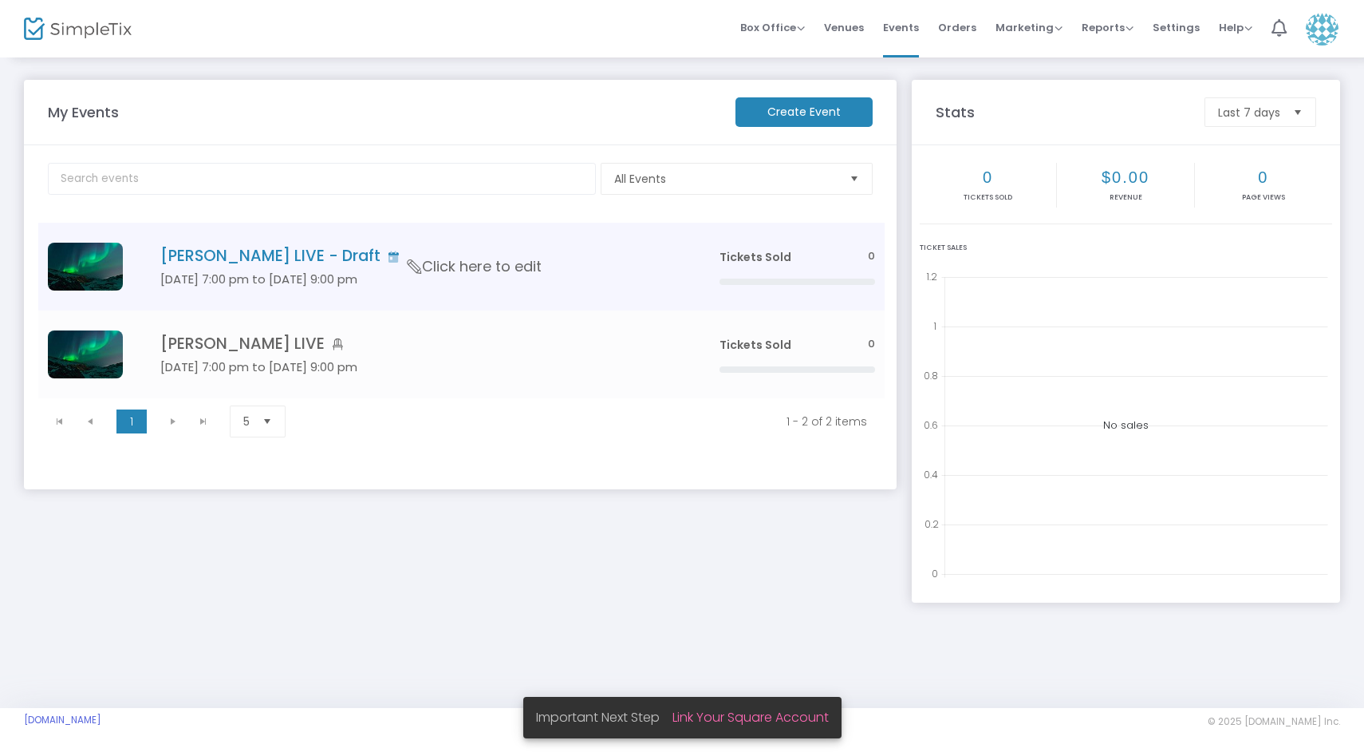
click at [414, 265] on icon "Data table" at bounding box center [415, 266] width 21 height 14
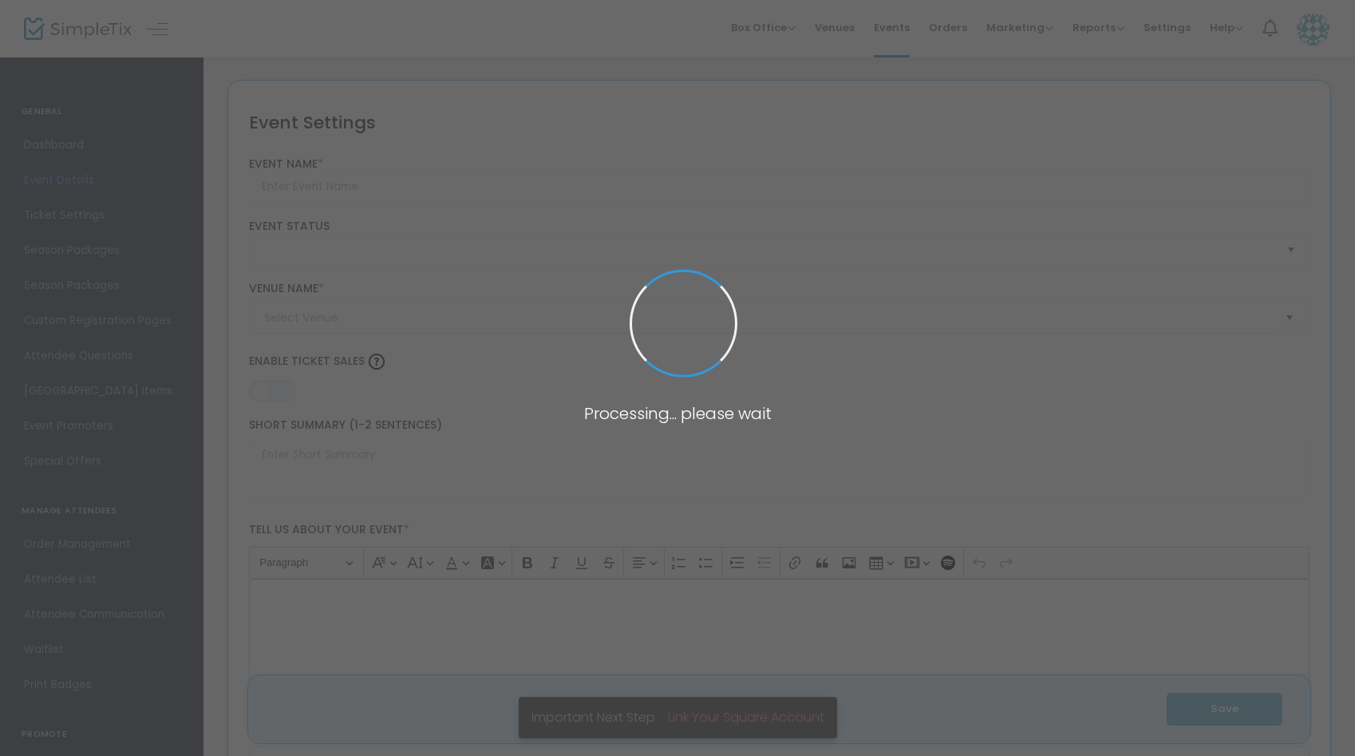
type input "[PERSON_NAME] LIVE - Draft"
type textarea "[PERSON_NAME] LIVE Get ready for an unforgettable evening of acoustic music wit…"
type input "Buy Tickets"
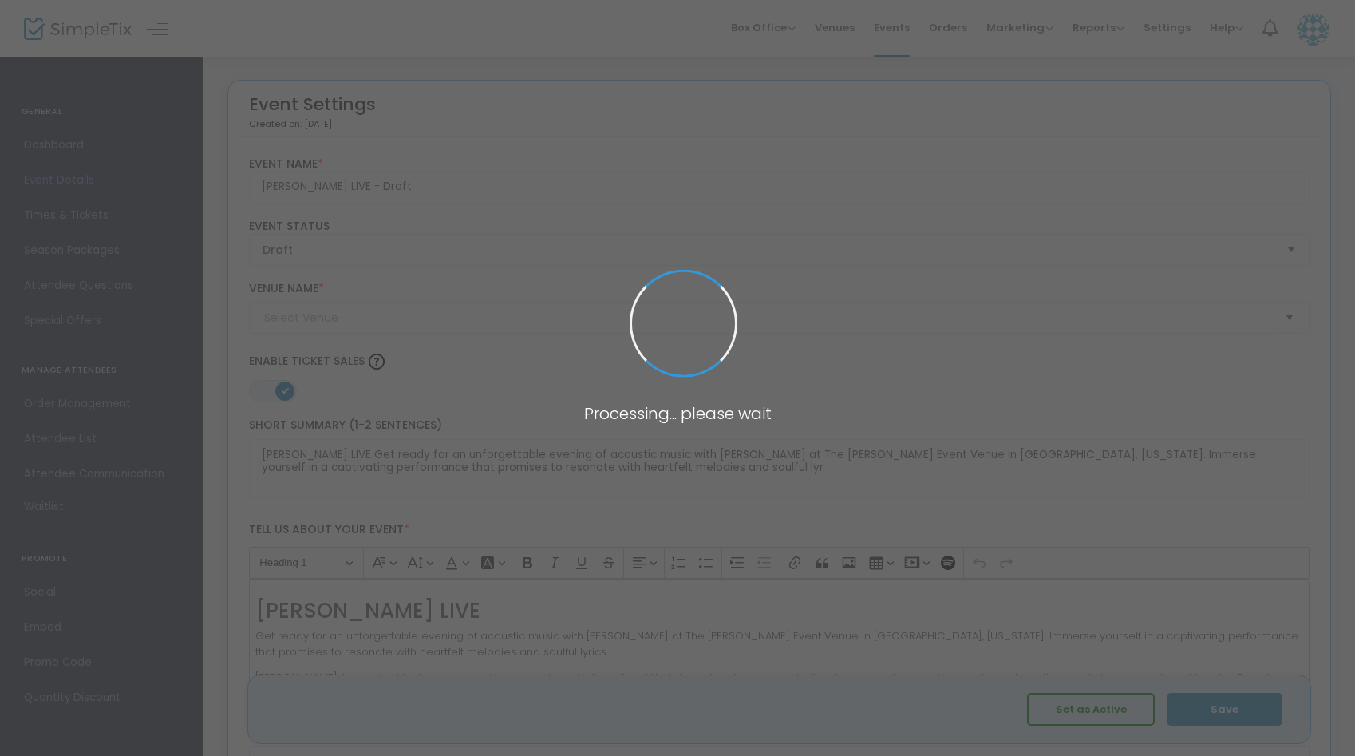
type input "The [PERSON_NAME] Event Venue"
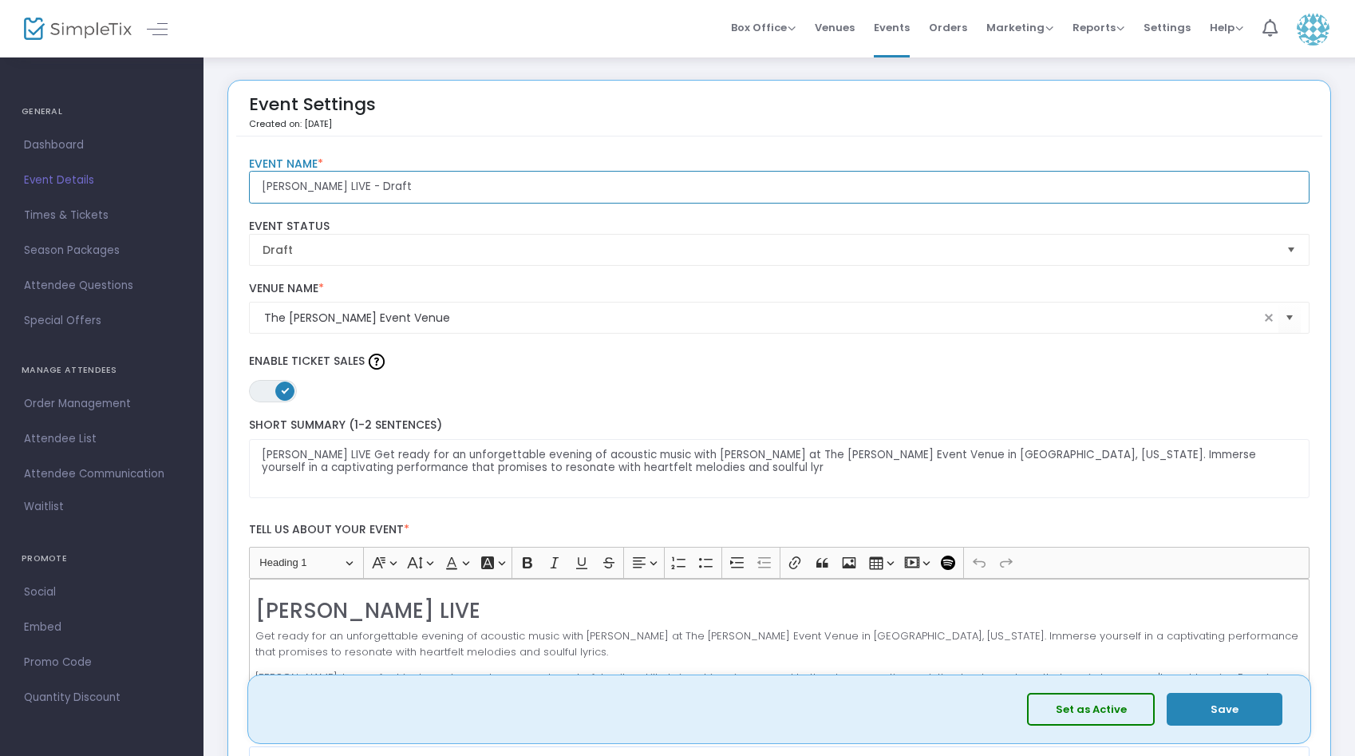
click at [472, 199] on input "[PERSON_NAME] LIVE - Draft" at bounding box center [779, 187] width 1061 height 33
drag, startPoint x: 419, startPoint y: 189, endPoint x: 363, endPoint y: 192, distance: 55.9
click at [361, 190] on input "[PERSON_NAME] LIVE - Draft" at bounding box center [779, 187] width 1061 height 33
type input "[PERSON_NAME] LIVE SA"
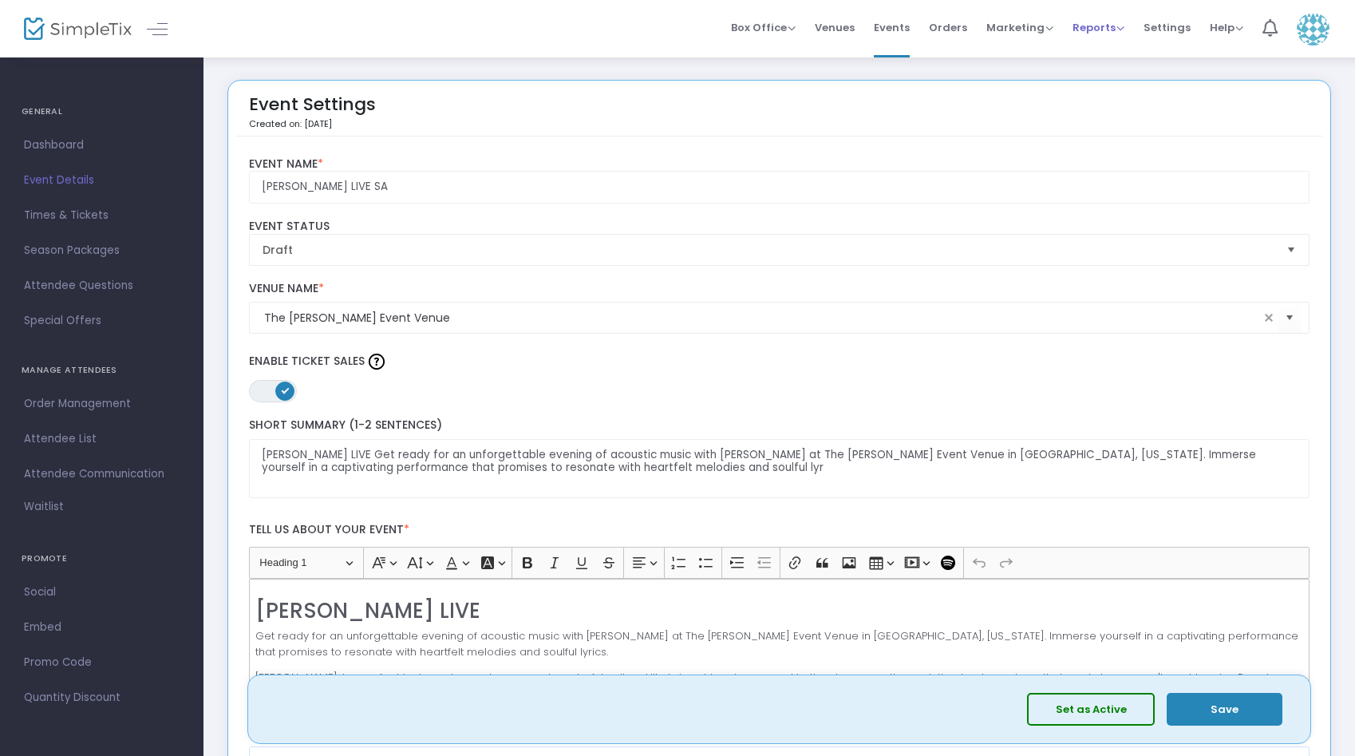
click at [1112, 34] on span "Reports" at bounding box center [1098, 27] width 52 height 15
click at [1033, 26] on span "Marketing" at bounding box center [1019, 27] width 67 height 15
click at [960, 20] on span "Orders" at bounding box center [948, 27] width 38 height 41
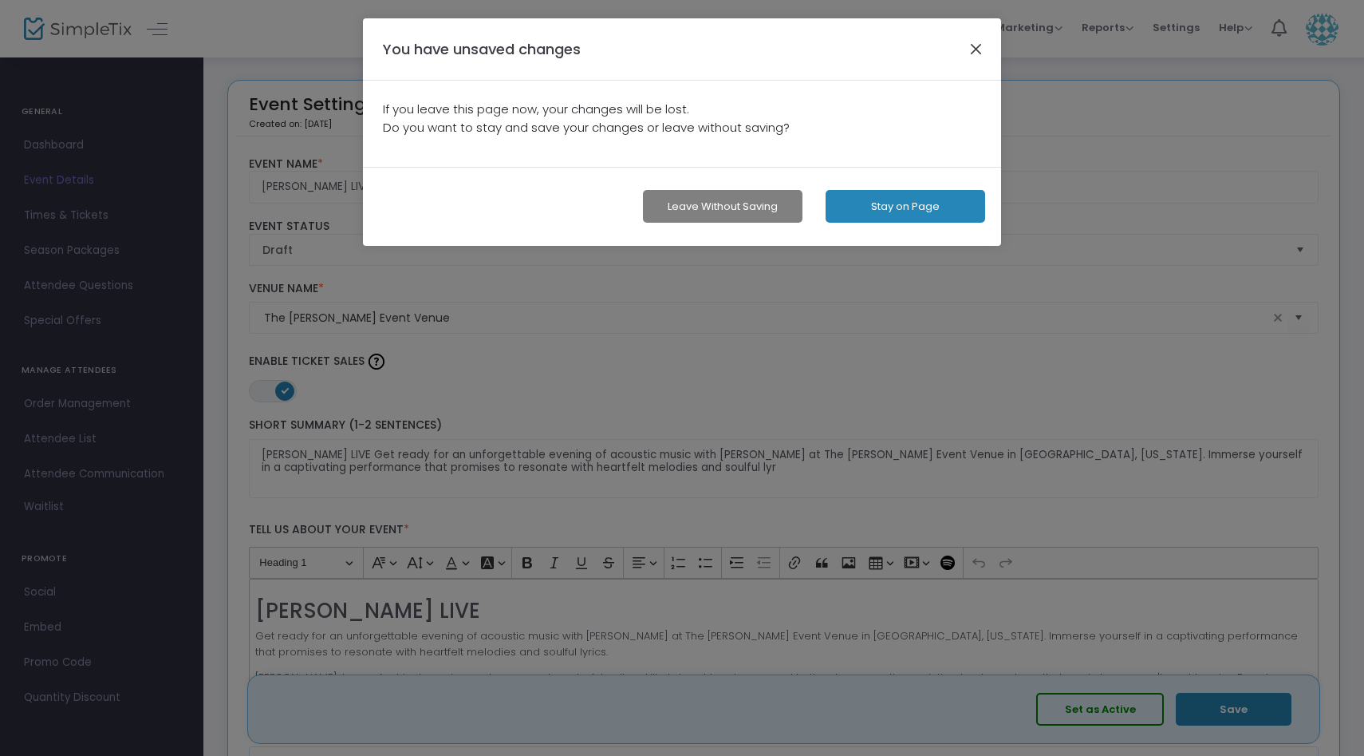
click at [975, 41] on button "button" at bounding box center [976, 48] width 21 height 21
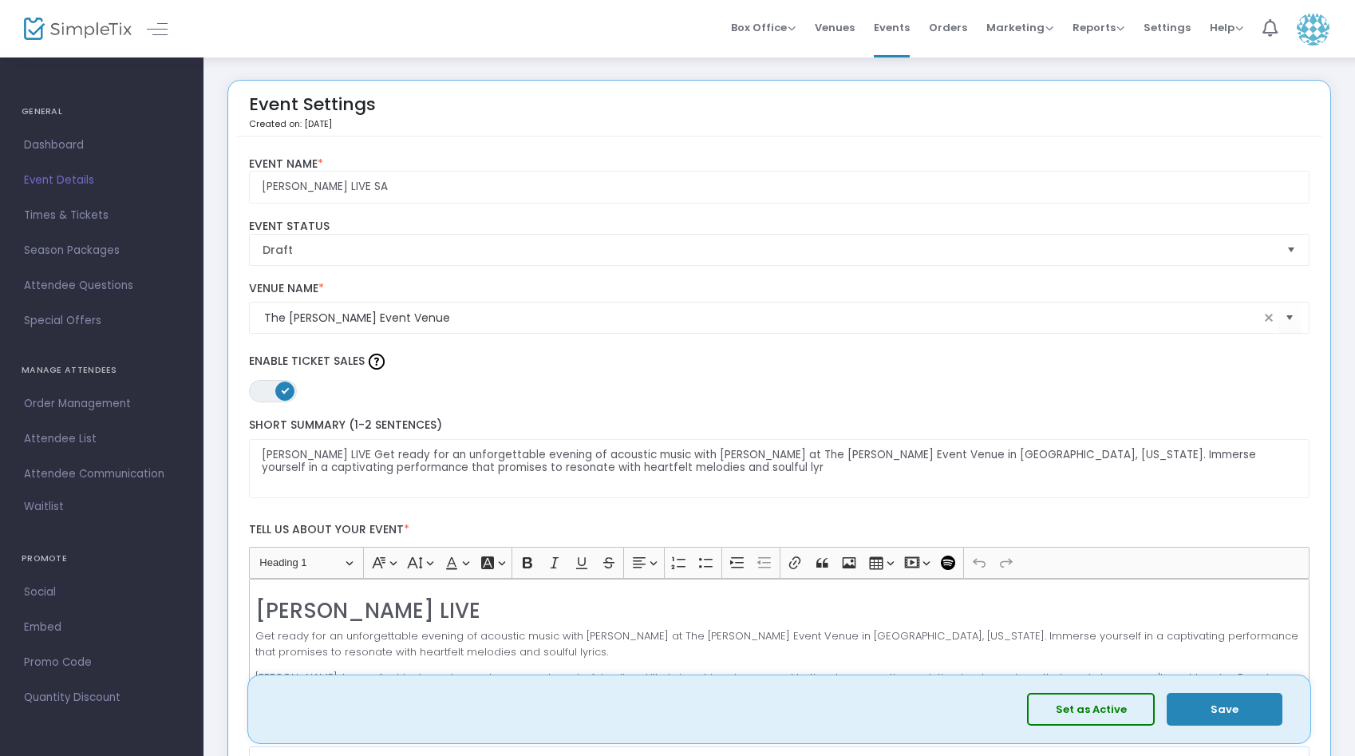
click at [1185, 706] on button "Save" at bounding box center [1225, 709] width 116 height 33
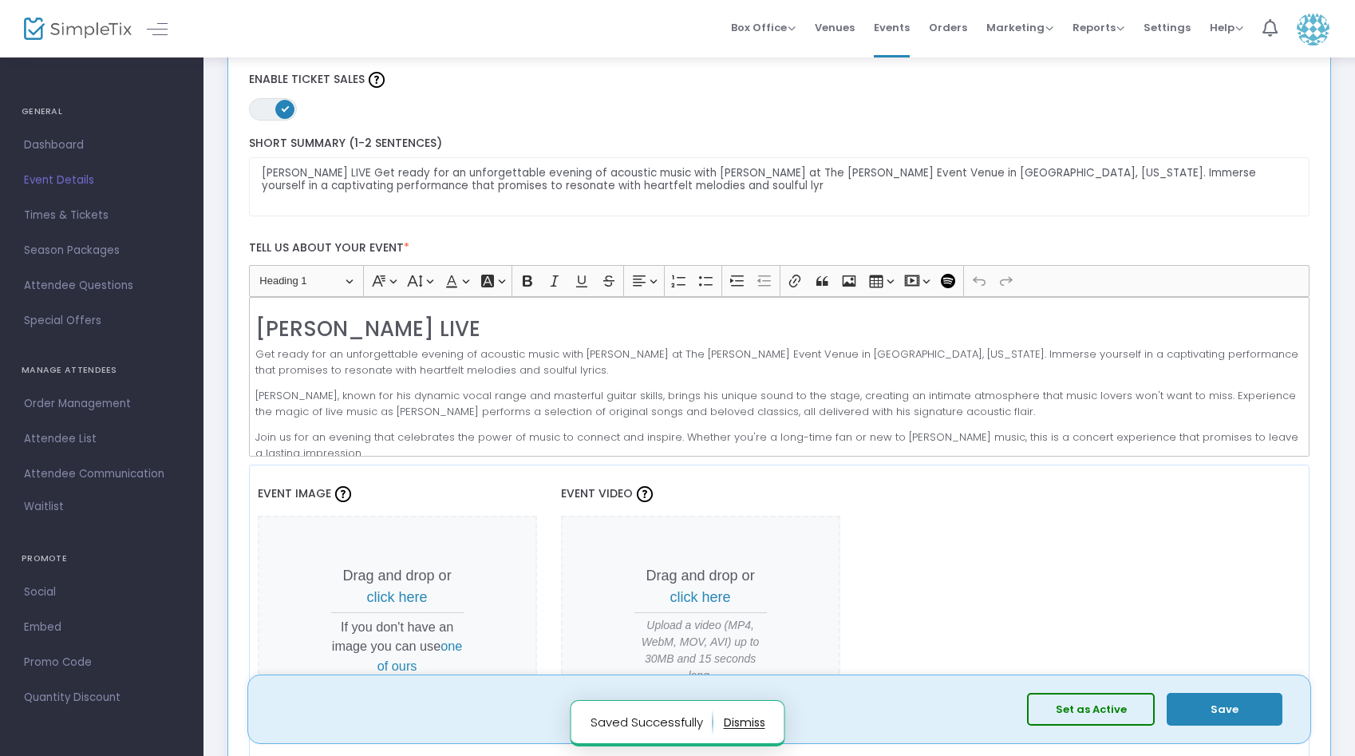
scroll to position [280, 0]
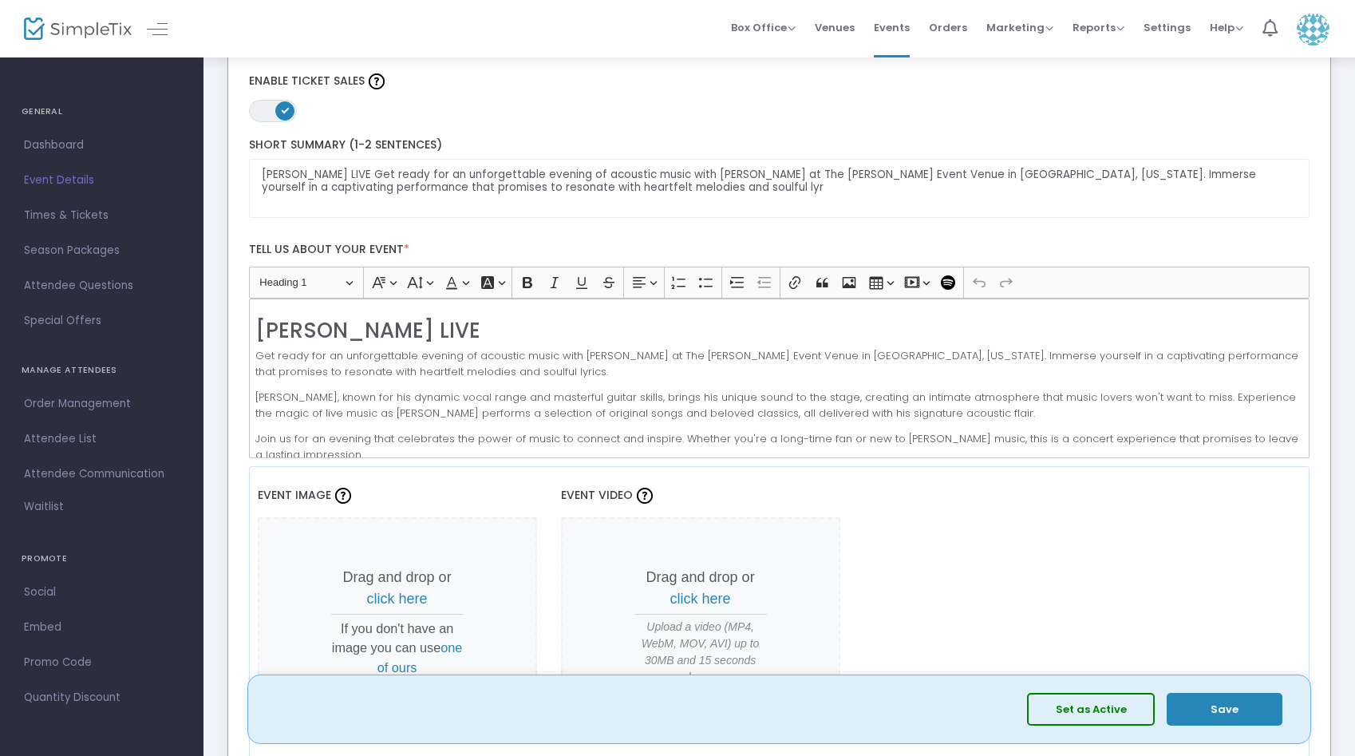
click at [283, 102] on span at bounding box center [284, 110] width 19 height 19
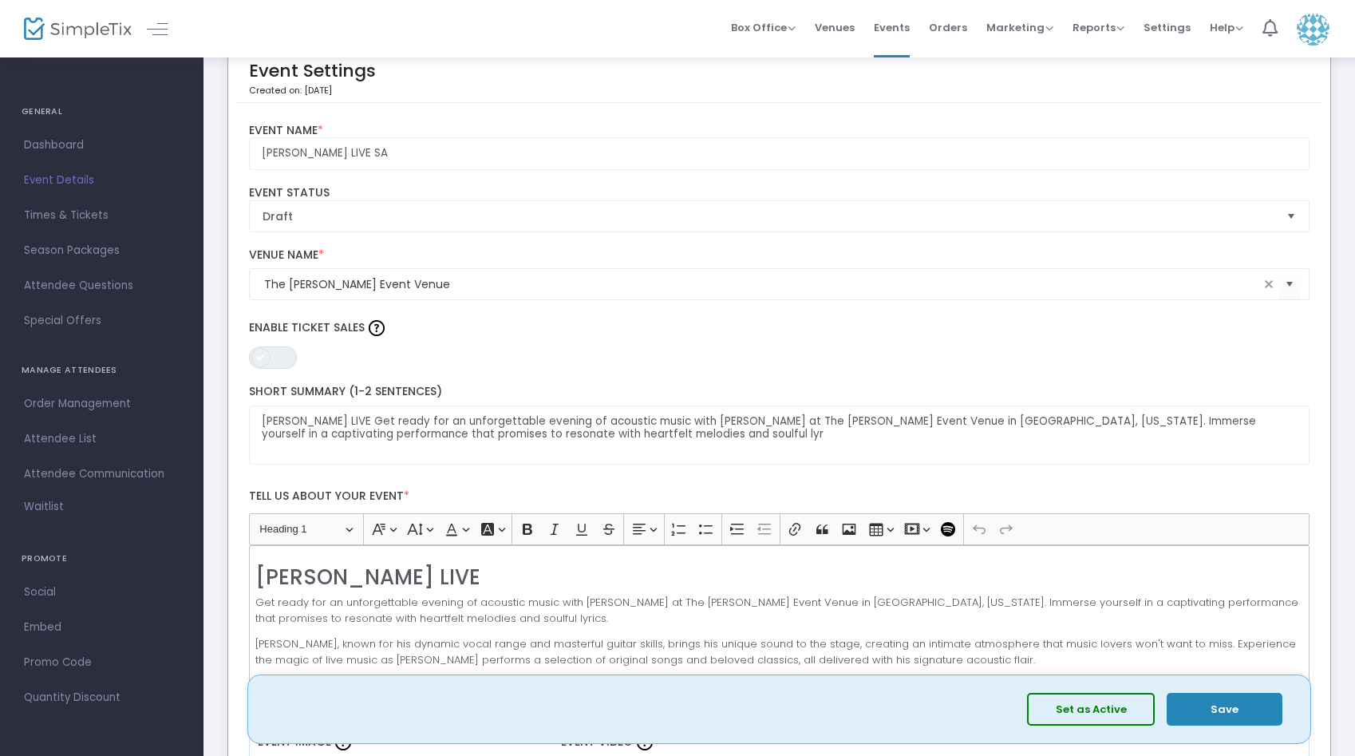
scroll to position [34, 0]
click at [281, 353] on span "ON OFF" at bounding box center [273, 357] width 48 height 22
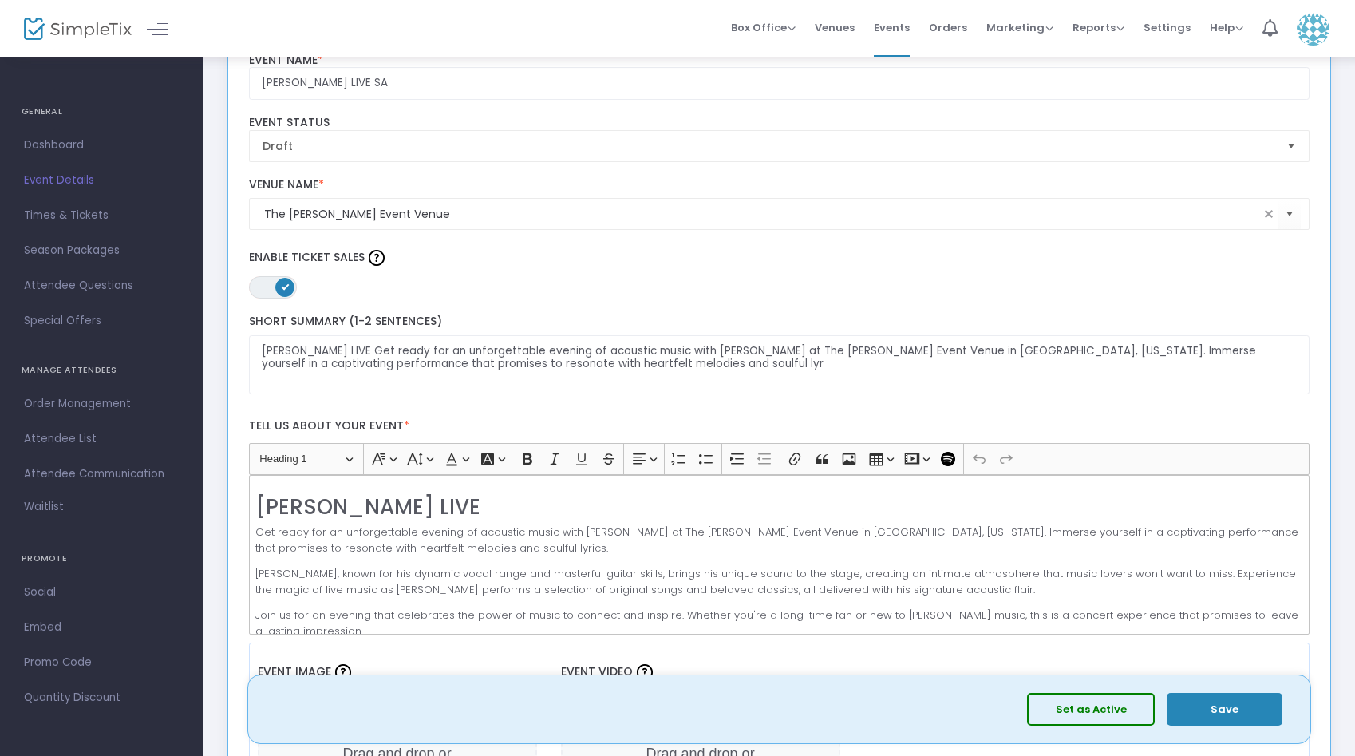
scroll to position [0, 0]
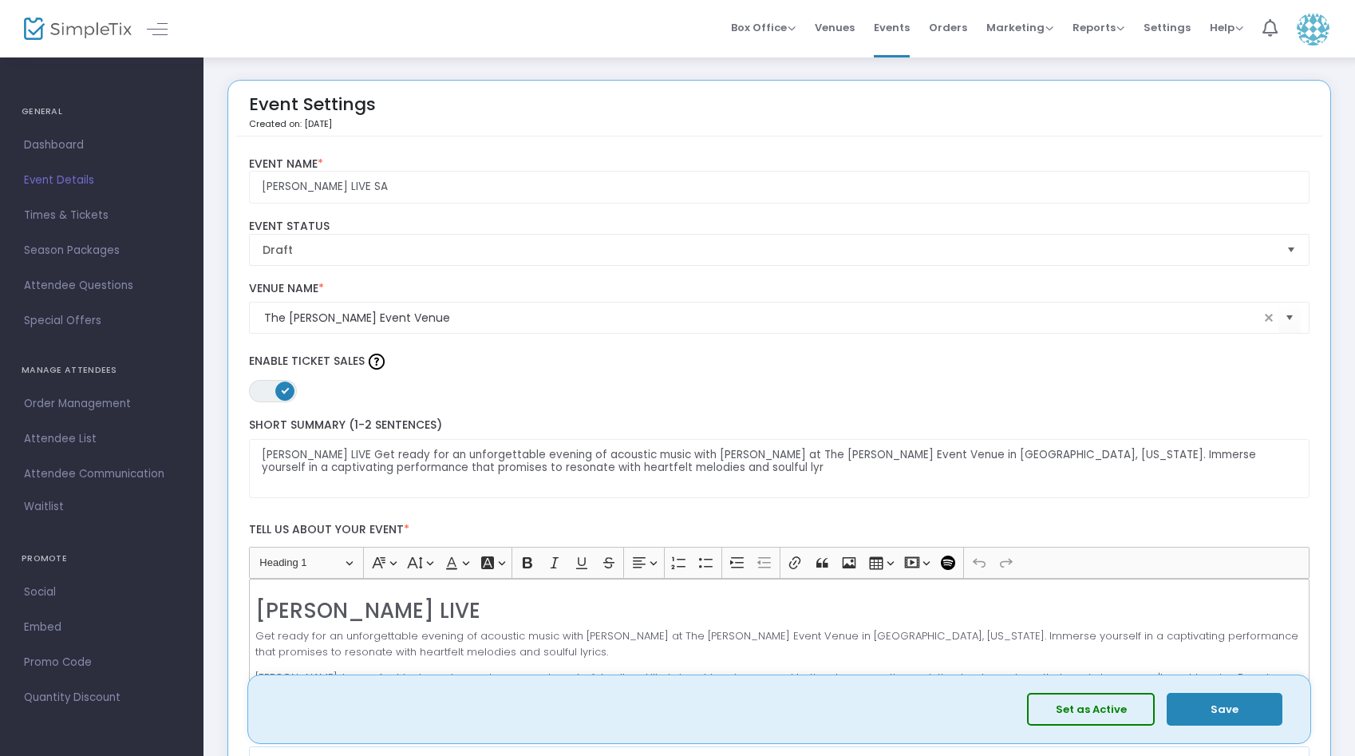
click at [286, 393] on span at bounding box center [284, 390] width 19 height 19
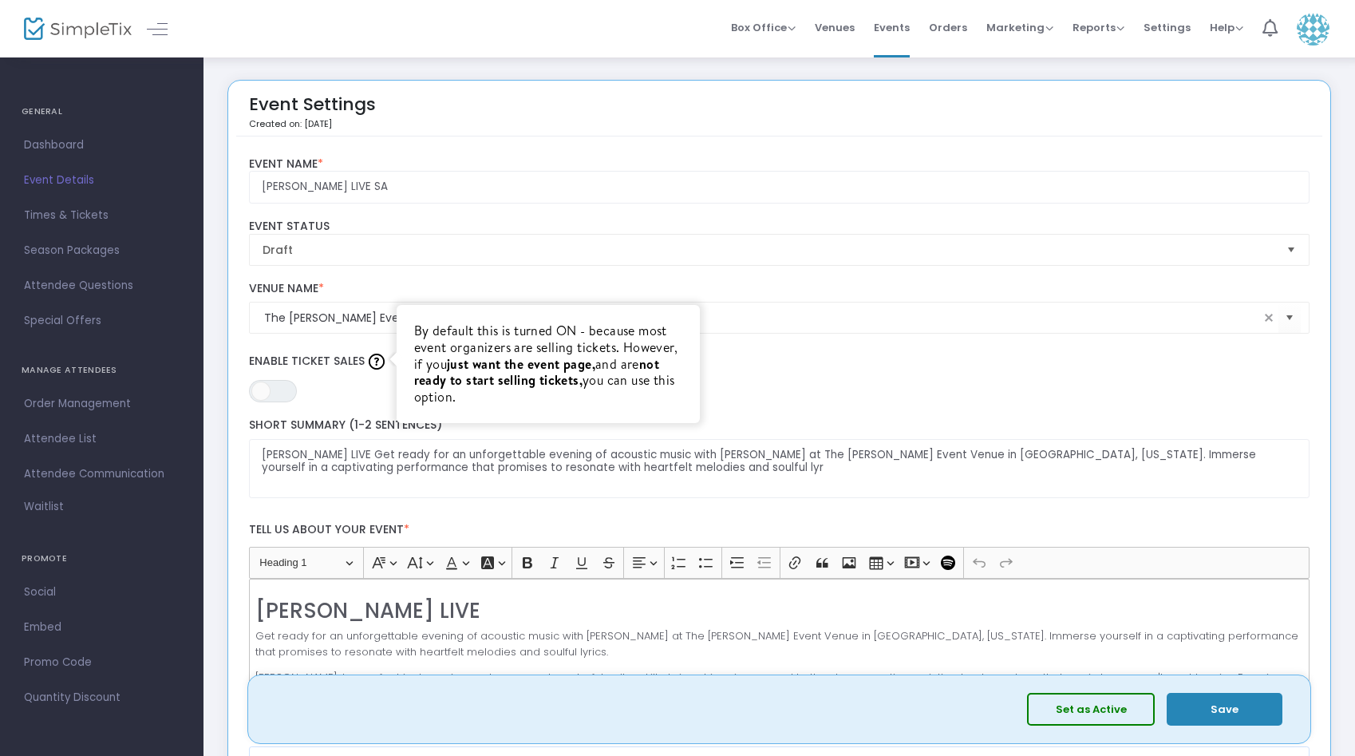
click at [375, 361] on img at bounding box center [377, 361] width 16 height 16
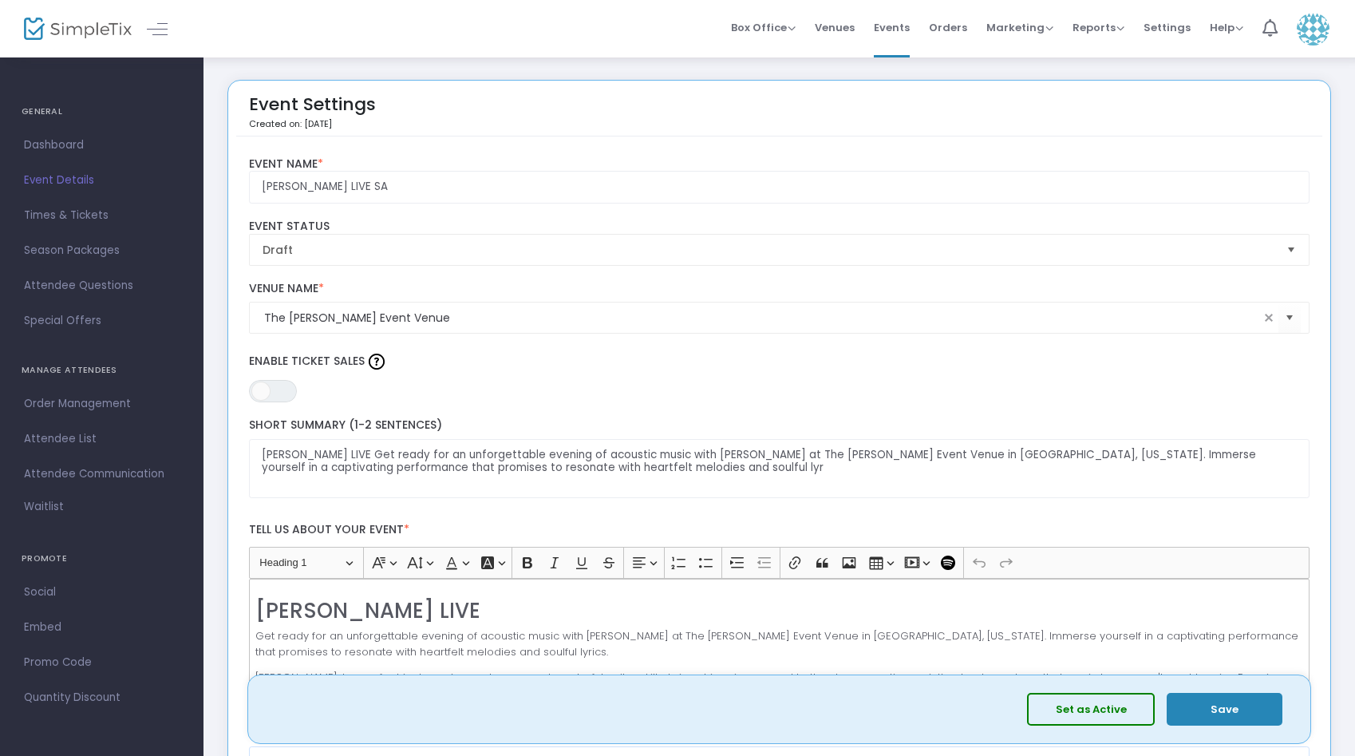
click at [805, 332] on kendo-combobox "The [PERSON_NAME] Event Venue" at bounding box center [779, 318] width 1061 height 32
click at [1230, 694] on button "Save" at bounding box center [1225, 709] width 116 height 33
click at [839, 27] on span "Venues" at bounding box center [835, 27] width 40 height 41
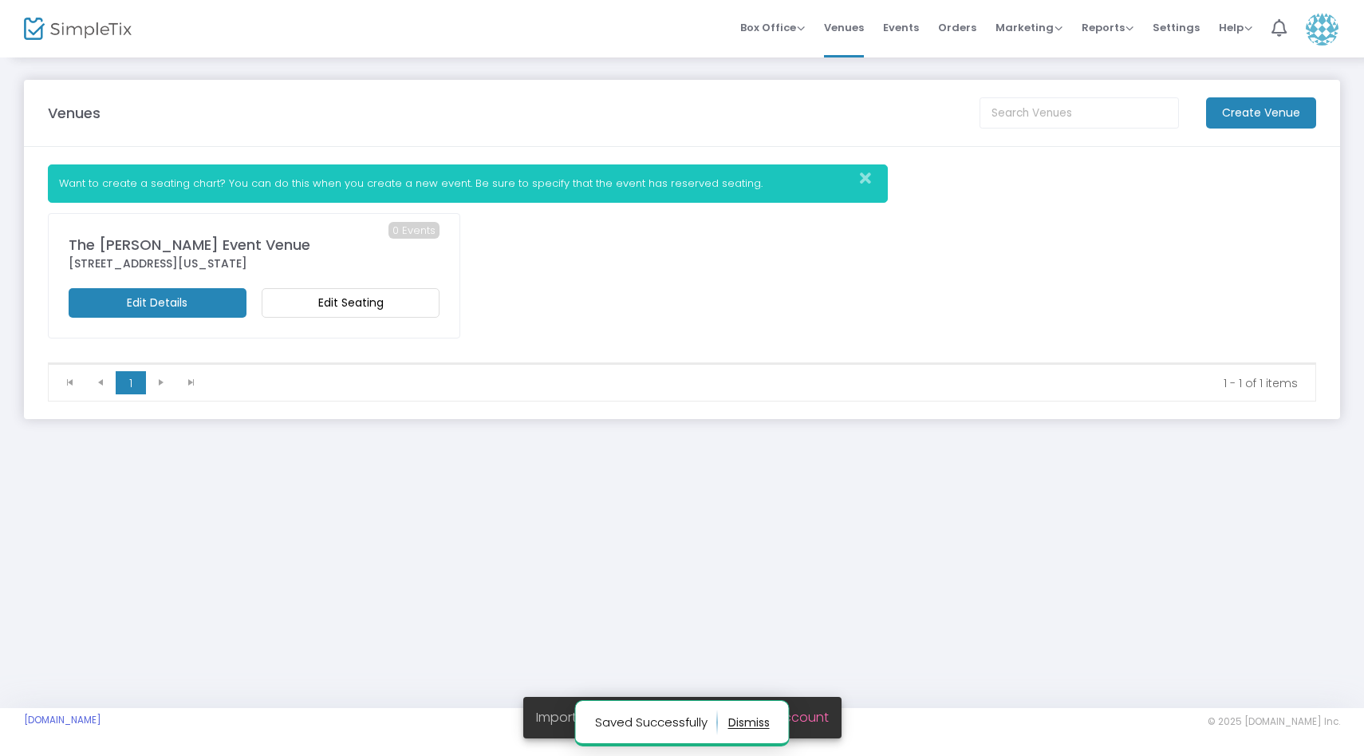
click at [354, 310] on m-button "Edit Seating" at bounding box center [351, 303] width 178 height 30
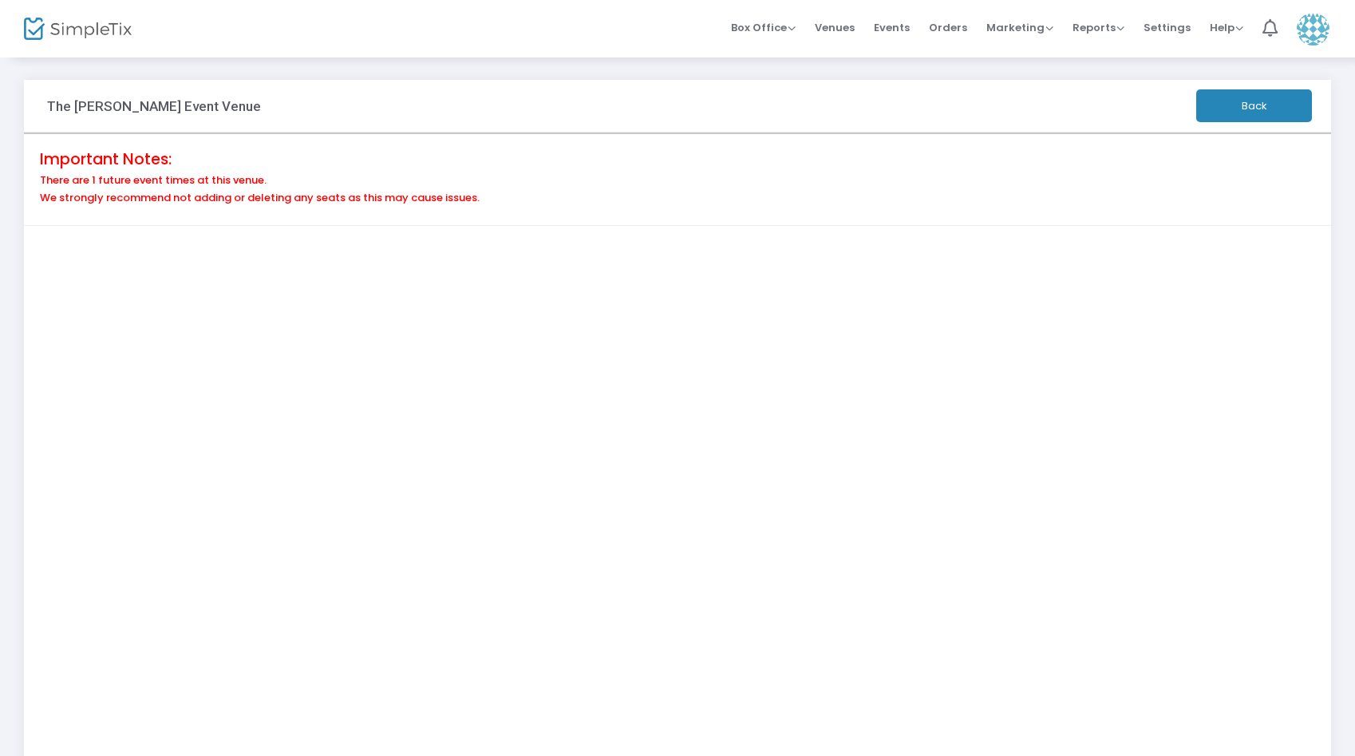
click at [71, 26] on img at bounding box center [78, 29] width 108 height 23
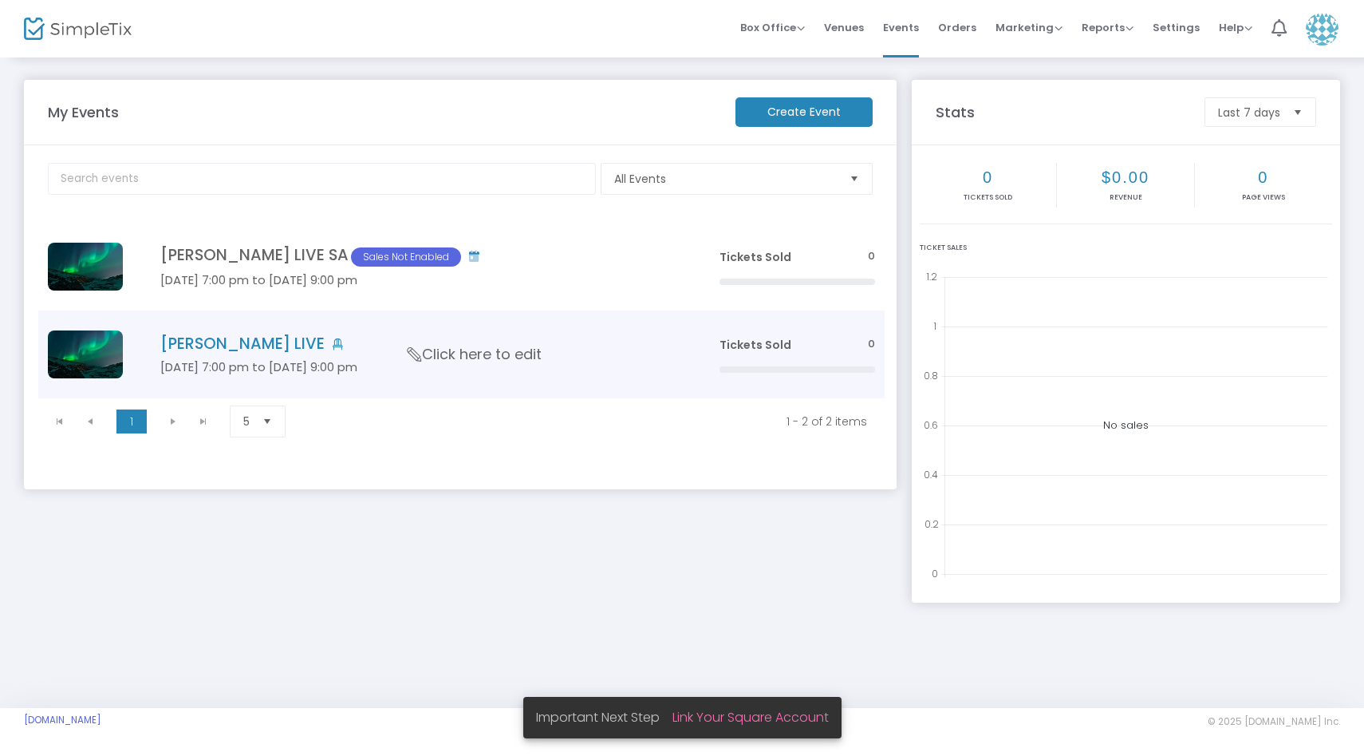
click at [419, 347] on span "Click here to edit" at bounding box center [475, 354] width 134 height 21
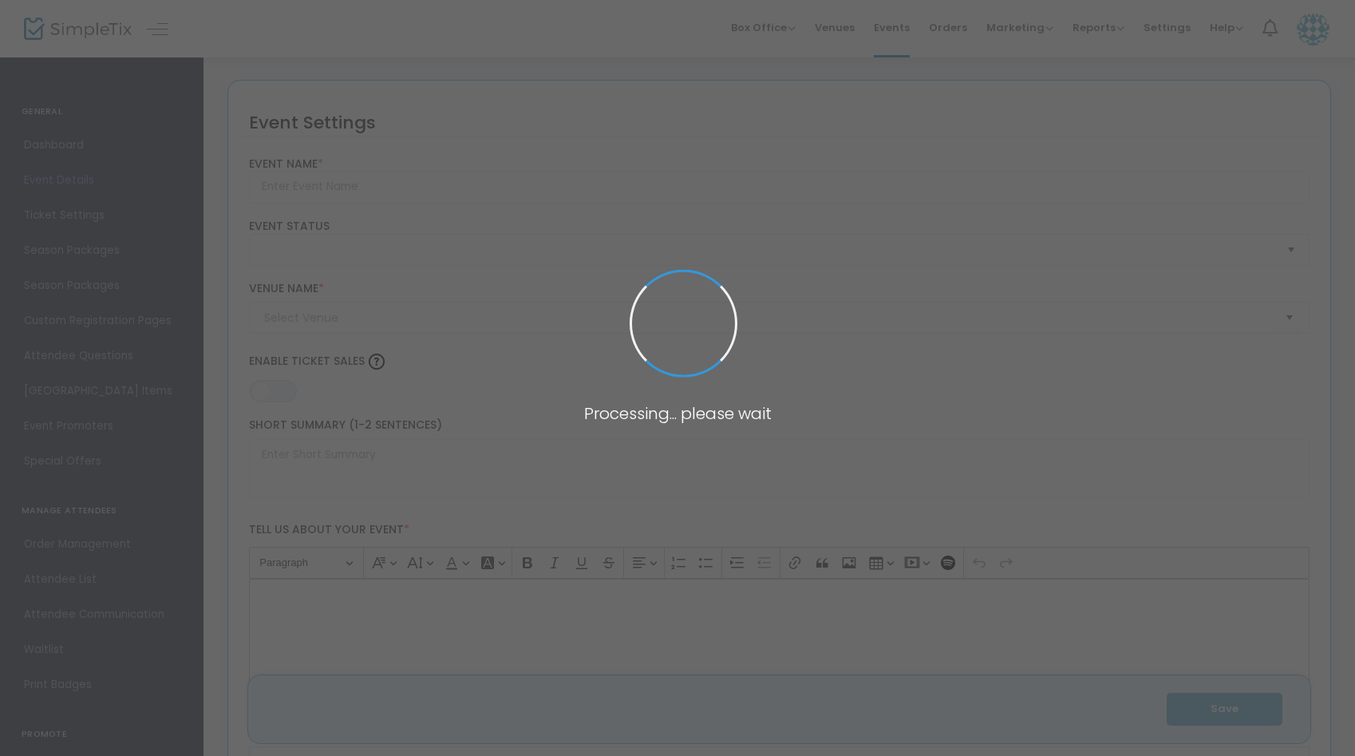
type input "[PERSON_NAME] LIVE"
type textarea "Get ready for an unforgettable evening of acoustic music with [PERSON_NAME] at …"
type input "Buy Tickets"
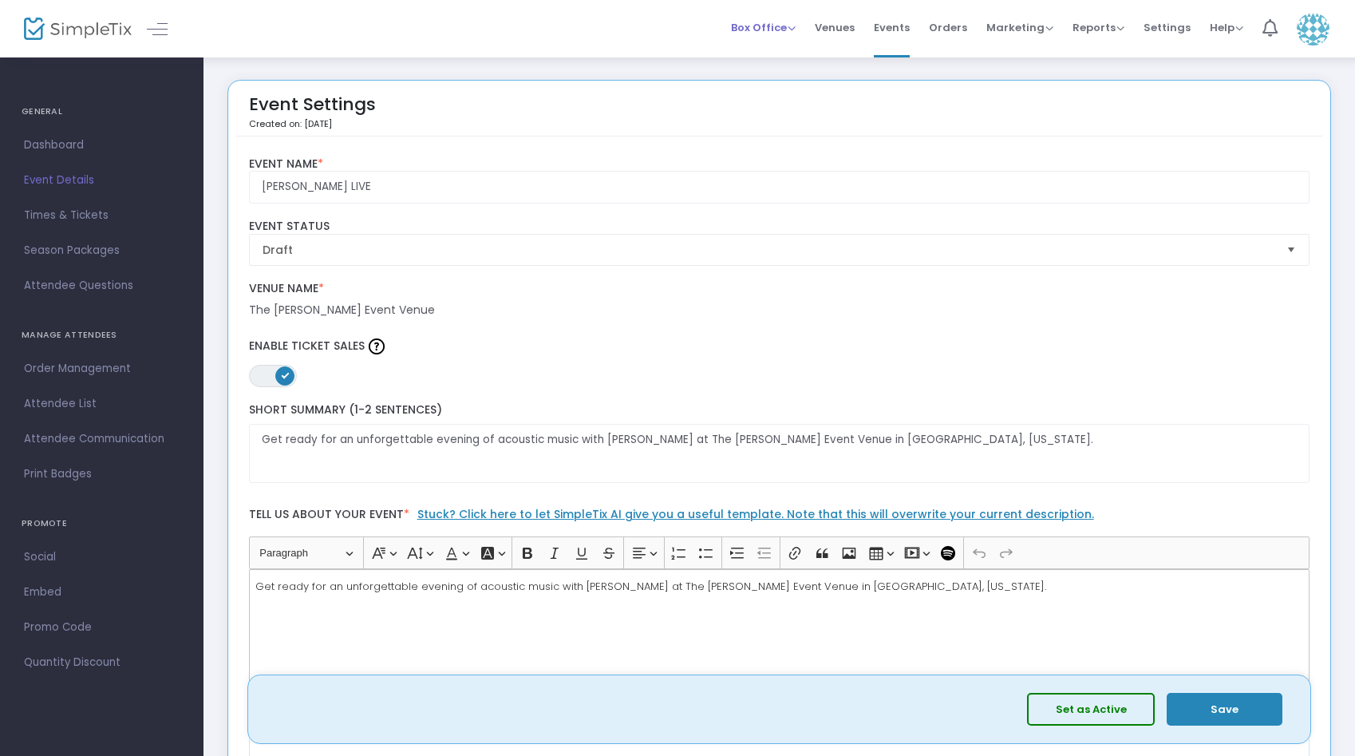
click at [796, 29] on span "Box Office" at bounding box center [763, 27] width 65 height 15
click at [807, 57] on li "Sell Tickets" at bounding box center [788, 53] width 114 height 31
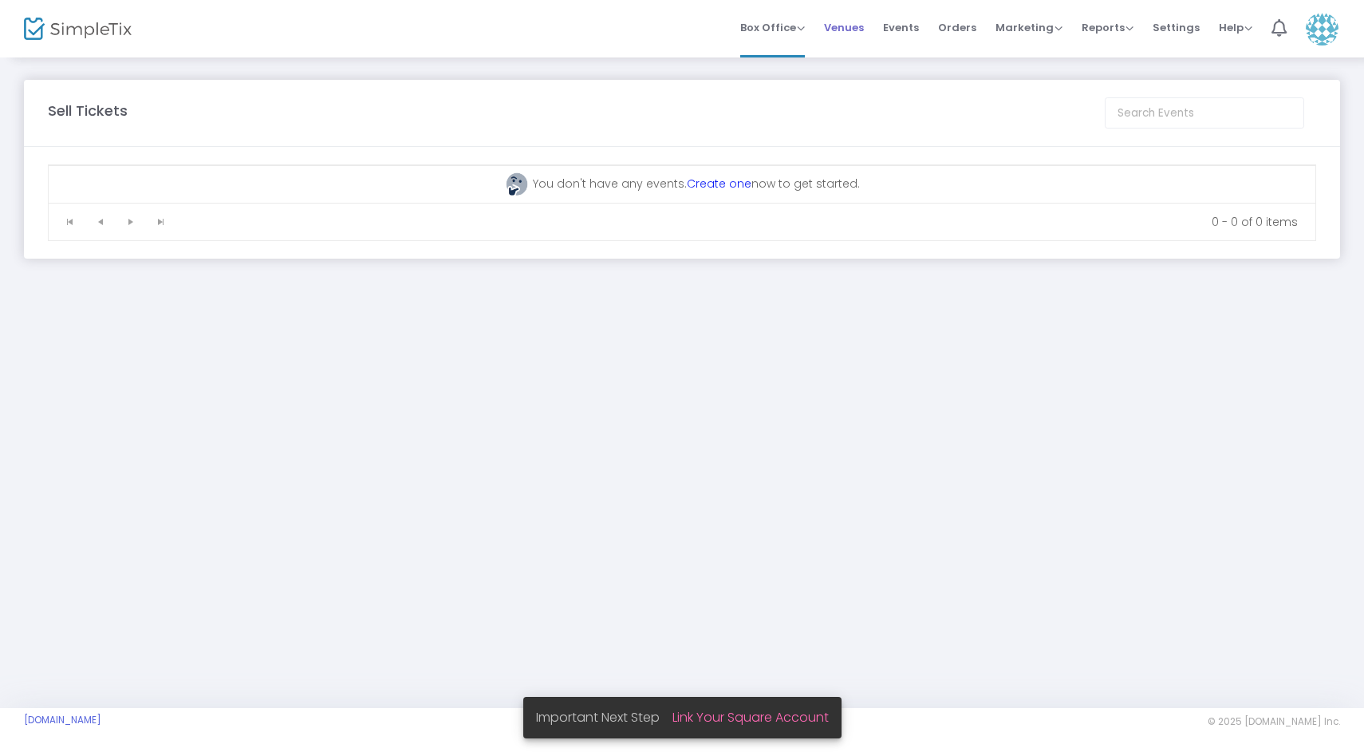
click at [859, 21] on span "Venues" at bounding box center [844, 27] width 40 height 41
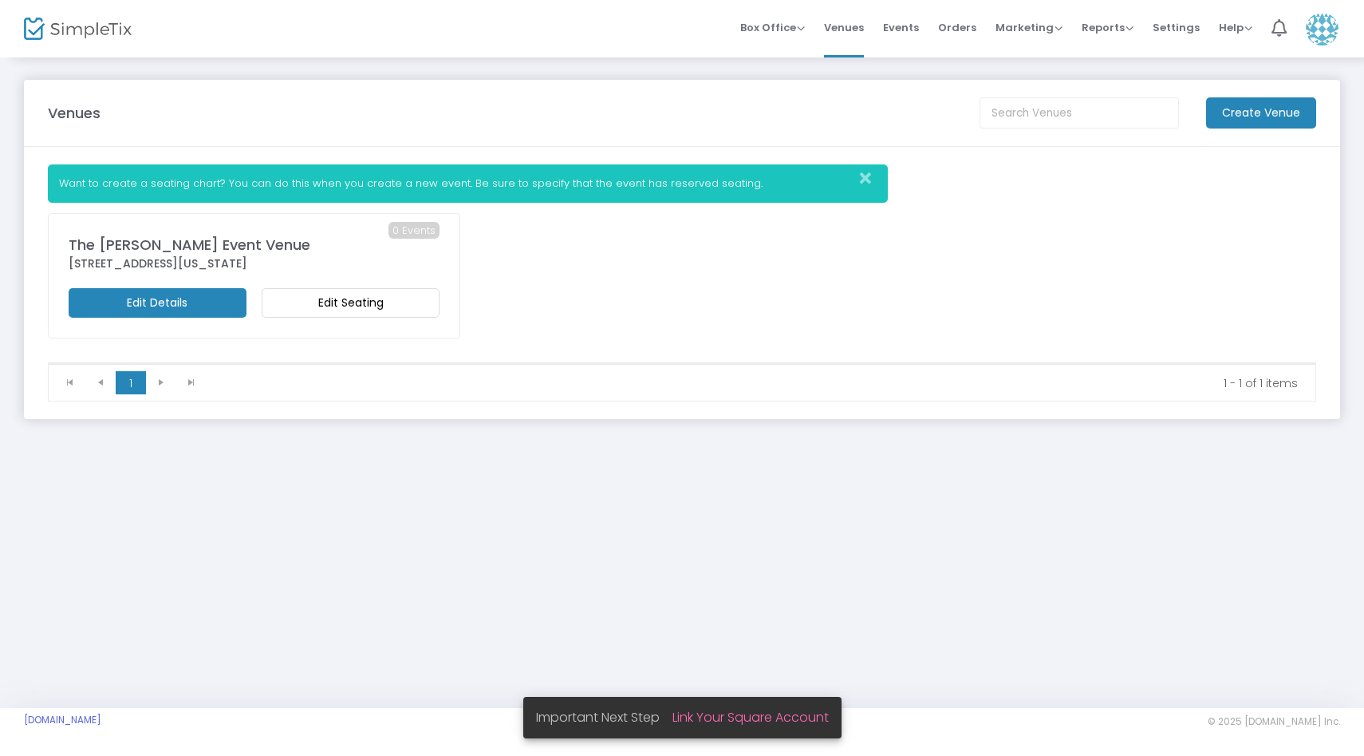
click at [393, 301] on m-button "Edit Seating" at bounding box center [351, 303] width 178 height 30
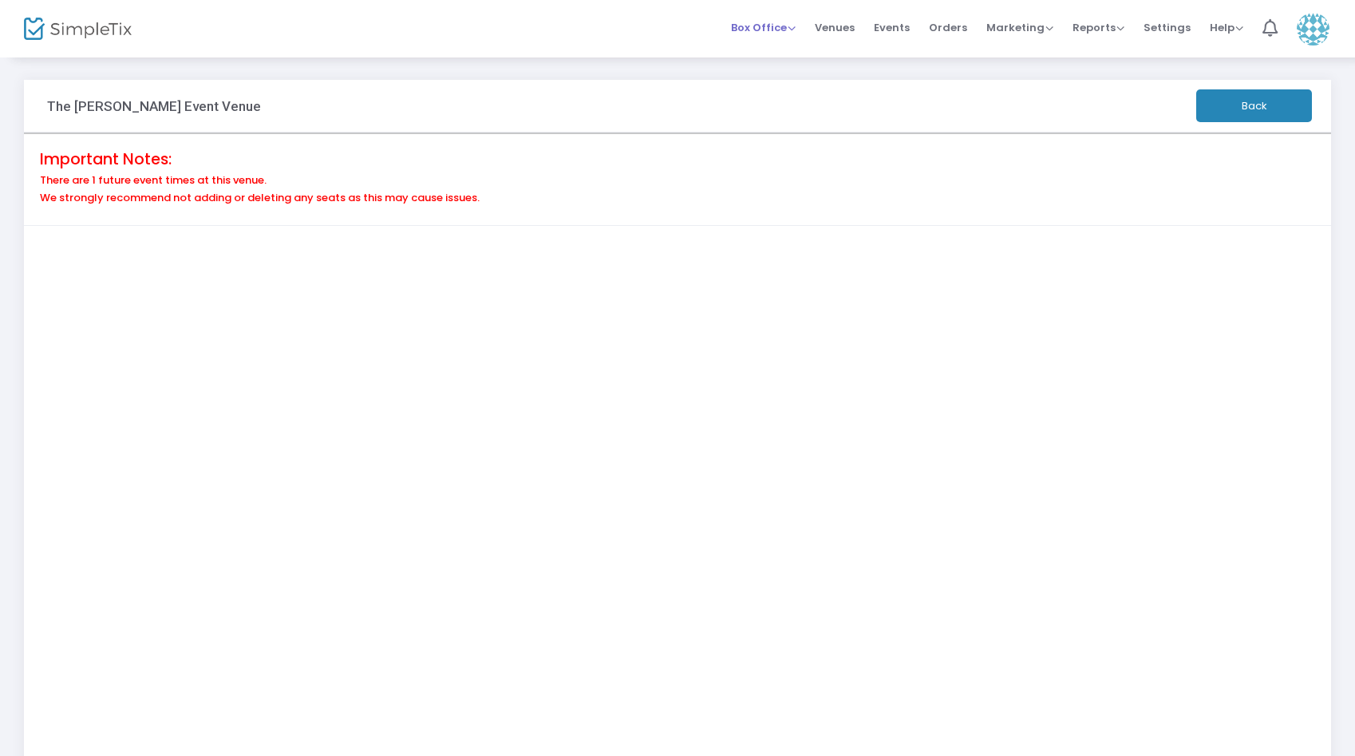
click at [790, 27] on span "Box Office" at bounding box center [763, 27] width 65 height 15
click at [117, 29] on img at bounding box center [78, 29] width 108 height 23
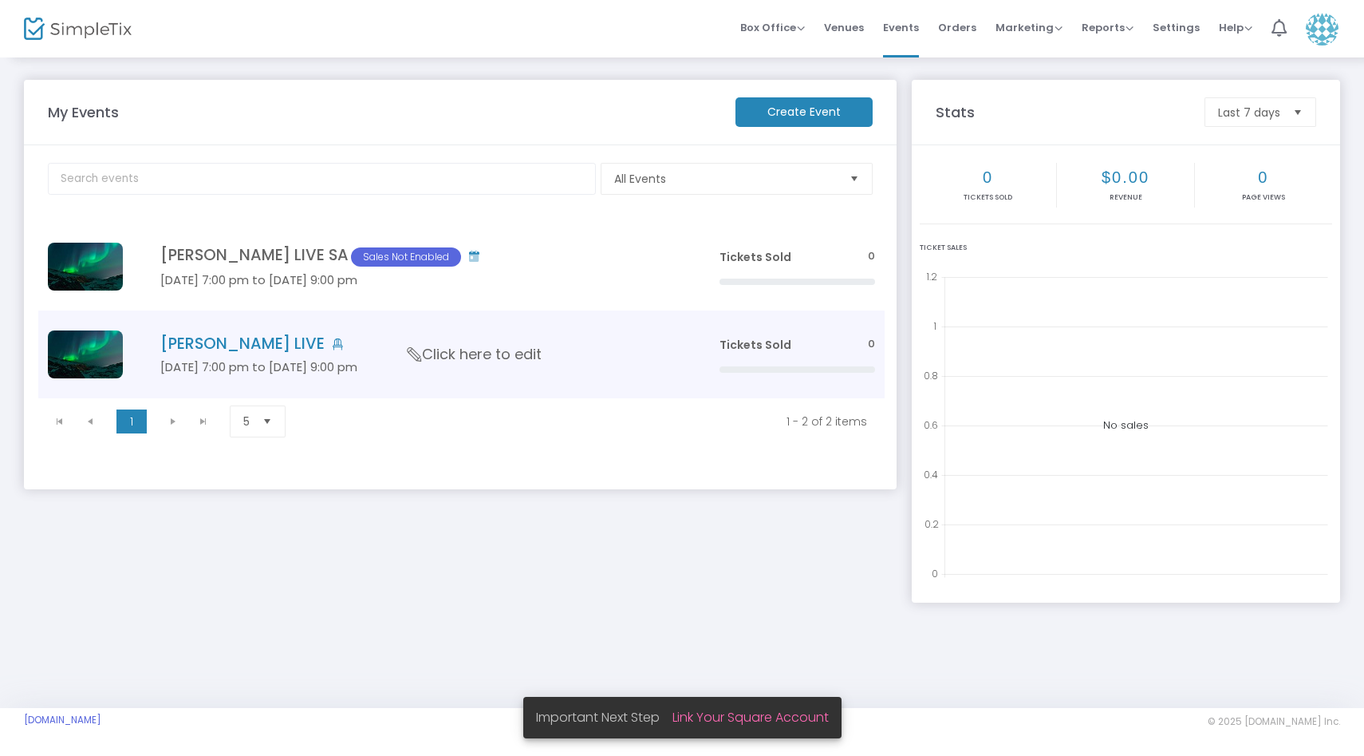
click at [409, 355] on icon "Data table" at bounding box center [415, 354] width 21 height 14
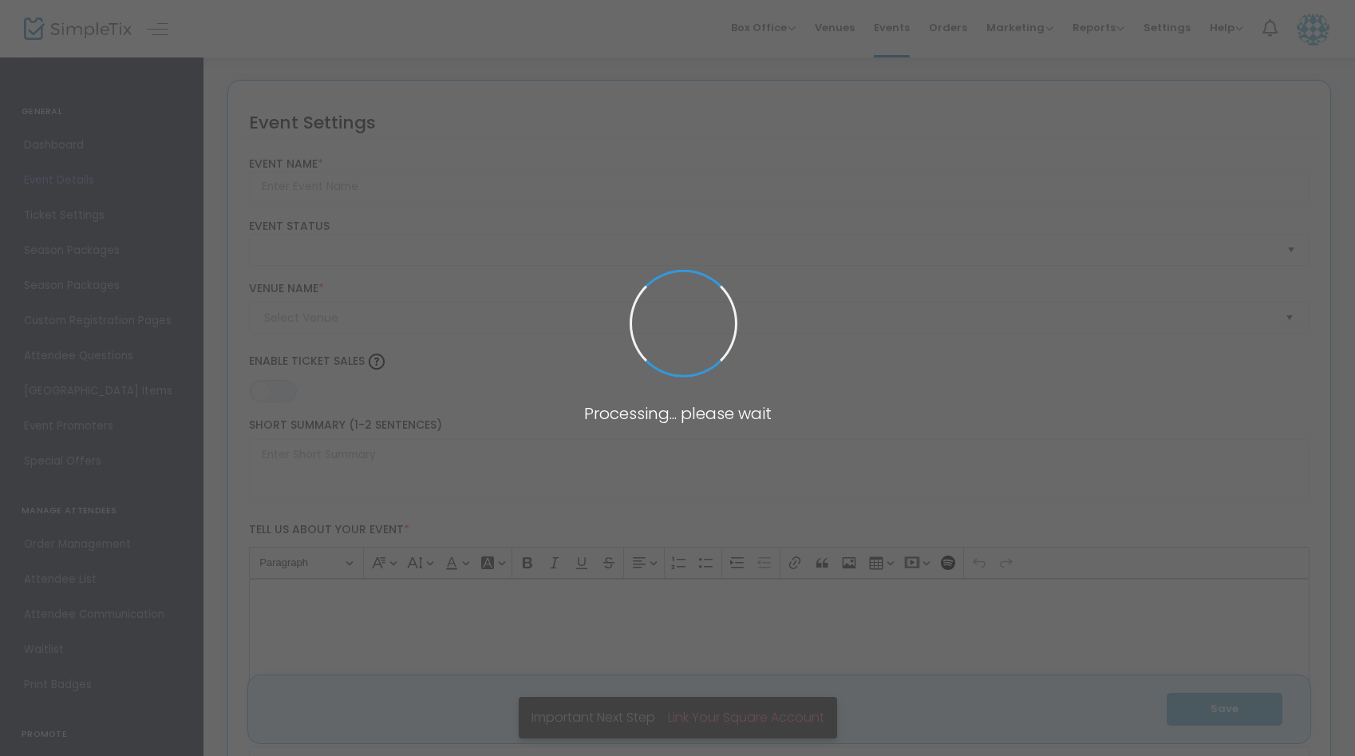
type input "[PERSON_NAME] LIVE"
type textarea "Get ready for an unforgettable evening of acoustic music with [PERSON_NAME] at …"
type input "Buy Tickets"
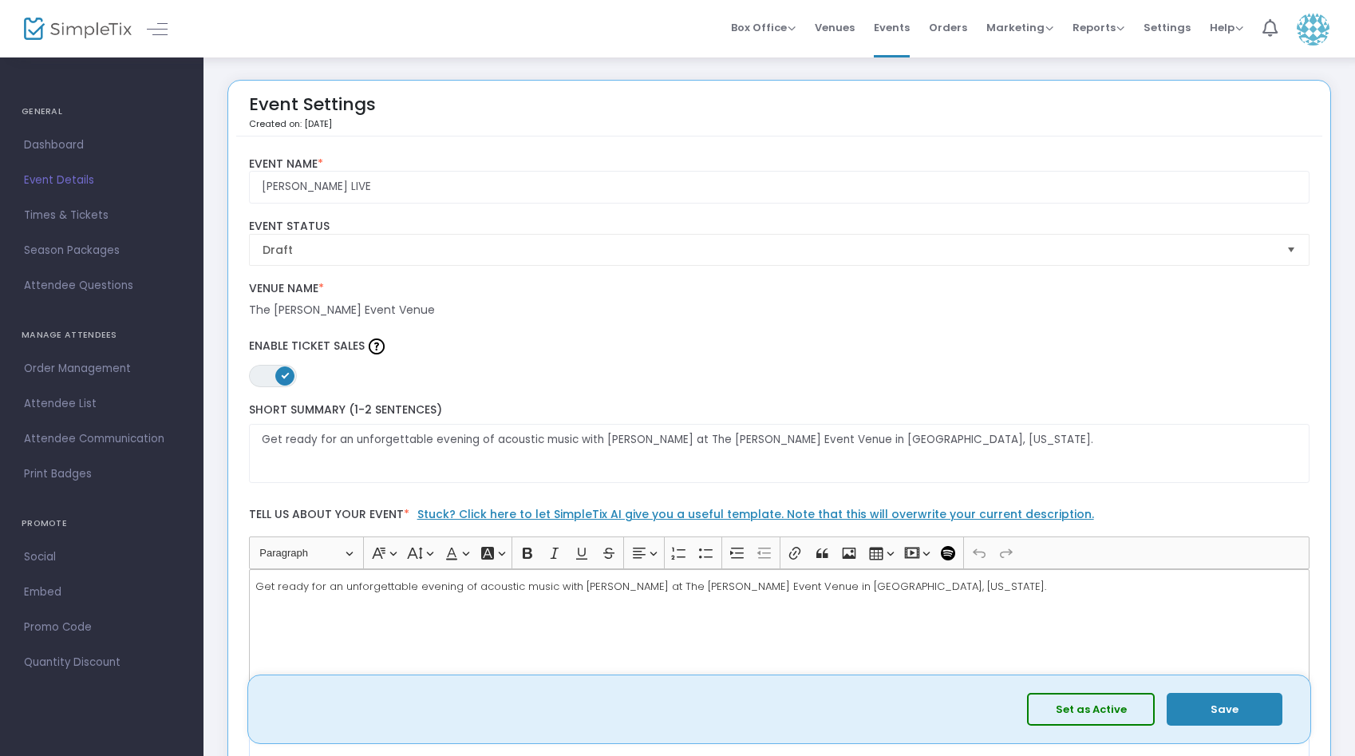
click at [68, 40] on img at bounding box center [78, 29] width 108 height 23
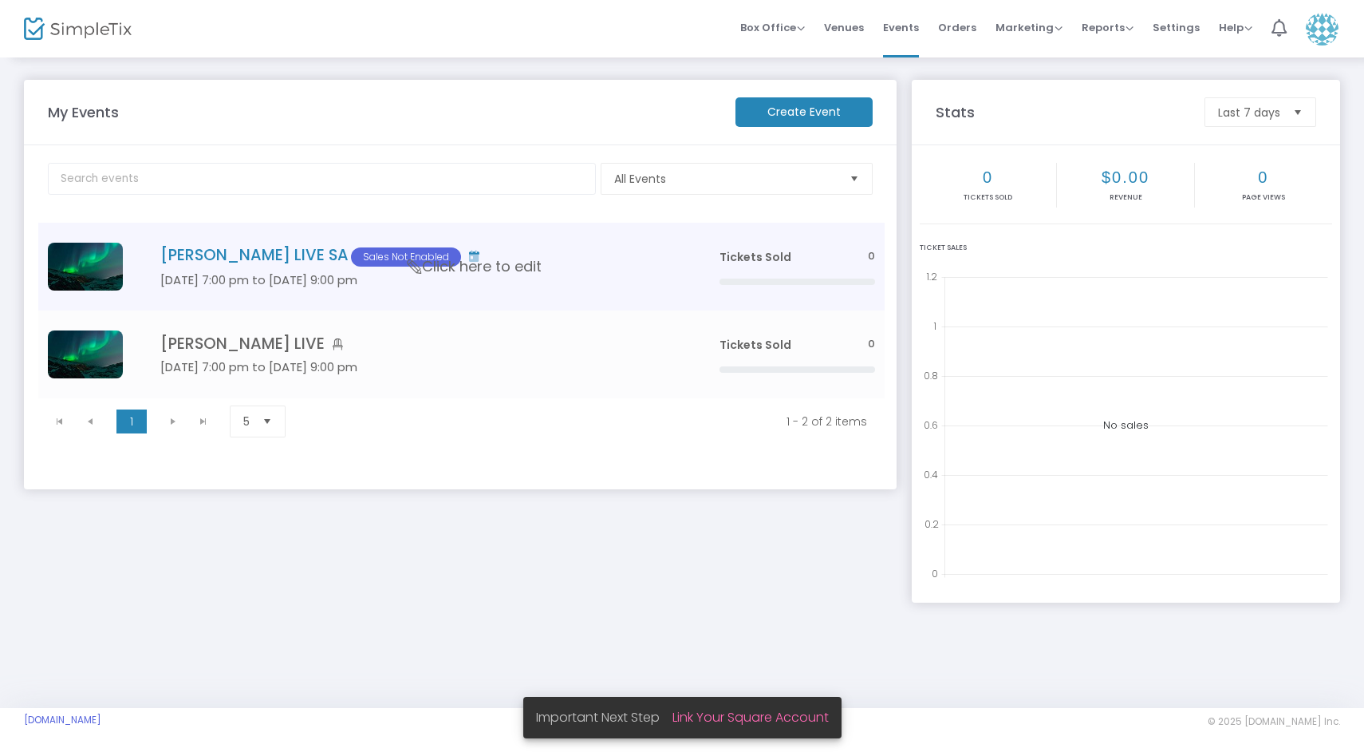
click at [414, 266] on icon "Data table" at bounding box center [415, 266] width 21 height 14
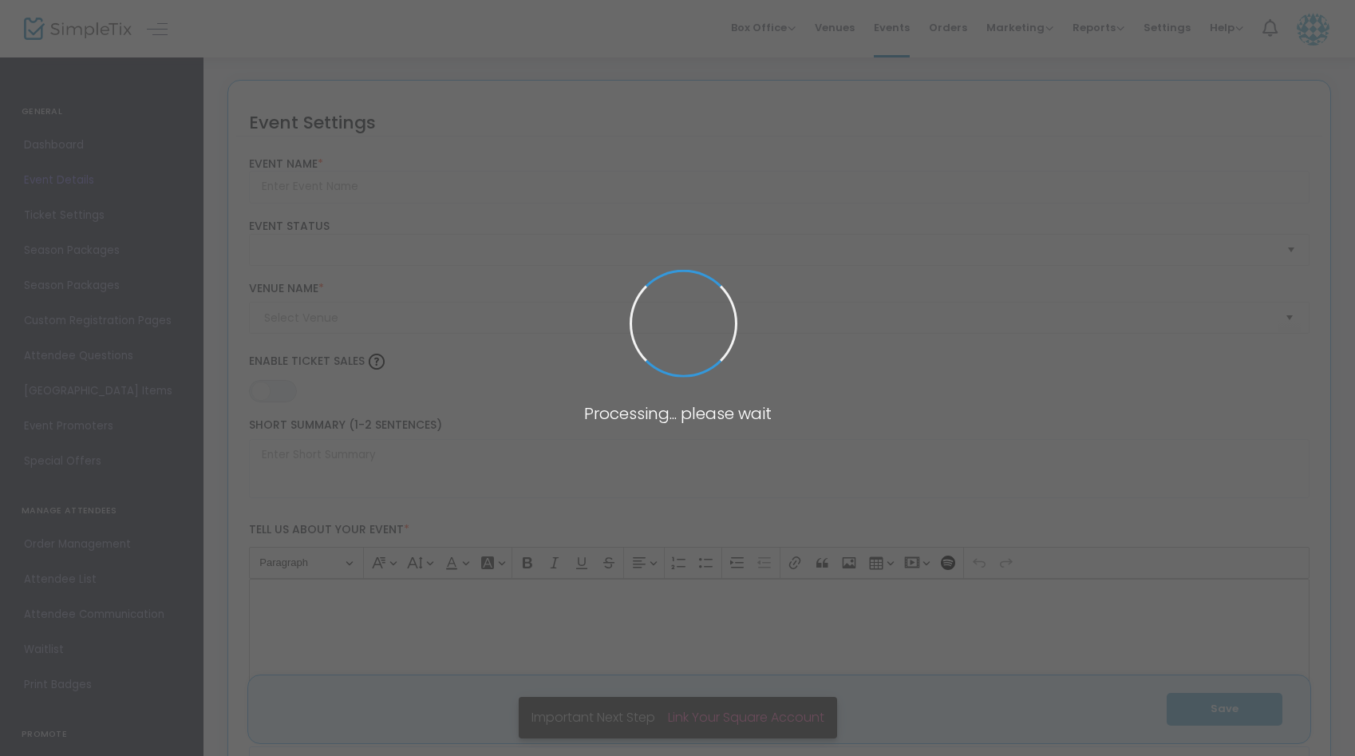
type input "[PERSON_NAME] LIVE SA"
type textarea "[PERSON_NAME] LIVE Get ready for an unforgettable evening of acoustic music wit…"
type input "Buy Tickets"
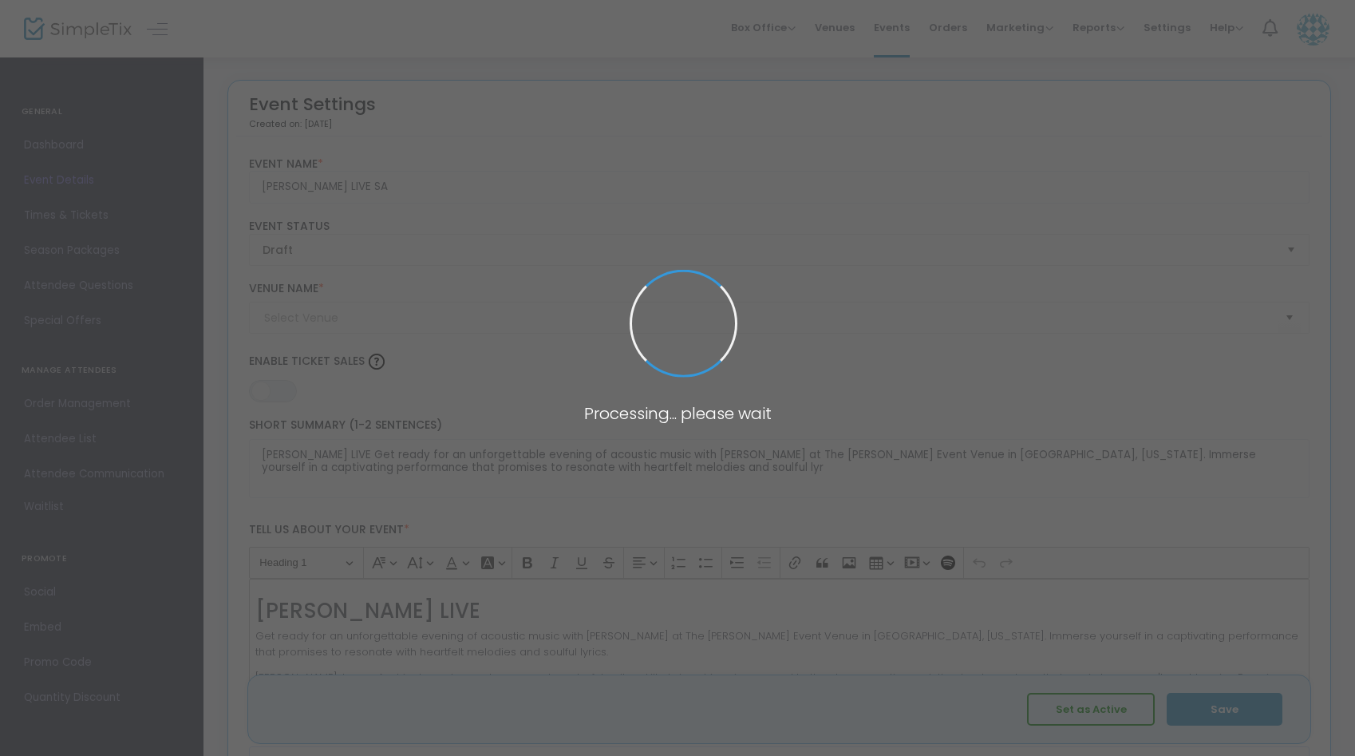
type input "The [PERSON_NAME] Event Venue"
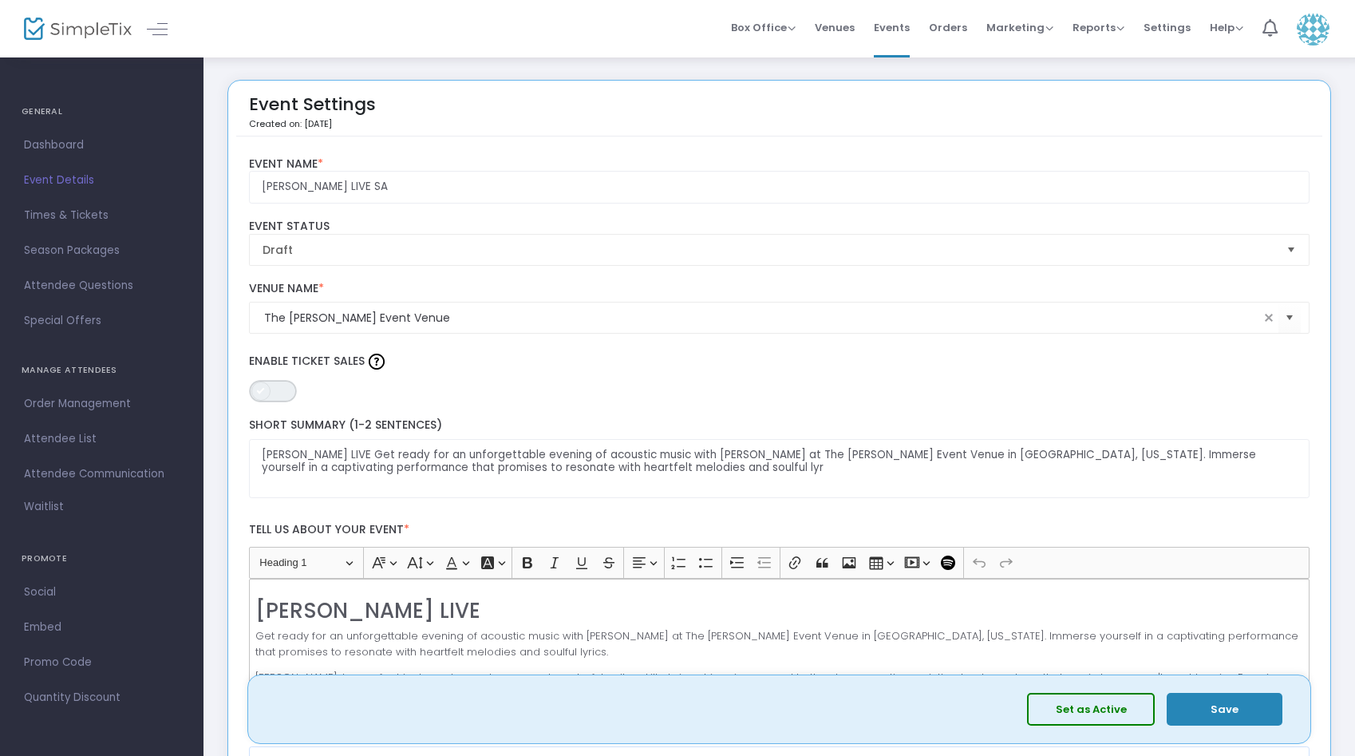
click at [289, 397] on span "ON OFF" at bounding box center [273, 391] width 48 height 22
click at [1223, 701] on button "Save" at bounding box center [1225, 709] width 116 height 33
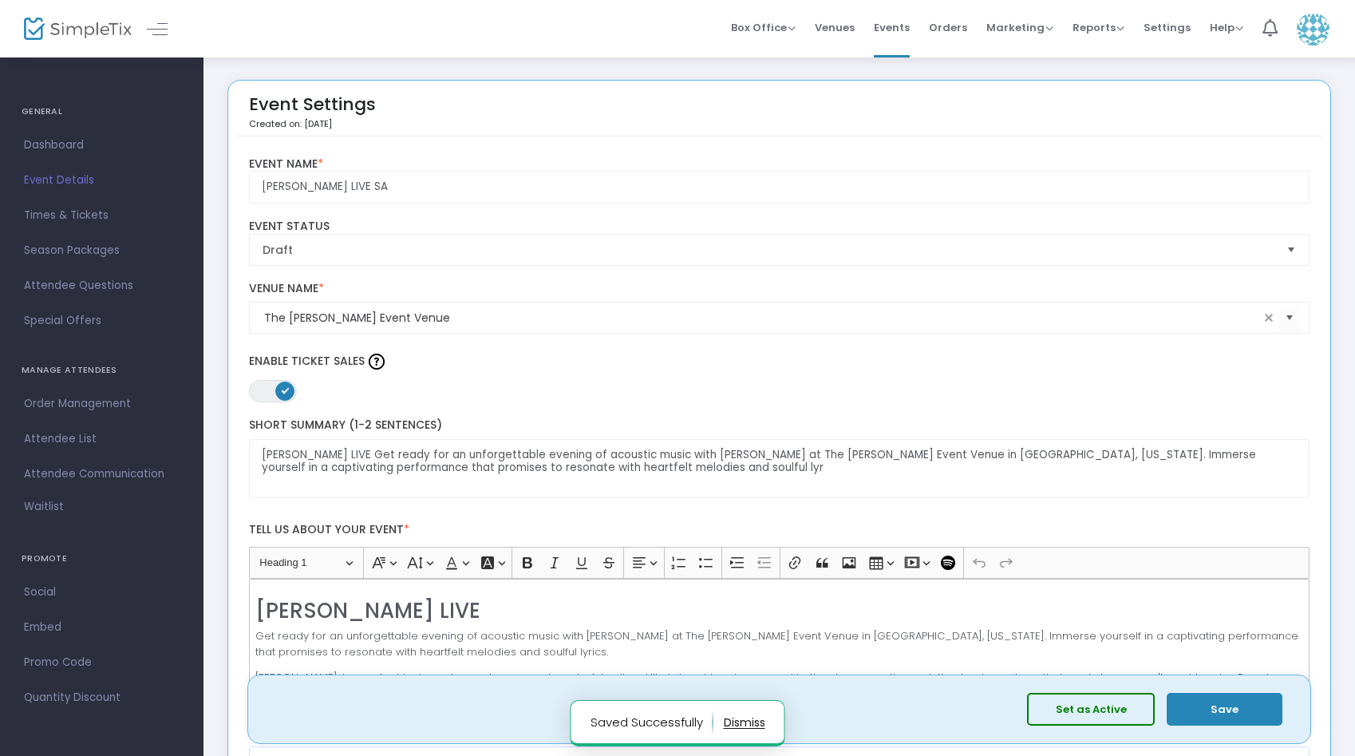
click at [73, 29] on img at bounding box center [78, 29] width 108 height 23
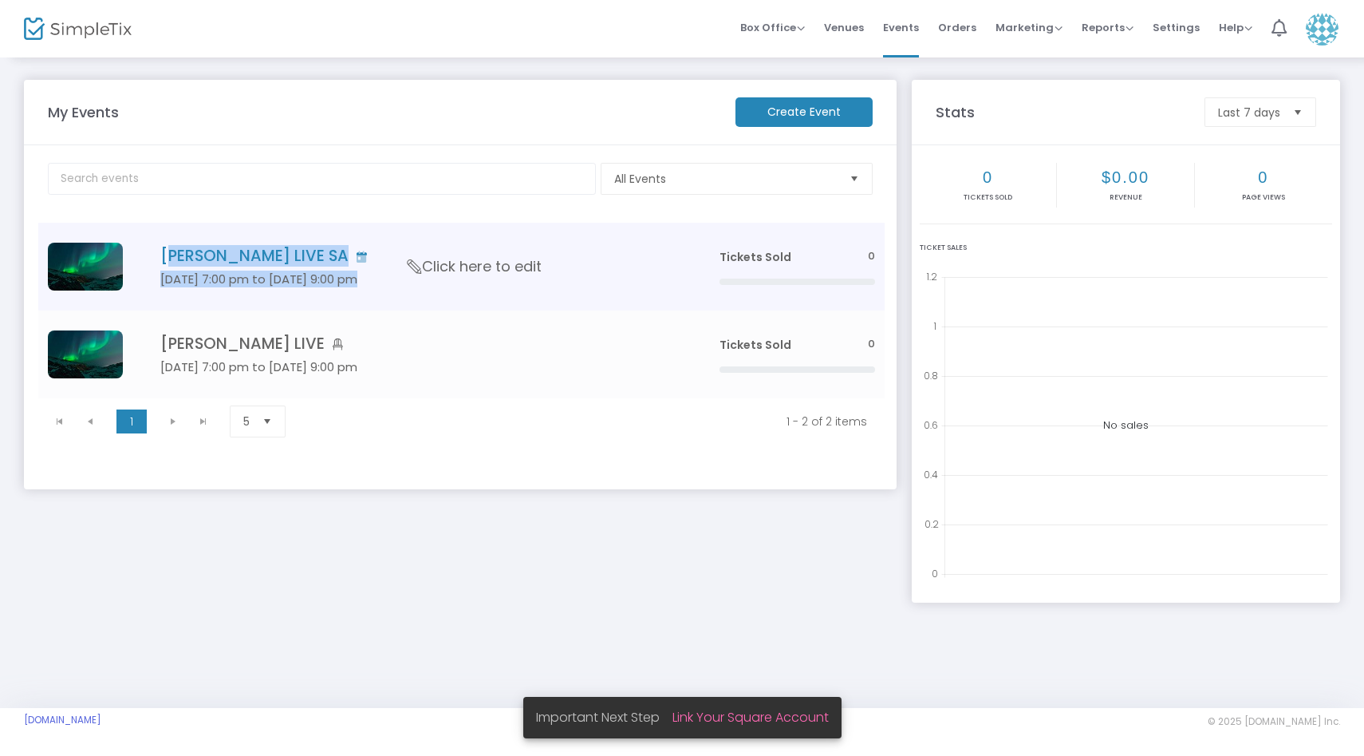
drag, startPoint x: 410, startPoint y: 263, endPoint x: 494, endPoint y: 239, distance: 86.9
click at [494, 240] on td "[PERSON_NAME] LIVE [DATE] 7:00 pm to [DATE] 9:00 pm Click here to edit" at bounding box center [415, 267] width 587 height 88
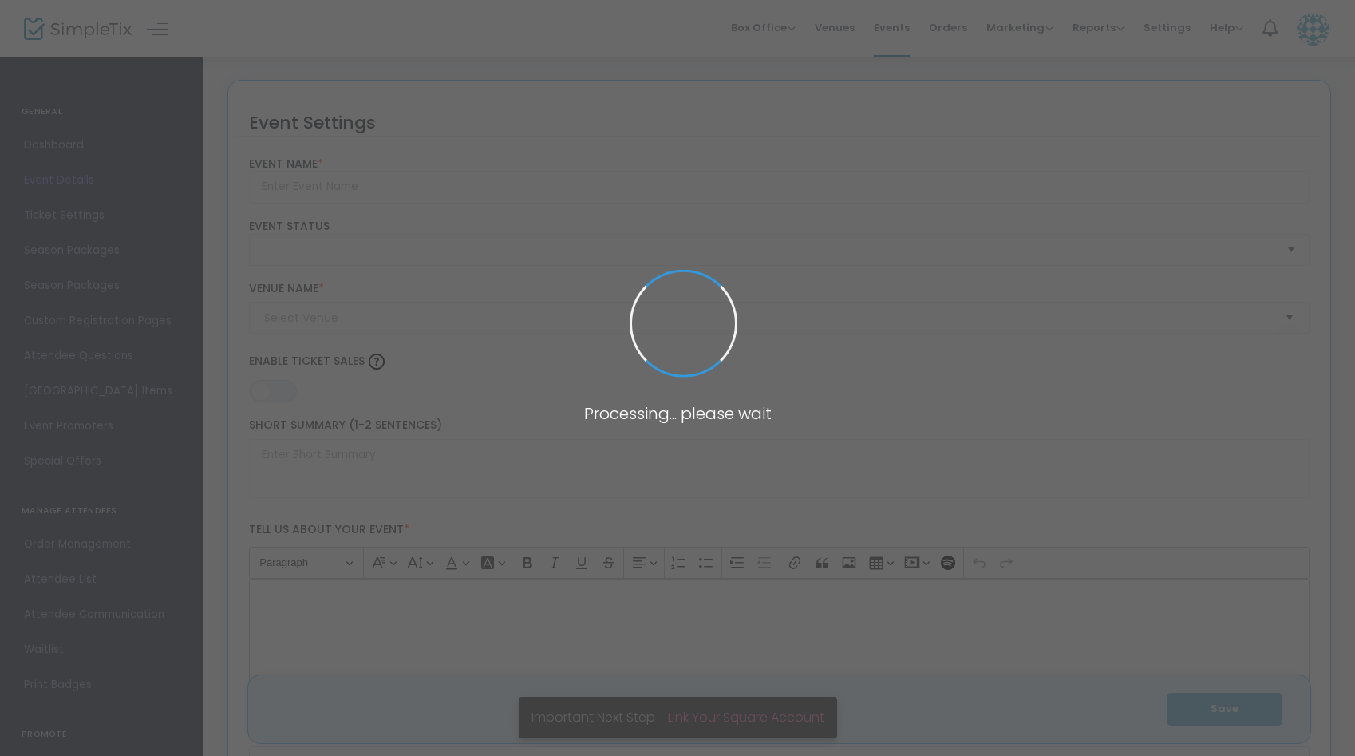
type input "[PERSON_NAME] LIVE SA"
type textarea "[PERSON_NAME] LIVE Get ready for an unforgettable evening of acoustic music wit…"
type input "Buy Tickets"
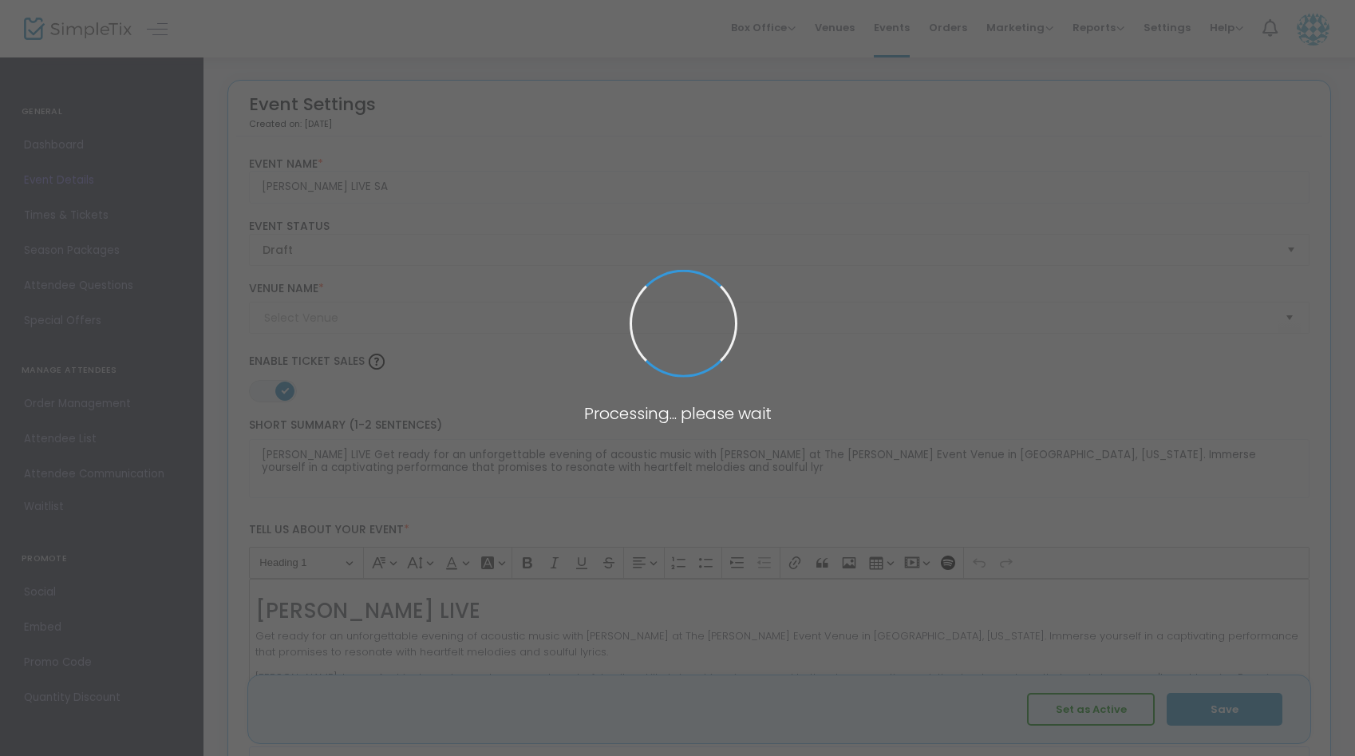
type input "The [PERSON_NAME] Event Venue"
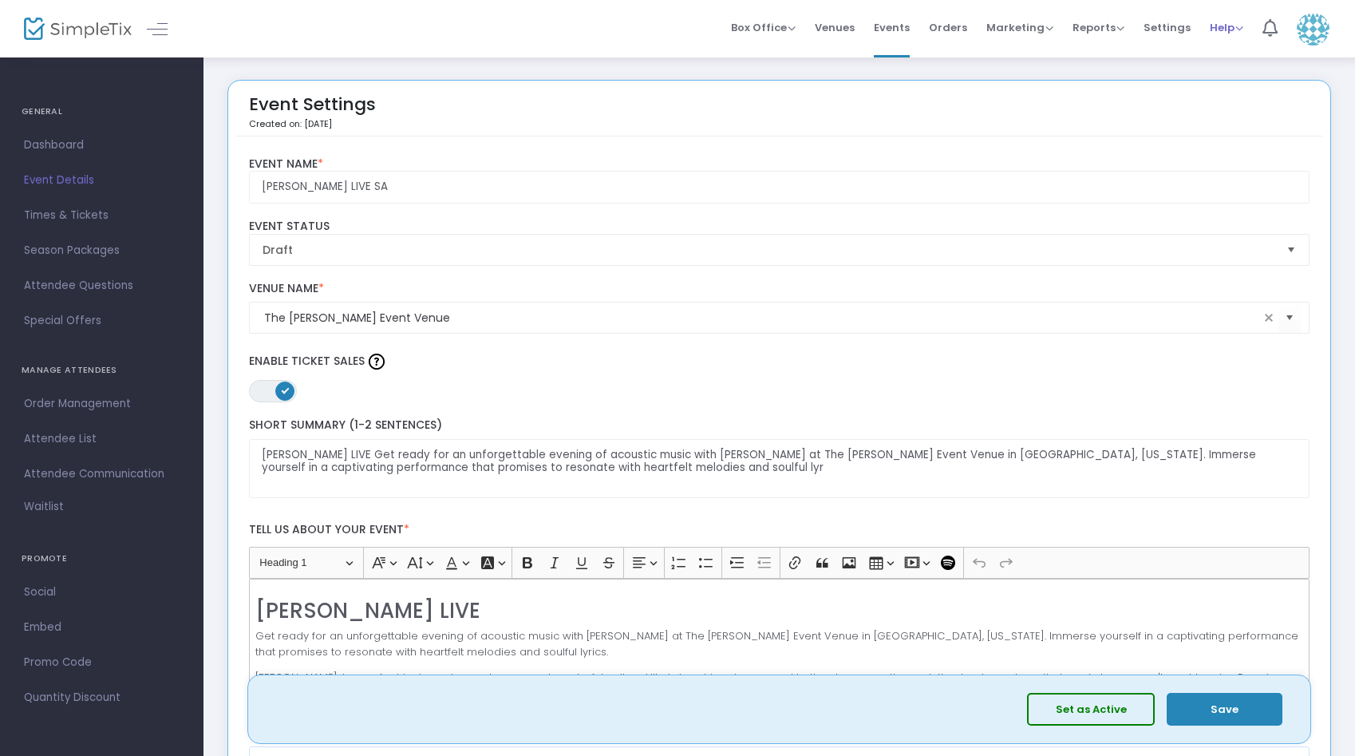
click at [1229, 38] on span "Help View Docs Contact Support" at bounding box center [1227, 27] width 34 height 41
click at [1173, 31] on span "Settings" at bounding box center [1166, 27] width 47 height 41
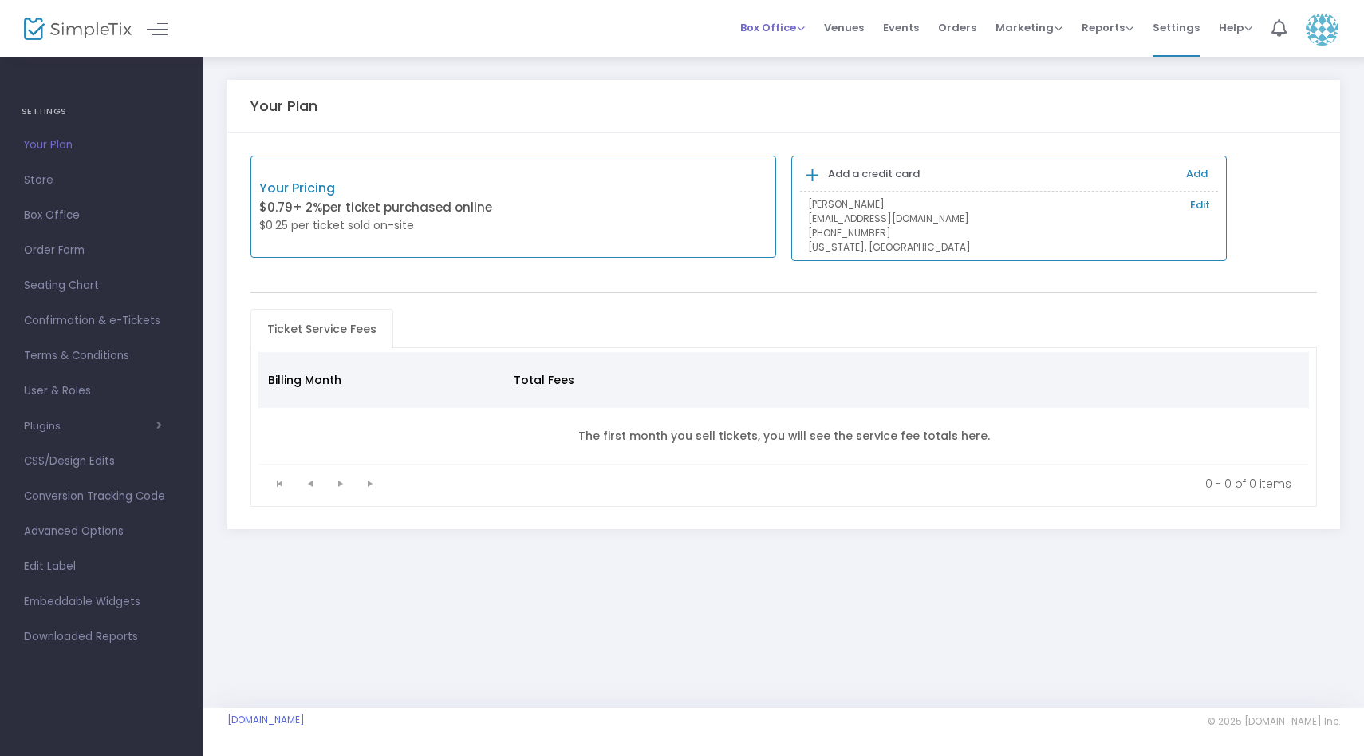
click at [774, 30] on span "Box Office" at bounding box center [772, 27] width 65 height 15
click at [66, 6] on div at bounding box center [63, 28] width 78 height 57
click at [71, 33] on img at bounding box center [78, 29] width 108 height 23
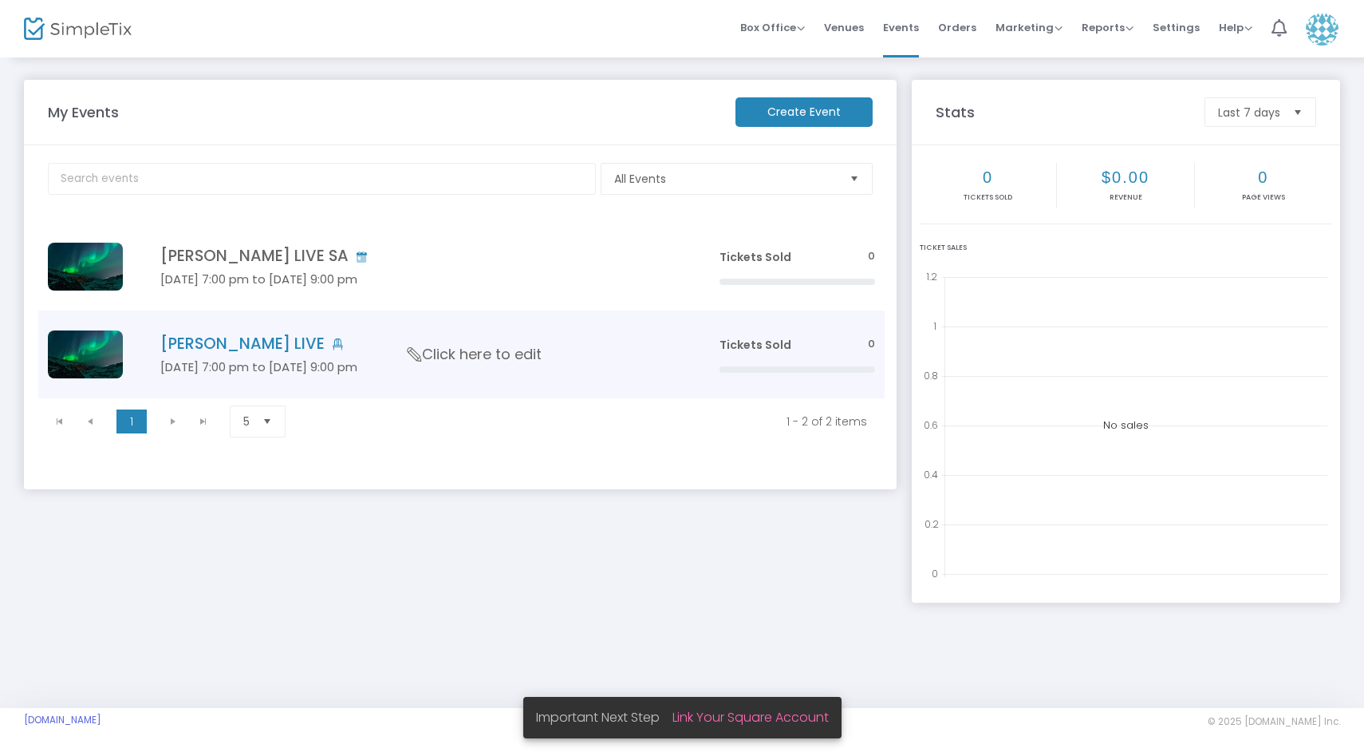
click at [405, 351] on icon "Data table" at bounding box center [415, 354] width 21 height 14
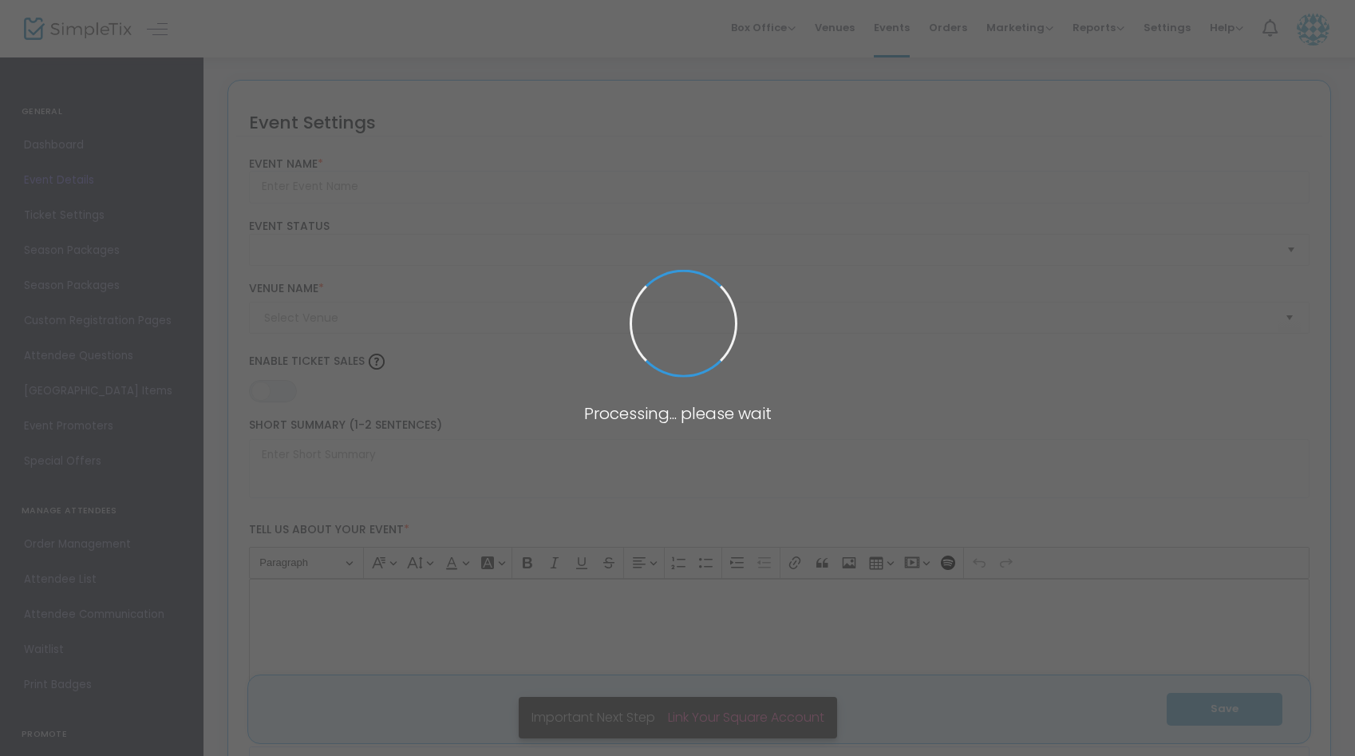
type input "[PERSON_NAME] LIVE"
type textarea "Get ready for an unforgettable evening of acoustic music with [PERSON_NAME] at …"
type input "Buy Tickets"
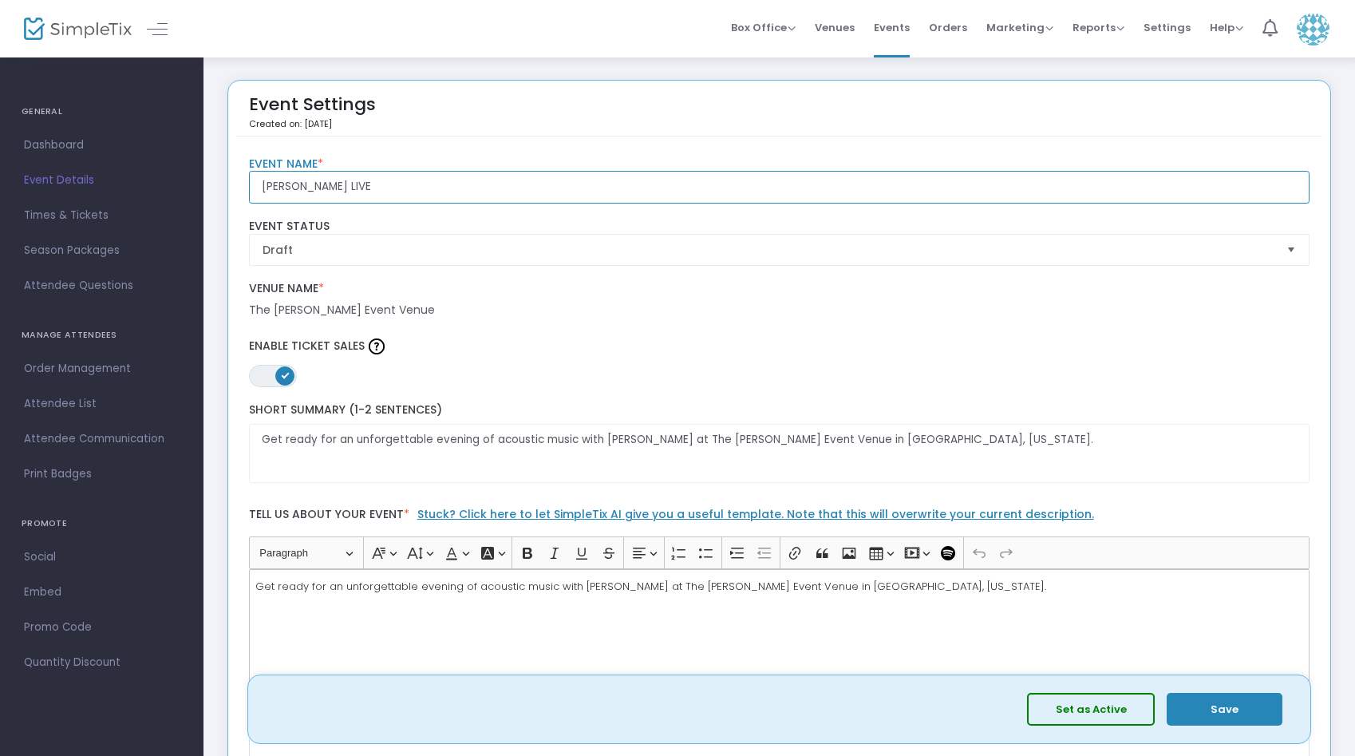
click at [414, 178] on input "[PERSON_NAME] LIVE" at bounding box center [779, 187] width 1061 height 33
click at [413, 189] on input "[PERSON_NAME] LIVE" at bounding box center [779, 187] width 1061 height 33
type input "[PERSON_NAME] TEST"
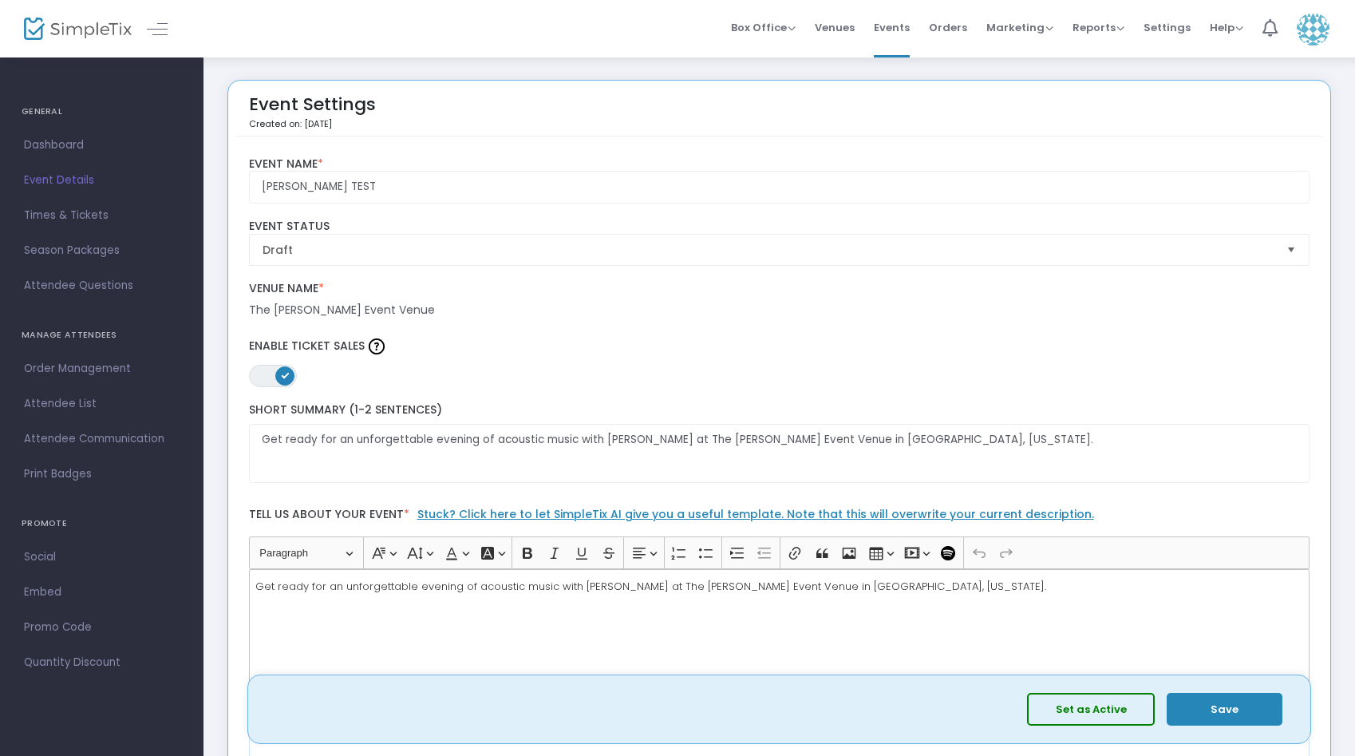
click at [284, 381] on span at bounding box center [284, 375] width 19 height 19
click at [1212, 715] on button "Save" at bounding box center [1225, 709] width 116 height 33
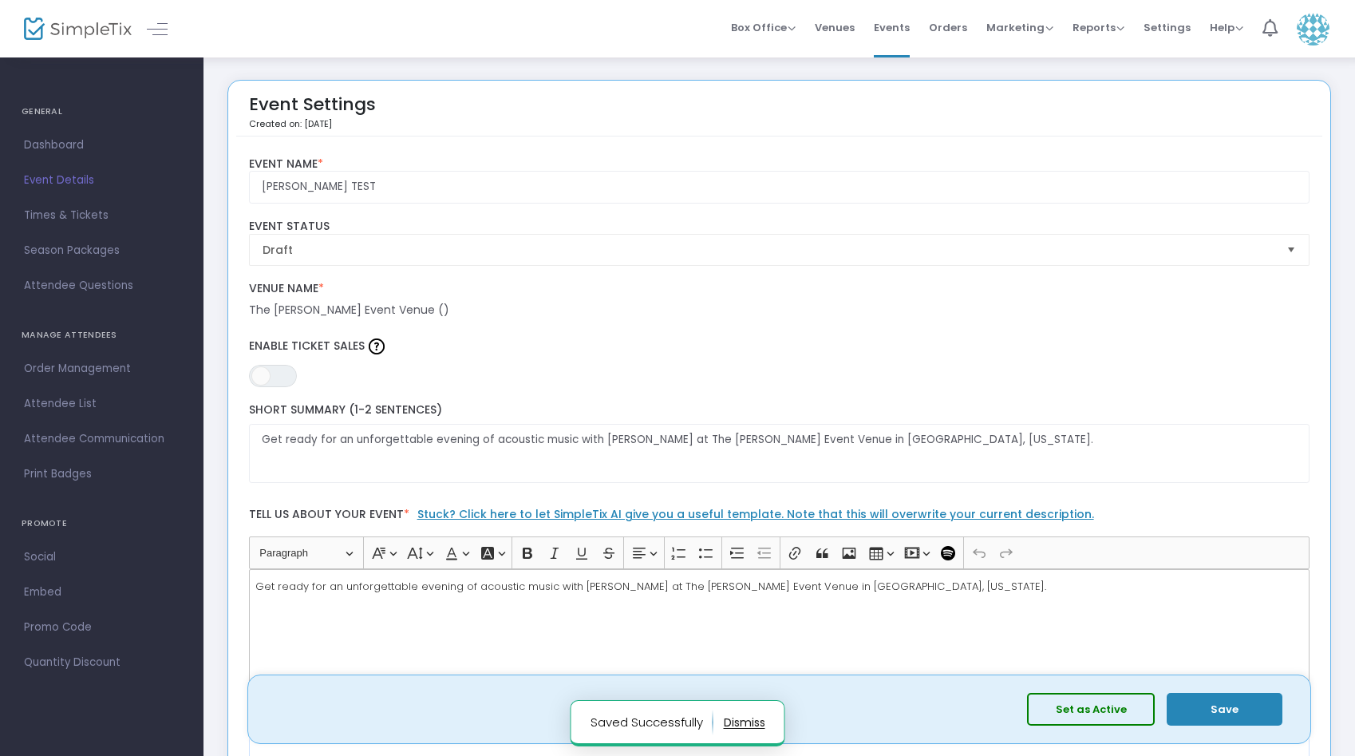
click at [88, 29] on img at bounding box center [78, 29] width 108 height 23
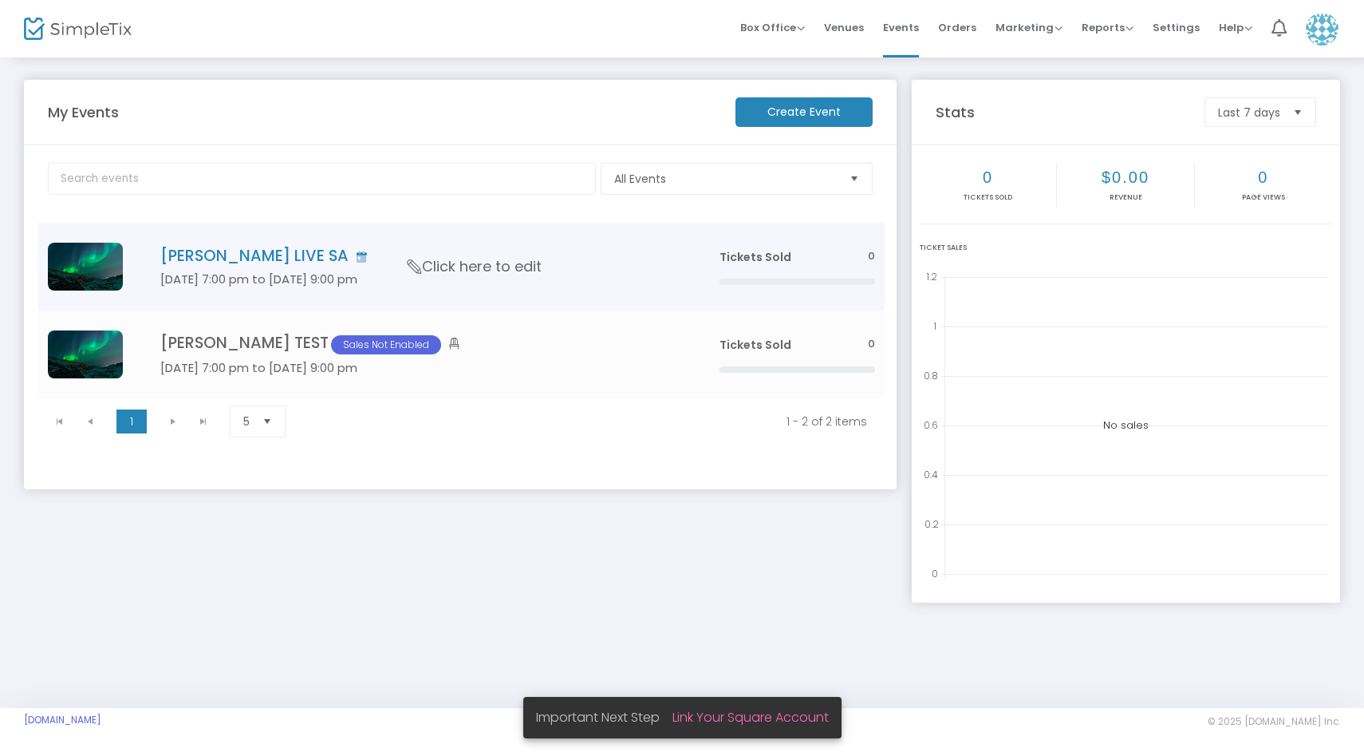
click at [415, 259] on icon "Data table" at bounding box center [415, 266] width 21 height 14
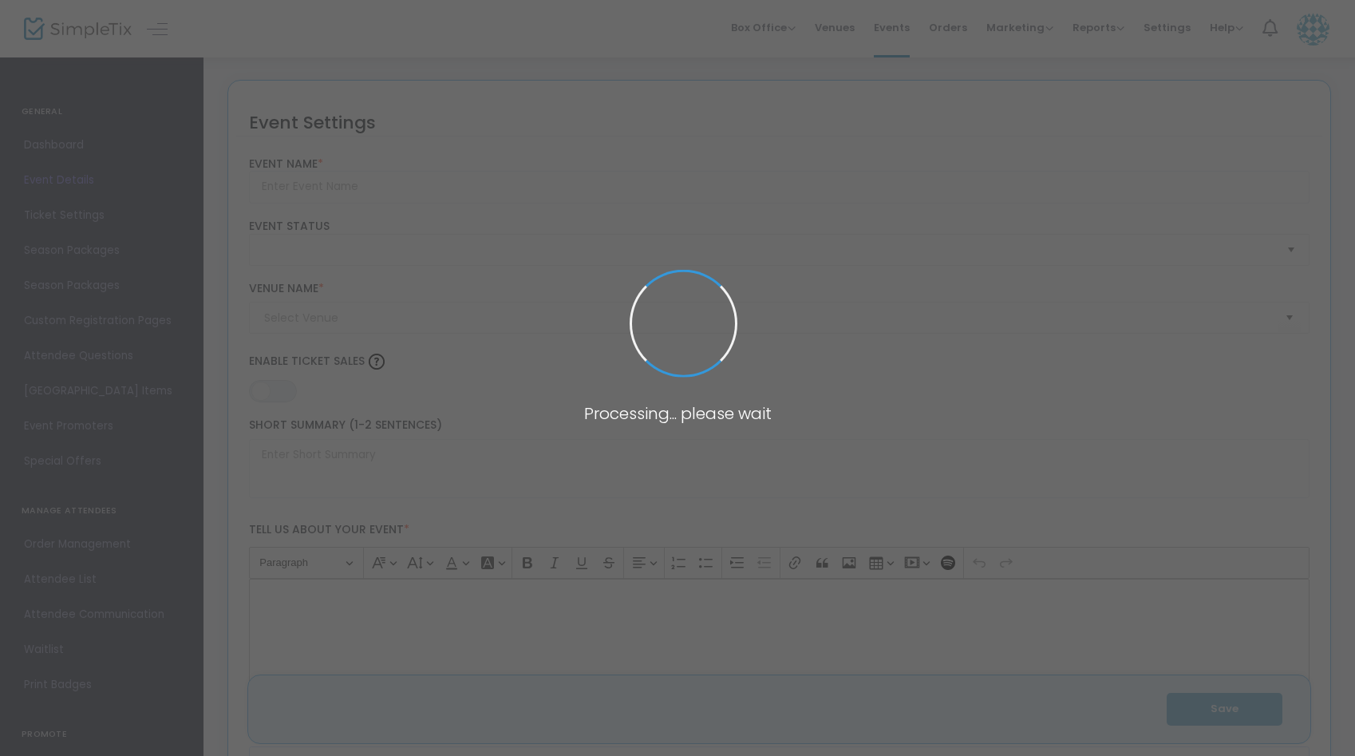
type input "[PERSON_NAME] LIVE SA"
type textarea "[PERSON_NAME] LIVE Get ready for an unforgettable evening of acoustic music wit…"
type input "Buy Tickets"
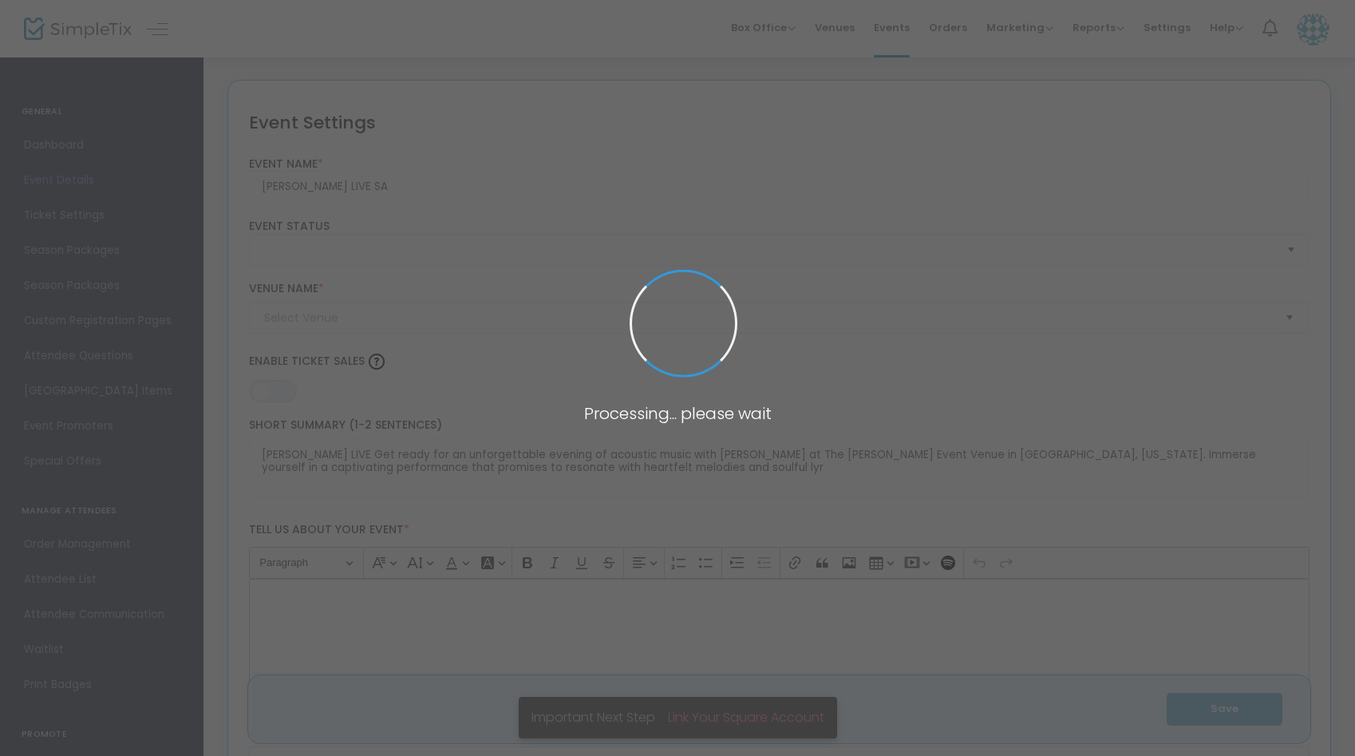
type input "The [PERSON_NAME] Event Venue"
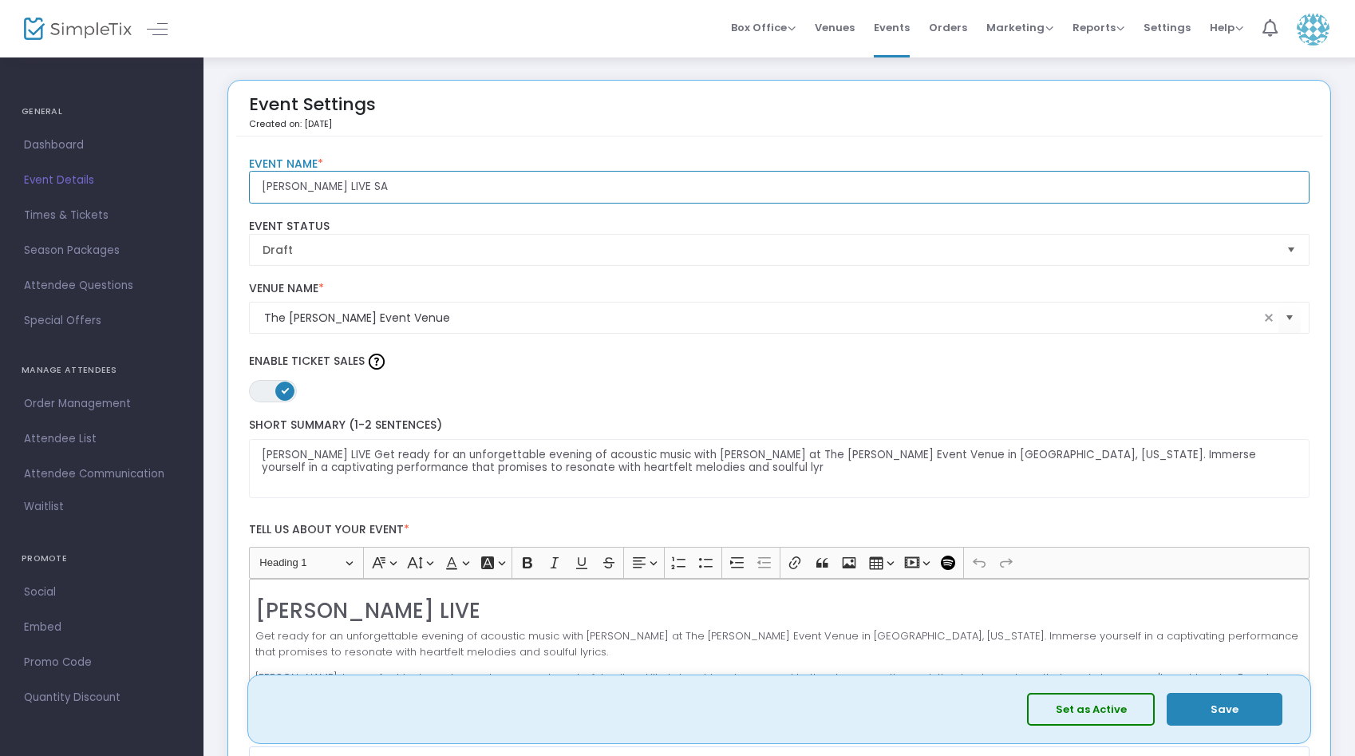
click at [432, 182] on input "[PERSON_NAME] LIVE SA" at bounding box center [779, 187] width 1061 height 33
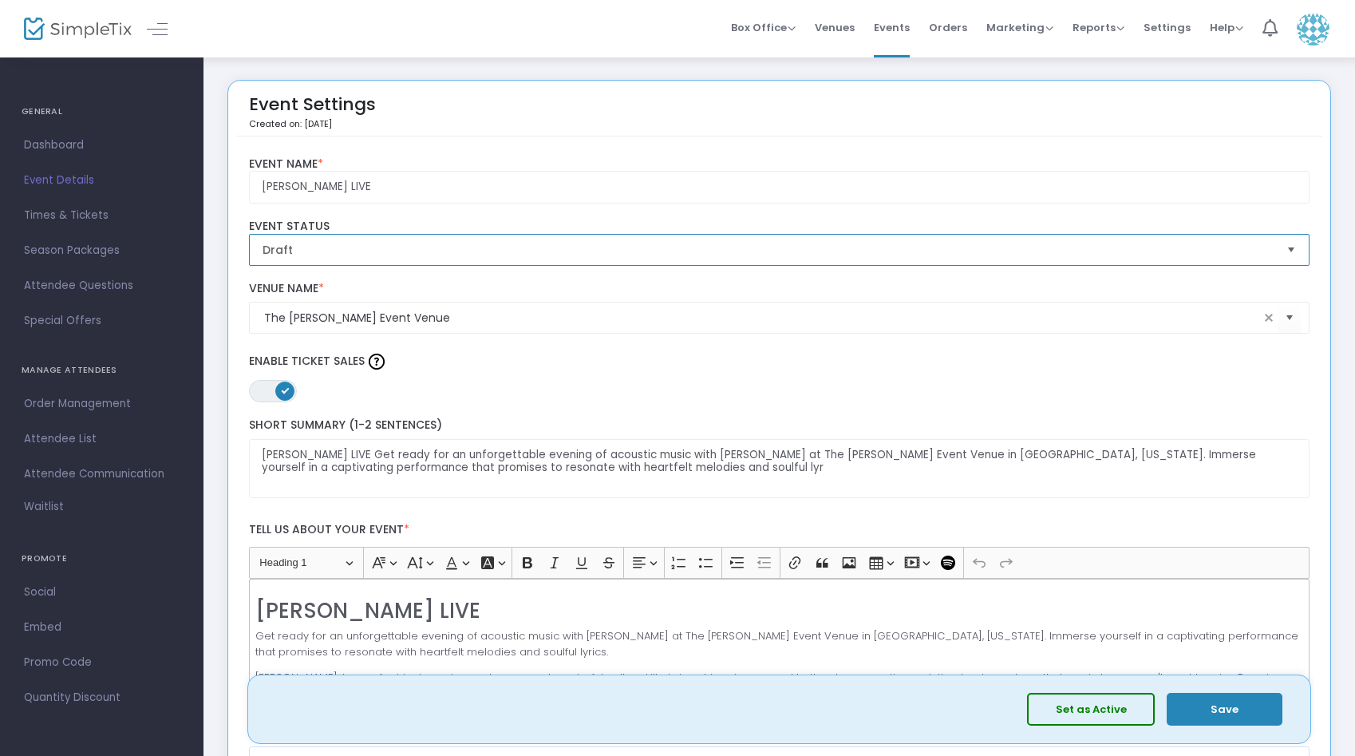
click at [427, 242] on span "Draft" at bounding box center [769, 250] width 1012 height 16
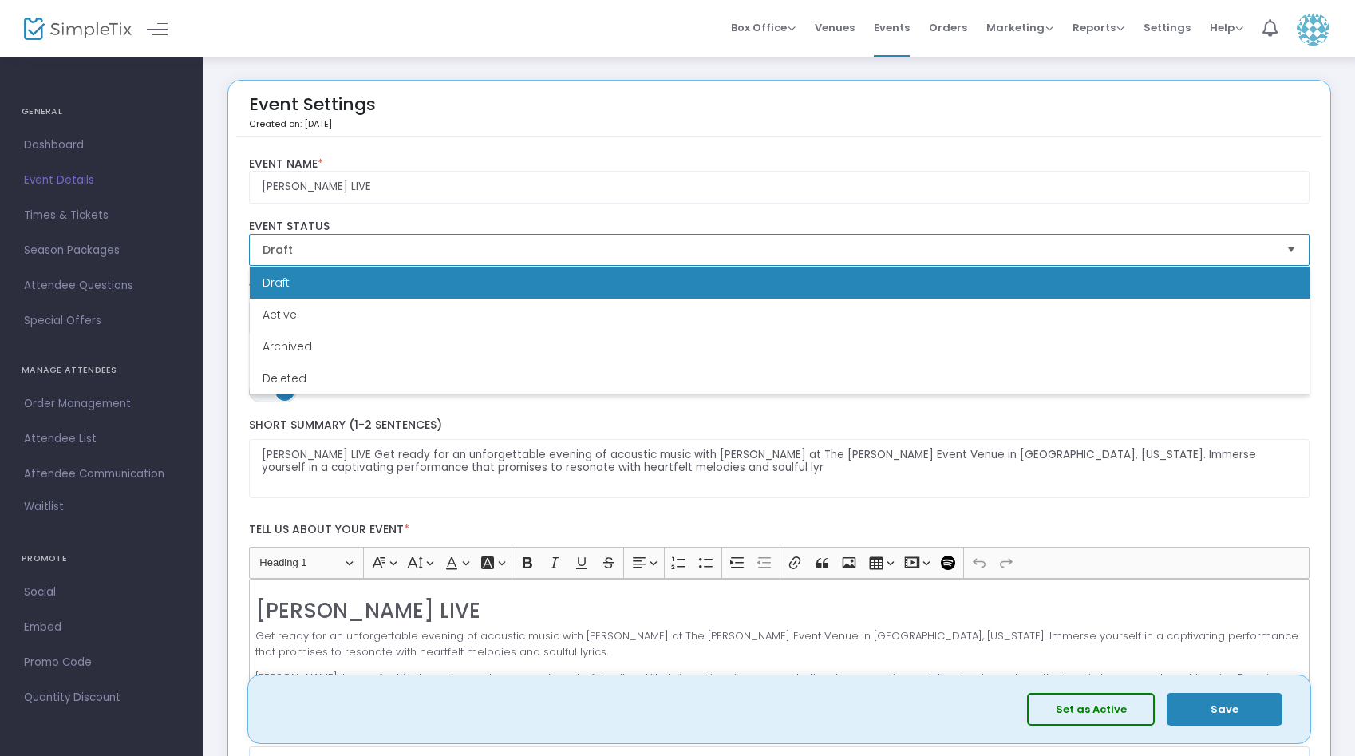
click at [428, 243] on span "Draft" at bounding box center [769, 250] width 1012 height 16
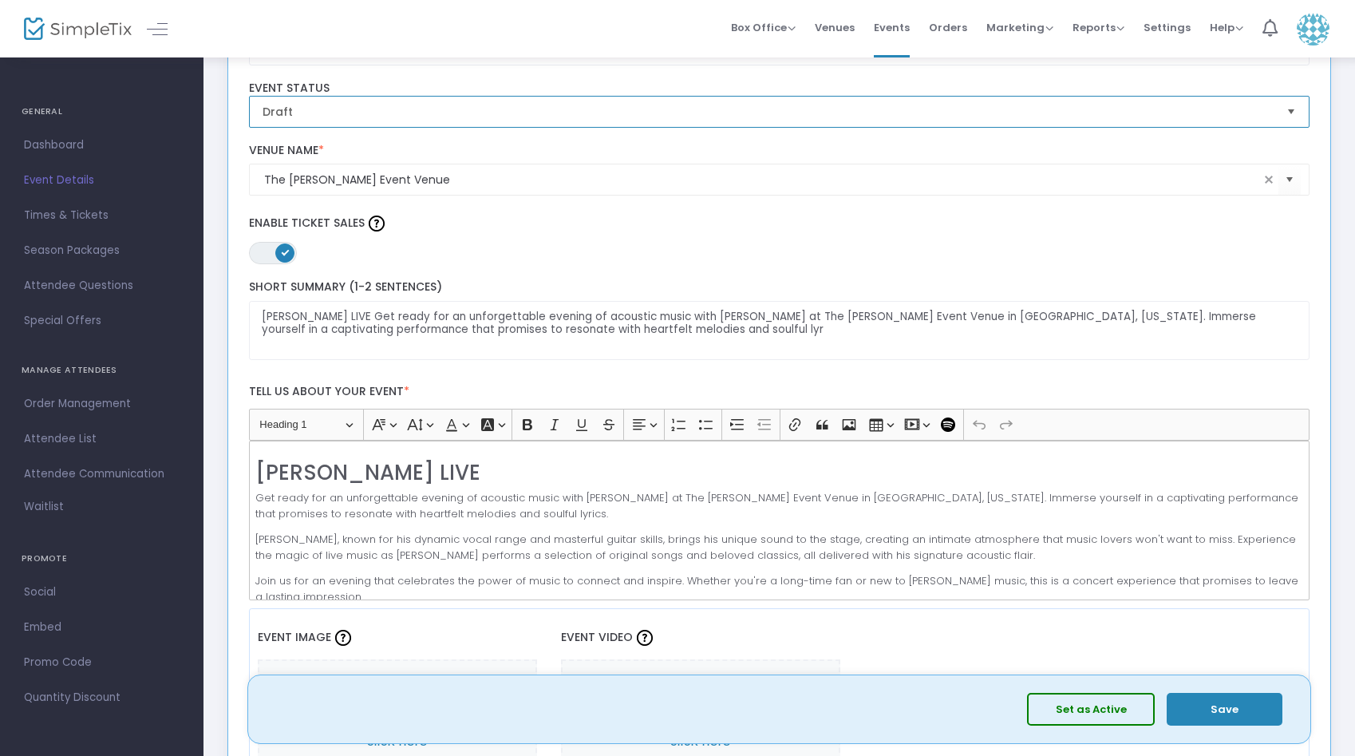
scroll to position [139, 0]
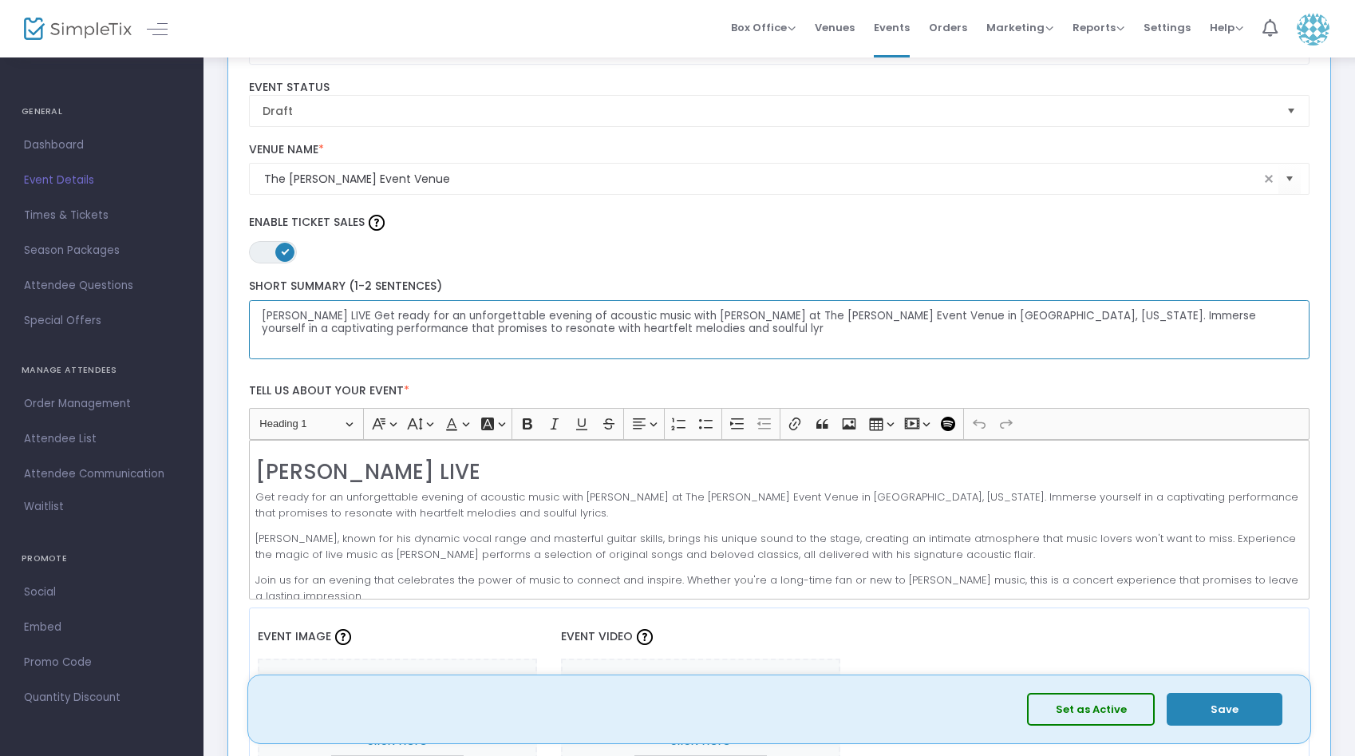
click at [339, 322] on textarea "[PERSON_NAME] LIVE Get ready for an unforgettable evening of acoustic music wit…" at bounding box center [779, 330] width 1061 height 60
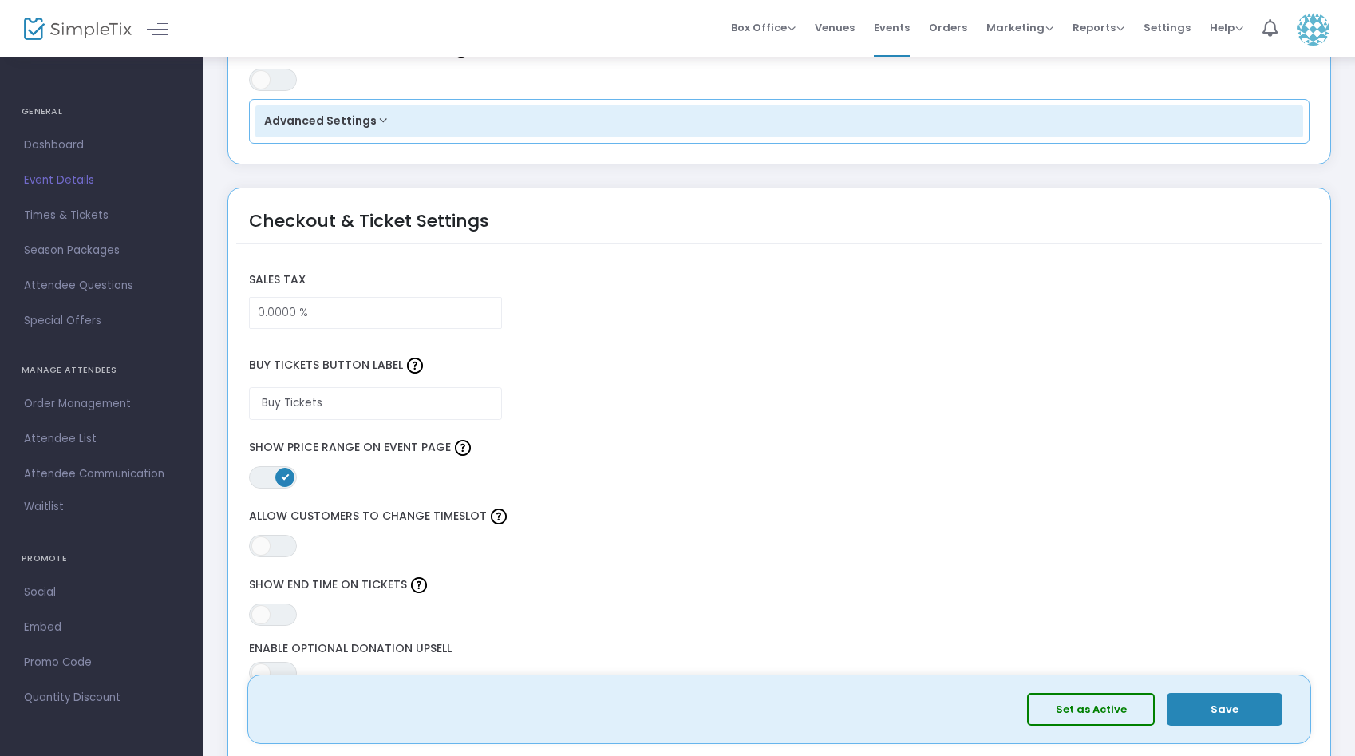
scroll to position [1090, 0]
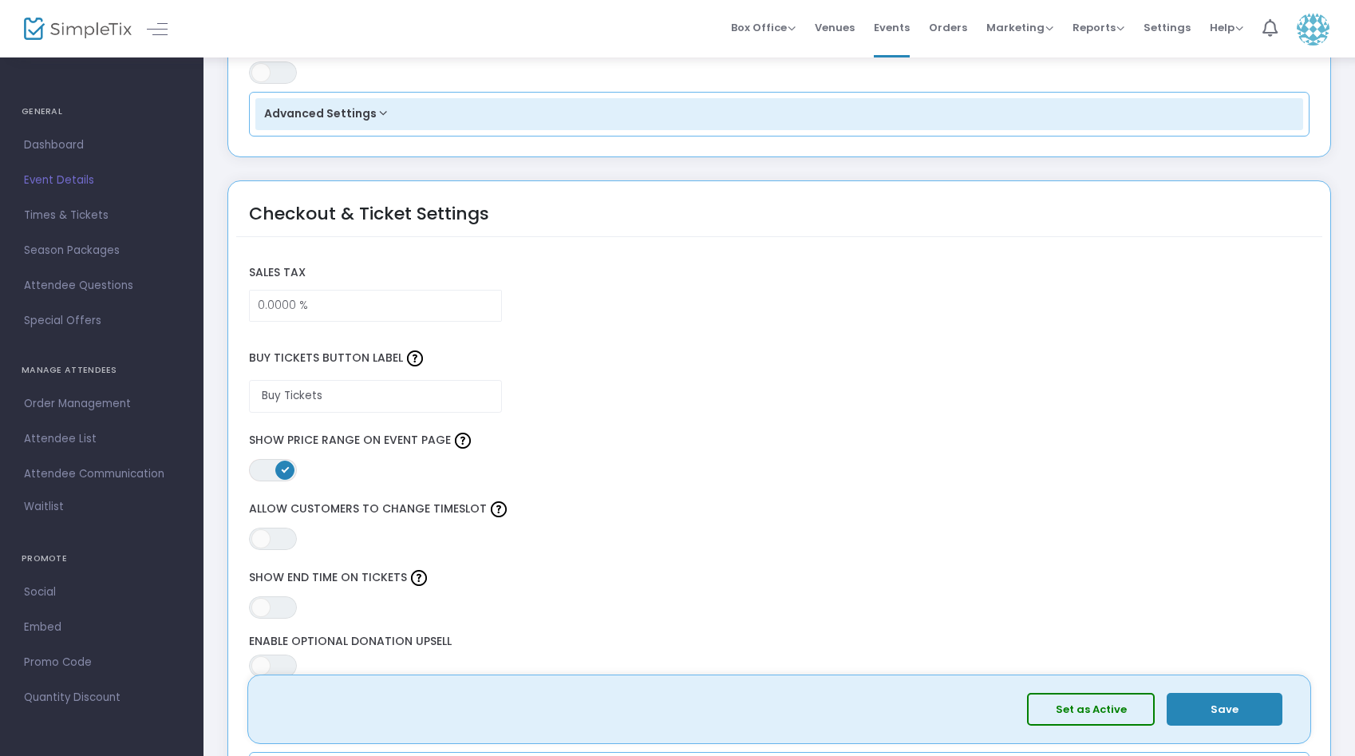
click at [278, 462] on span at bounding box center [284, 469] width 19 height 19
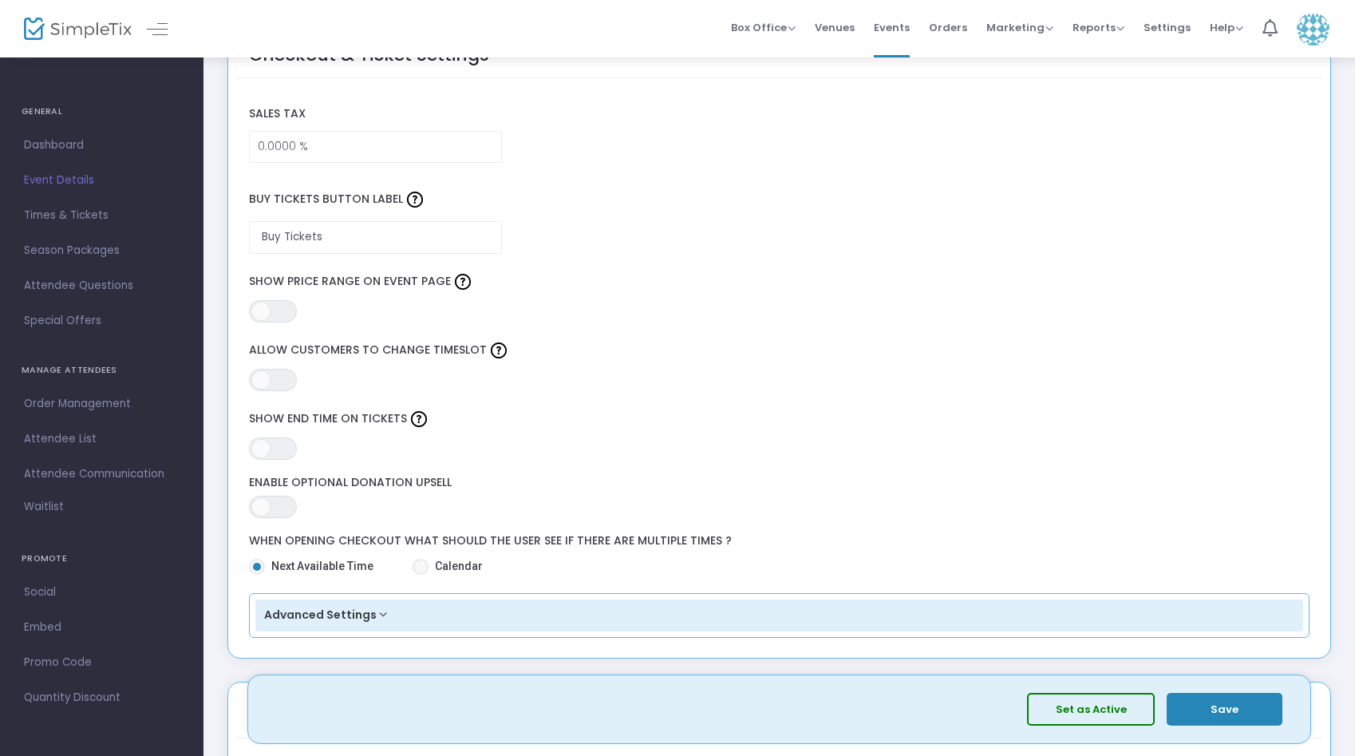
scroll to position [1551, 0]
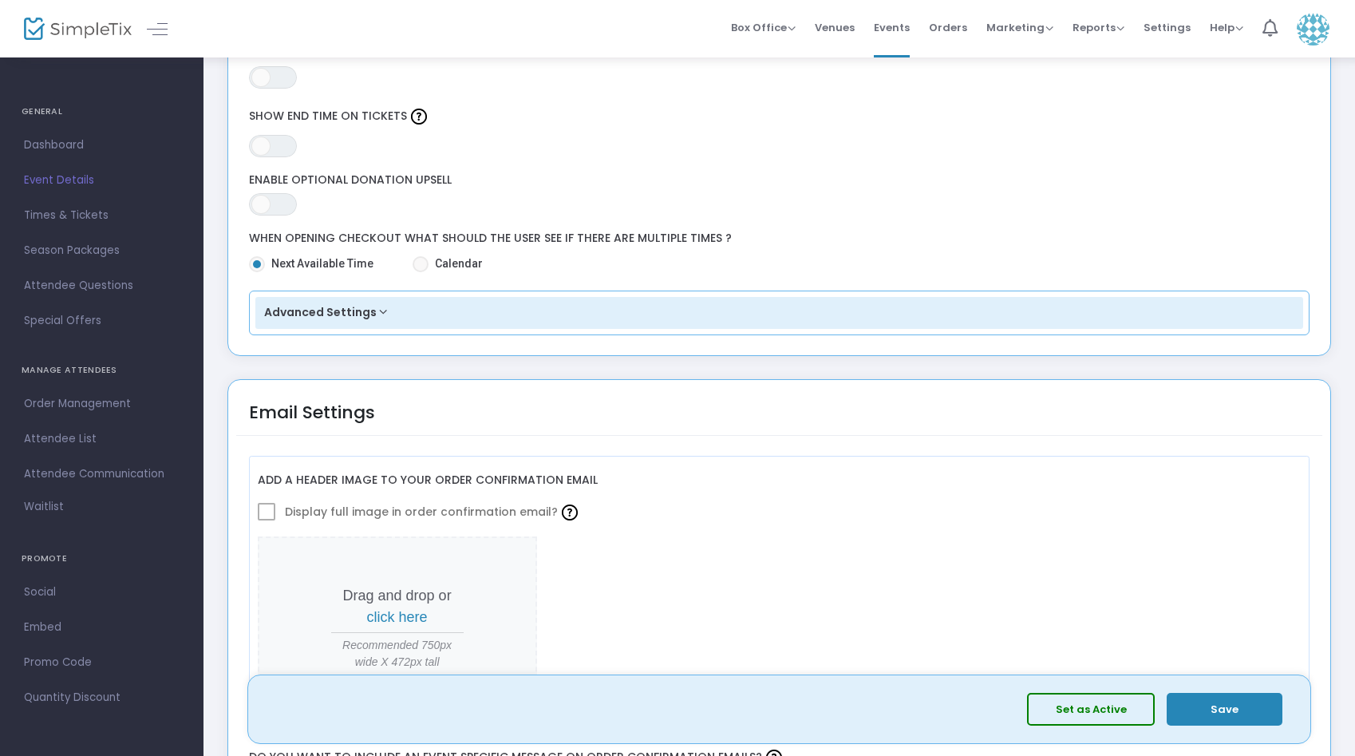
click at [382, 312] on button "Advanced Settings" at bounding box center [779, 313] width 1048 height 32
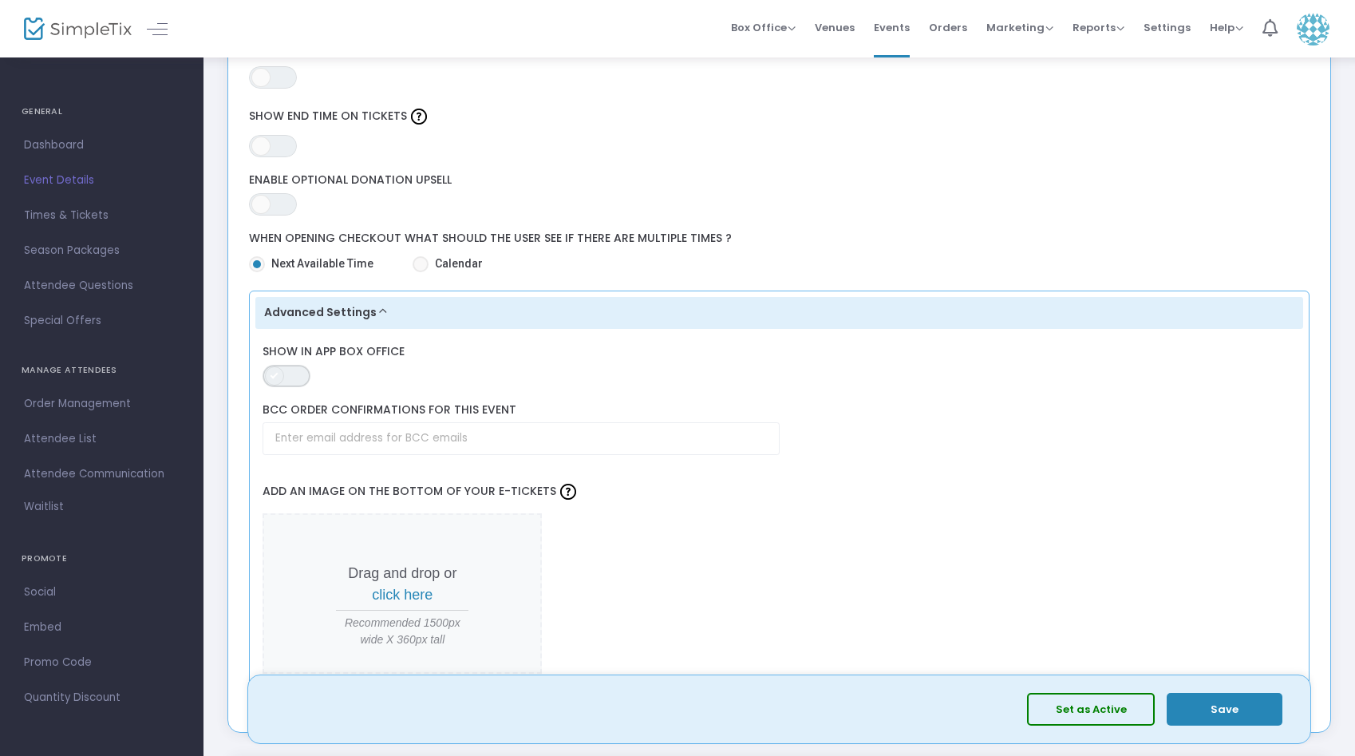
click at [298, 366] on span "ON OFF" at bounding box center [287, 376] width 48 height 22
click at [298, 368] on span at bounding box center [298, 375] width 19 height 19
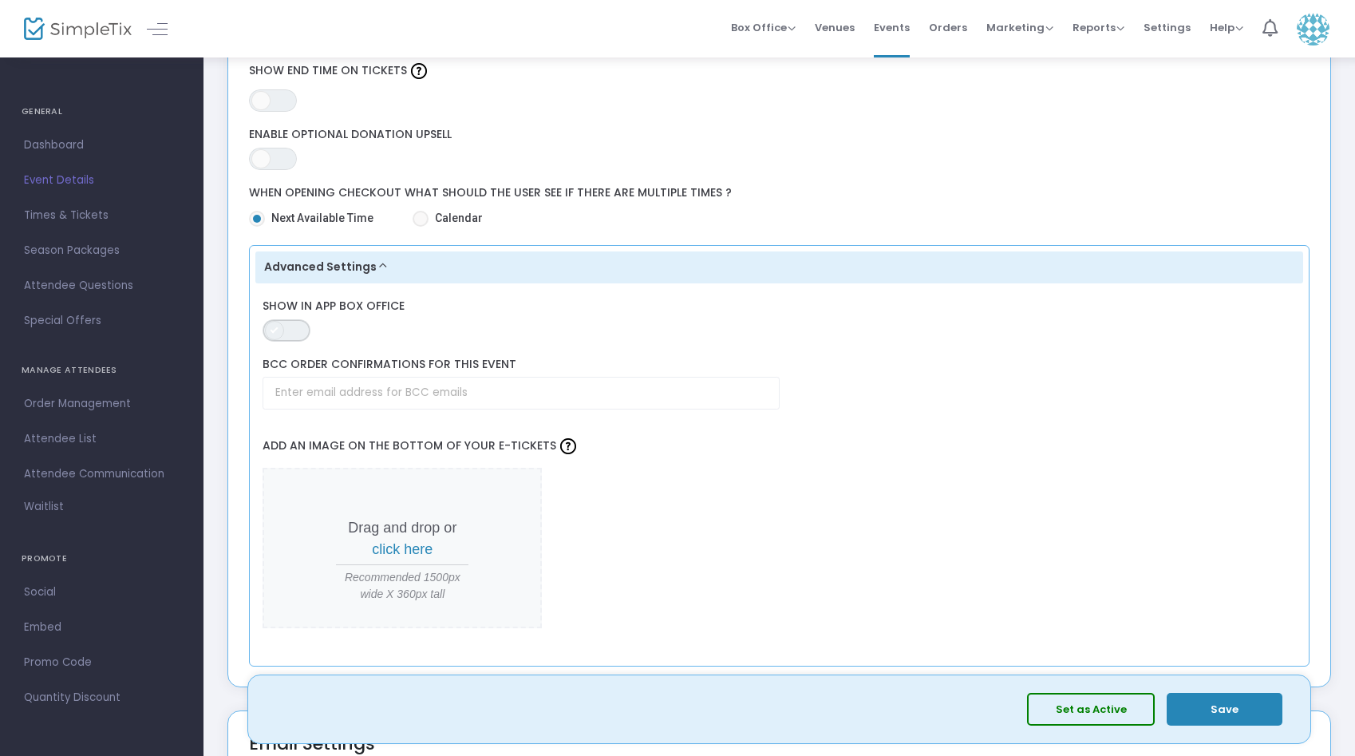
scroll to position [1598, 0]
click at [385, 258] on button "Advanced Settings" at bounding box center [779, 266] width 1048 height 32
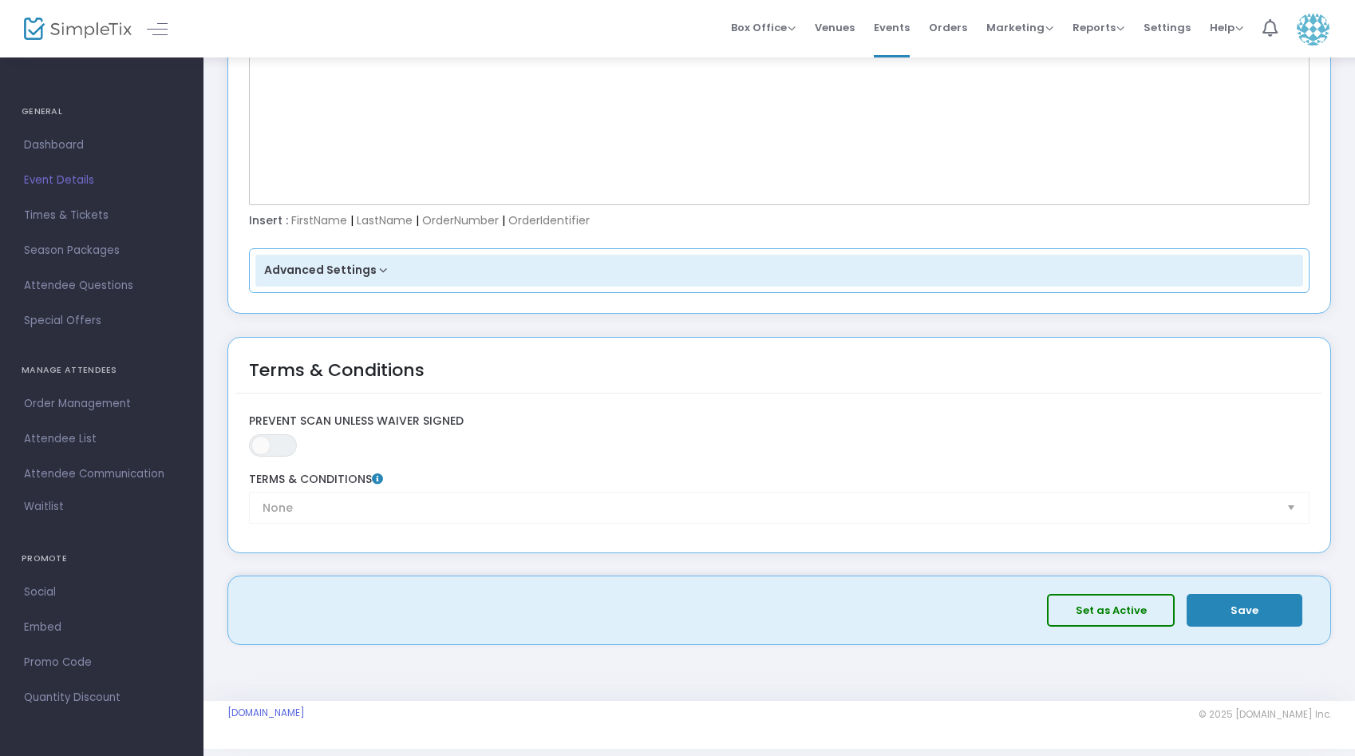
scroll to position [2342, 0]
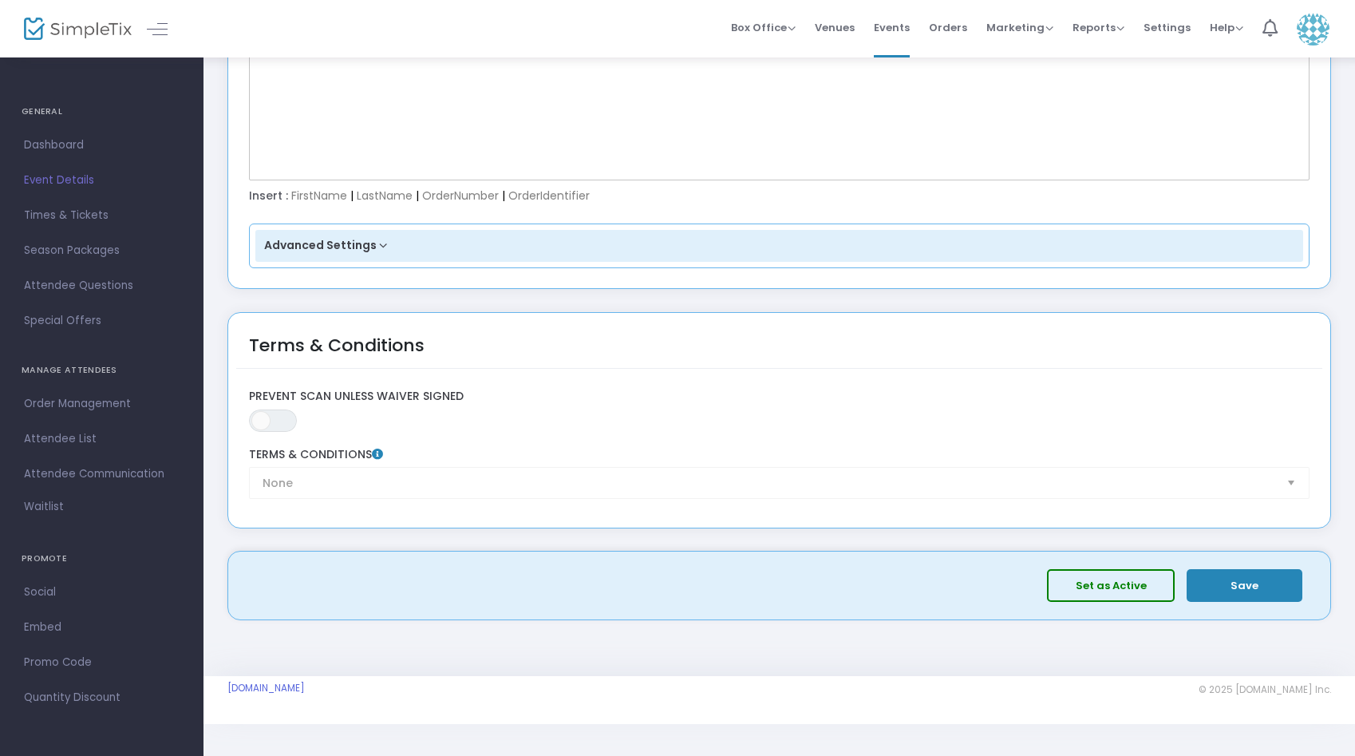
click at [1224, 582] on button "Save" at bounding box center [1245, 585] width 116 height 33
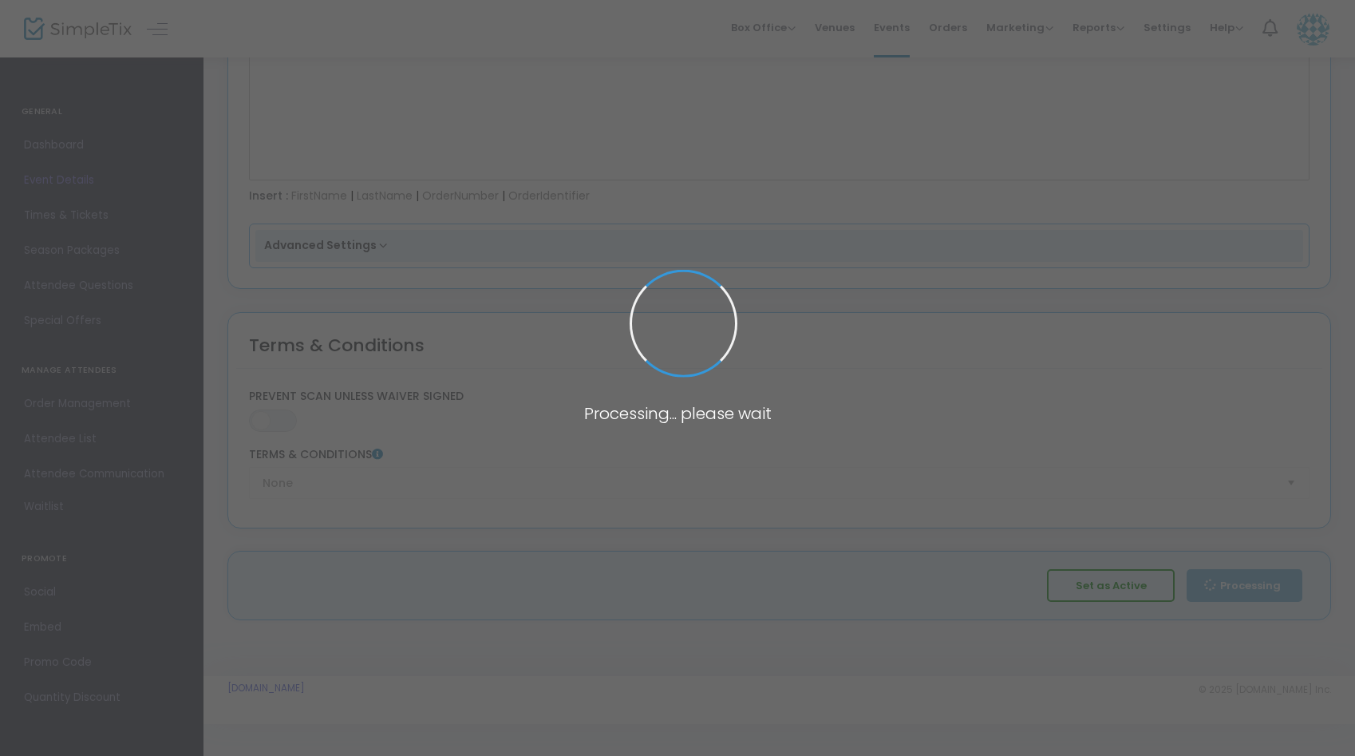
type input "[PERSON_NAME] LIVE"
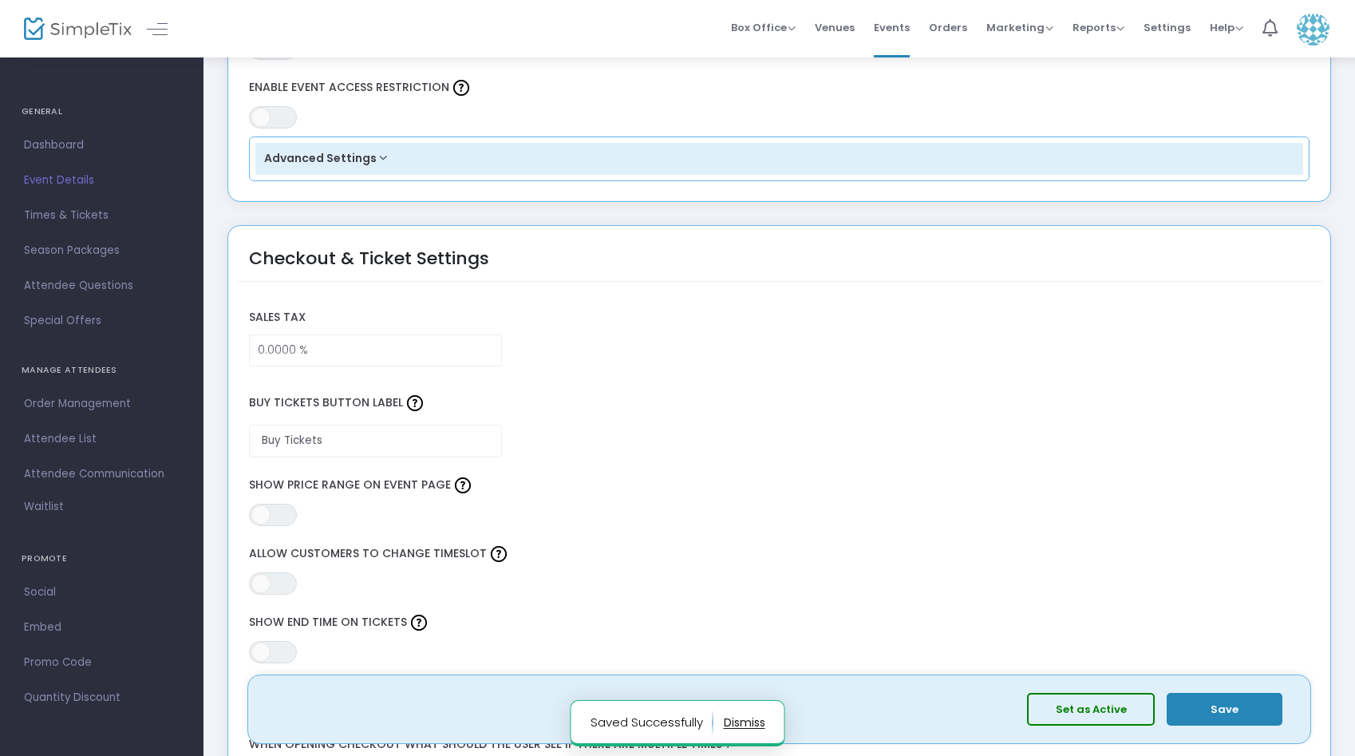
scroll to position [996, 0]
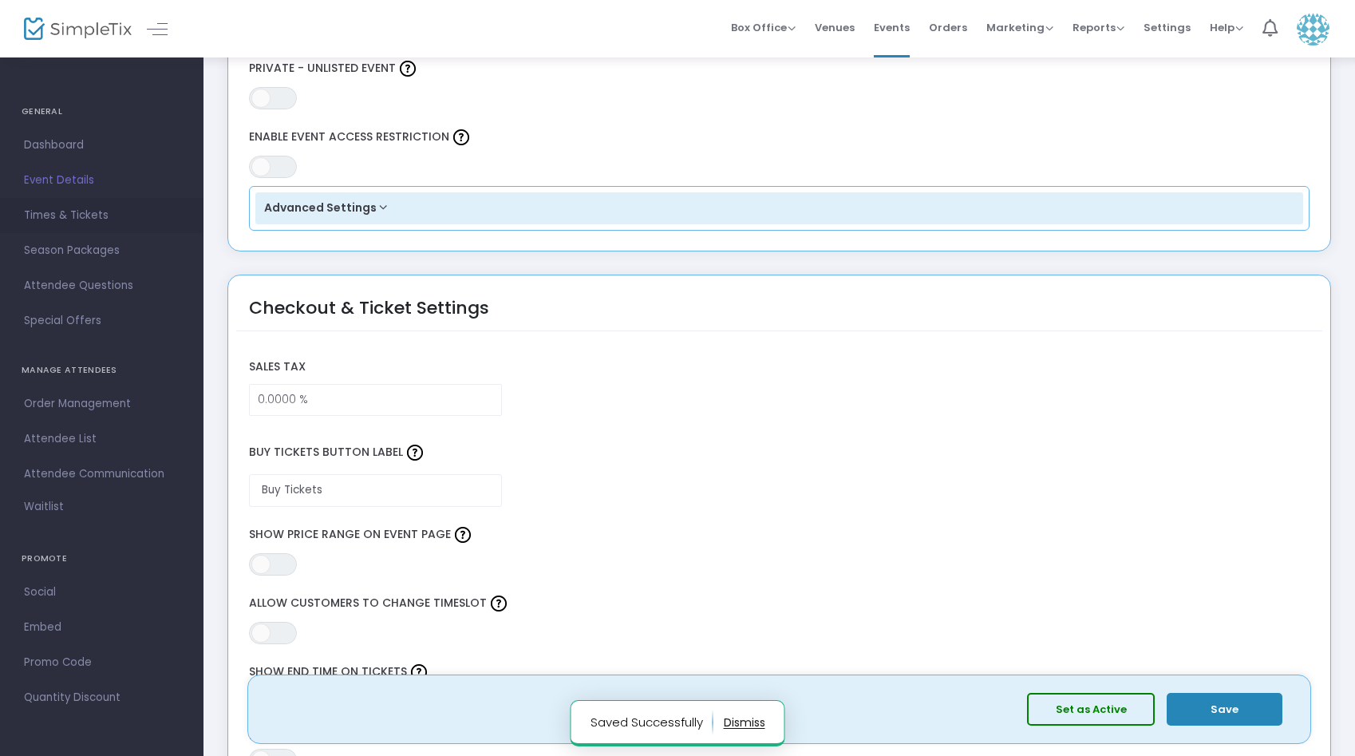
click at [81, 227] on link "Times & Tickets" at bounding box center [101, 215] width 203 height 35
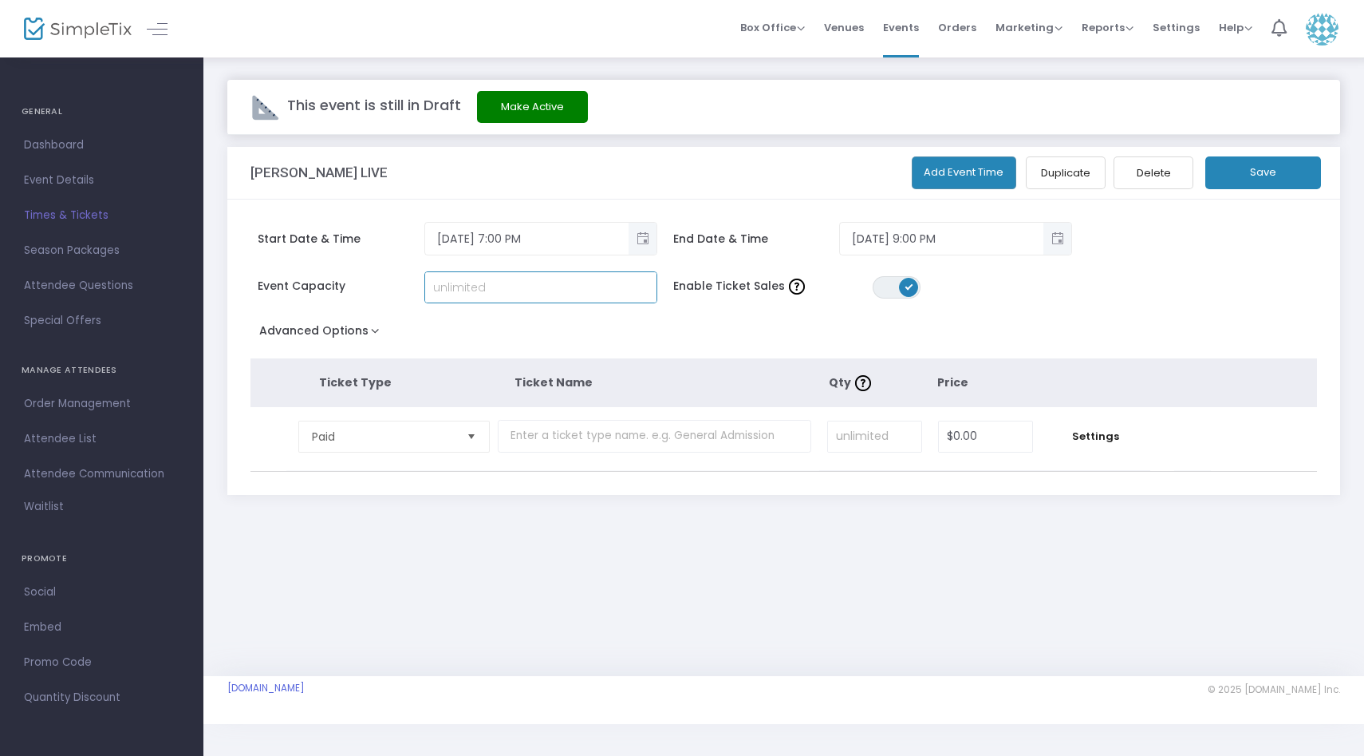
click at [582, 299] on input at bounding box center [540, 287] width 231 height 30
click at [549, 286] on input at bounding box center [540, 287] width 231 height 30
type input "382"
click at [789, 341] on div "Advanced Options Event Time Title Mobile eTicket color #FFFFFF Limit the total …" at bounding box center [785, 333] width 1068 height 29
click at [427, 433] on span "Paid" at bounding box center [383, 436] width 142 height 16
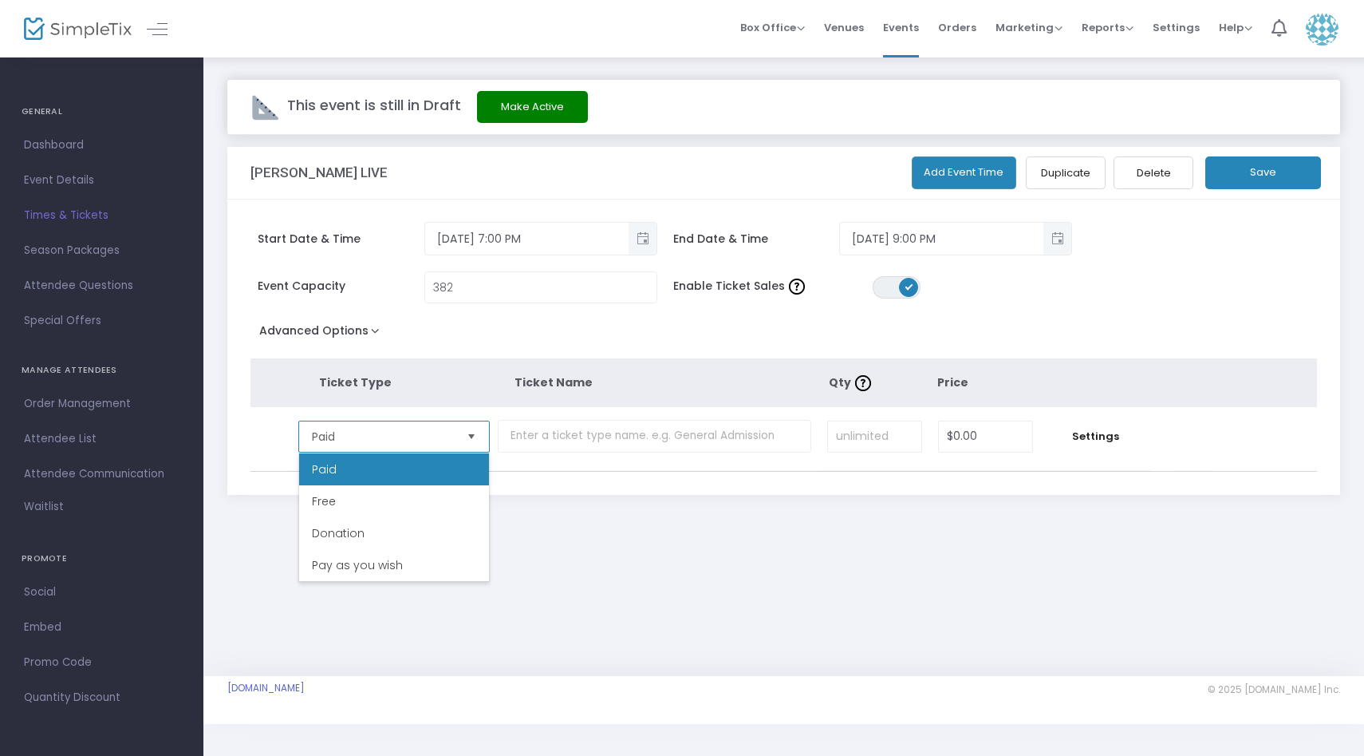
click at [427, 434] on span "Paid" at bounding box center [383, 436] width 142 height 16
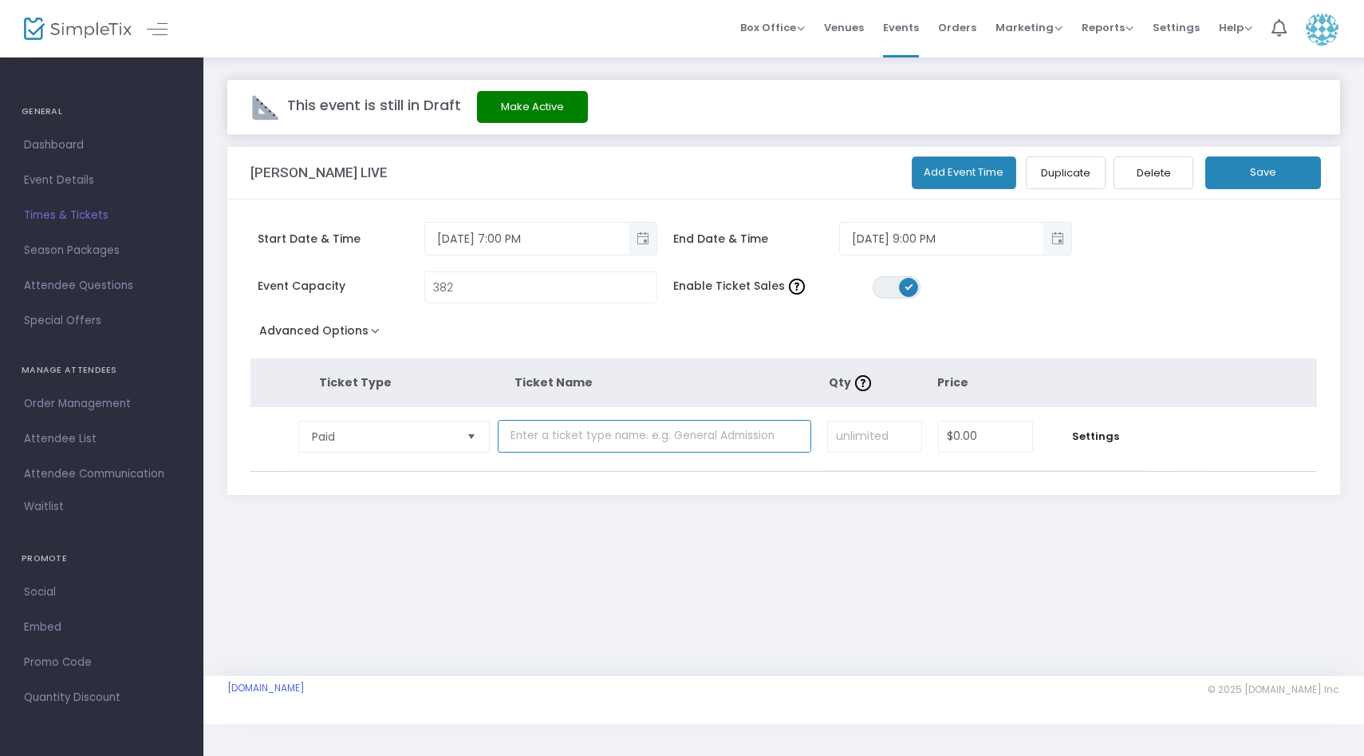
click at [548, 435] on input "text" at bounding box center [655, 436] width 314 height 33
click at [831, 424] on input at bounding box center [874, 436] width 93 height 30
click at [972, 438] on input "0" at bounding box center [985, 436] width 93 height 30
click at [745, 431] on input "text" at bounding box center [655, 436] width 314 height 33
click at [855, 444] on input at bounding box center [874, 436] width 93 height 30
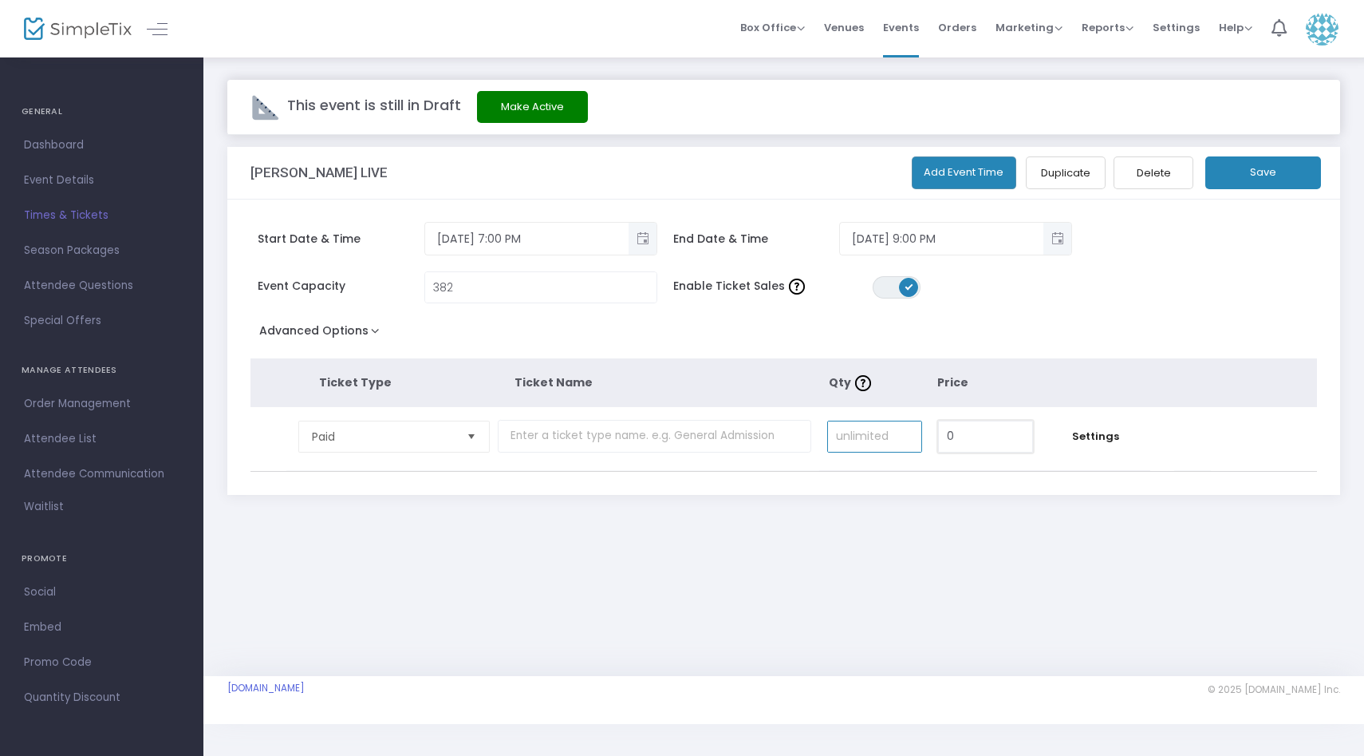
click at [969, 445] on input "0" at bounding box center [985, 436] width 93 height 30
type input "$0.00"
click at [1102, 435] on span "Settings" at bounding box center [1095, 436] width 93 height 16
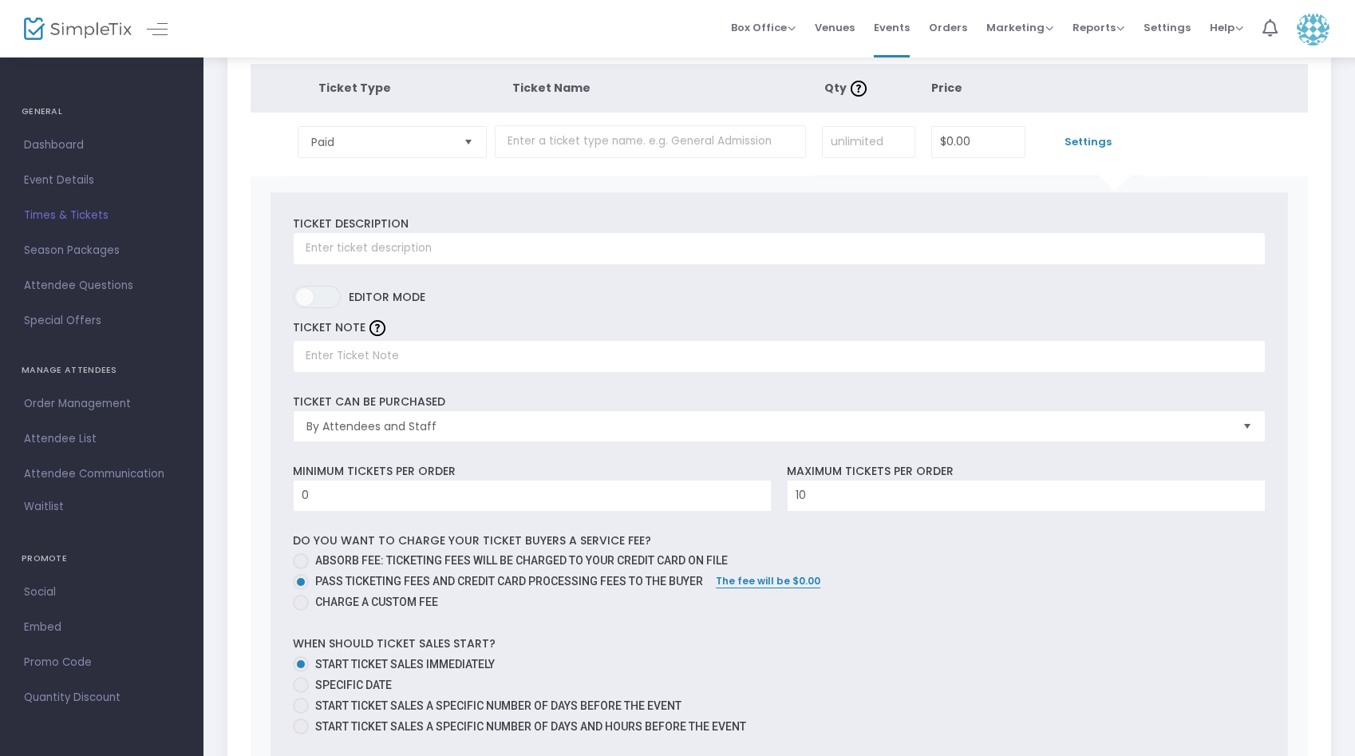
scroll to position [156, 0]
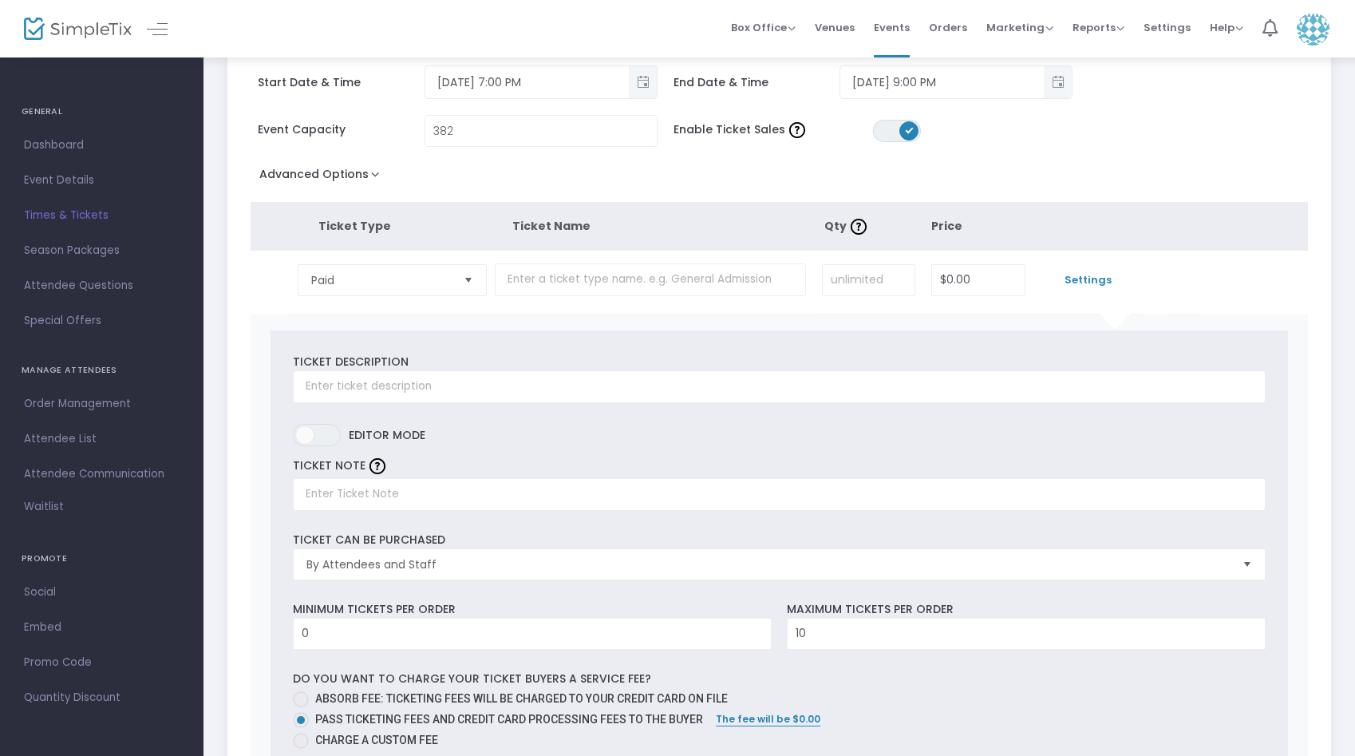
click at [1092, 282] on span "Settings" at bounding box center [1087, 280] width 92 height 16
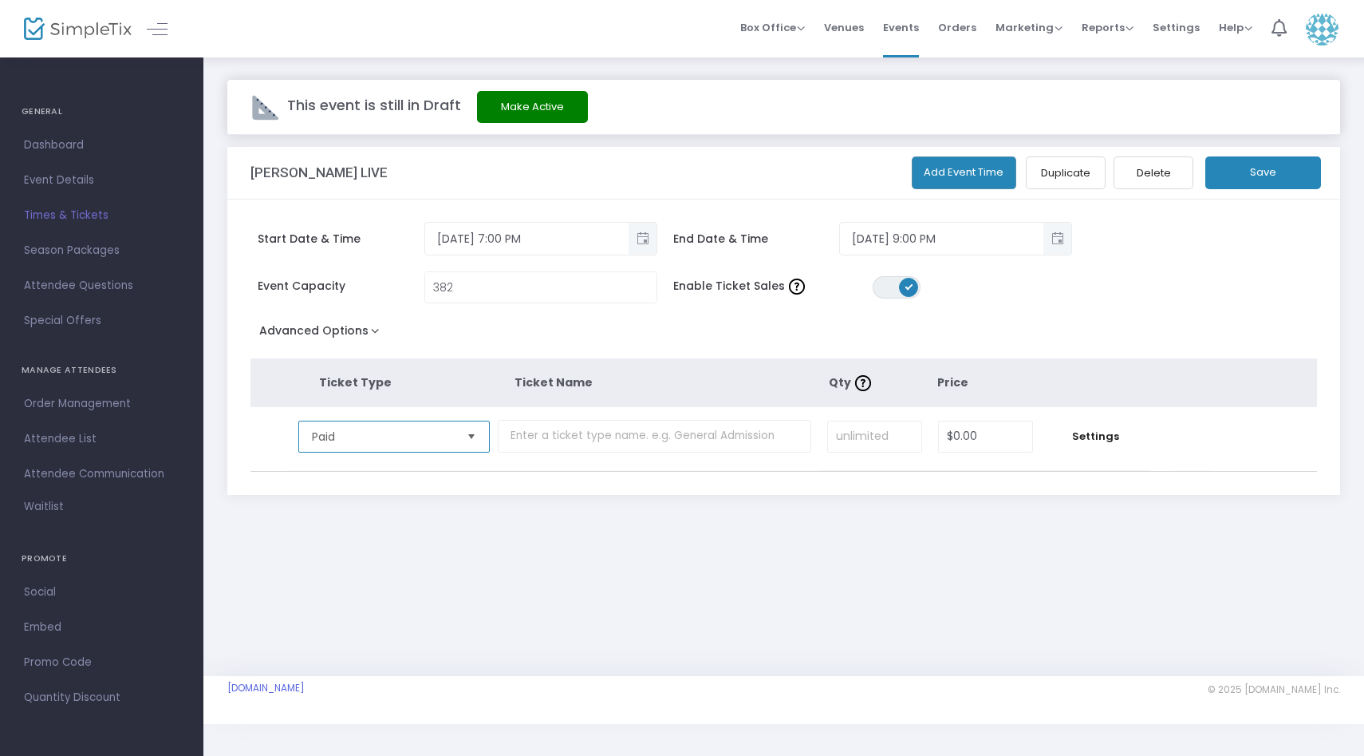
click at [395, 435] on span "Paid" at bounding box center [383, 436] width 142 height 16
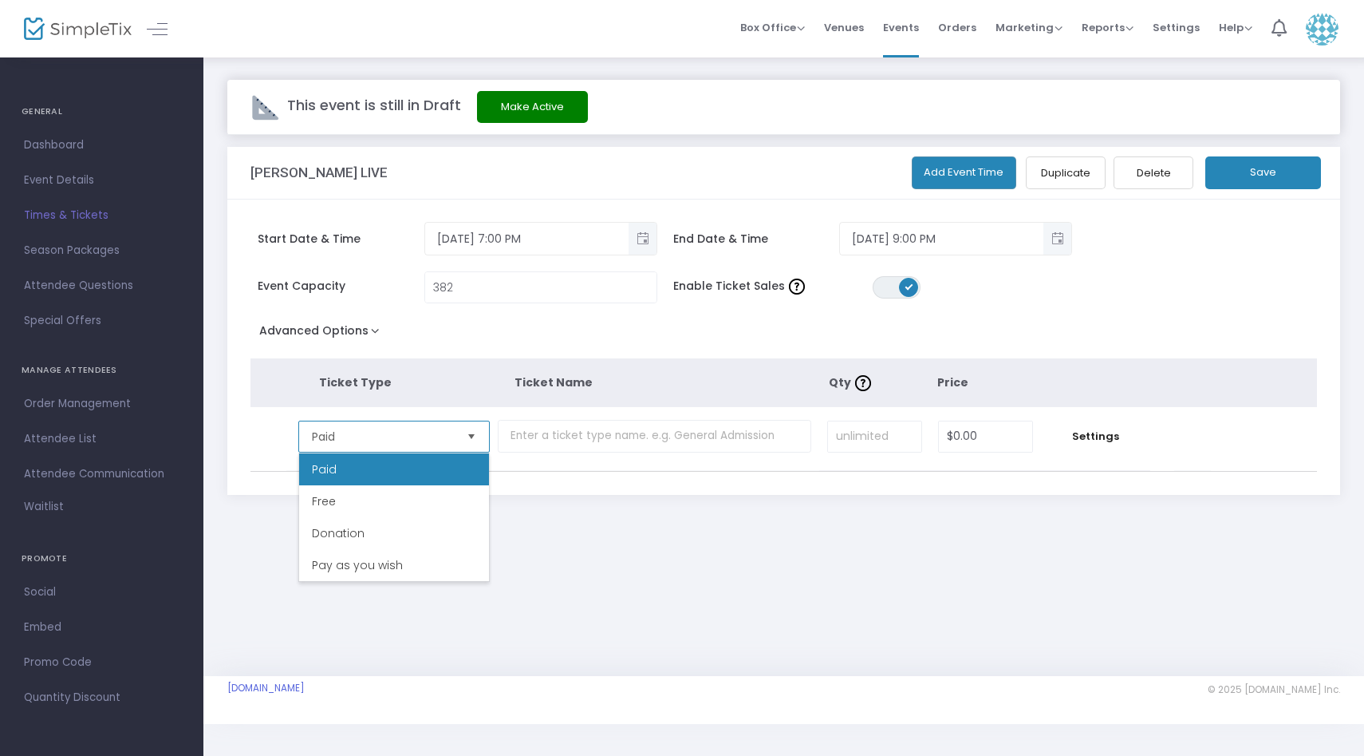
click at [395, 435] on span "Paid" at bounding box center [383, 436] width 142 height 16
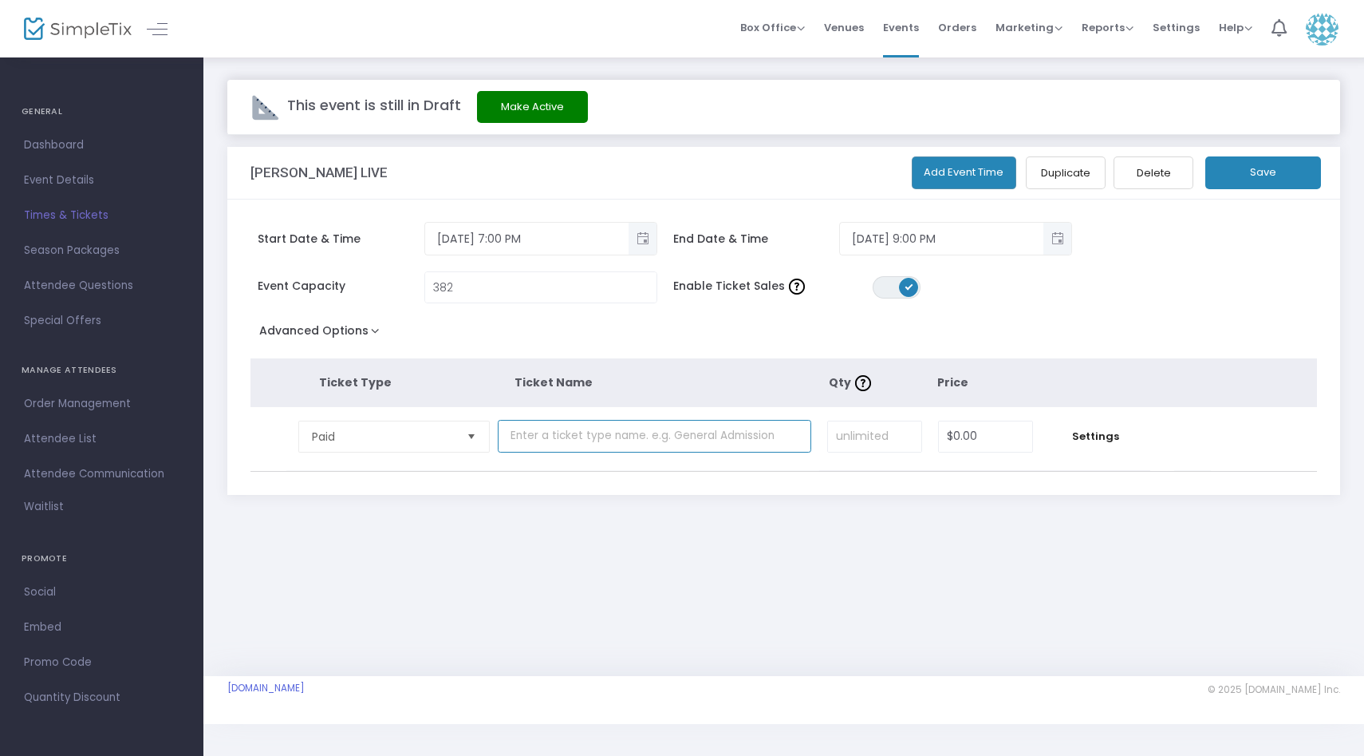
click at [543, 438] on input "text" at bounding box center [655, 436] width 314 height 33
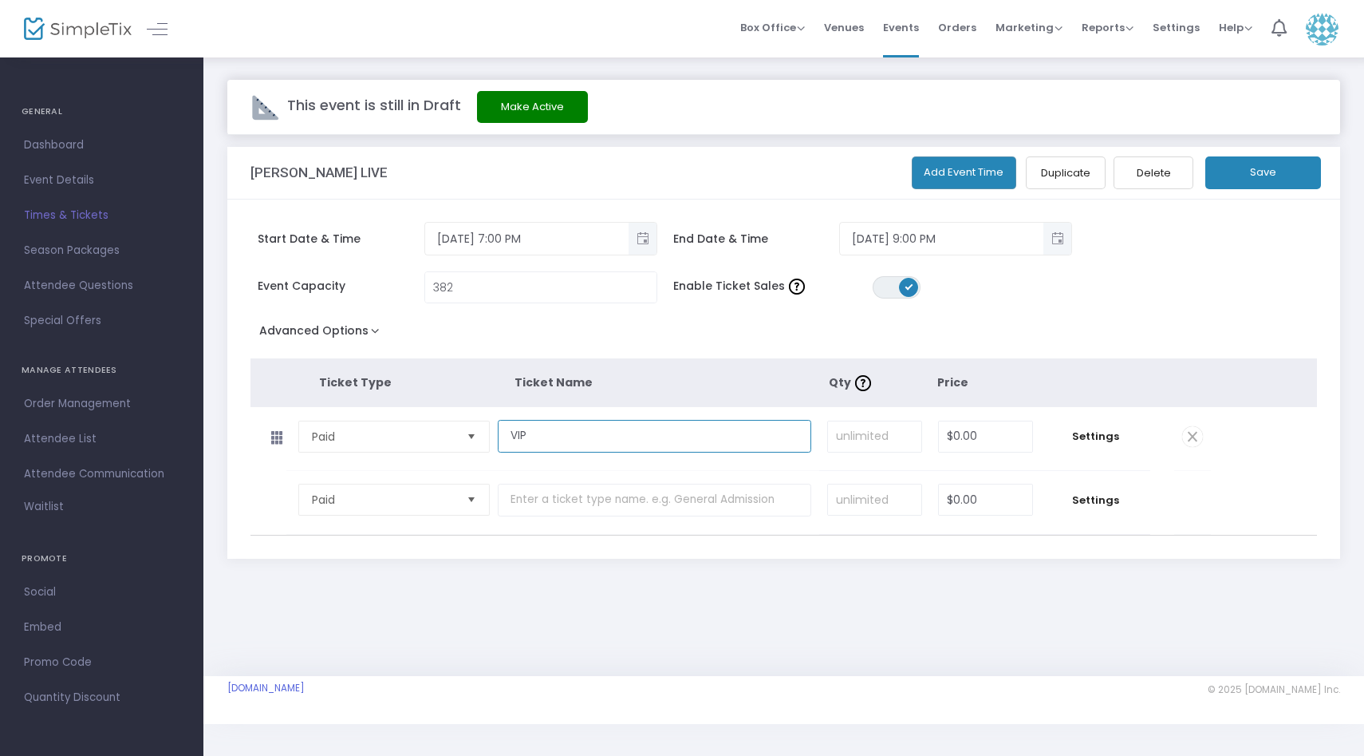
type input "VIP"
click at [853, 440] on input at bounding box center [874, 436] width 93 height 30
type input "15"
click at [962, 432] on input "0" at bounding box center [985, 436] width 93 height 30
type input "$70.00"
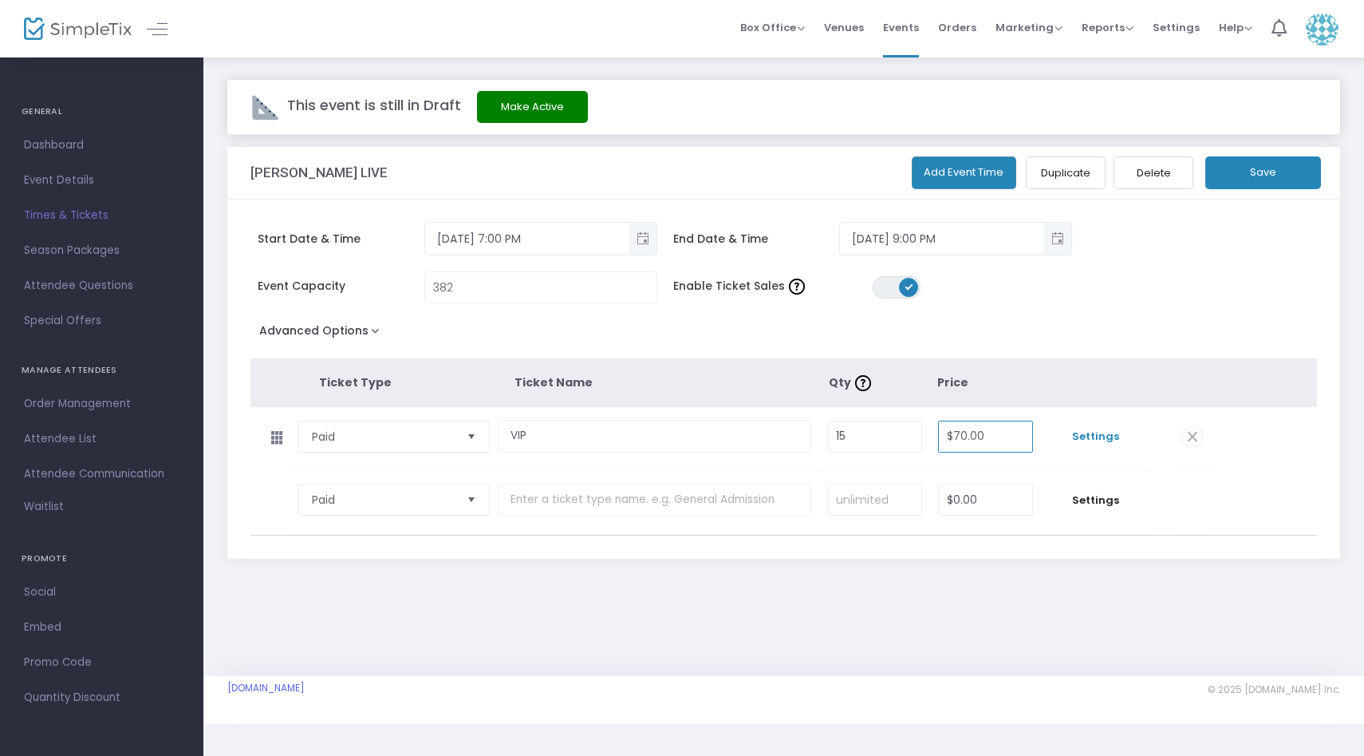
click at [1106, 437] on span "Settings" at bounding box center [1095, 436] width 93 height 16
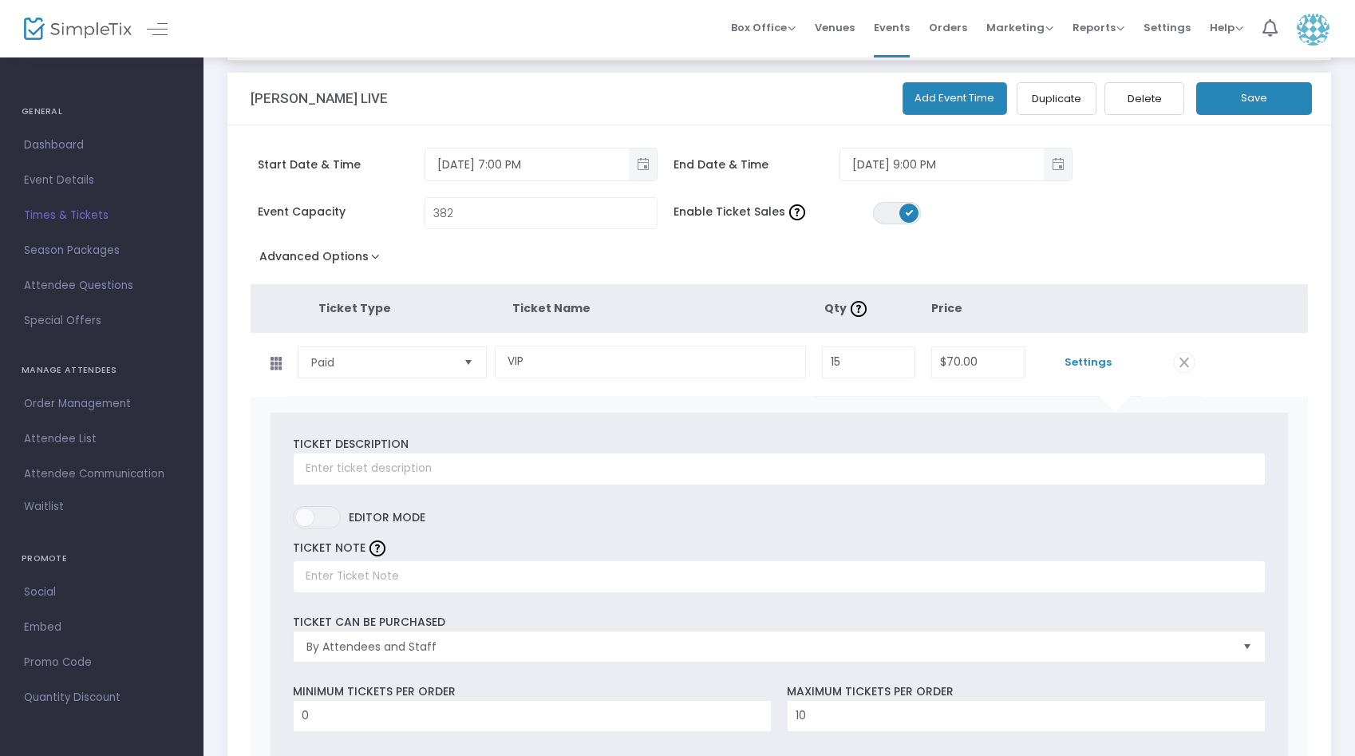
scroll to position [117, 0]
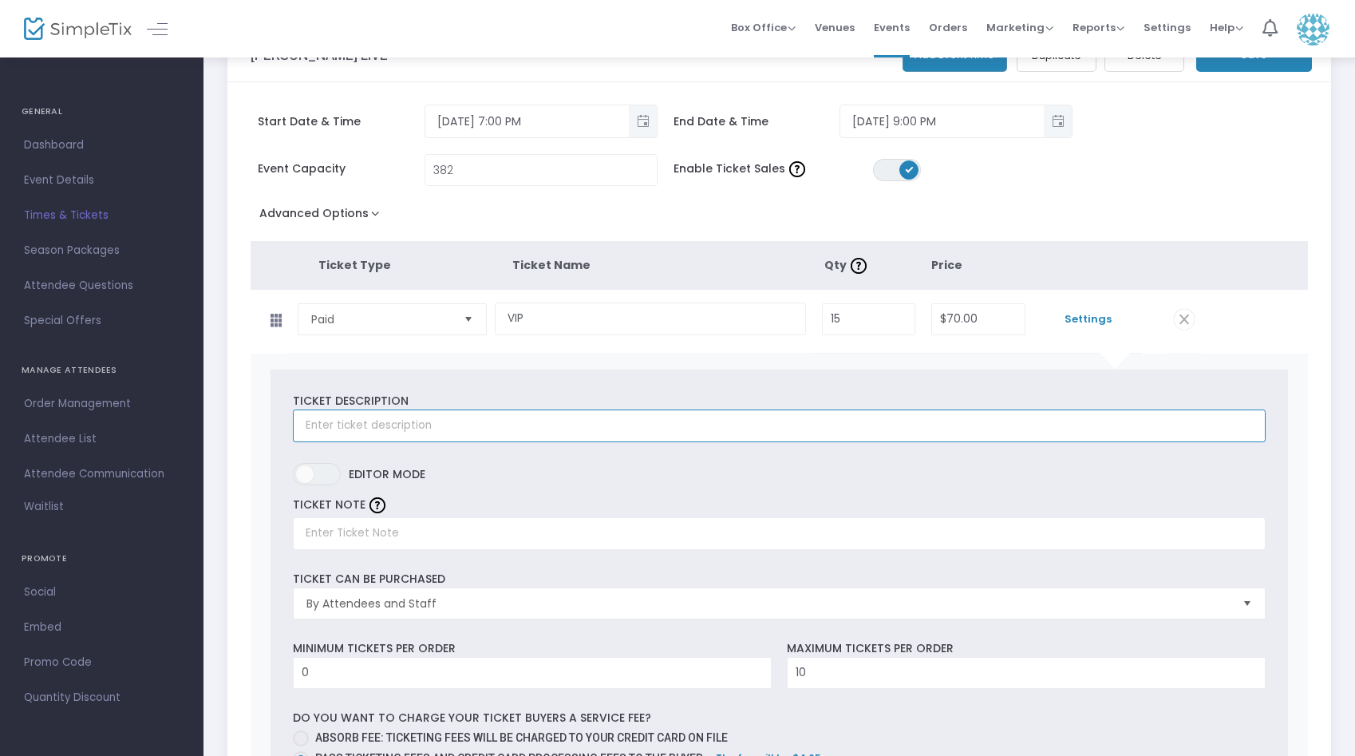
click at [582, 426] on input "text" at bounding box center [779, 425] width 973 height 33
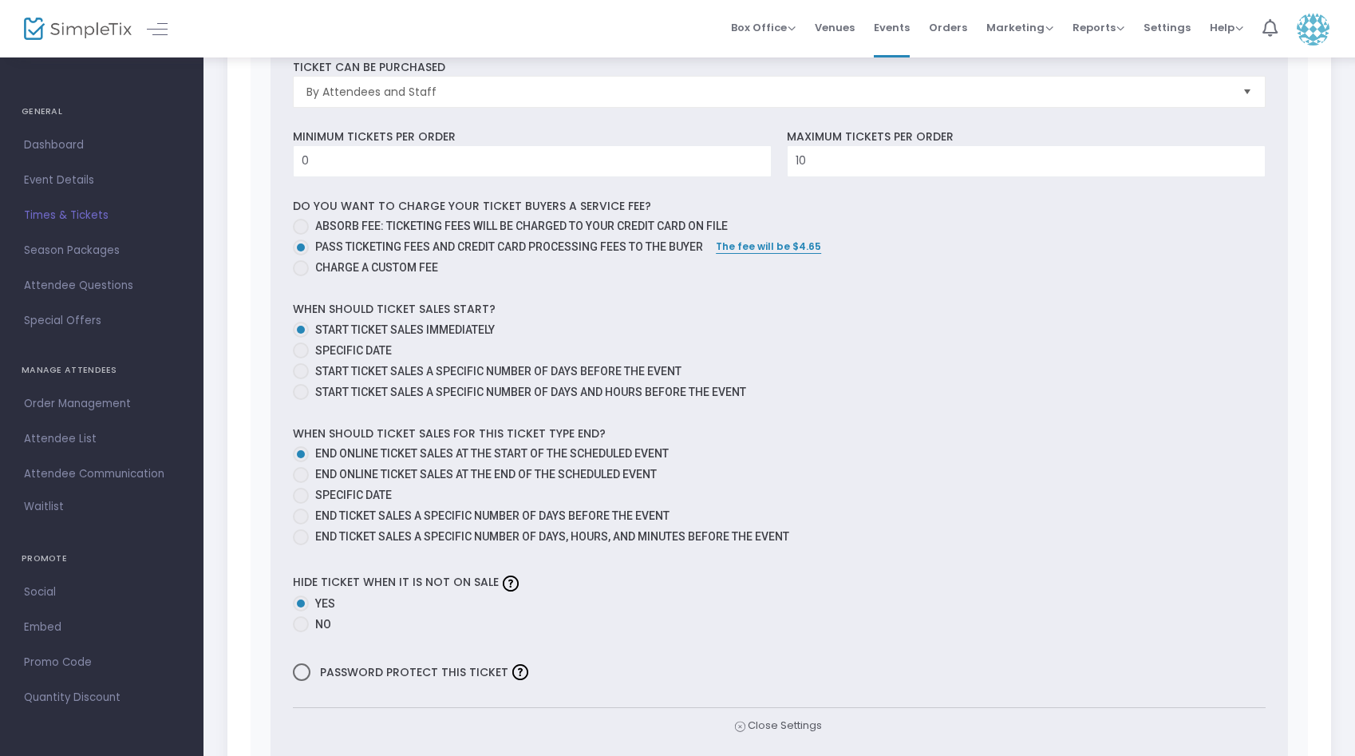
scroll to position [631, 0]
click at [303, 466] on span at bounding box center [301, 472] width 16 height 16
click at [301, 480] on input "End online ticket sales at the end of the scheduled event" at bounding box center [300, 480] width 1 height 1
radio input "true"
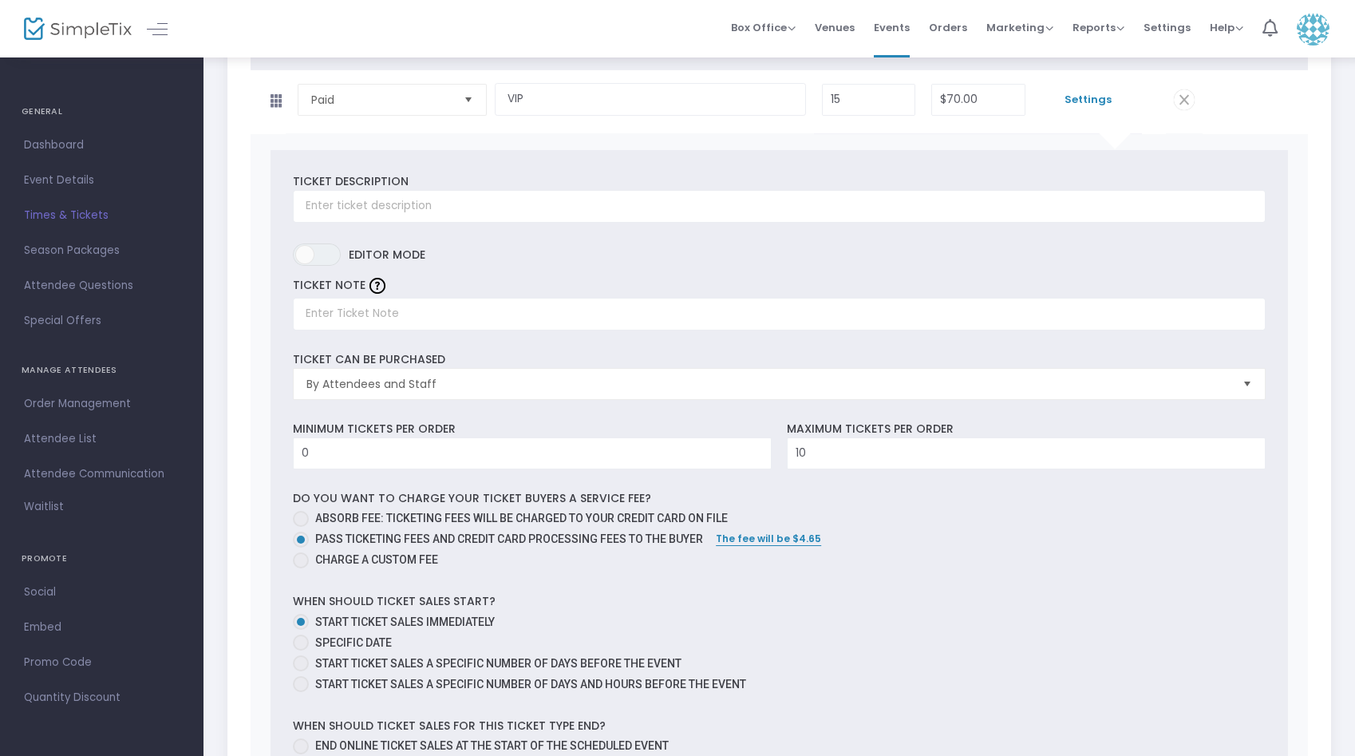
scroll to position [298, 0]
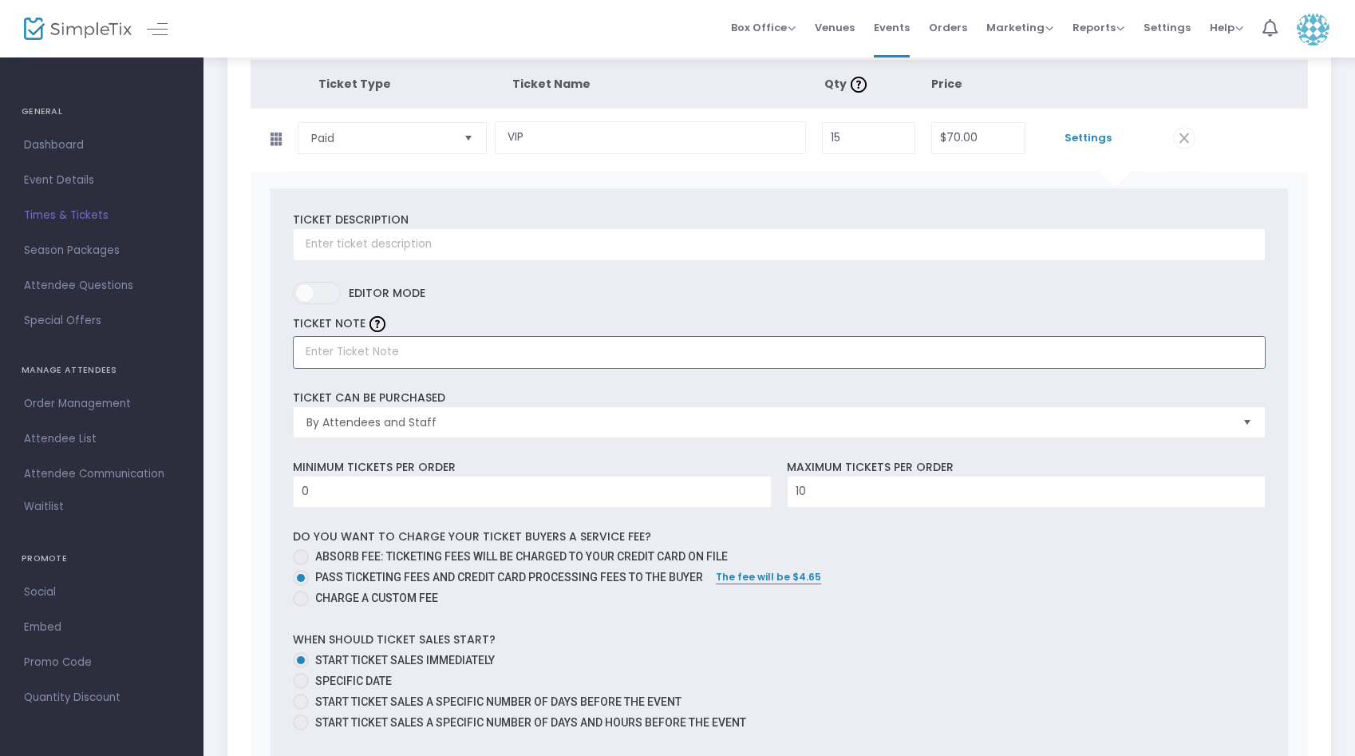
click at [394, 350] on input "text" at bounding box center [779, 352] width 973 height 33
click at [417, 245] on input "text" at bounding box center [779, 244] width 973 height 33
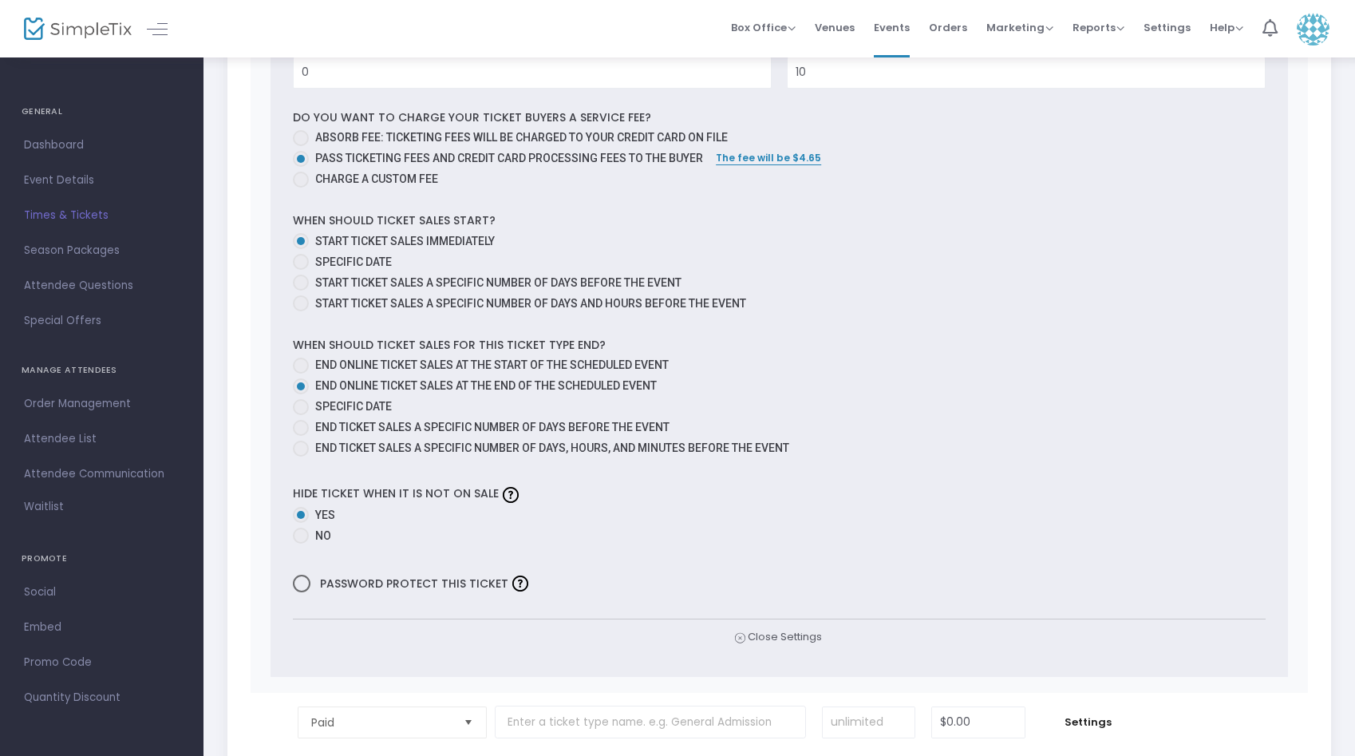
scroll to position [900, 0]
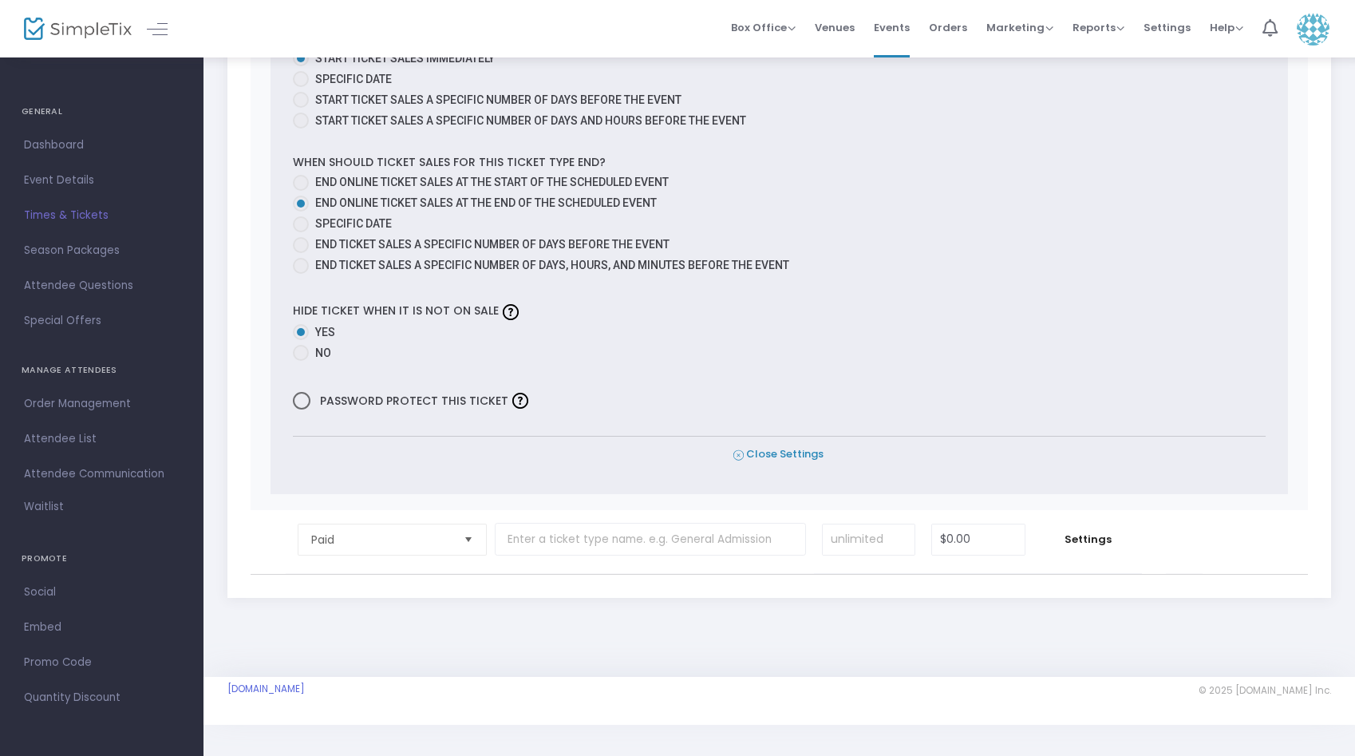
click at [749, 449] on span "Close Settings" at bounding box center [778, 454] width 90 height 17
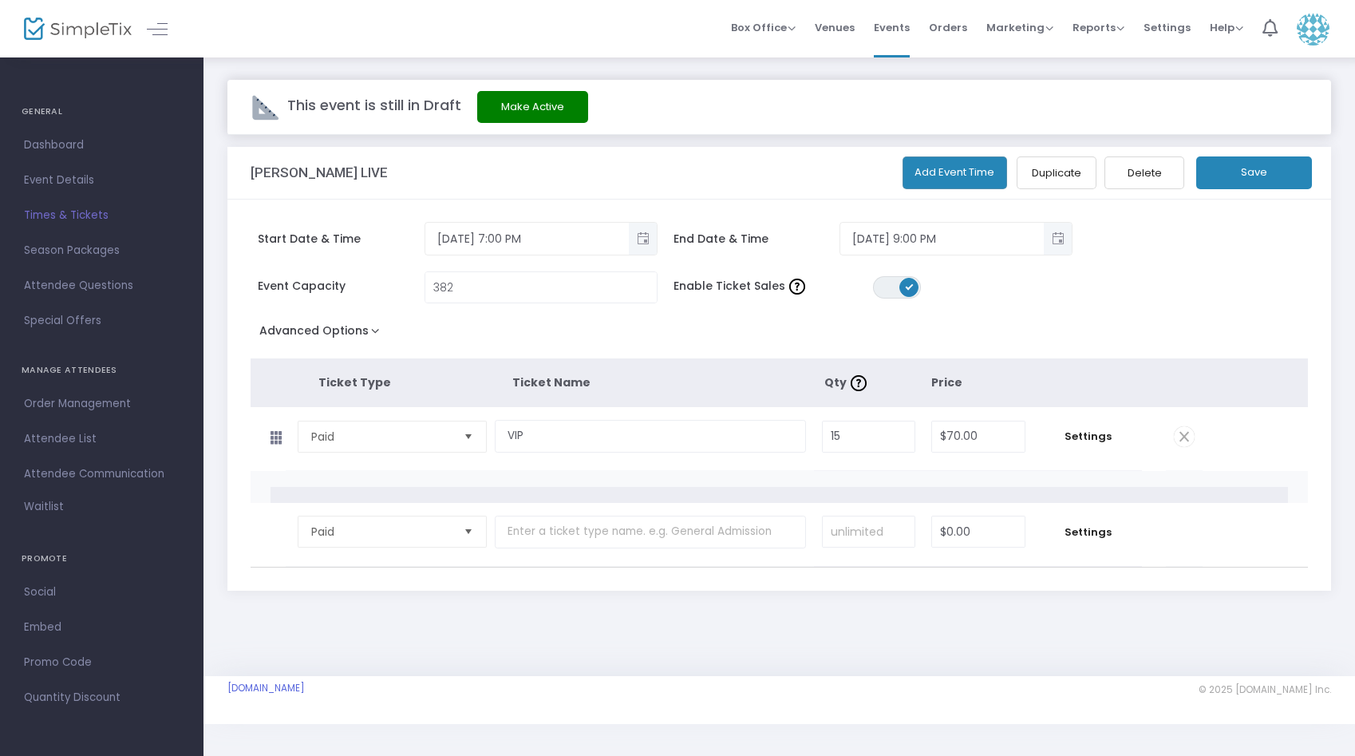
scroll to position [0, 0]
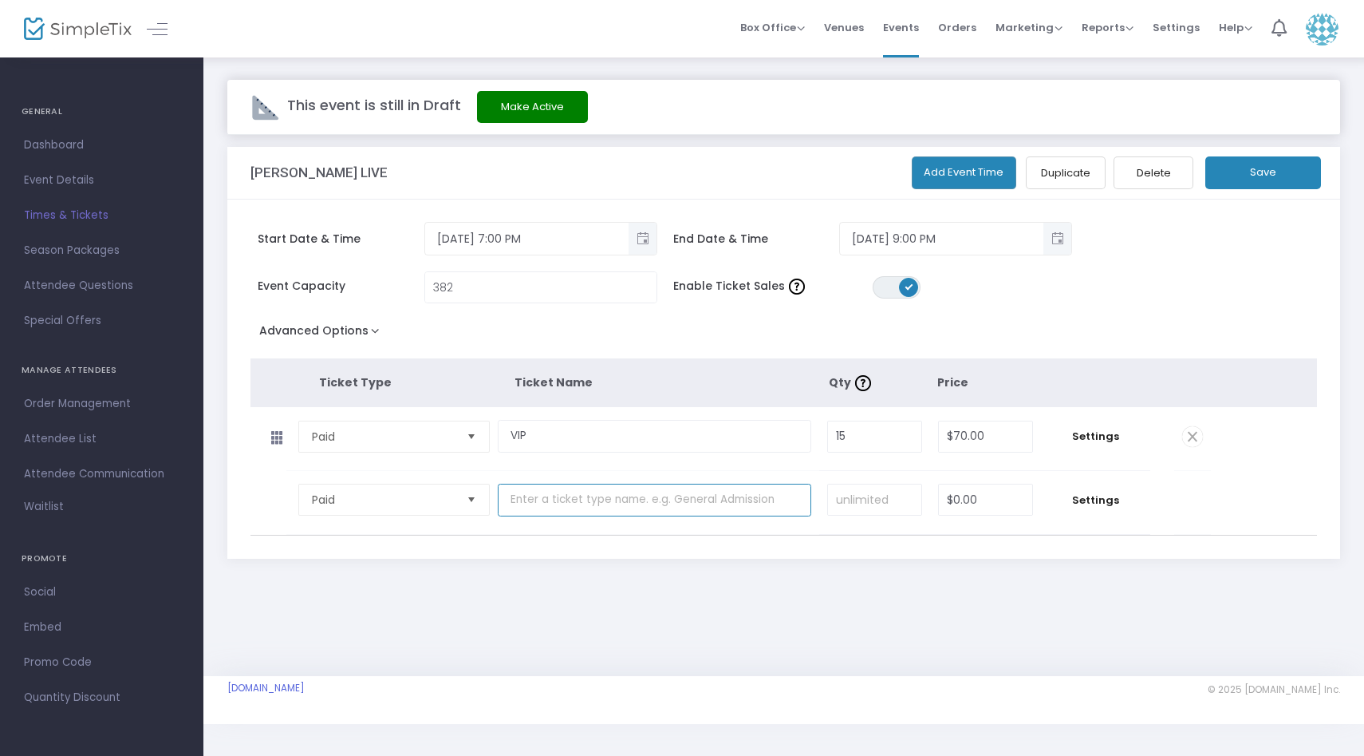
click at [569, 497] on input "text" at bounding box center [655, 500] width 314 height 33
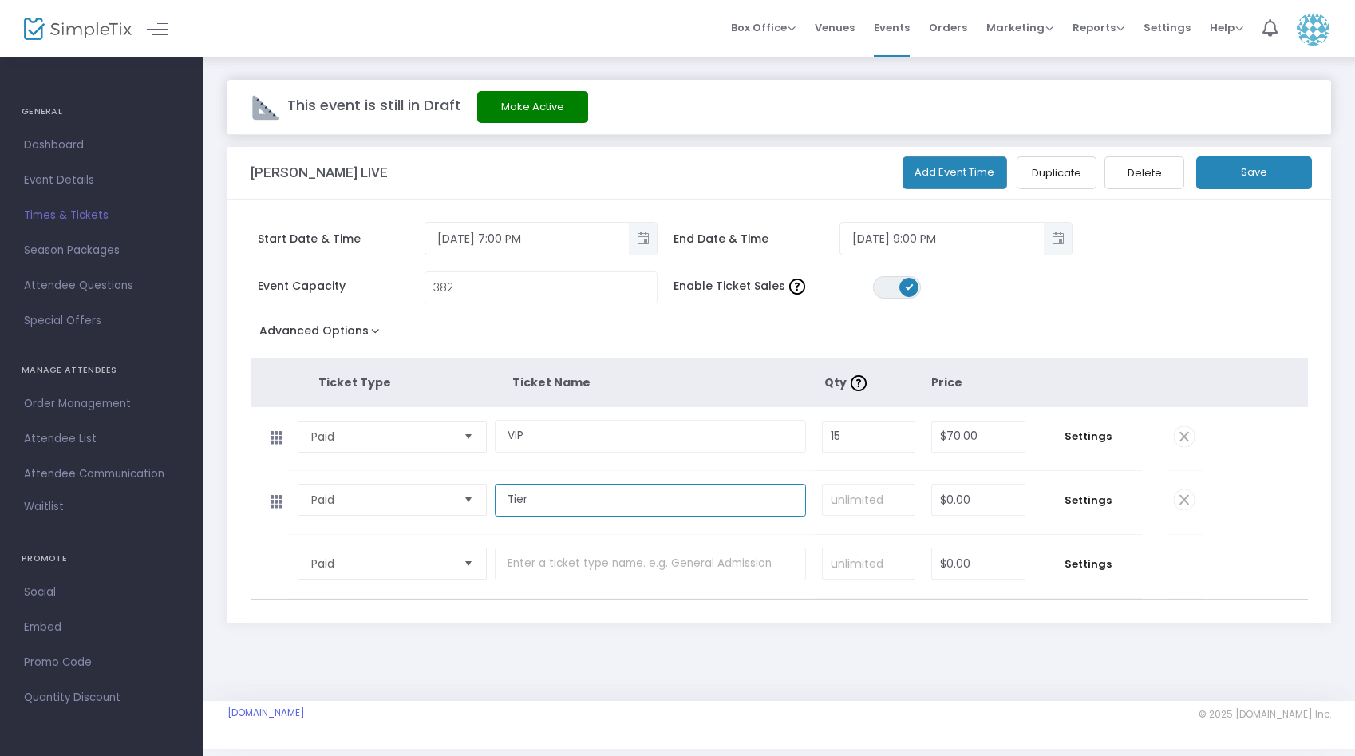
type input "Tier"
click at [588, 570] on input "text" at bounding box center [650, 563] width 311 height 33
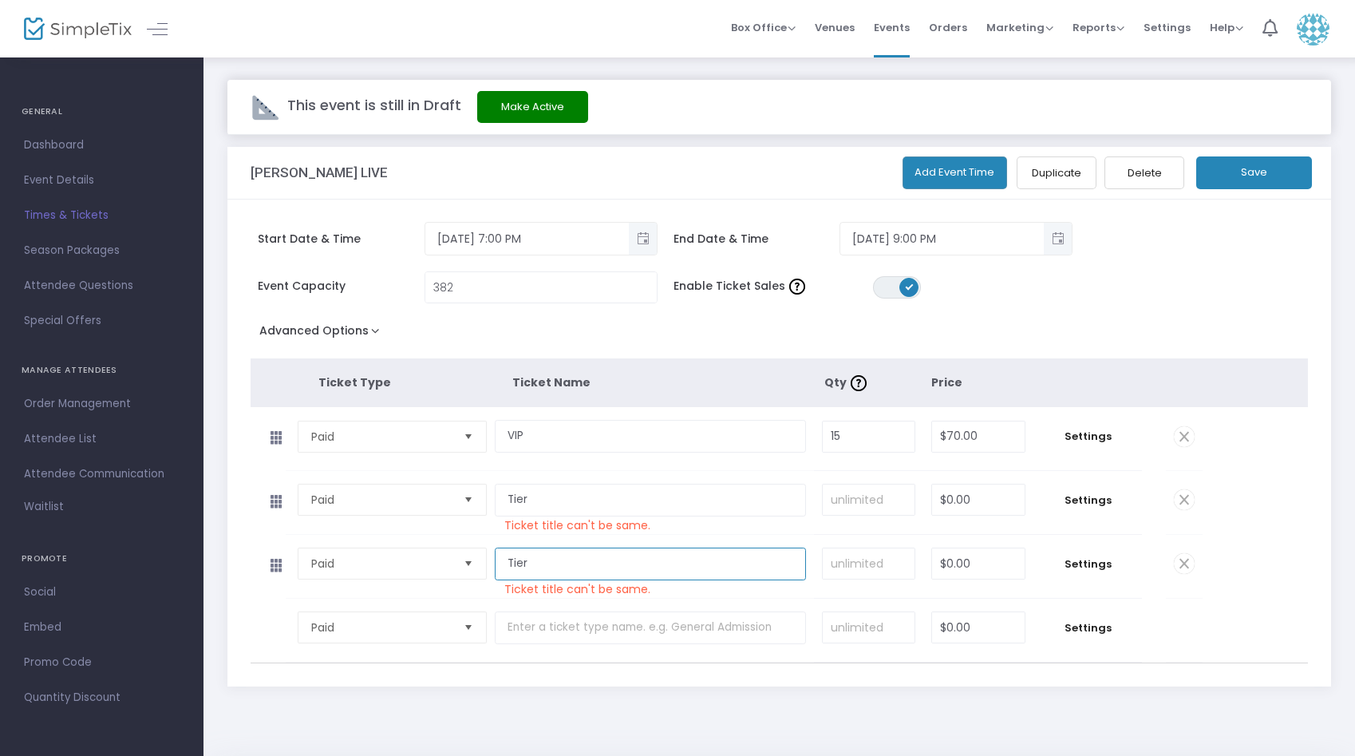
type input "Tier"
click at [604, 626] on input "text" at bounding box center [650, 627] width 311 height 33
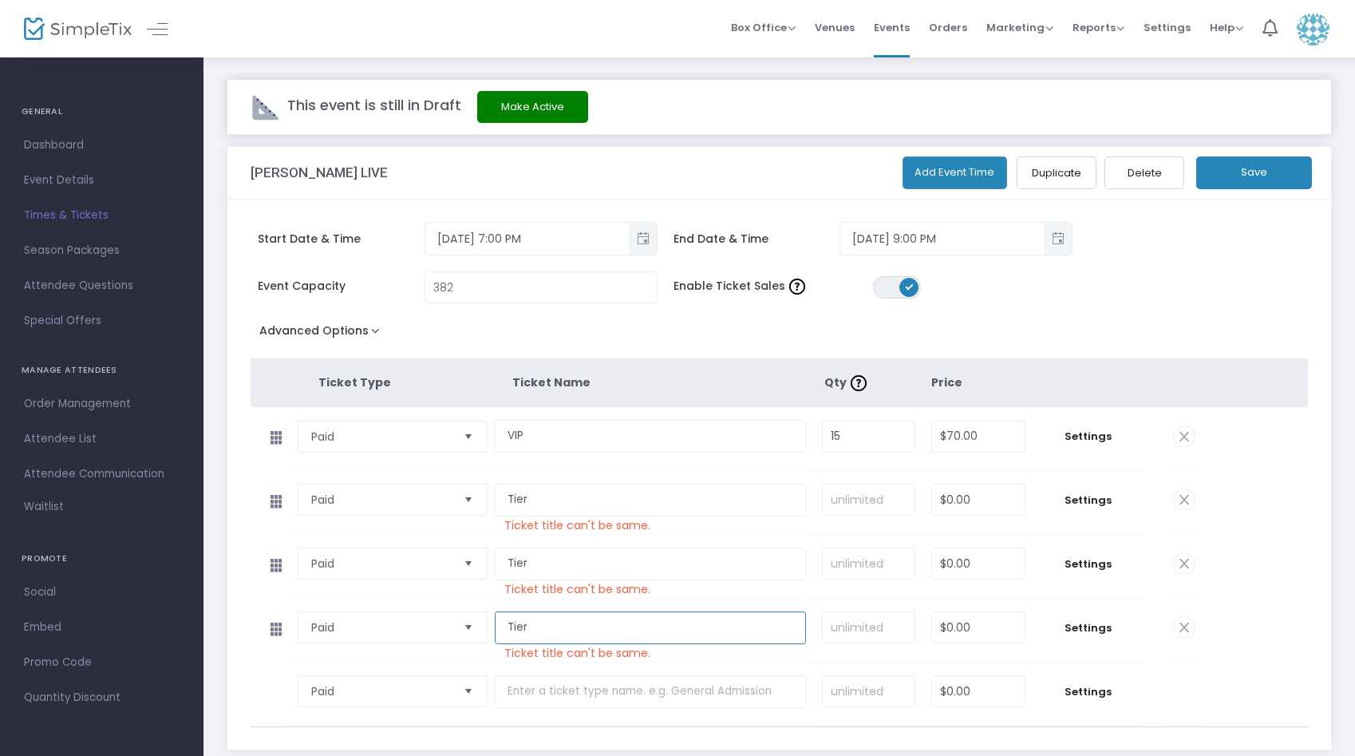
type input "Tier"
click at [638, 492] on input "Tier" at bounding box center [650, 500] width 311 height 33
click at [639, 492] on input "Tier" at bounding box center [650, 500] width 311 height 33
click at [590, 508] on input "Tier" at bounding box center [650, 500] width 311 height 33
type input "Tier 1"
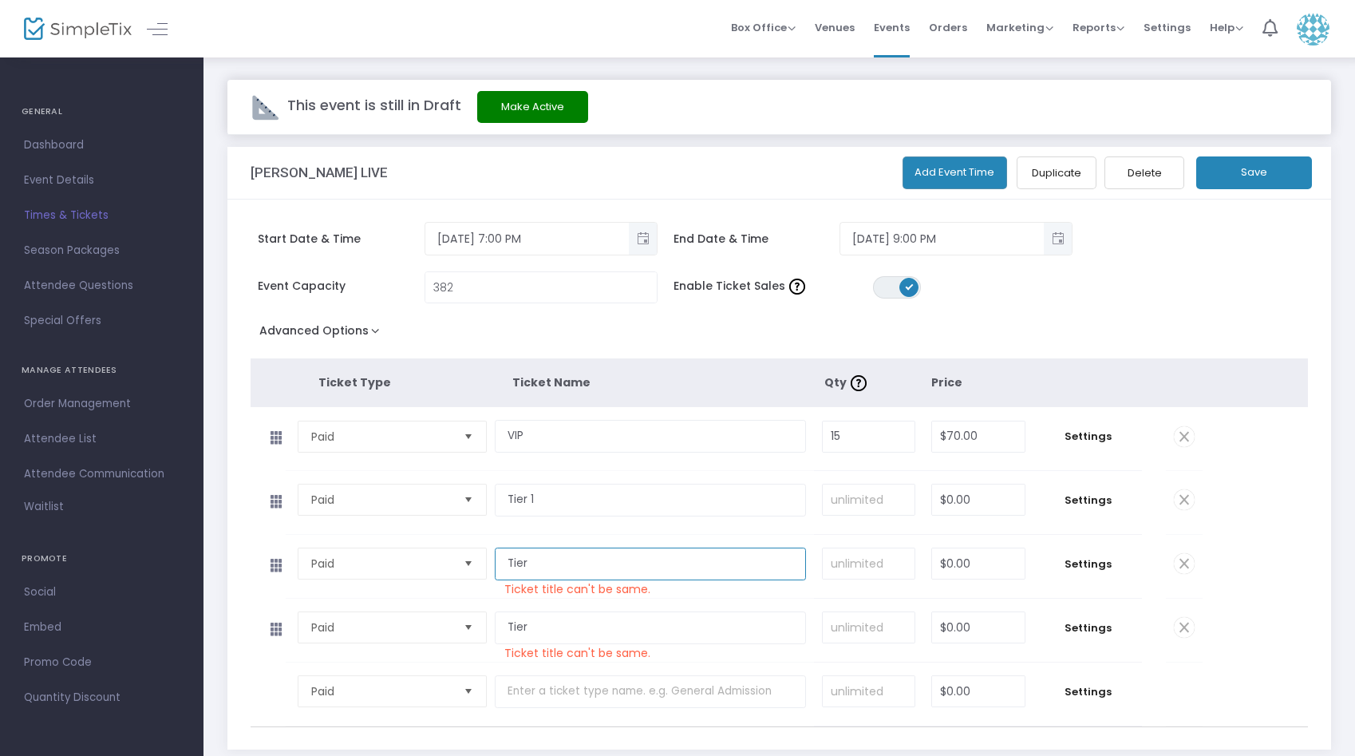
click at [594, 554] on input "Tier" at bounding box center [650, 563] width 311 height 33
click at [587, 561] on input "Tier" at bounding box center [650, 563] width 311 height 33
type input "Tier 2"
click at [593, 631] on input "Tier" at bounding box center [650, 627] width 311 height 33
type input "Tier 3"
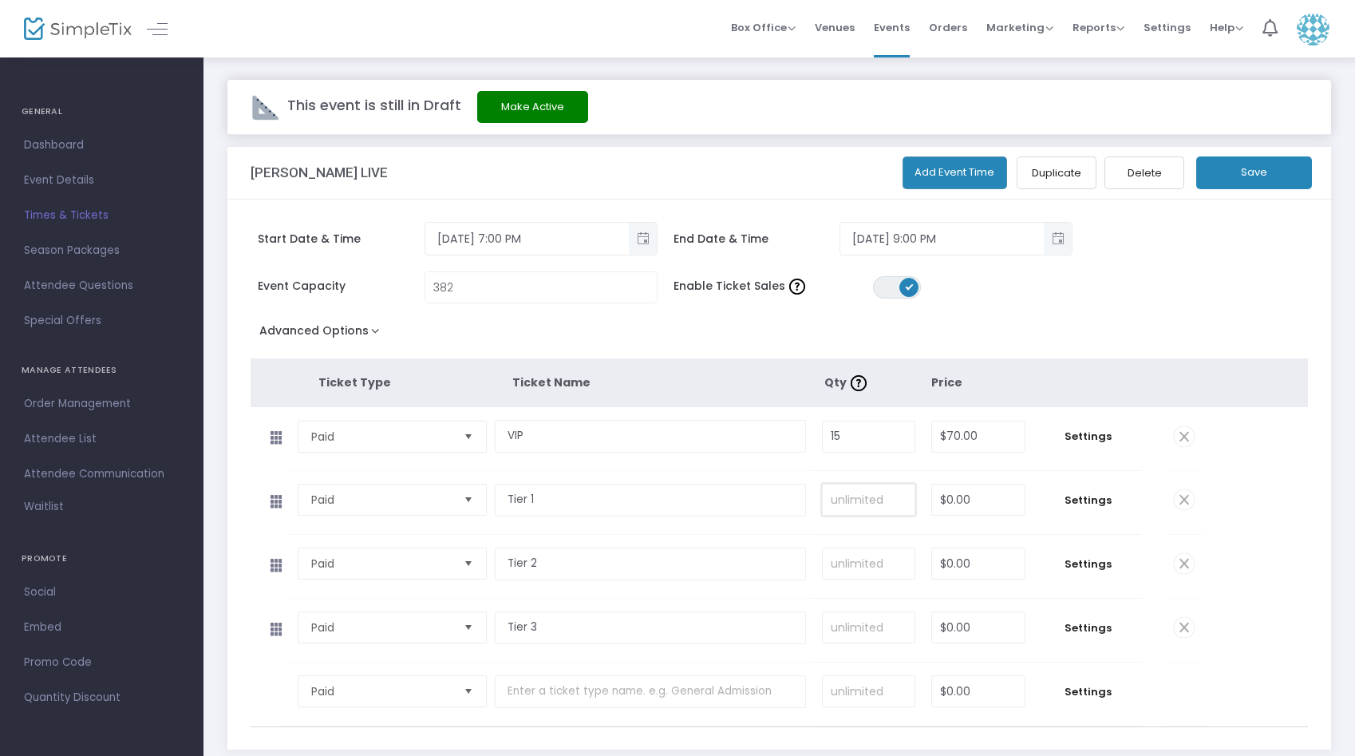
click at [847, 507] on input at bounding box center [869, 499] width 93 height 30
type input "71"
click at [867, 558] on input at bounding box center [869, 563] width 93 height 30
type input "76"
click at [879, 627] on input at bounding box center [869, 627] width 93 height 30
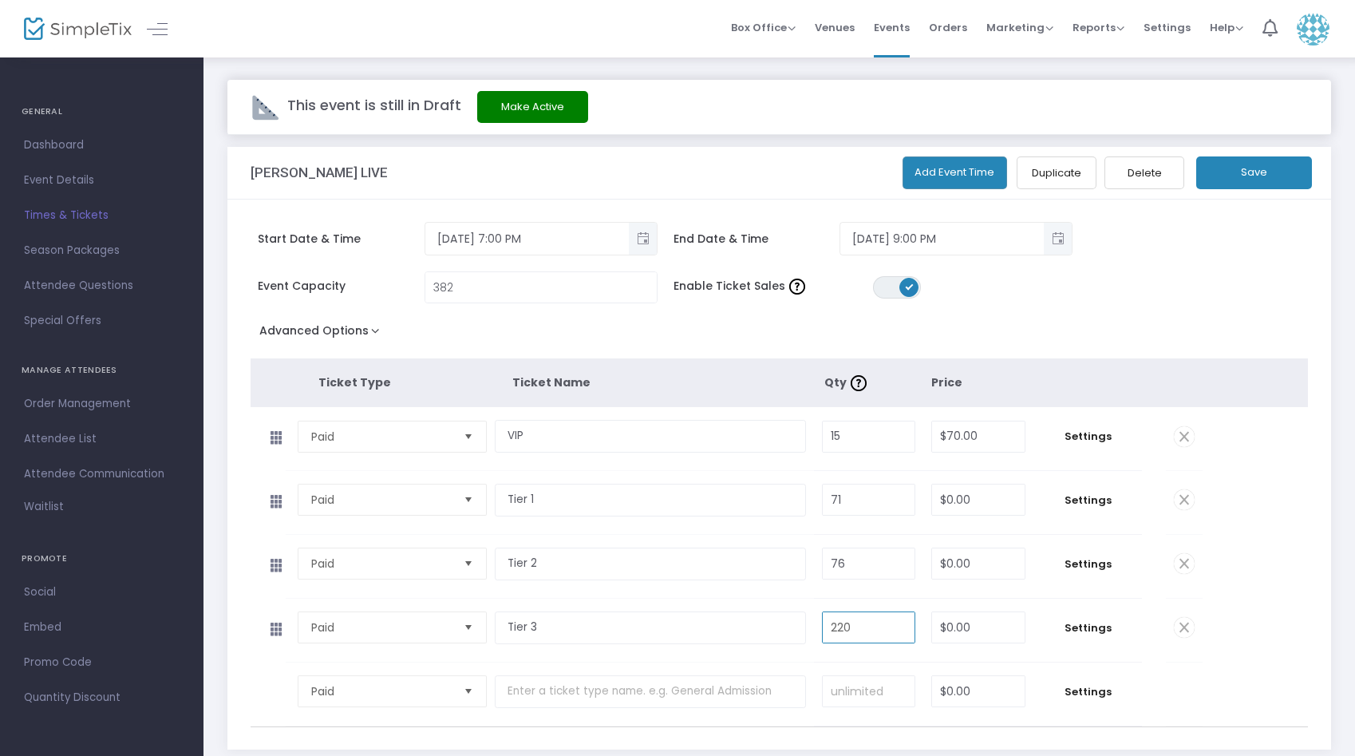
type input "220"
click at [956, 501] on input "0" at bounding box center [978, 499] width 93 height 30
type input "$35.00"
click at [960, 573] on input "0" at bounding box center [978, 563] width 93 height 30
type input "$30.00"
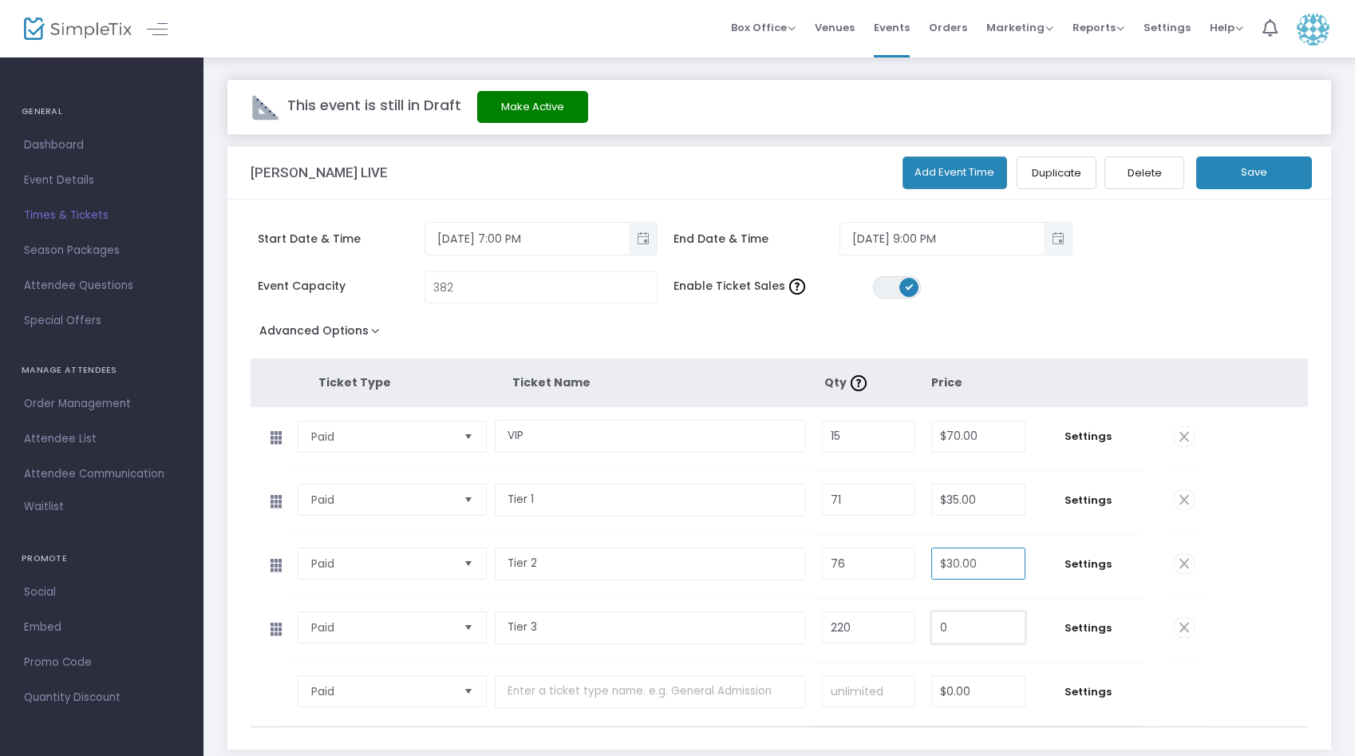
click at [955, 626] on input "0" at bounding box center [978, 627] width 93 height 30
click at [1021, 632] on input "17" at bounding box center [978, 627] width 93 height 30
type input "1"
type input "$25.00"
click at [822, 607] on td "220 Required." at bounding box center [869, 629] width 110 height 63
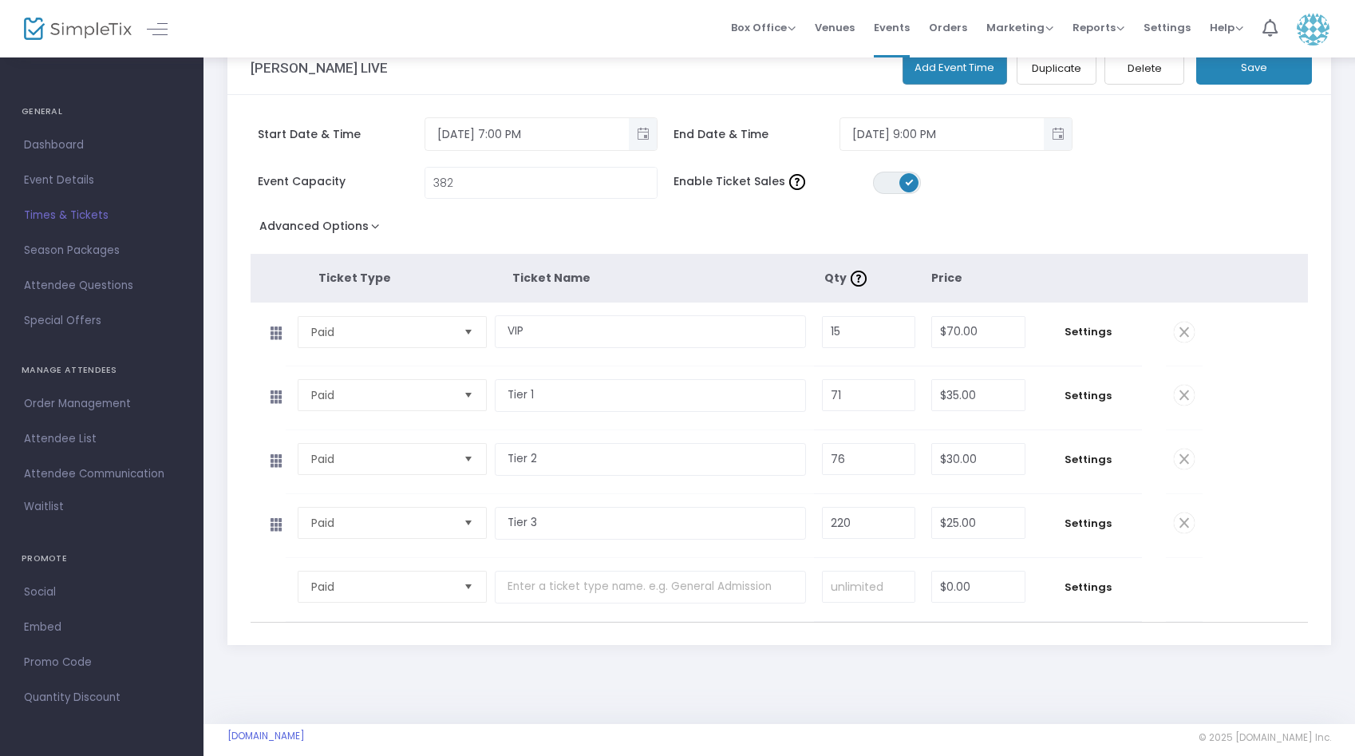
scroll to position [110, 0]
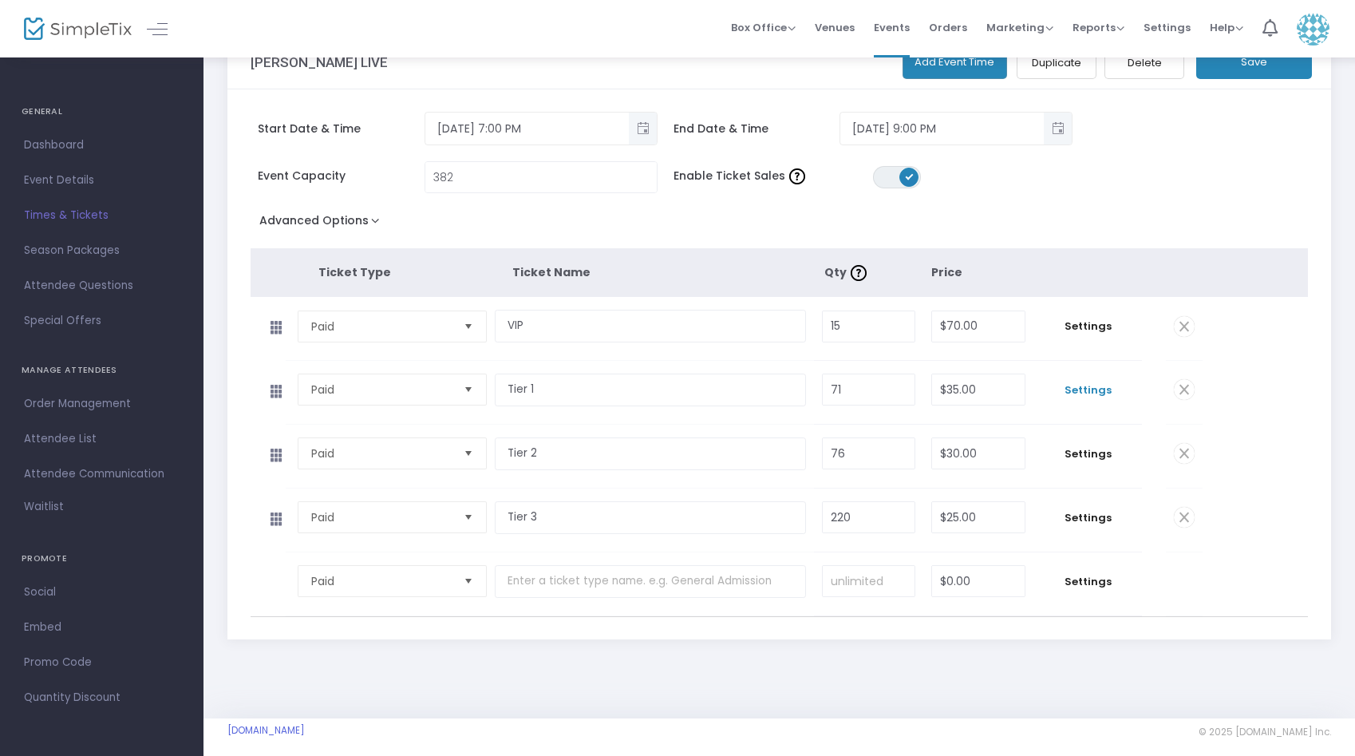
click at [1085, 389] on span "Settings" at bounding box center [1087, 390] width 92 height 16
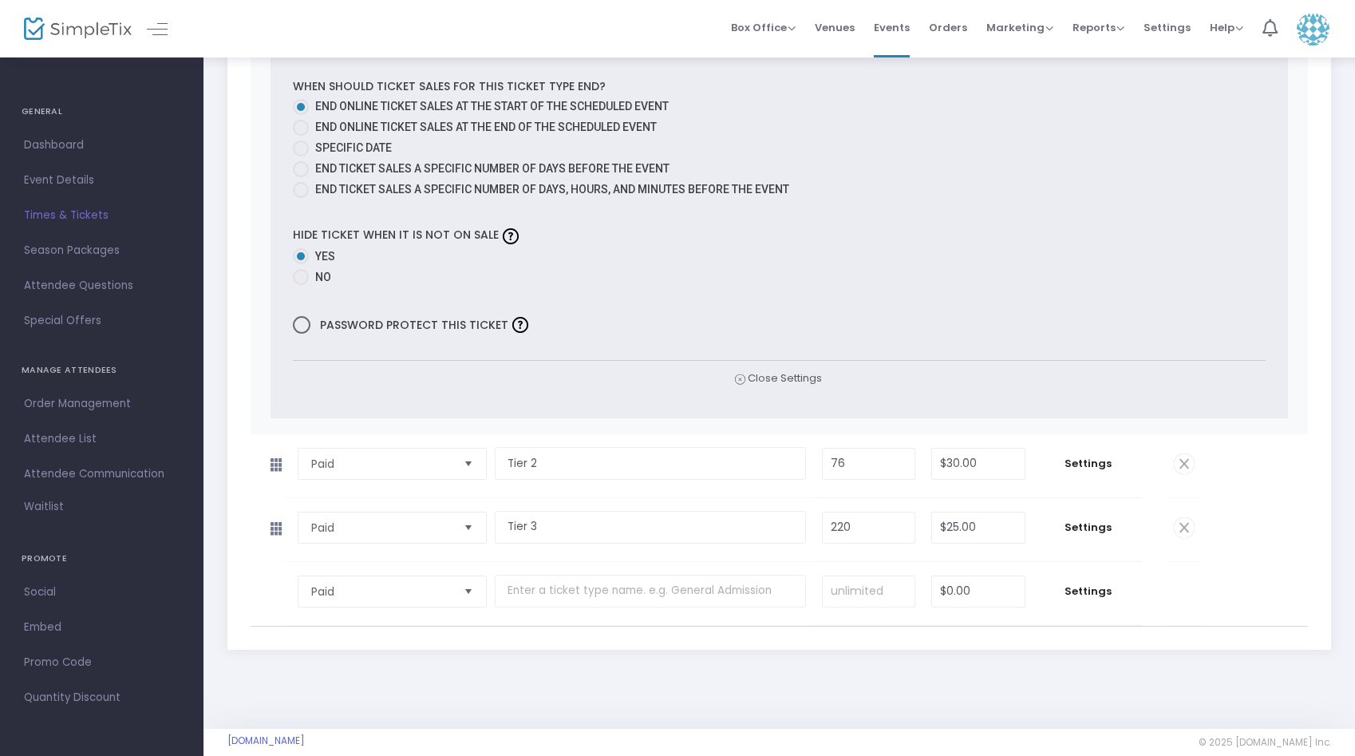
scroll to position [1039, 0]
click at [739, 378] on icon at bounding box center [738, 380] width 10 height 15
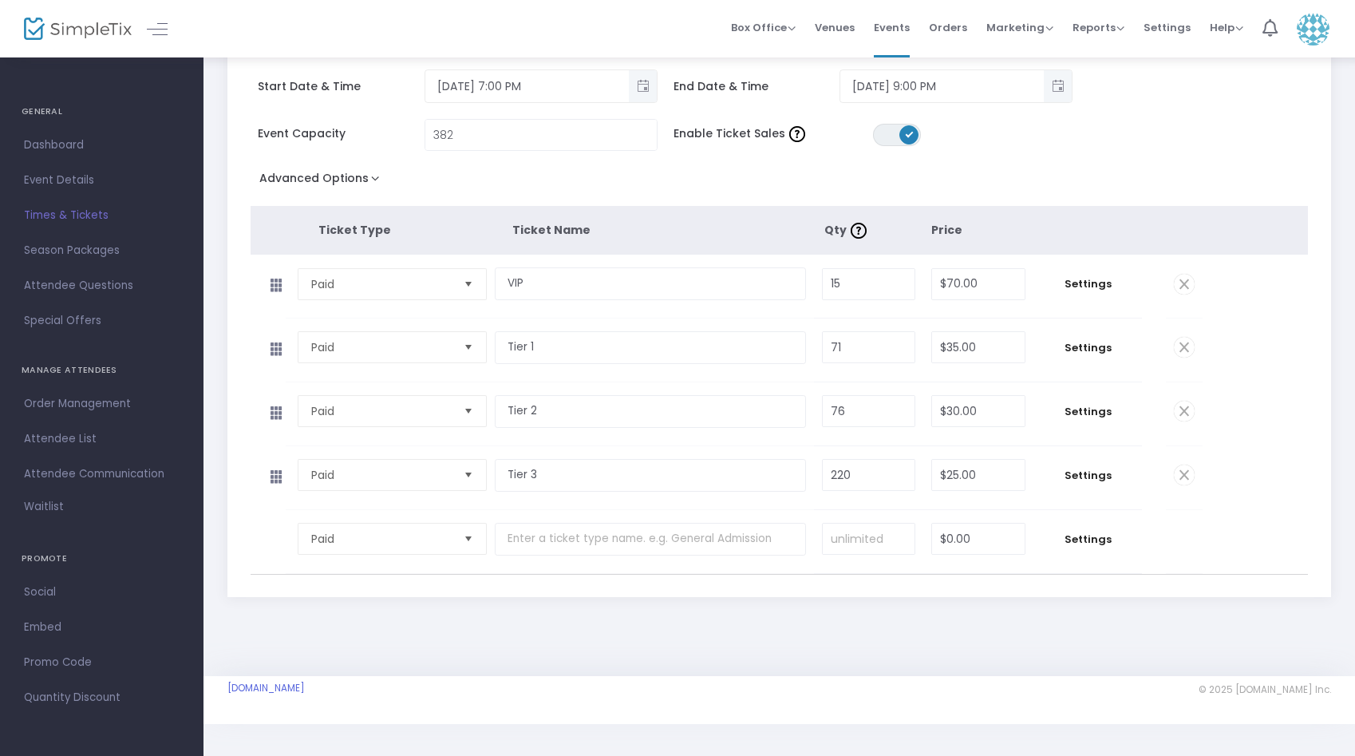
scroll to position [0, 0]
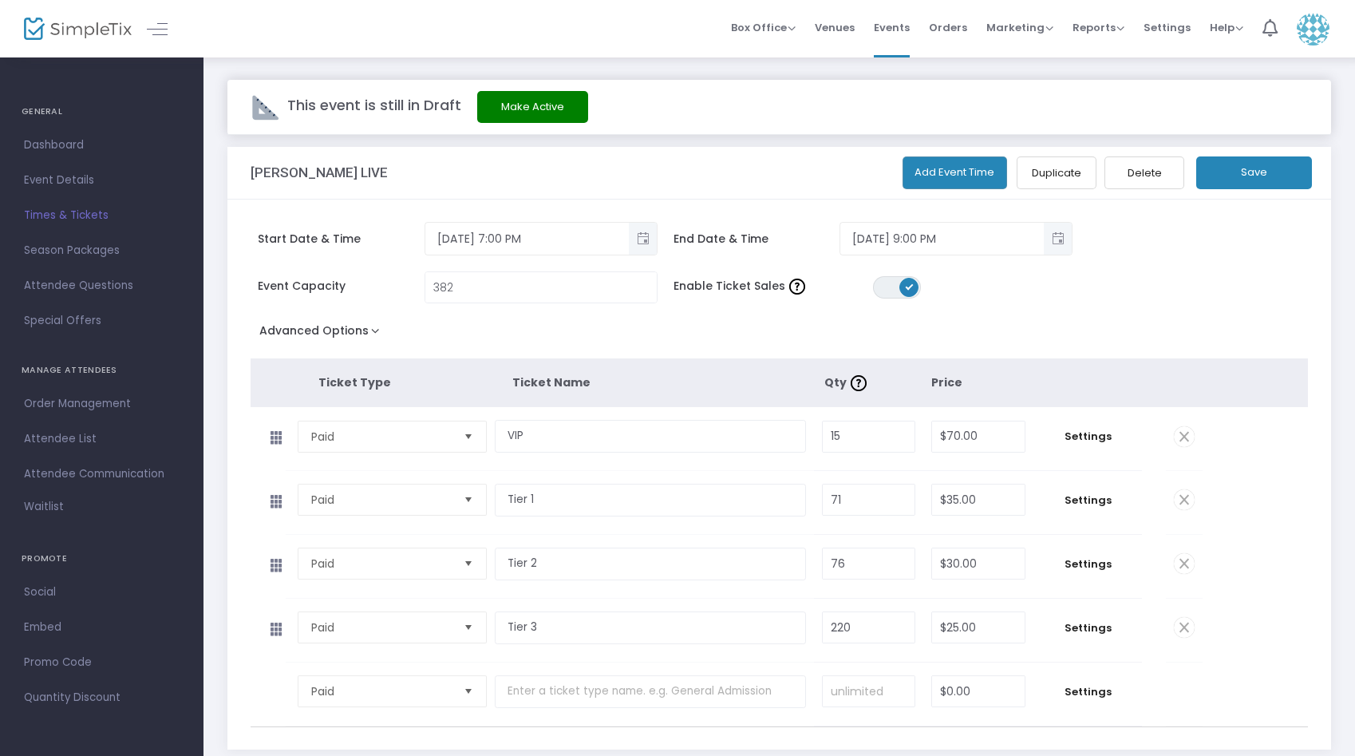
click at [1281, 172] on button "Save" at bounding box center [1254, 172] width 116 height 33
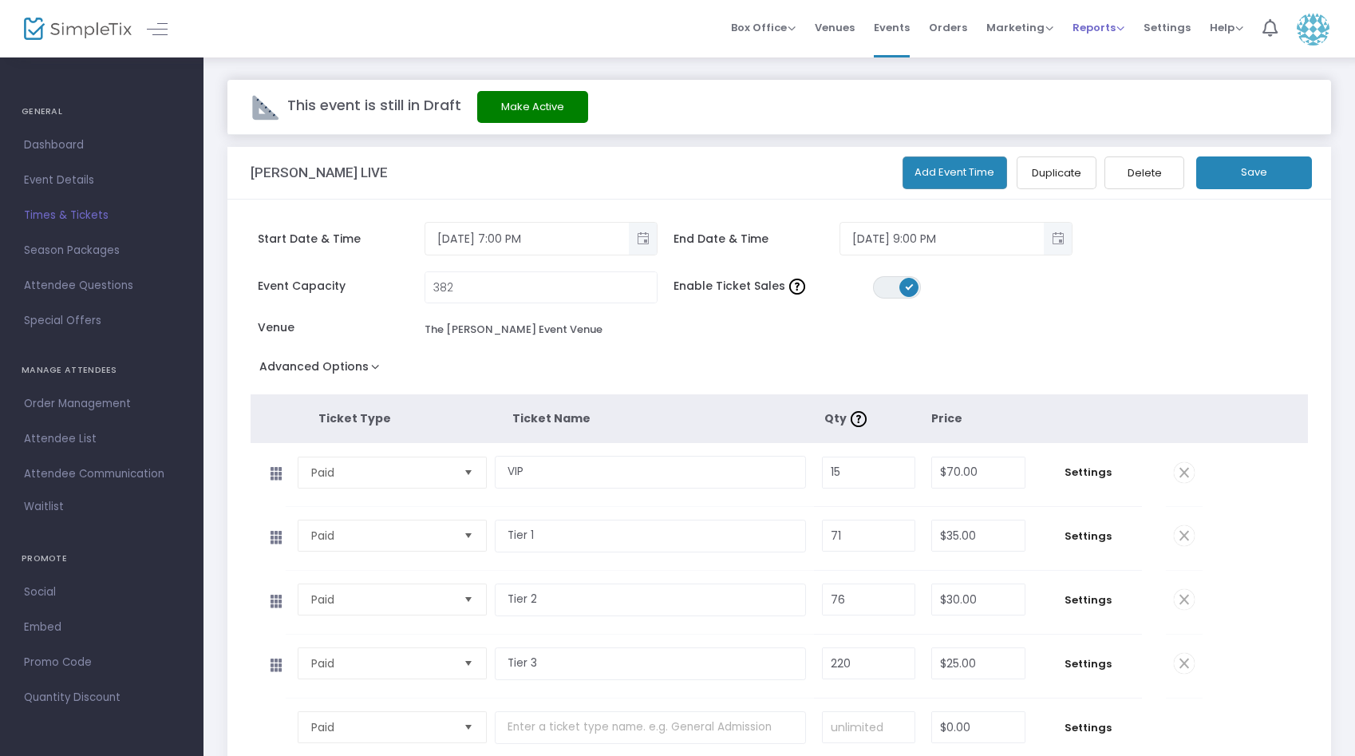
click at [1100, 22] on span "Reports" at bounding box center [1098, 27] width 52 height 15
click at [1044, 26] on span "Marketing" at bounding box center [1019, 27] width 67 height 15
click at [958, 41] on span "Orders" at bounding box center [948, 27] width 38 height 41
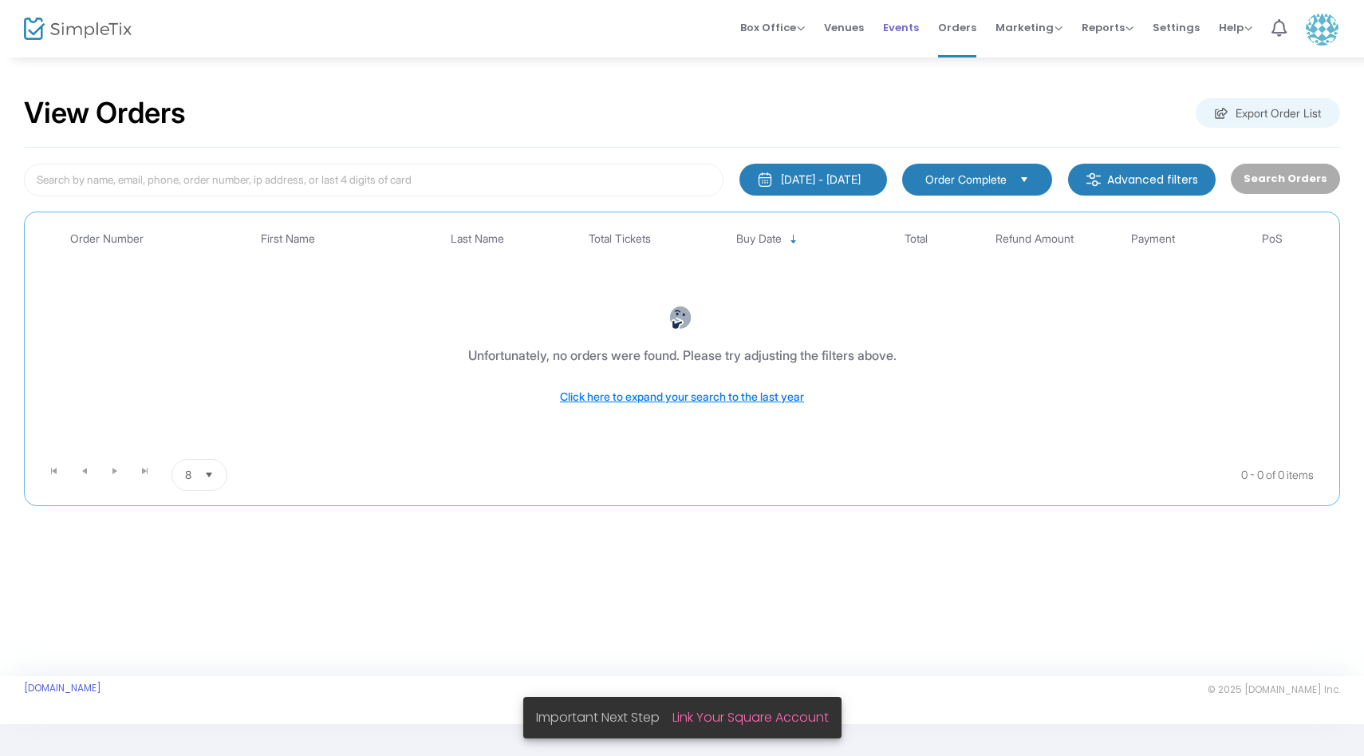
click at [903, 30] on span "Events" at bounding box center [901, 27] width 36 height 41
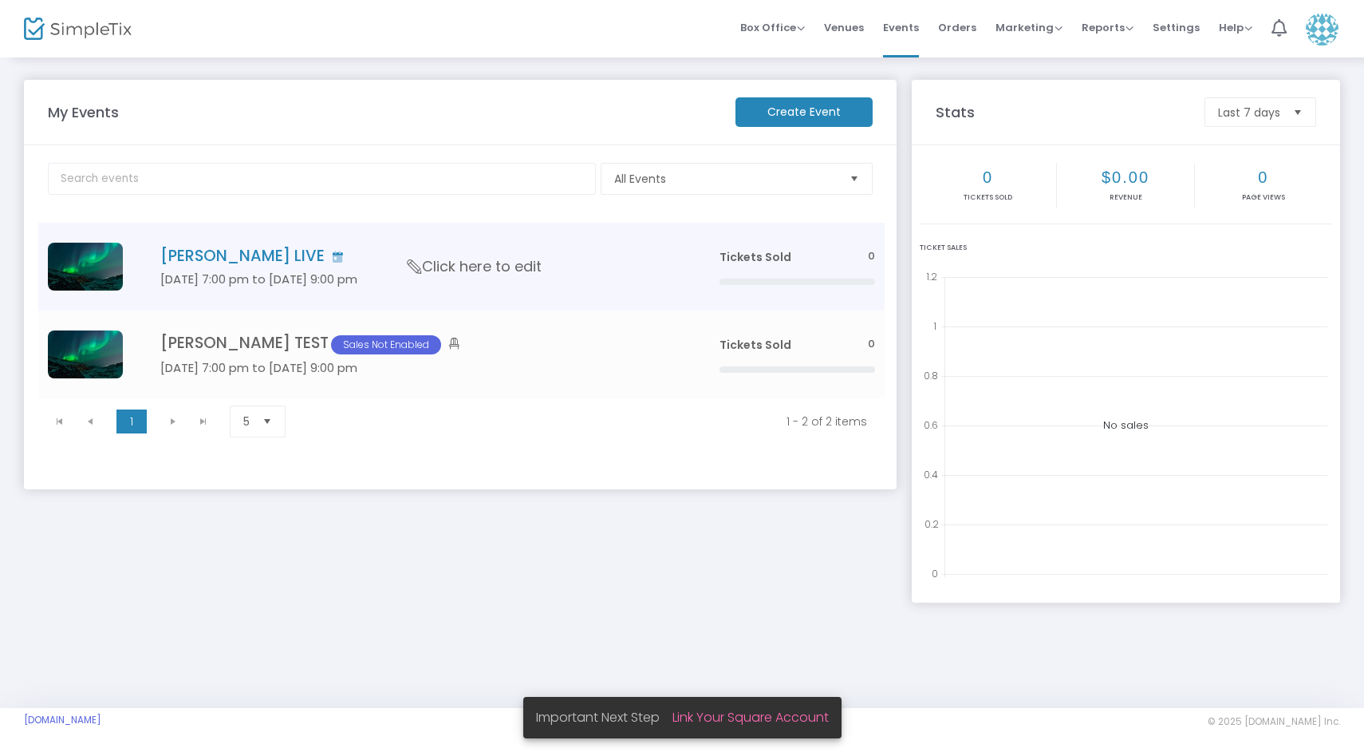
click at [407, 263] on icon "Data table" at bounding box center [415, 266] width 21 height 14
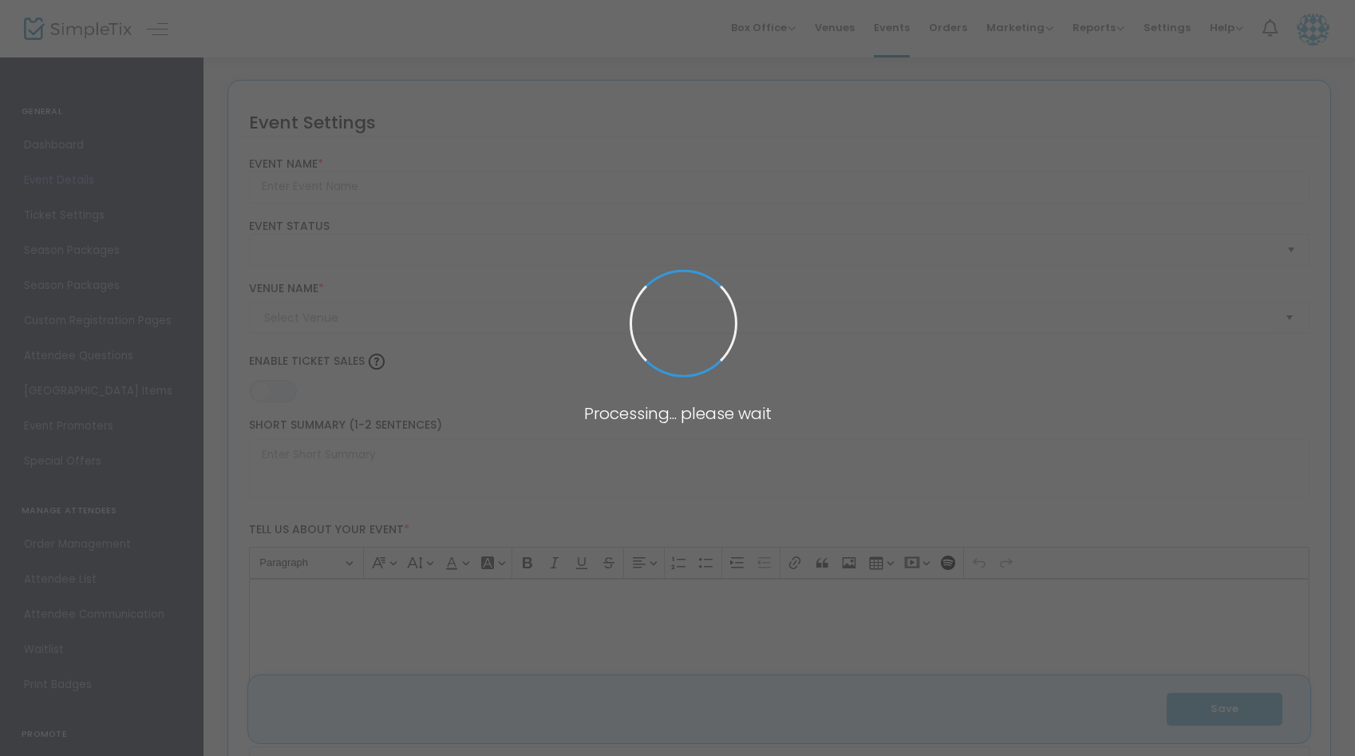
type input "[PERSON_NAME] LIVE"
type textarea "[PERSON_NAME] LIVE Get ready for an unforgettable evening of acoustic music wit…"
type input "Buy Tickets"
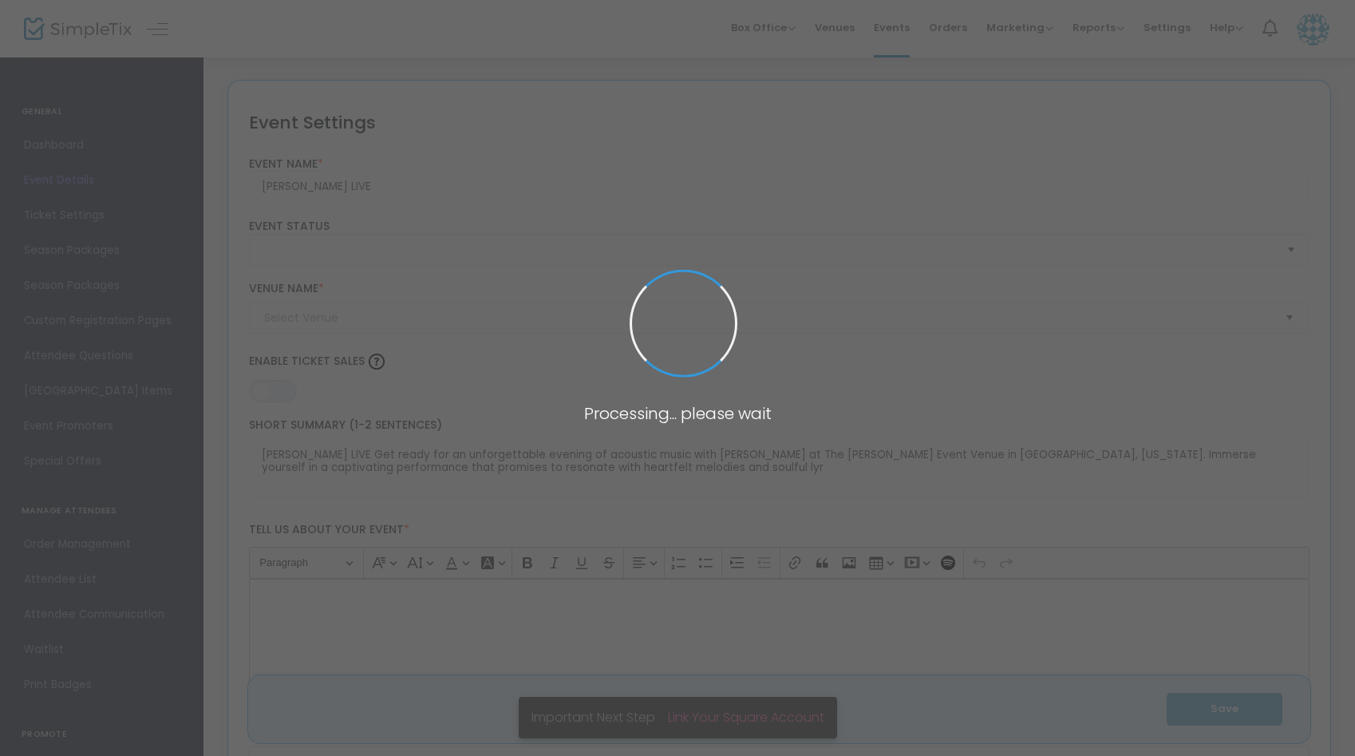
type input "The [PERSON_NAME] Event Venue"
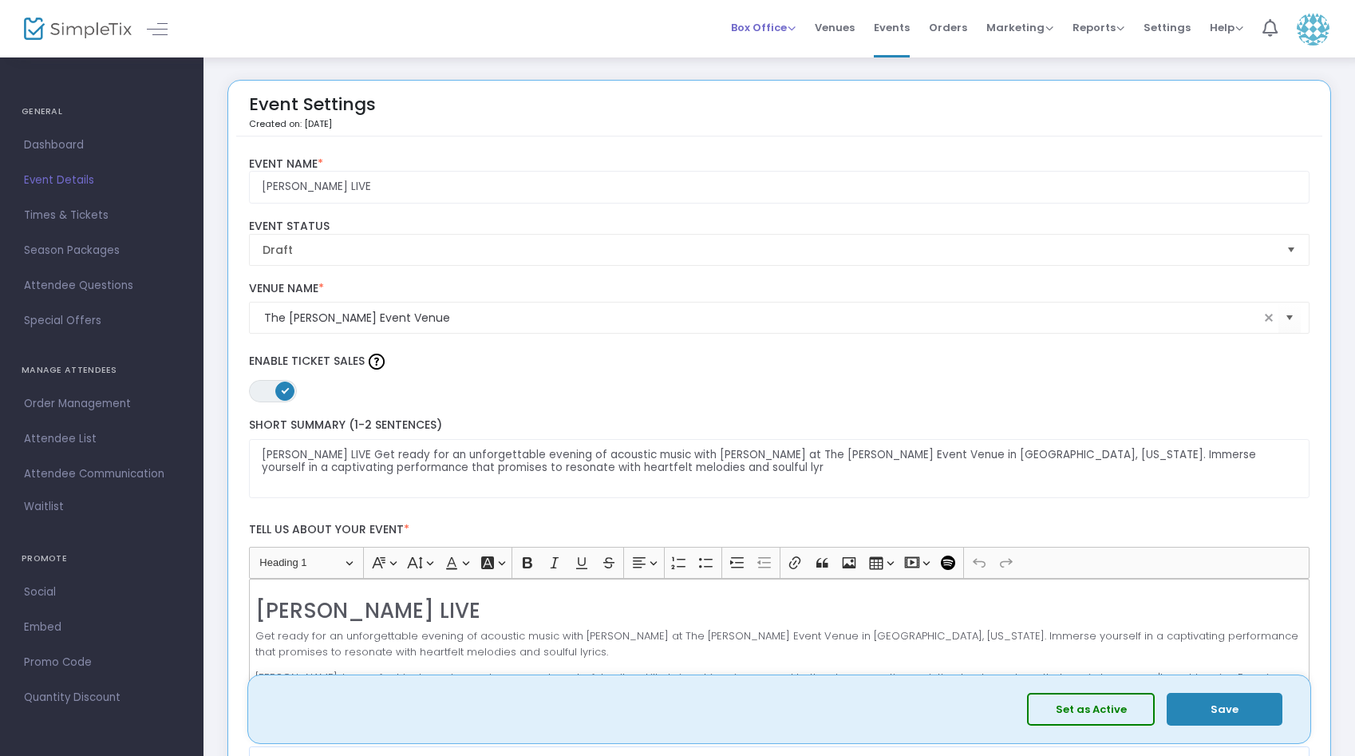
click at [770, 32] on span "Box Office" at bounding box center [763, 27] width 65 height 15
click at [793, 58] on li "Sell Tickets" at bounding box center [788, 53] width 114 height 31
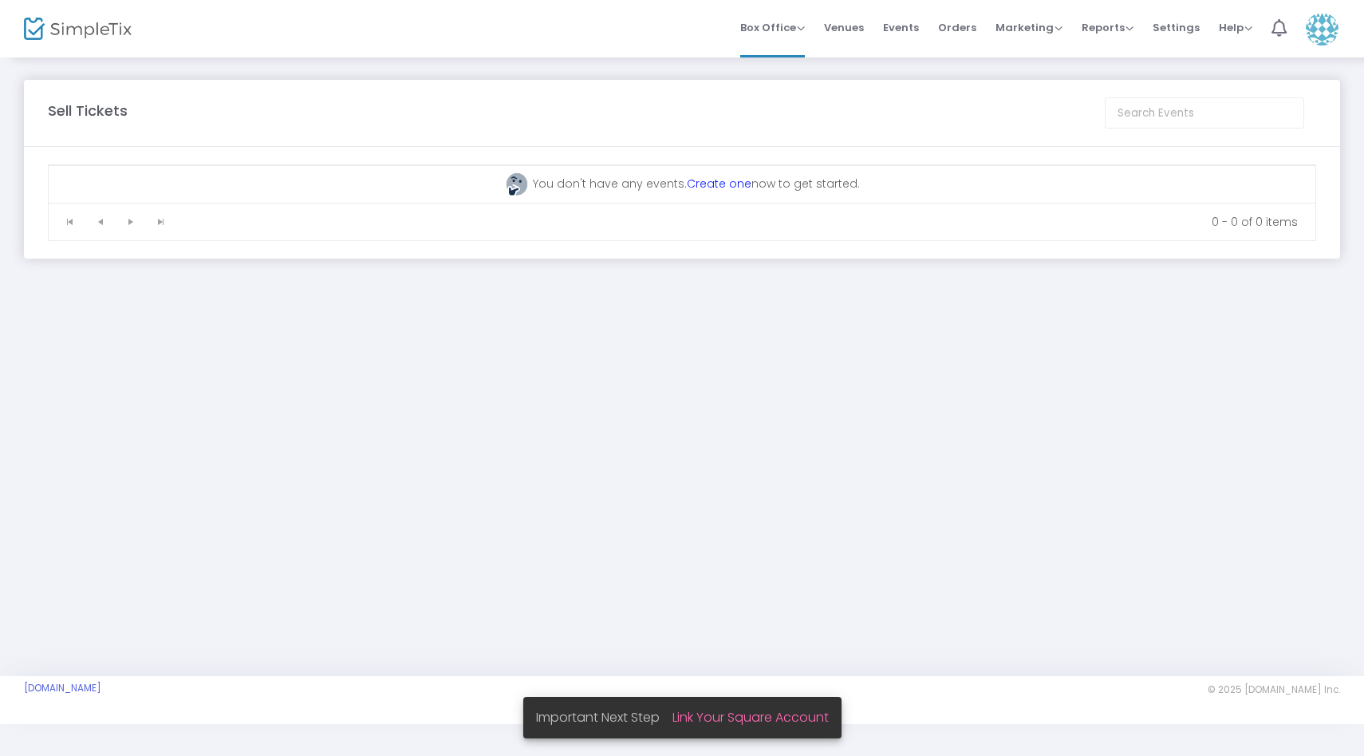
click at [707, 181] on link "Create one" at bounding box center [719, 184] width 65 height 16
click at [873, 17] on li "Venues" at bounding box center [844, 28] width 59 height 57
click at [847, 42] on span "Venues" at bounding box center [844, 27] width 40 height 41
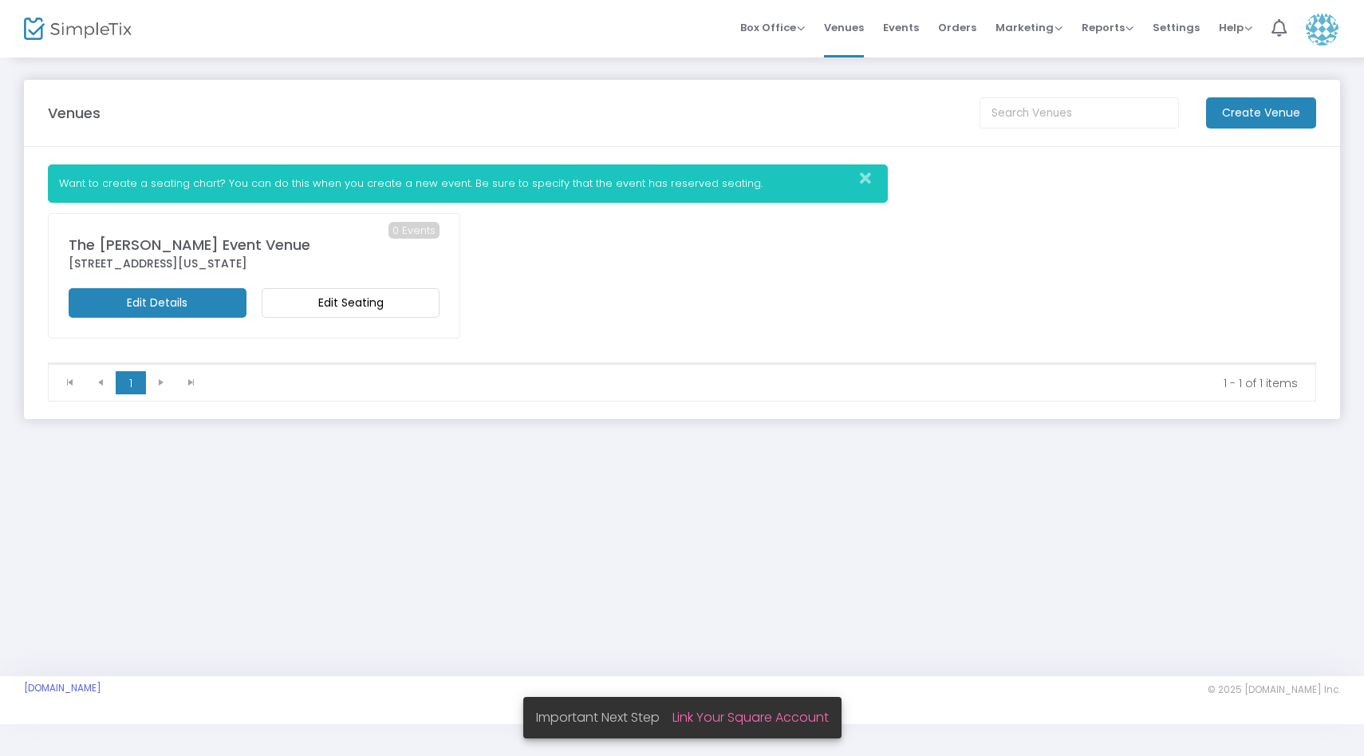
click at [373, 305] on m-button "Edit Seating" at bounding box center [351, 303] width 178 height 30
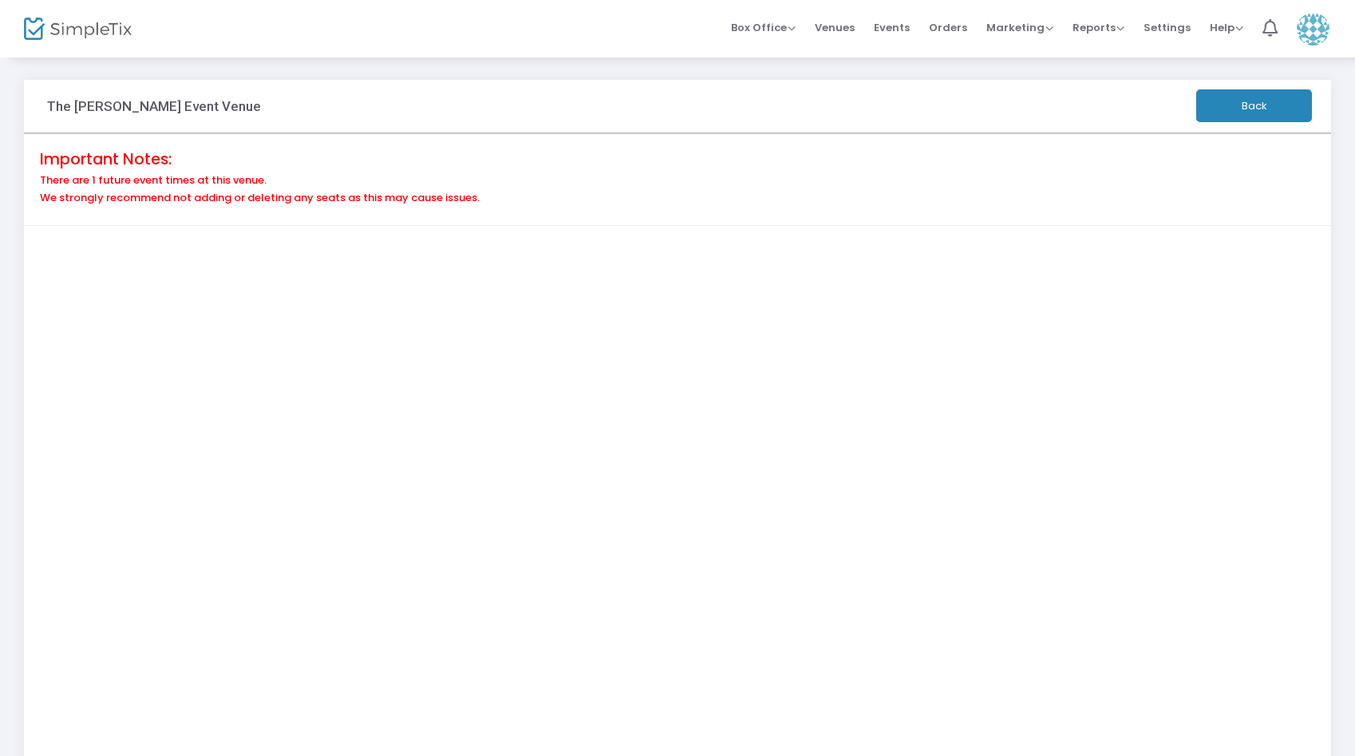
click at [258, 182] on h6 "There are 1 future event times at this venue." at bounding box center [677, 180] width 1275 height 13
click at [1127, 31] on li "Reports Analytics Sales Reports Download" at bounding box center [1098, 28] width 71 height 57
click at [1109, 27] on span "Reports" at bounding box center [1098, 27] width 52 height 15
click at [1040, 34] on span "Marketing" at bounding box center [1019, 27] width 67 height 15
click at [957, 33] on span "Orders" at bounding box center [948, 27] width 38 height 41
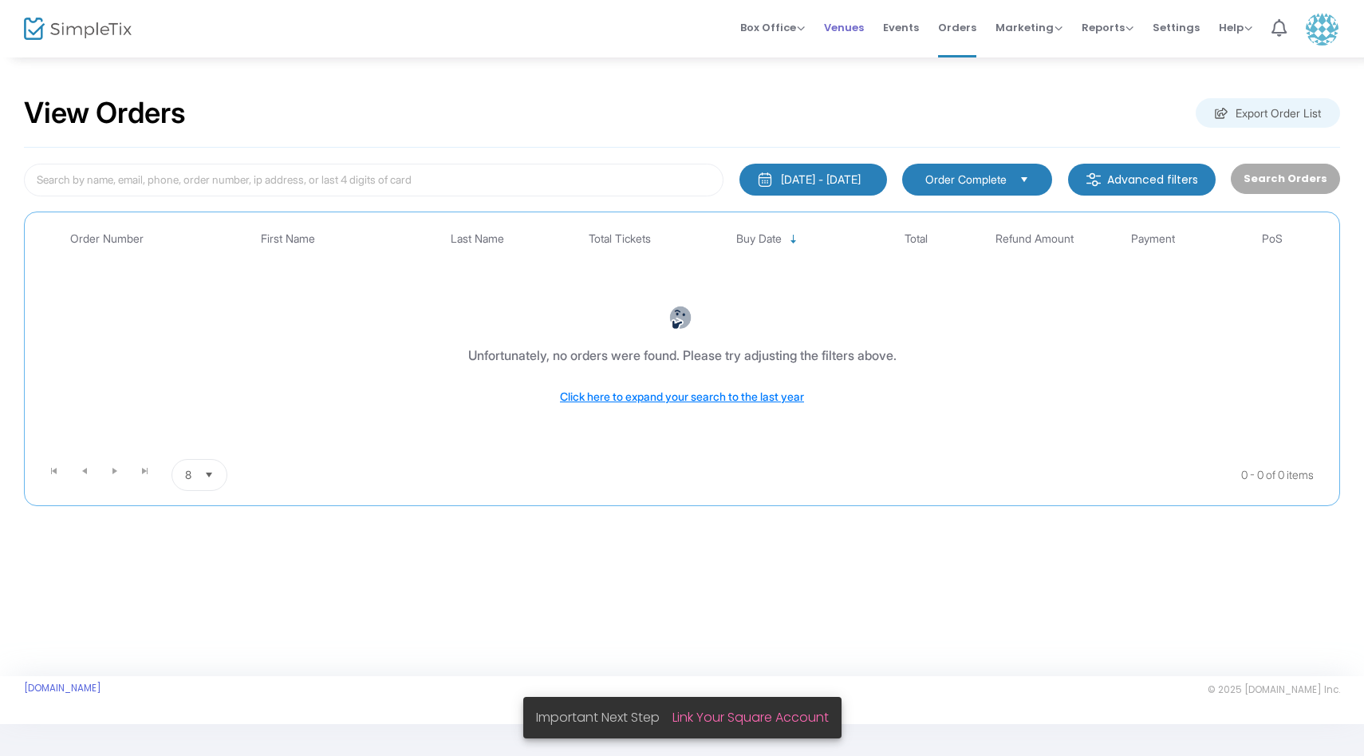
click at [859, 29] on span "Venues" at bounding box center [844, 27] width 40 height 41
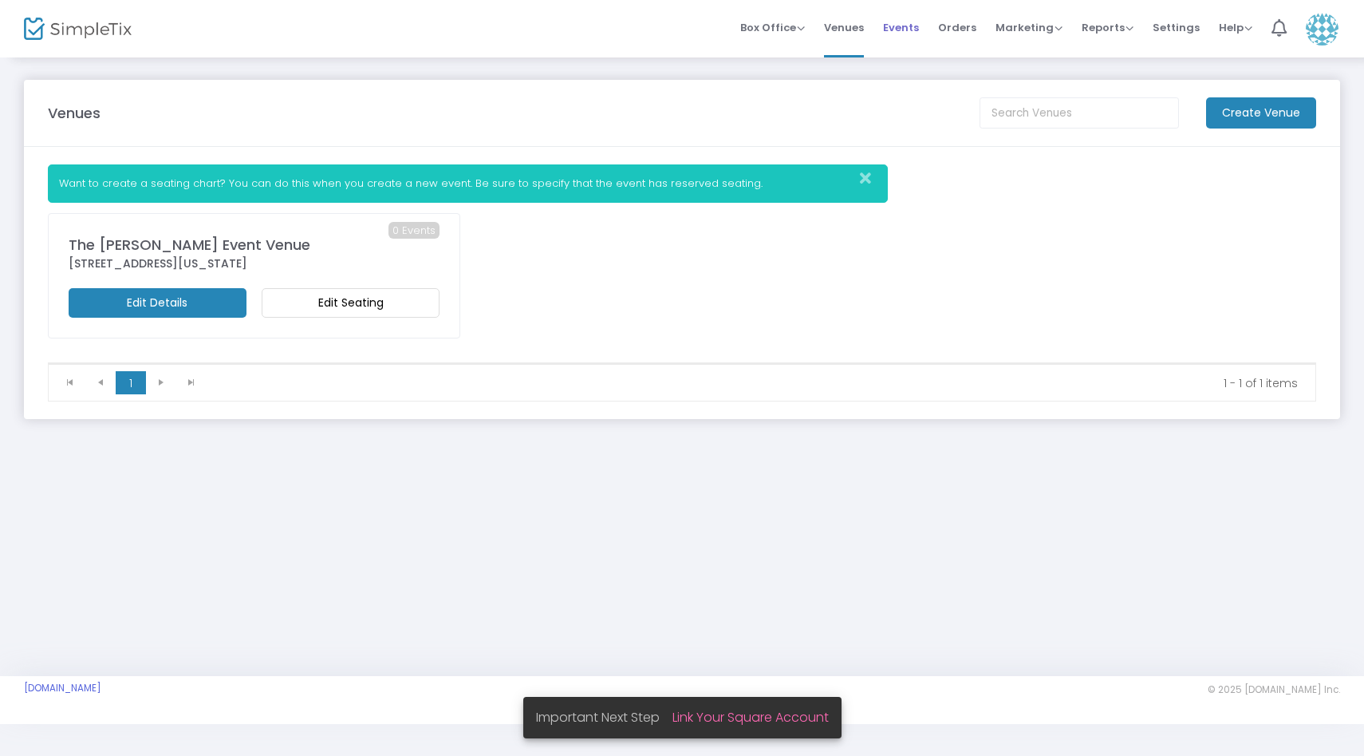
click at [902, 30] on span "Events" at bounding box center [901, 27] width 36 height 41
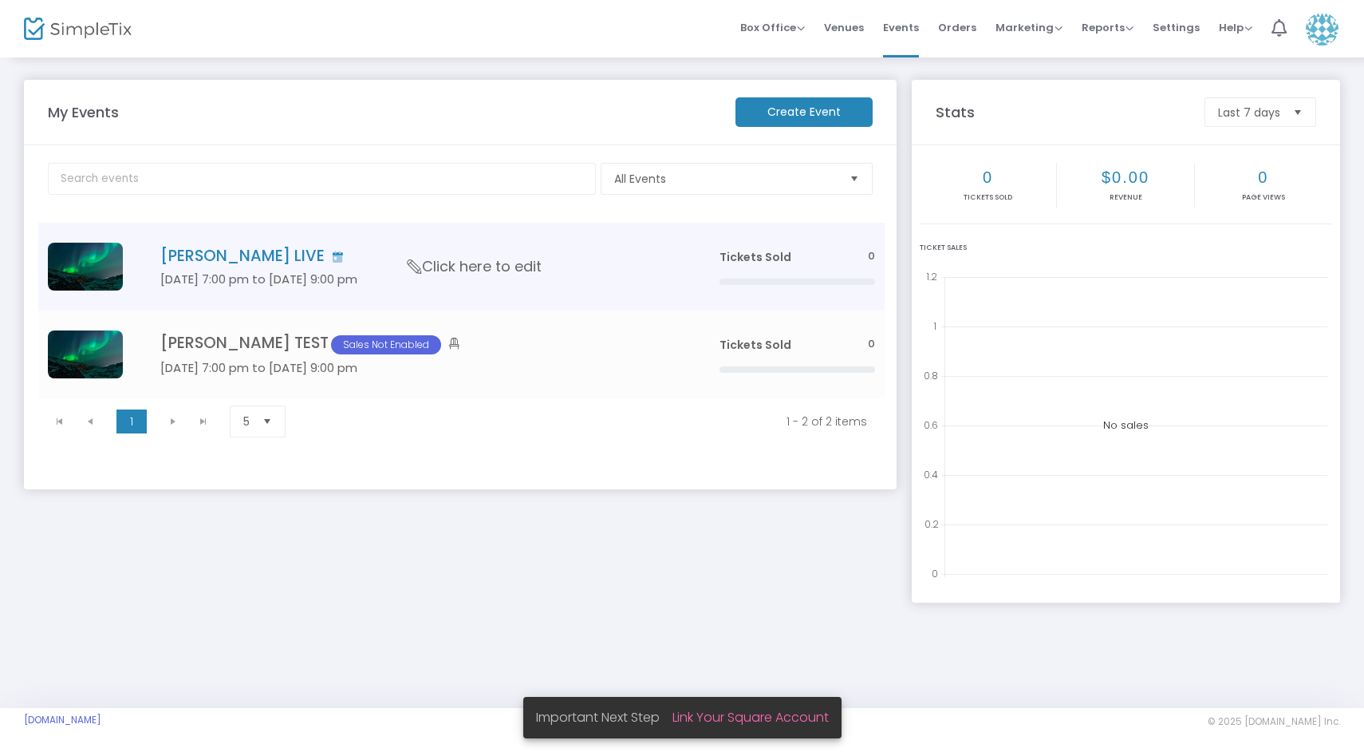
click at [606, 293] on td "[PERSON_NAME] LIVE [DATE] 7:00 pm to [DATE] 9:00 pm Click here to edit" at bounding box center [415, 267] width 587 height 88
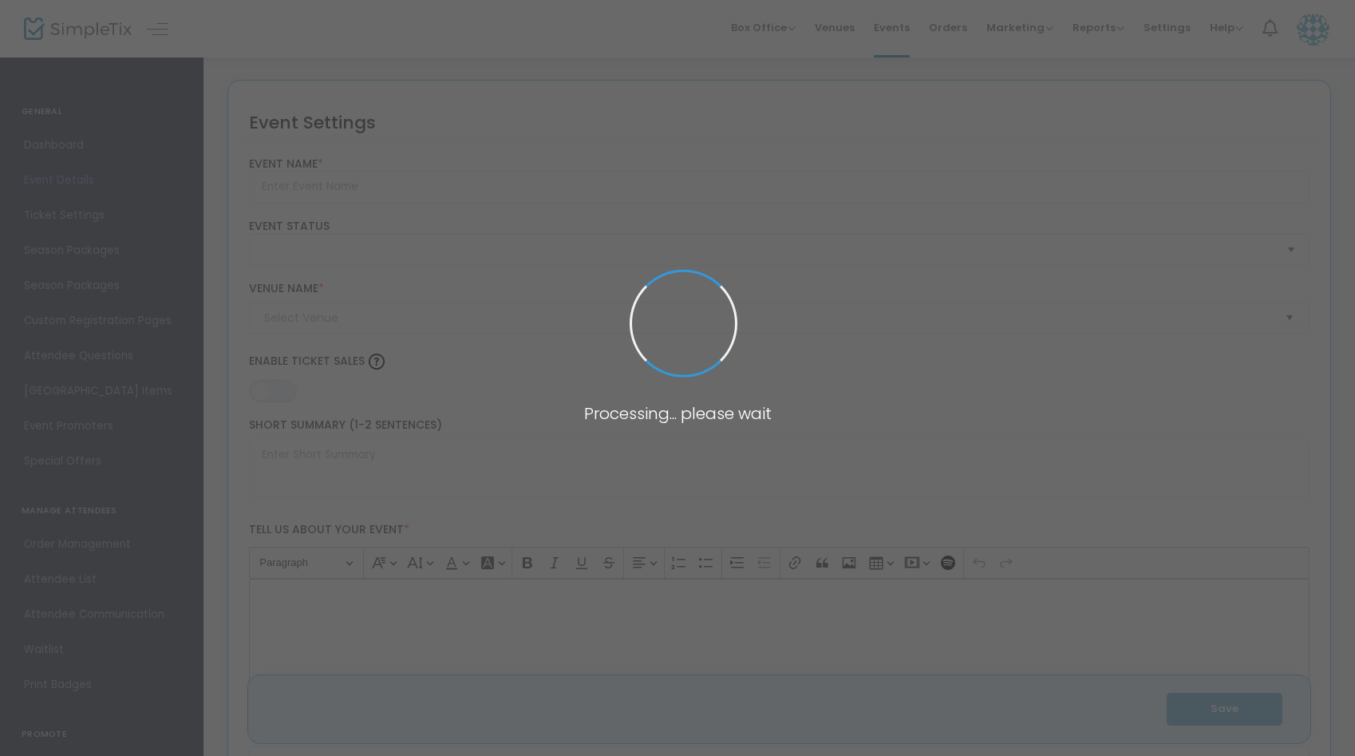
type input "[PERSON_NAME] LIVE"
type textarea "[PERSON_NAME] LIVE Get ready for an unforgettable evening of acoustic music wit…"
type input "Buy Tickets"
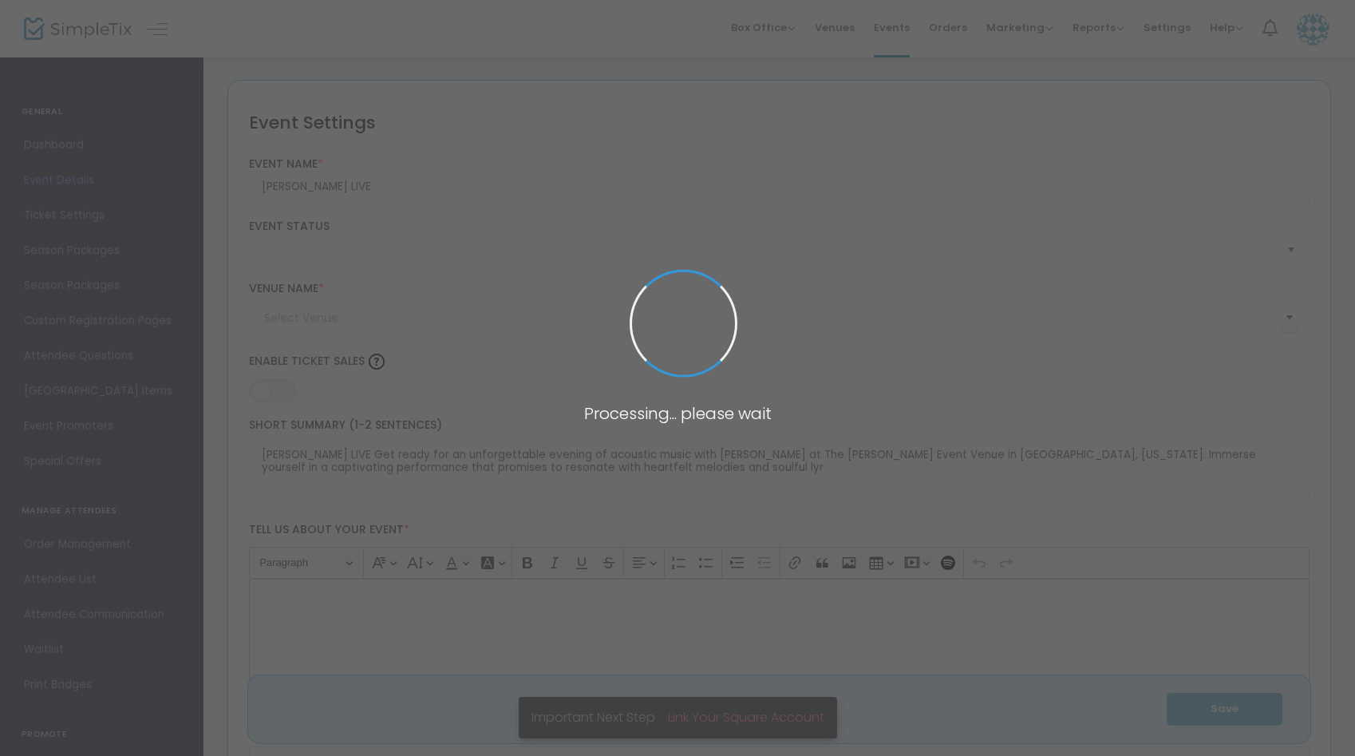
type input "The [PERSON_NAME] Event Venue"
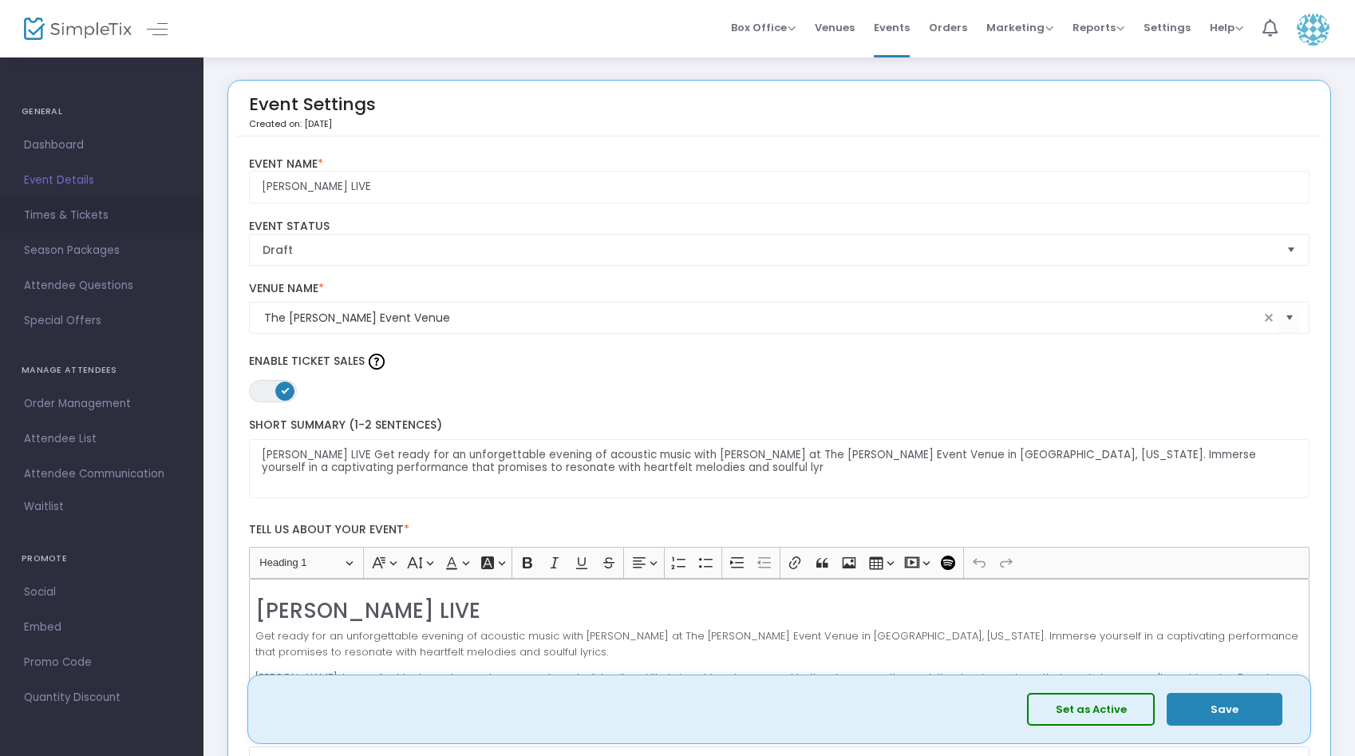
click at [132, 201] on link "Times & Tickets" at bounding box center [101, 215] width 203 height 35
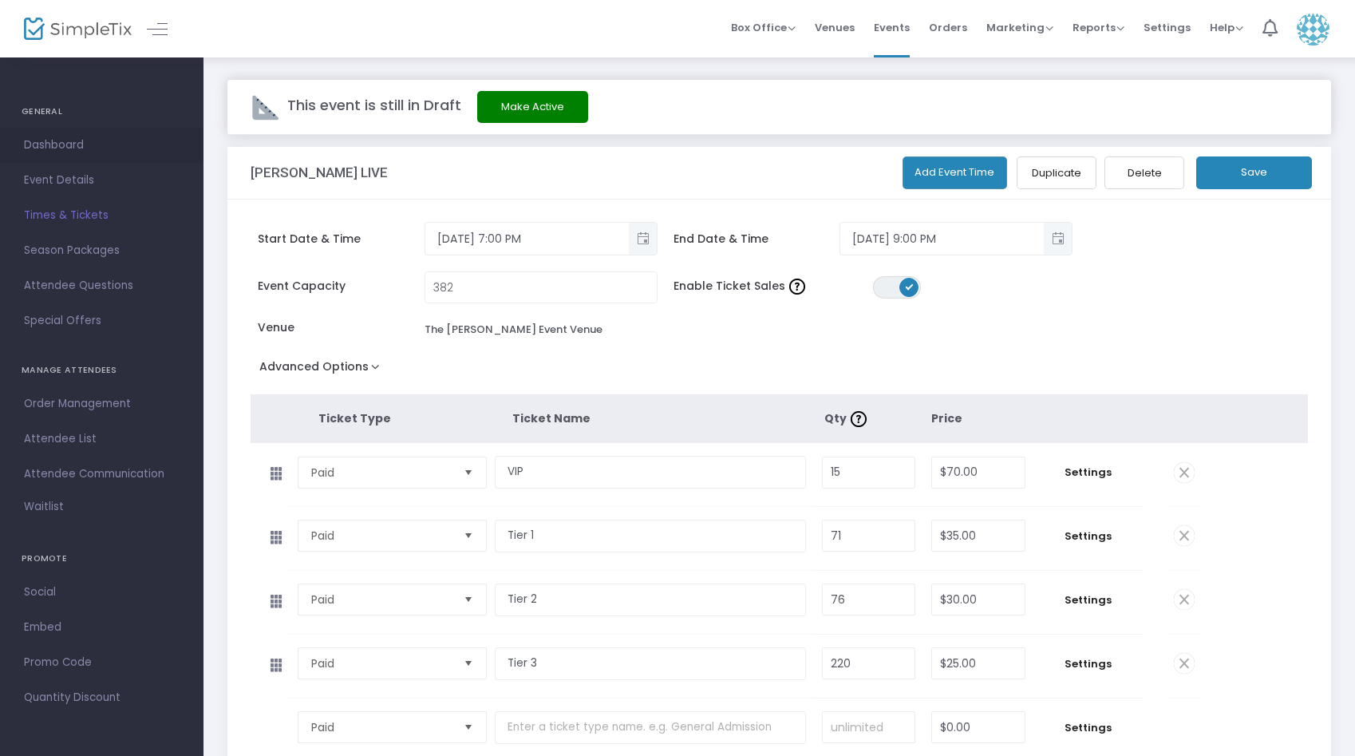
click at [99, 157] on link "Dashboard" at bounding box center [101, 145] width 203 height 35
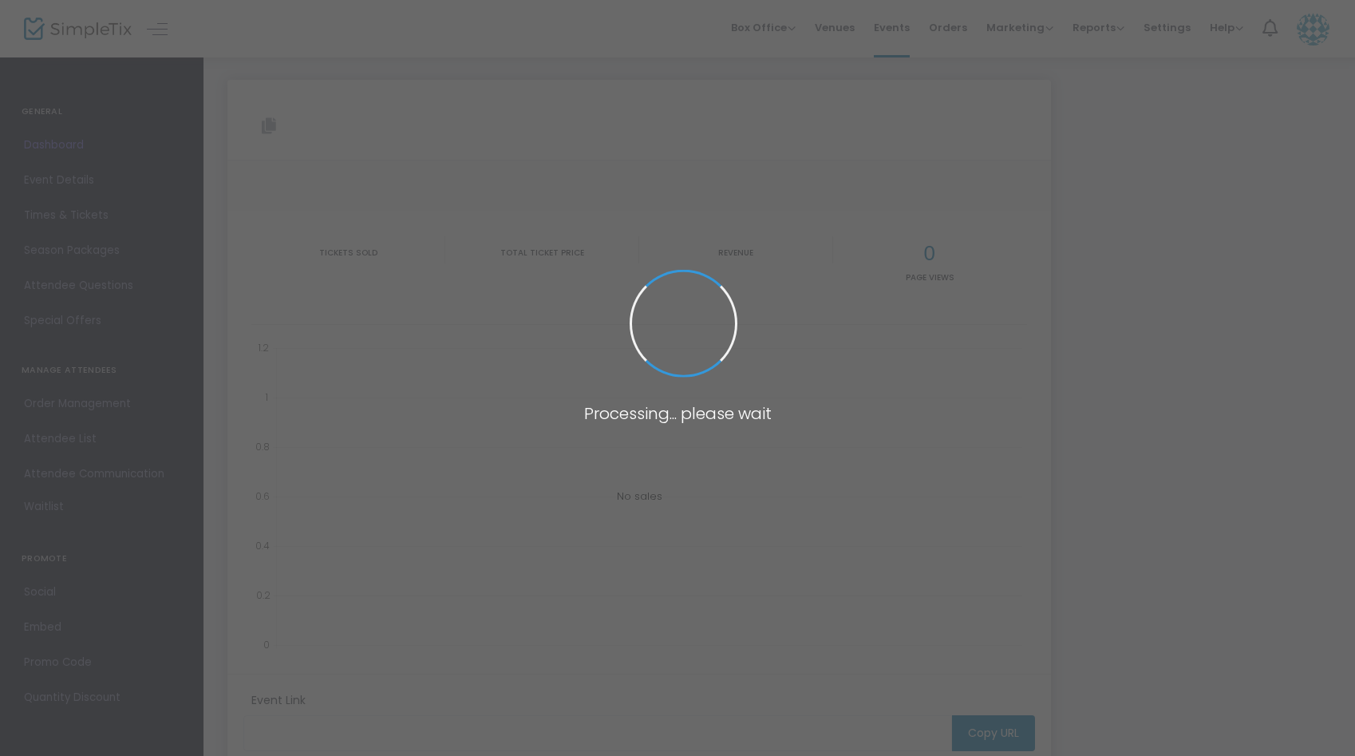
type input "[URL][DOMAIN_NAME][PERSON_NAME]"
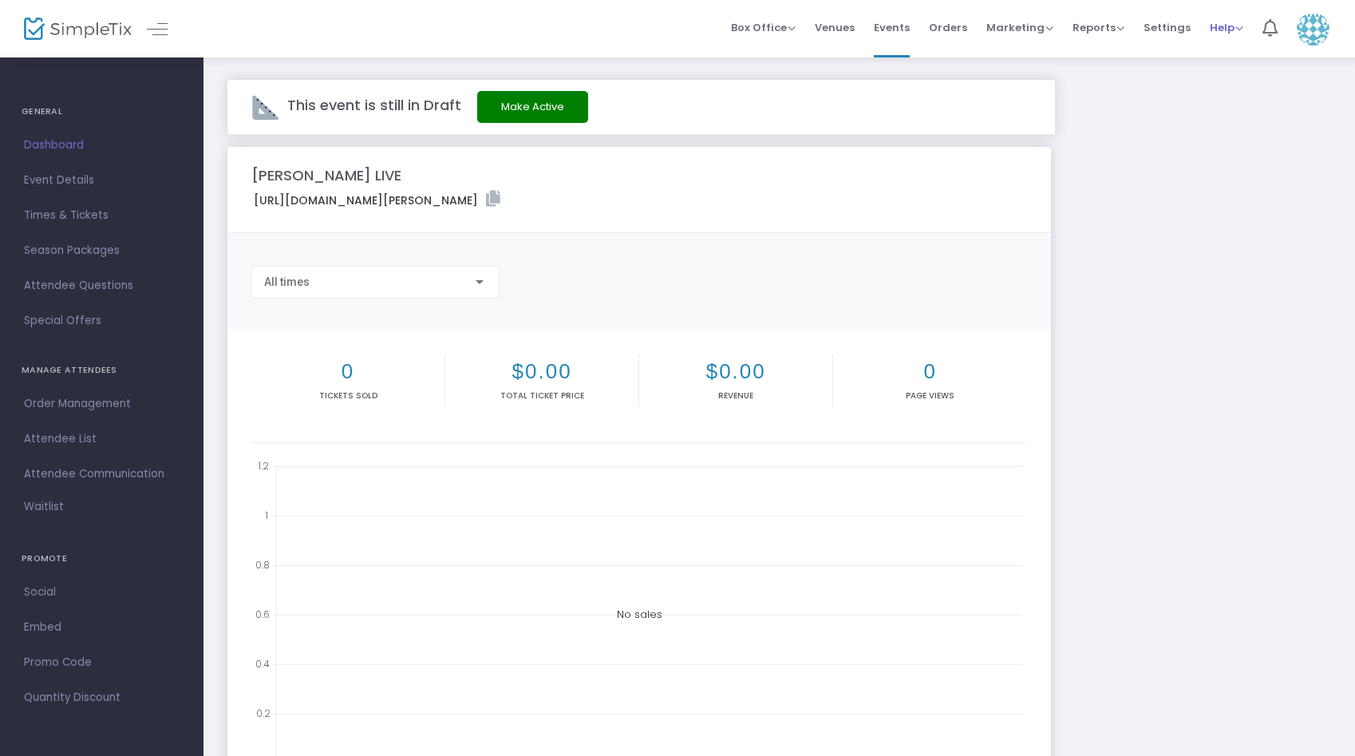
click at [1236, 28] on span "Help" at bounding box center [1227, 27] width 34 height 15
click at [1190, 127] on m-active-banner "This event is still in Draft Make Active" at bounding box center [779, 107] width 1104 height 55
